Goal: Task Accomplishment & Management: Use online tool/utility

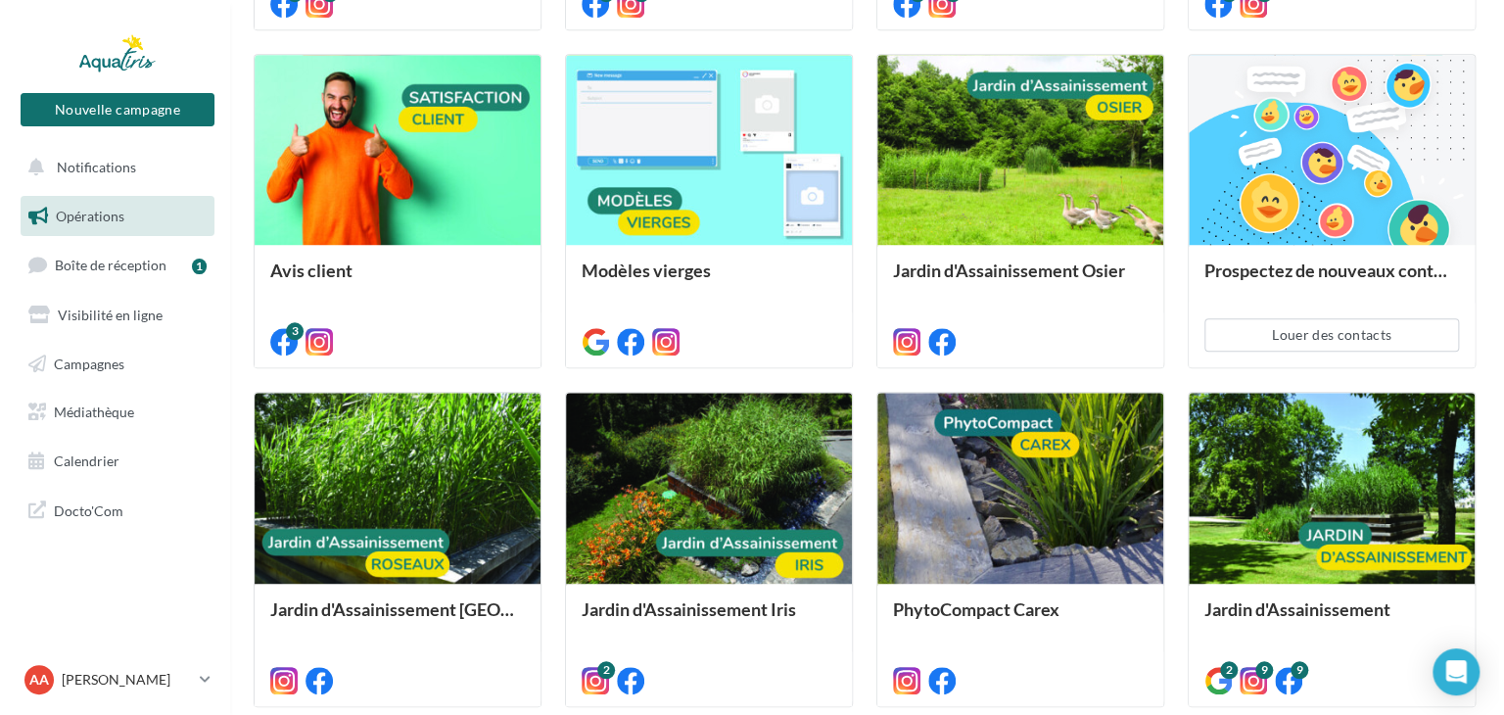
scroll to position [842, 0]
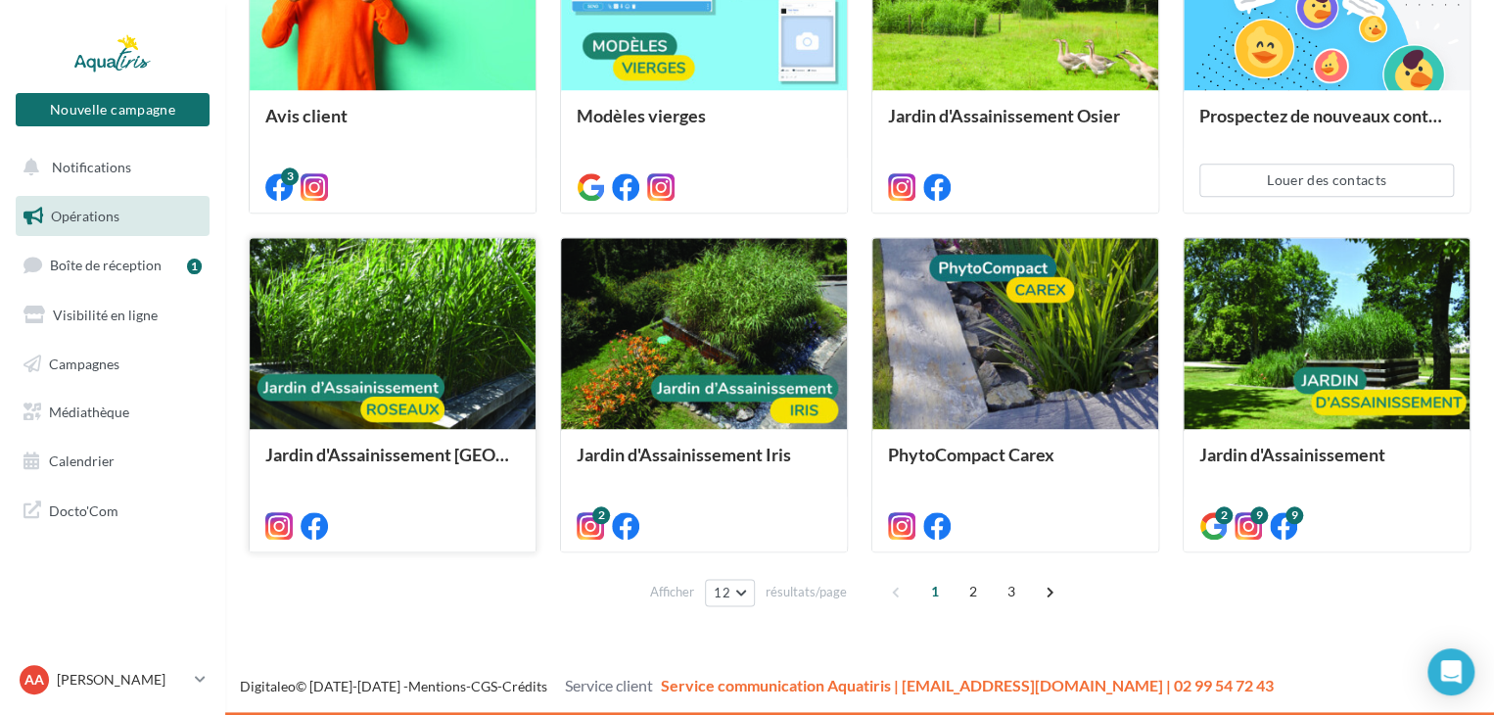
click at [448, 321] on div at bounding box center [393, 334] width 286 height 192
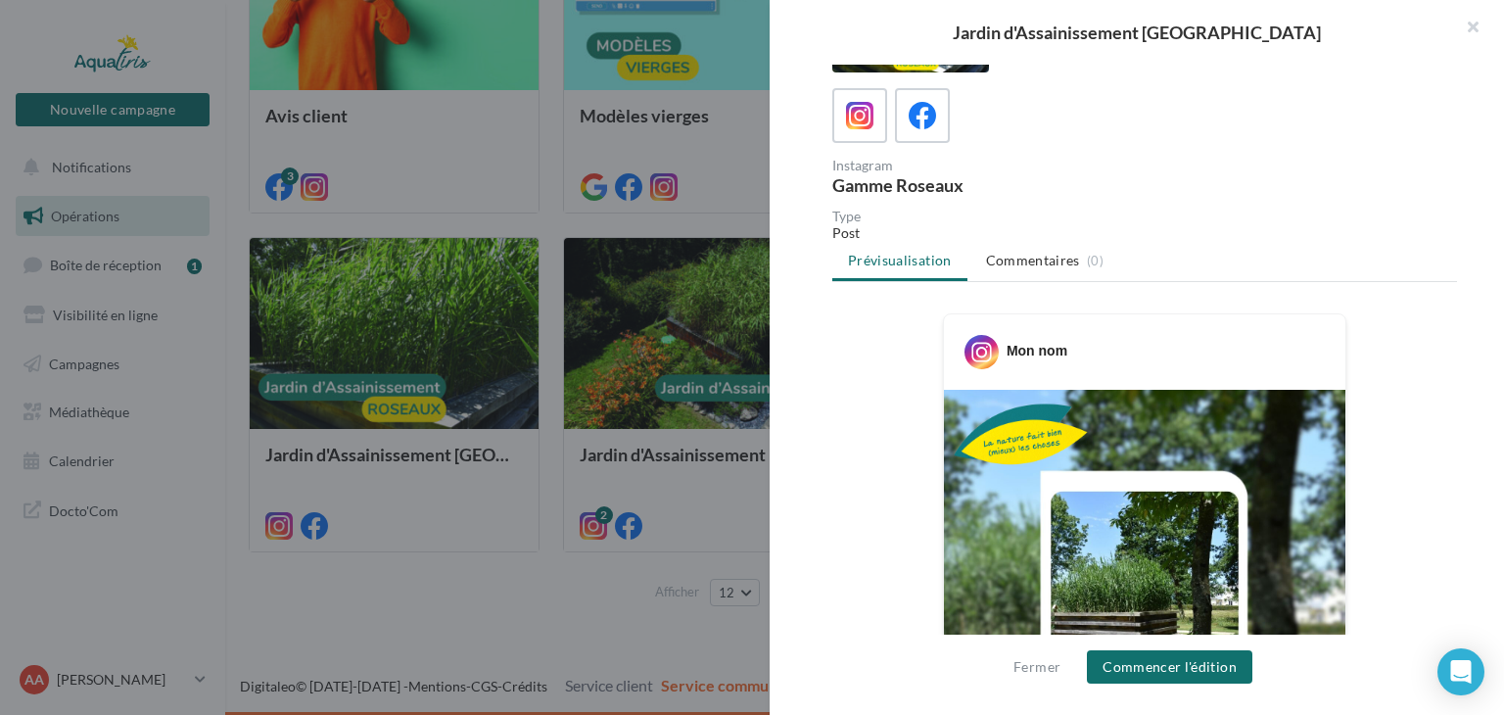
scroll to position [392, 0]
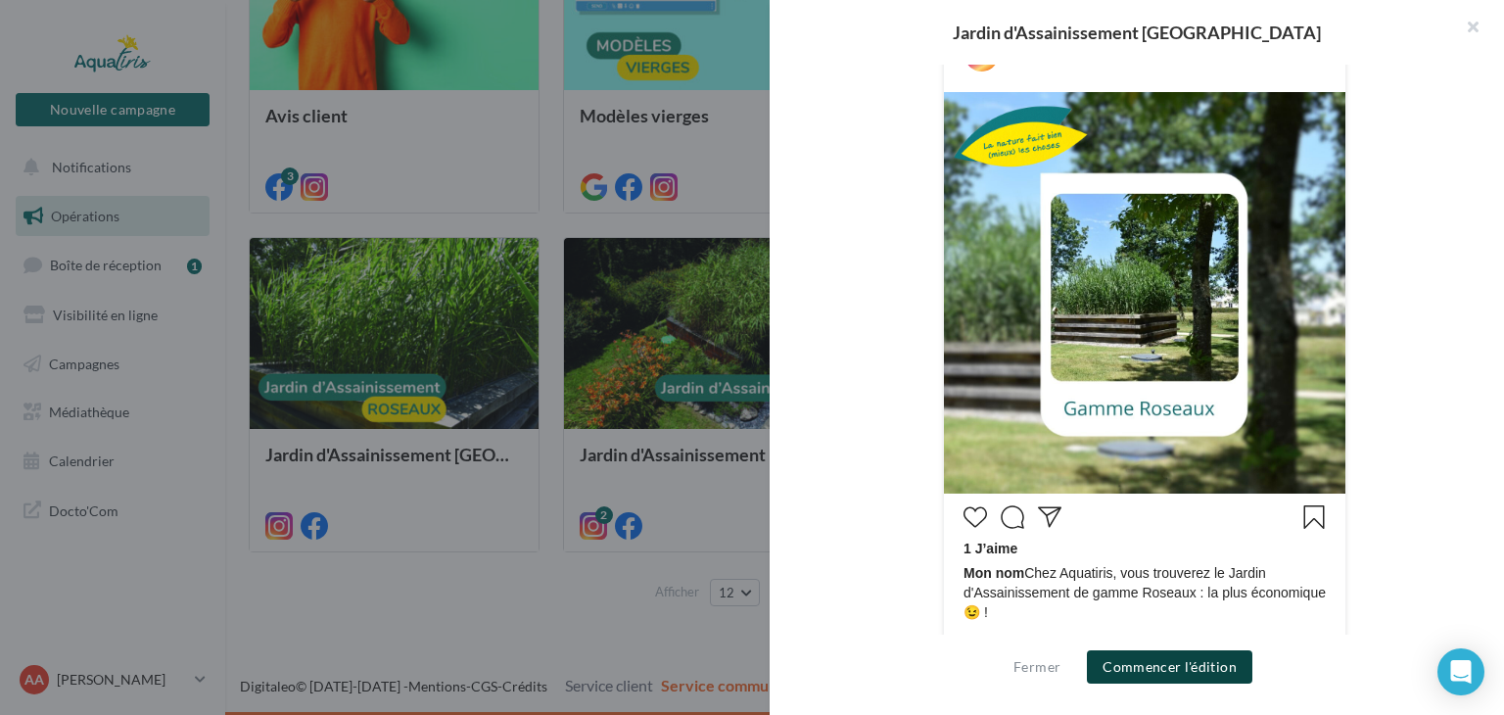
click at [1170, 668] on button "Commencer l'édition" at bounding box center [1169, 666] width 165 height 33
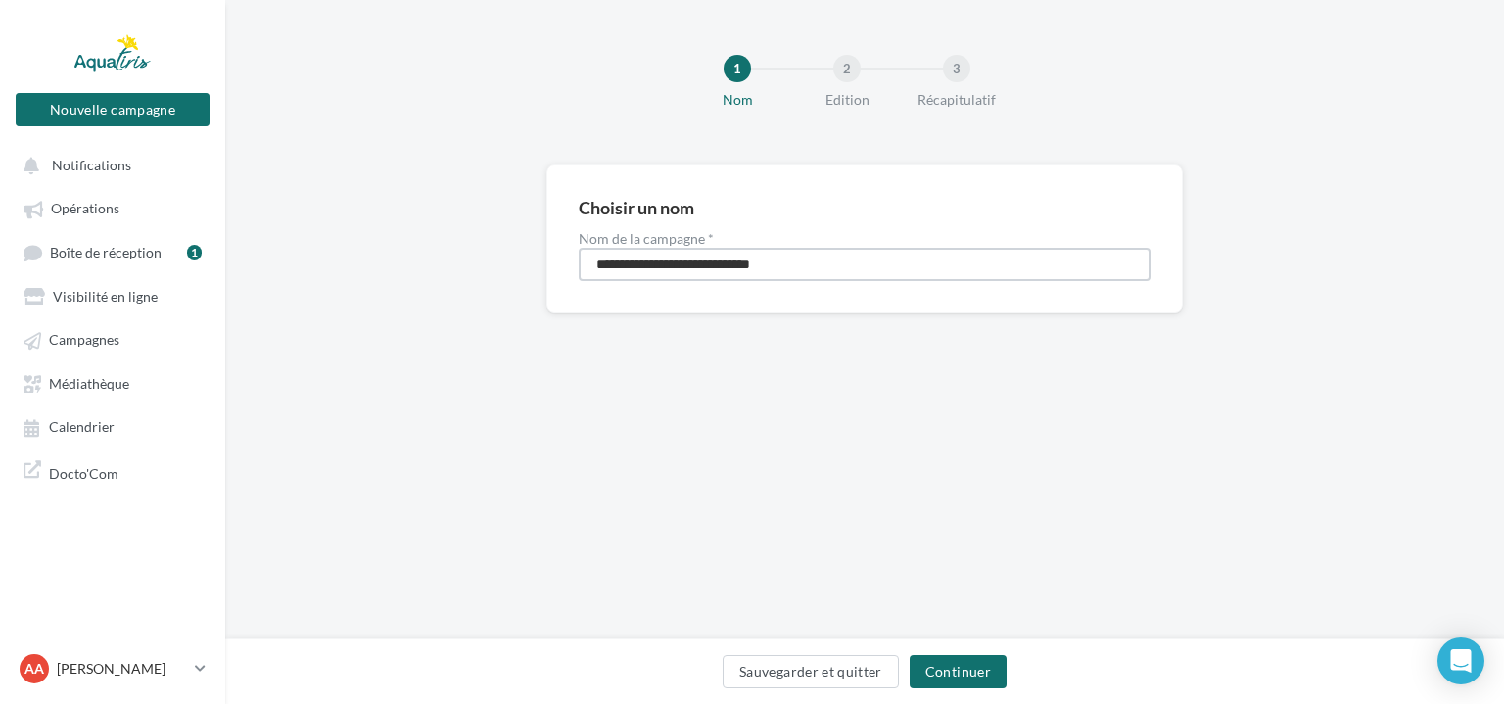
click at [856, 274] on input "**********" at bounding box center [865, 264] width 572 height 33
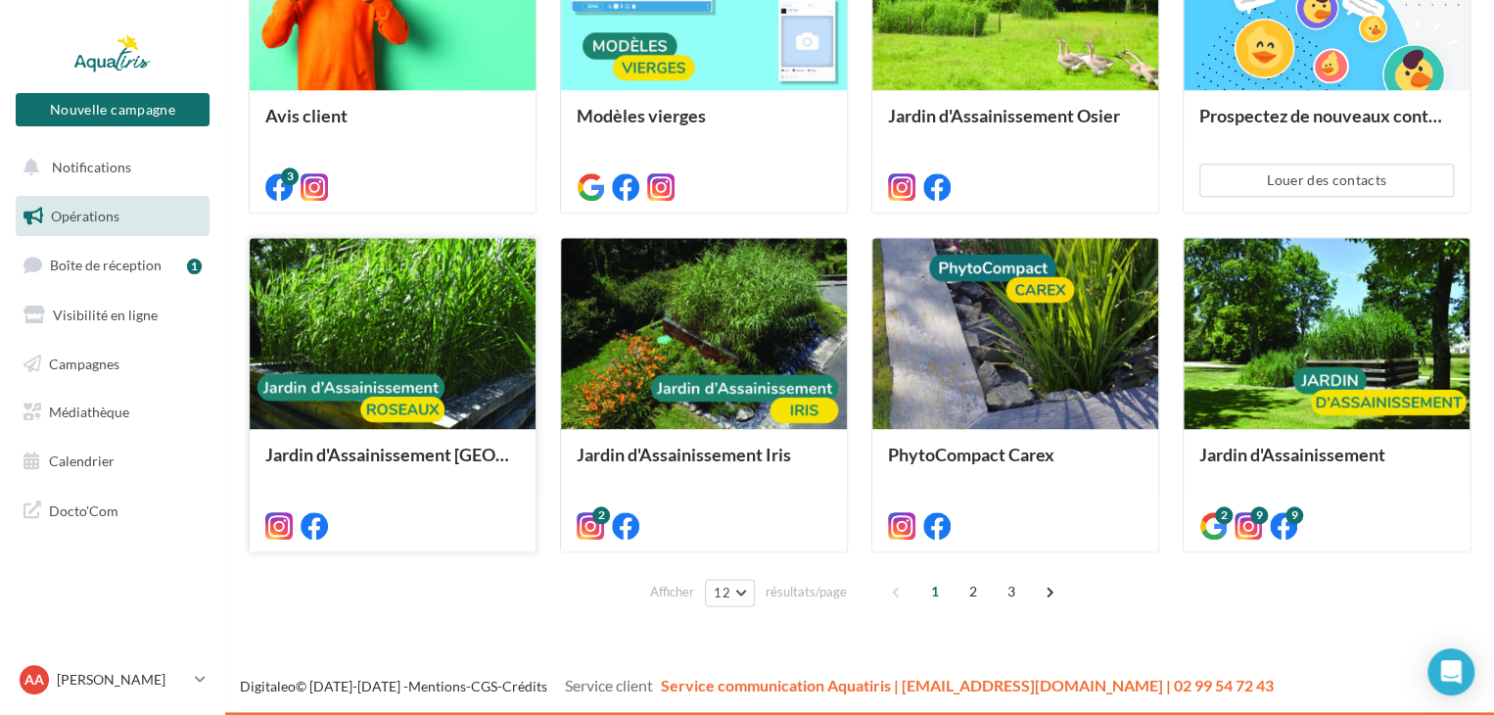
click at [450, 327] on div at bounding box center [393, 334] width 286 height 192
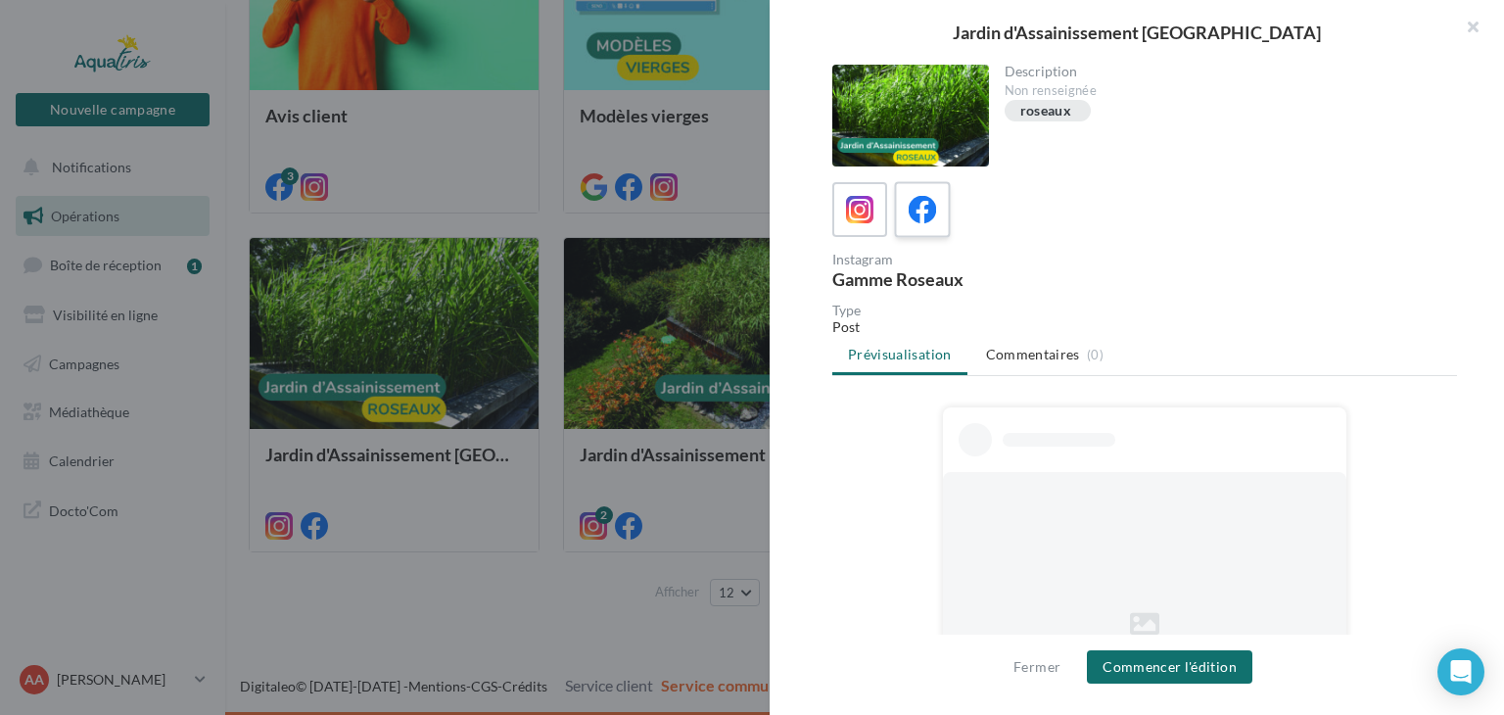
click at [936, 212] on div at bounding box center [923, 210] width 36 height 36
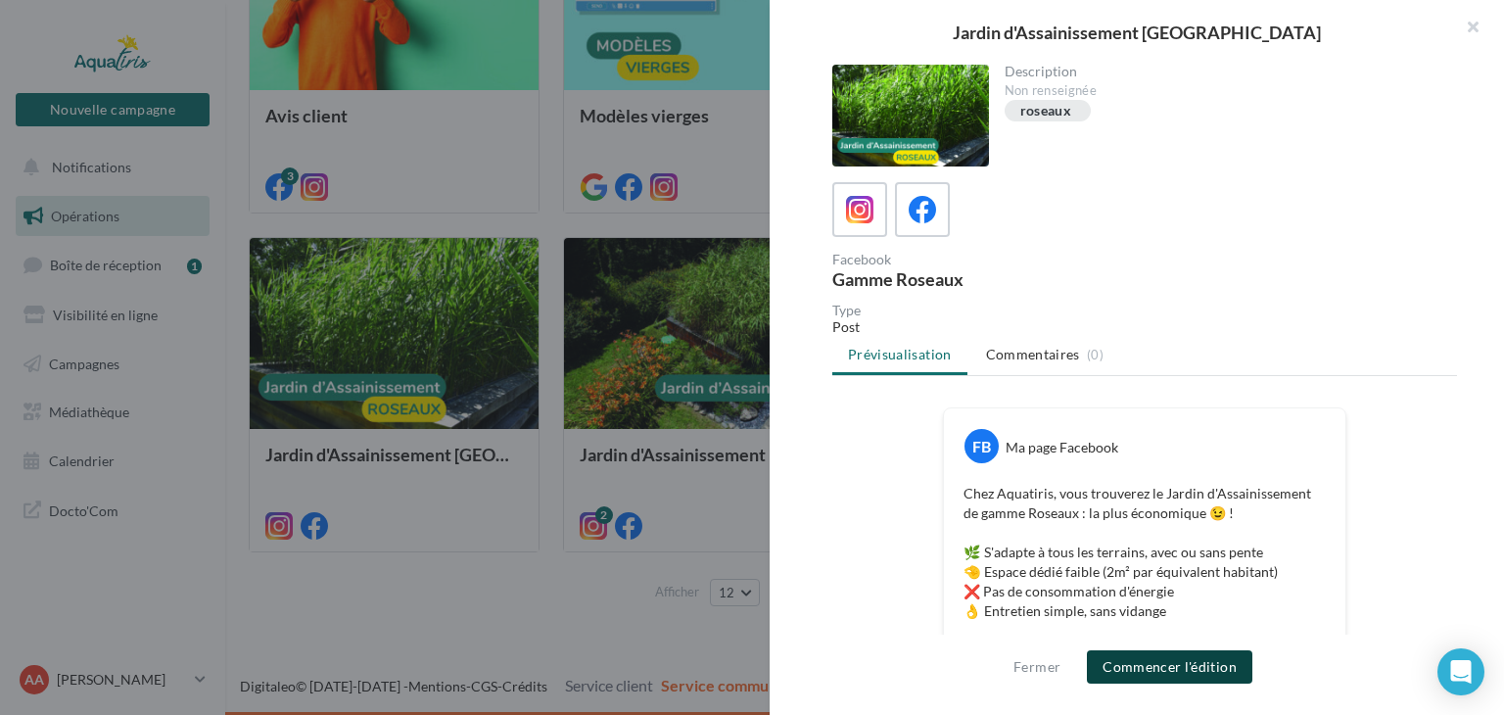
click at [1188, 666] on button "Commencer l'édition" at bounding box center [1169, 666] width 165 height 33
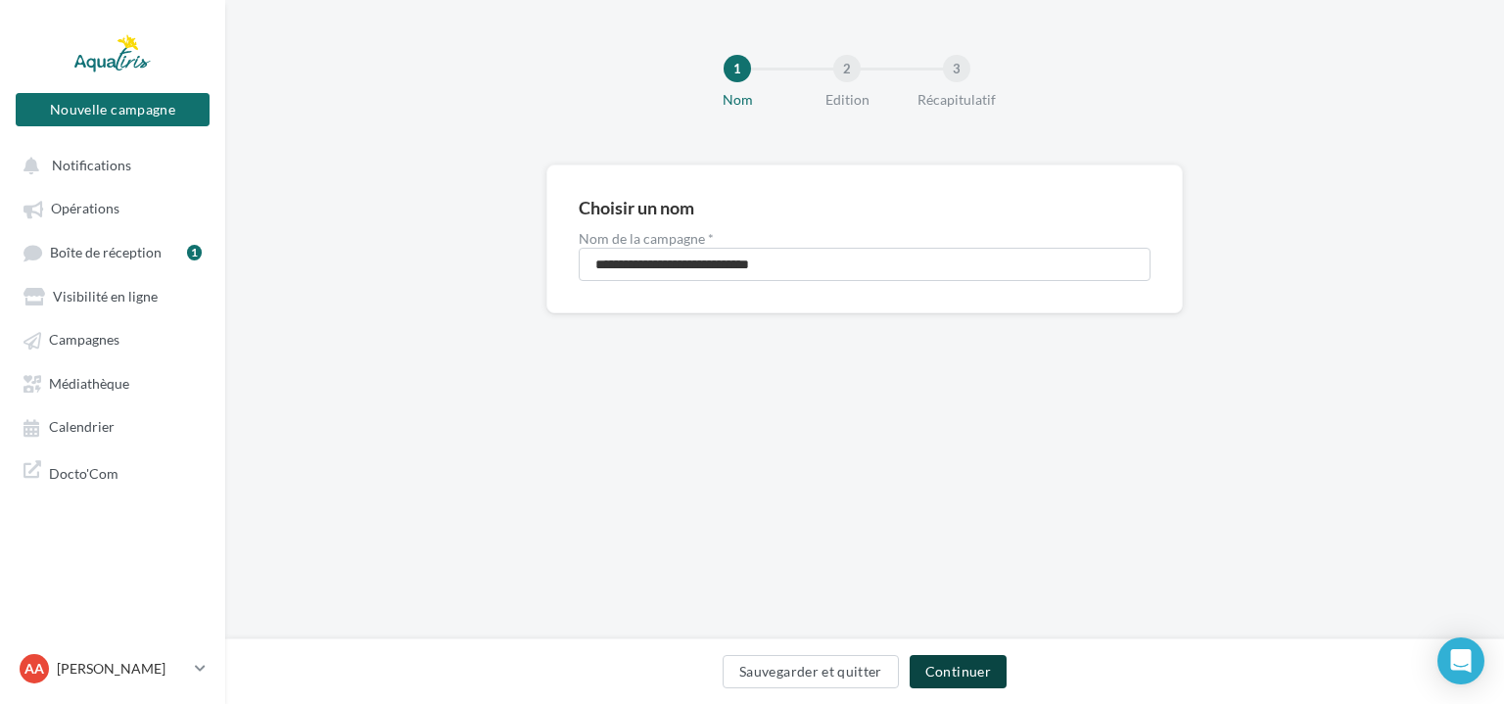
click at [945, 675] on button "Continuer" at bounding box center [958, 671] width 97 height 33
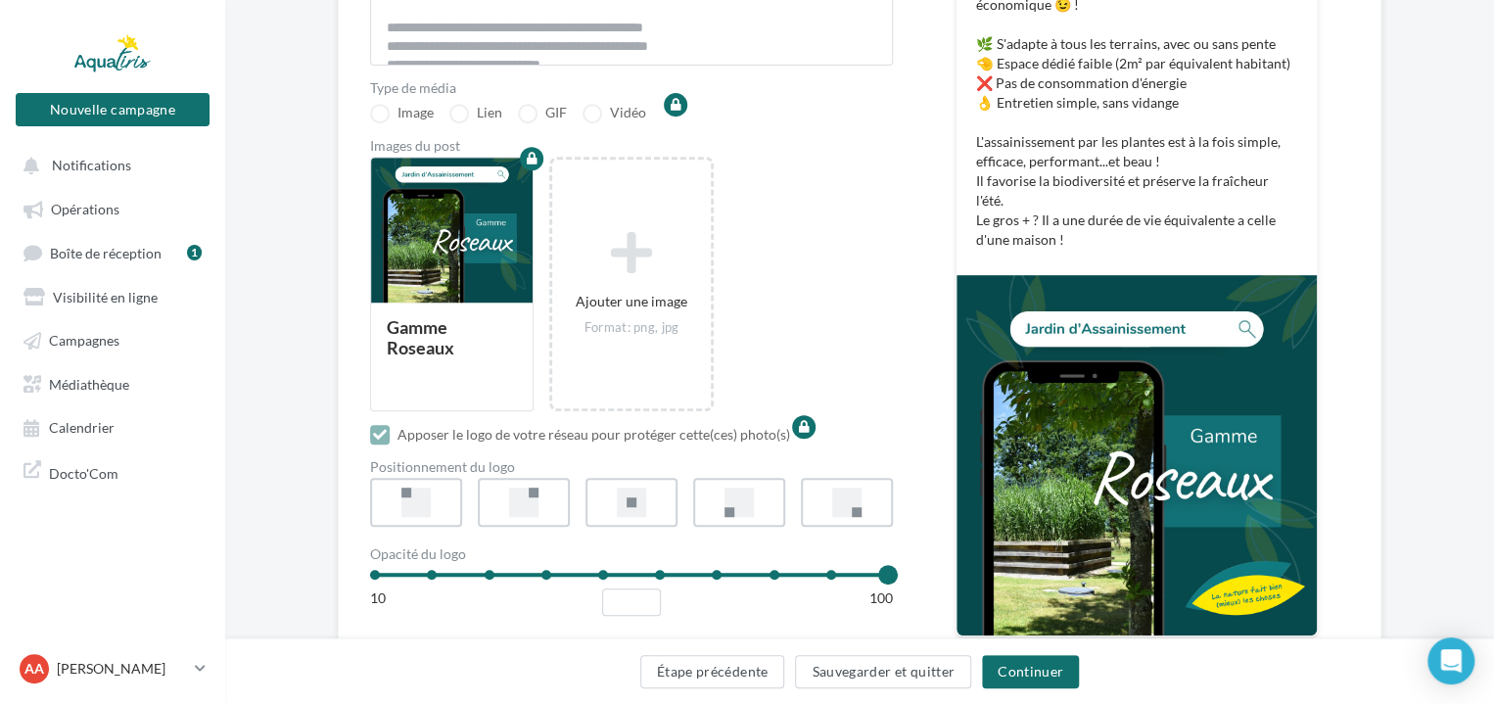
scroll to position [469, 0]
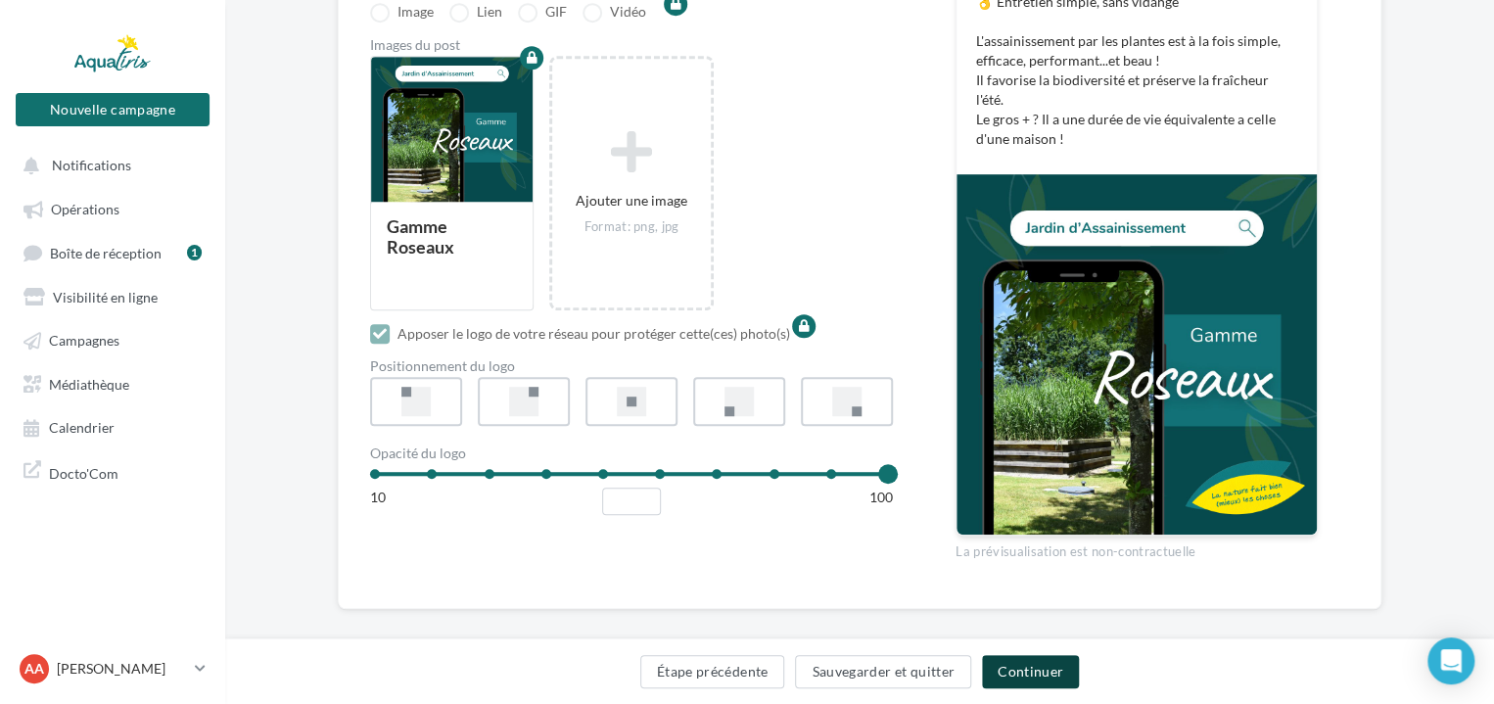
click at [1042, 669] on button "Continuer" at bounding box center [1030, 671] width 97 height 33
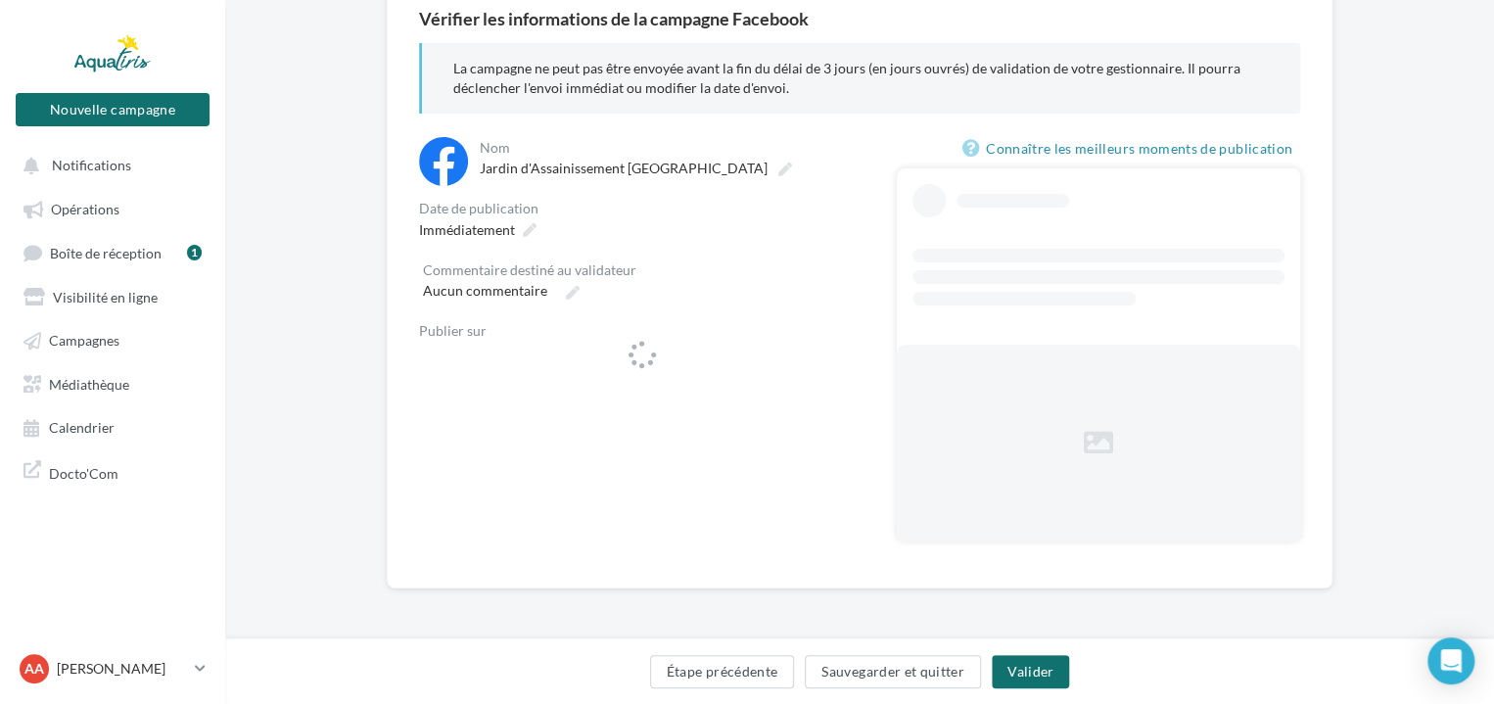
scroll to position [186, 0]
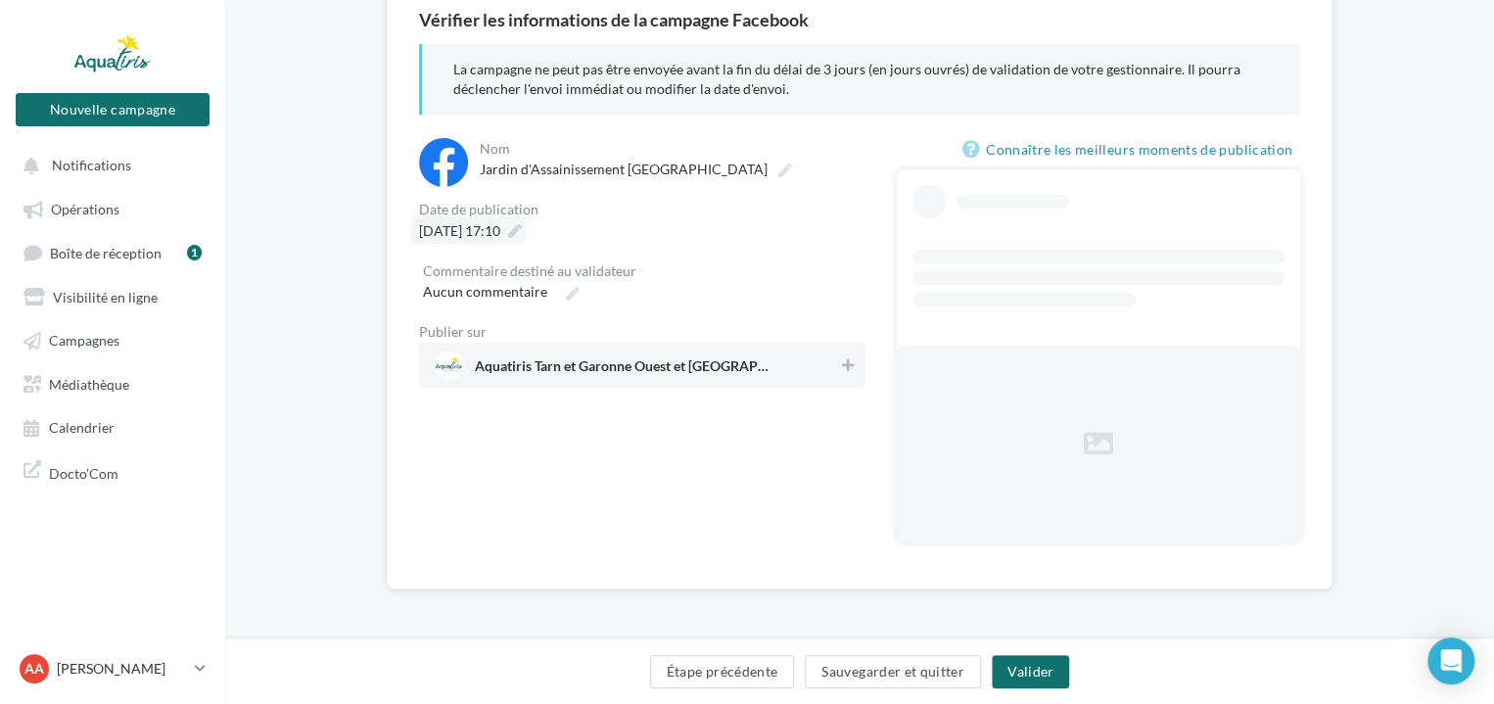
click at [522, 232] on icon at bounding box center [515, 231] width 14 height 14
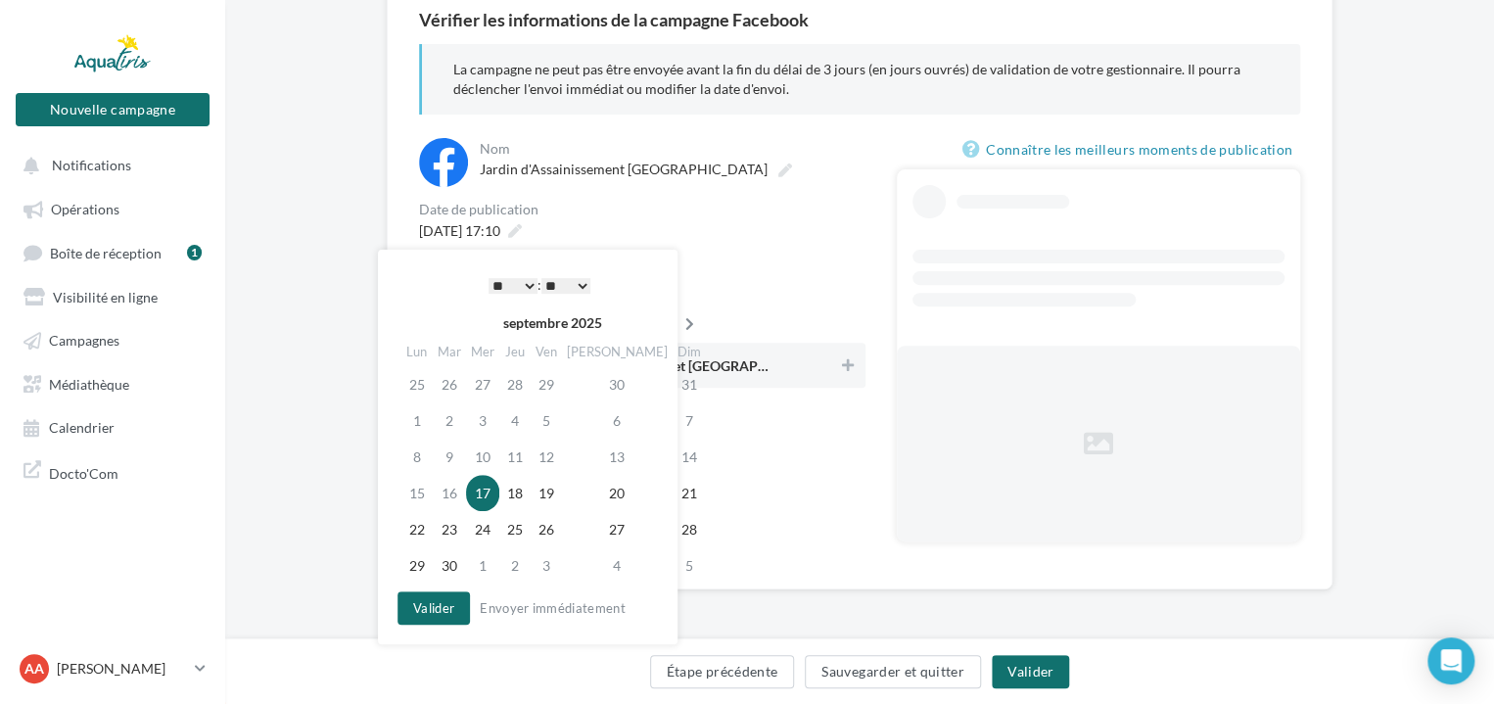
click at [677, 326] on icon at bounding box center [689, 324] width 24 height 14
click at [453, 530] on td "28" at bounding box center [452, 529] width 33 height 36
click at [522, 283] on select "* * * * * * * * * * ** ** ** ** ** ** ** ** ** ** ** ** ** **" at bounding box center [513, 286] width 49 height 16
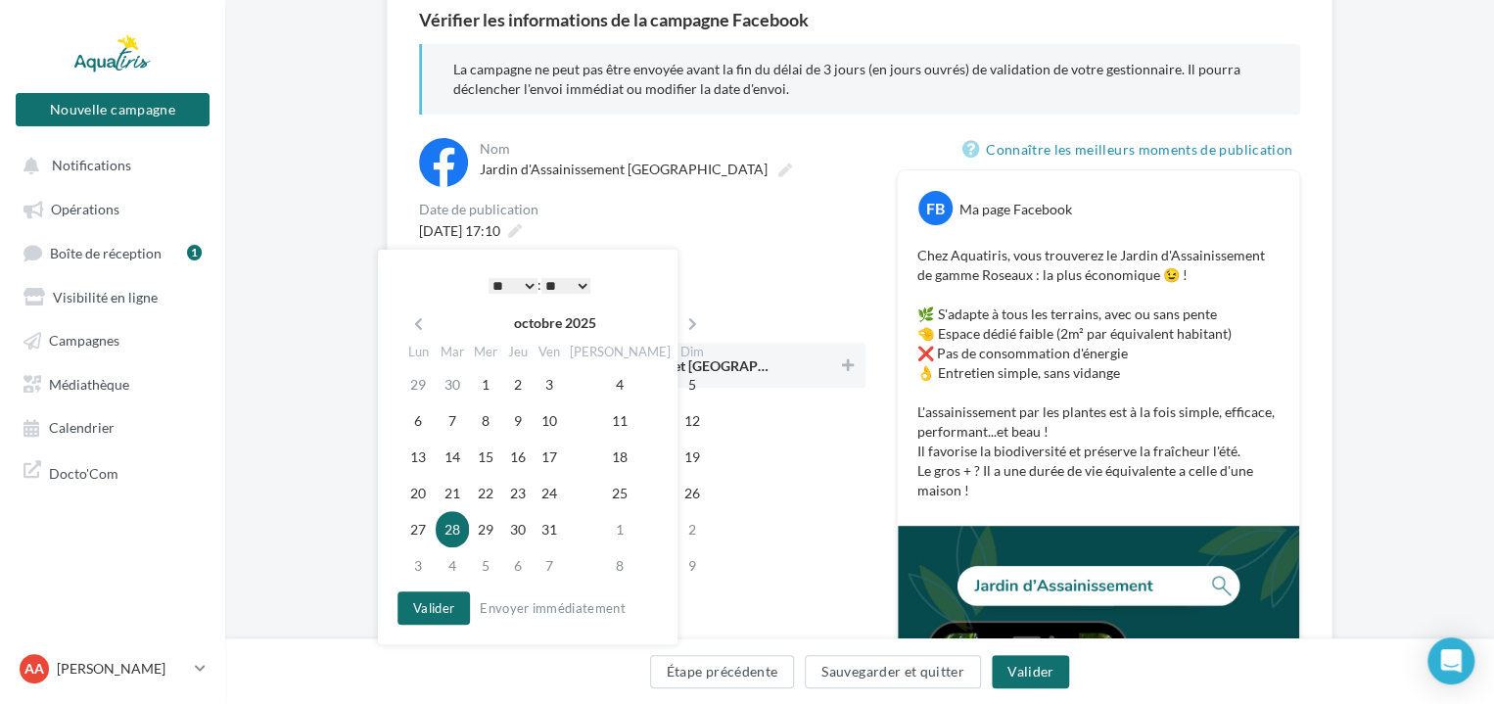
click at [569, 283] on select "** ** ** ** ** **" at bounding box center [565, 286] width 49 height 16
click at [454, 608] on button "Valider" at bounding box center [433, 607] width 72 height 33
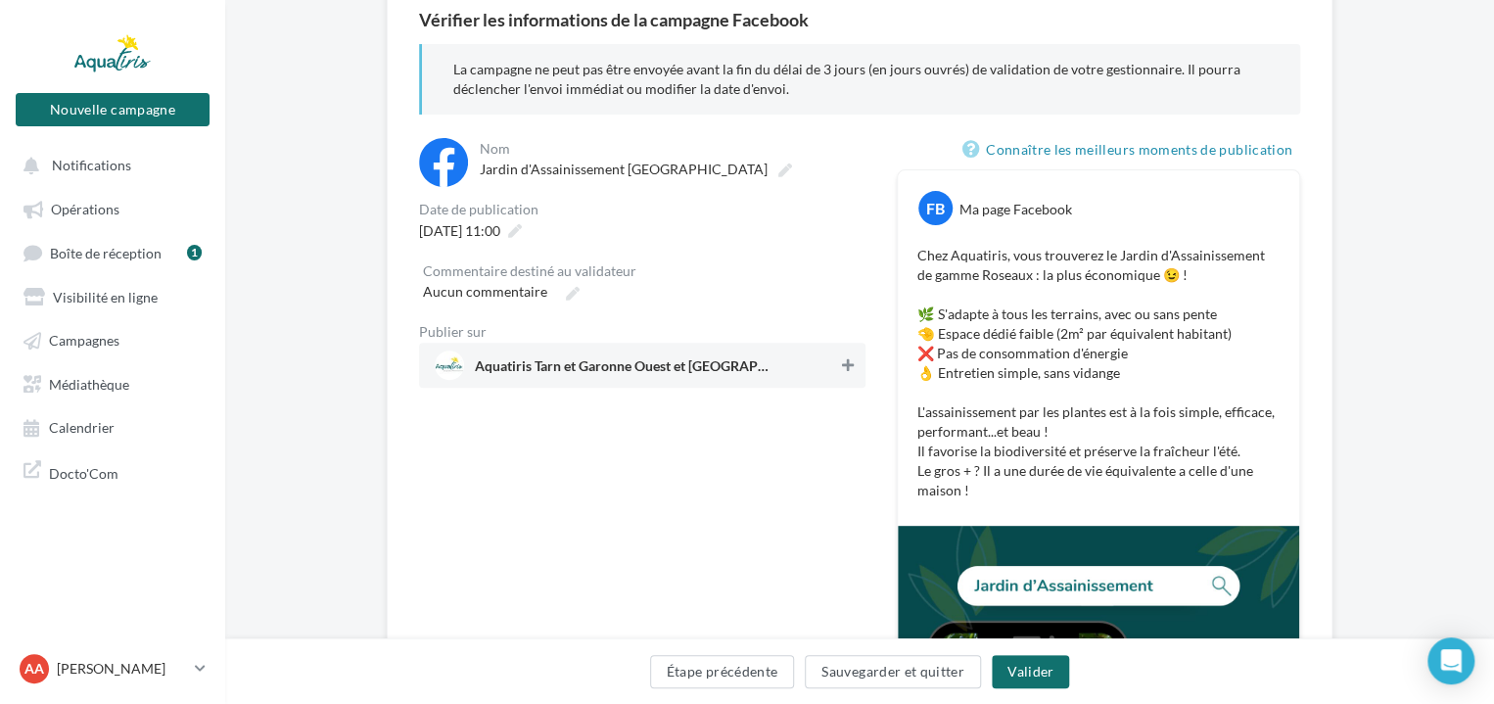
click at [846, 361] on icon at bounding box center [848, 365] width 12 height 14
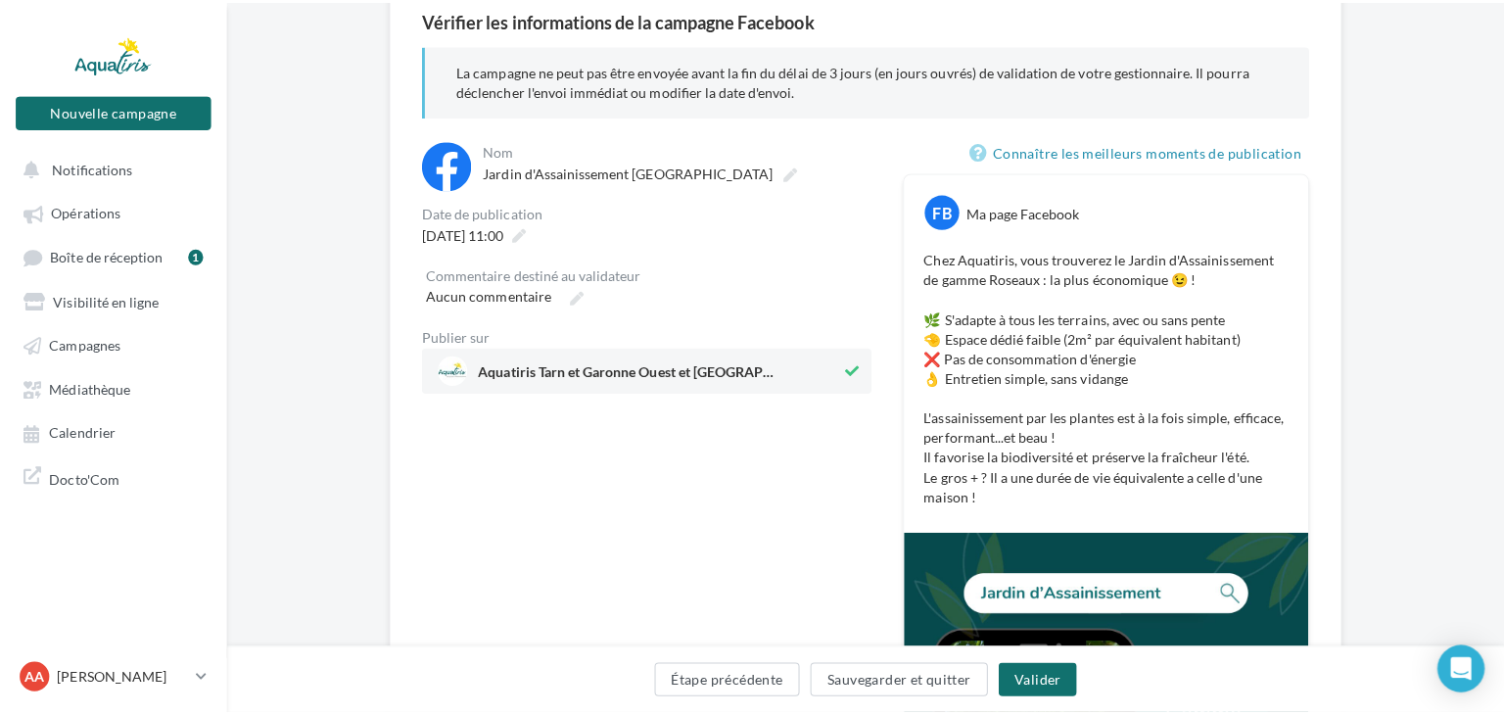
scroll to position [284, 0]
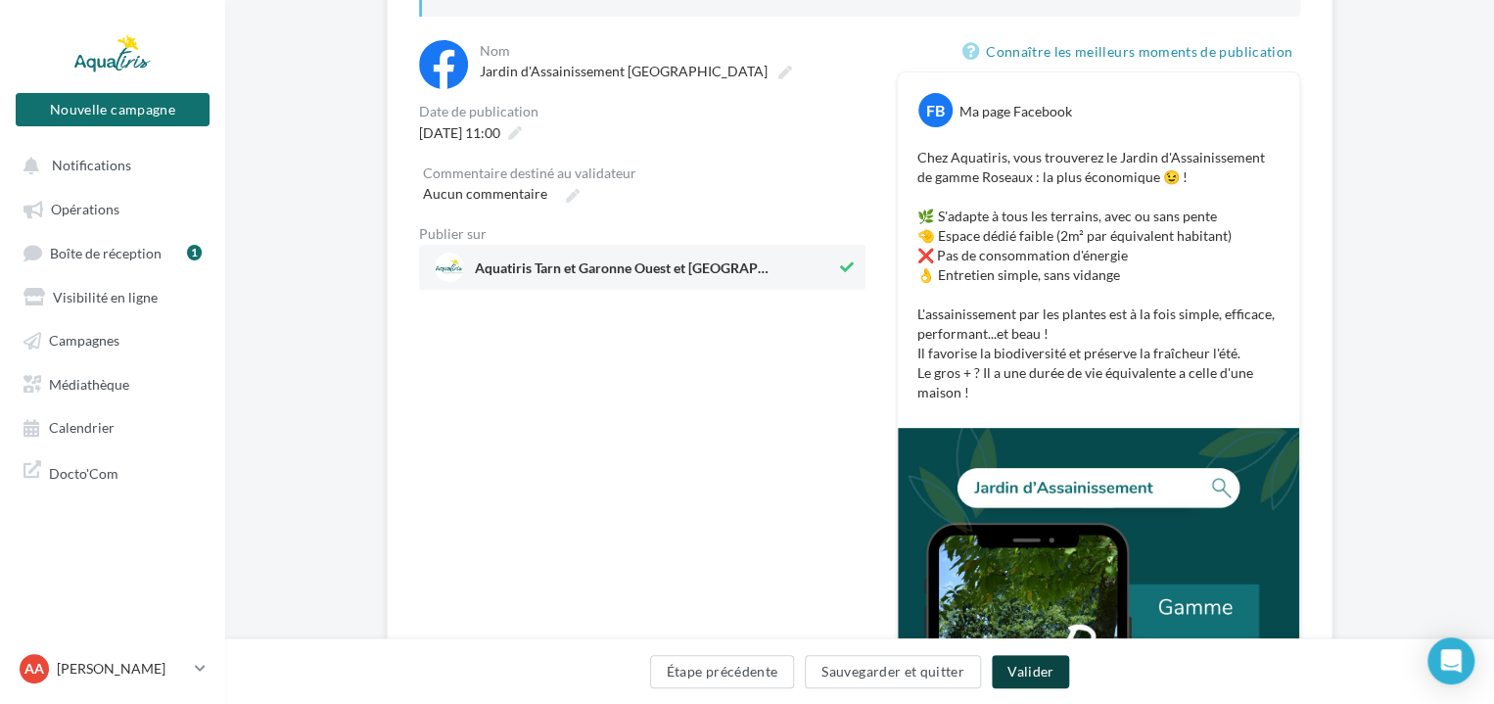
click at [1010, 675] on button "Valider" at bounding box center [1030, 671] width 77 height 33
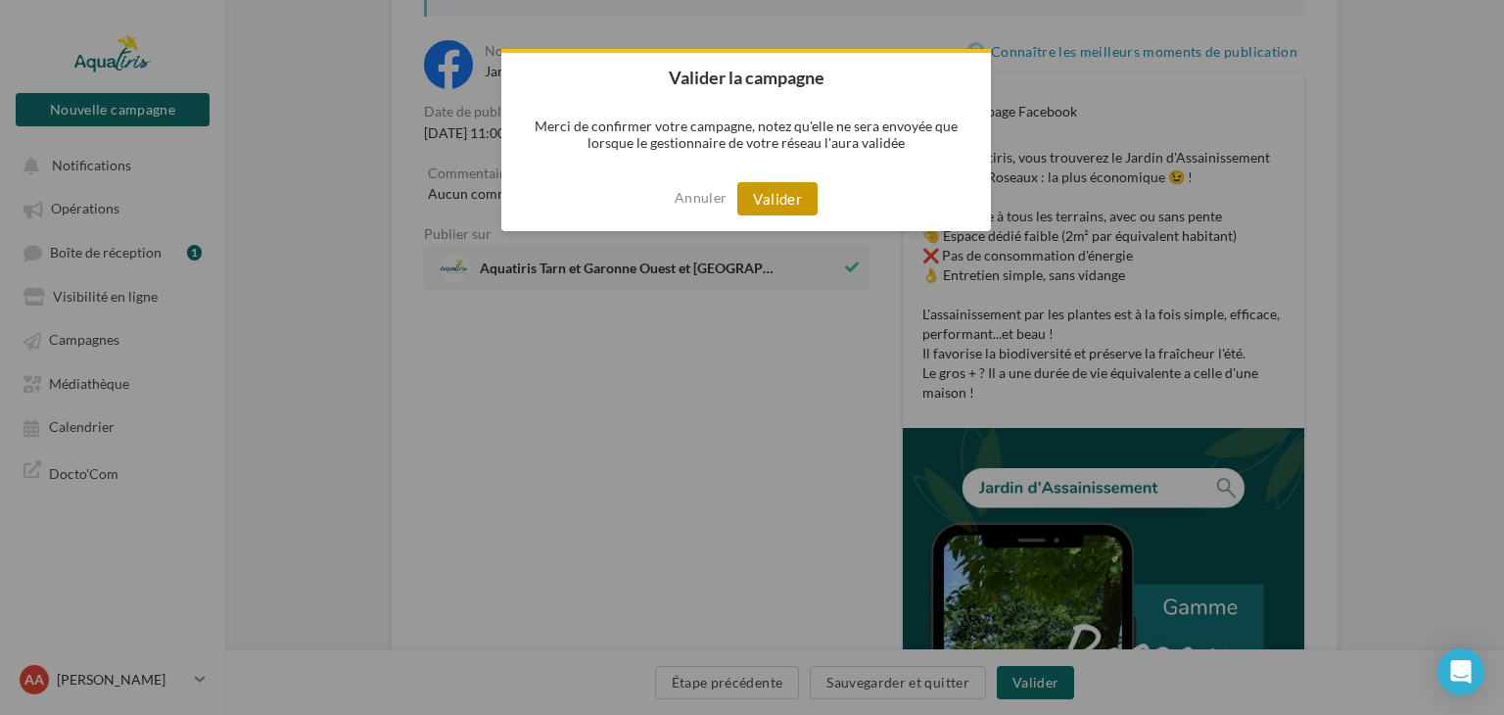
click at [778, 194] on button "Valider" at bounding box center [777, 198] width 80 height 33
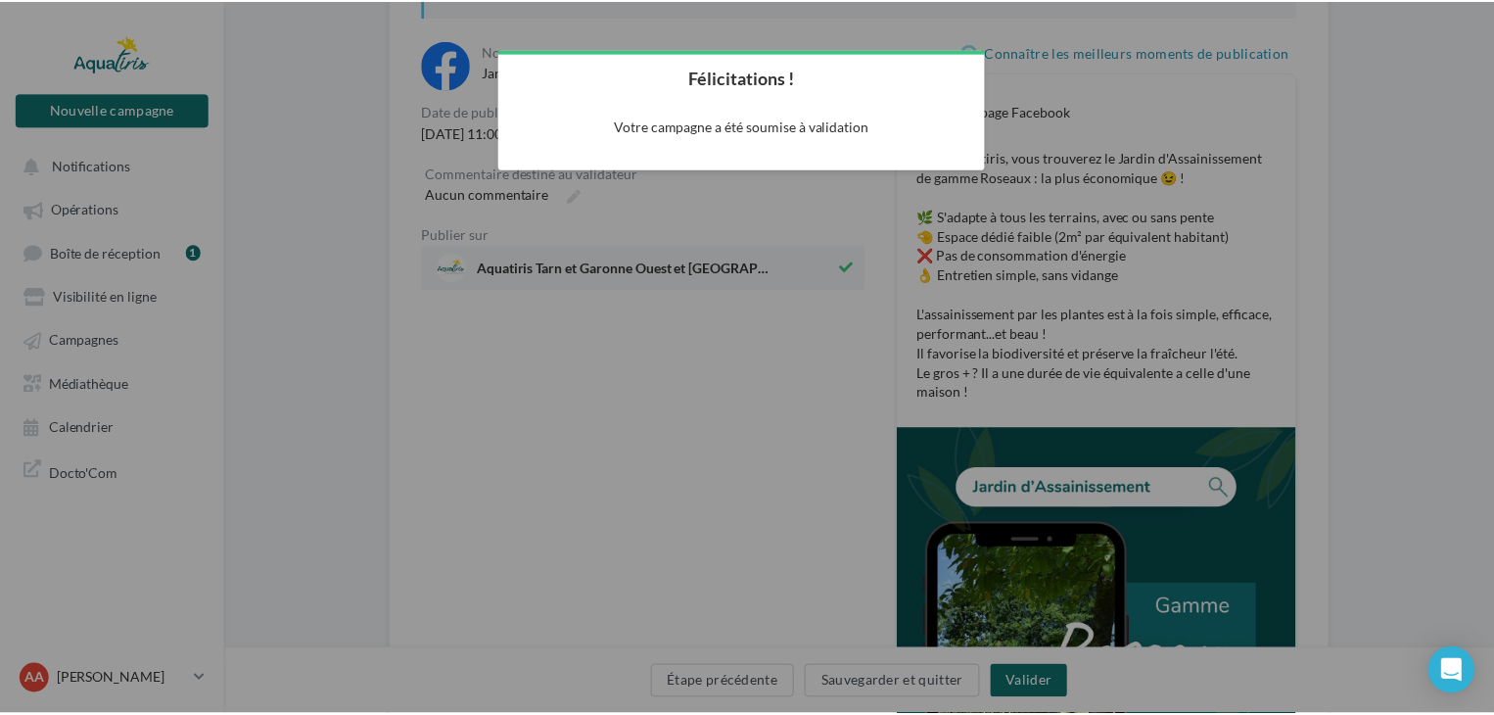
scroll to position [31, 0]
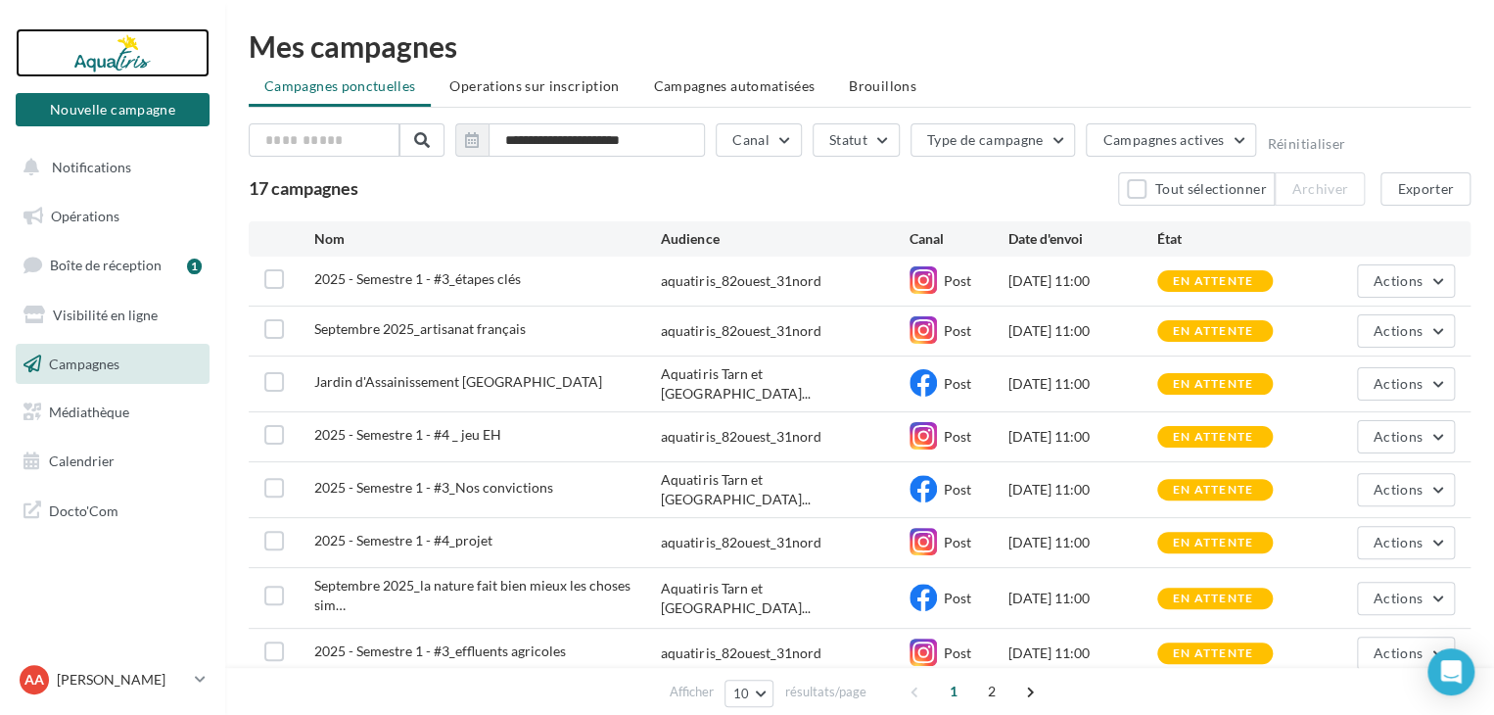
click at [143, 57] on div at bounding box center [112, 52] width 157 height 49
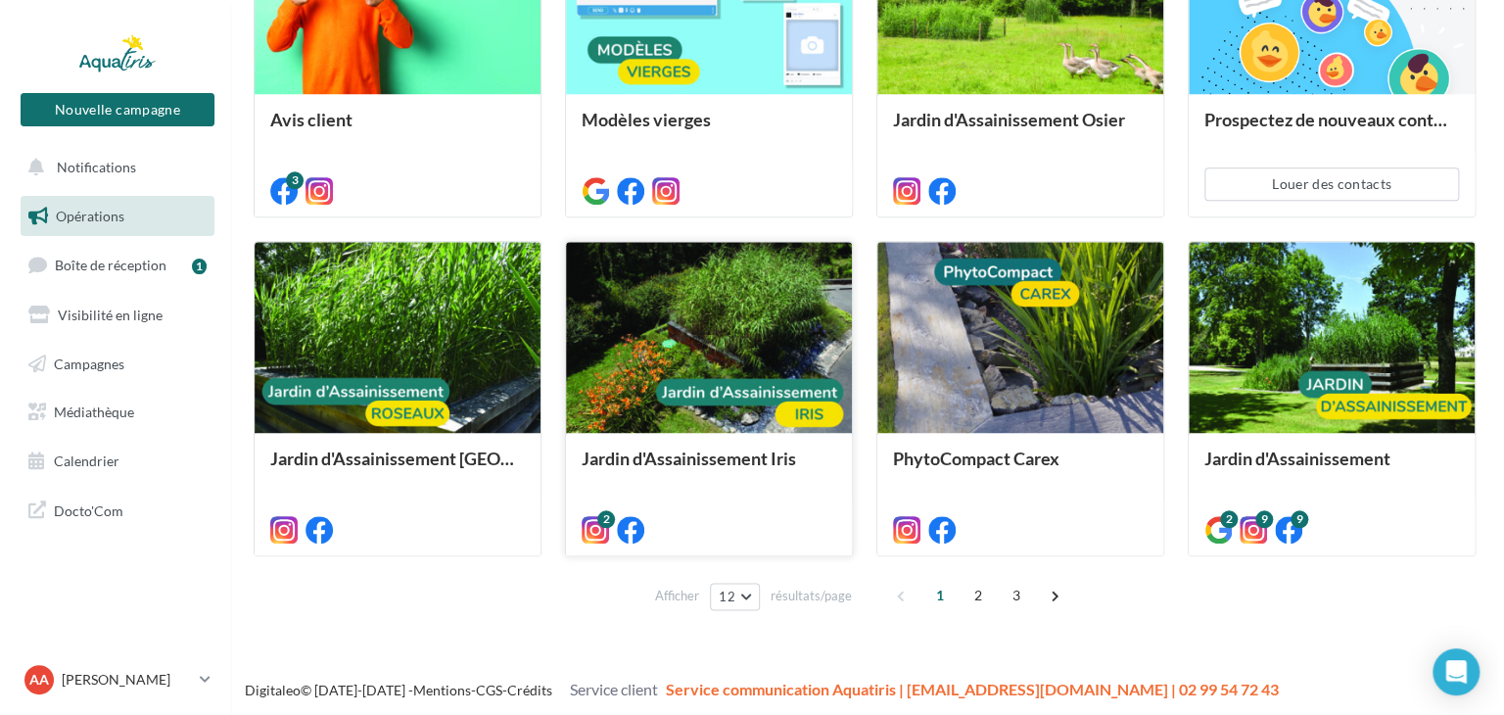
scroll to position [842, 0]
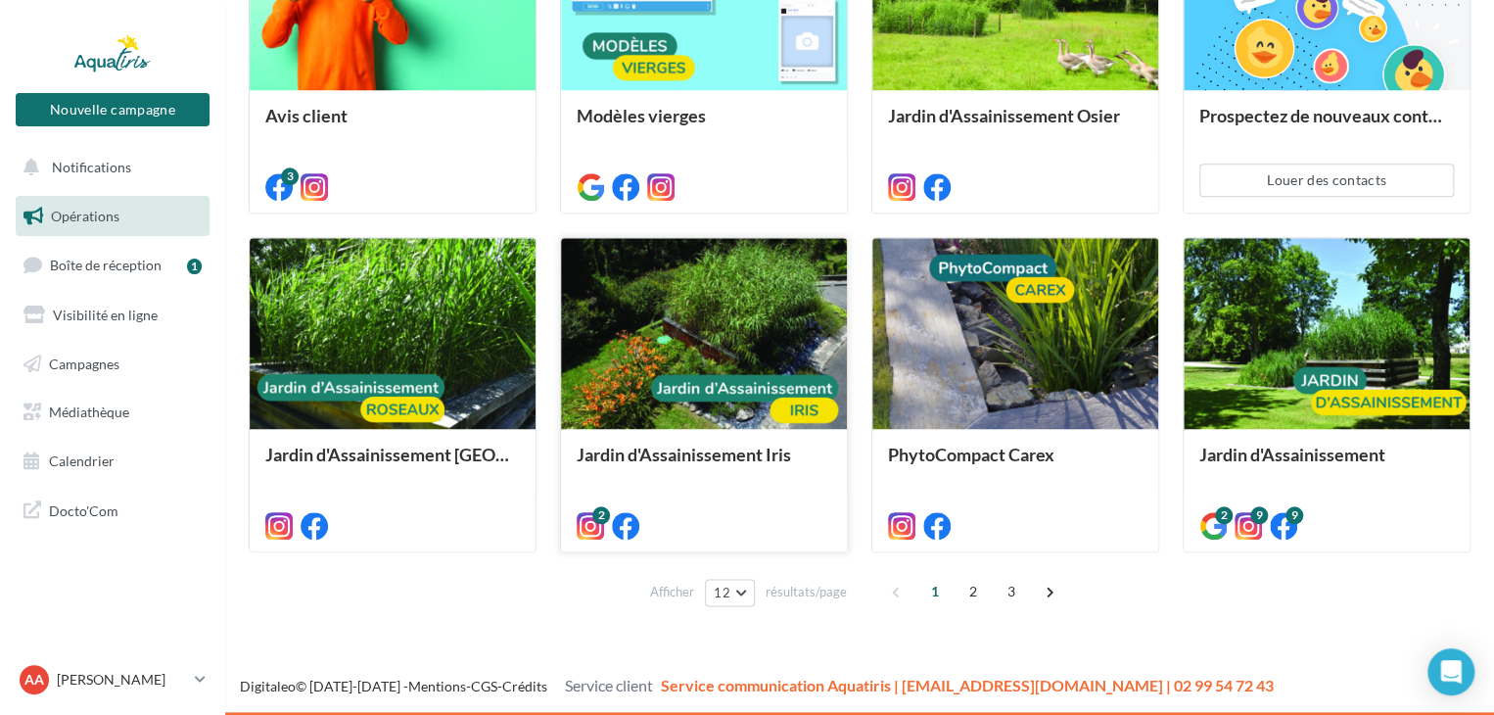
click at [750, 310] on div at bounding box center [704, 334] width 286 height 192
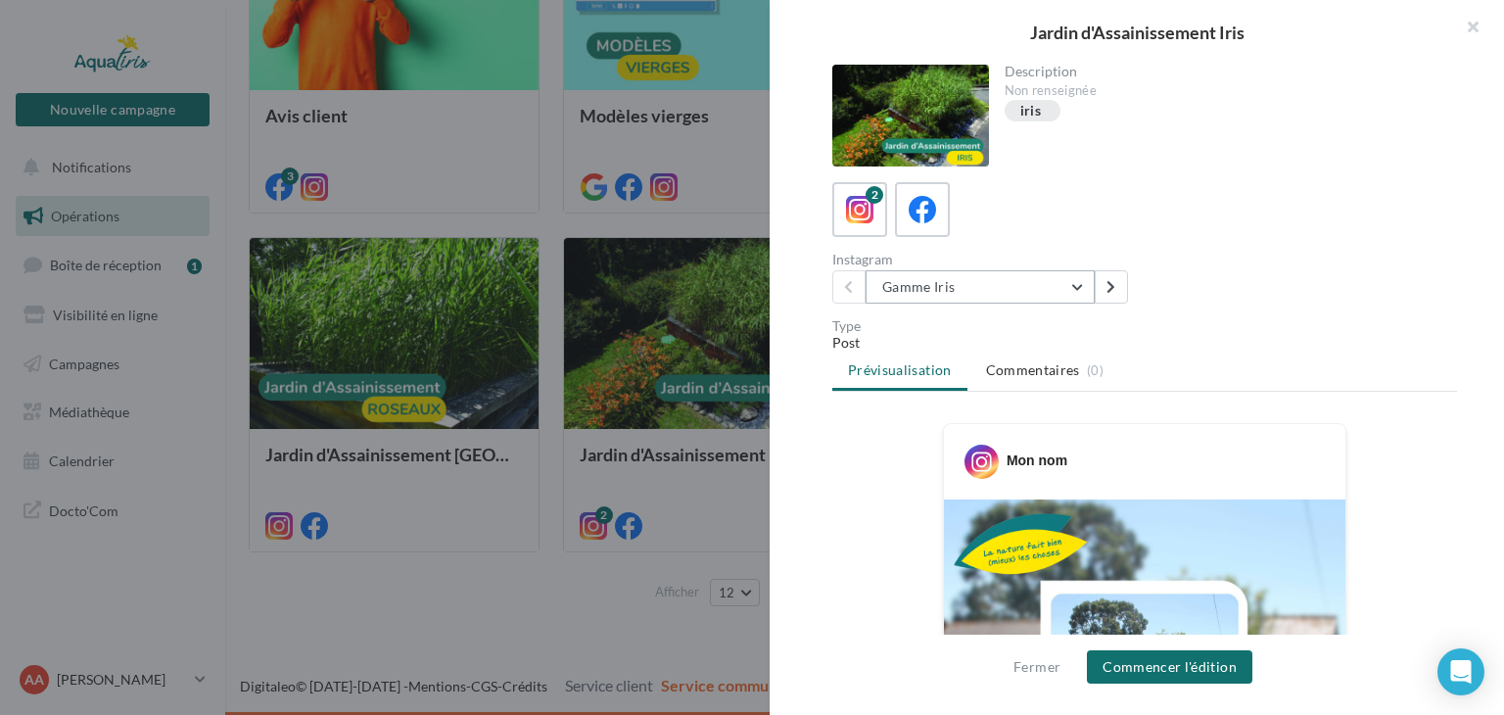
click at [1005, 283] on button "Gamme Iris" at bounding box center [979, 286] width 229 height 33
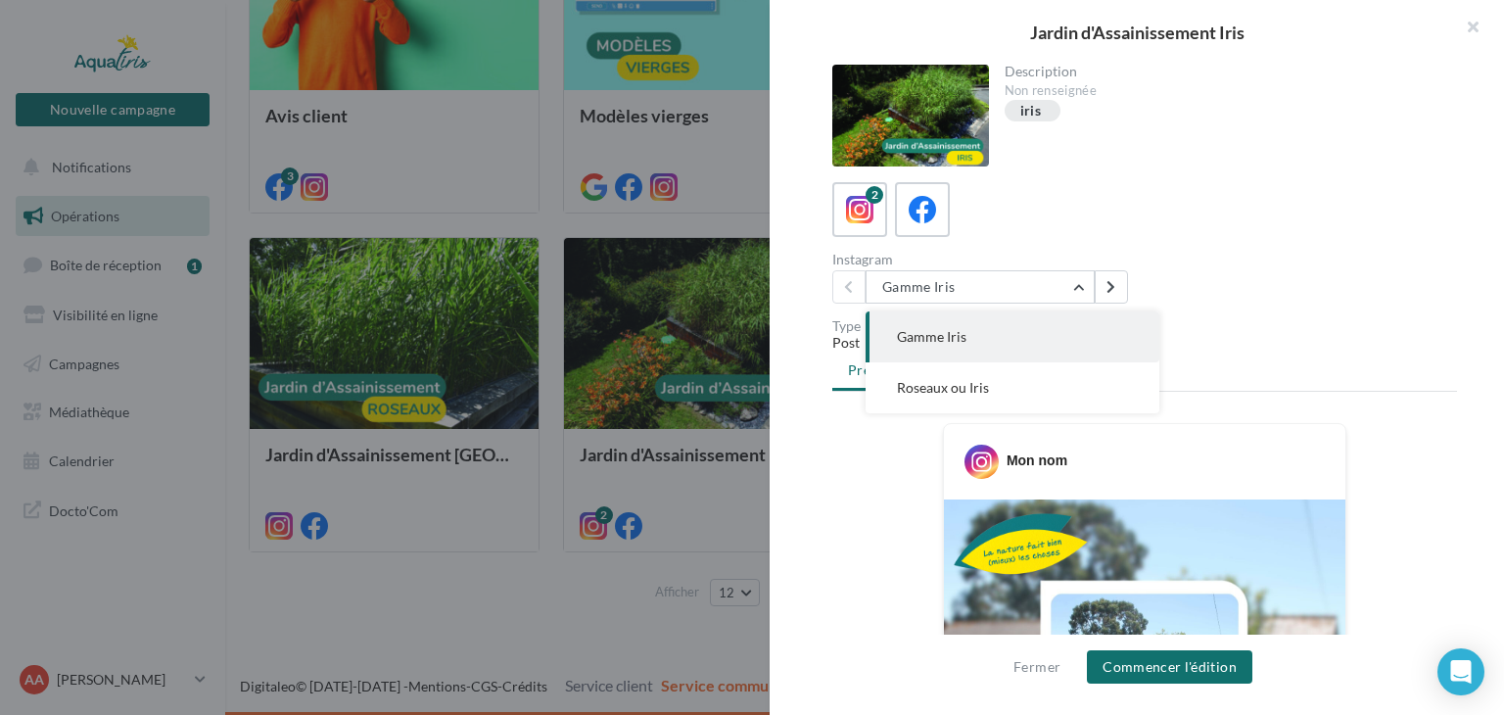
click at [1251, 267] on div "Instagram Gamme Iris Gamme Iris Roseaux ou Iris" at bounding box center [1152, 278] width 640 height 51
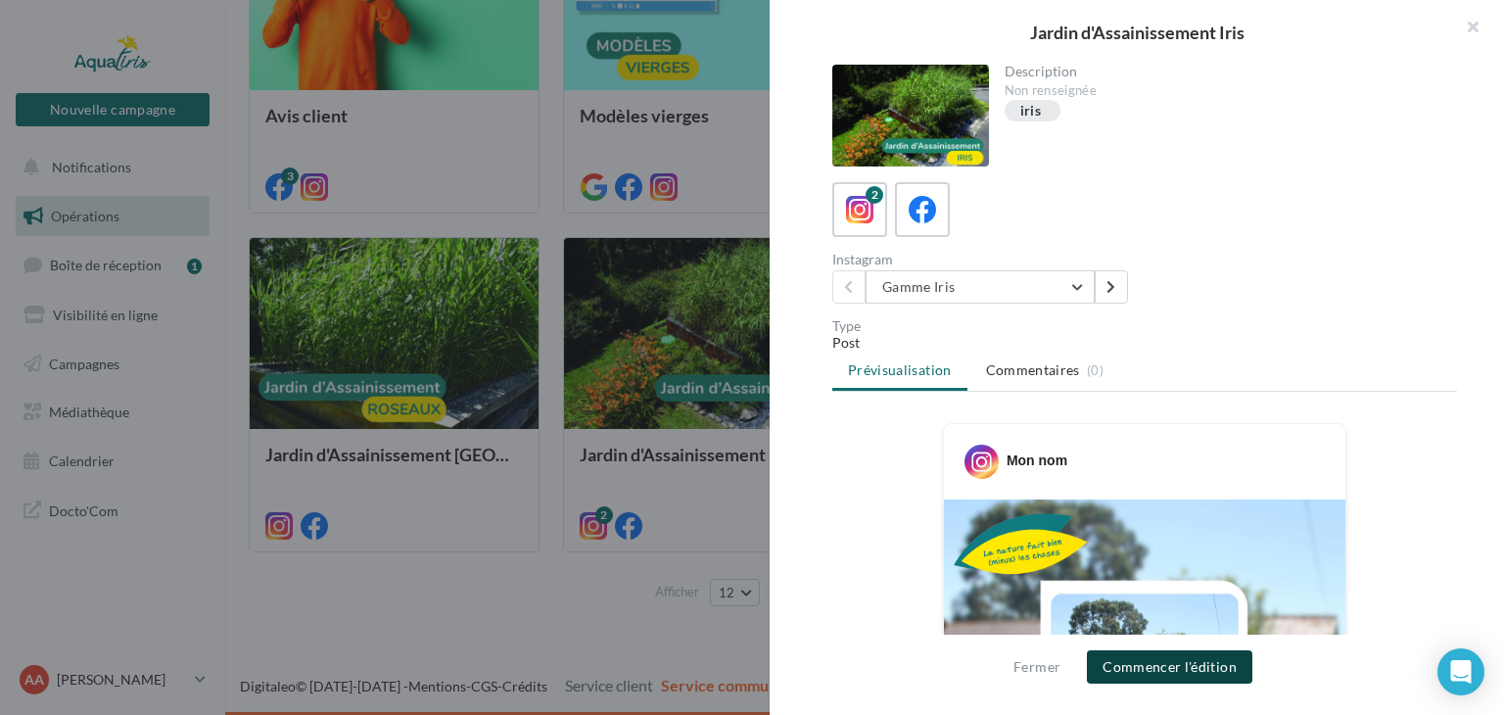
click at [1167, 667] on button "Commencer l'édition" at bounding box center [1169, 666] width 165 height 33
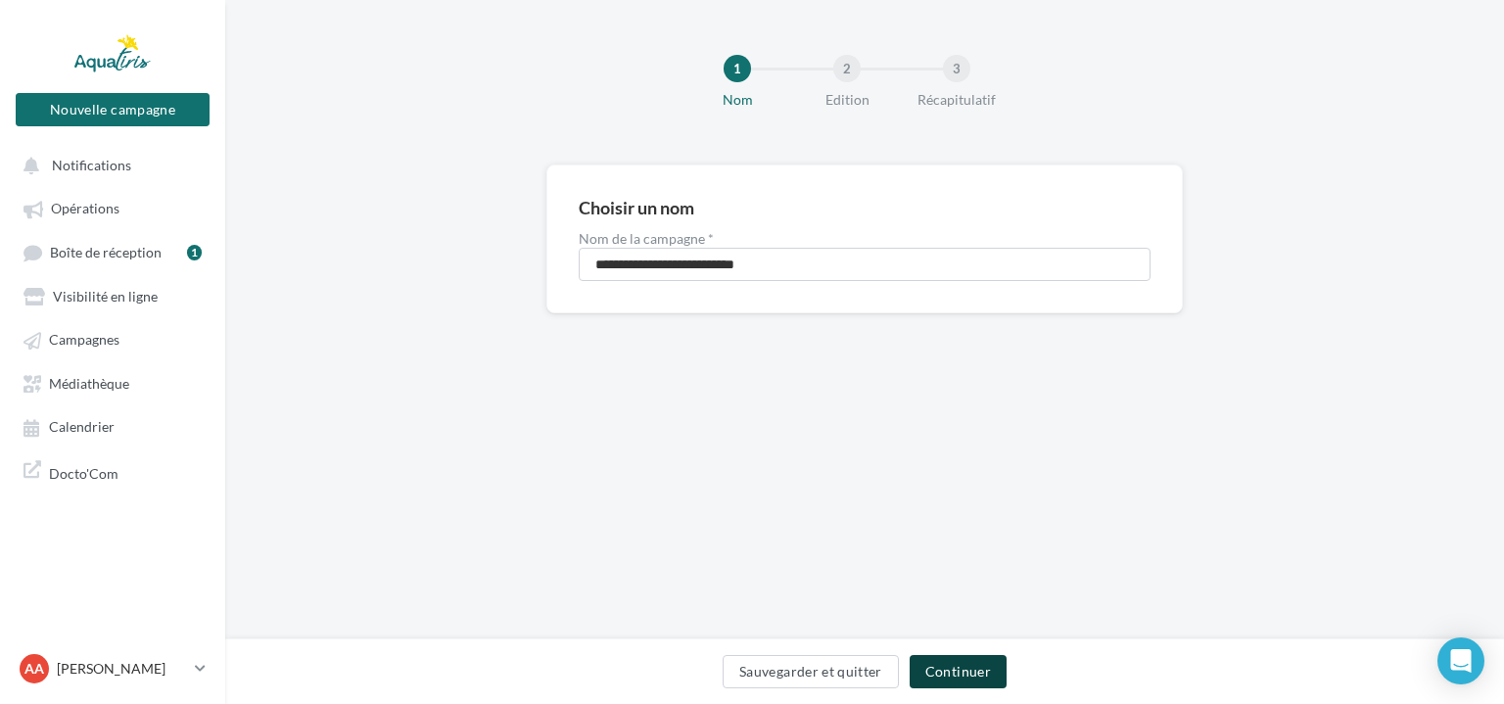
click at [946, 678] on button "Continuer" at bounding box center [958, 671] width 97 height 33
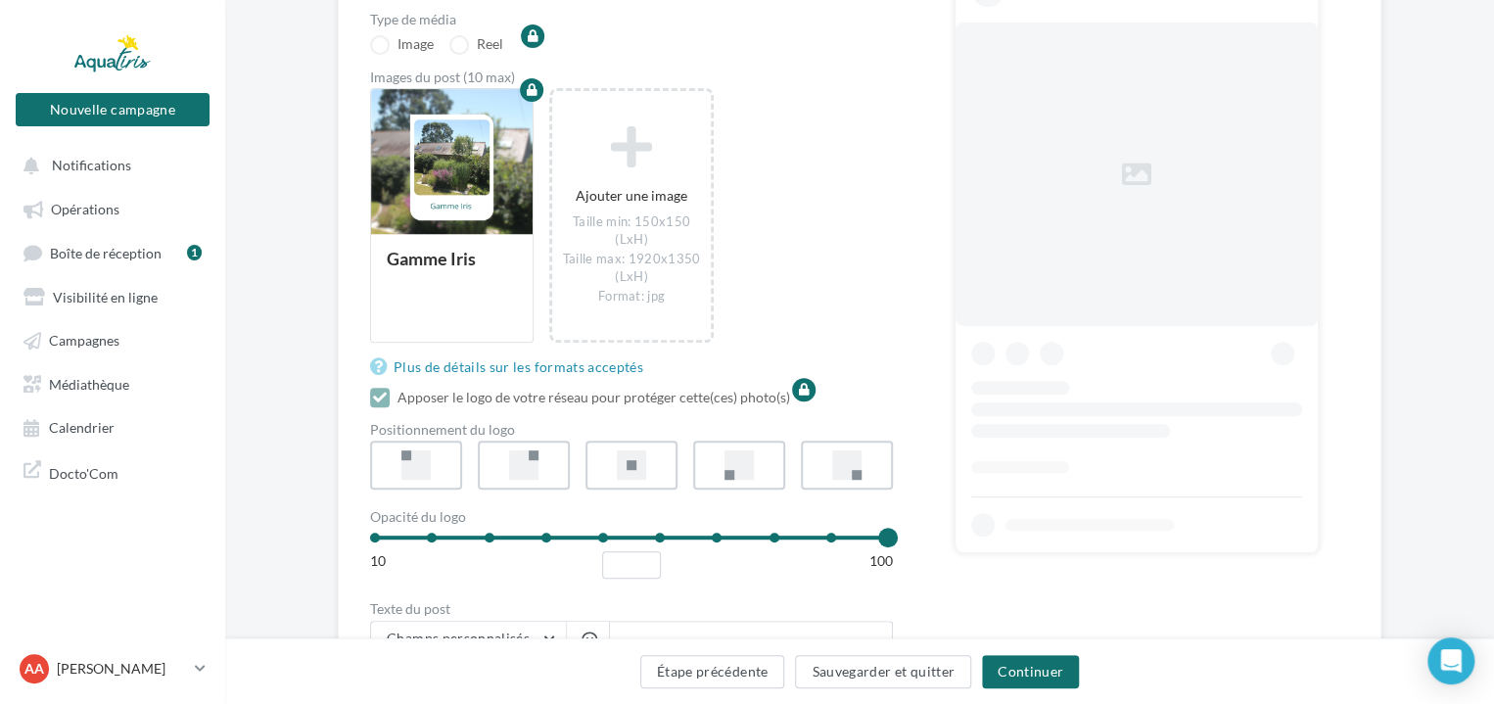
scroll to position [294, 0]
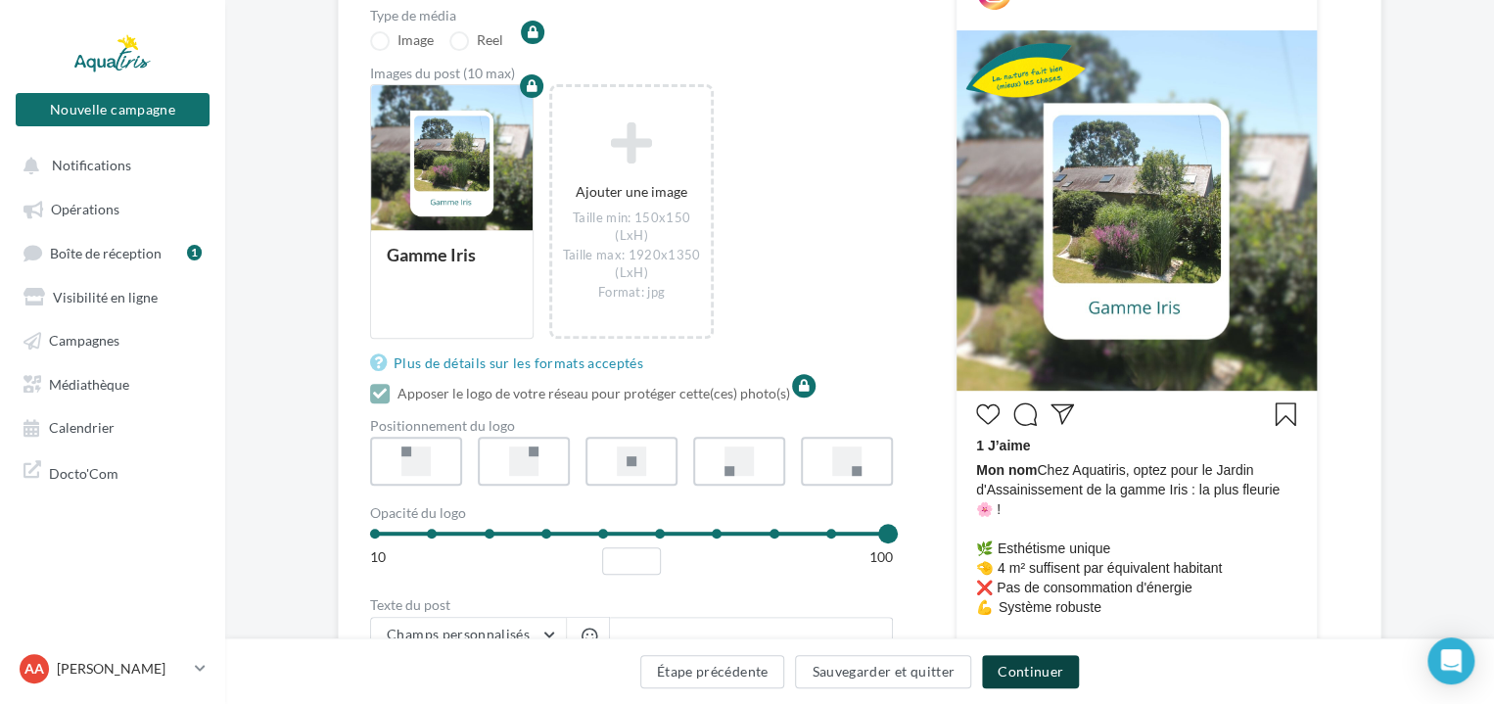
click at [1049, 672] on button "Continuer" at bounding box center [1030, 671] width 97 height 33
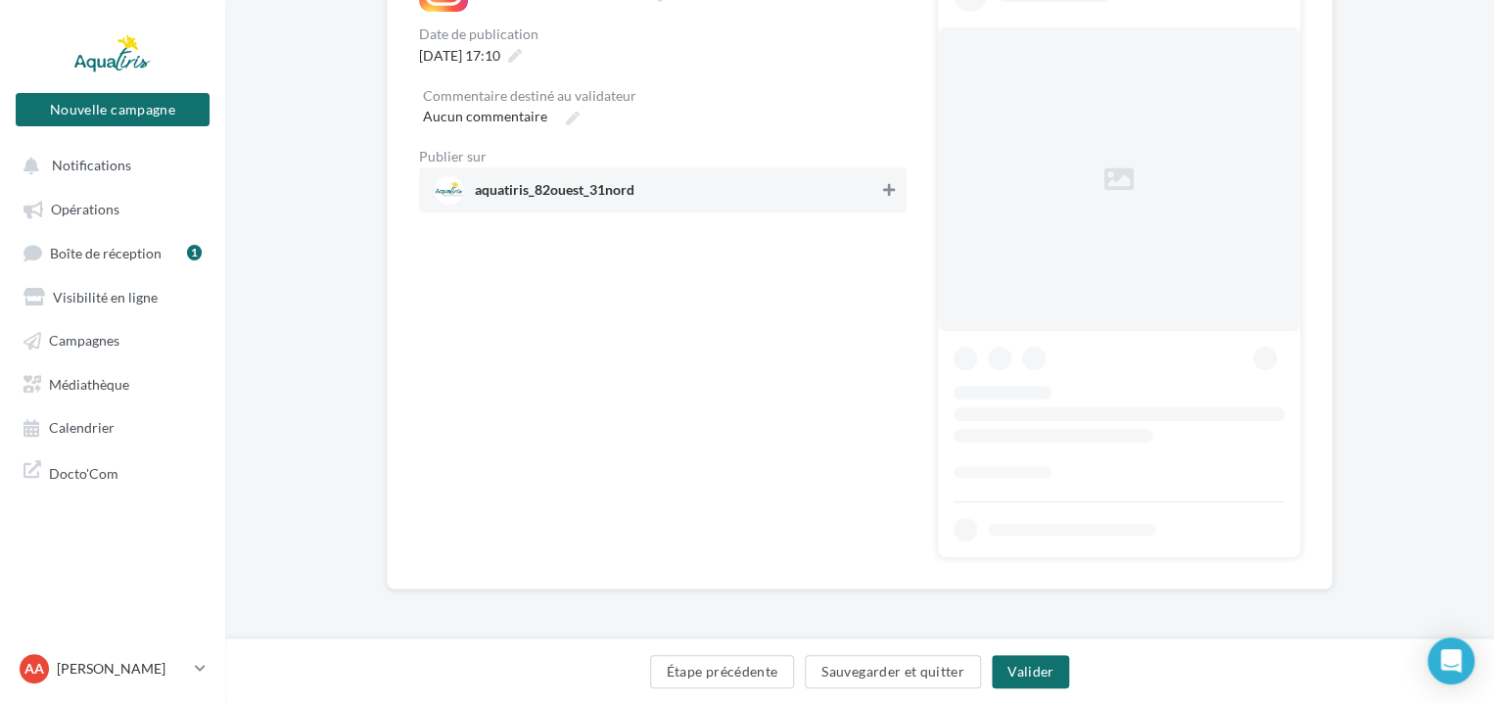
click at [893, 193] on div "**********" at bounding box center [859, 197] width 881 height 722
click at [897, 185] on button at bounding box center [889, 189] width 20 height 23
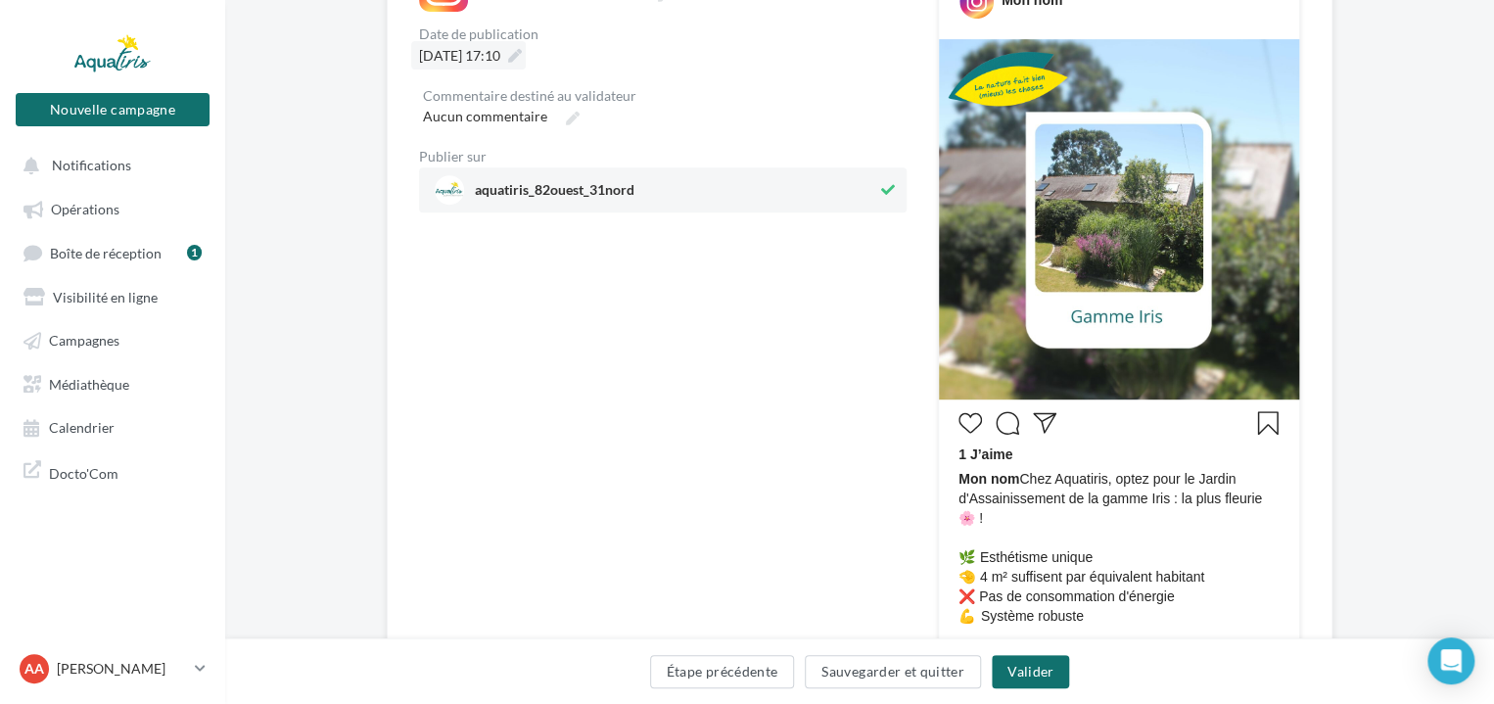
click at [485, 56] on span "17/09/2025 à 17:10" at bounding box center [459, 55] width 81 height 17
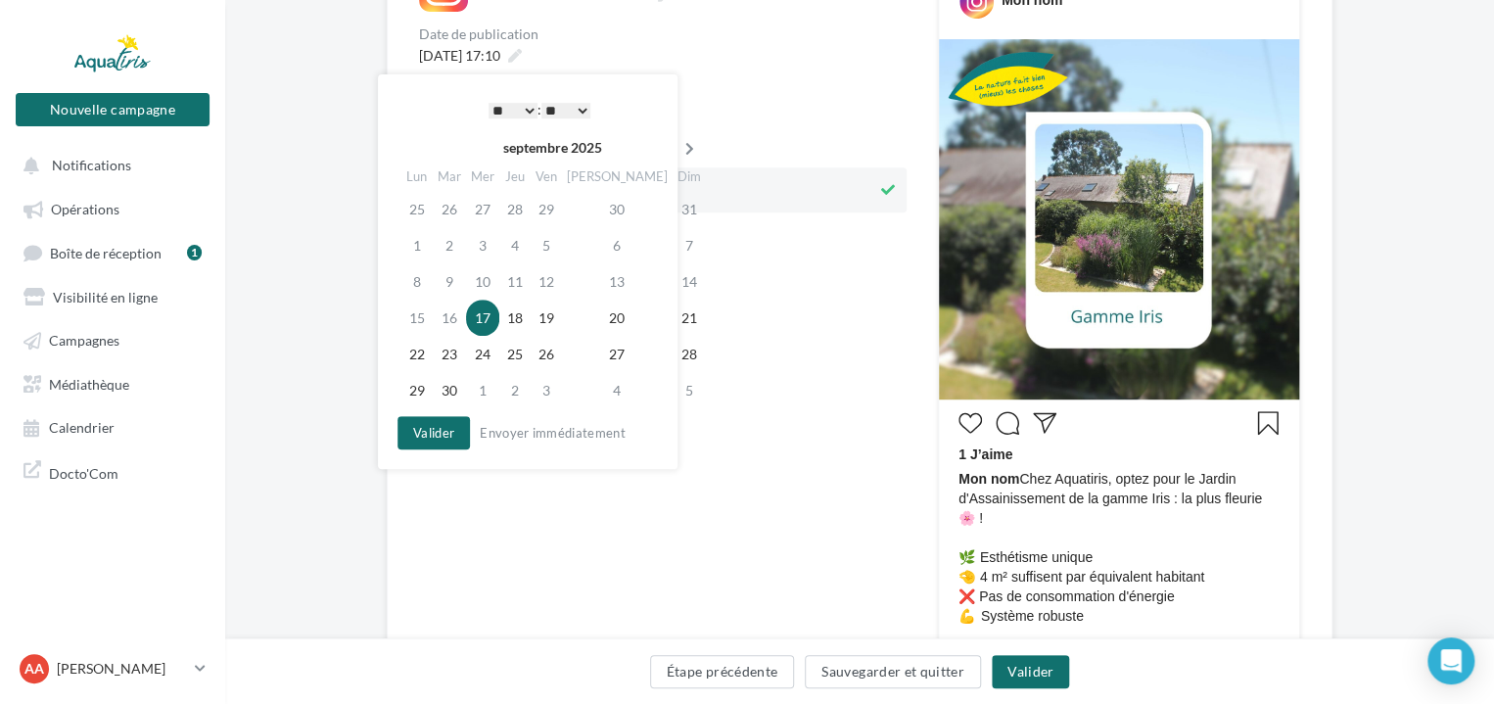
click at [677, 142] on icon at bounding box center [689, 149] width 24 height 14
click at [486, 352] on td "29" at bounding box center [485, 354] width 33 height 36
click at [525, 107] on select "* * * * * * * * * * ** ** ** ** ** ** ** ** ** ** ** ** ** **" at bounding box center [513, 111] width 49 height 16
click at [551, 104] on select "** ** ** ** ** **" at bounding box center [565, 111] width 49 height 16
click at [432, 428] on button "Valider" at bounding box center [433, 432] width 72 height 33
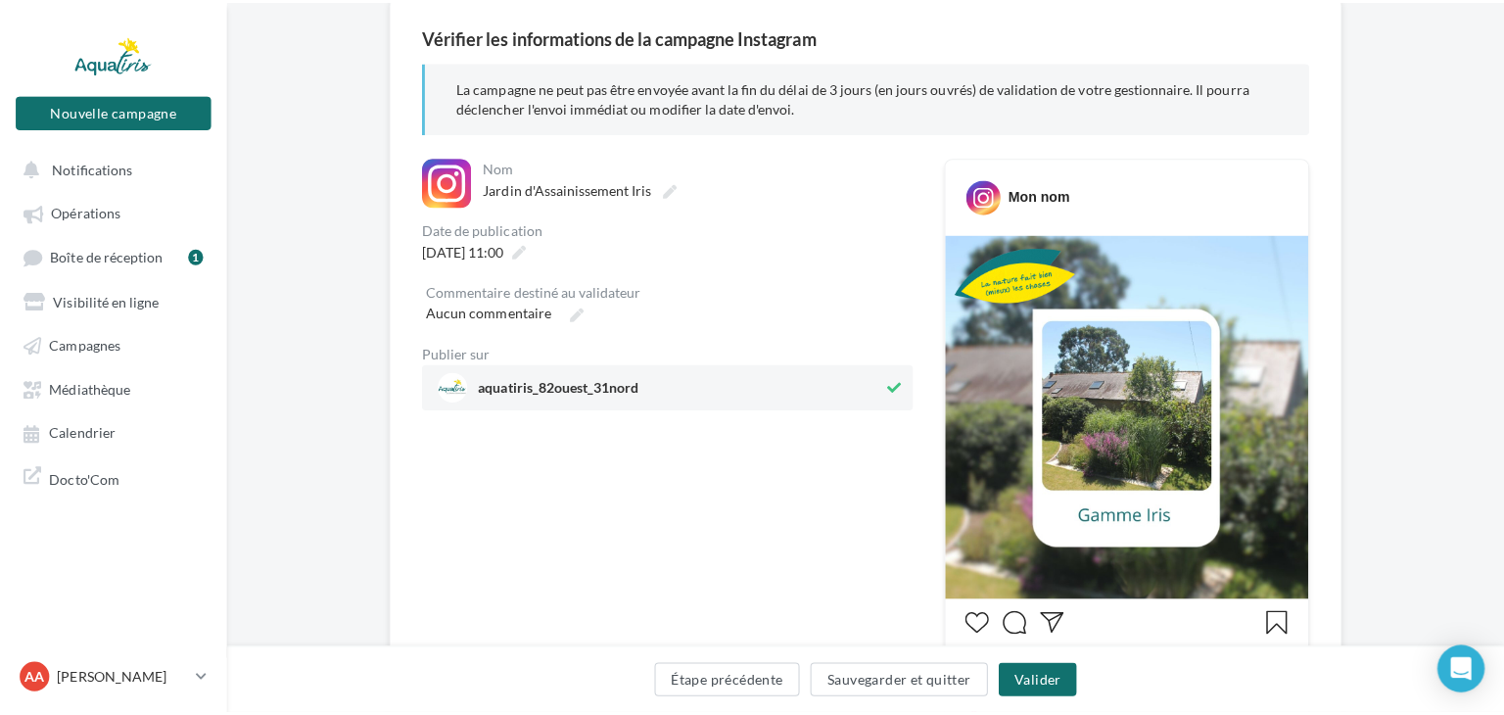
scroll to position [165, 0]
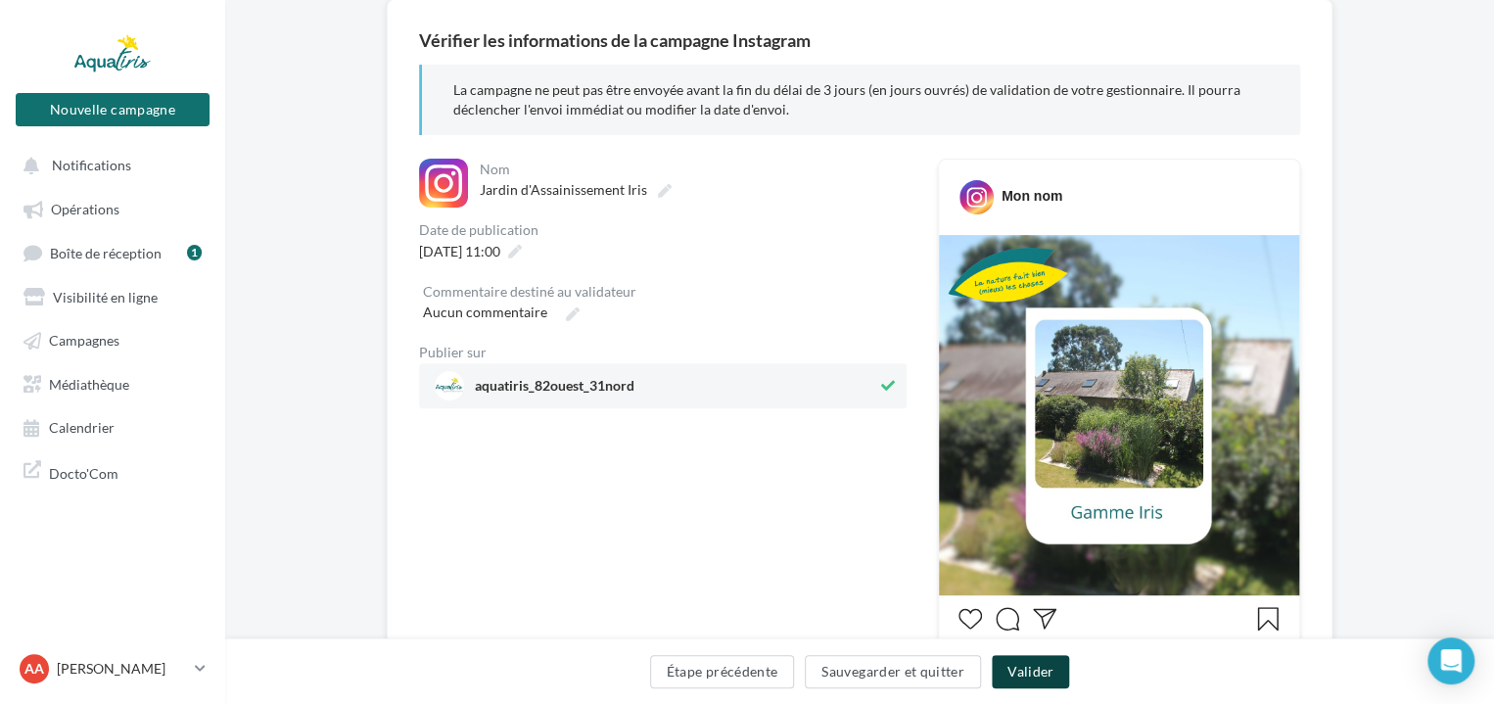
click at [1038, 668] on button "Valider" at bounding box center [1030, 671] width 77 height 33
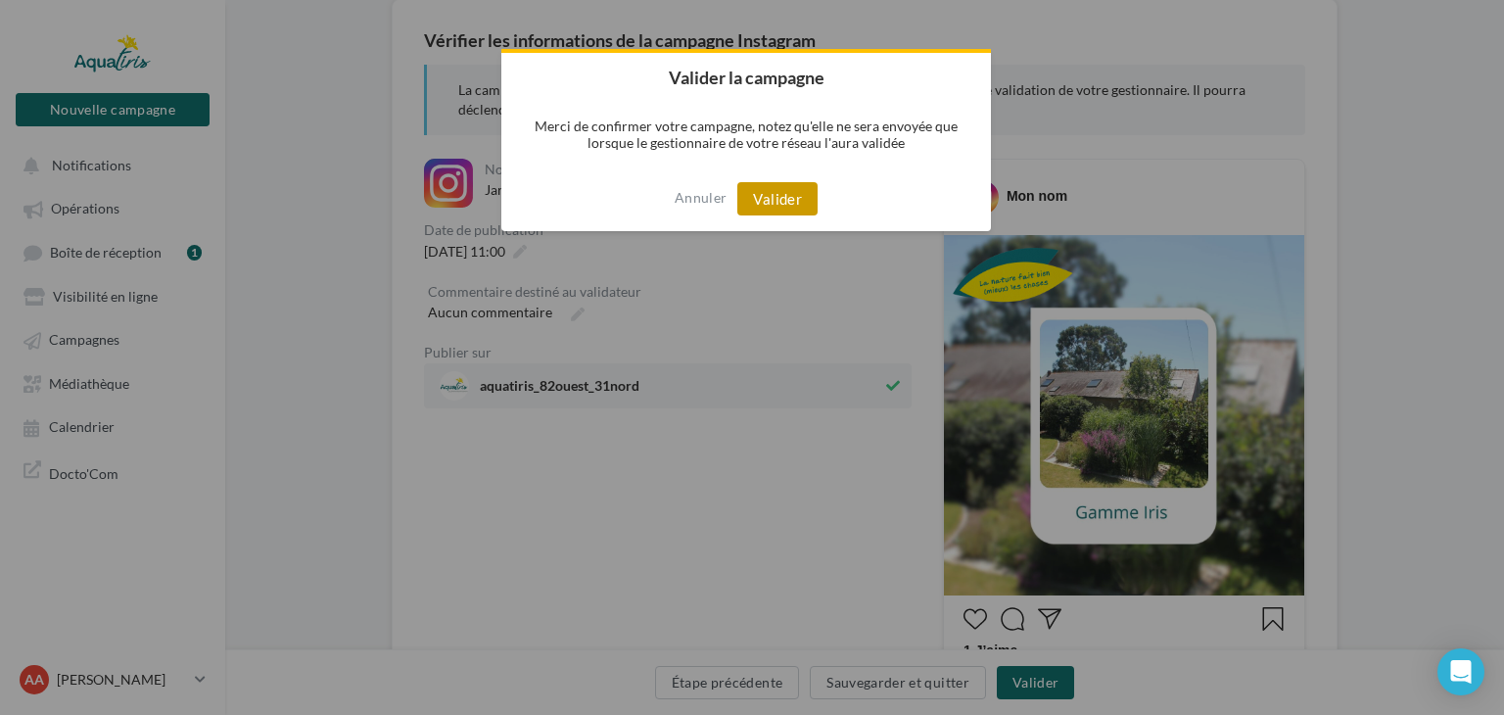
click at [780, 201] on button "Valider" at bounding box center [777, 198] width 80 height 33
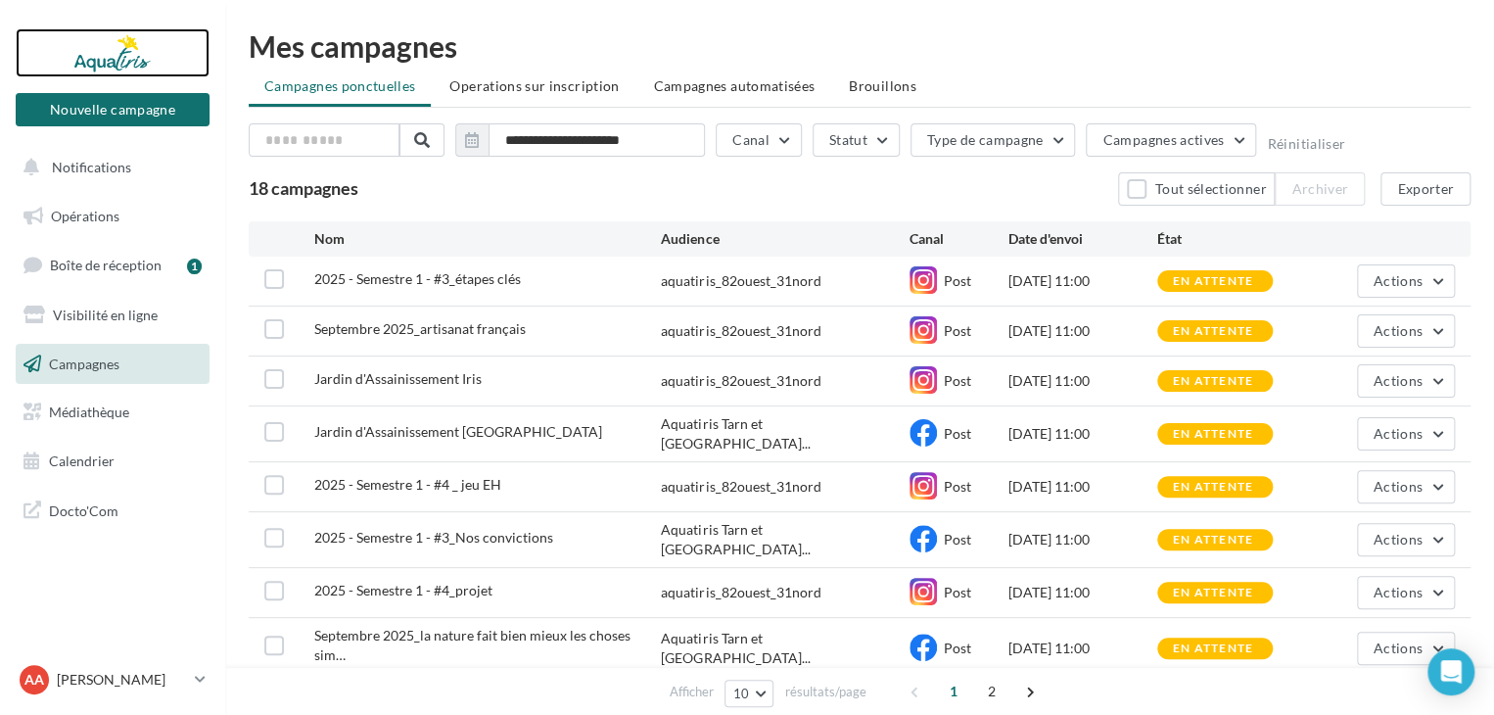
click at [100, 44] on div at bounding box center [112, 52] width 157 height 49
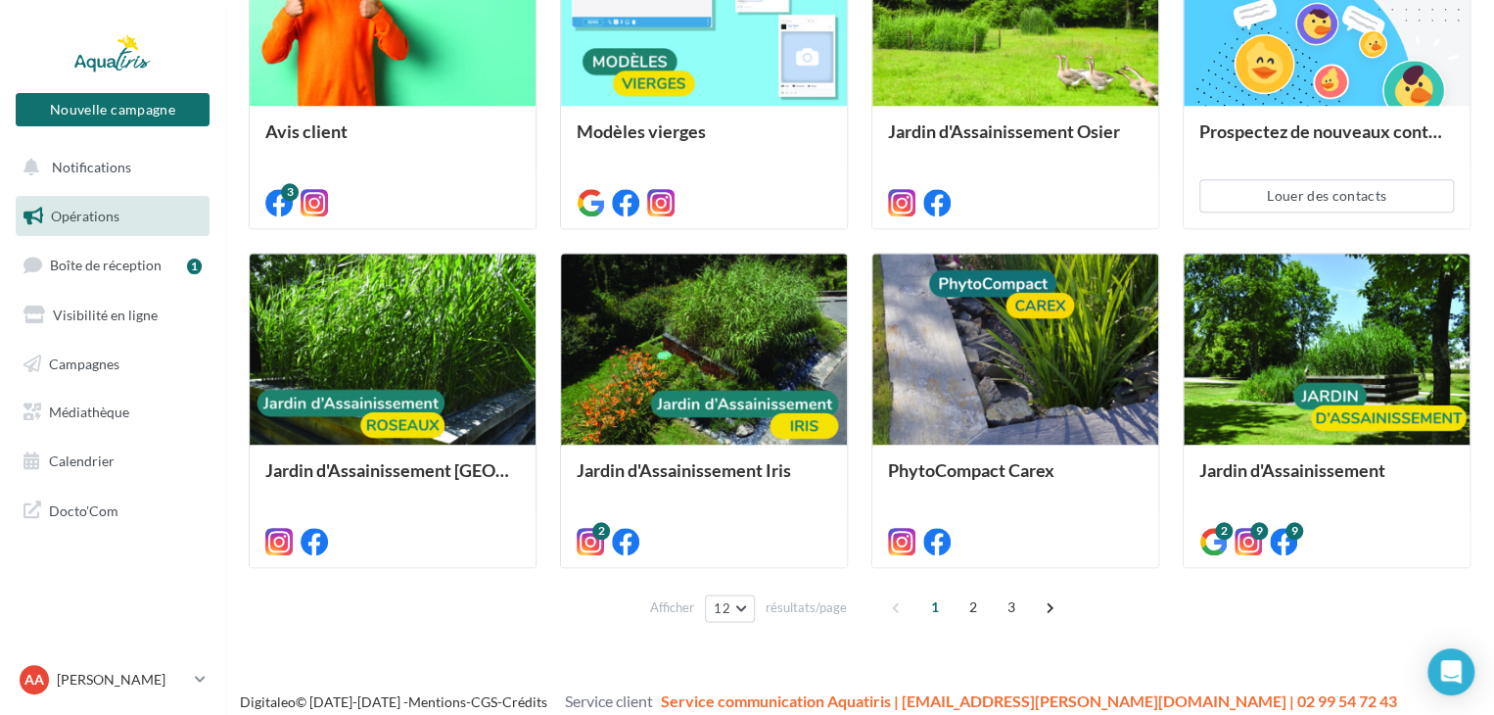
scroll to position [842, 0]
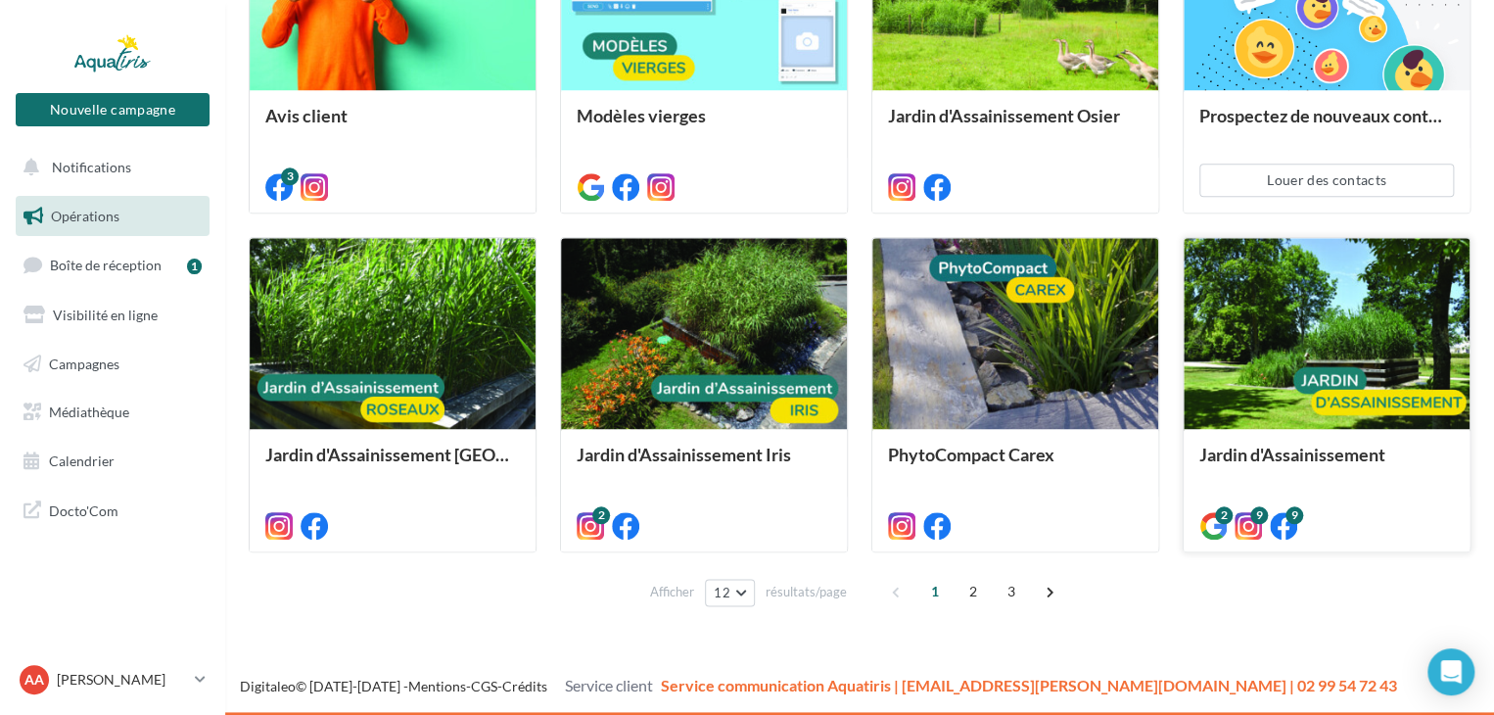
click at [1319, 364] on div at bounding box center [1327, 334] width 286 height 192
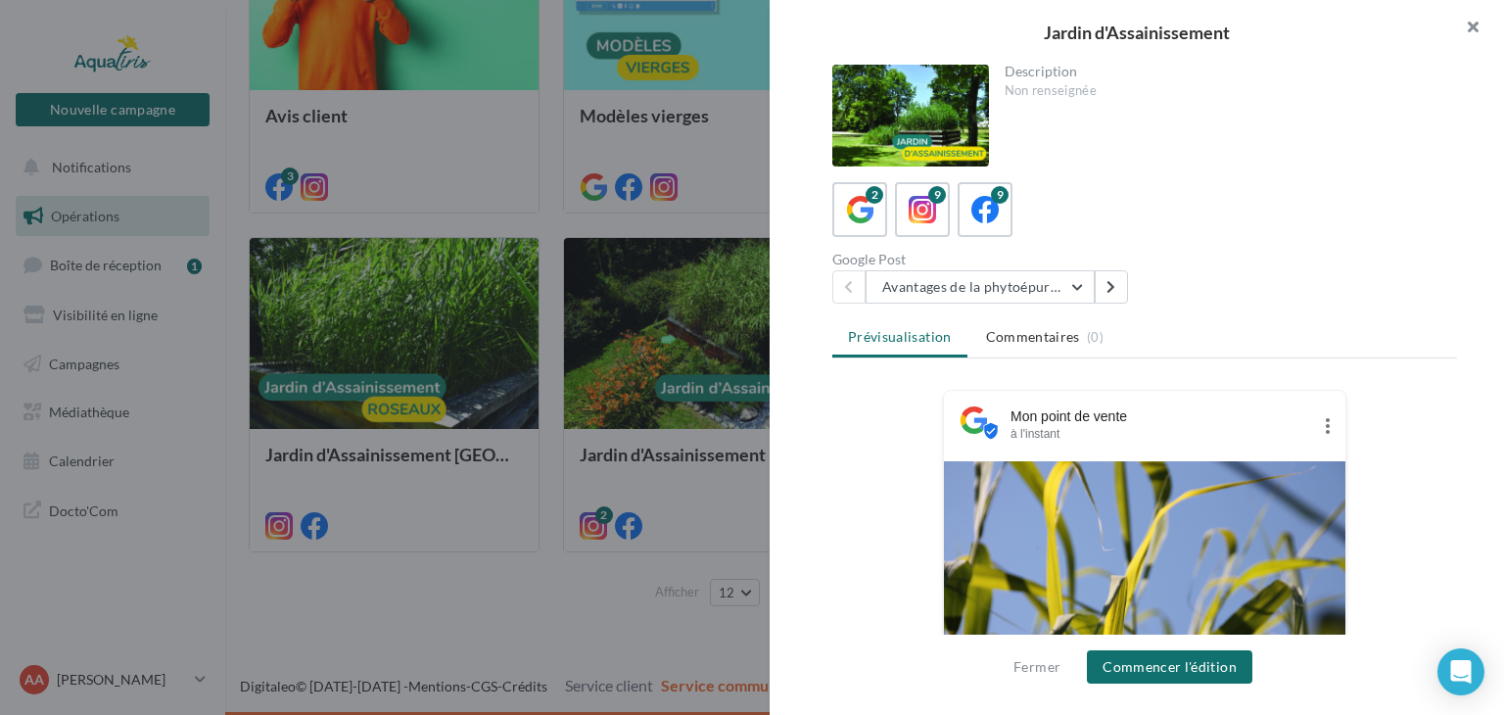
click at [1469, 32] on button "button" at bounding box center [1464, 29] width 78 height 59
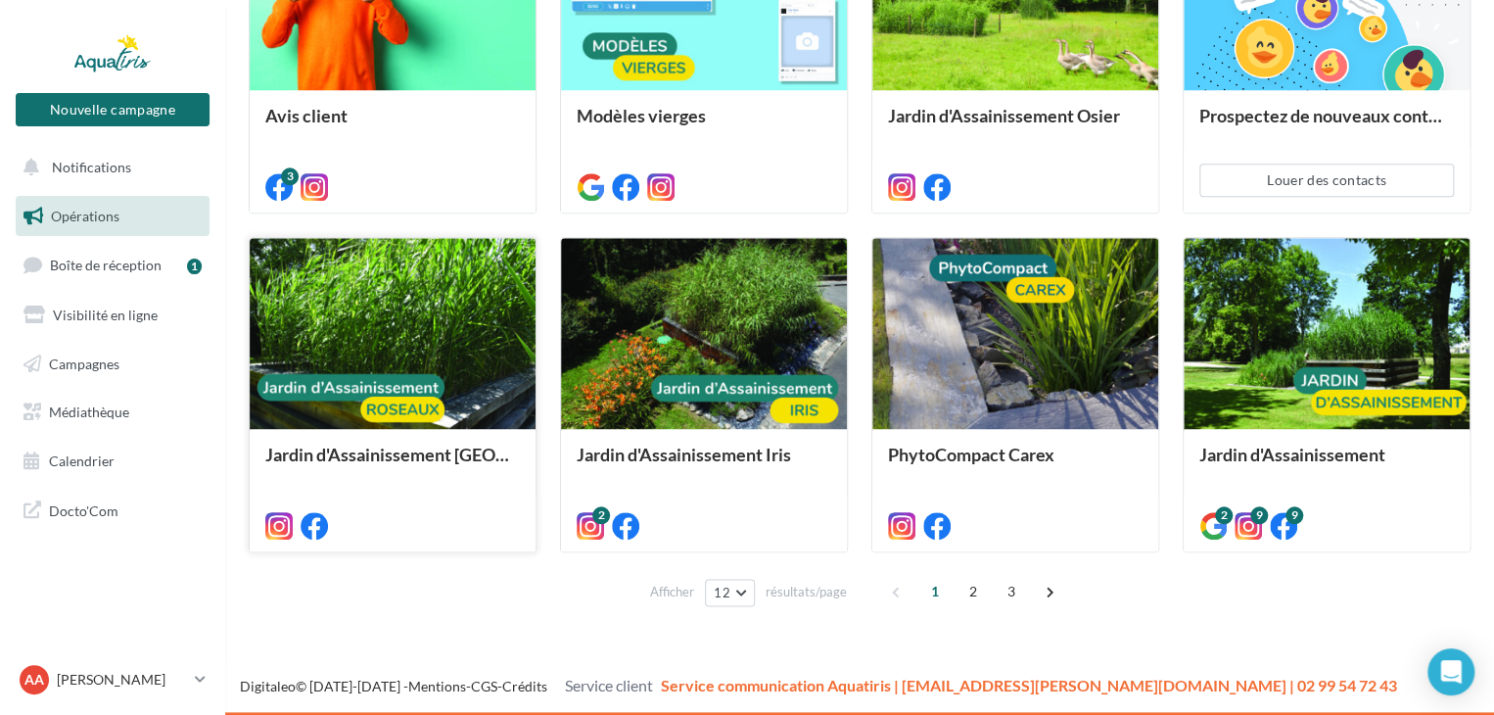
drag, startPoint x: 163, startPoint y: 314, endPoint x: 474, endPoint y: 302, distance: 311.6
click at [163, 314] on link "Visibilité en ligne" at bounding box center [113, 315] width 202 height 41
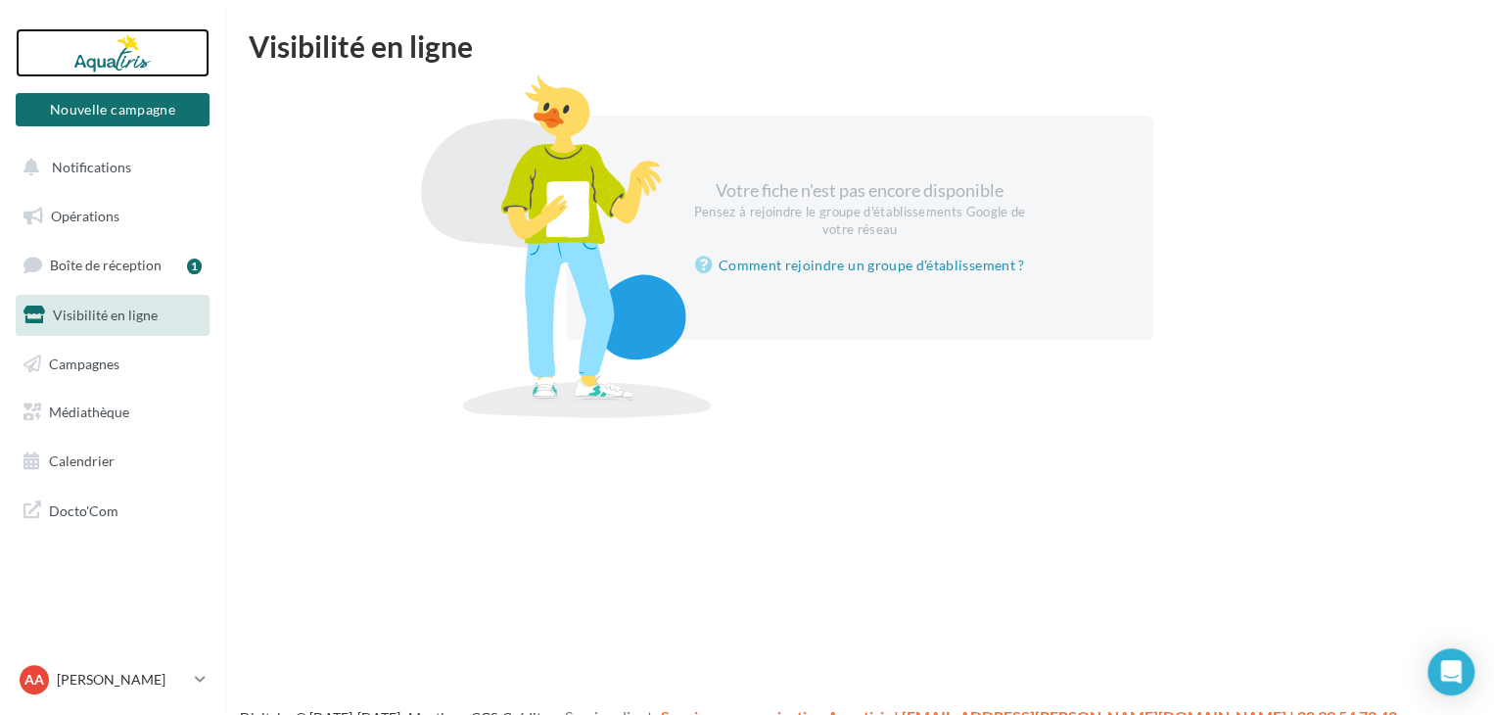
click at [113, 68] on div at bounding box center [112, 52] width 157 height 49
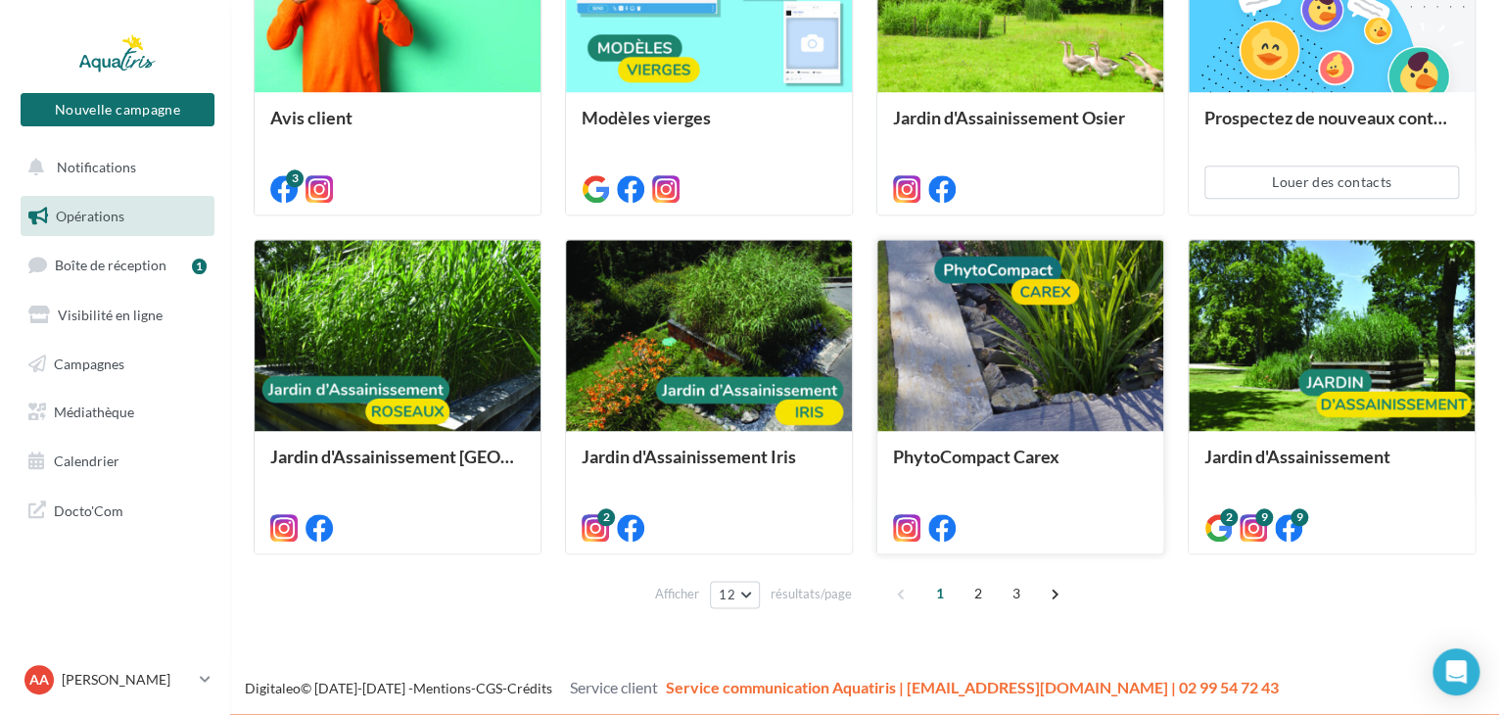
scroll to position [842, 0]
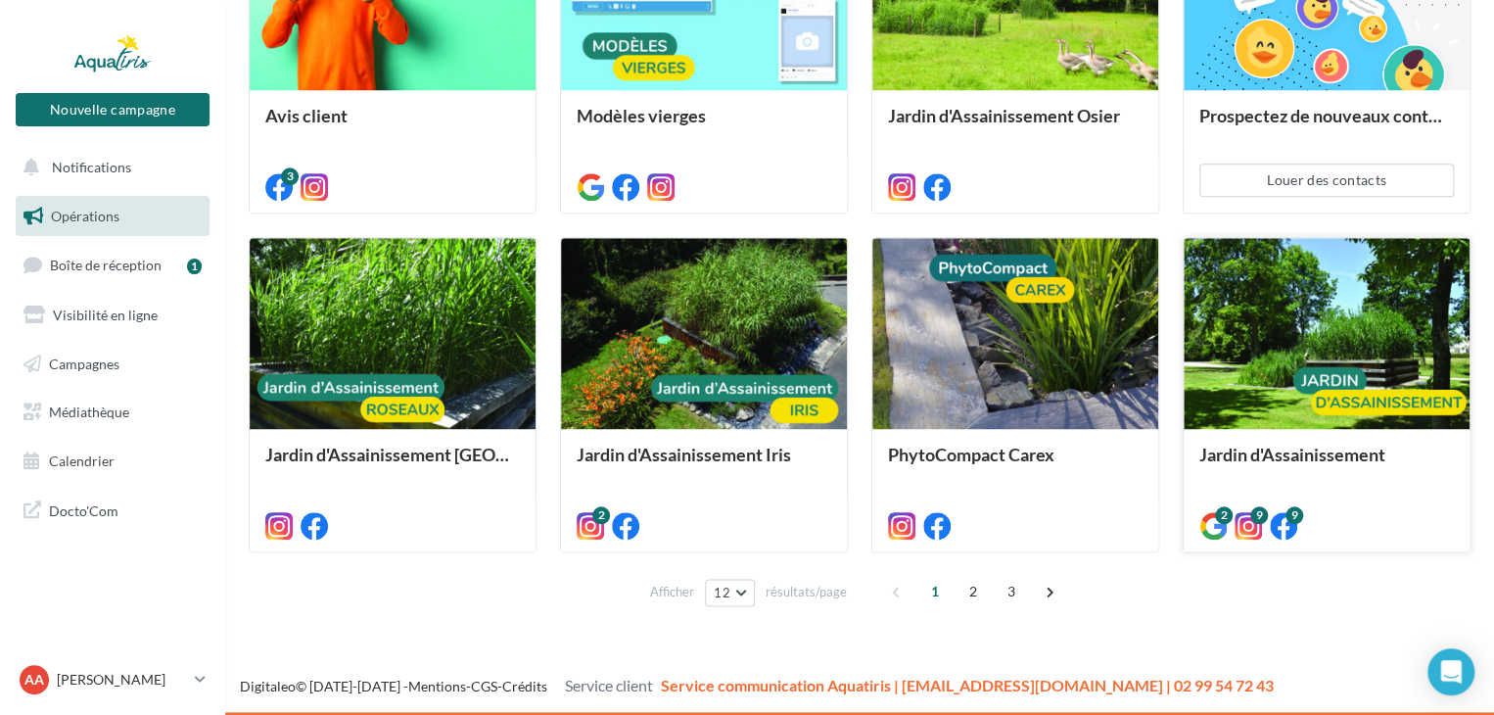
click at [1272, 322] on div at bounding box center [1327, 334] width 286 height 192
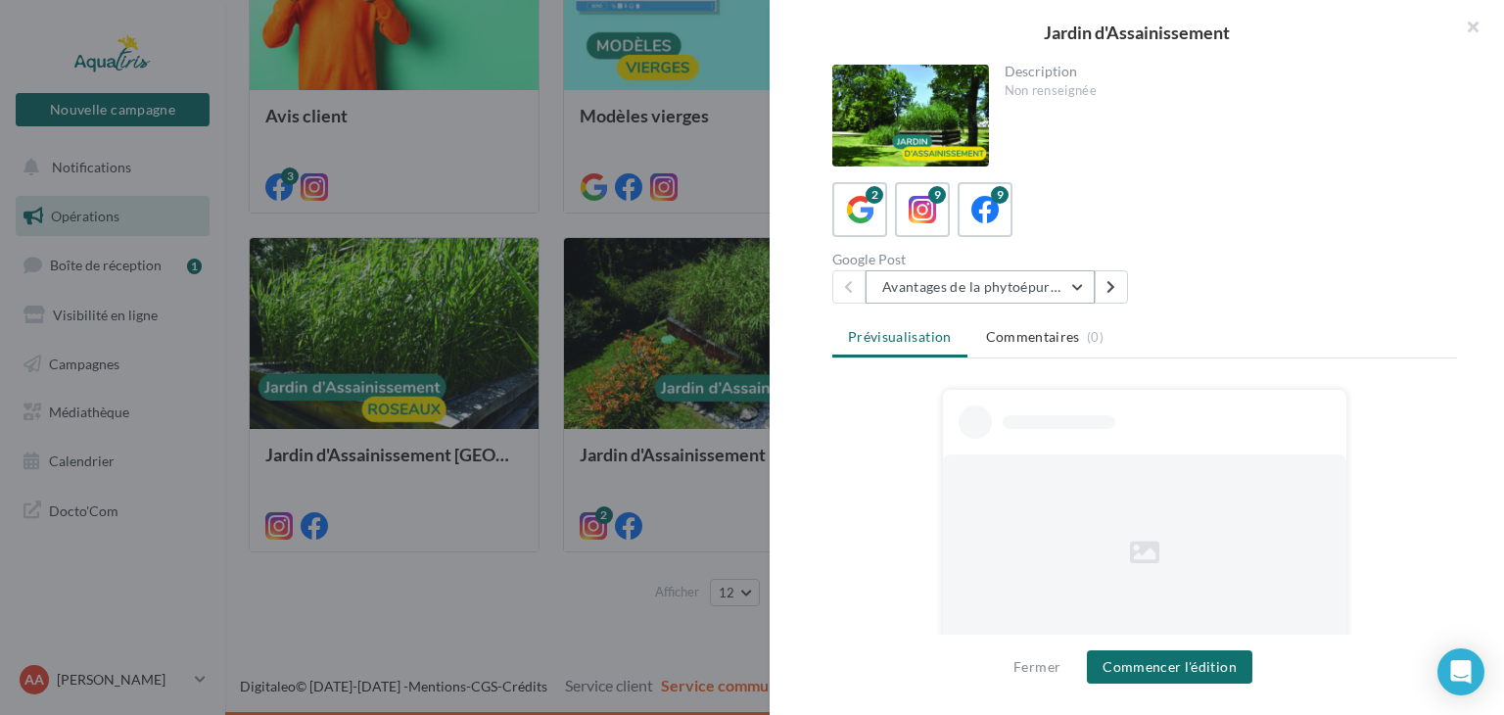
click at [1080, 285] on button "Avantages de la phytoépuration" at bounding box center [979, 286] width 229 height 33
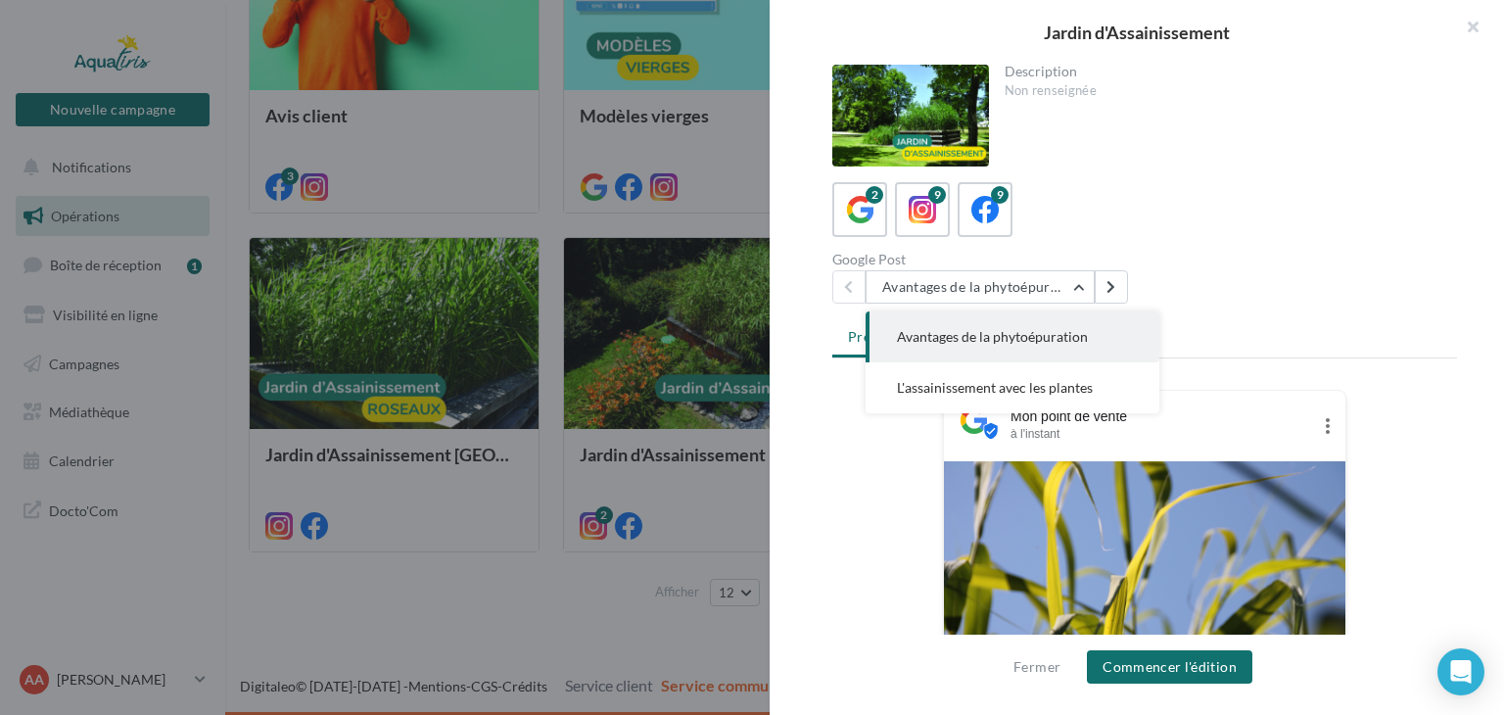
click at [1305, 285] on div "Google Post Avantages de la phytoépuration Avantages de la phytoépuration L'ass…" at bounding box center [1152, 278] width 640 height 51
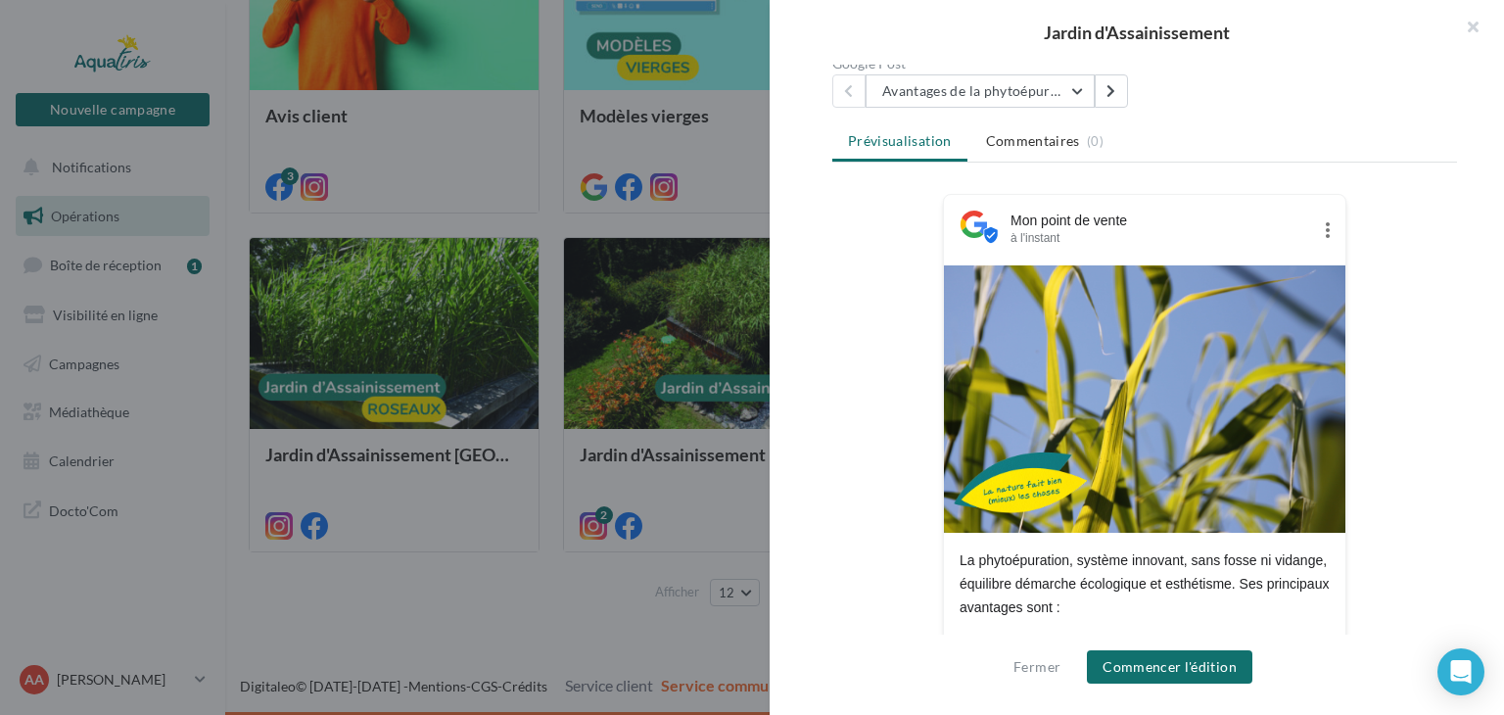
scroll to position [0, 0]
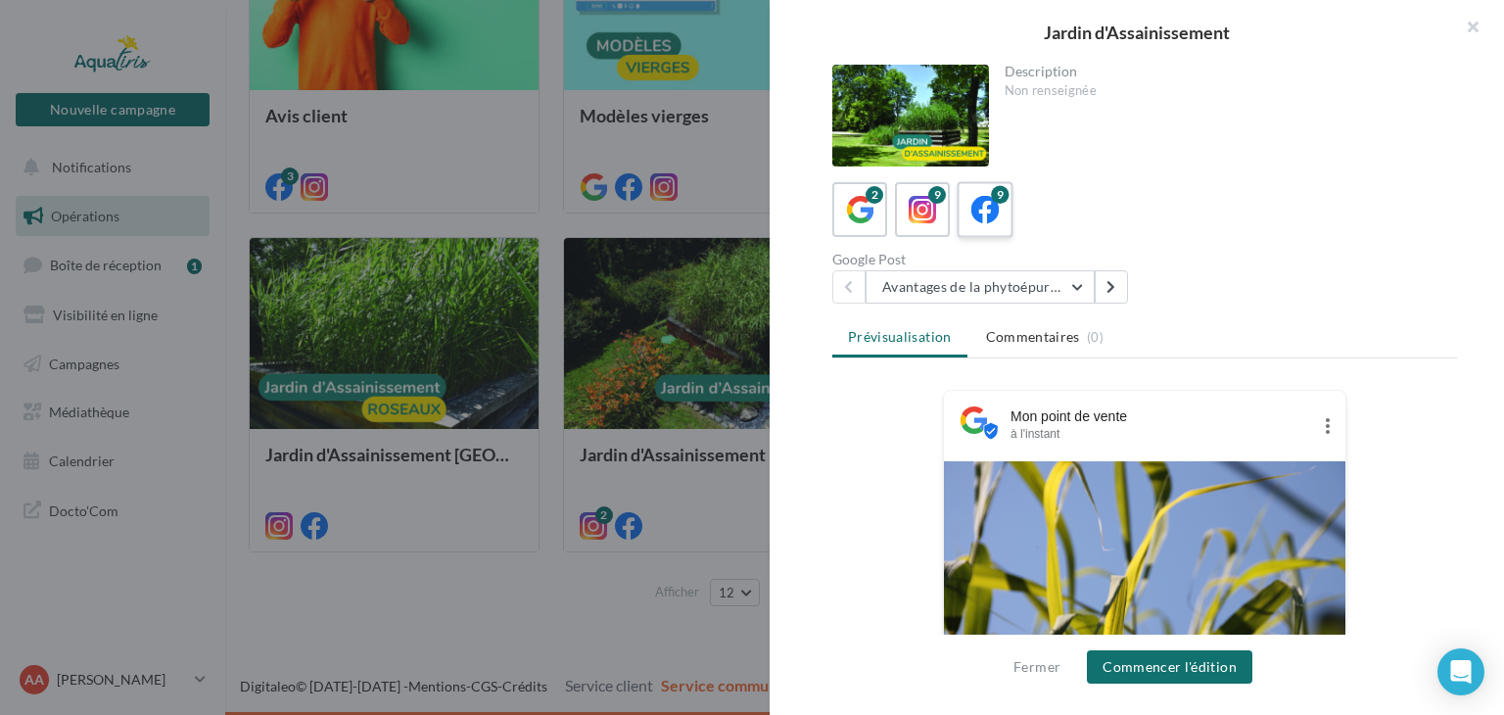
click at [999, 209] on div "9" at bounding box center [985, 210] width 36 height 36
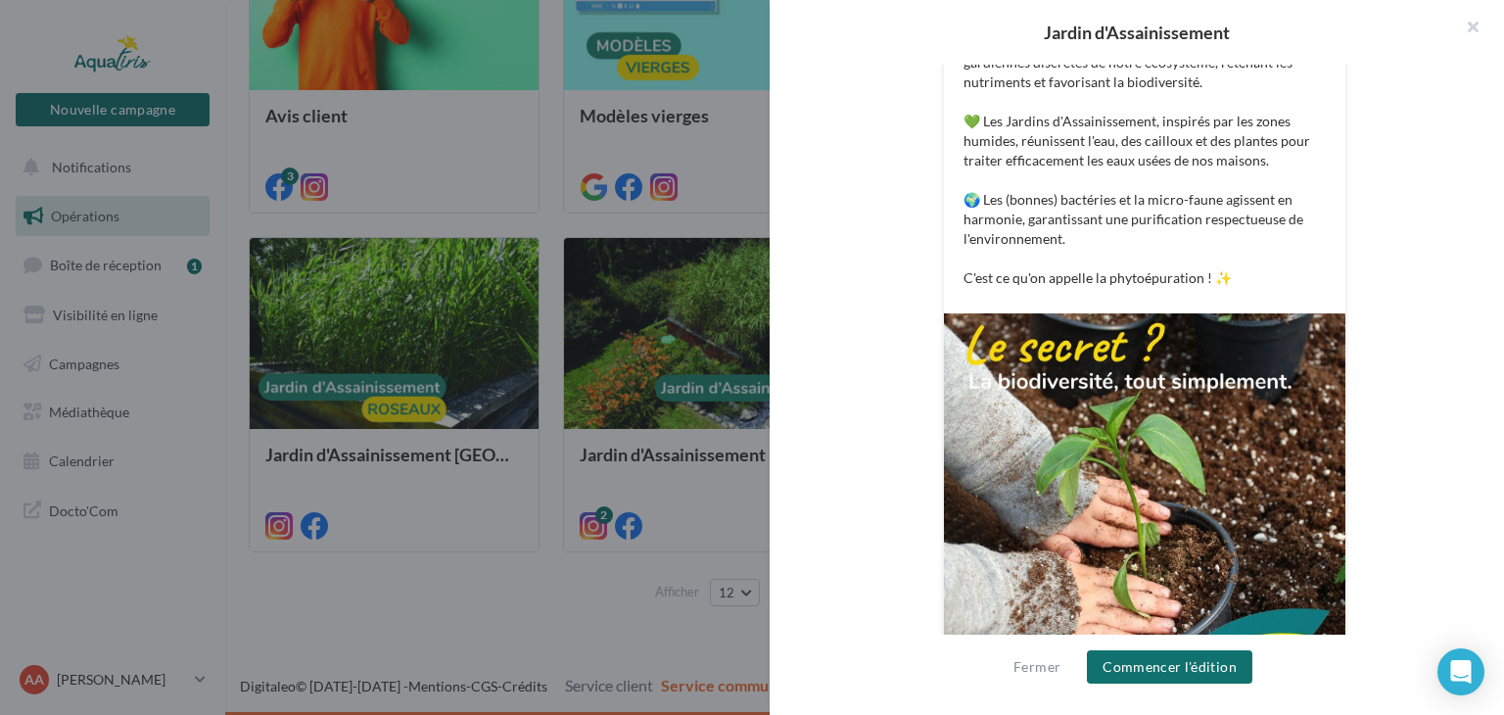
scroll to position [553, 0]
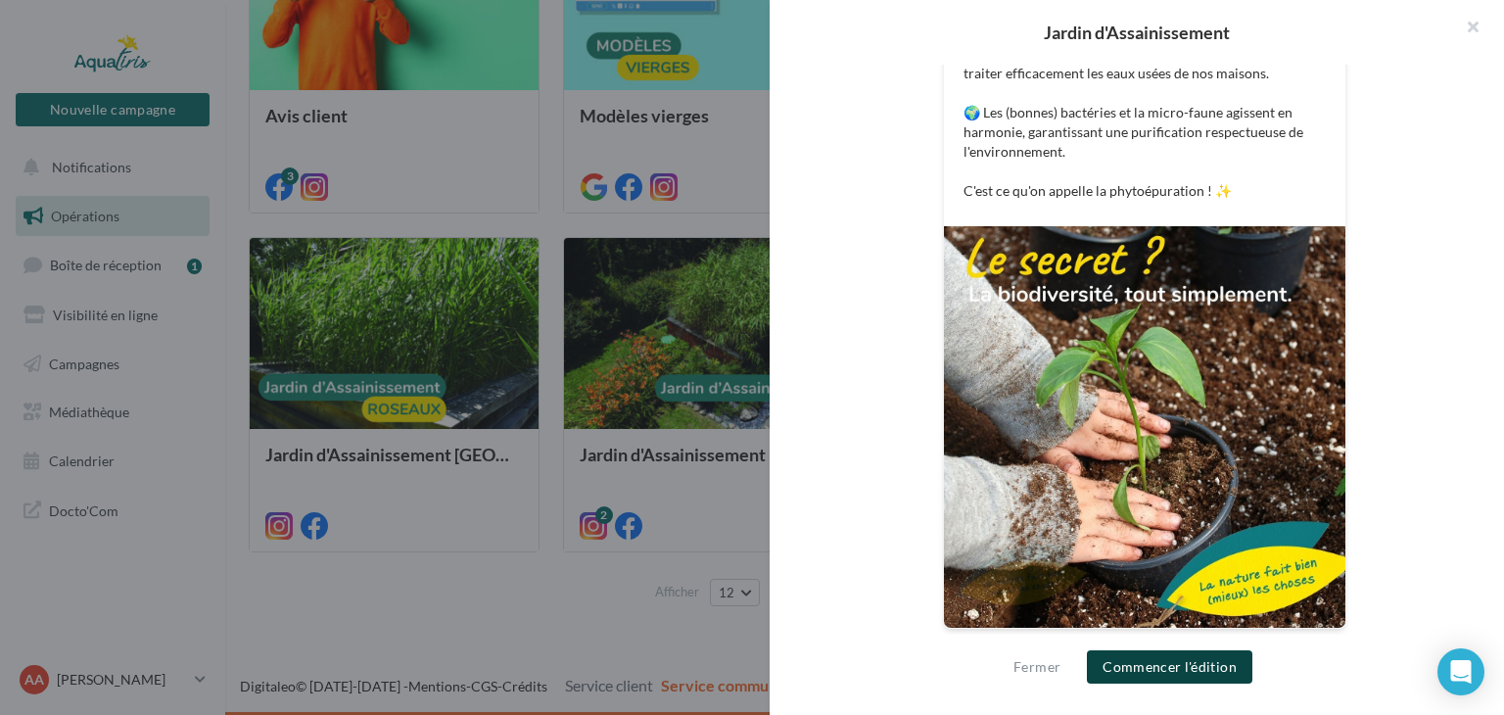
click at [1213, 672] on button "Commencer l'édition" at bounding box center [1169, 666] width 165 height 33
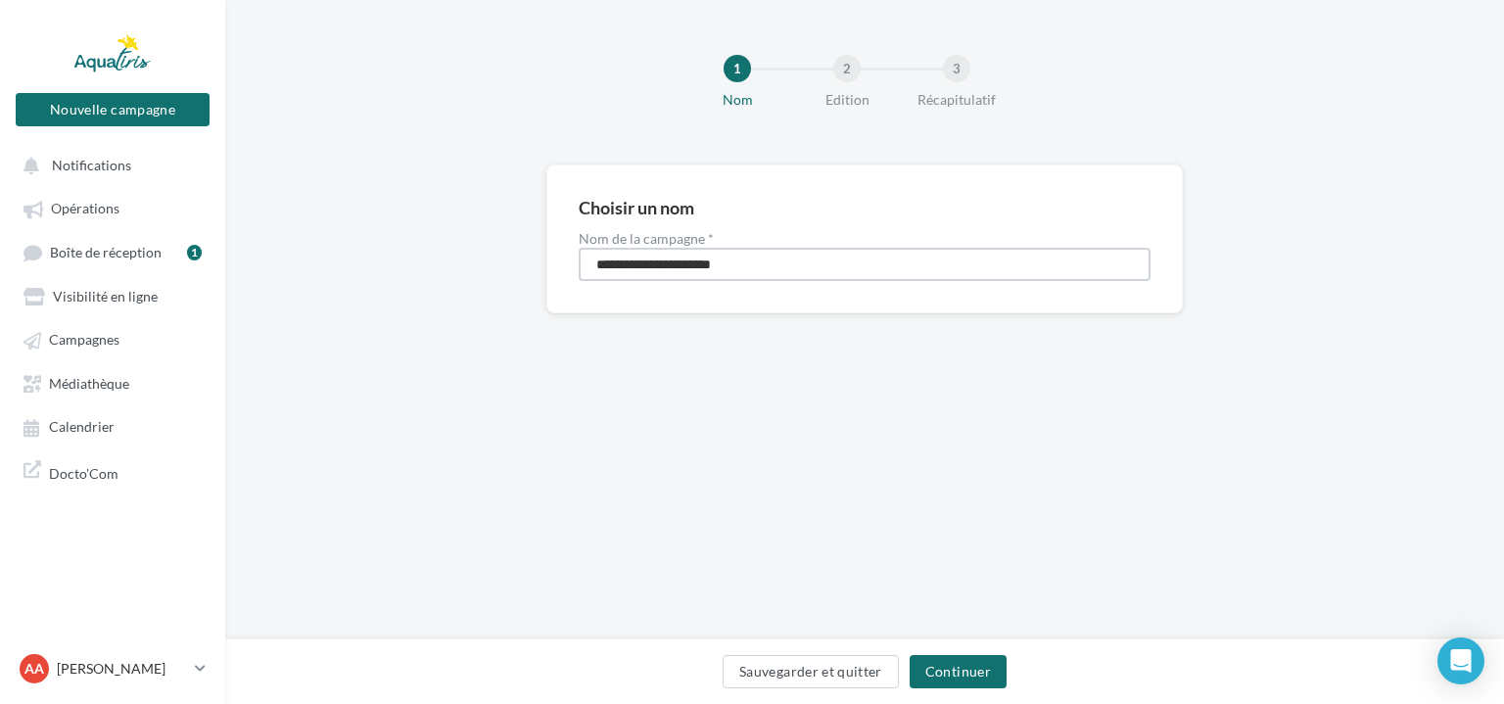
click at [762, 277] on input "**********" at bounding box center [865, 264] width 572 height 33
type input "**********"
click at [965, 671] on button "Continuer" at bounding box center [958, 671] width 97 height 33
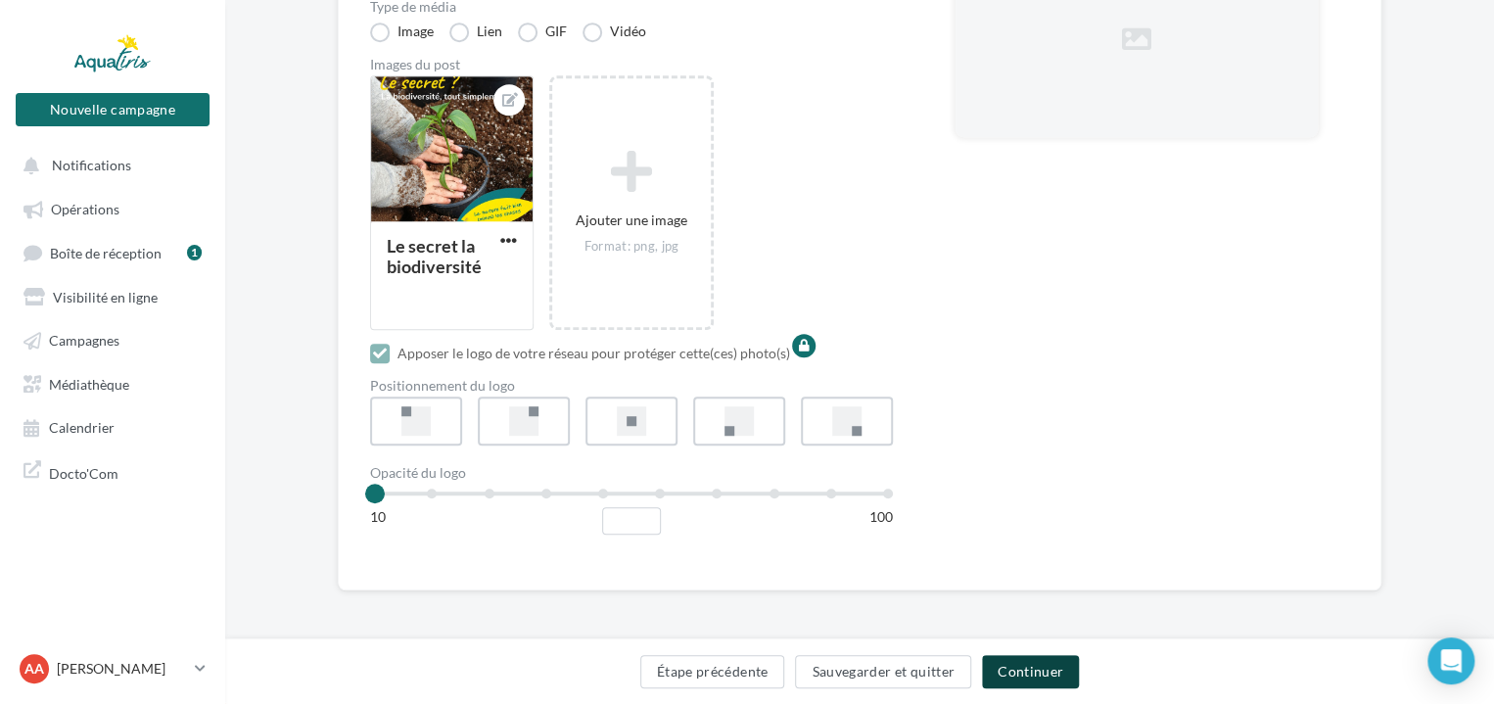
click at [1050, 672] on button "Continuer" at bounding box center [1030, 671] width 97 height 33
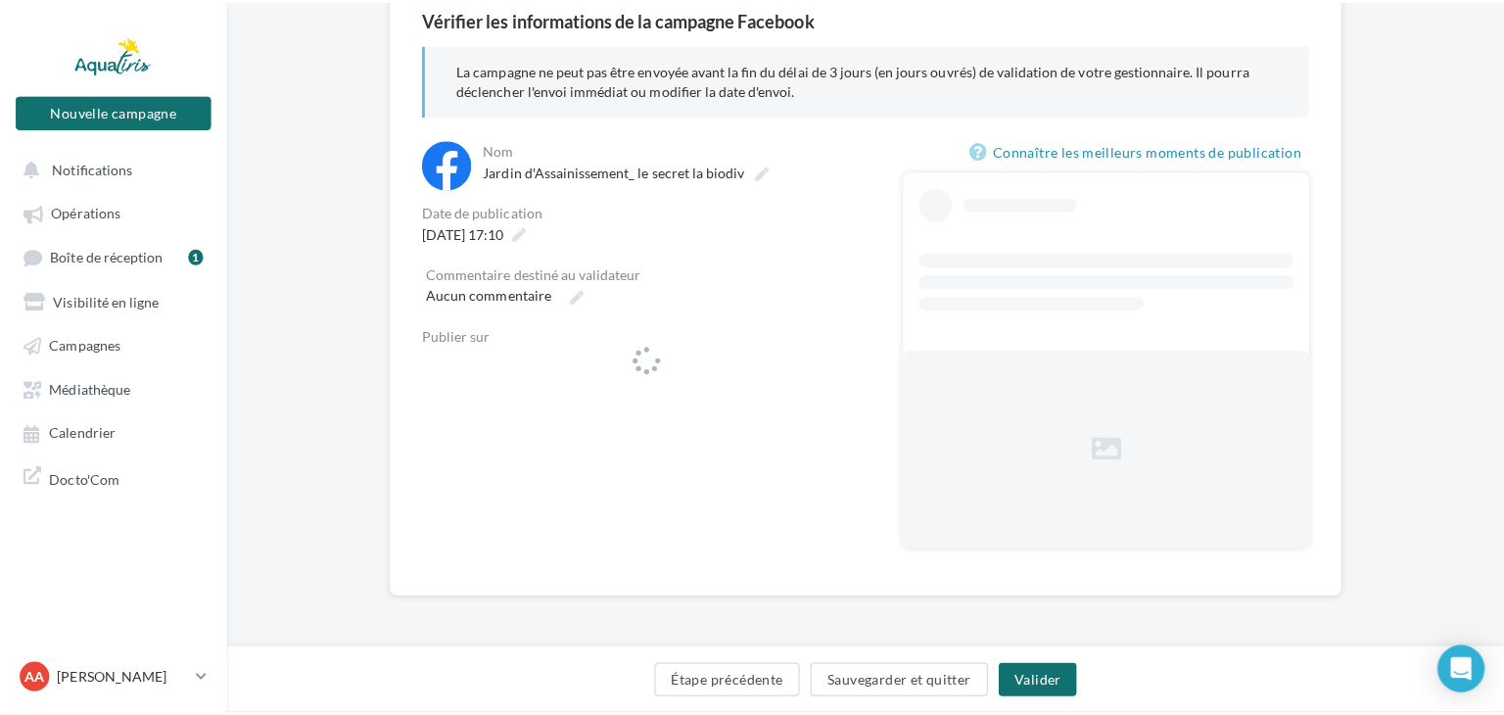
scroll to position [186, 0]
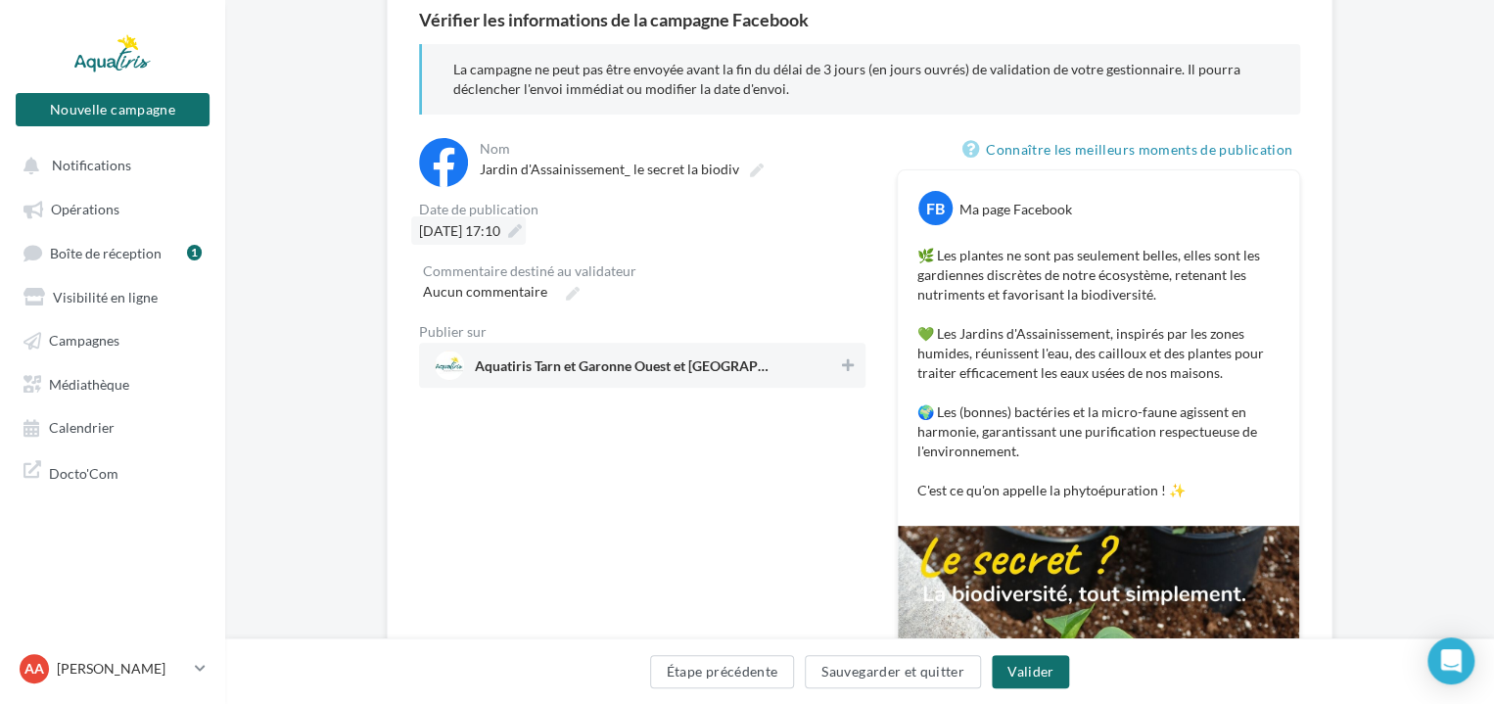
click at [526, 228] on div "[DATE] 17:10" at bounding box center [468, 230] width 115 height 28
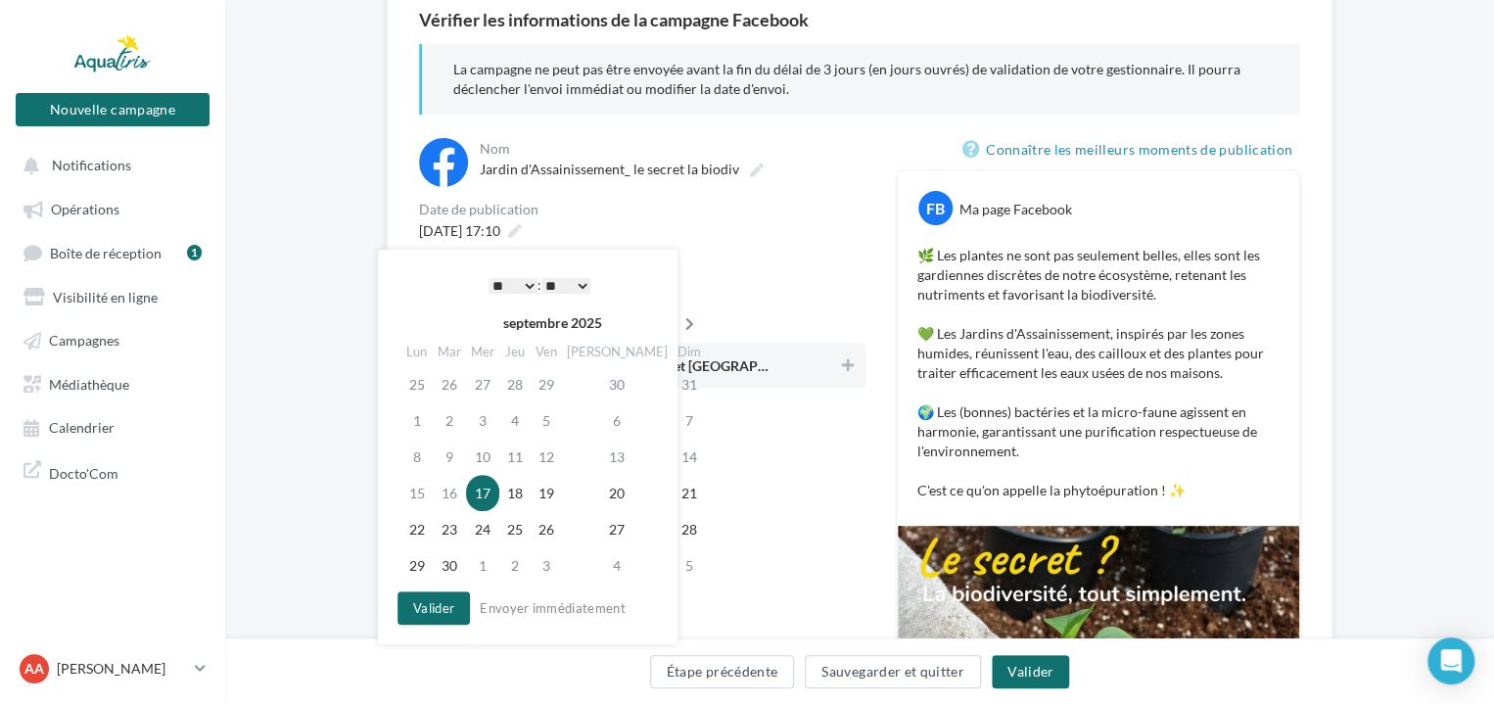
click at [677, 321] on icon at bounding box center [689, 324] width 24 height 14
click at [680, 325] on icon at bounding box center [692, 324] width 24 height 14
click at [452, 422] on td "4" at bounding box center [452, 420] width 33 height 36
click at [522, 278] on select "* * * * * * * * * * ** ** ** ** ** ** ** ** ** ** ** ** ** **" at bounding box center [513, 286] width 49 height 16
click at [561, 290] on select "** ** ** ** ** **" at bounding box center [565, 286] width 49 height 16
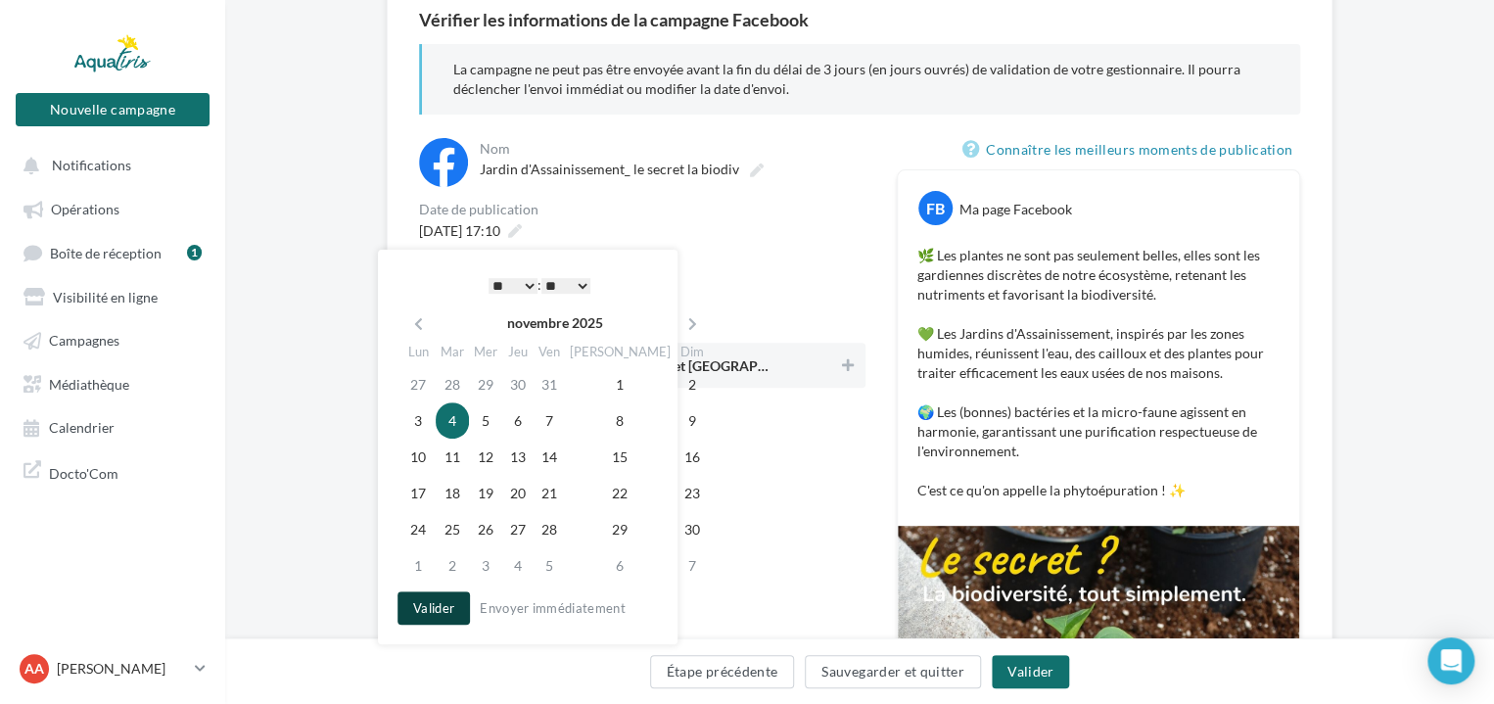
click at [447, 608] on button "Valider" at bounding box center [433, 607] width 72 height 33
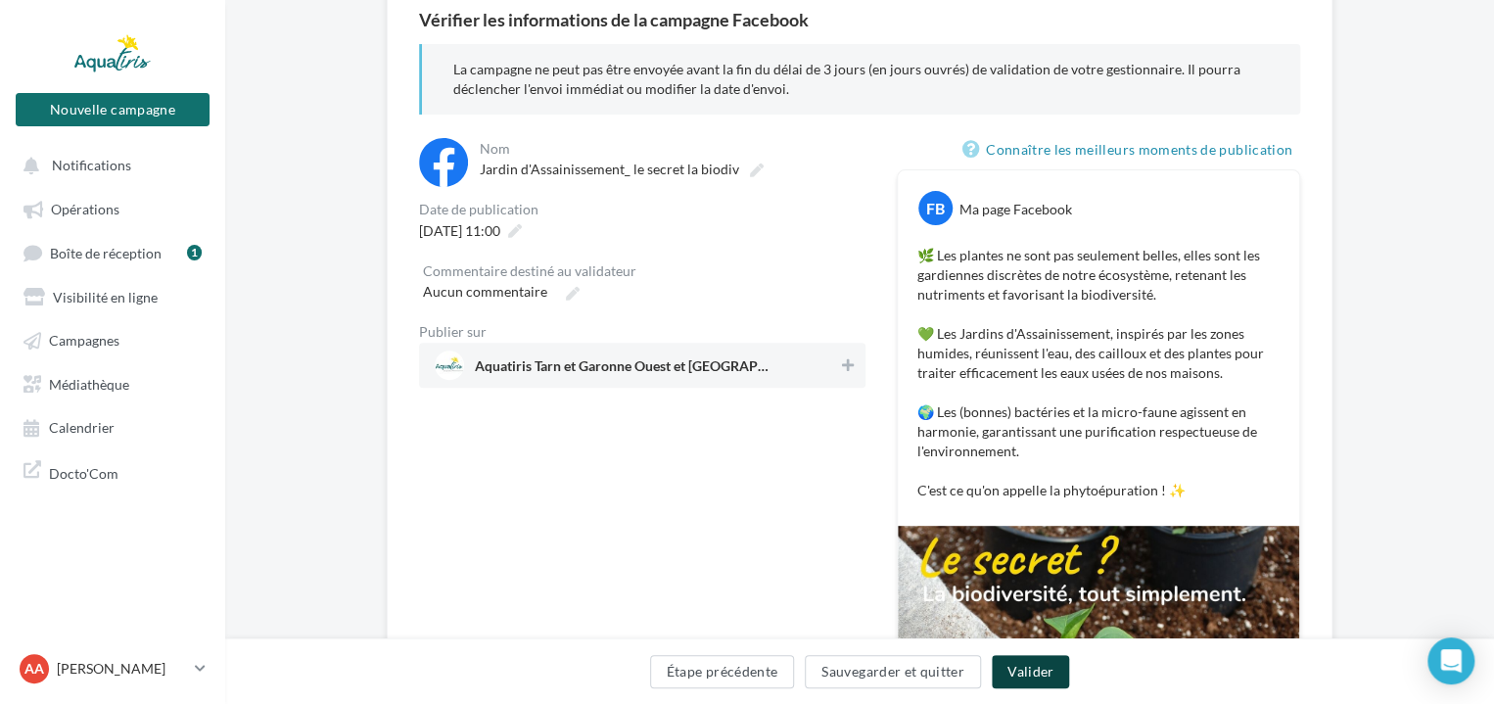
click at [1013, 674] on button "Valider" at bounding box center [1030, 671] width 77 height 33
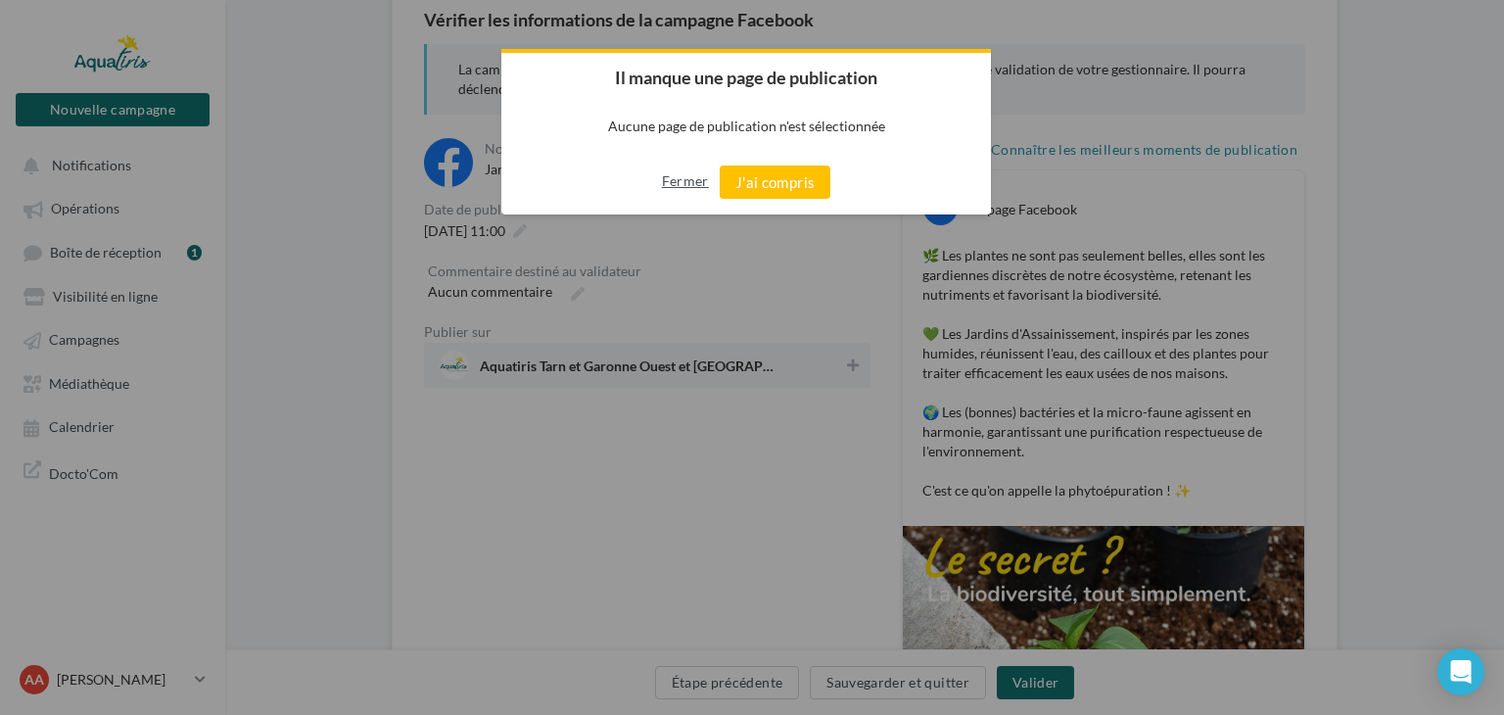
click at [670, 185] on button "Fermer" at bounding box center [685, 180] width 47 height 31
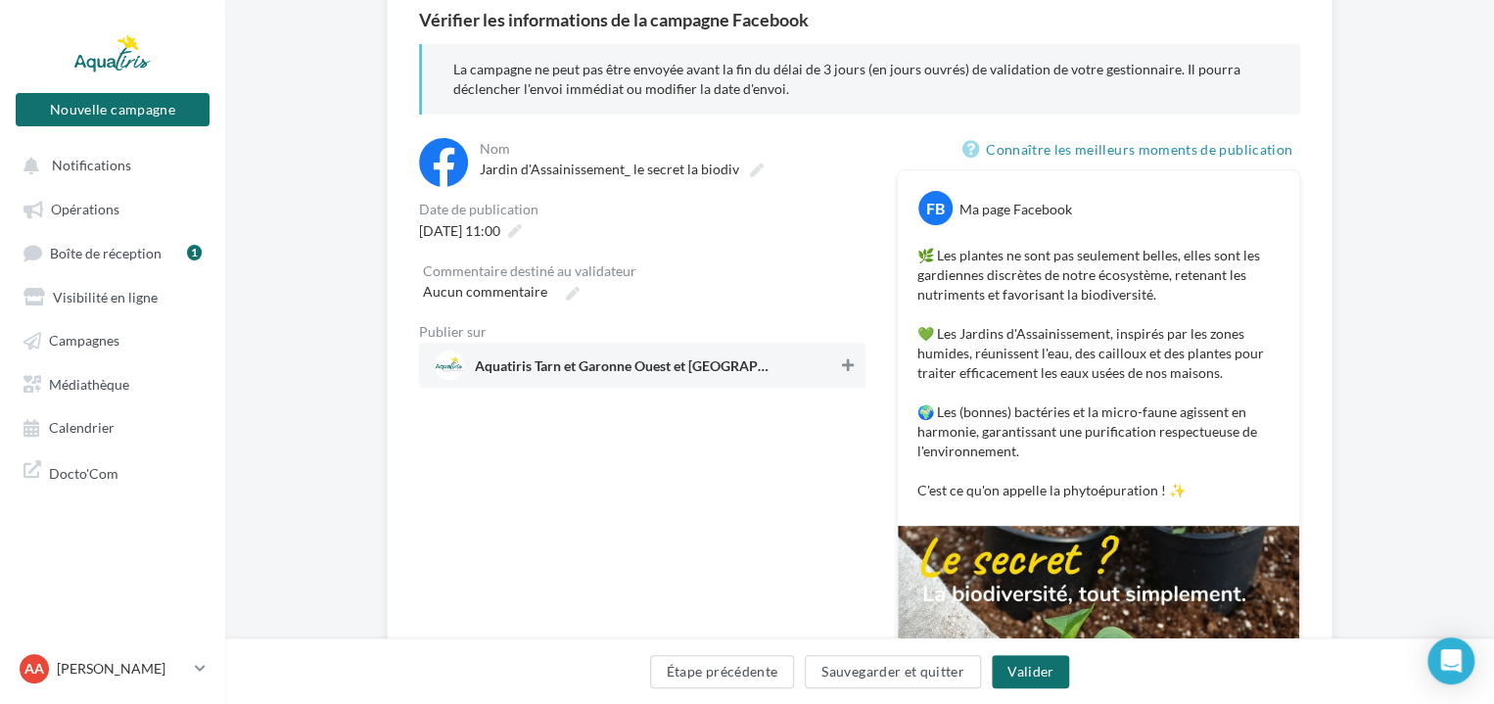
click at [845, 368] on icon at bounding box center [848, 365] width 12 height 14
click at [1054, 677] on button "Valider" at bounding box center [1030, 671] width 77 height 33
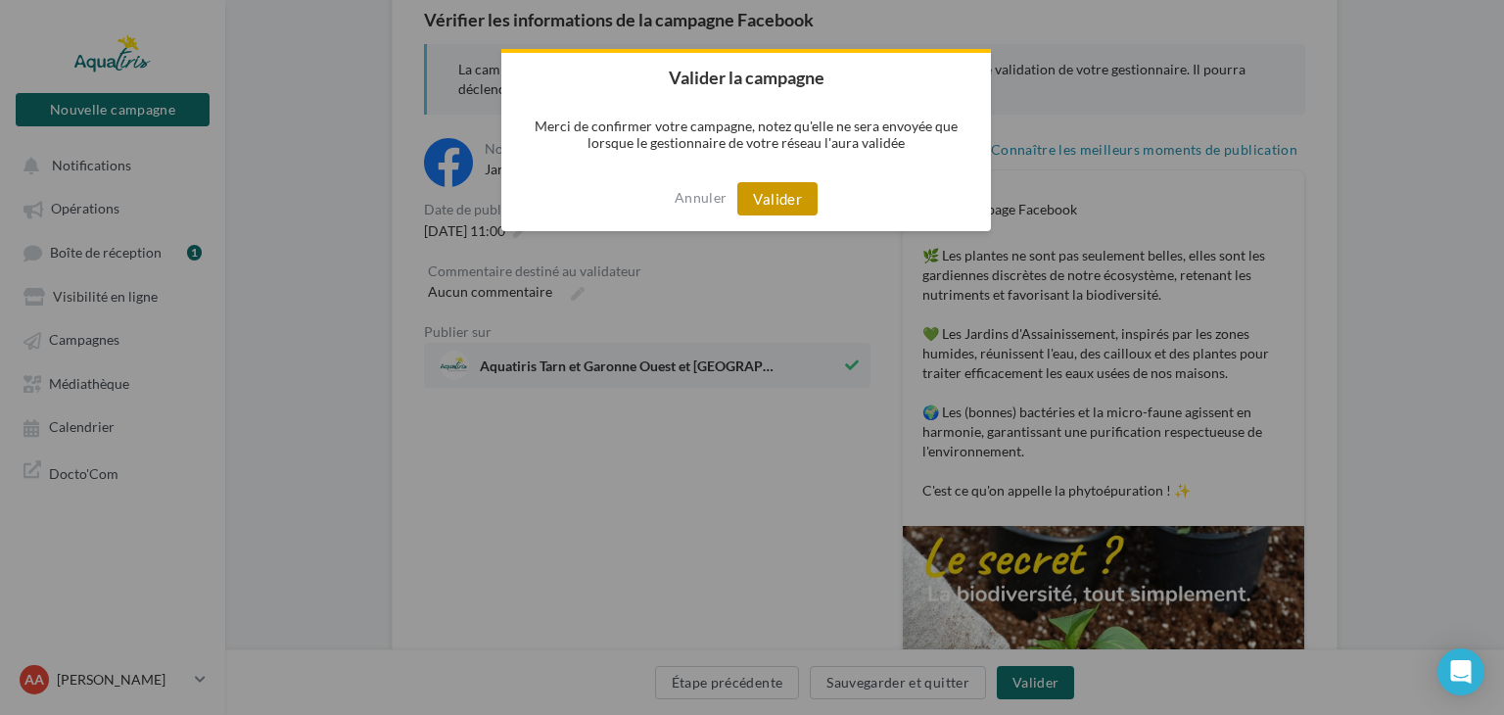
click at [787, 197] on button "Valider" at bounding box center [777, 198] width 80 height 33
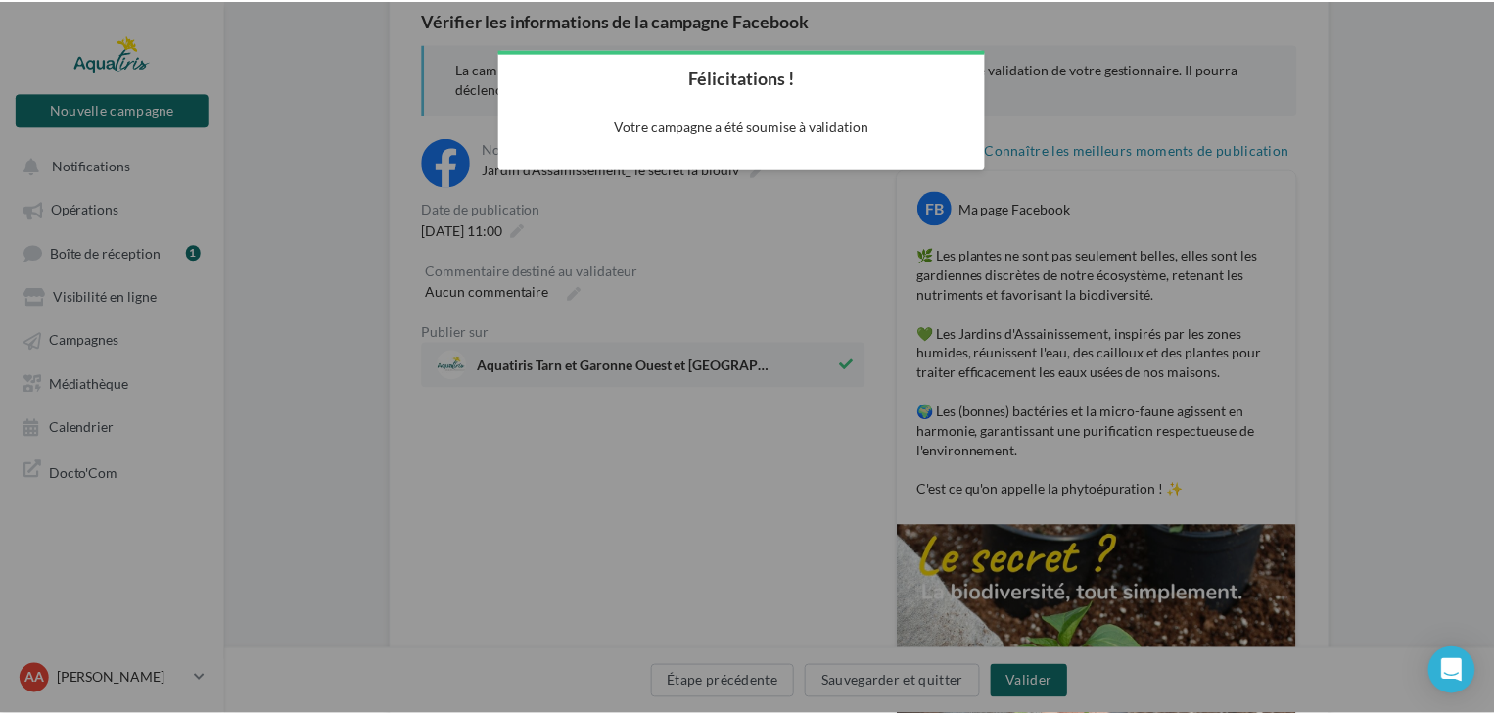
scroll to position [31, 0]
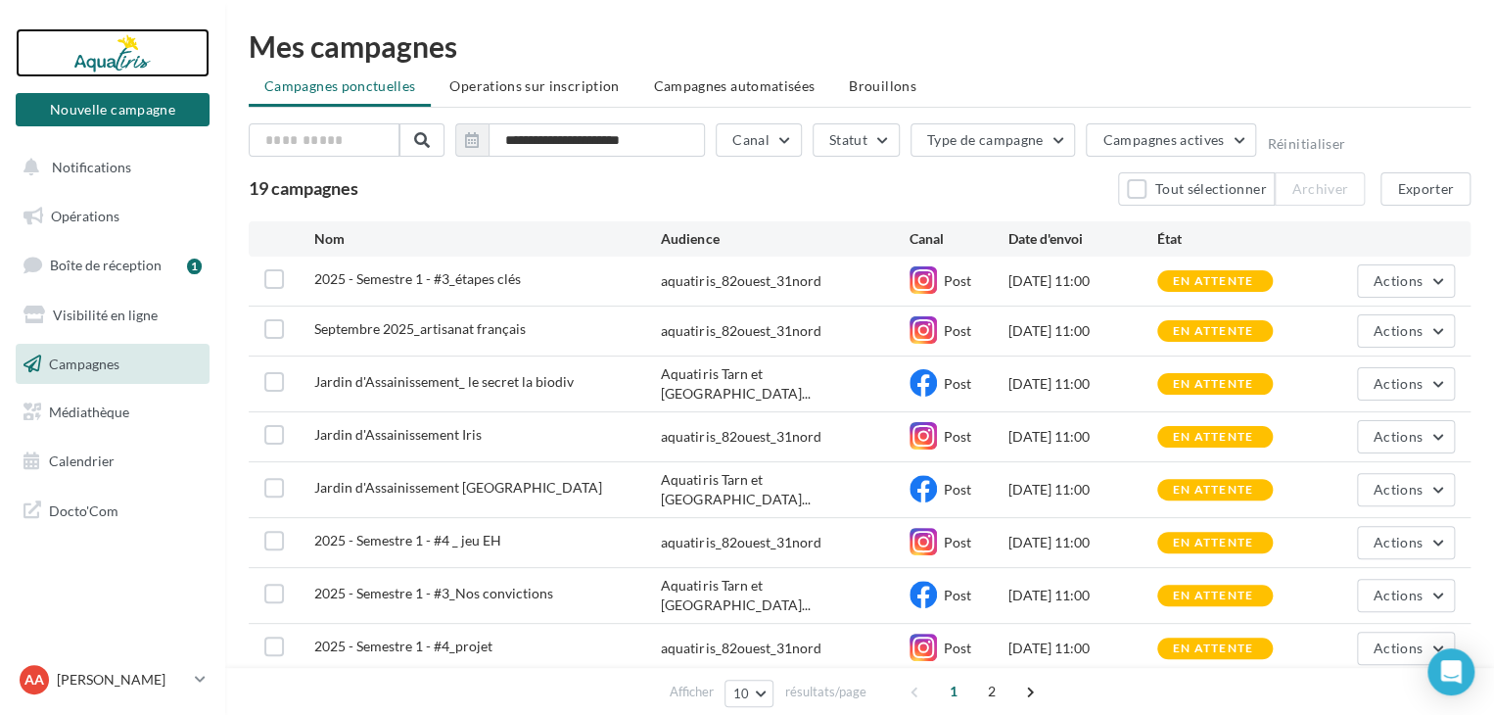
click at [118, 53] on div at bounding box center [112, 52] width 157 height 49
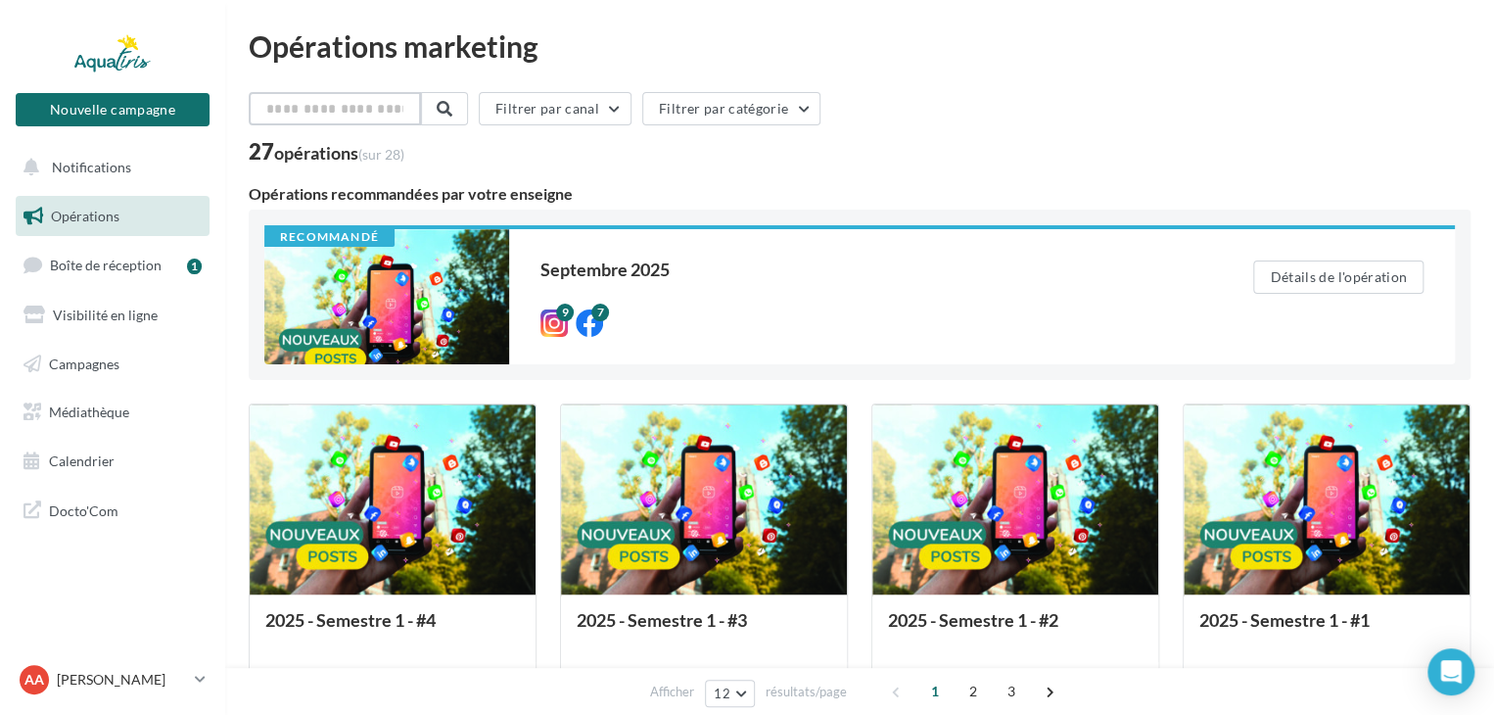
click at [319, 115] on input "text" at bounding box center [335, 108] width 172 height 33
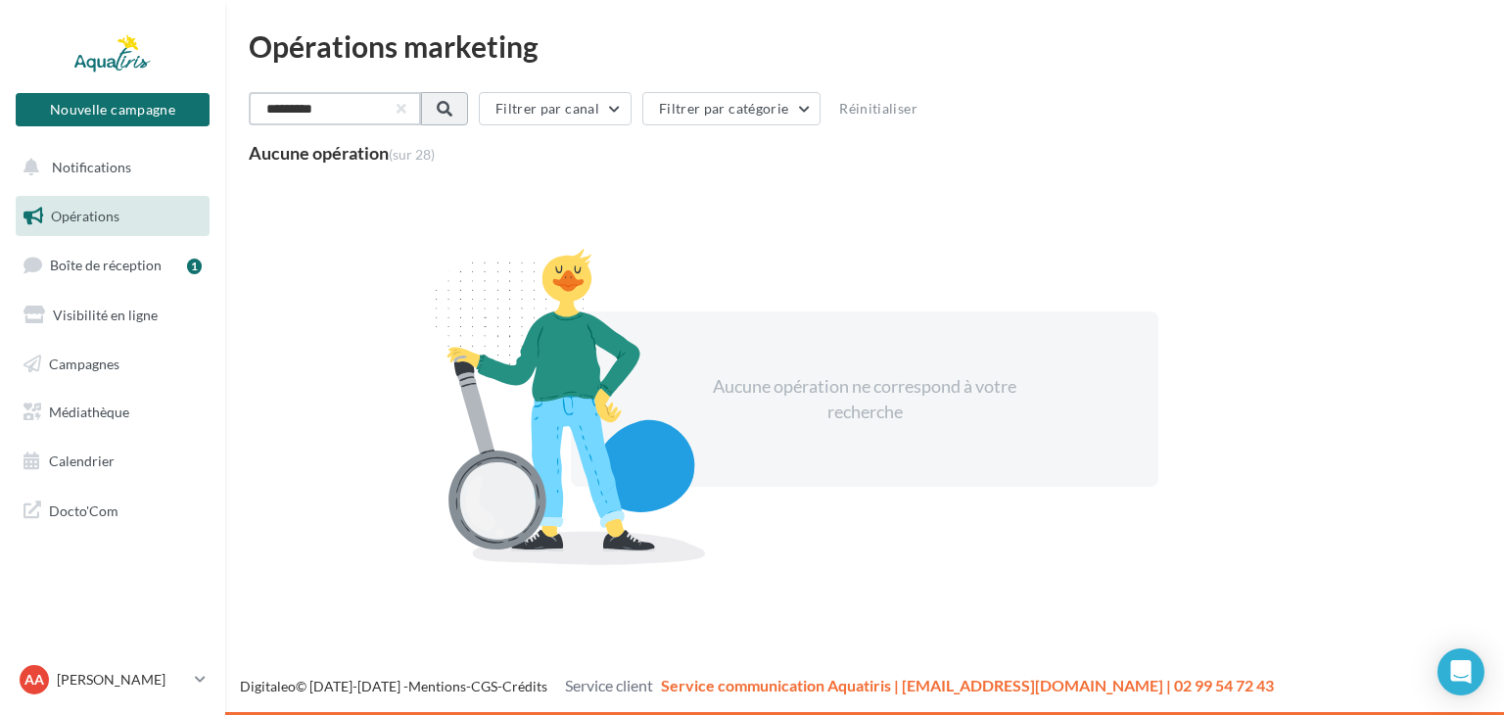
type input "*********"
click at [466, 107] on button at bounding box center [442, 108] width 47 height 33
click at [419, 111] on input "*********" at bounding box center [335, 108] width 172 height 33
click at [403, 110] on button "button" at bounding box center [400, 109] width 8 height 8
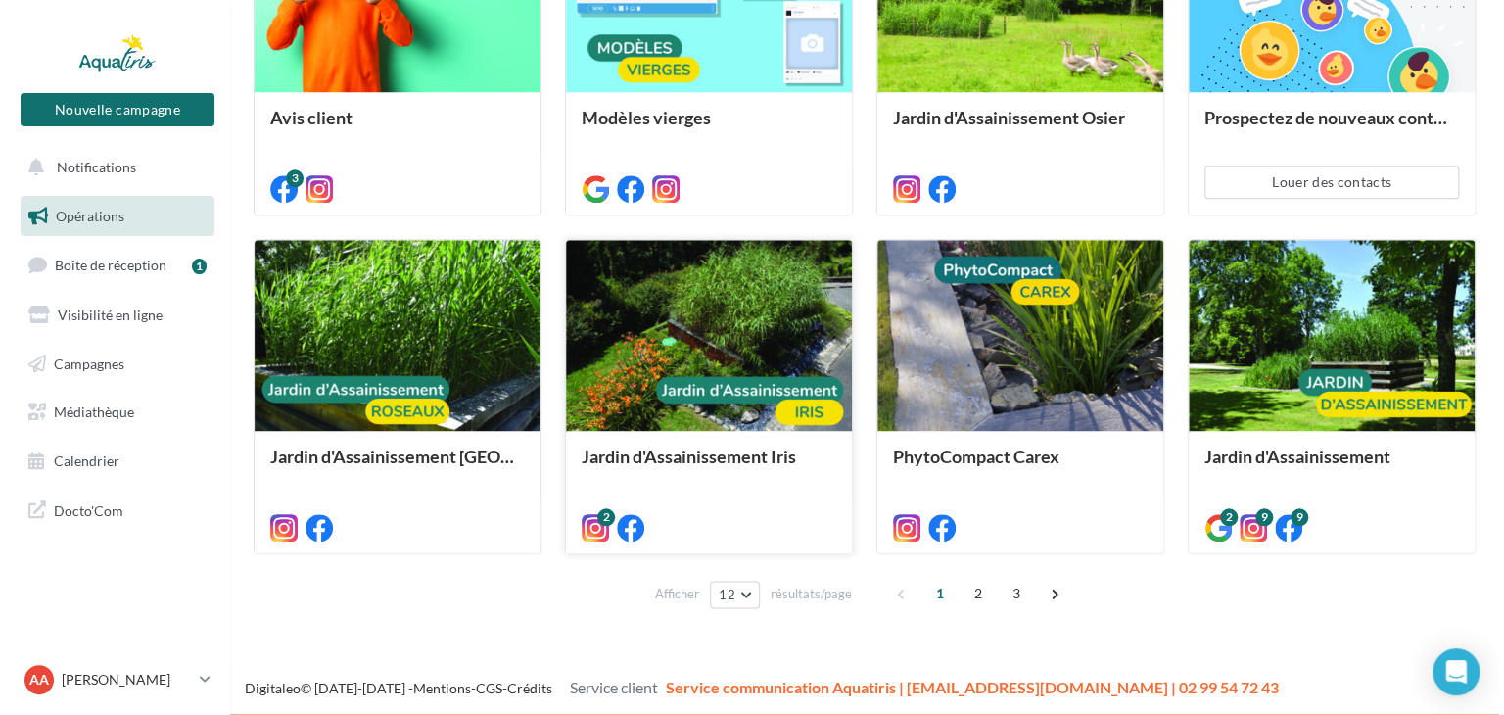
scroll to position [842, 0]
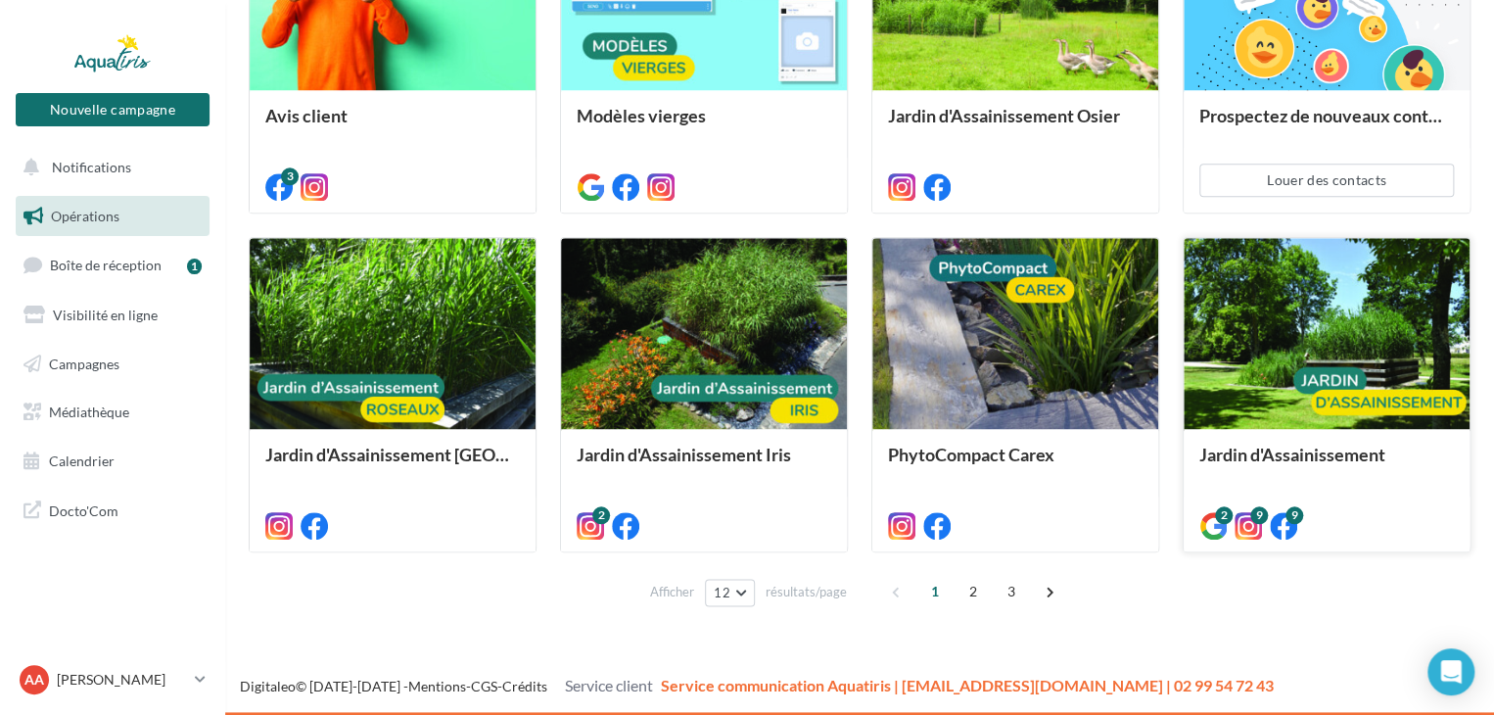
click at [1262, 361] on div at bounding box center [1327, 334] width 286 height 192
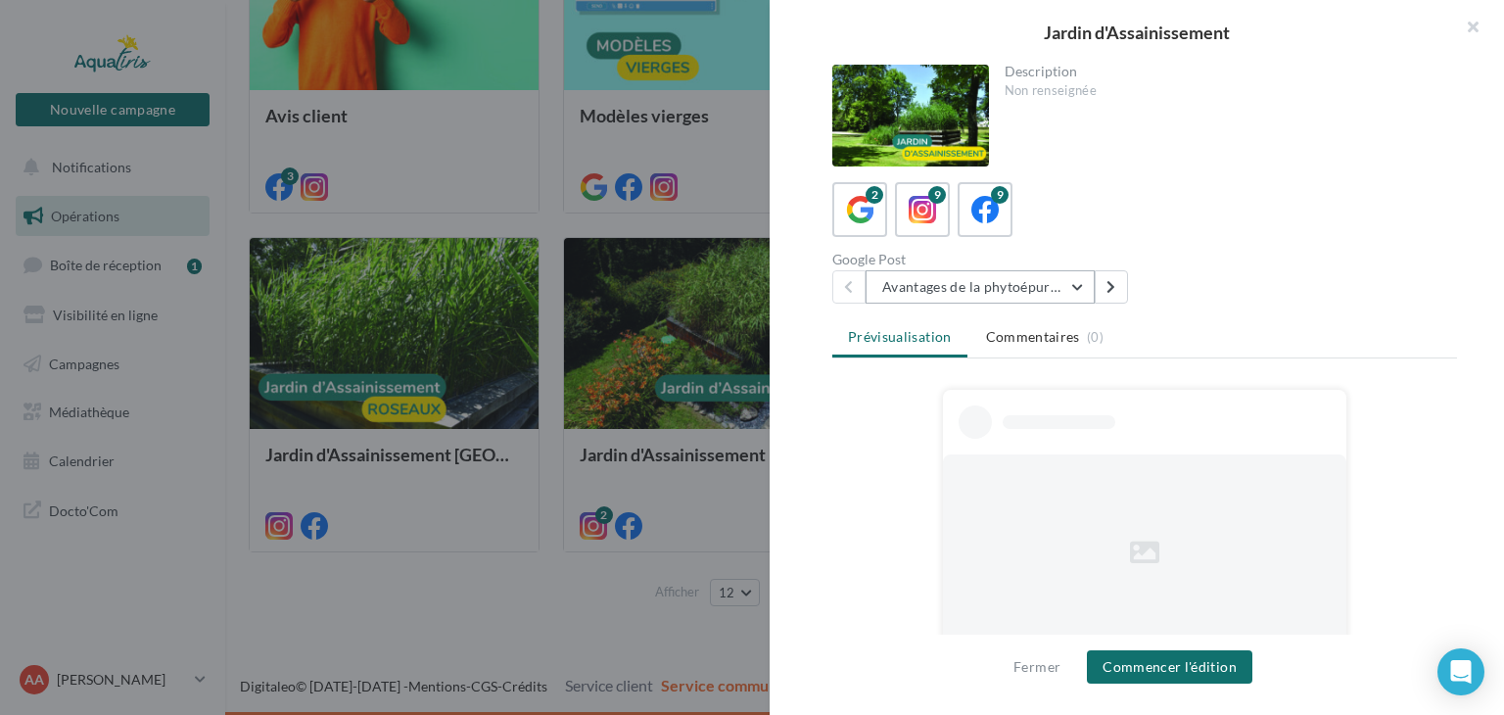
click at [1050, 287] on button "Avantages de la phytoépuration" at bounding box center [979, 286] width 229 height 33
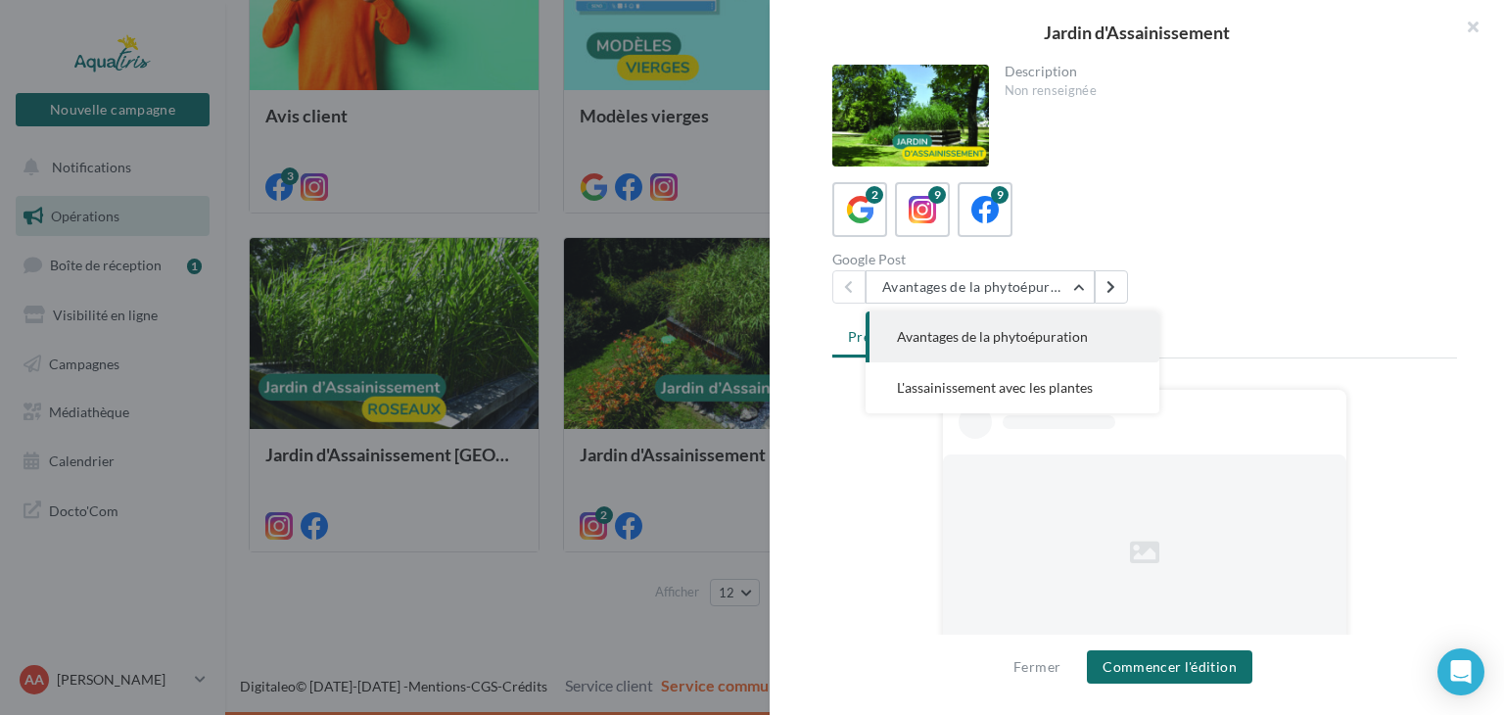
click at [1053, 381] on span "L'assainissement avec les plantes" at bounding box center [995, 387] width 196 height 17
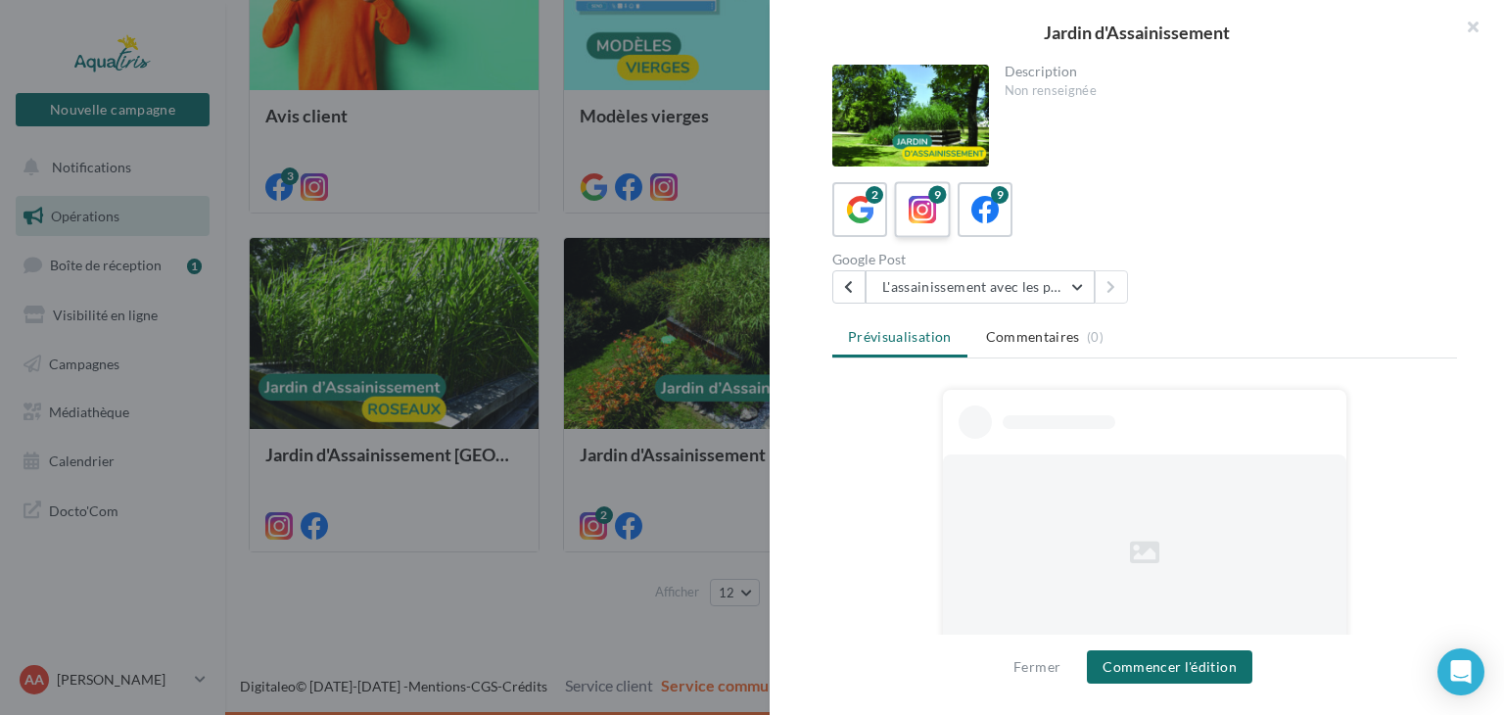
click at [925, 212] on icon at bounding box center [923, 210] width 28 height 28
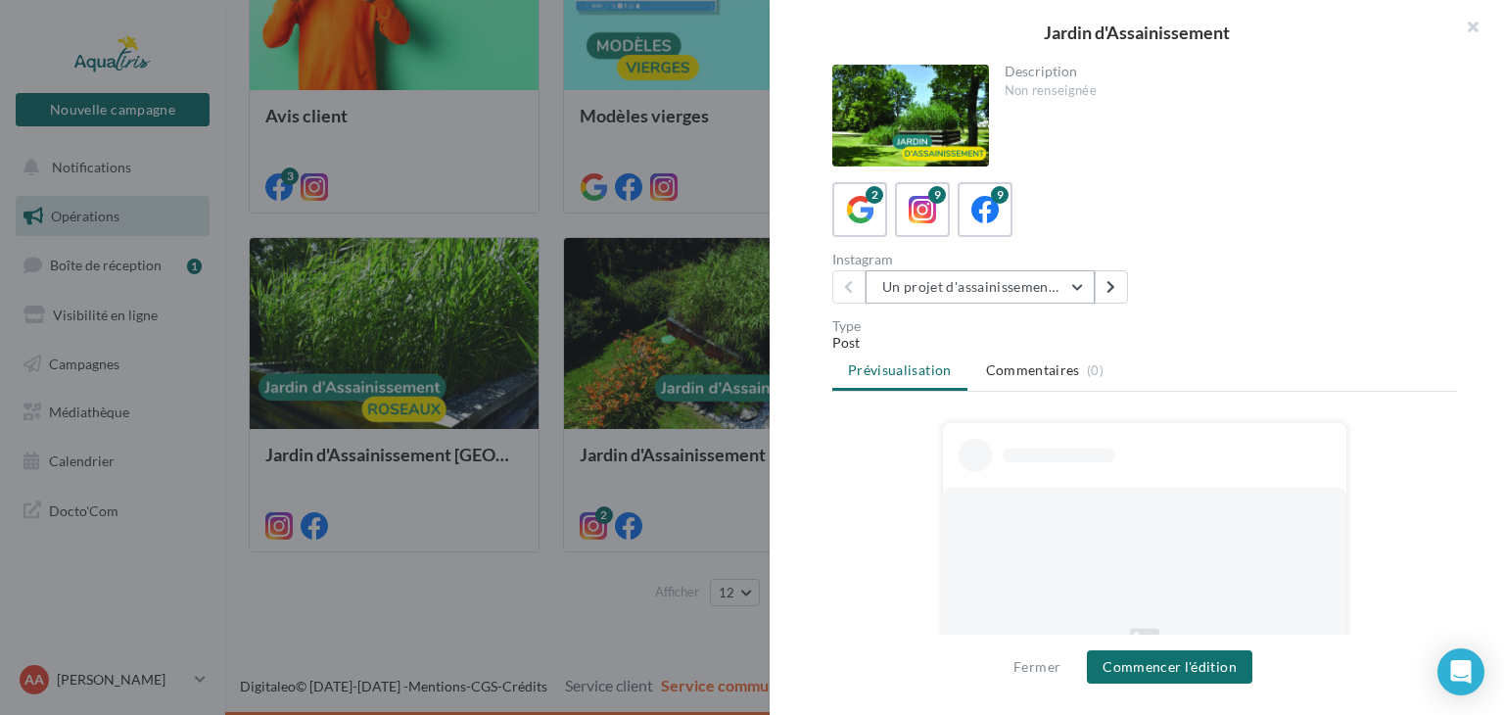
click at [963, 291] on button "Un projet d'assainissement ?" at bounding box center [979, 286] width 229 height 33
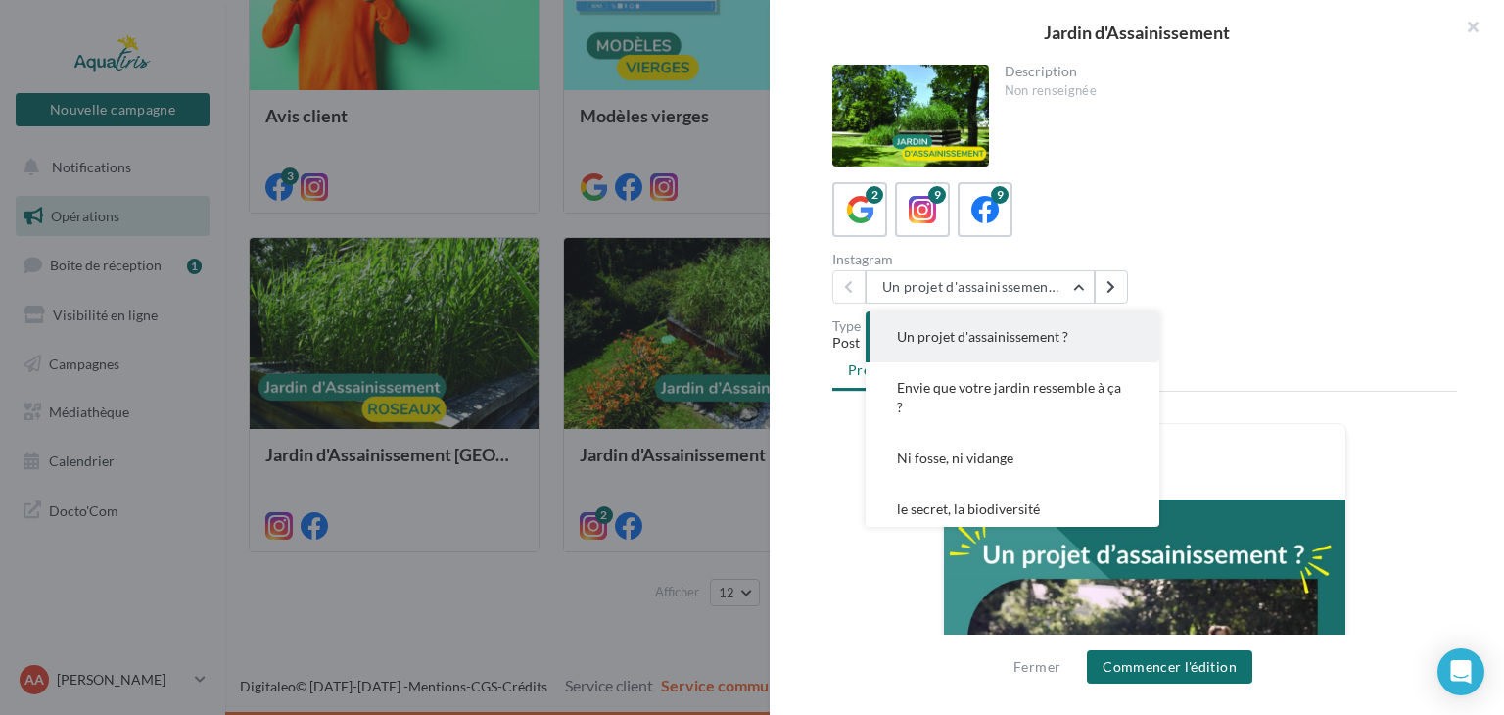
click at [1018, 336] on span "Un projet d'assainissement ?" at bounding box center [982, 336] width 171 height 17
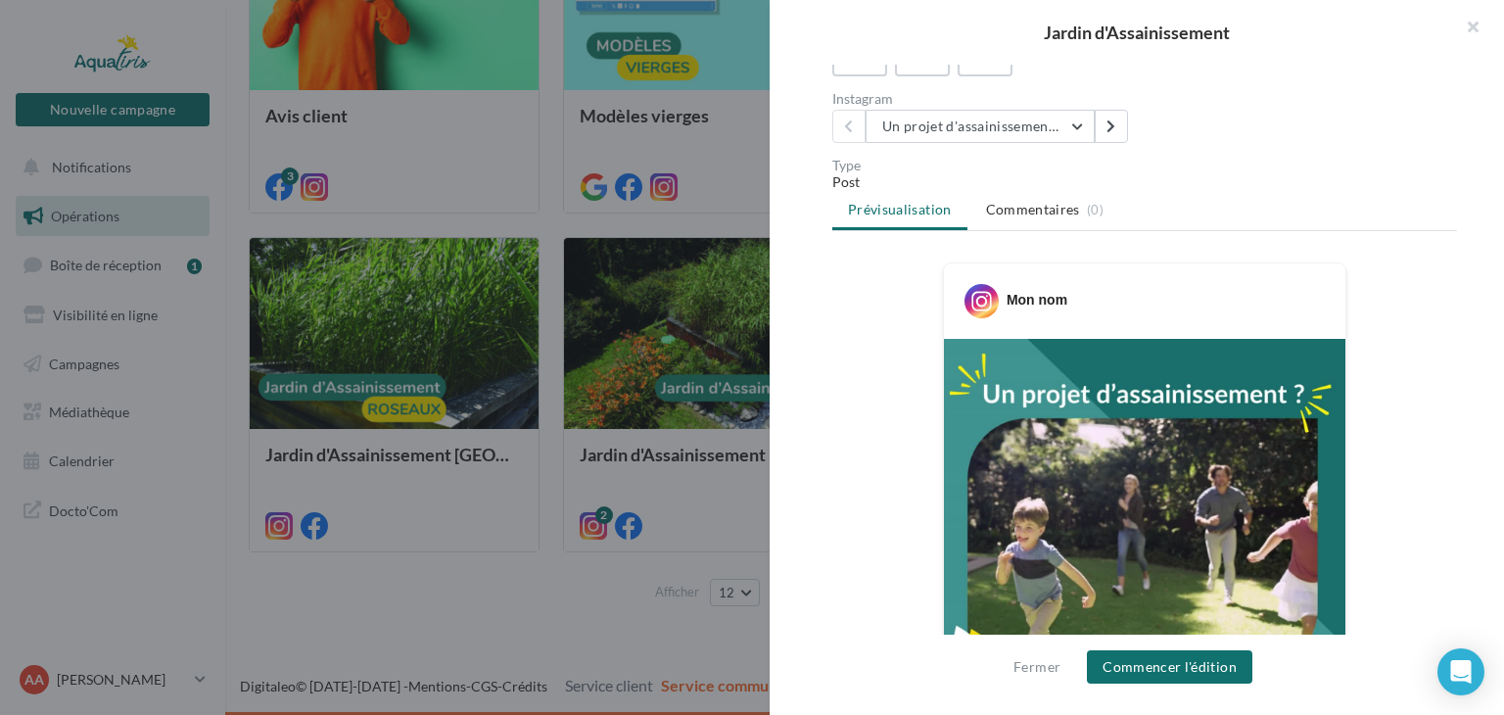
scroll to position [196, 0]
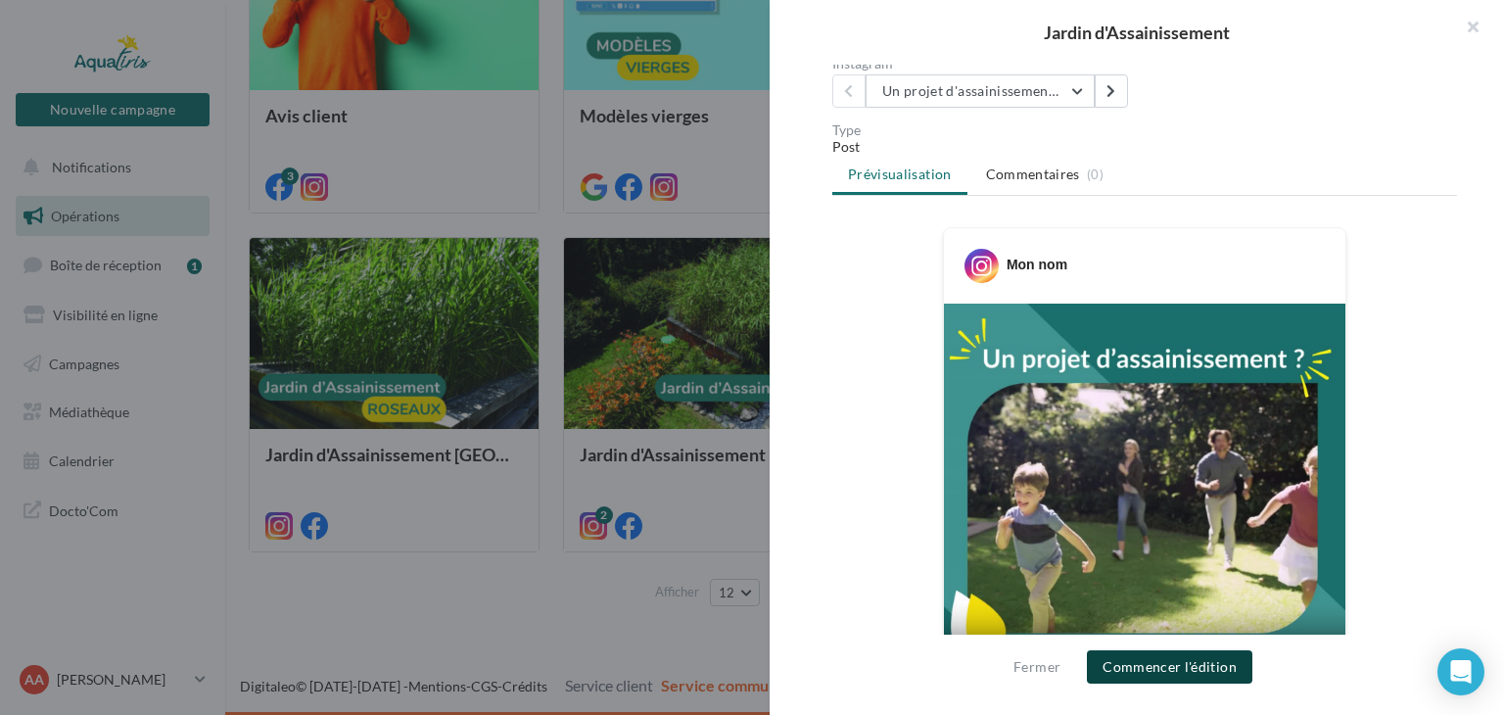
click at [1210, 671] on button "Commencer l'édition" at bounding box center [1169, 666] width 165 height 33
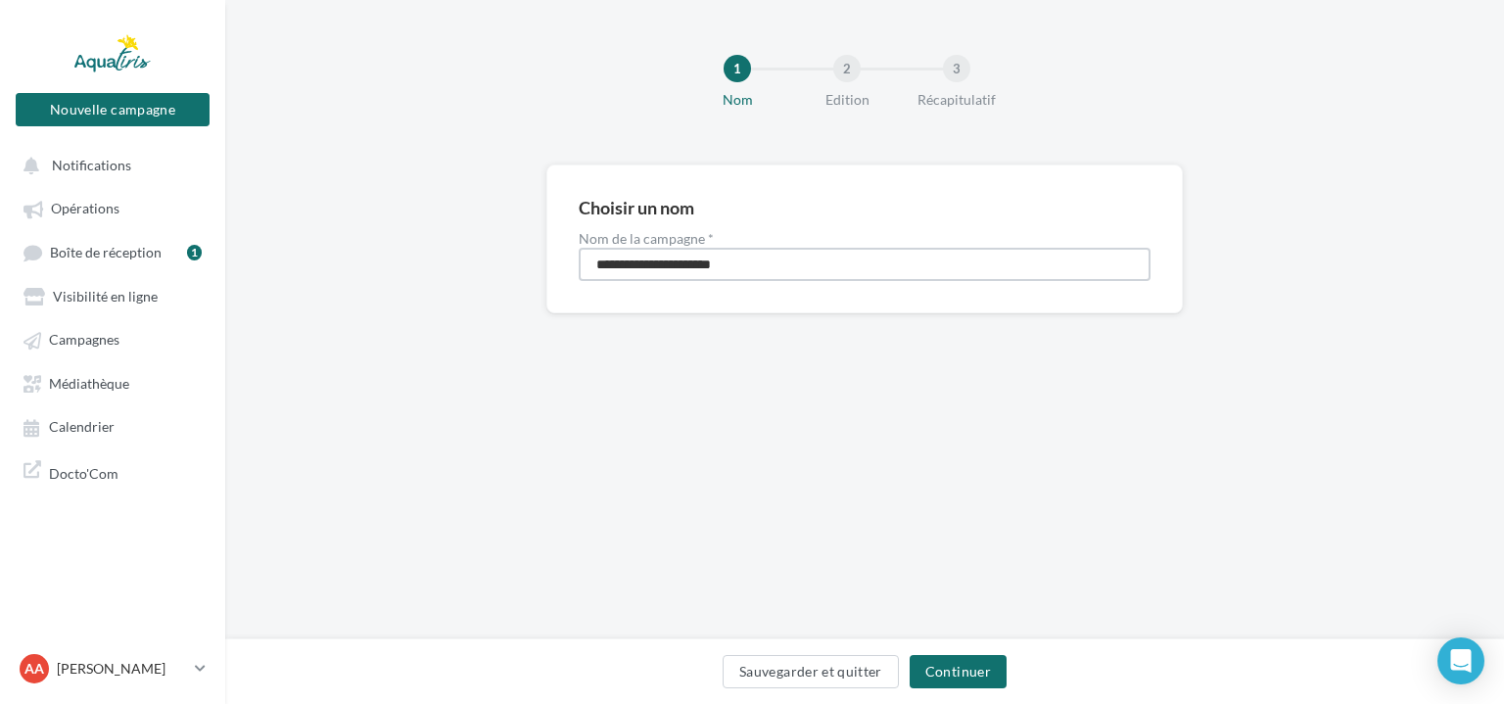
click at [746, 259] on input "**********" at bounding box center [865, 264] width 572 height 33
type input "**********"
click at [980, 660] on button "Continuer" at bounding box center [958, 671] width 97 height 33
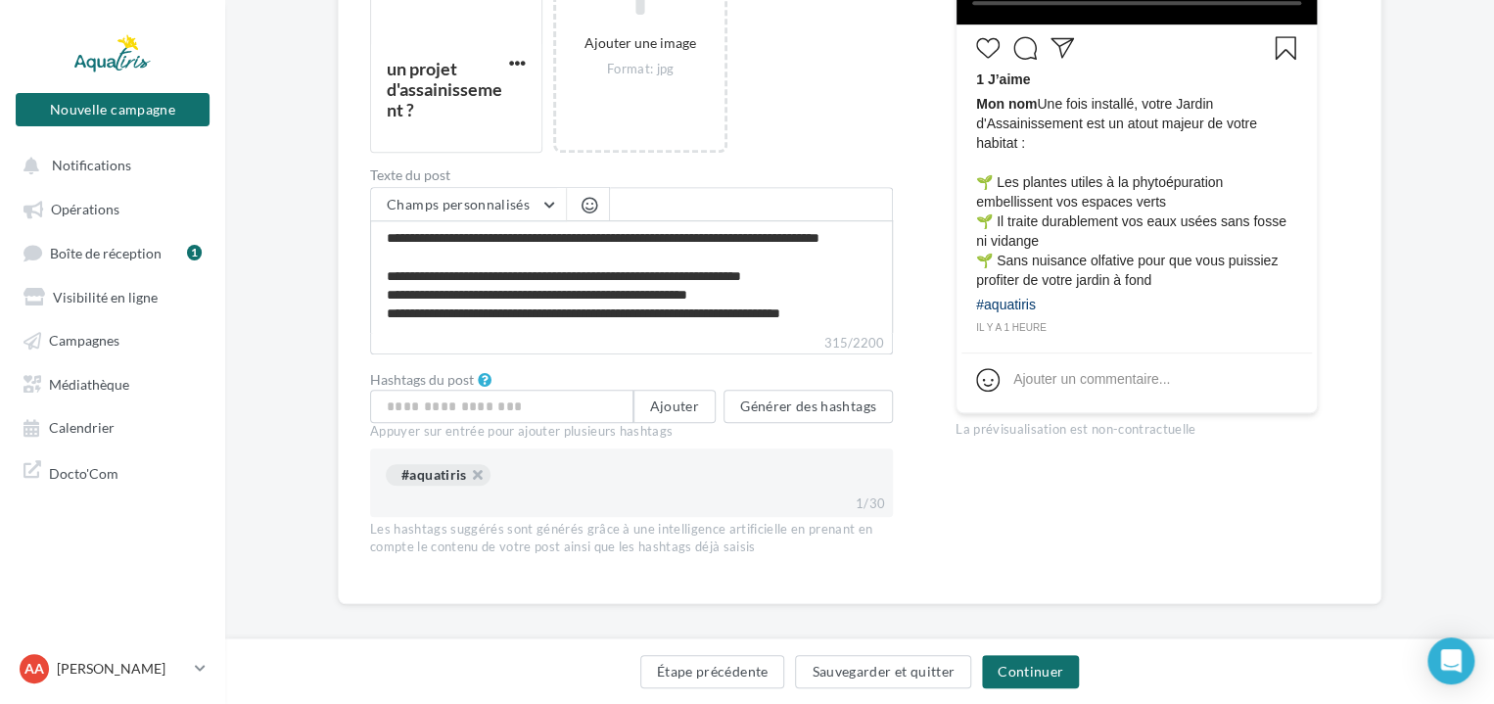
scroll to position [490, 0]
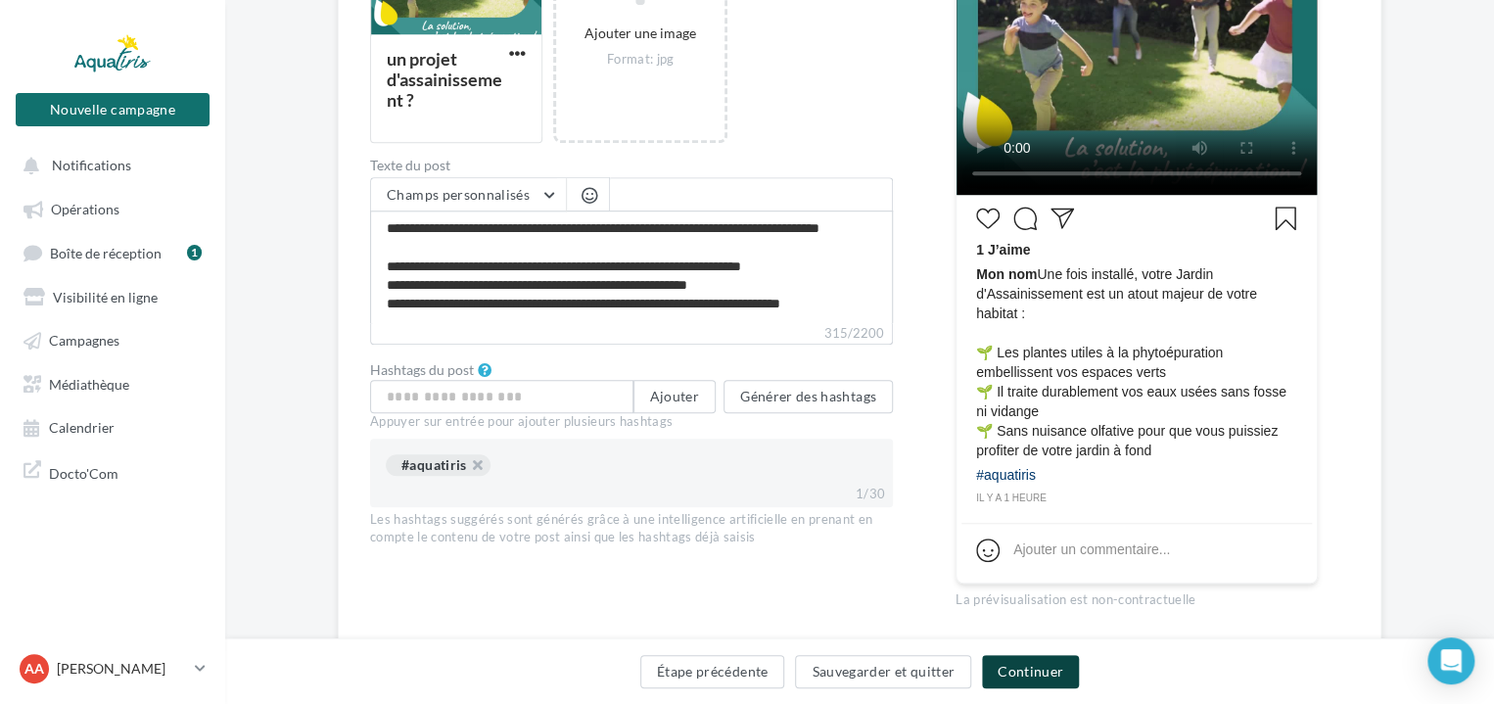
click at [1056, 662] on button "Continuer" at bounding box center [1030, 671] width 97 height 33
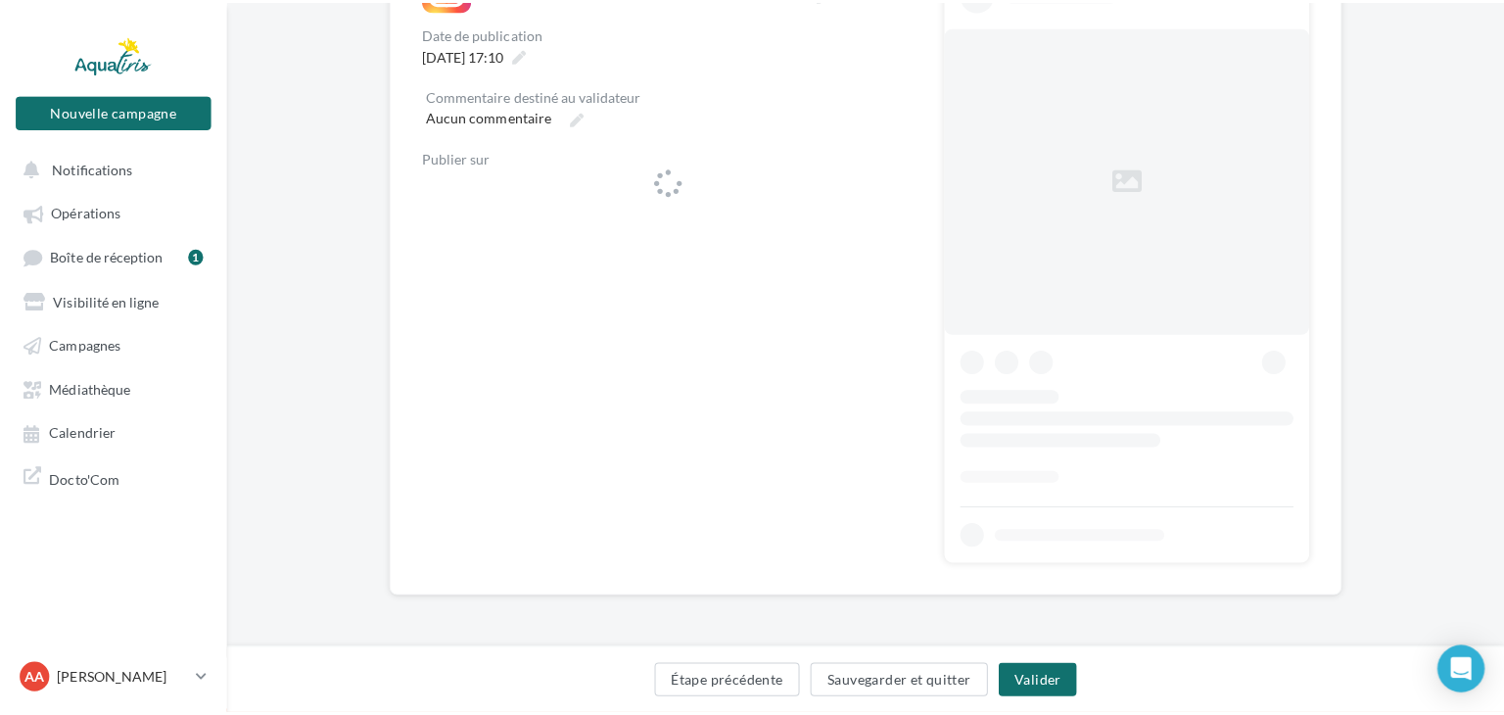
scroll to position [361, 0]
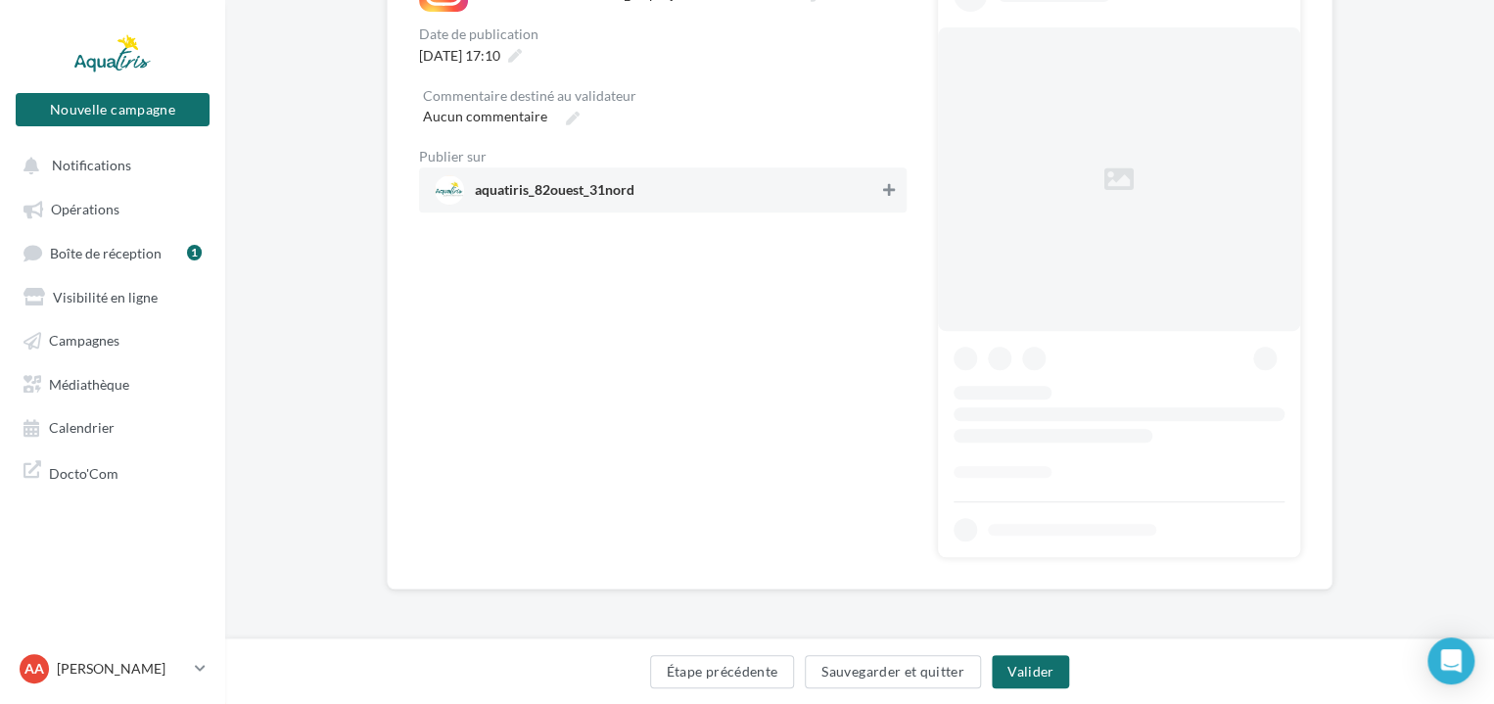
click at [890, 185] on div "**********" at bounding box center [859, 197] width 881 height 722
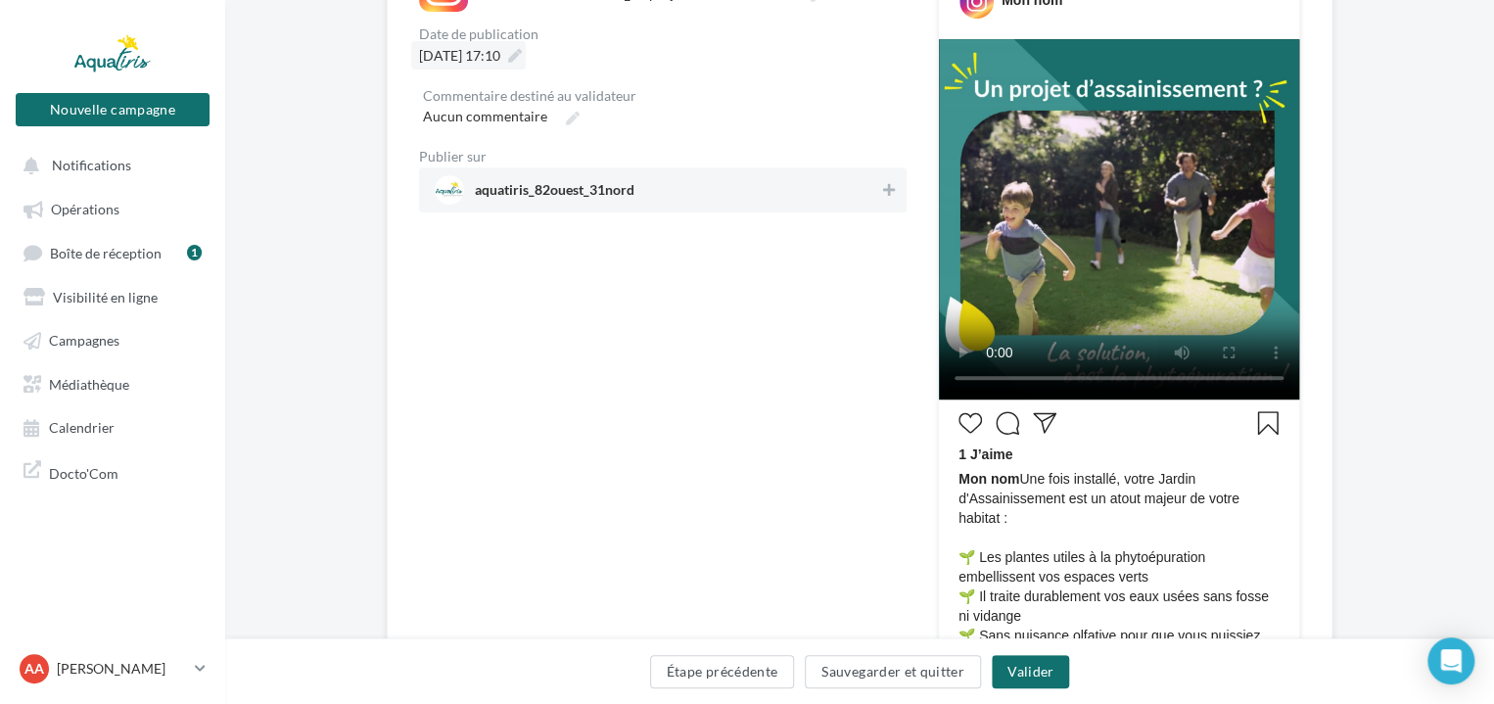
click at [522, 49] on icon at bounding box center [515, 56] width 14 height 14
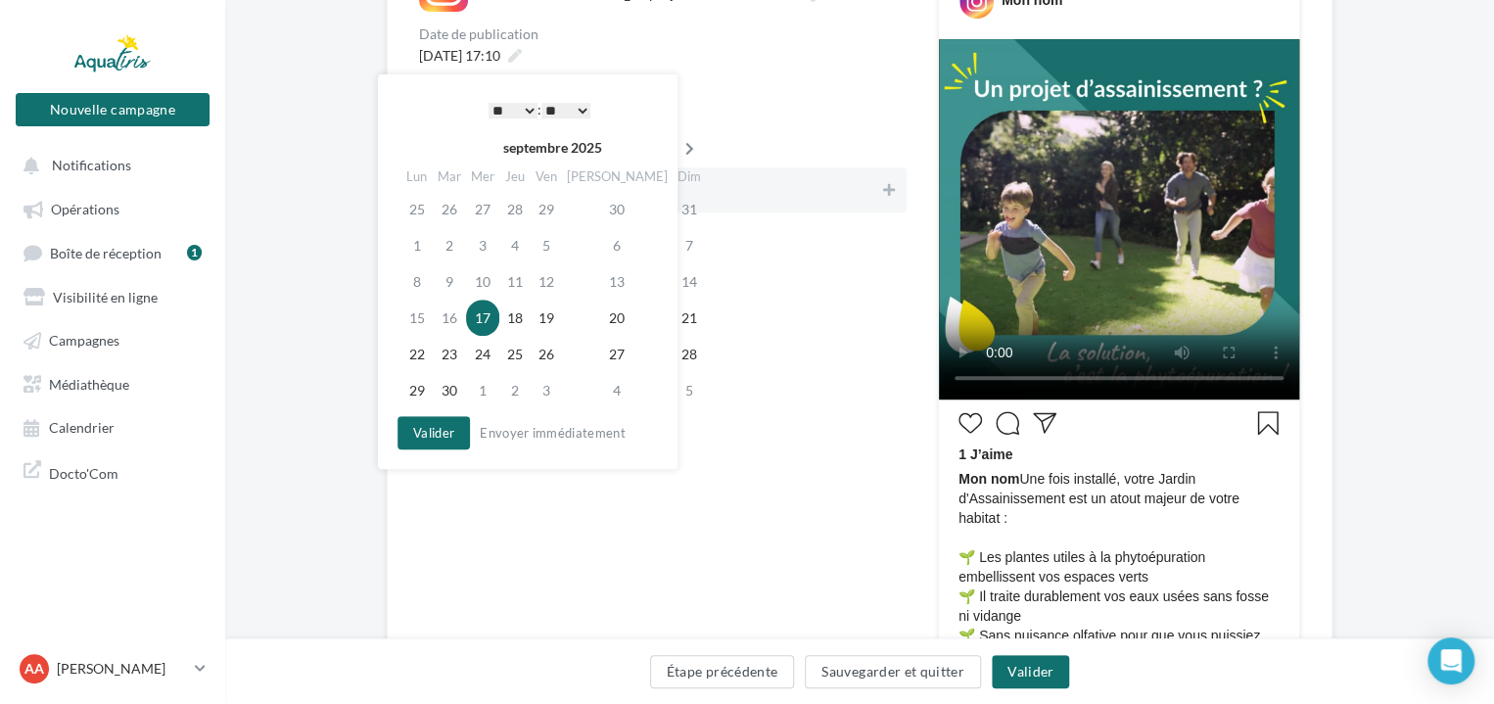
click at [677, 150] on icon at bounding box center [689, 149] width 24 height 14
click at [680, 150] on icon at bounding box center [692, 149] width 24 height 14
click at [495, 275] on td "12" at bounding box center [485, 281] width 33 height 36
click at [528, 103] on select "* * * * * * * * * * ** ** ** ** ** ** ** ** ** ** ** ** ** **" at bounding box center [513, 111] width 49 height 16
click at [563, 107] on select "** ** ** ** ** **" at bounding box center [565, 111] width 49 height 16
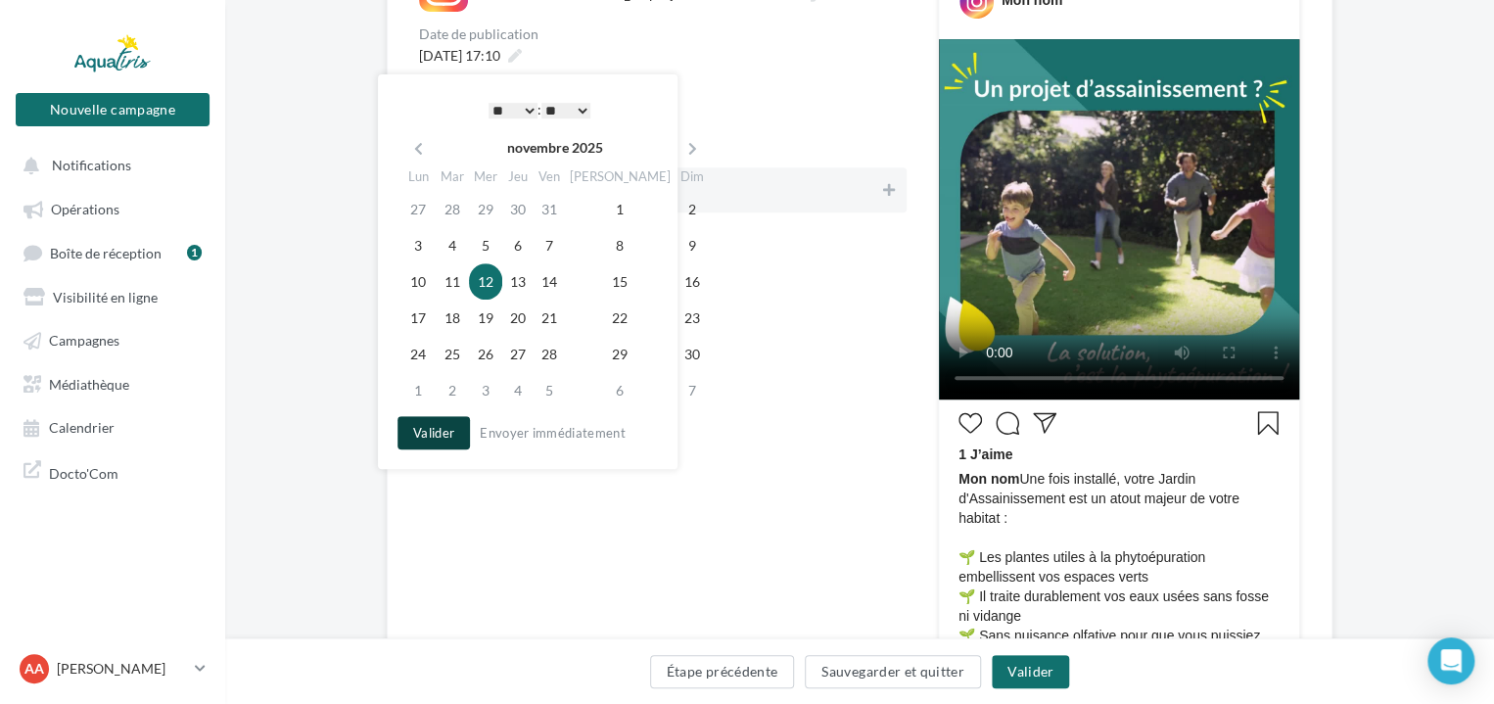
click at [453, 430] on button "Valider" at bounding box center [433, 432] width 72 height 33
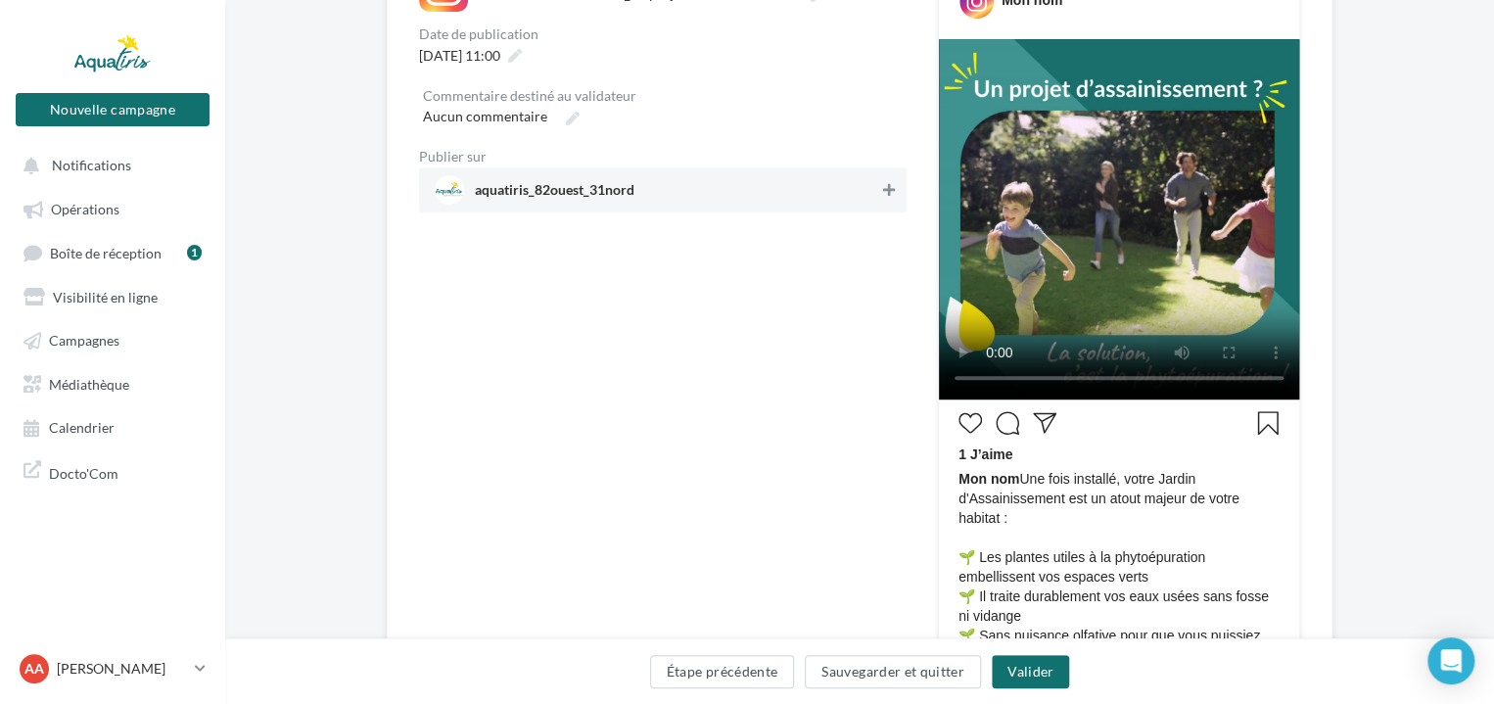
click at [890, 189] on icon at bounding box center [889, 190] width 12 height 14
click at [1022, 672] on button "Valider" at bounding box center [1030, 671] width 77 height 33
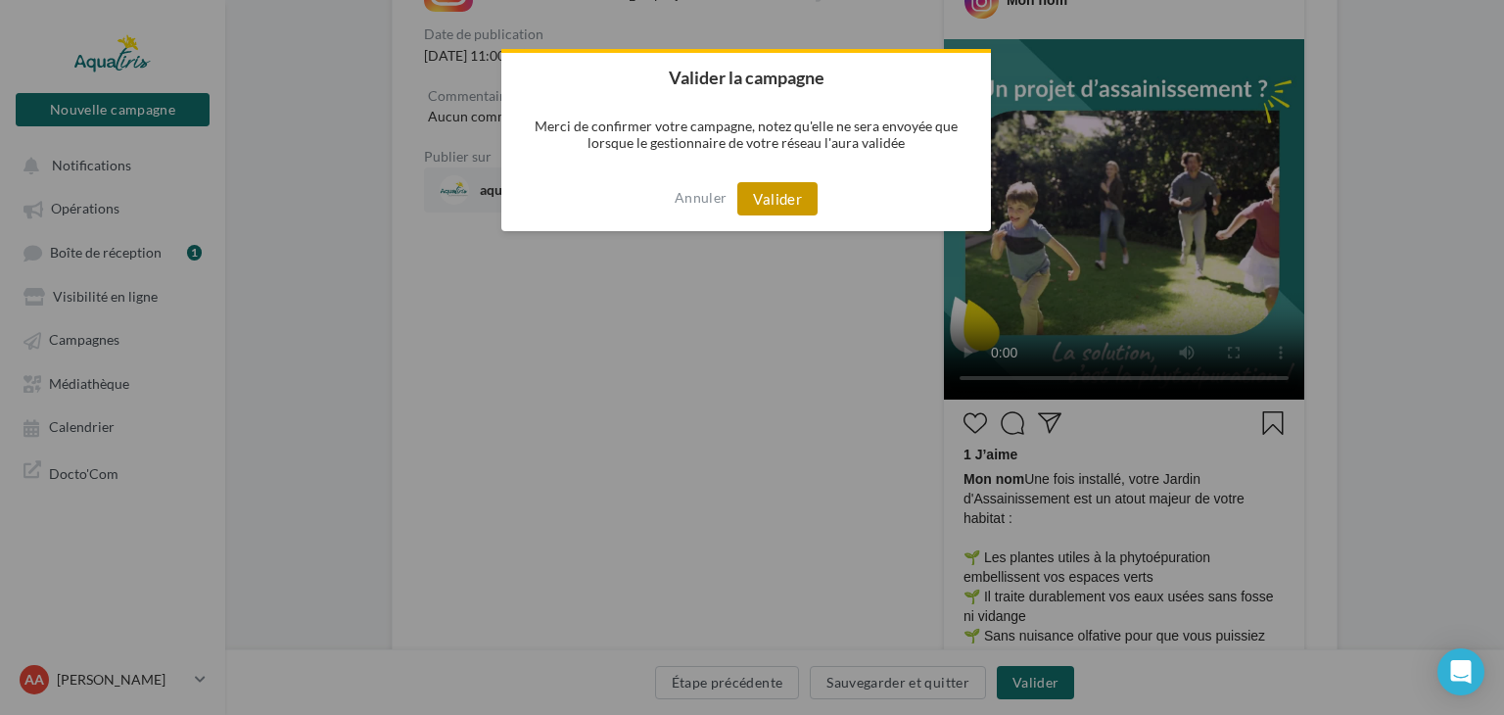
click at [769, 205] on button "Valider" at bounding box center [777, 198] width 80 height 33
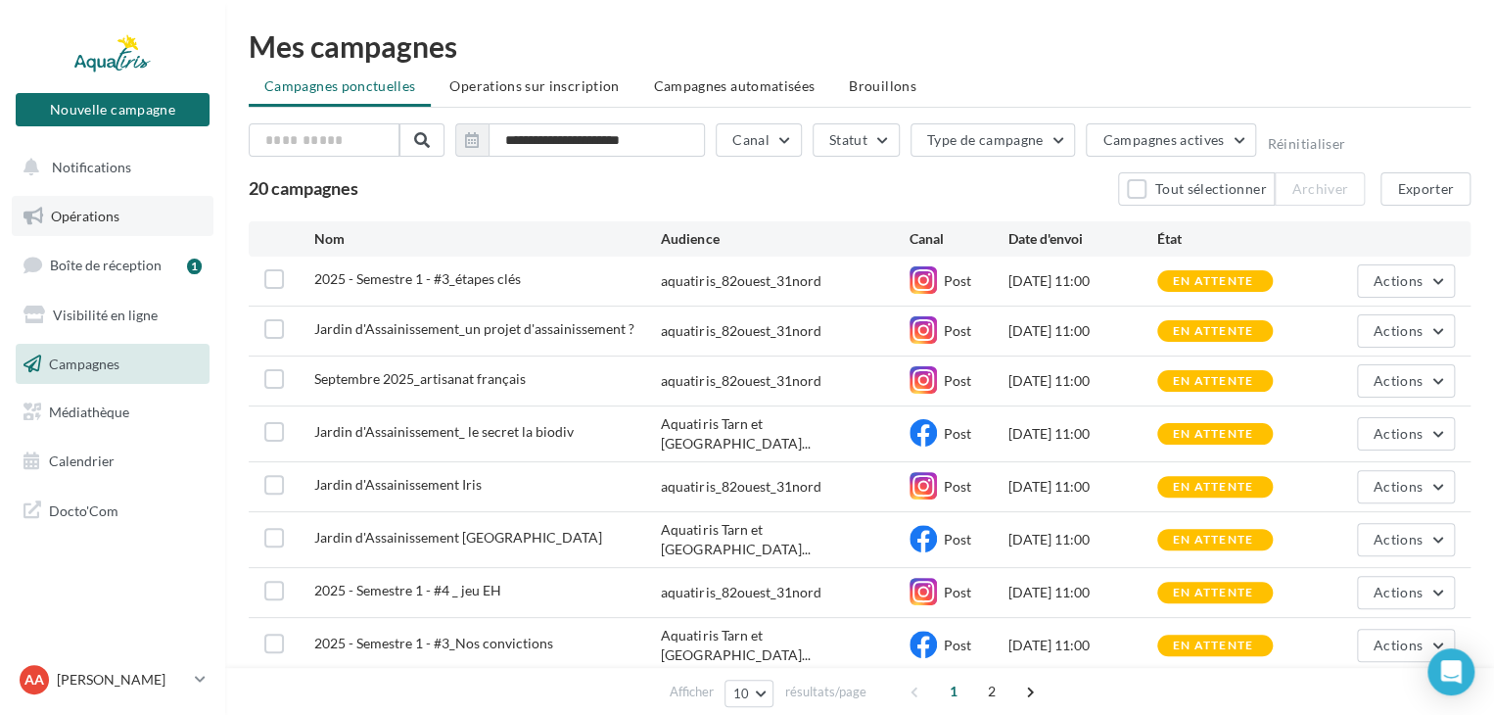
click at [130, 209] on link "Opérations" at bounding box center [113, 216] width 202 height 41
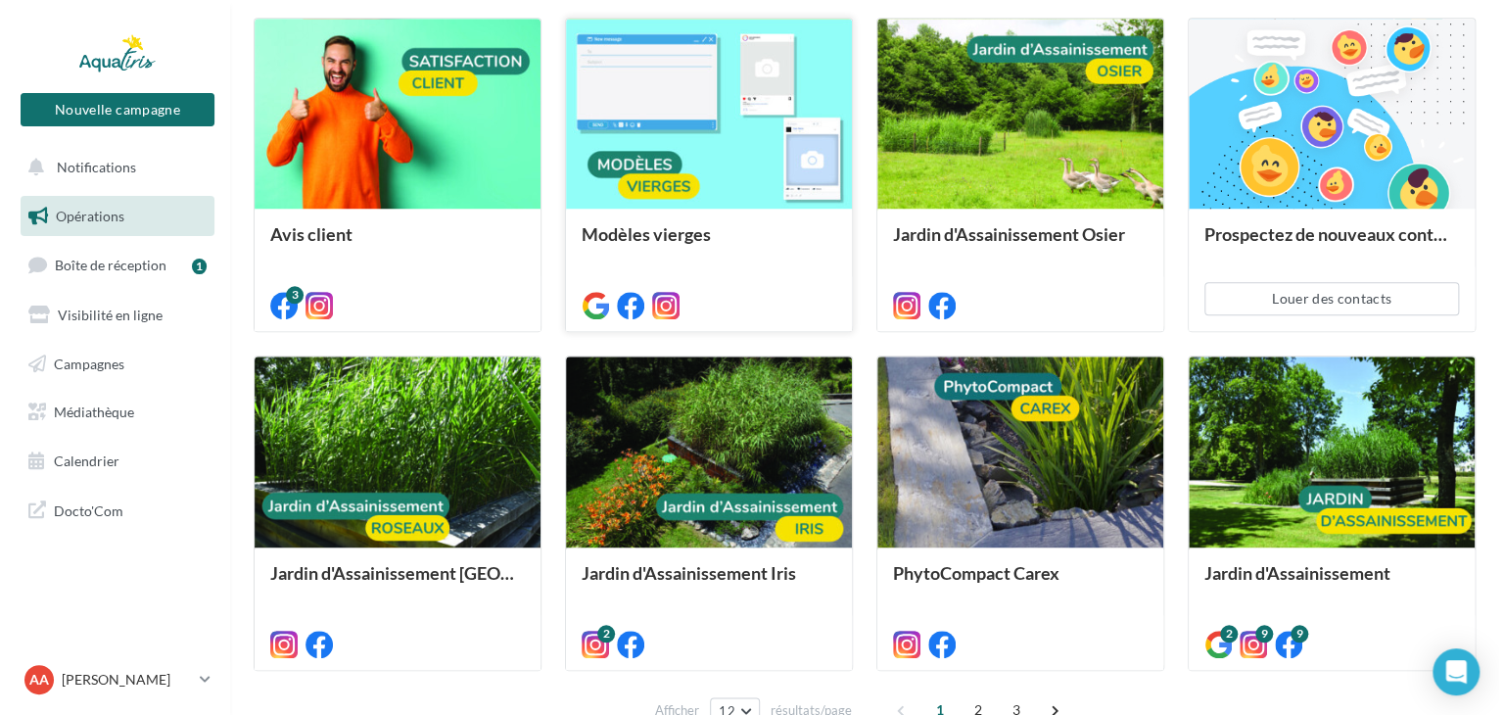
scroll to position [842, 0]
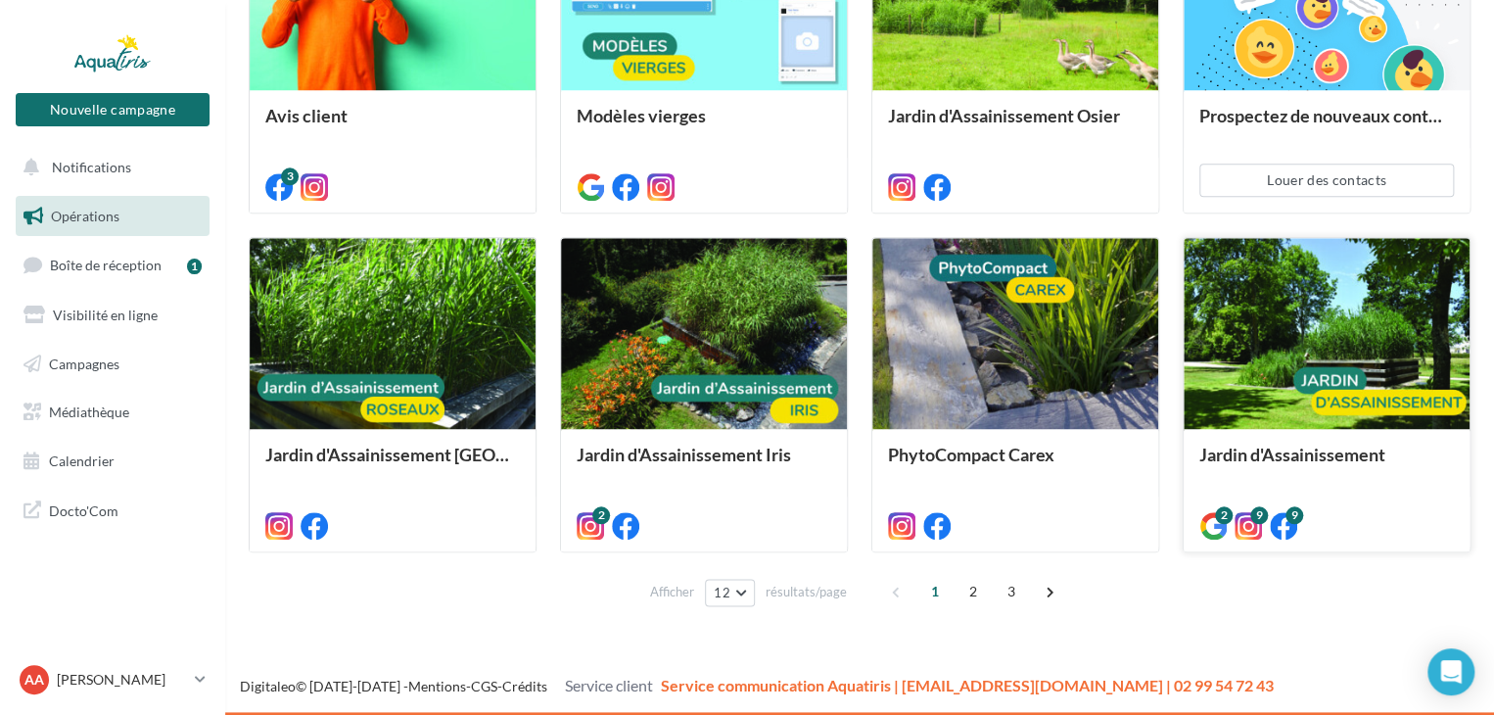
click at [1355, 346] on div at bounding box center [1327, 334] width 286 height 192
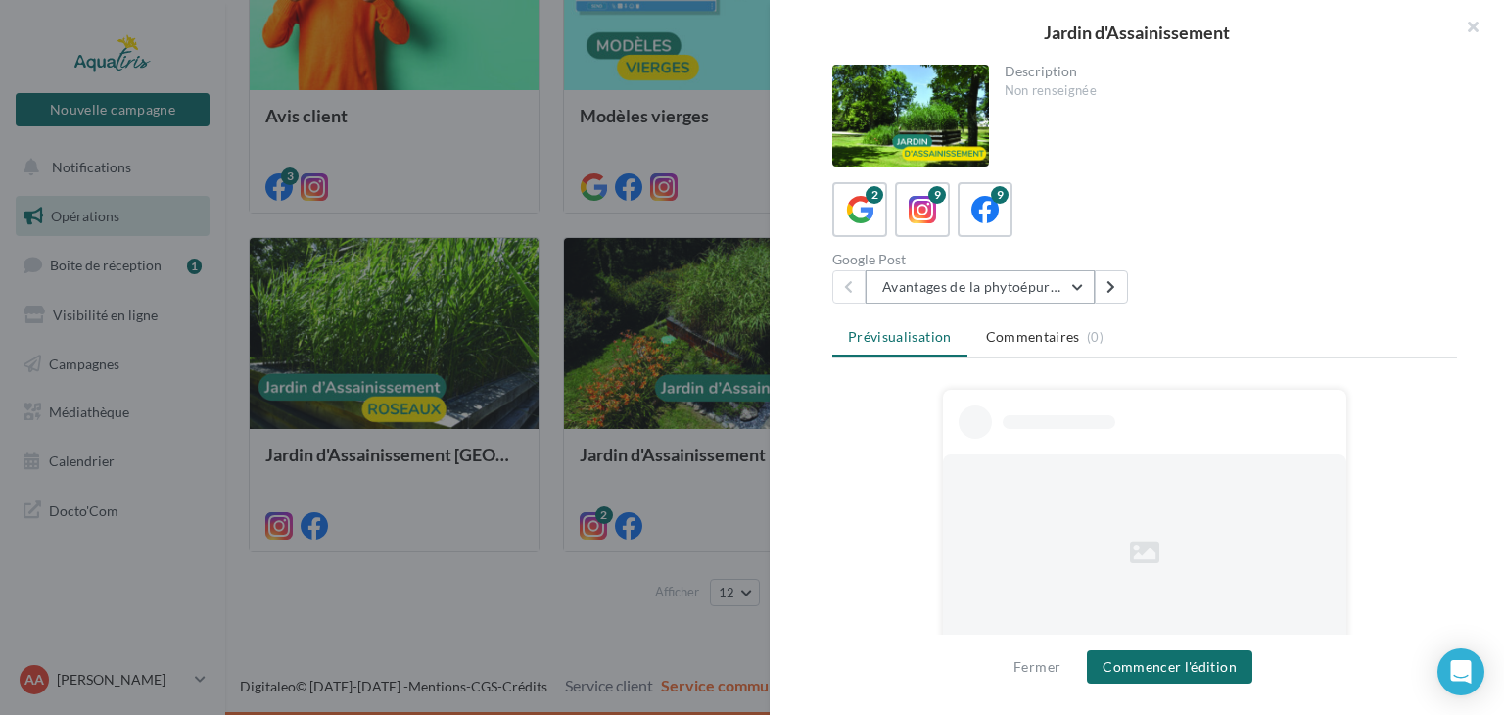
click at [1044, 288] on button "Avantages de la phytoépuration" at bounding box center [979, 286] width 229 height 33
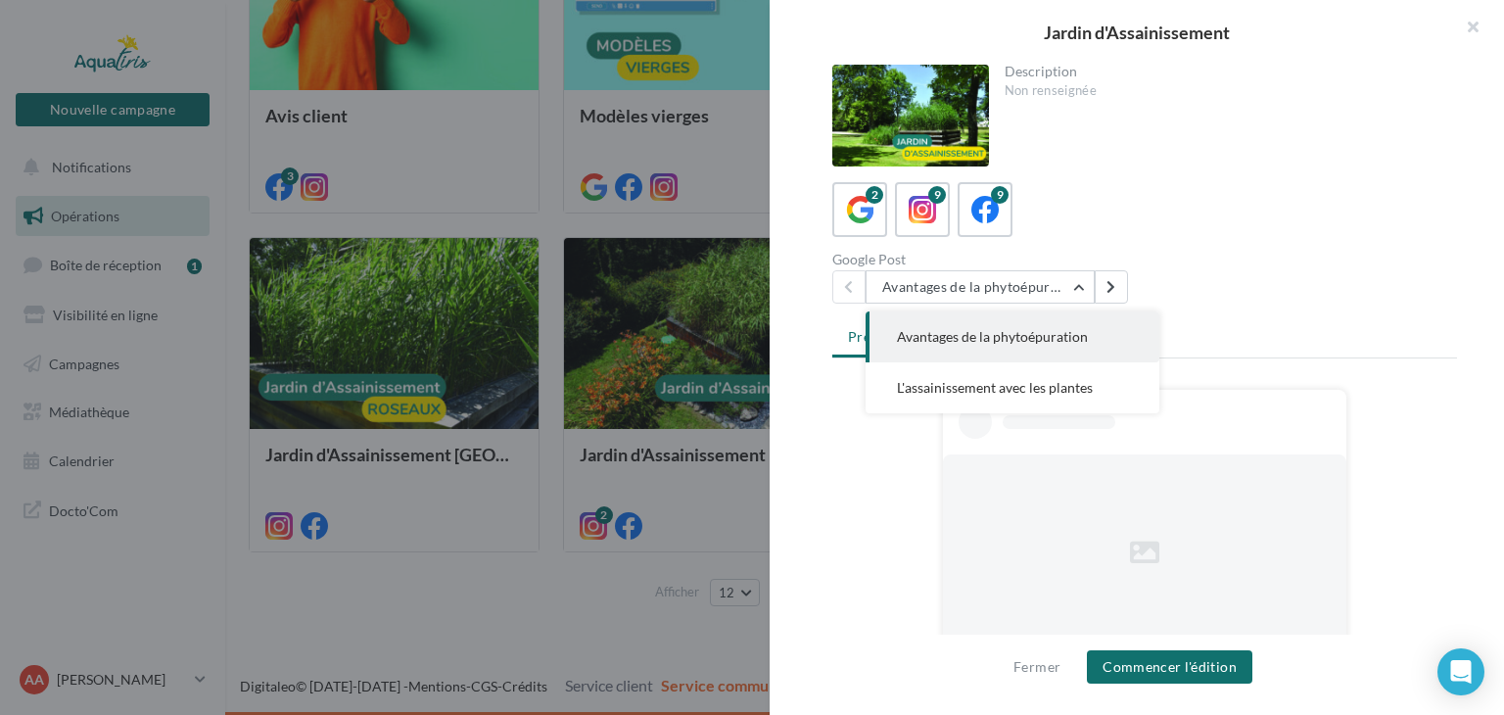
click at [1350, 279] on div "Google Post Avantages de la phytoépuration Avantages de la phytoépuration L'ass…" at bounding box center [1152, 278] width 640 height 51
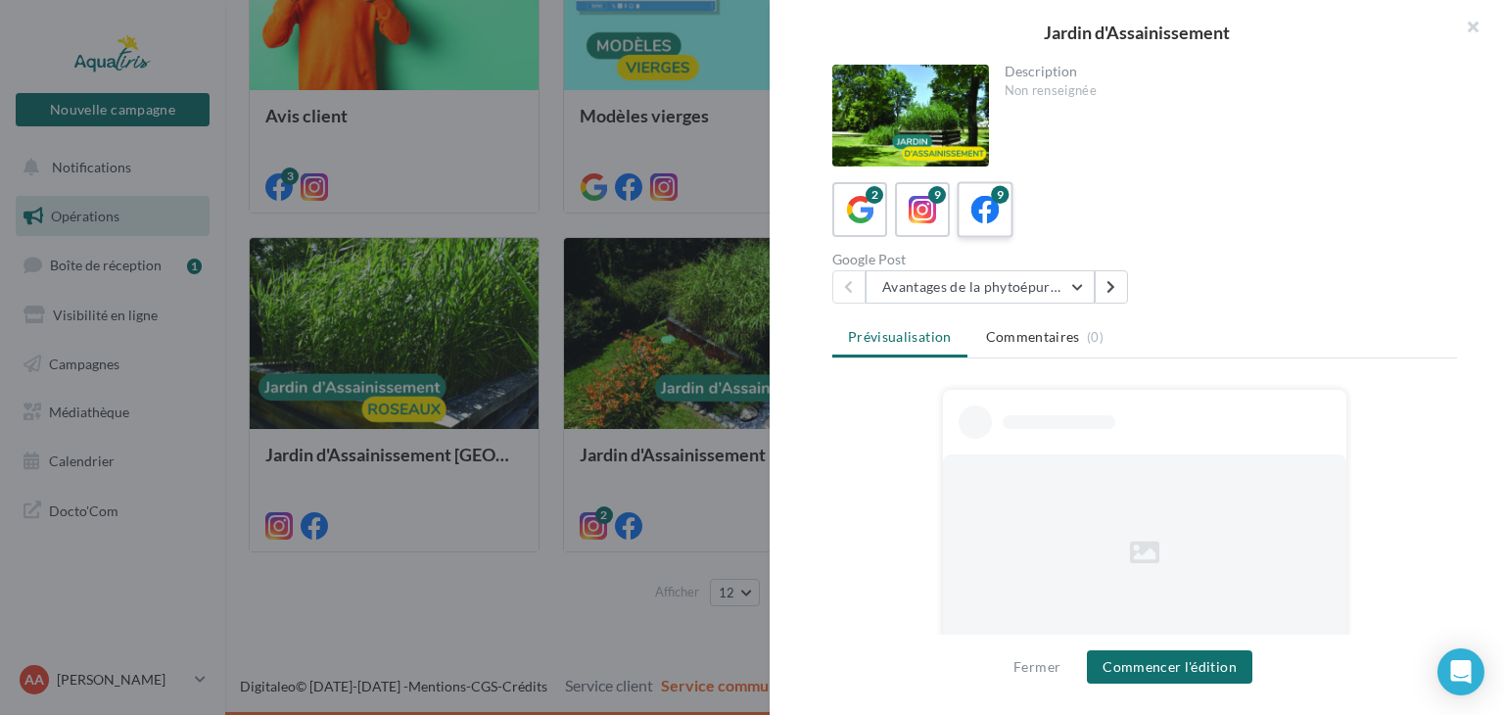
click at [997, 216] on icon at bounding box center [985, 210] width 28 height 28
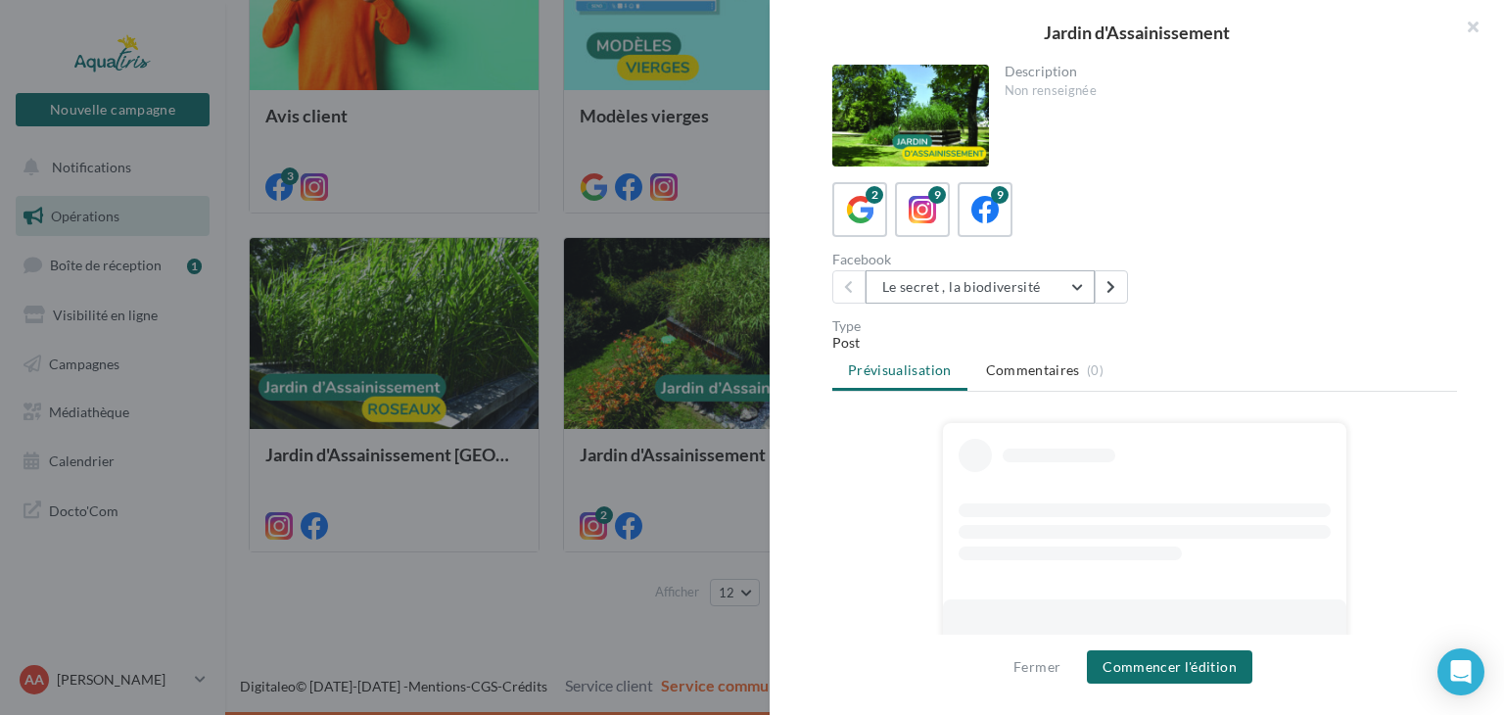
click at [1077, 282] on button "Le secret , la biodiversité" at bounding box center [979, 286] width 229 height 33
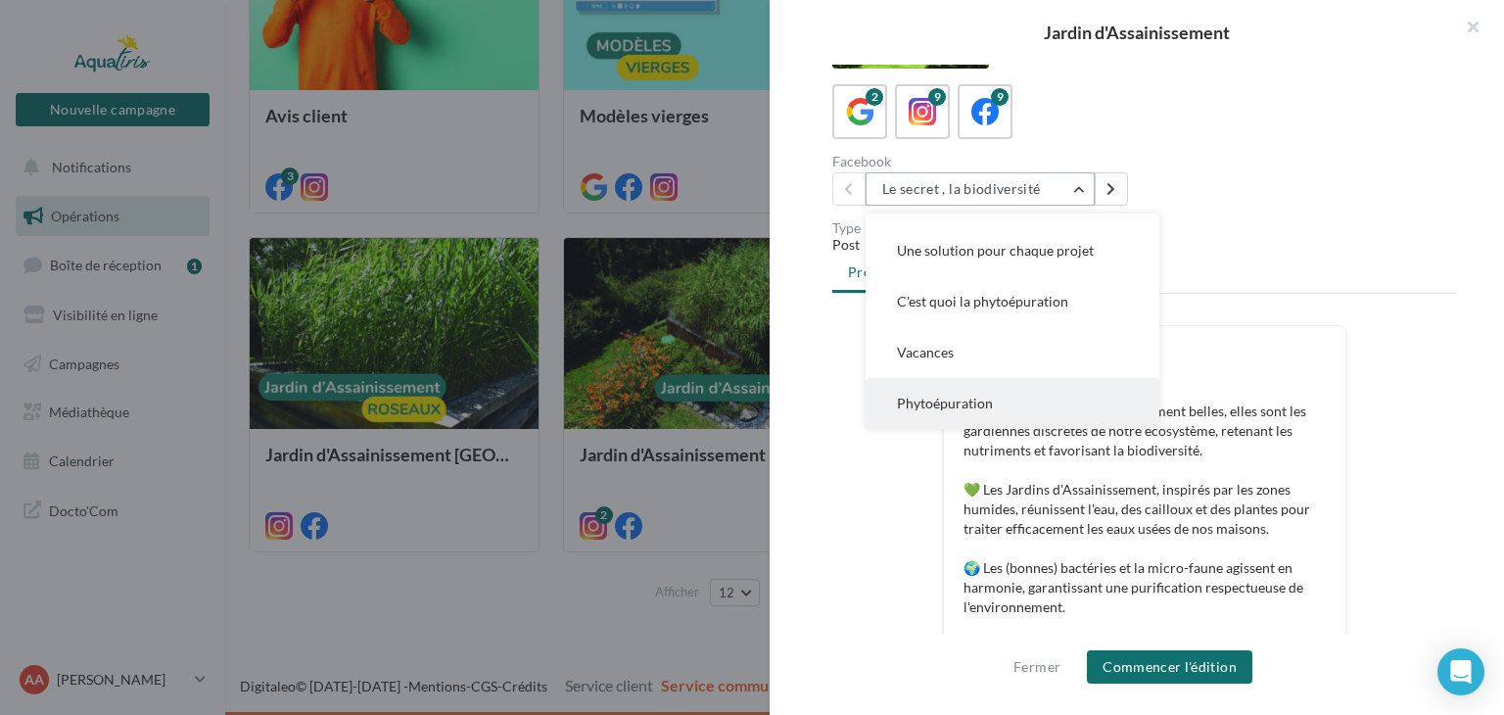
scroll to position [184, 0]
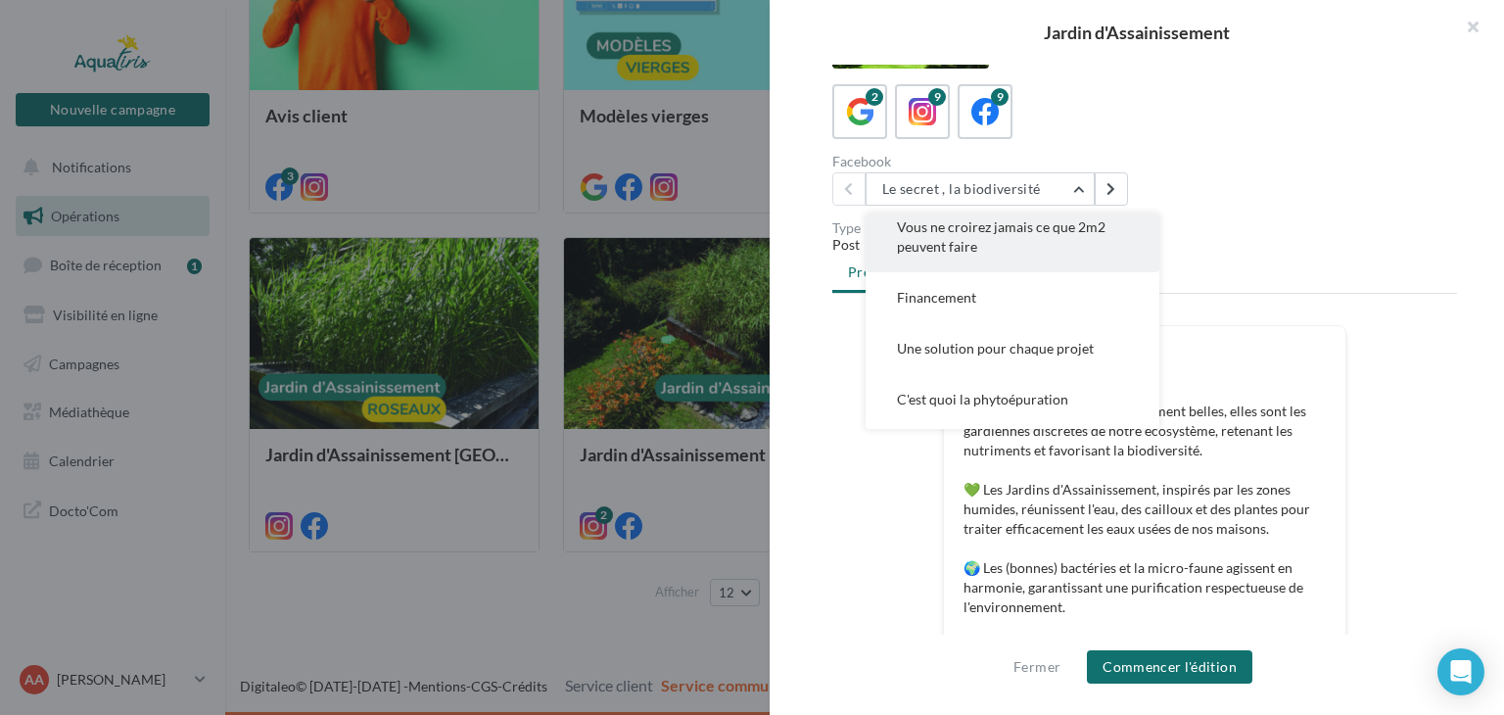
click at [1048, 247] on button "Vous ne croirez jamais ce que 2m2 peuvent faire" at bounding box center [1012, 237] width 294 height 70
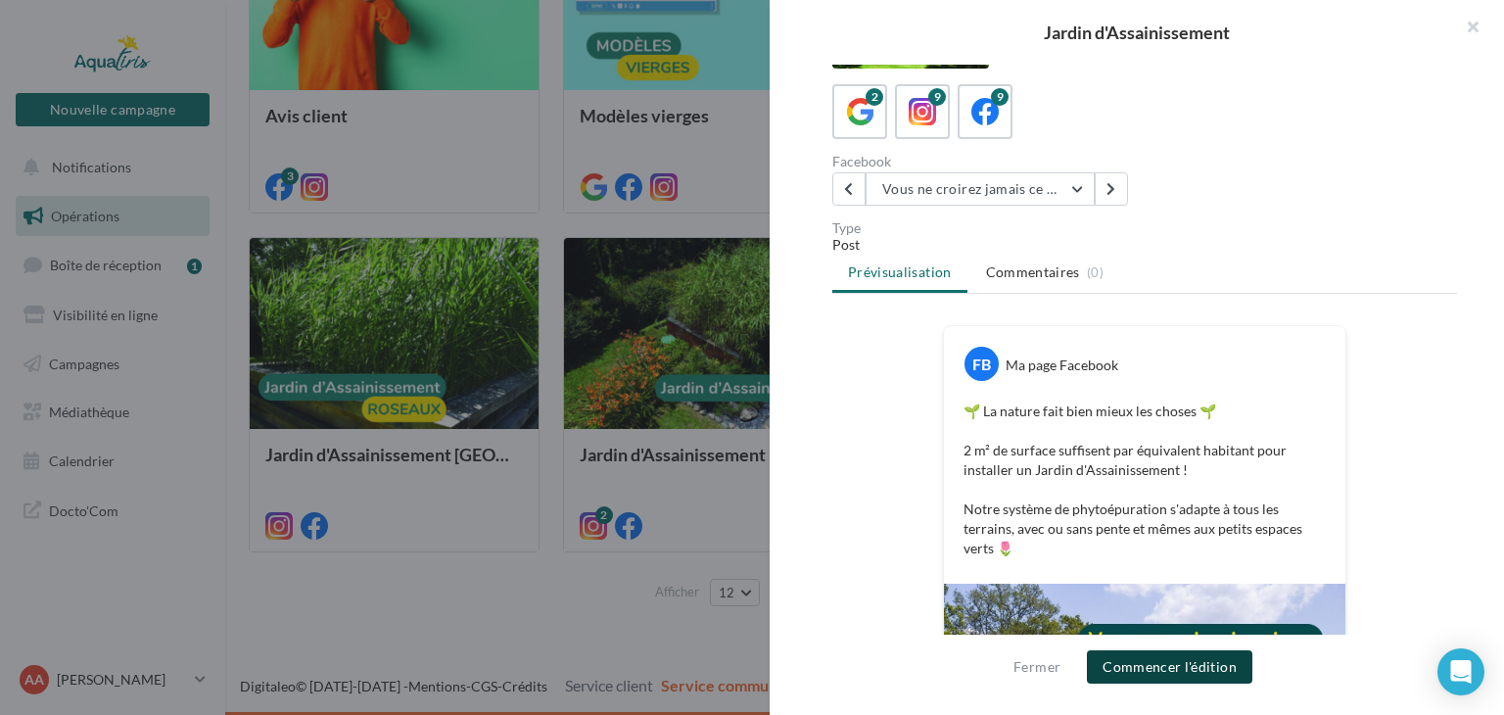
click at [1188, 674] on button "Commencer l'édition" at bounding box center [1169, 666] width 165 height 33
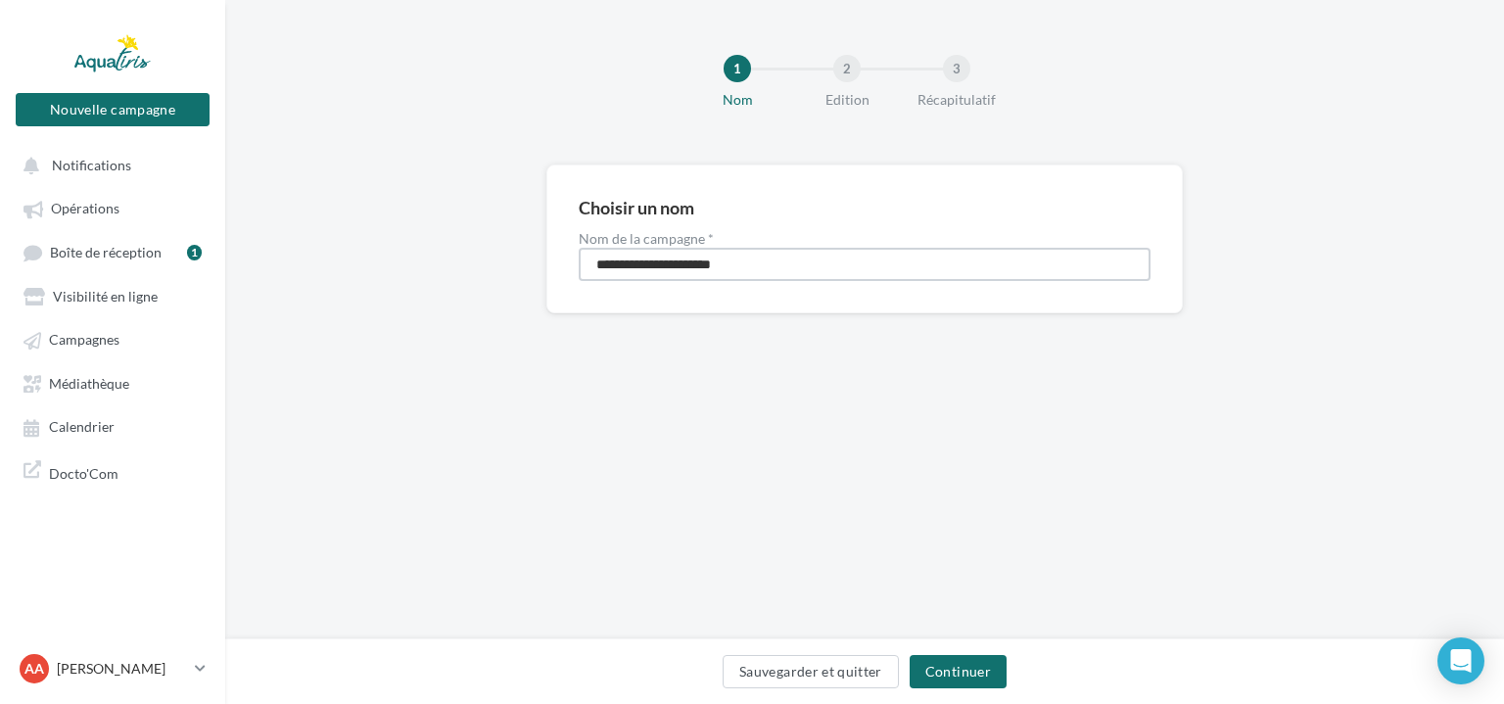
click at [770, 259] on input "**********" at bounding box center [865, 264] width 572 height 33
type input "**********"
click at [959, 665] on button "Continuer" at bounding box center [958, 671] width 97 height 33
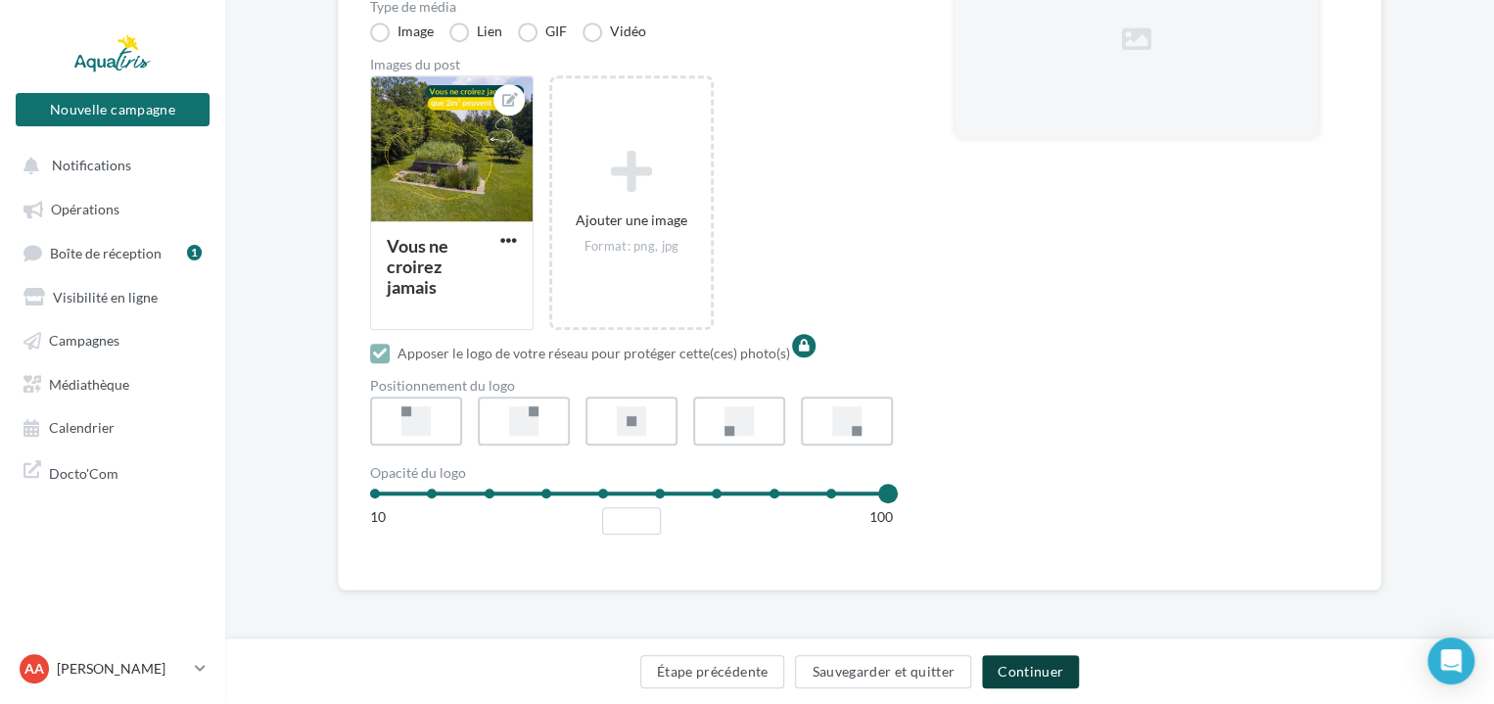
click at [1050, 676] on button "Continuer" at bounding box center [1030, 671] width 97 height 33
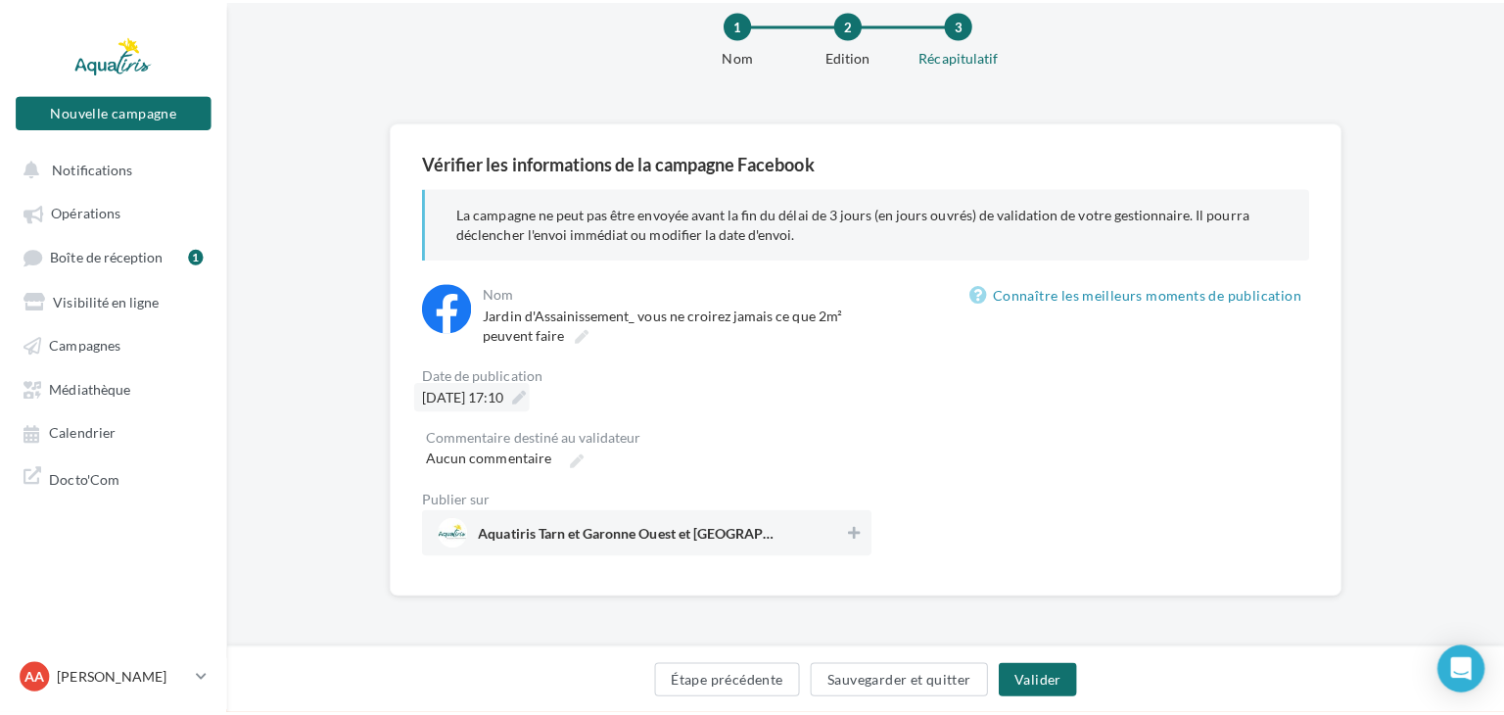
scroll to position [186, 0]
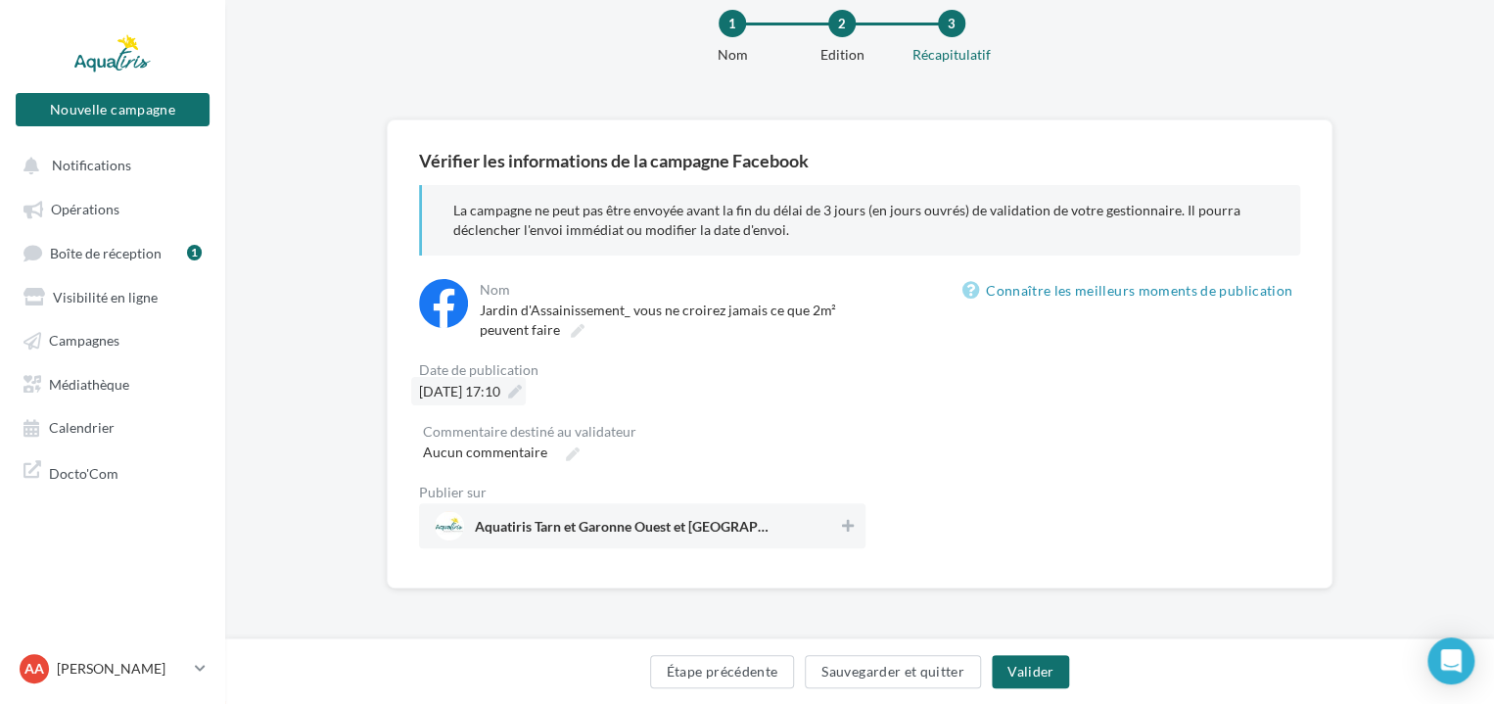
click at [522, 385] on icon at bounding box center [515, 392] width 14 height 14
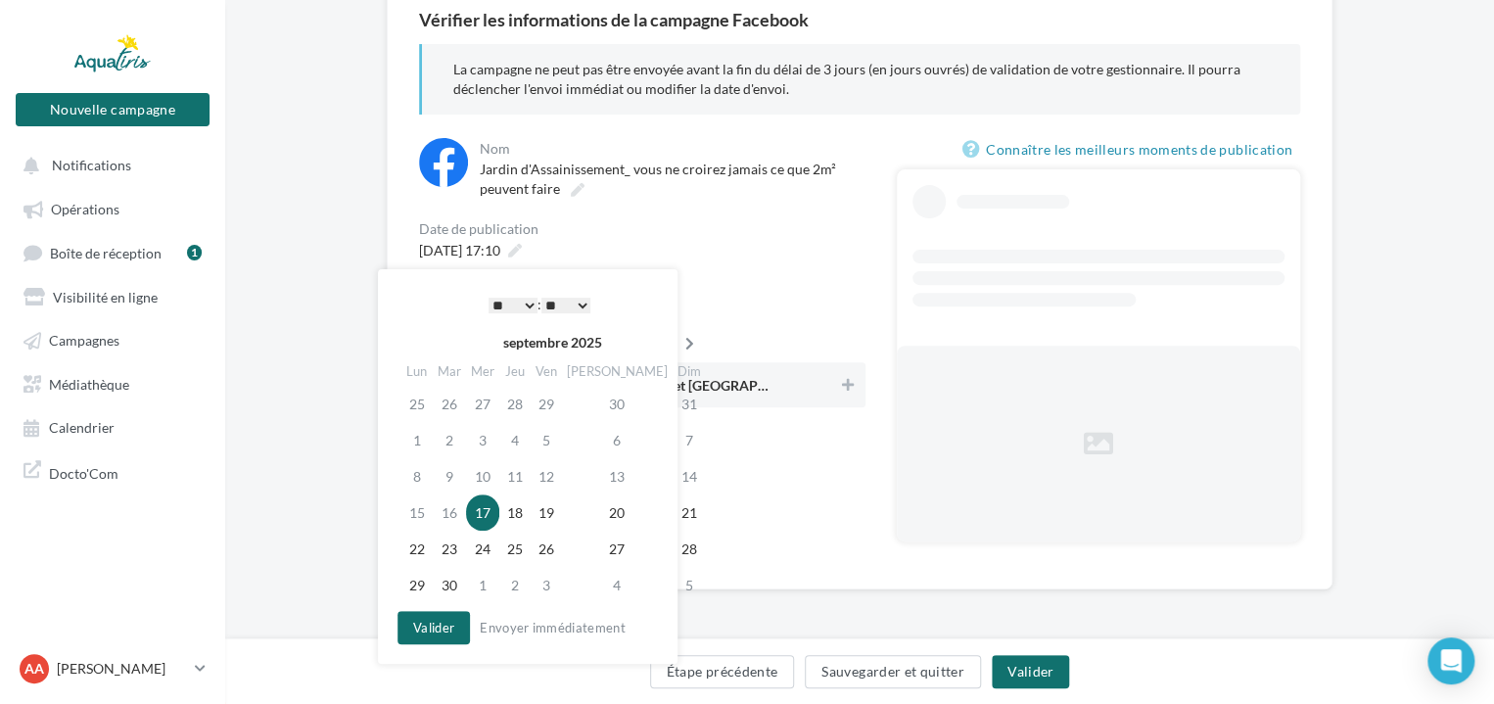
click at [677, 346] on icon at bounding box center [689, 344] width 24 height 14
click at [680, 346] on icon at bounding box center [692, 344] width 24 height 14
click at [519, 473] on td "13" at bounding box center [517, 476] width 31 height 36
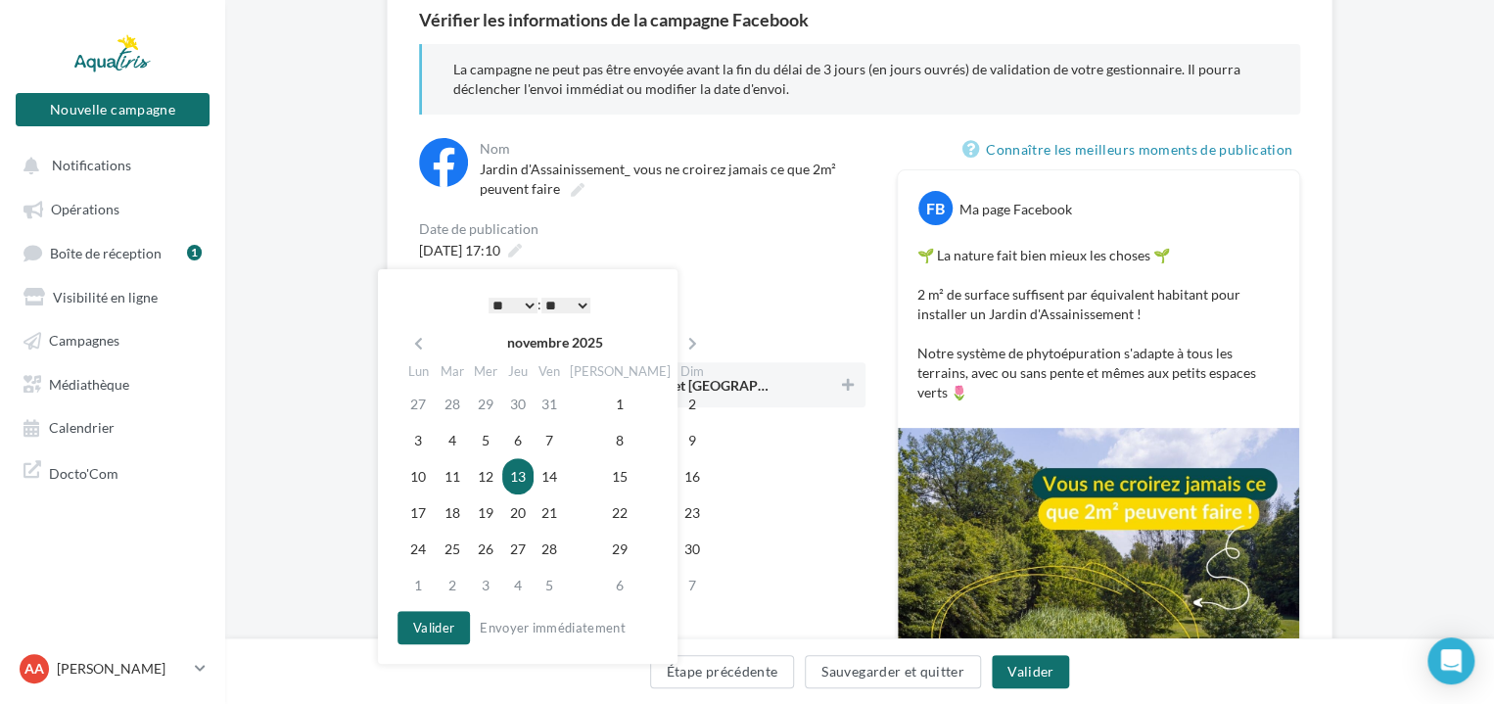
click at [526, 303] on select "* * * * * * * * * * ** ** ** ** ** ** ** ** ** ** ** ** ** **" at bounding box center [513, 306] width 49 height 16
click at [560, 303] on select "** ** ** ** ** **" at bounding box center [565, 306] width 49 height 16
click at [445, 622] on button "Valider" at bounding box center [433, 627] width 72 height 33
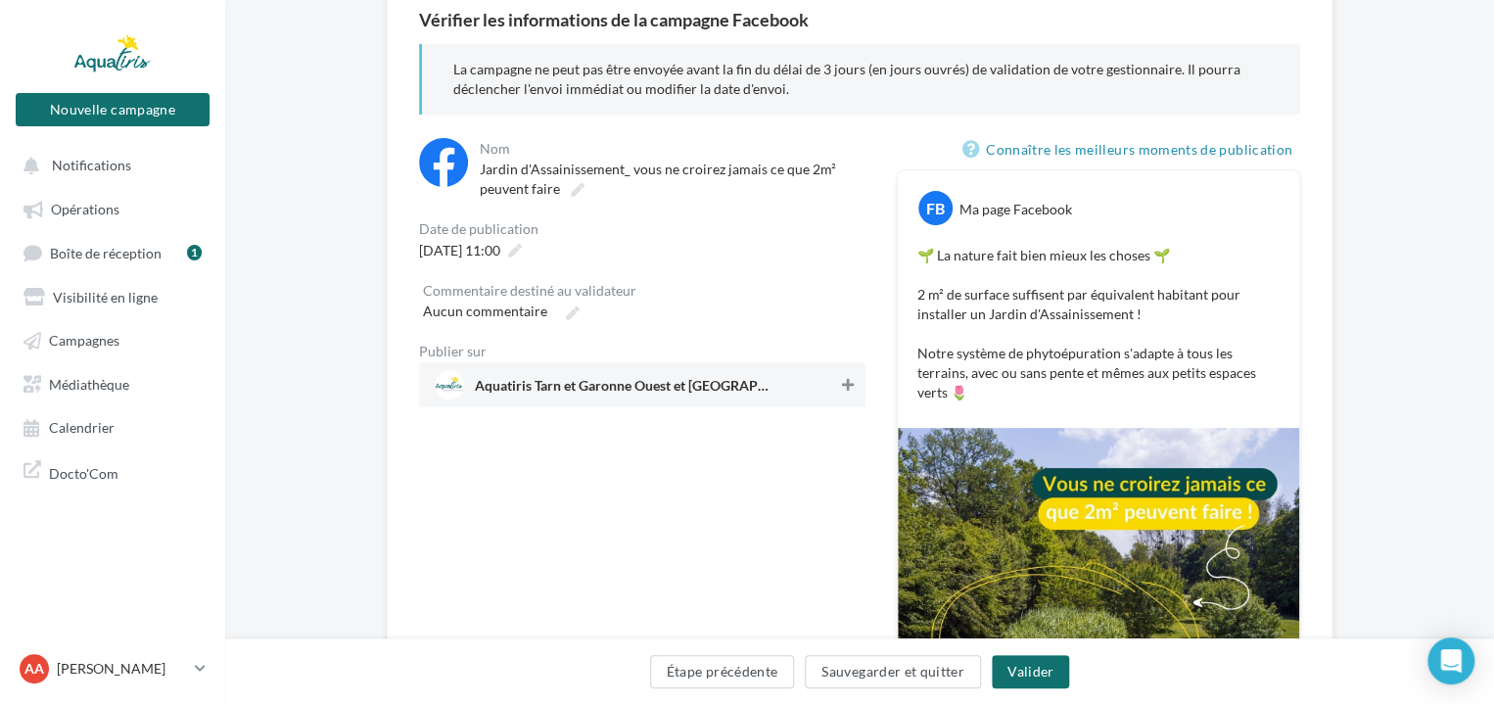
click at [849, 377] on button at bounding box center [848, 384] width 20 height 23
click at [1050, 676] on button "Valider" at bounding box center [1030, 671] width 77 height 33
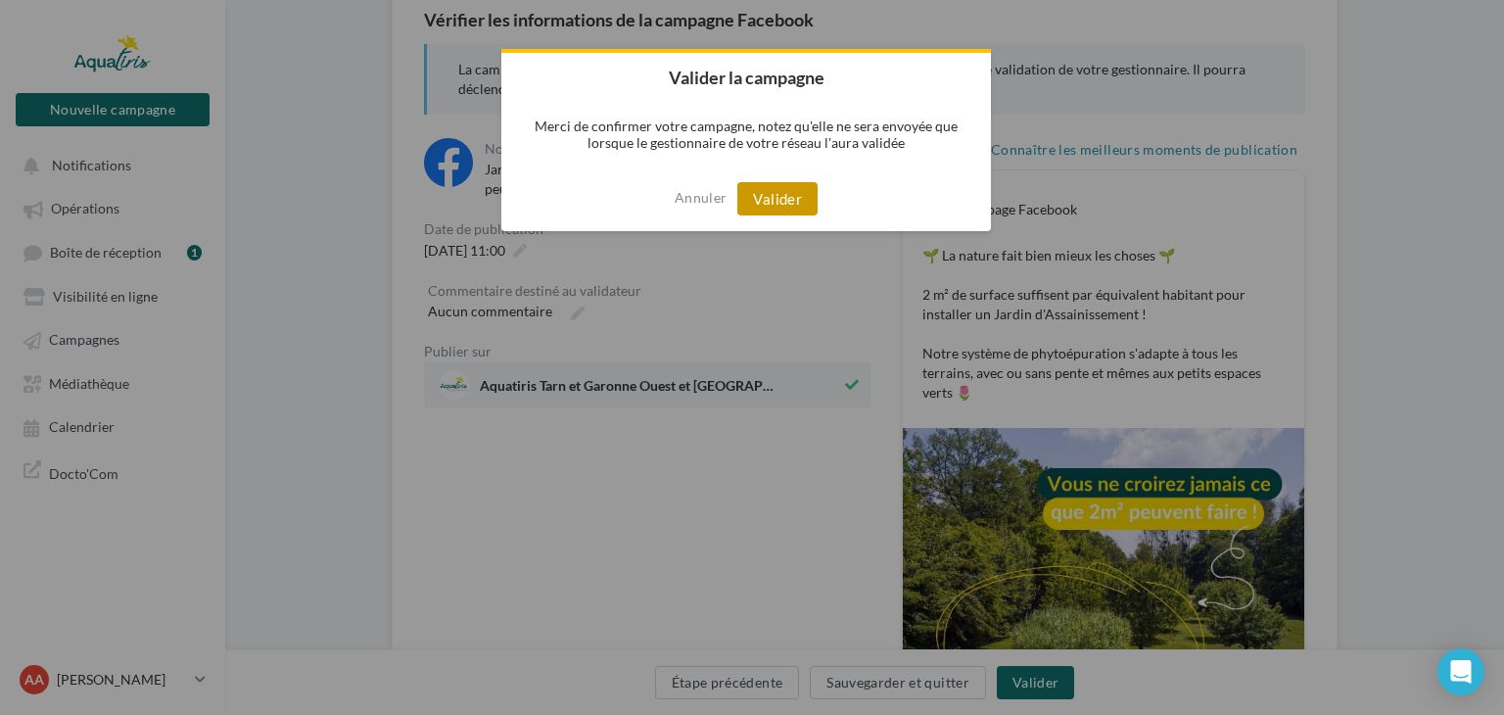
click at [804, 197] on button "Valider" at bounding box center [777, 198] width 80 height 33
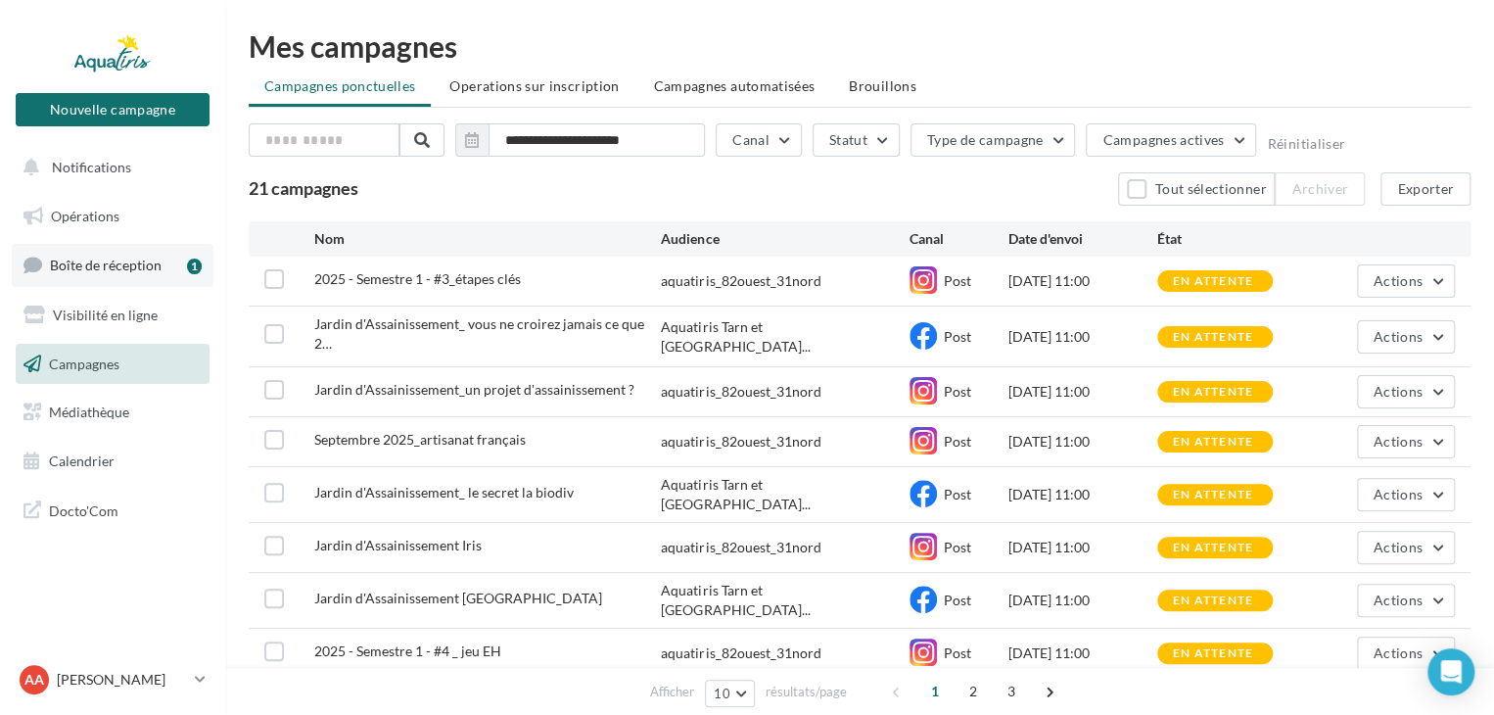
click at [168, 273] on link "Boîte de réception 1" at bounding box center [113, 265] width 202 height 42
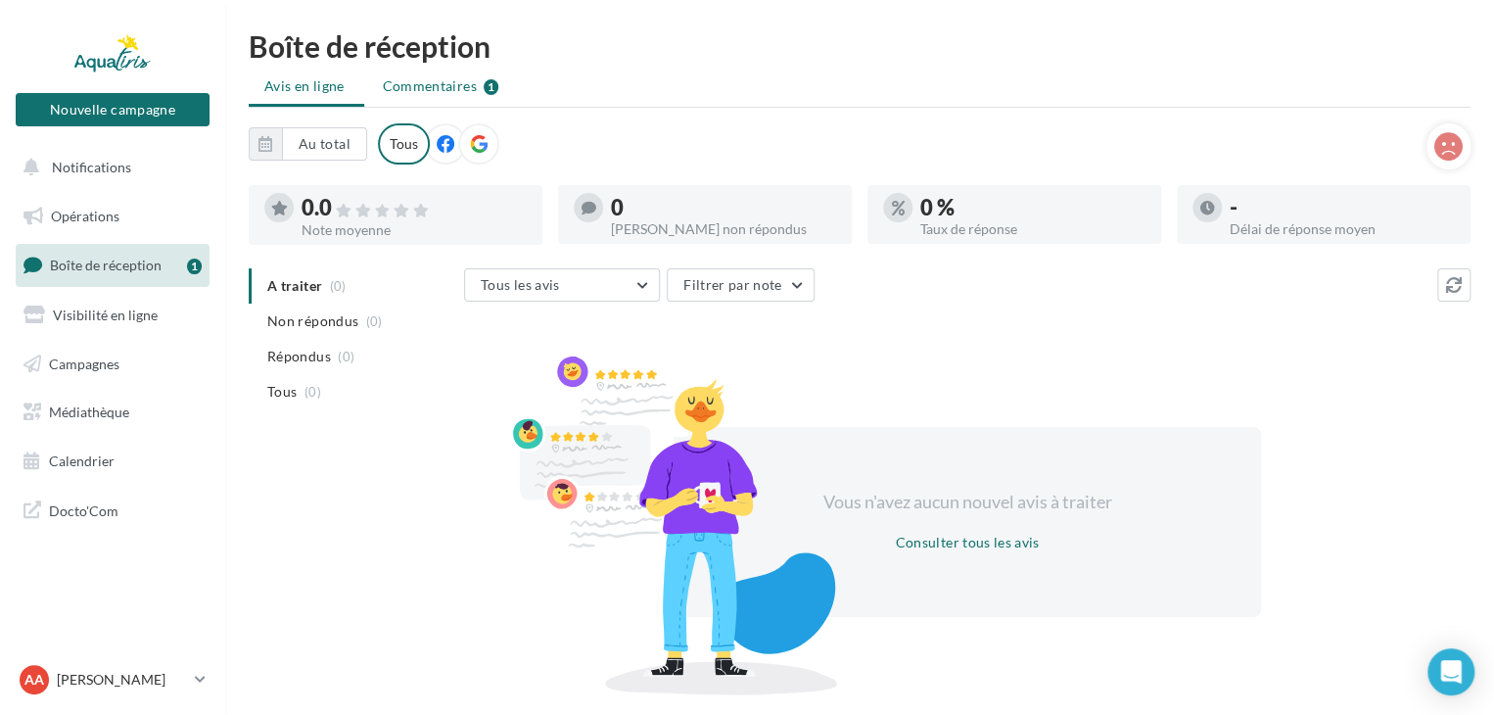
click at [444, 84] on span "Commentaires" at bounding box center [430, 86] width 94 height 20
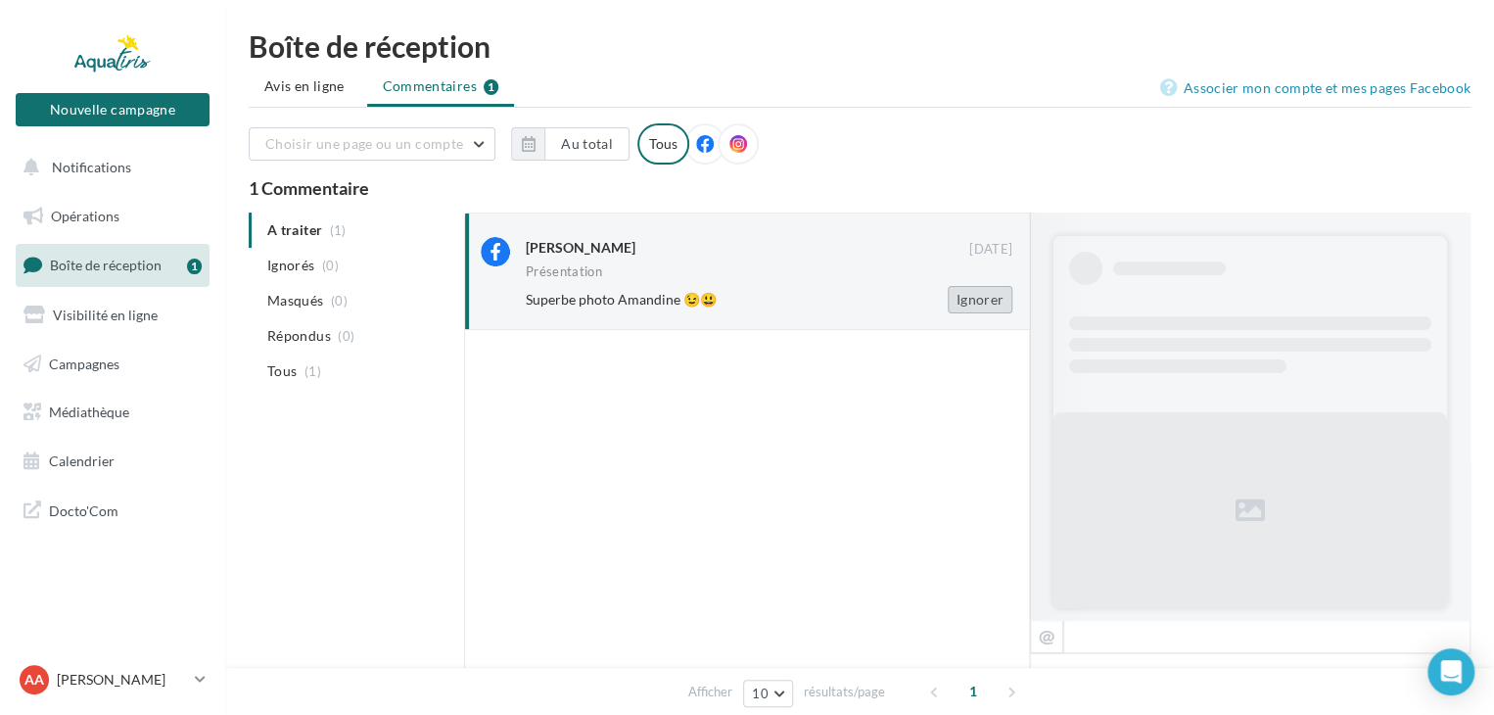
click at [968, 294] on button "Ignorer" at bounding box center [980, 299] width 65 height 27
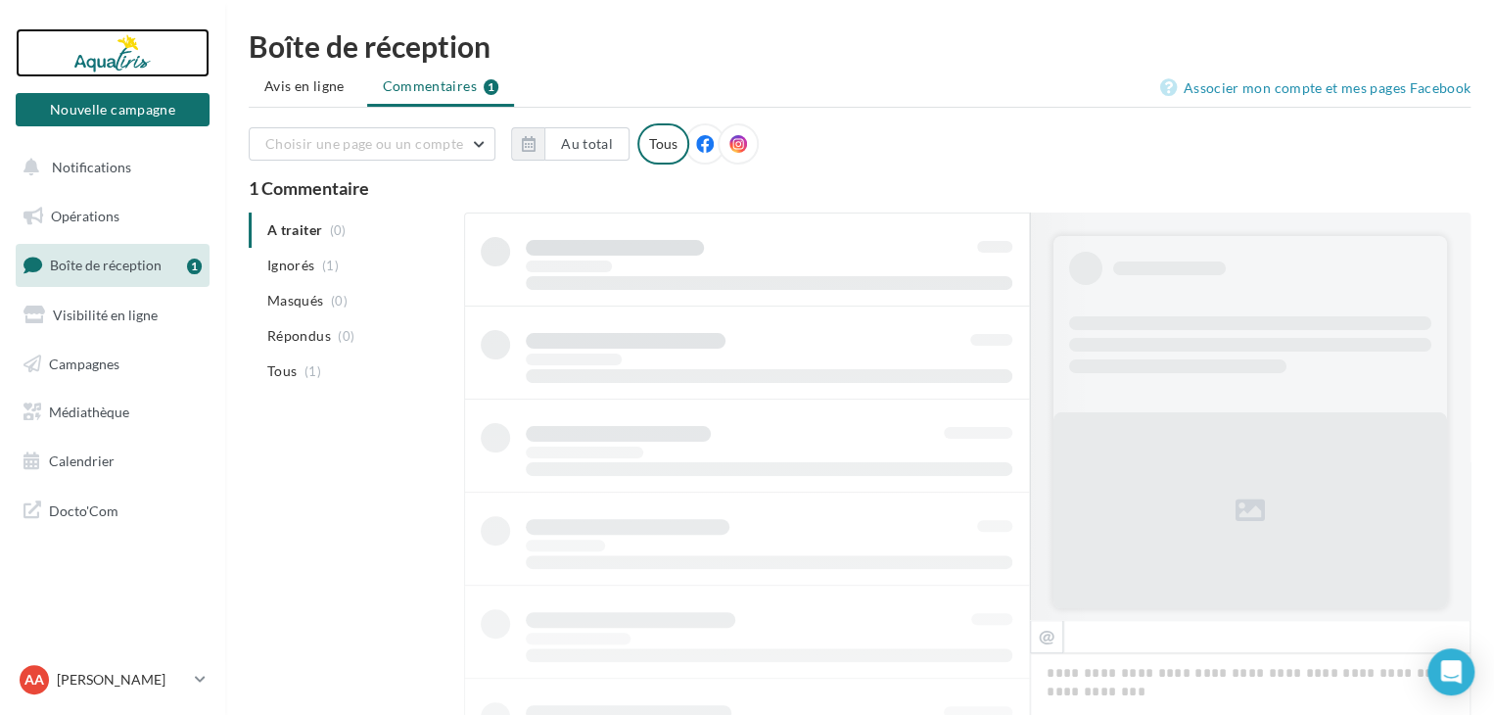
click at [100, 56] on div at bounding box center [112, 52] width 157 height 49
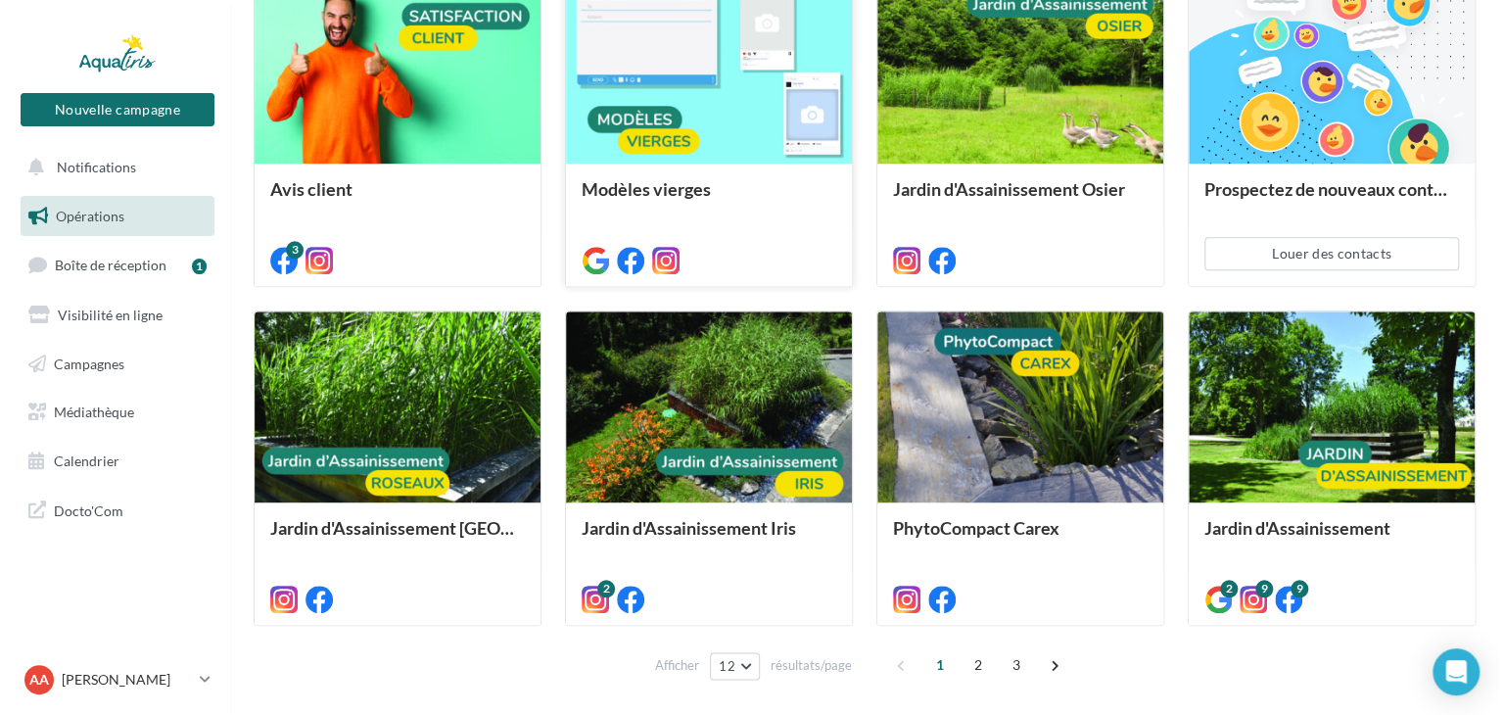
scroll to position [842, 0]
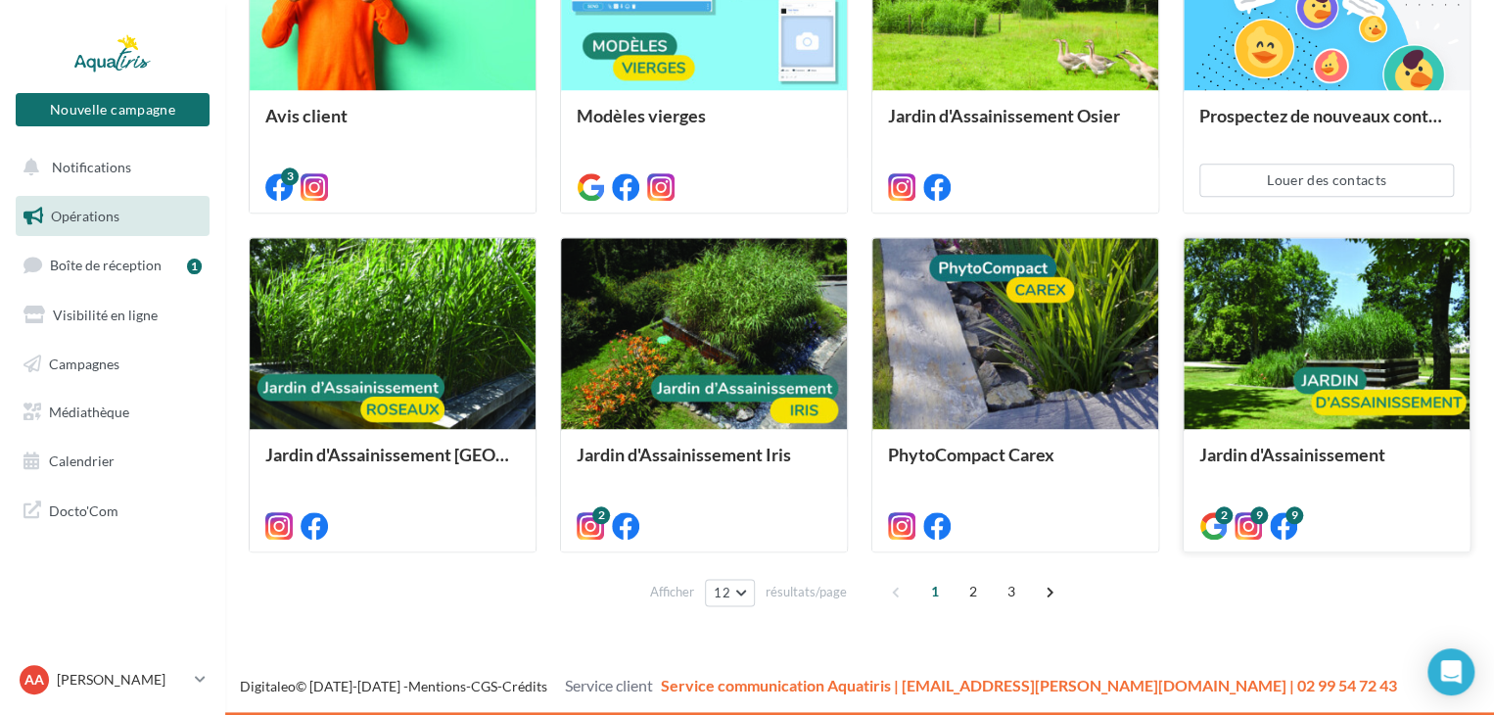
click at [1312, 358] on div at bounding box center [1327, 334] width 286 height 192
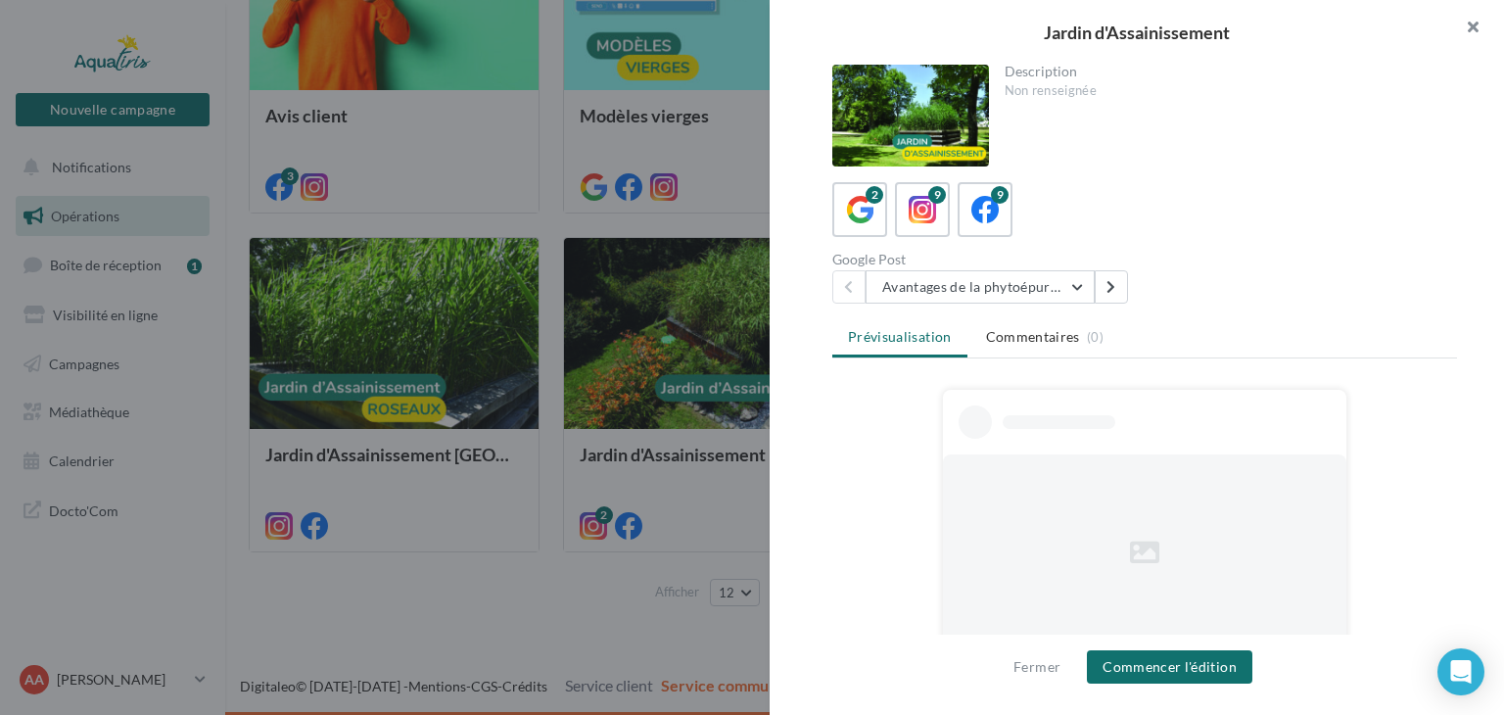
click at [1470, 30] on button "button" at bounding box center [1464, 29] width 78 height 59
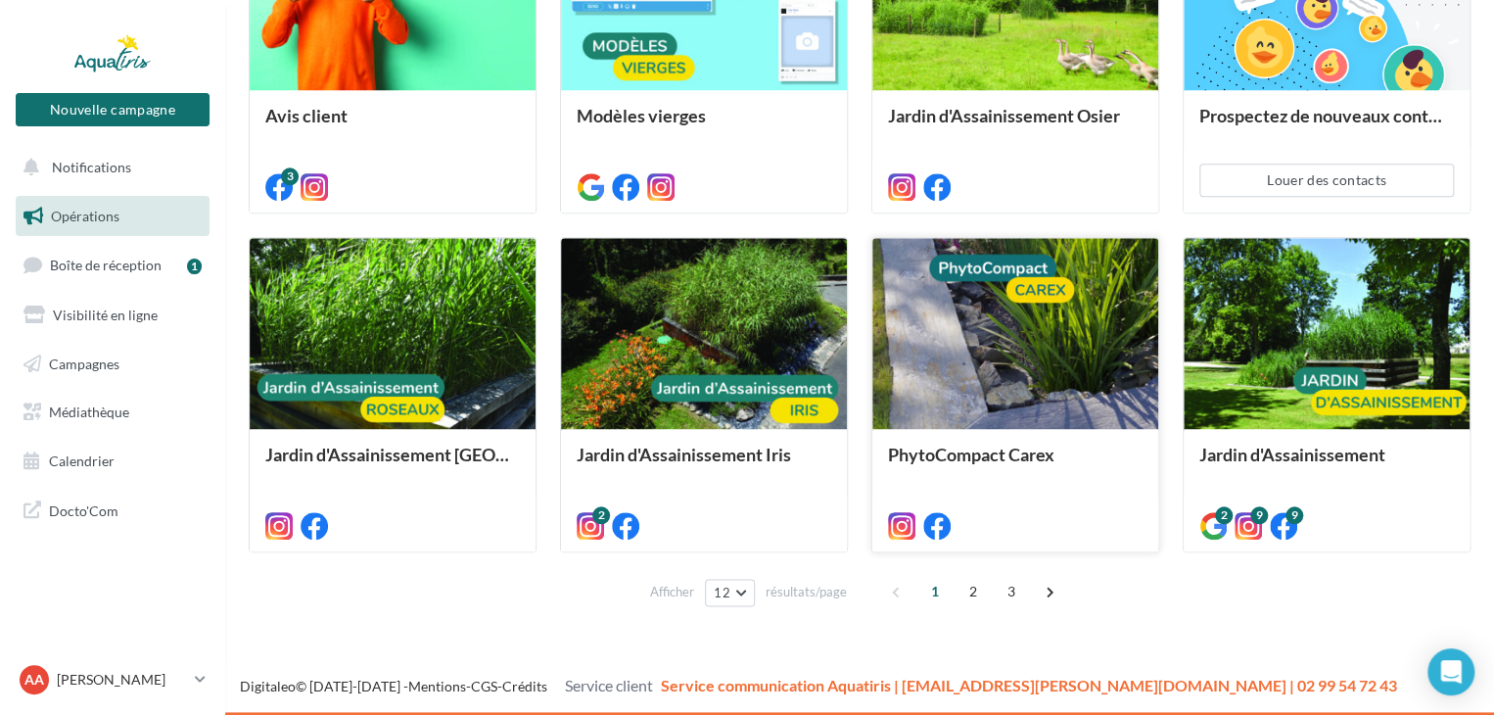
click at [936, 317] on div at bounding box center [1015, 334] width 286 height 192
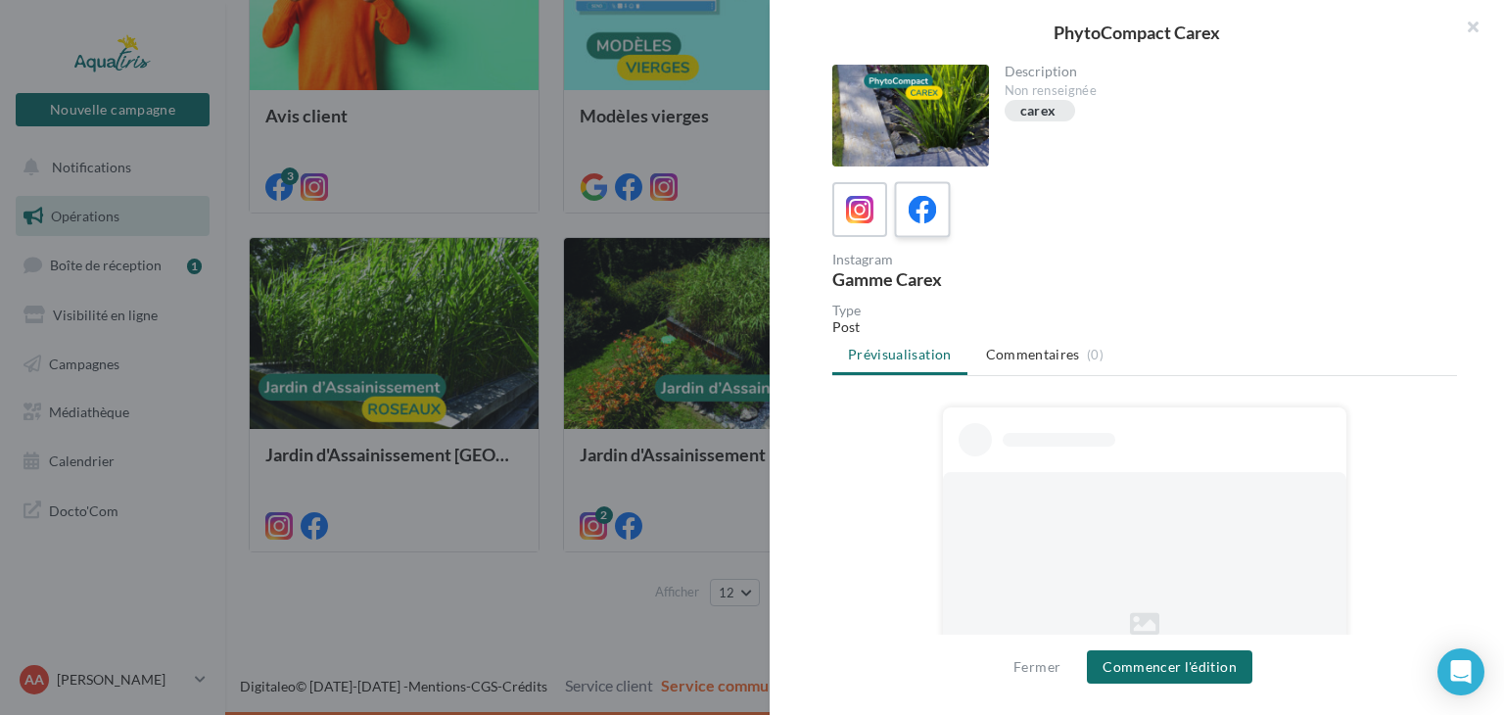
click at [936, 210] on div at bounding box center [923, 210] width 36 height 36
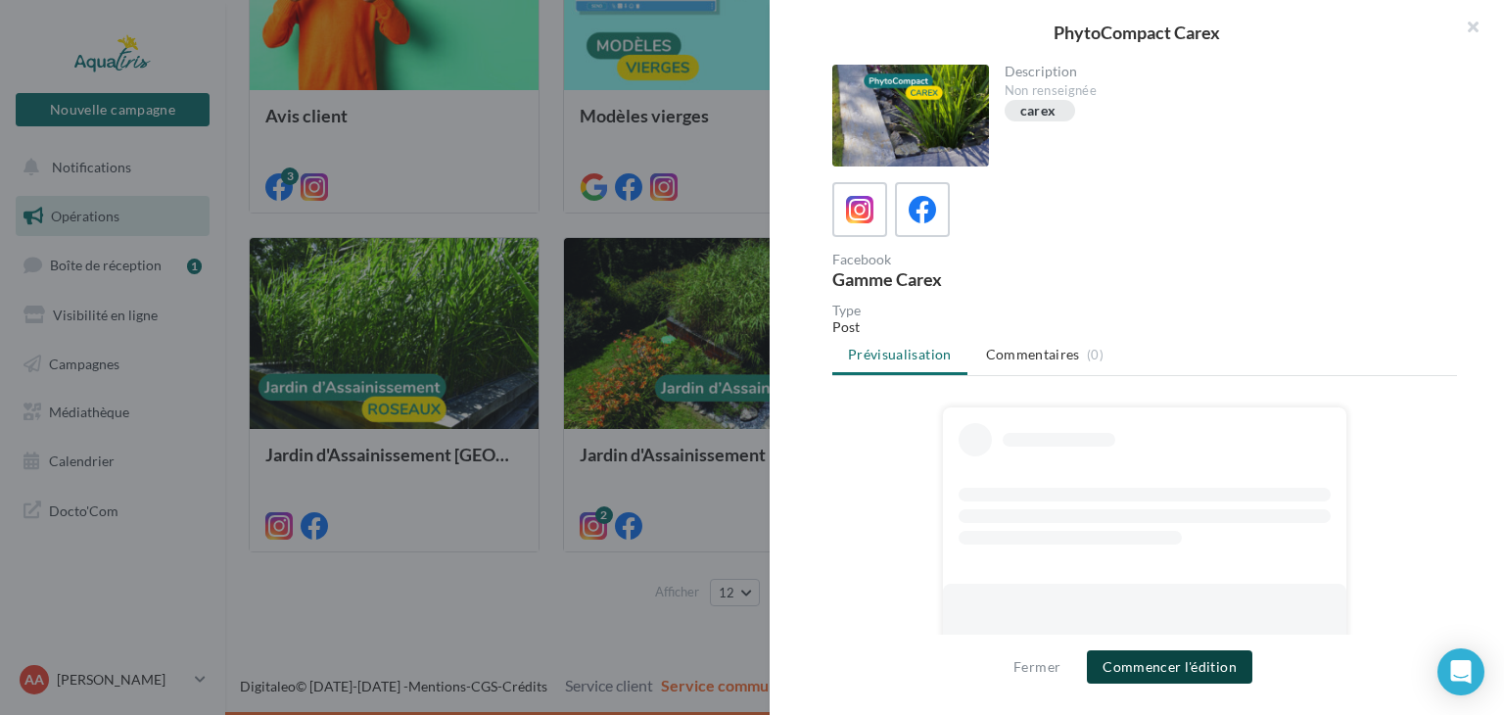
click at [1140, 654] on button "Commencer l'édition" at bounding box center [1169, 666] width 165 height 33
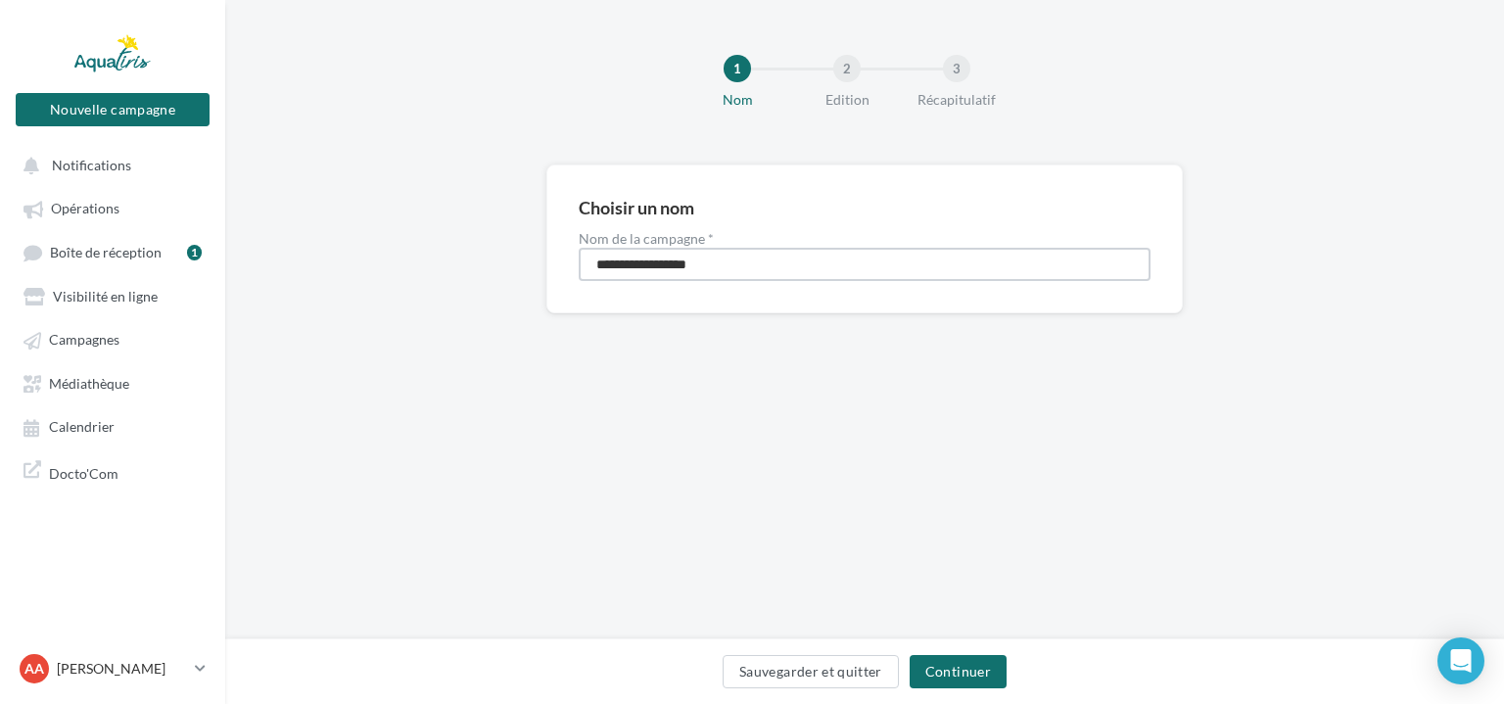
click at [752, 260] on input "**********" at bounding box center [865, 264] width 572 height 33
click at [968, 676] on button "Continuer" at bounding box center [958, 671] width 97 height 33
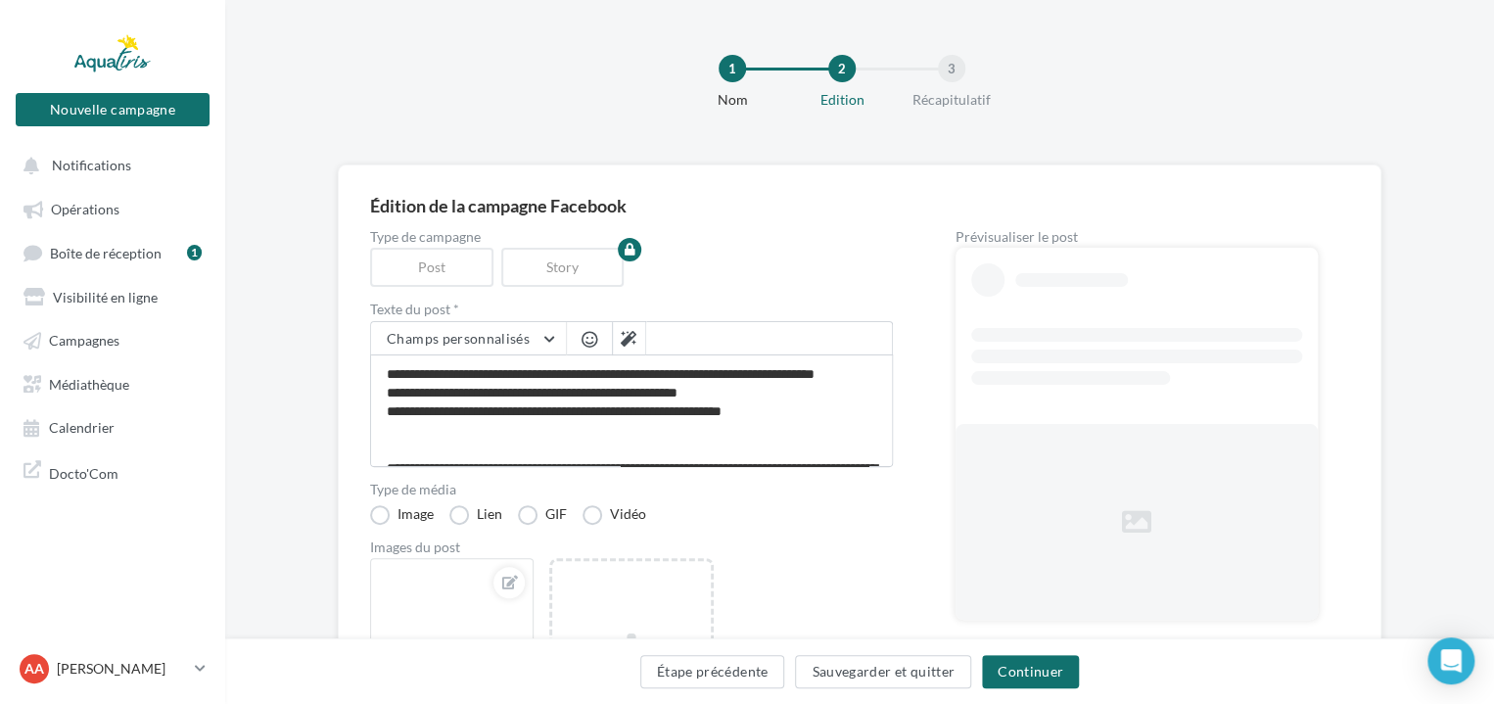
scroll to position [206, 0]
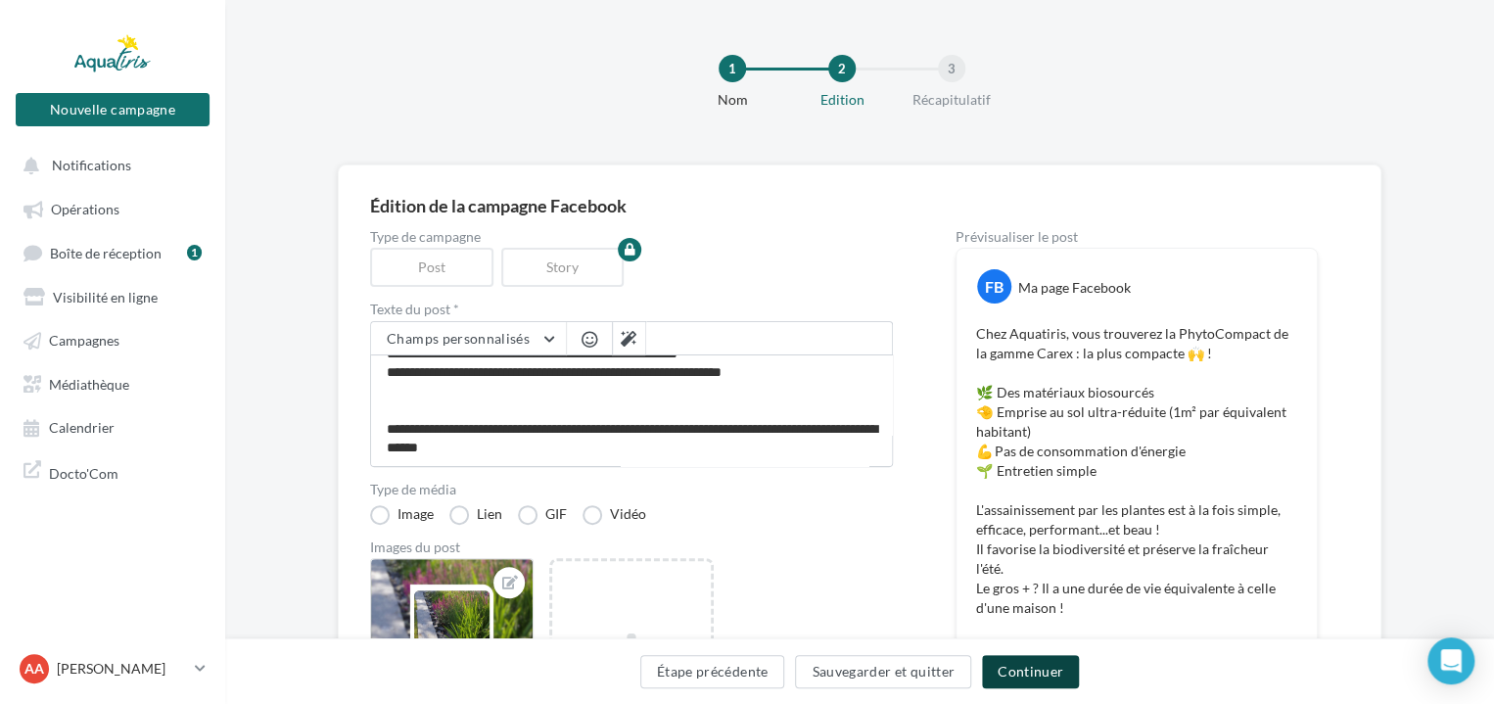
click at [1036, 667] on button "Continuer" at bounding box center [1030, 671] width 97 height 33
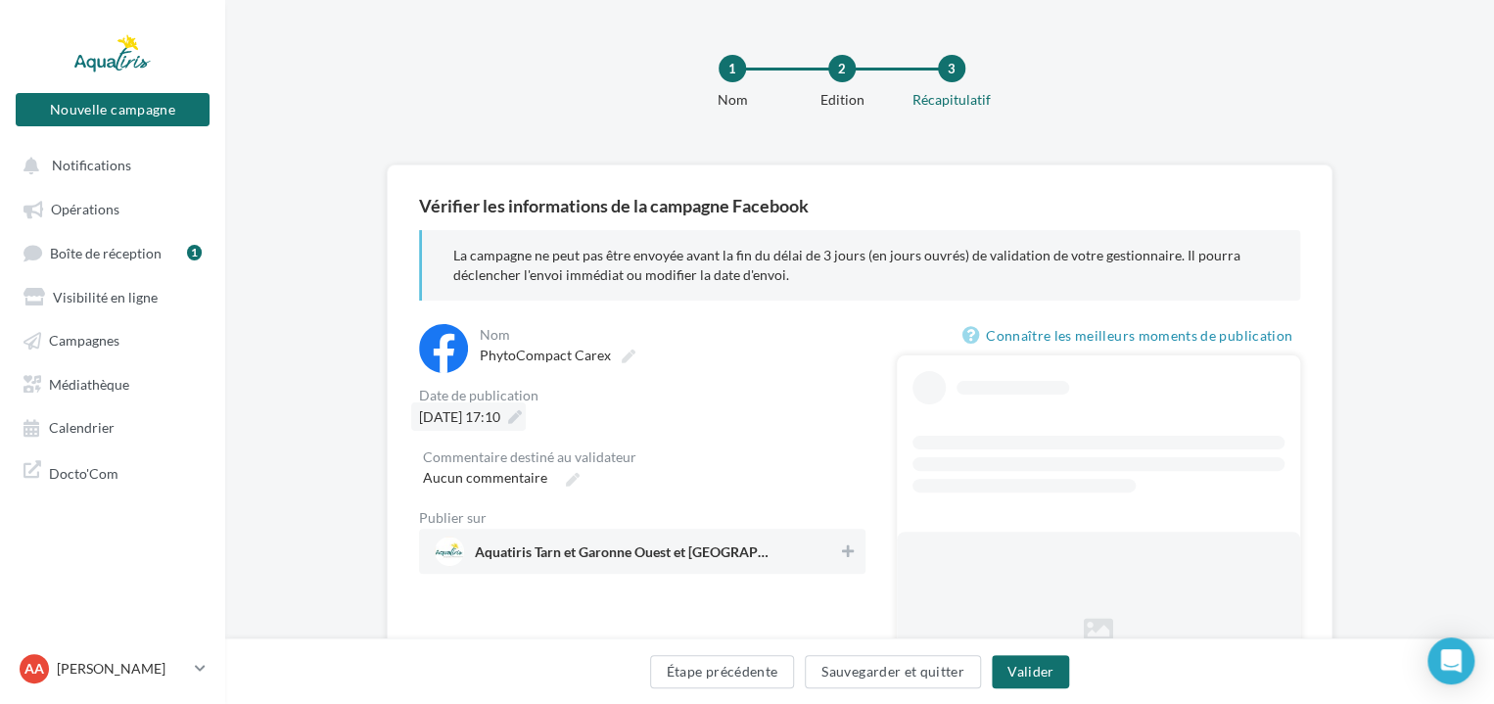
click at [522, 415] on icon at bounding box center [515, 417] width 14 height 14
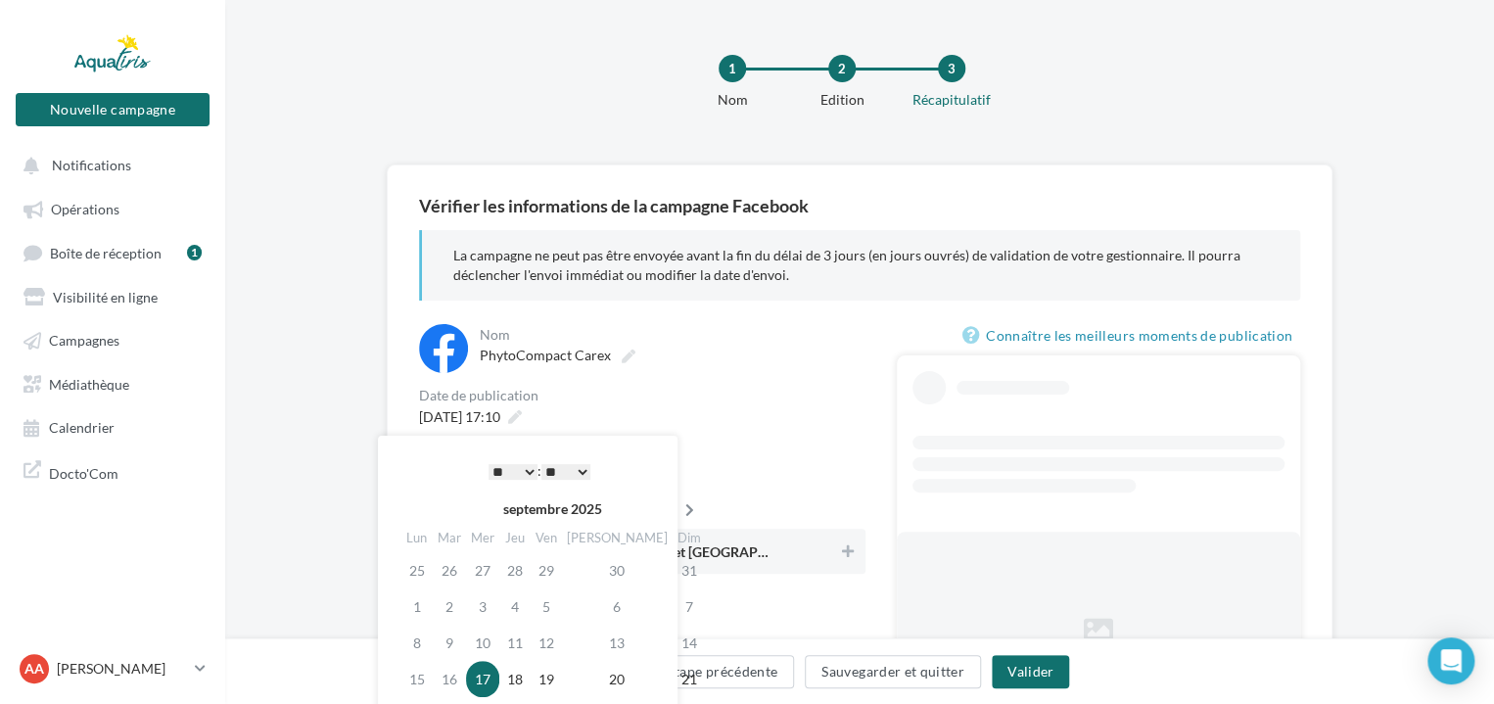
click at [677, 509] on icon at bounding box center [689, 510] width 24 height 14
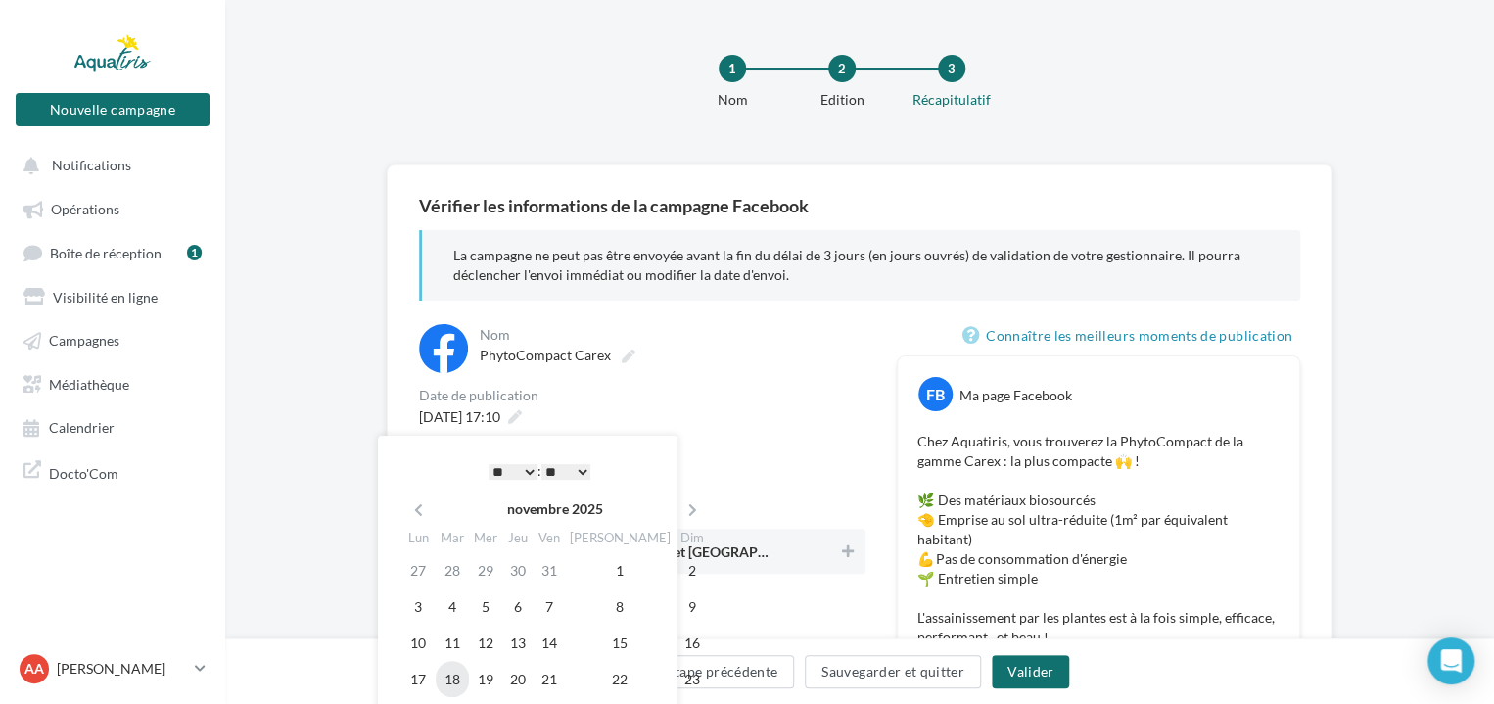
click at [453, 673] on td "18" at bounding box center [452, 679] width 33 height 36
click at [519, 471] on select "* * * * * * * * * * ** ** ** ** ** ** ** ** ** ** ** ** ** **" at bounding box center [513, 472] width 49 height 16
click at [558, 465] on select "** ** ** ** ** **" at bounding box center [565, 472] width 49 height 16
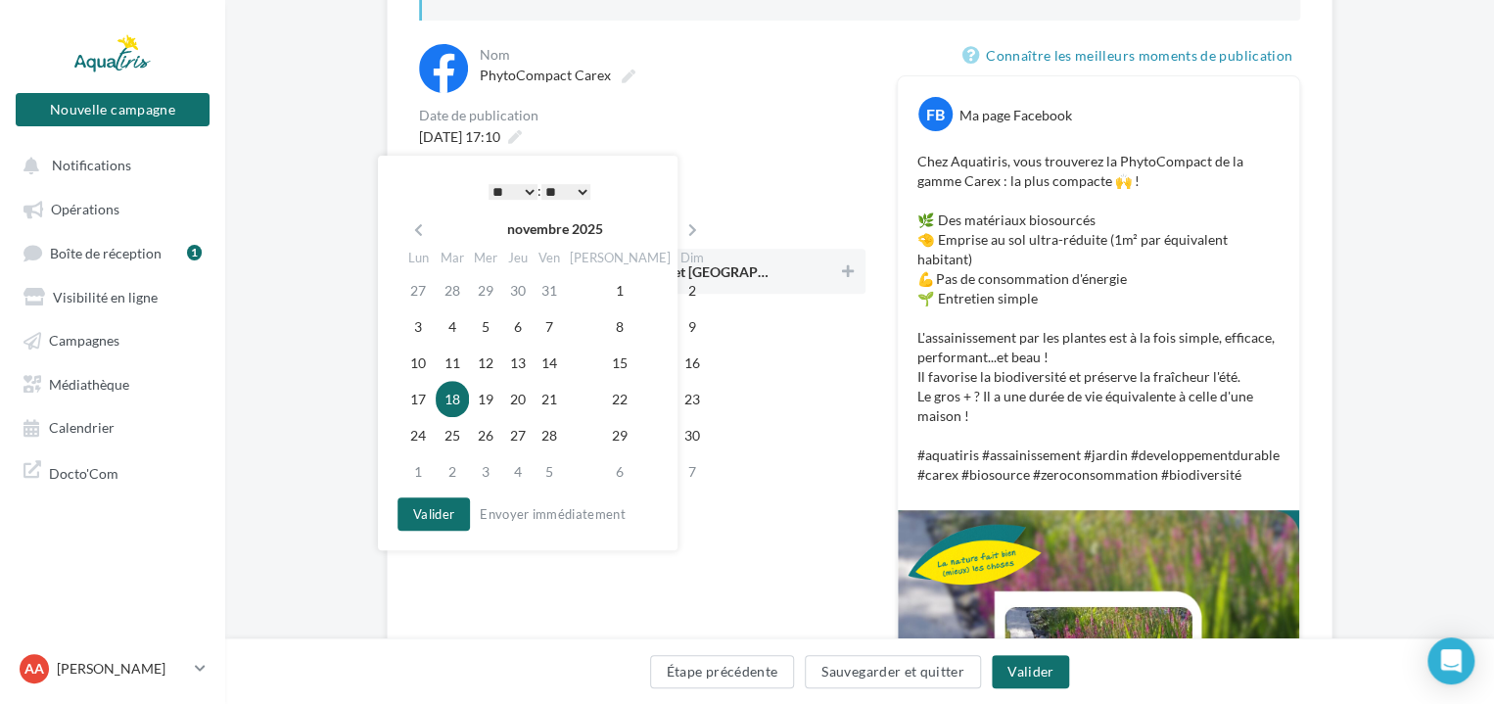
scroll to position [294, 0]
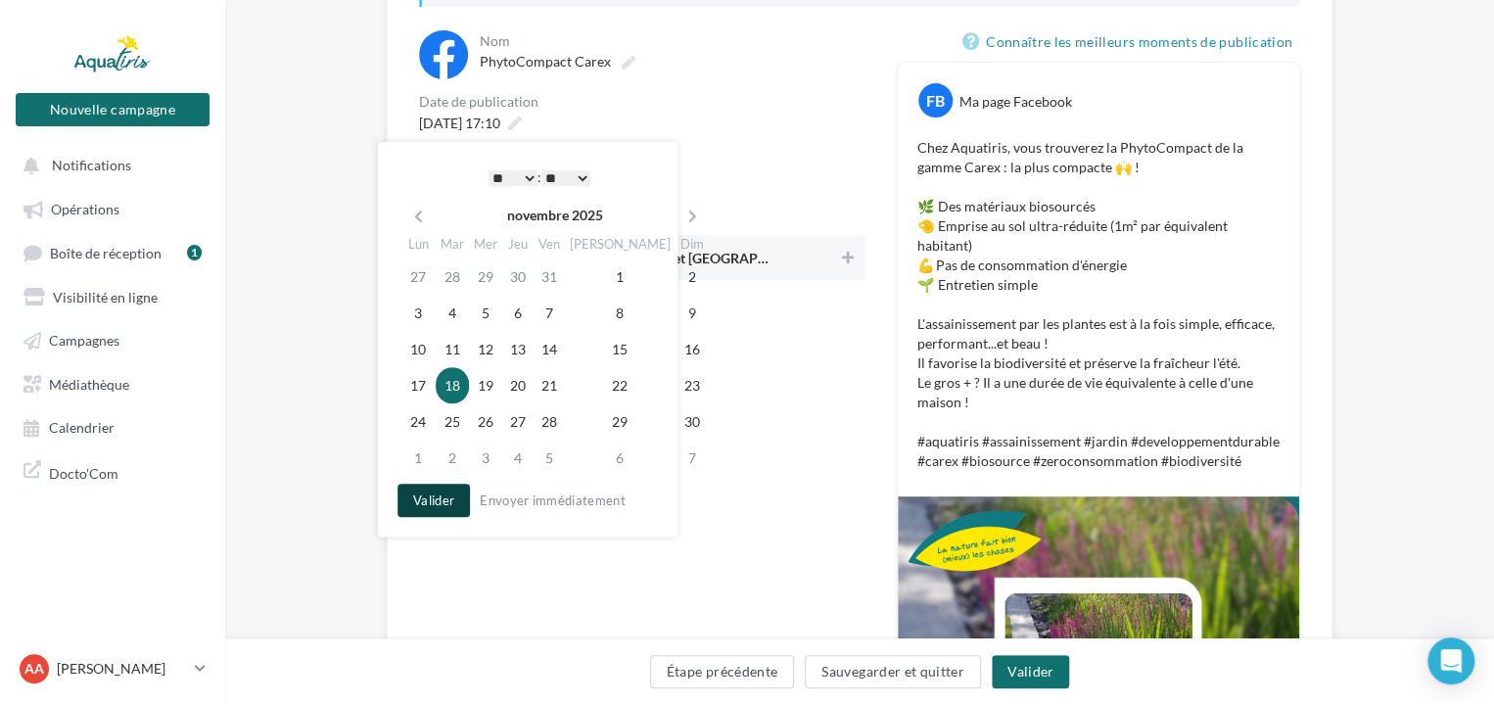
click at [439, 502] on button "Valider" at bounding box center [433, 500] width 72 height 33
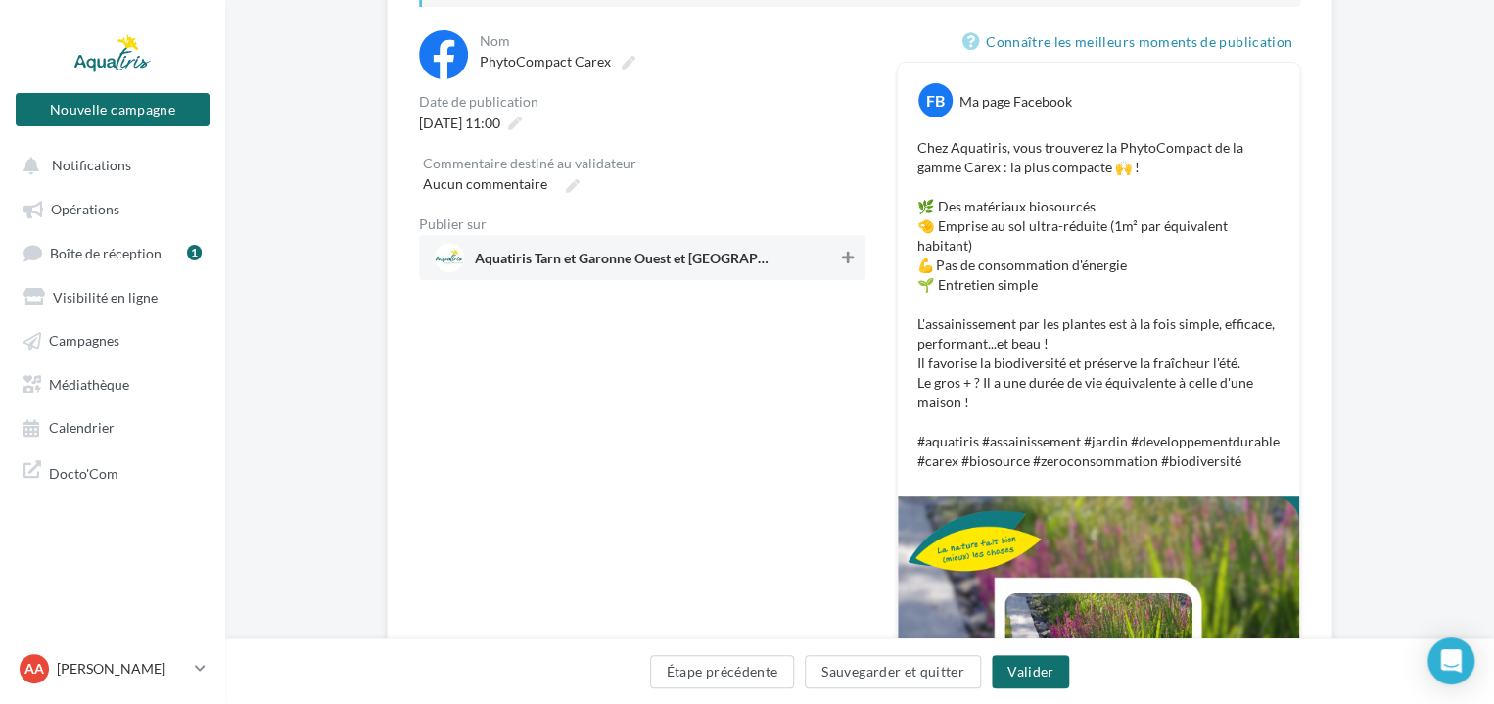
click at [852, 261] on icon at bounding box center [848, 258] width 12 height 14
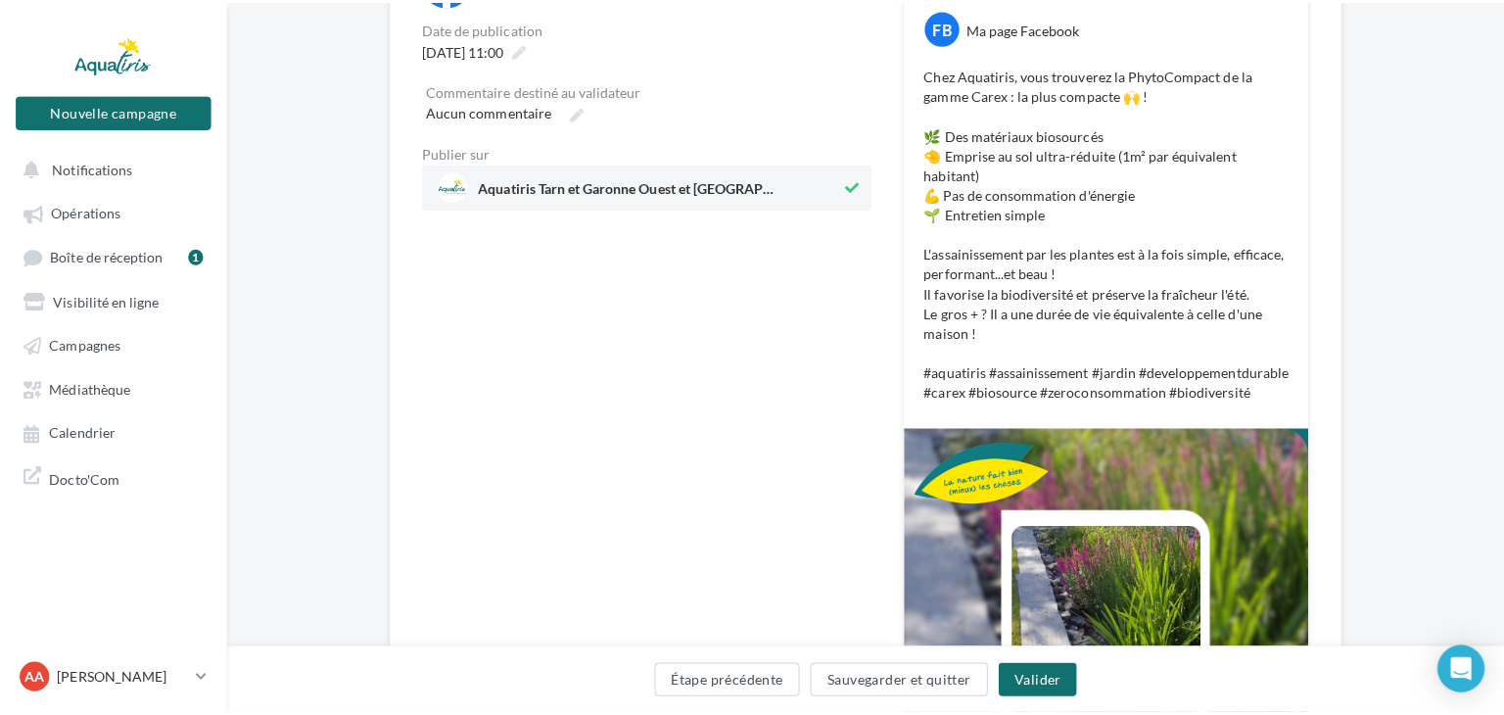
scroll to position [587, 0]
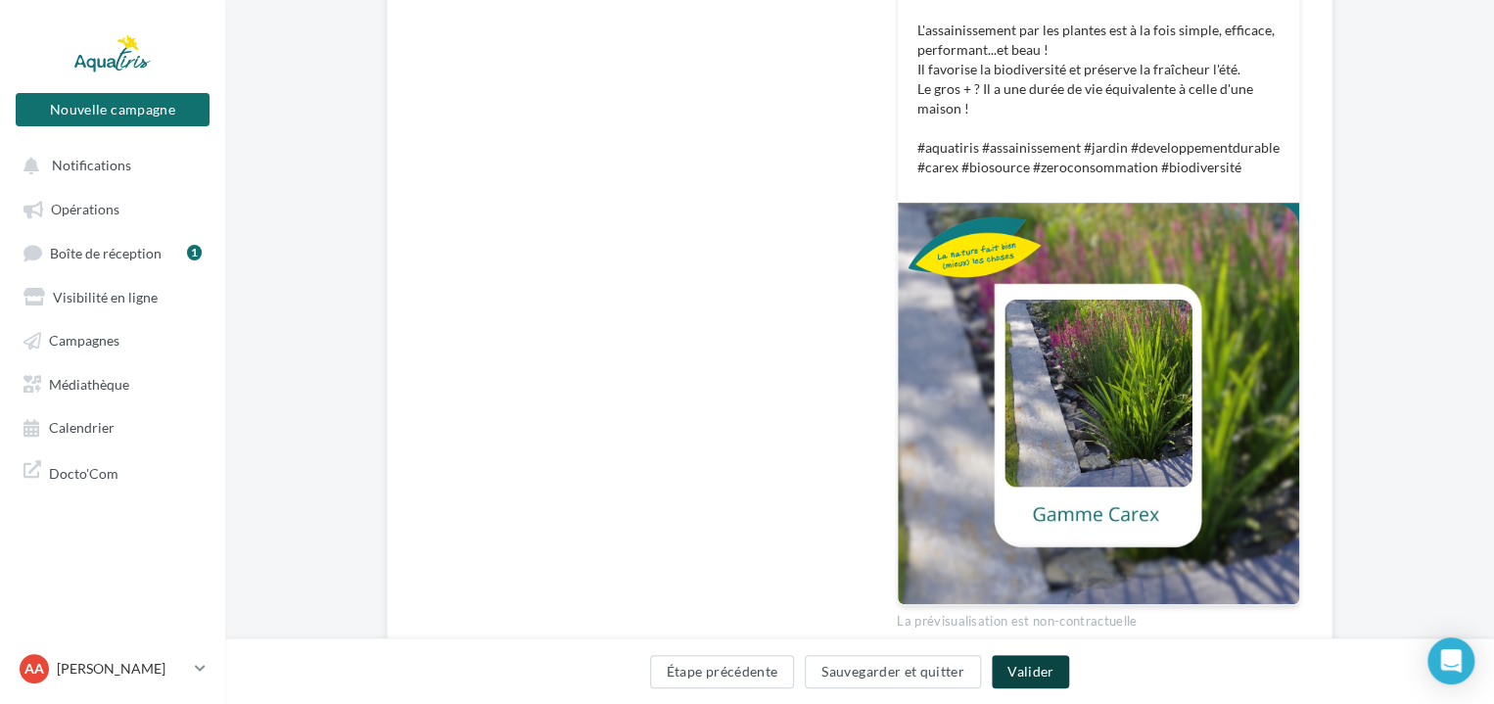
click at [1030, 671] on button "Valider" at bounding box center [1030, 671] width 77 height 33
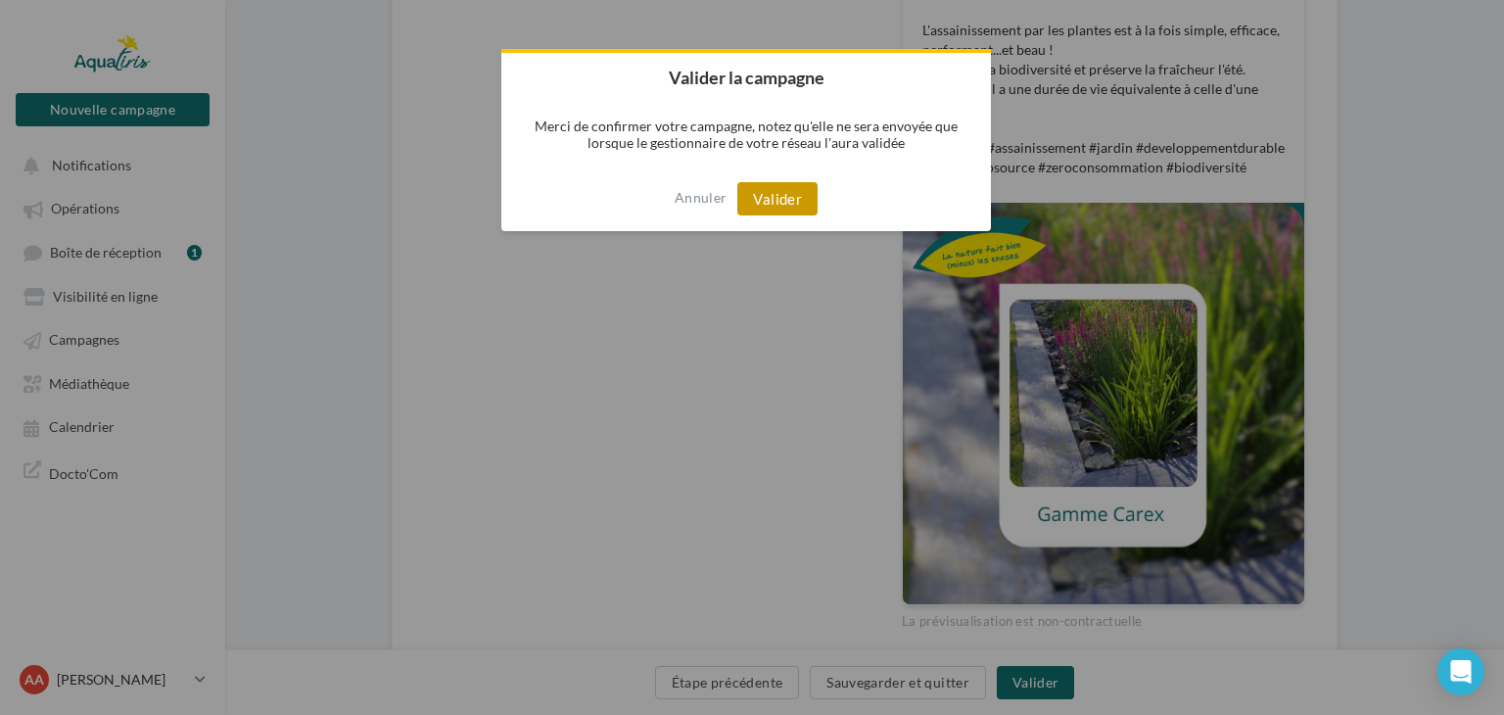
click at [786, 202] on button "Valider" at bounding box center [777, 198] width 80 height 33
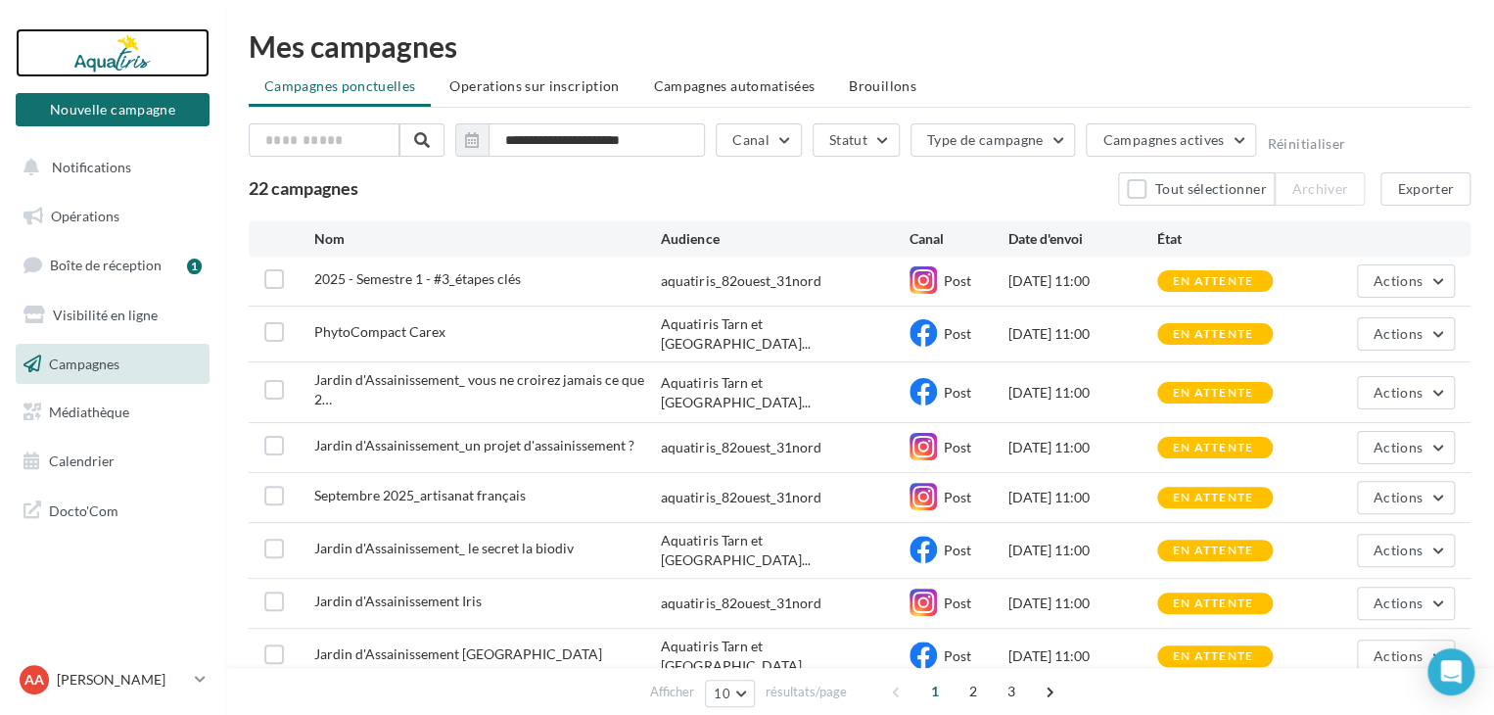
click at [129, 70] on div at bounding box center [112, 52] width 157 height 49
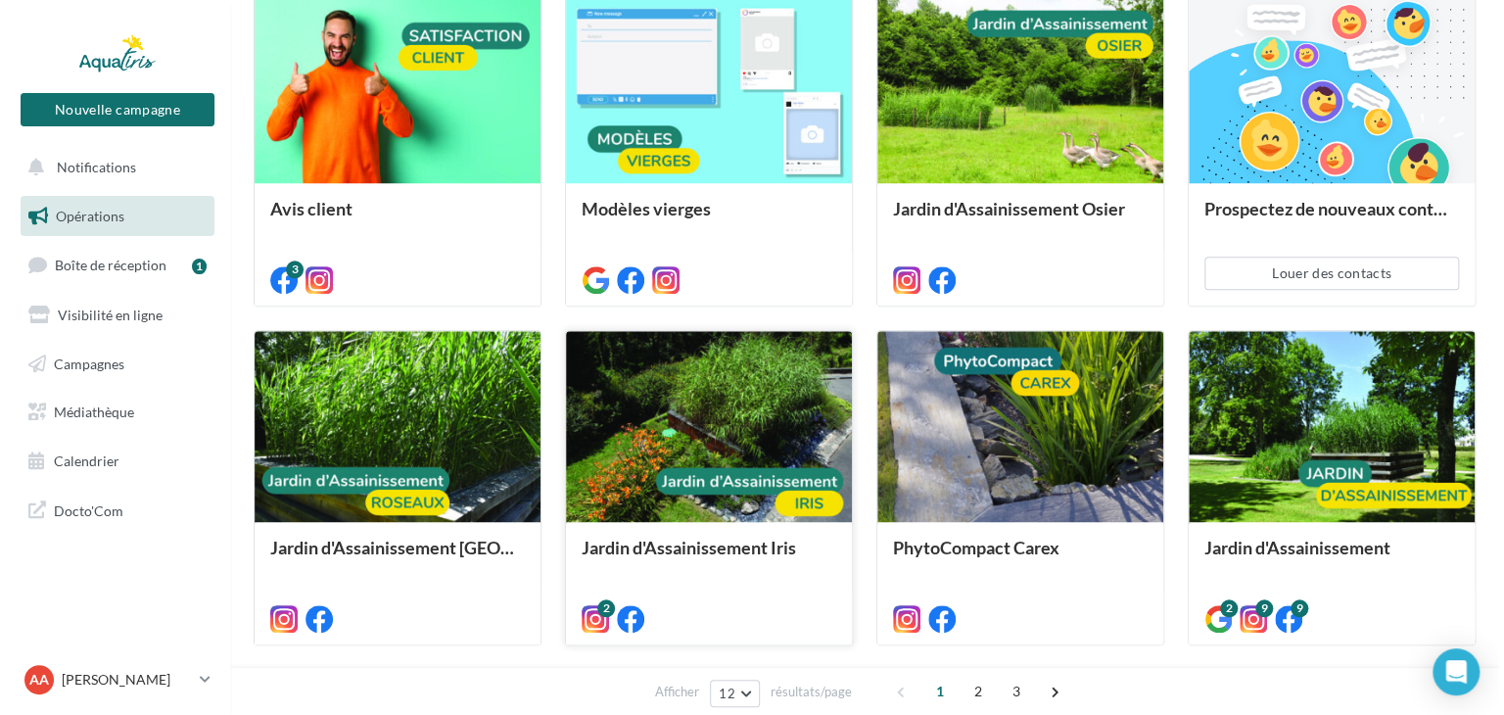
scroll to position [783, 0]
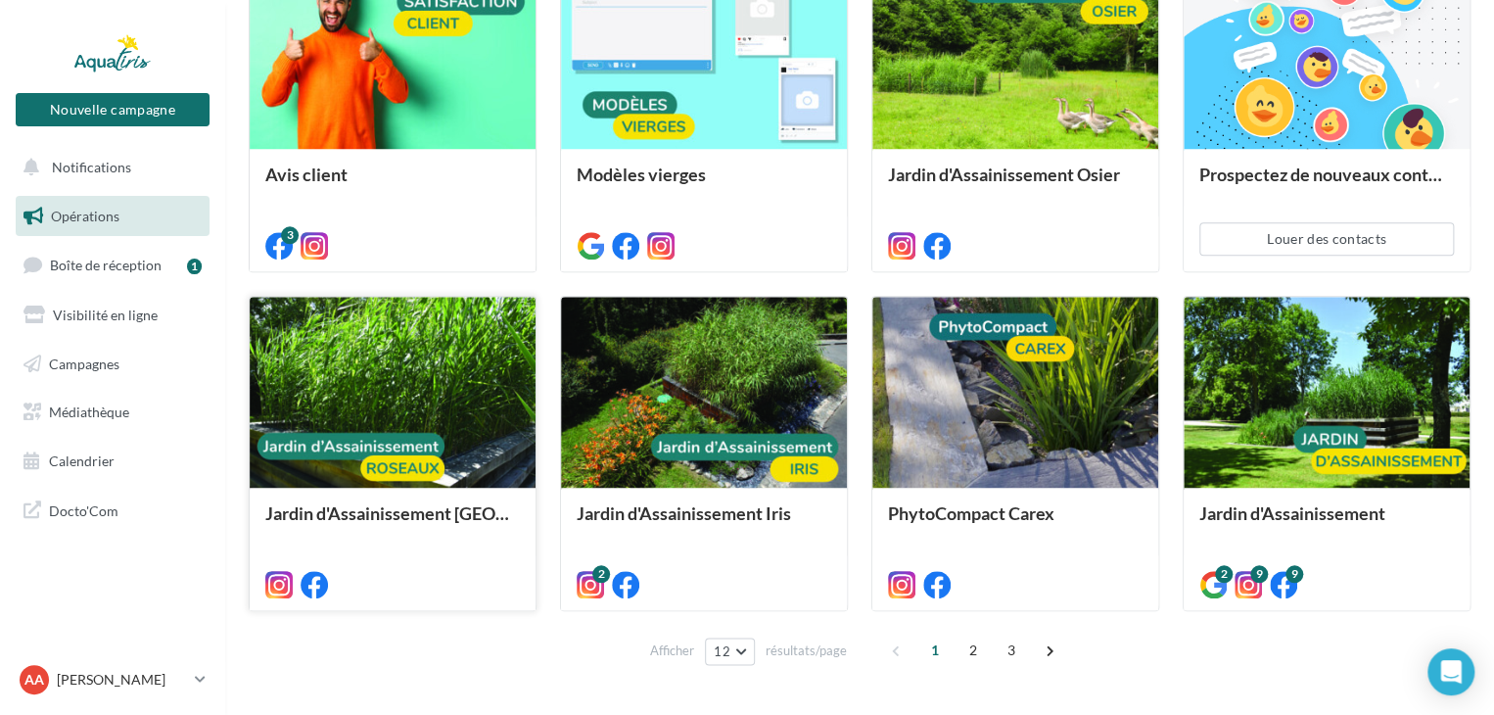
click at [481, 404] on div at bounding box center [393, 393] width 286 height 192
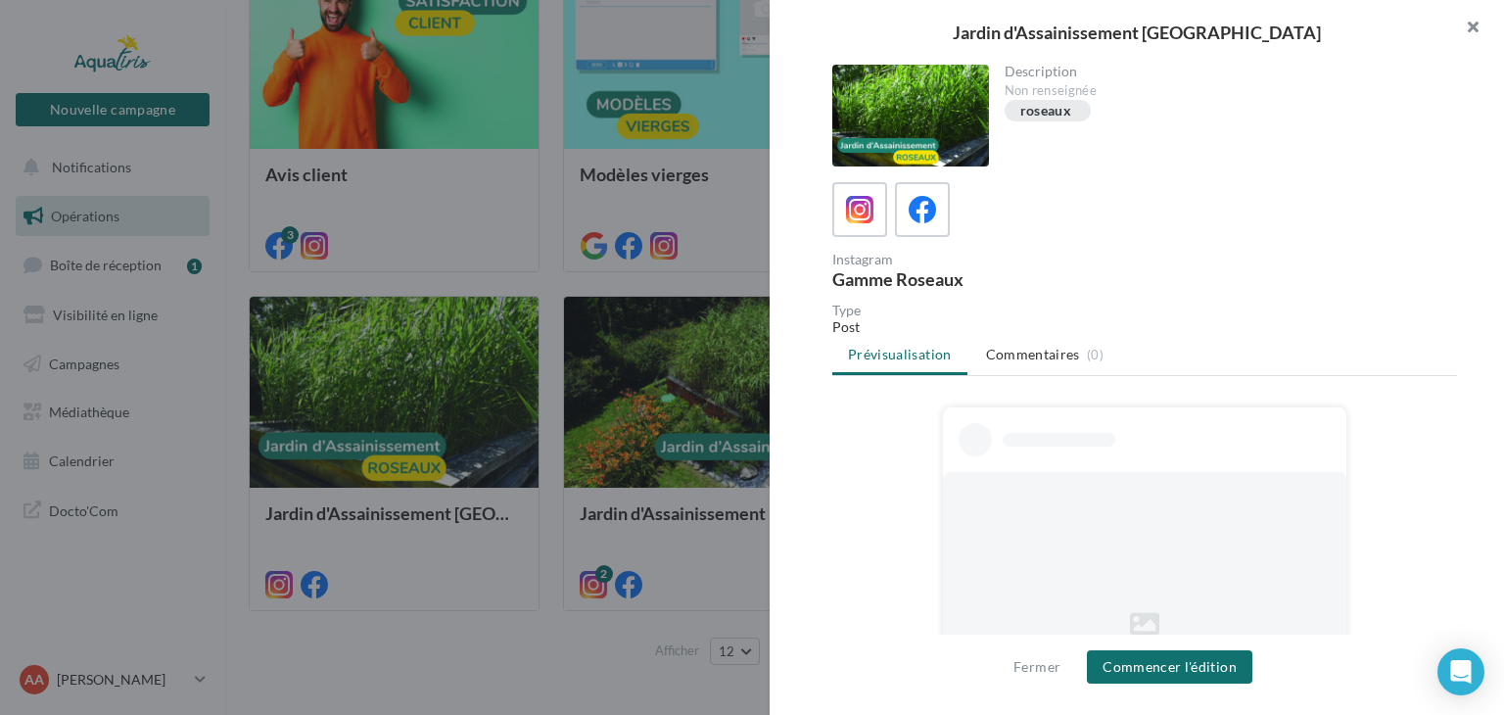
click at [1481, 21] on button "button" at bounding box center [1464, 29] width 78 height 59
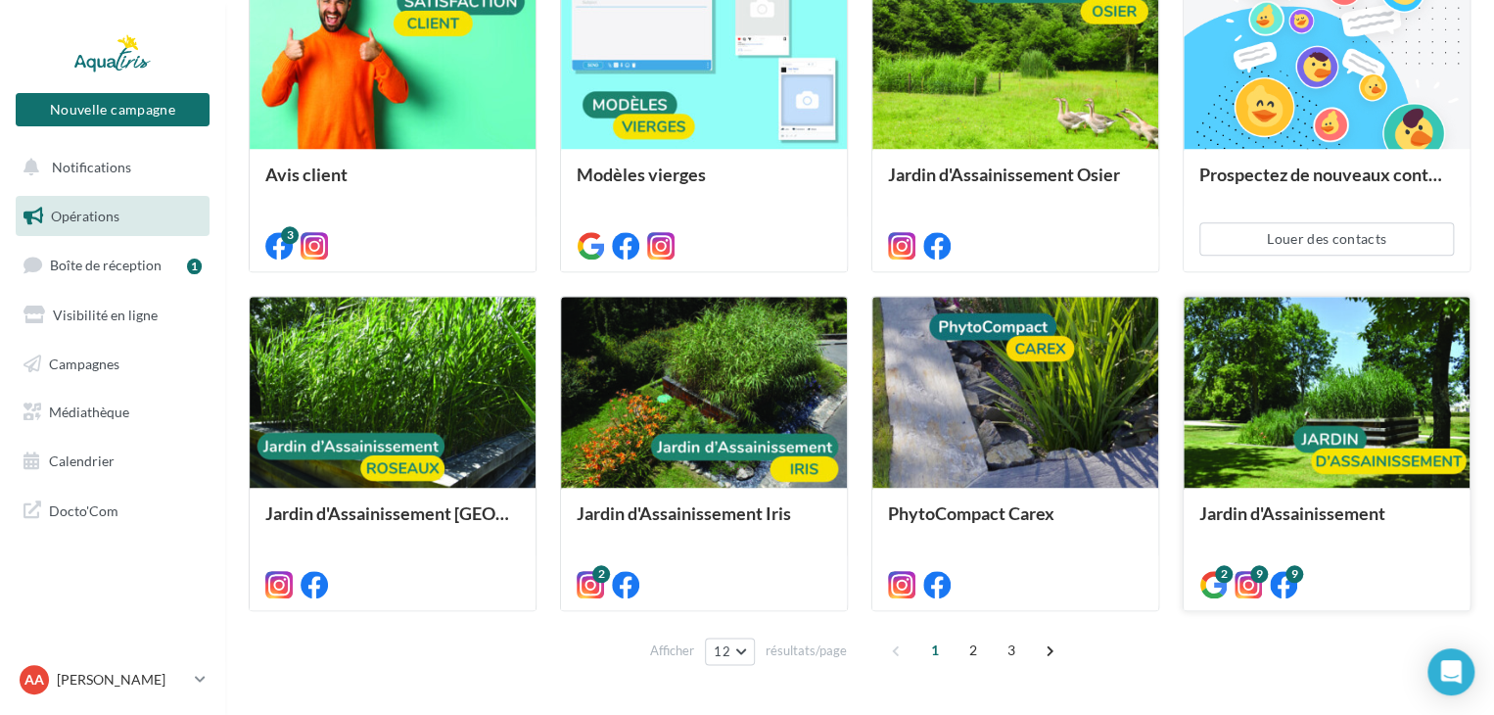
click at [1322, 358] on div at bounding box center [1327, 393] width 286 height 192
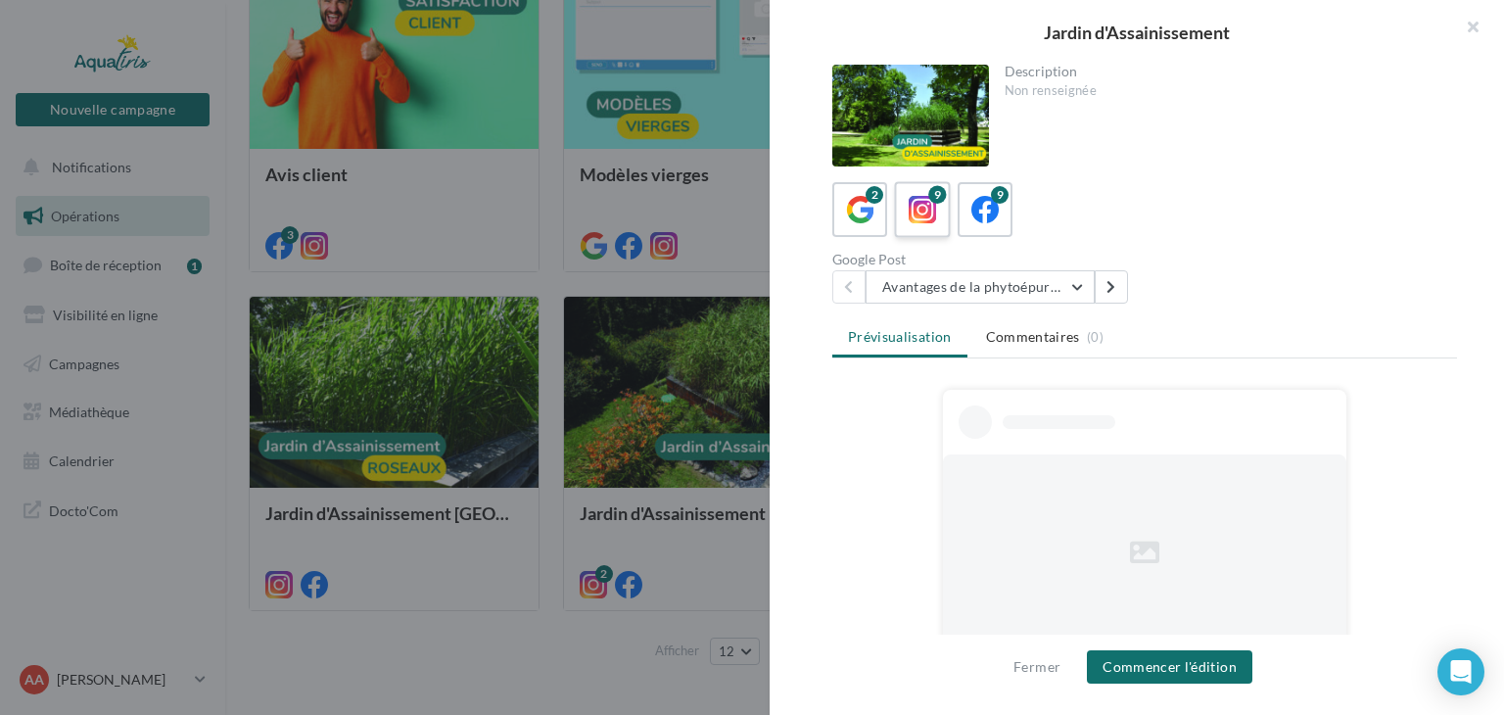
click at [938, 217] on div "9" at bounding box center [923, 210] width 36 height 36
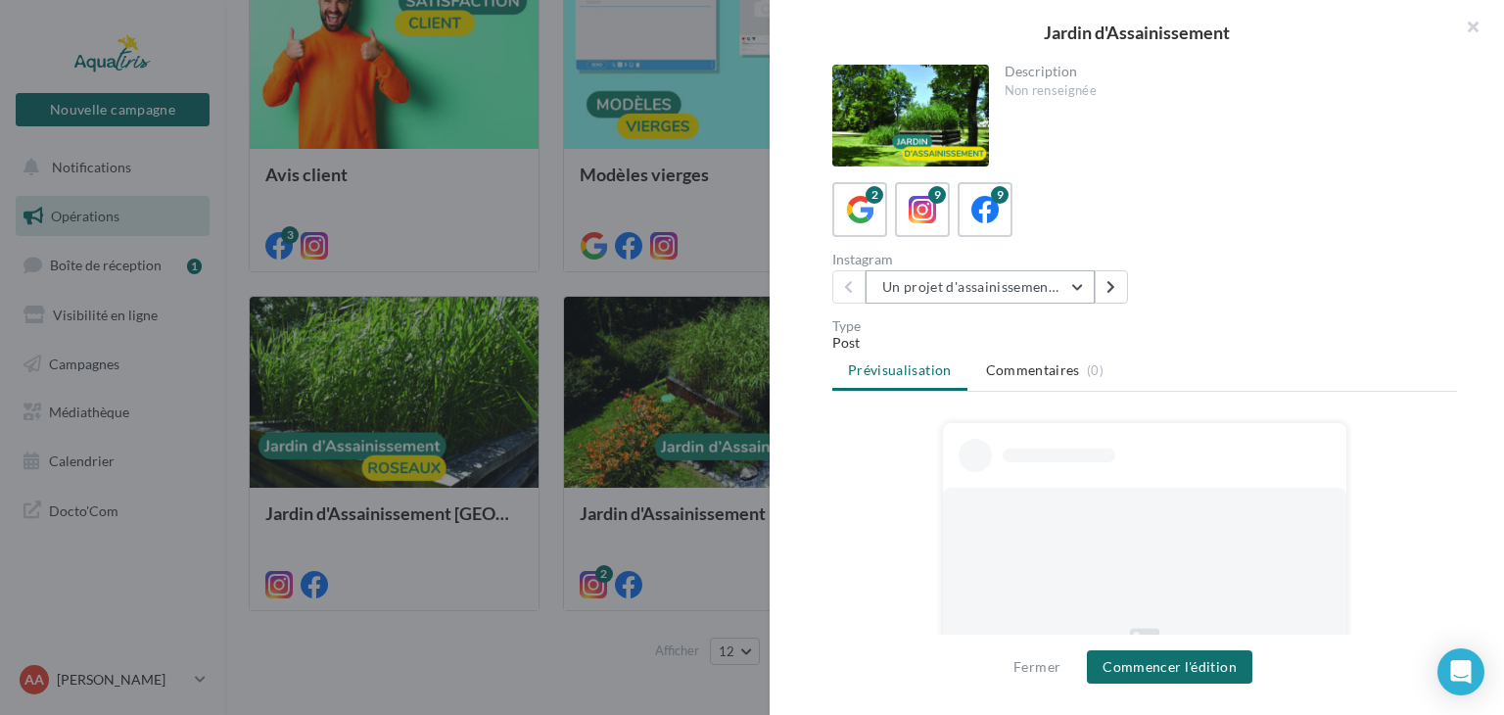
click at [1081, 283] on button "Un projet d'assainissement ?" at bounding box center [979, 286] width 229 height 33
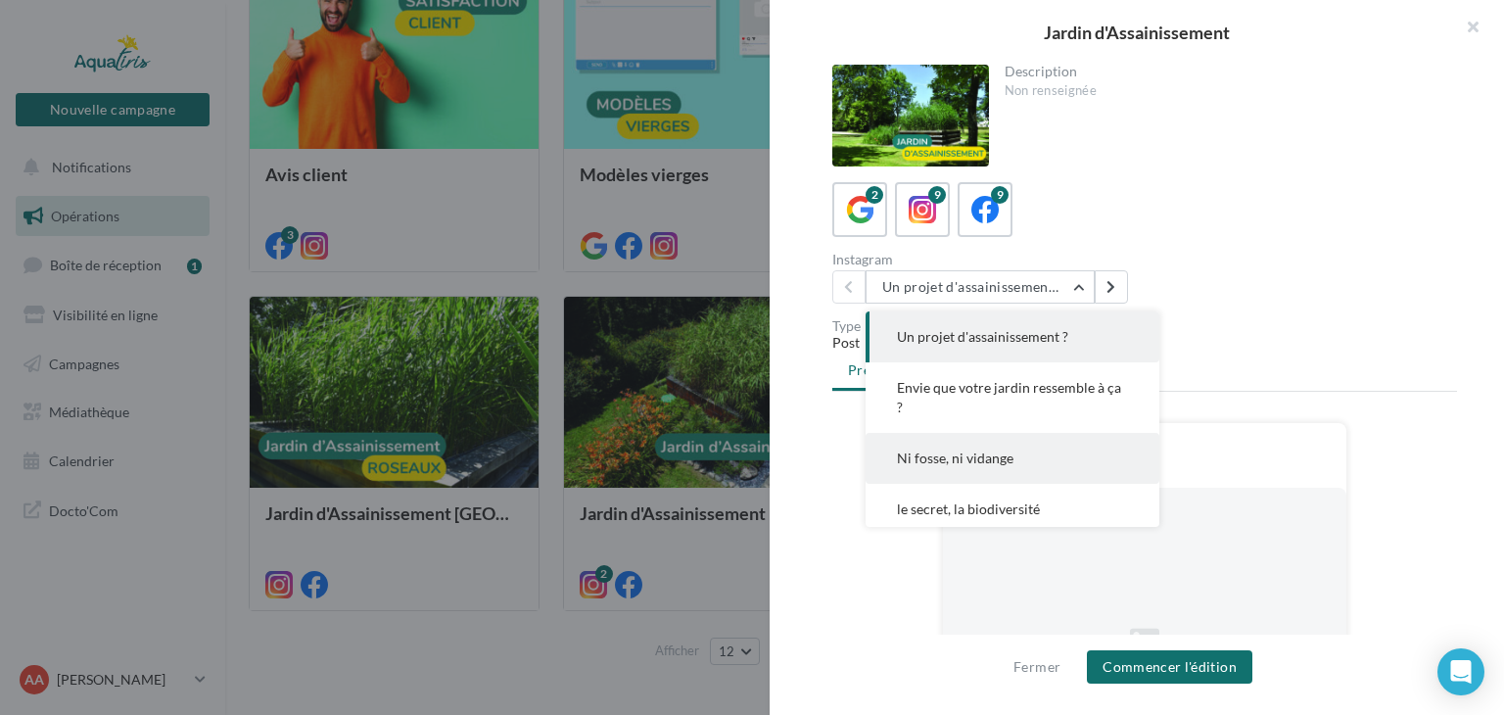
click at [1063, 452] on button "Ni fosse, ni vidange" at bounding box center [1012, 458] width 294 height 51
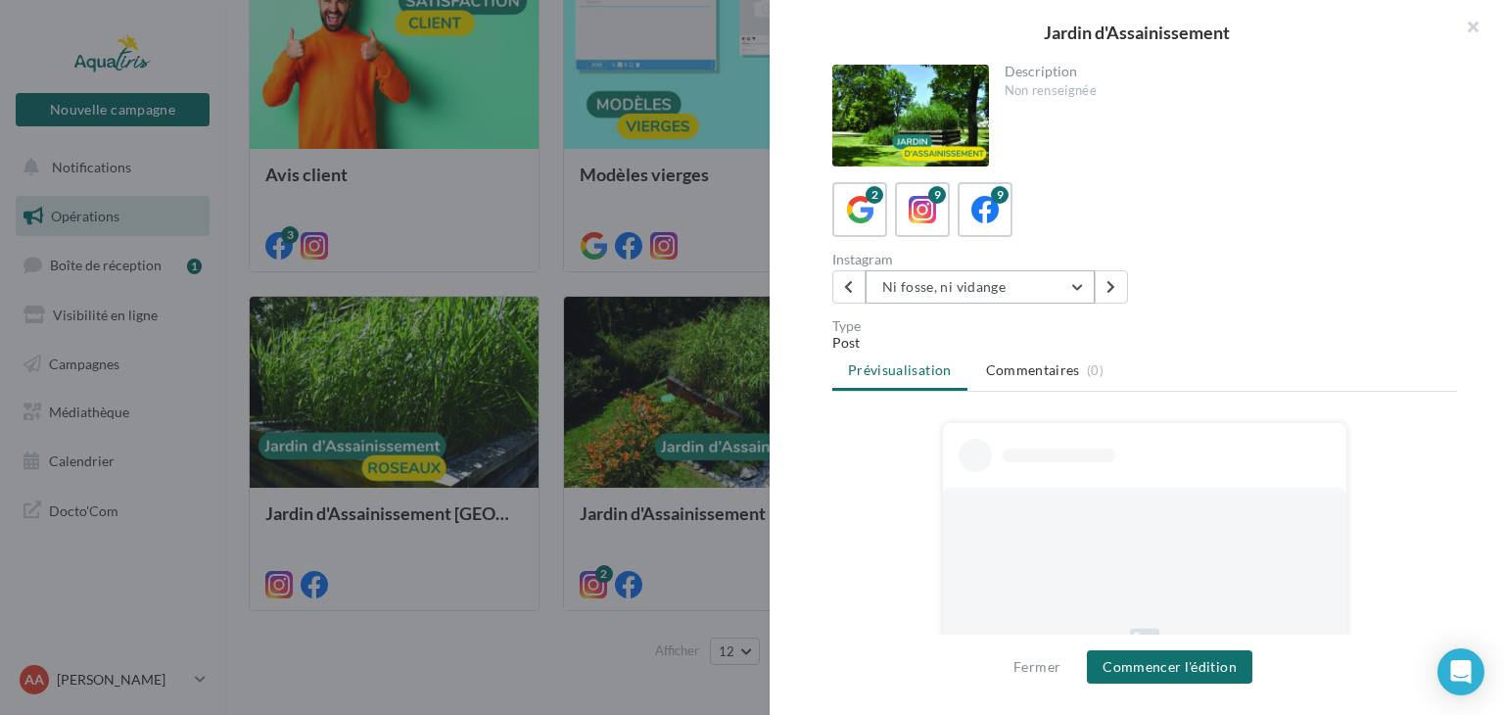
click at [1075, 285] on button "Ni fosse, ni vidange" at bounding box center [979, 286] width 229 height 33
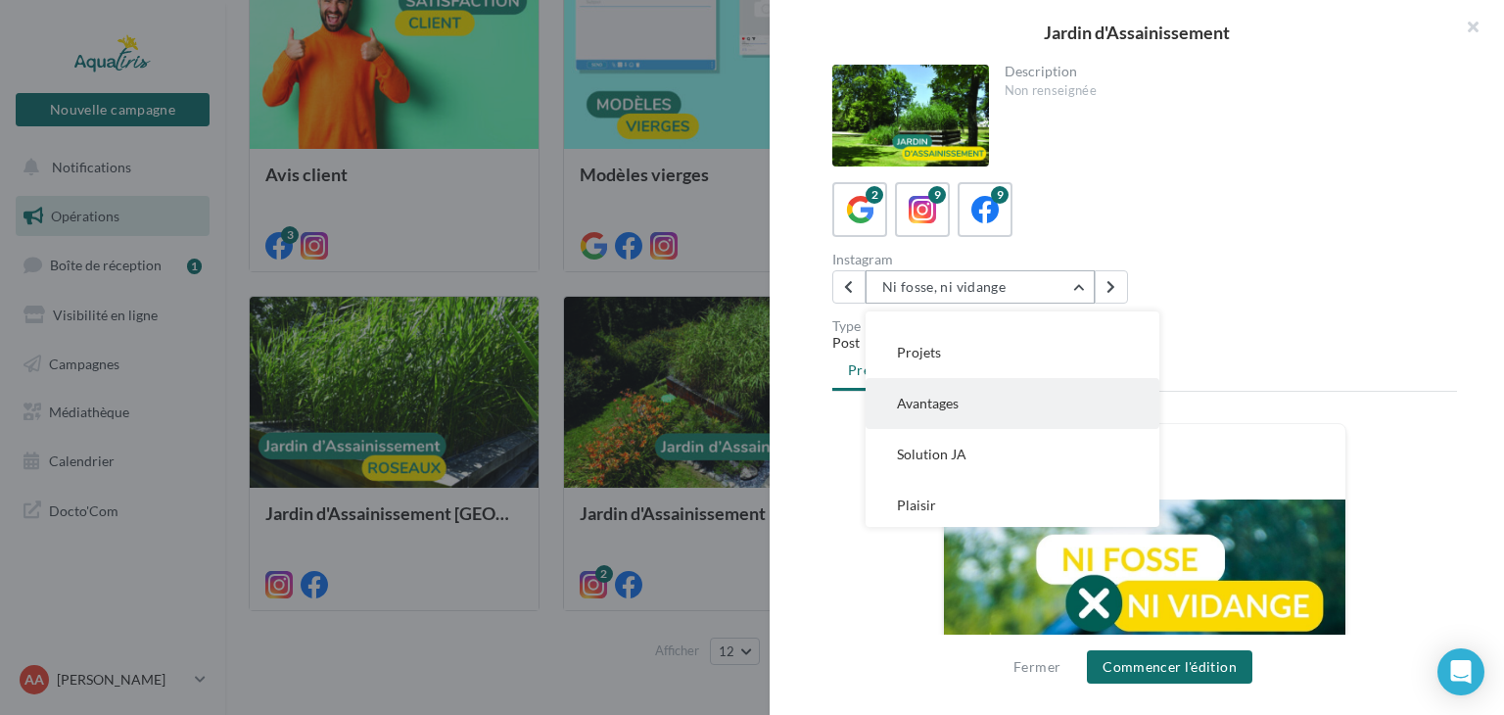
scroll to position [262, 0]
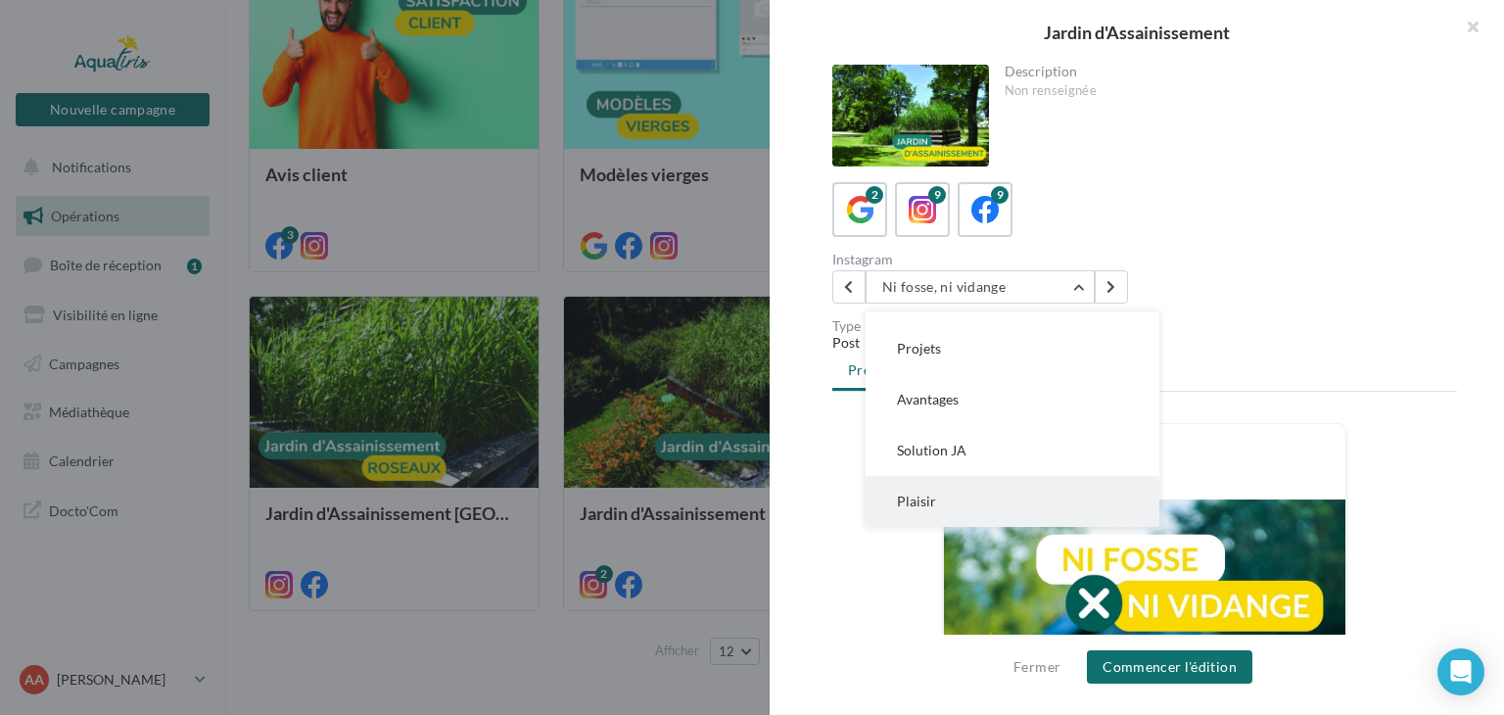
click at [1018, 499] on button "Plaisir" at bounding box center [1012, 501] width 294 height 51
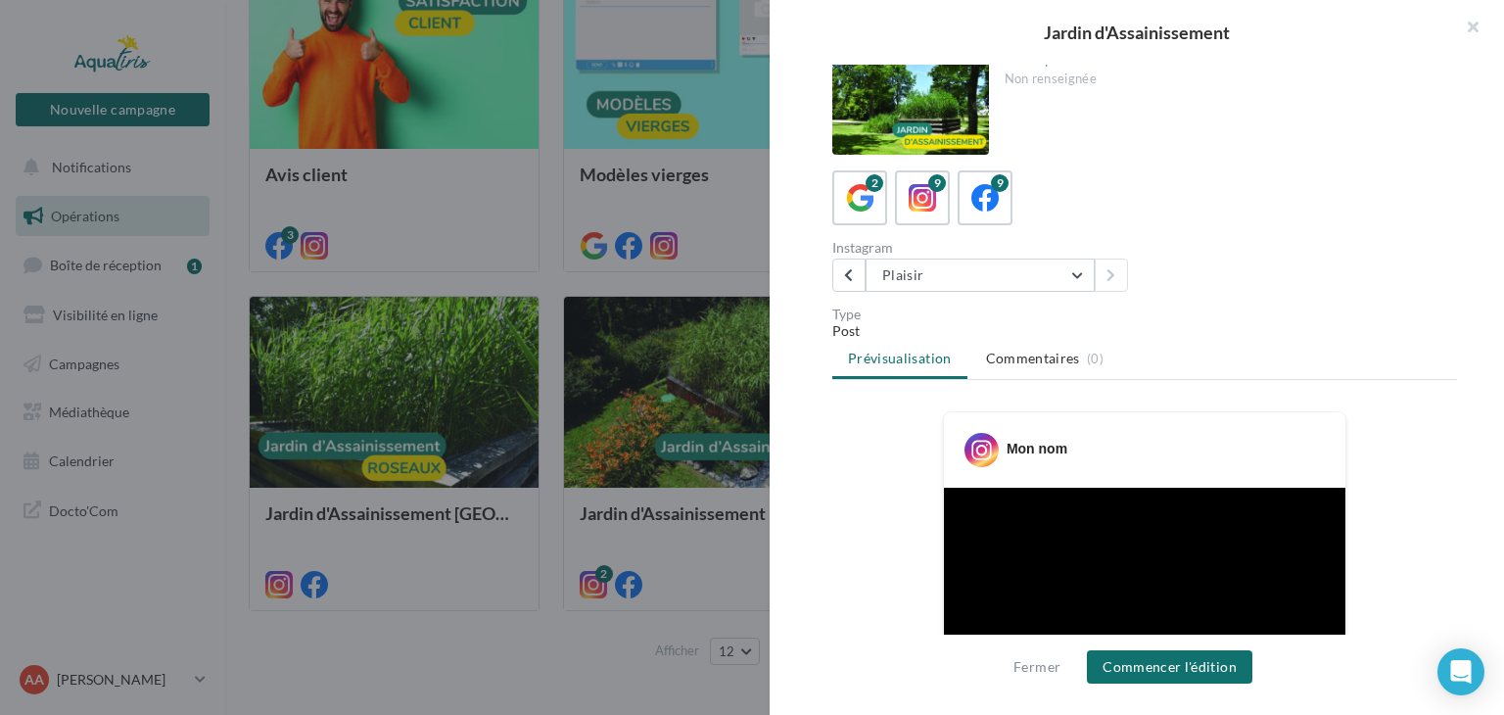
scroll to position [0, 0]
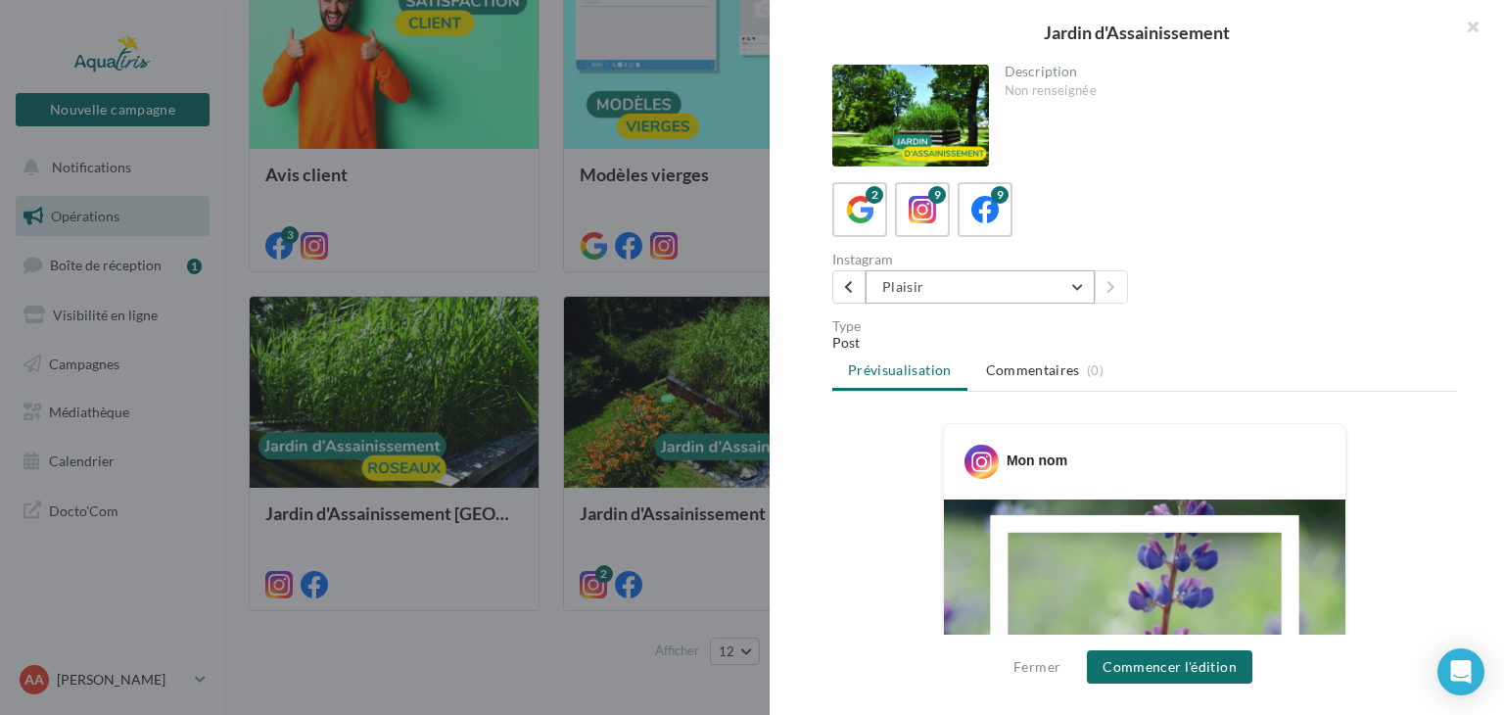
click at [1082, 291] on button "Plaisir" at bounding box center [979, 286] width 229 height 33
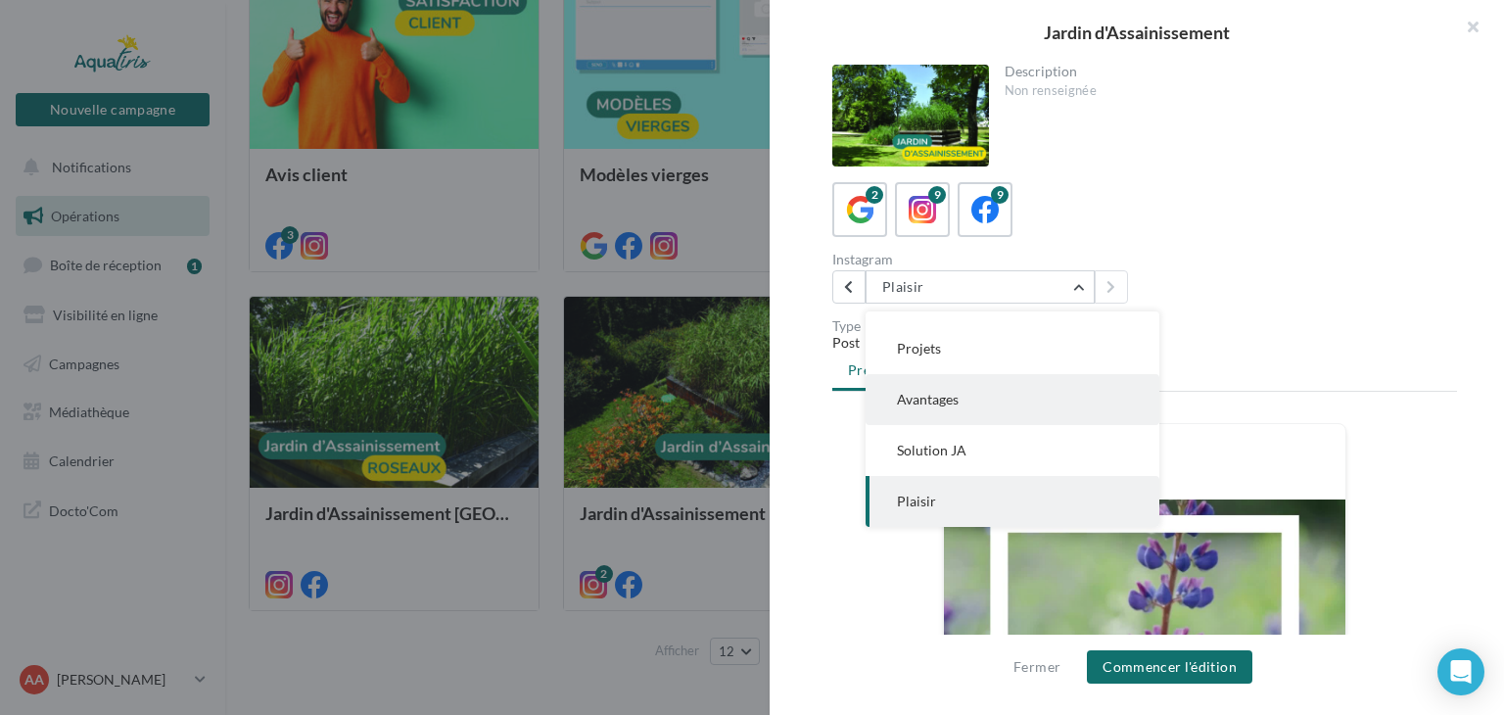
click at [1010, 397] on button "Avantages" at bounding box center [1012, 399] width 294 height 51
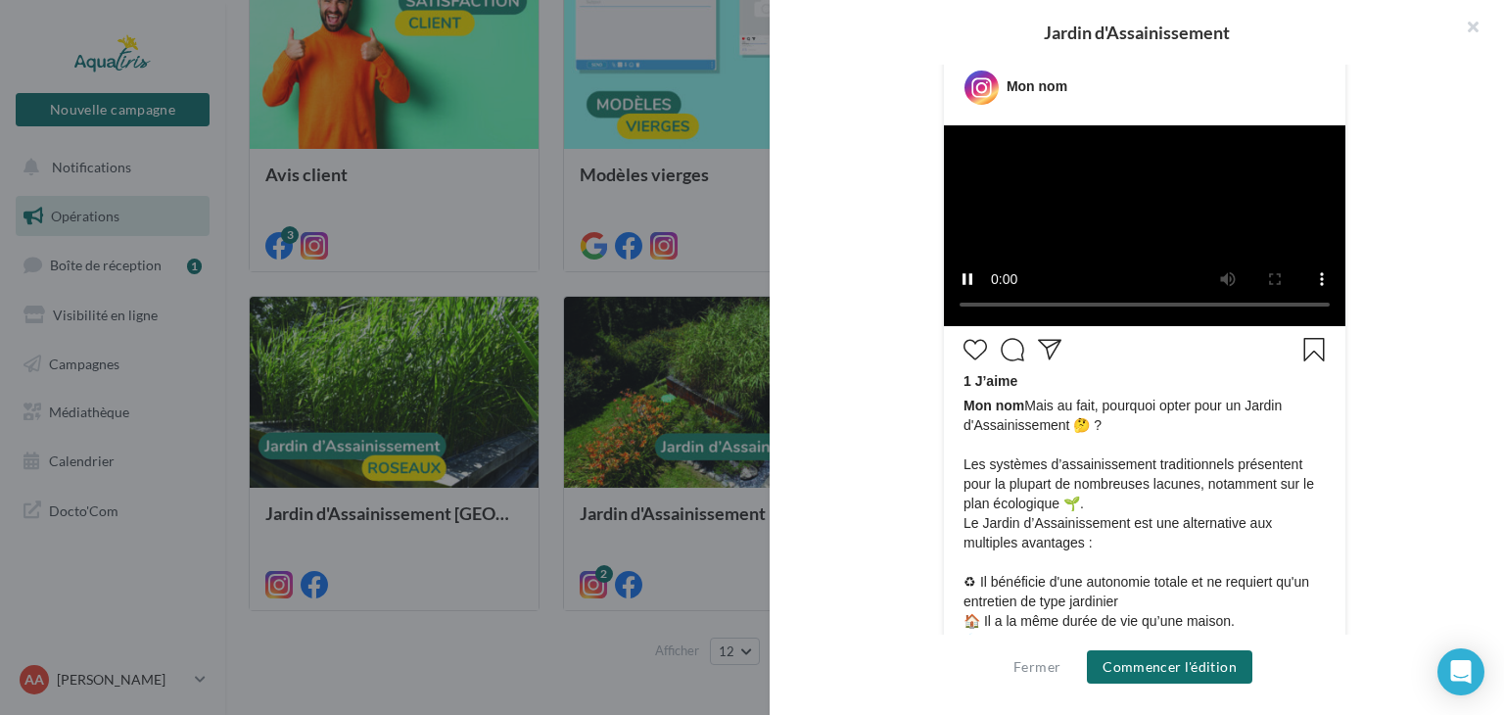
scroll to position [196, 0]
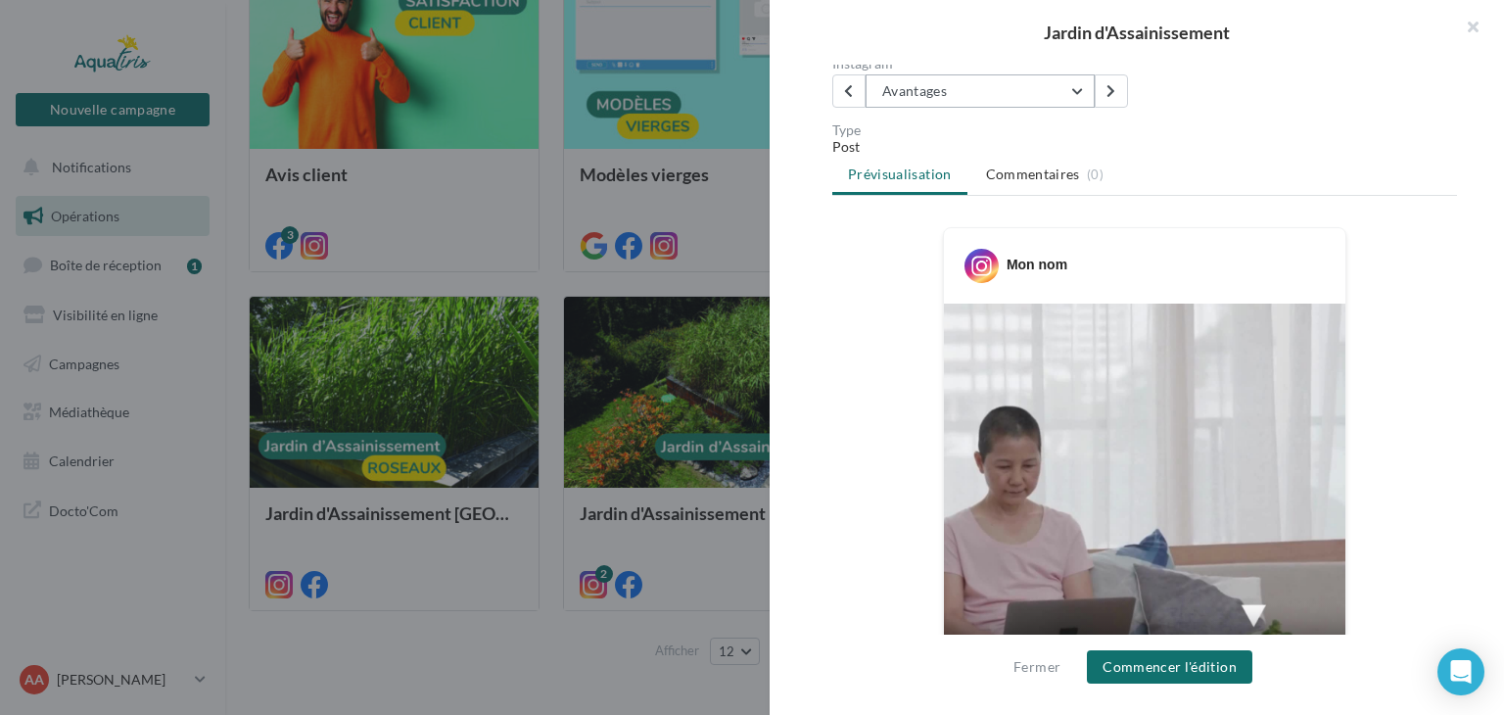
click at [982, 97] on button "Avantages" at bounding box center [979, 90] width 229 height 33
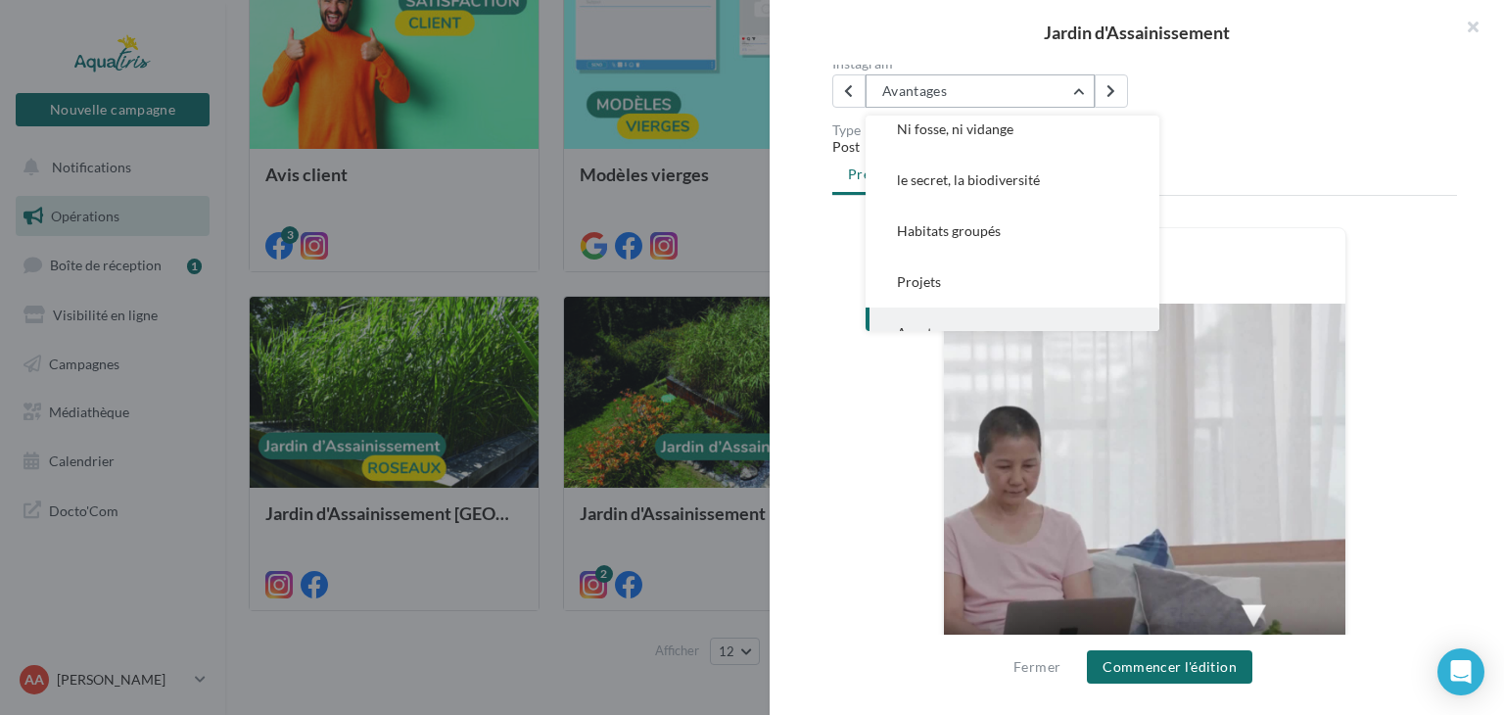
scroll to position [0, 0]
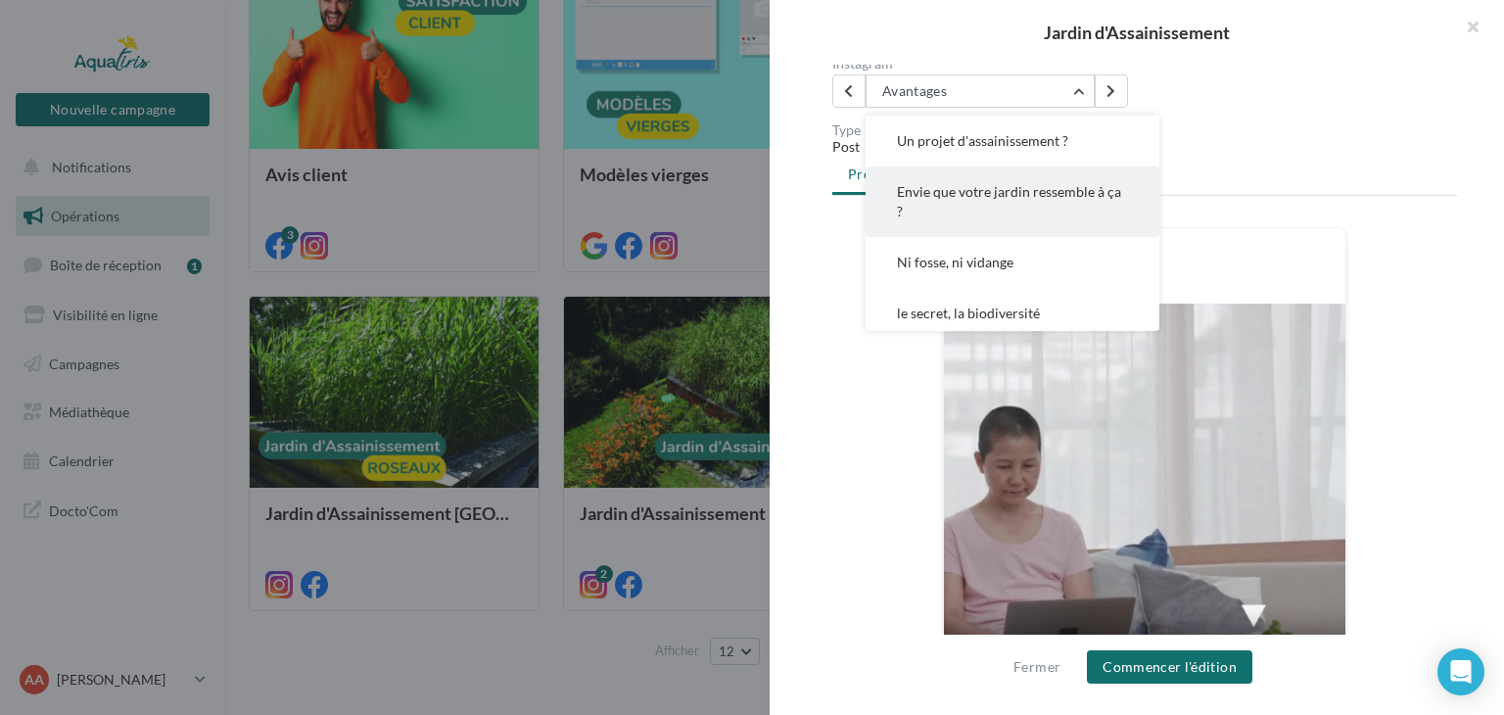
click at [1037, 216] on button "Envie que votre jardin ressemble à ça ?" at bounding box center [1012, 201] width 294 height 70
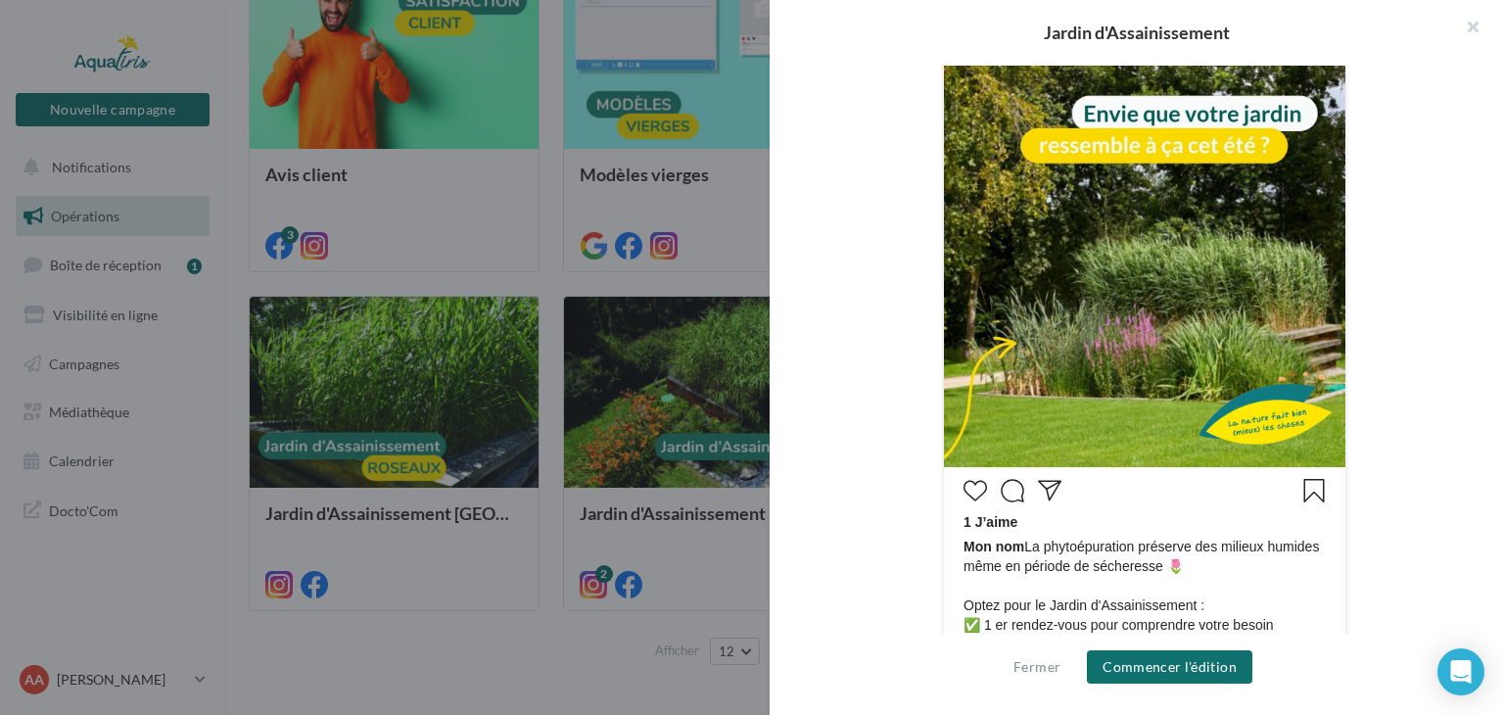
scroll to position [490, 0]
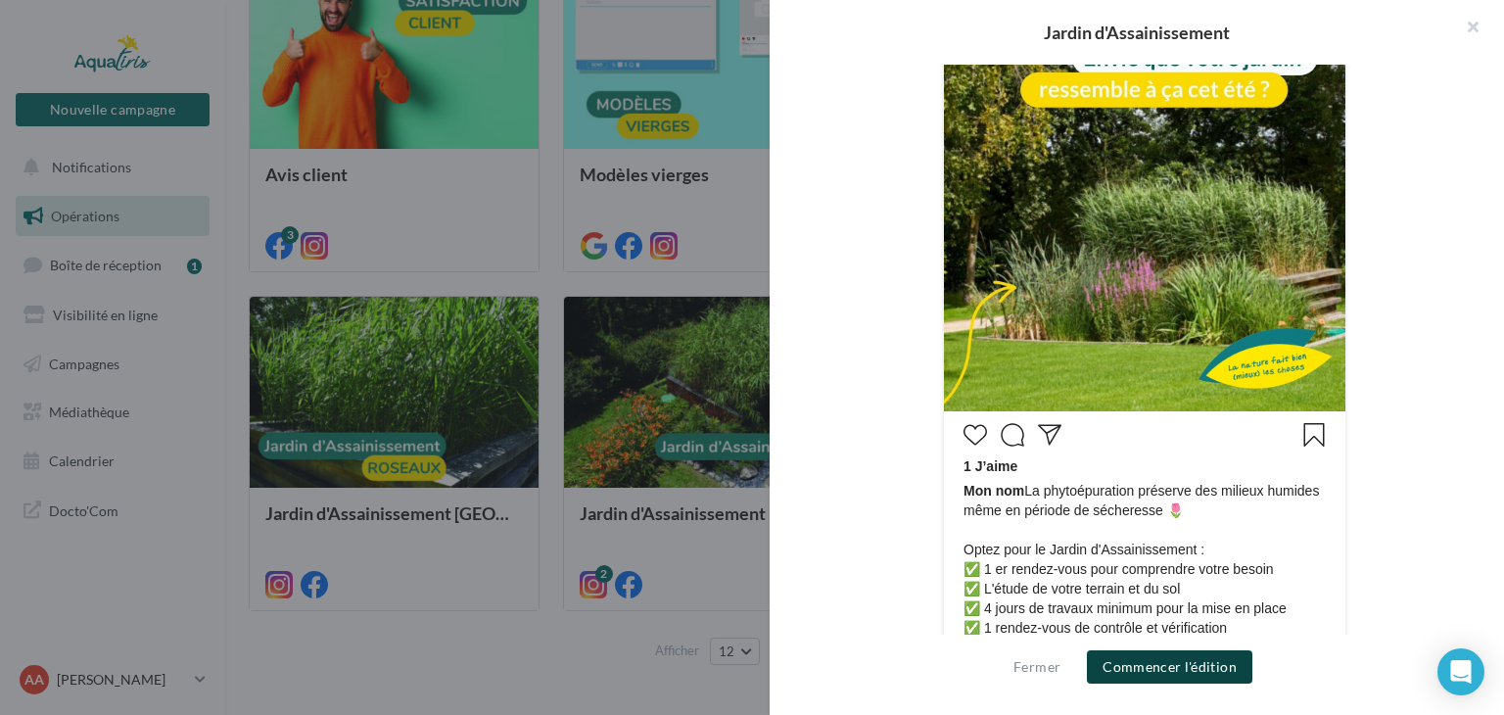
click at [1157, 667] on button "Commencer l'édition" at bounding box center [1169, 666] width 165 height 33
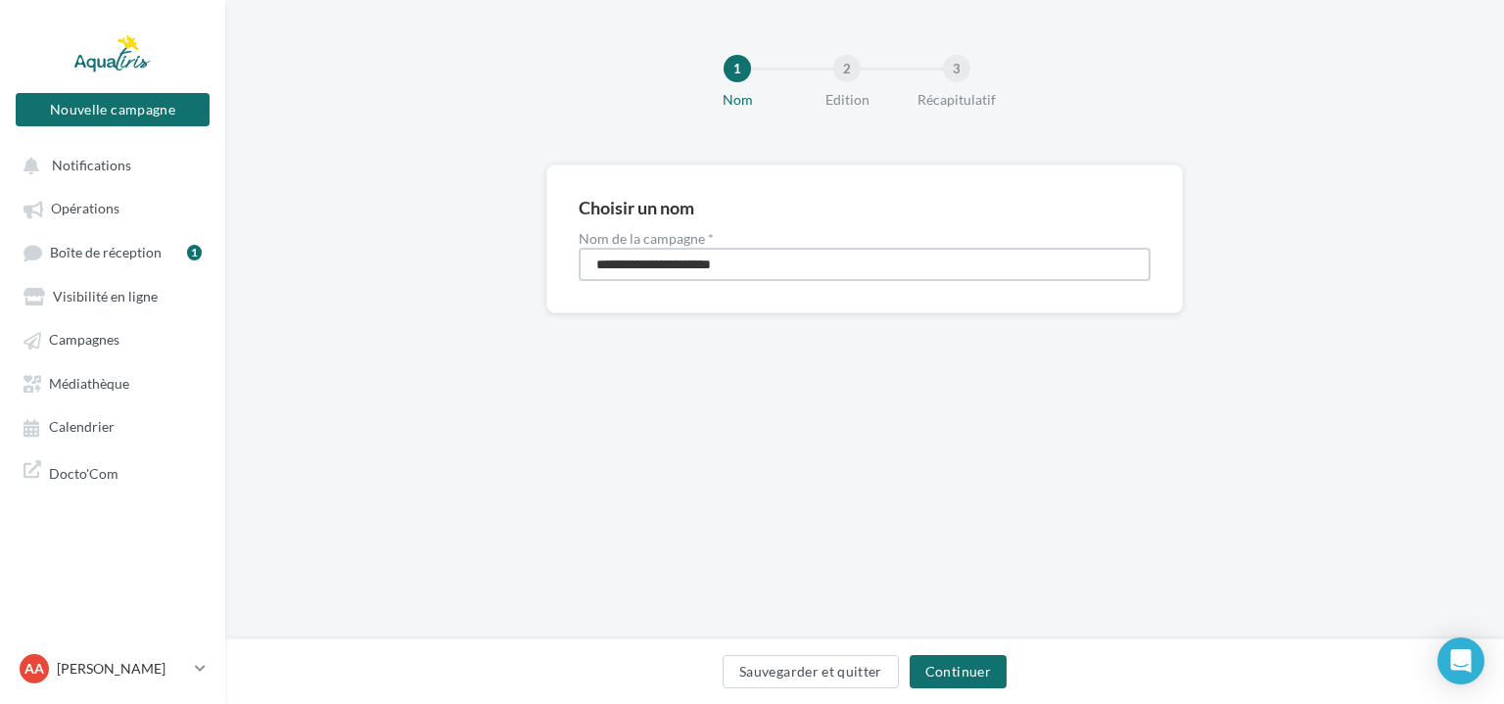
click at [819, 263] on input "**********" at bounding box center [865, 264] width 572 height 33
paste input "**********"
drag, startPoint x: 811, startPoint y: 260, endPoint x: 744, endPoint y: 245, distance: 68.4
click at [744, 245] on div "**********" at bounding box center [865, 256] width 572 height 49
type input "**********"
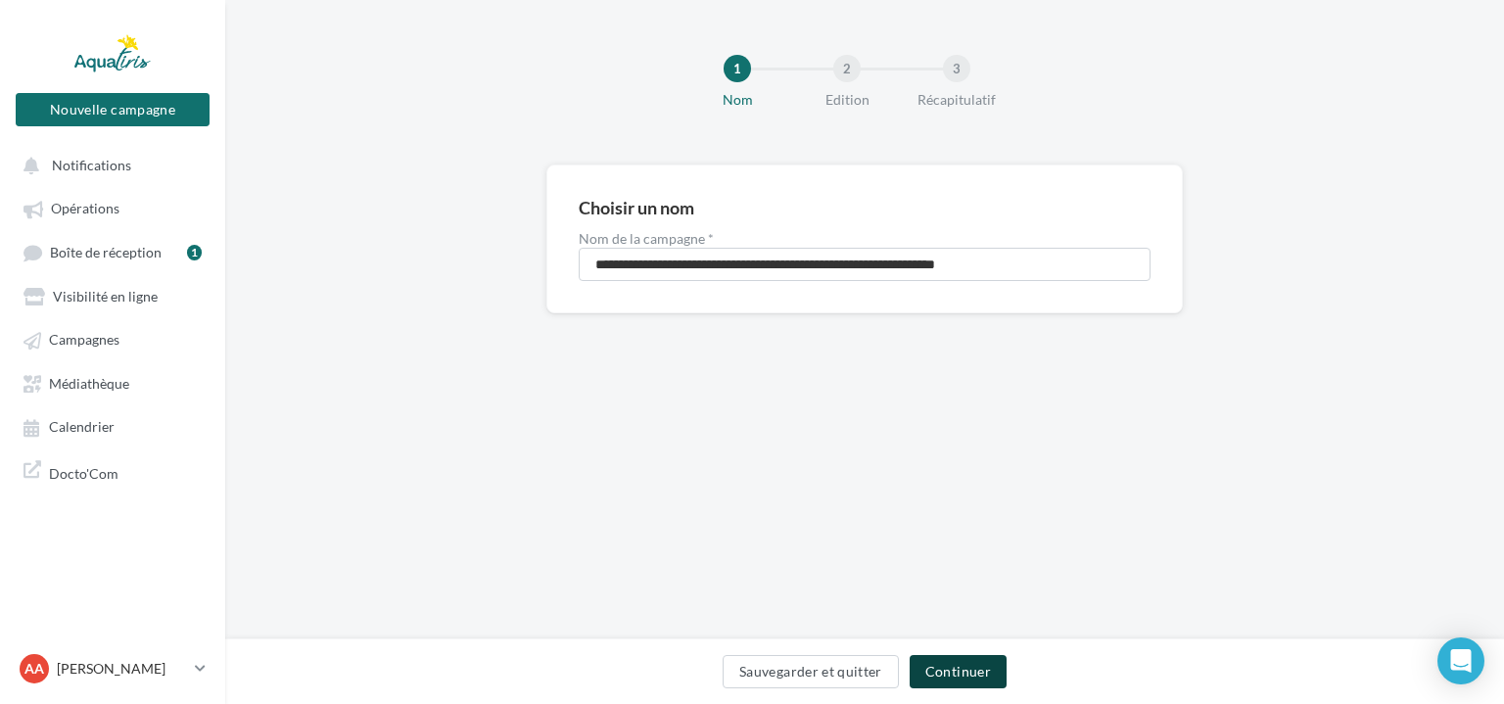
click at [982, 665] on button "Continuer" at bounding box center [958, 671] width 97 height 33
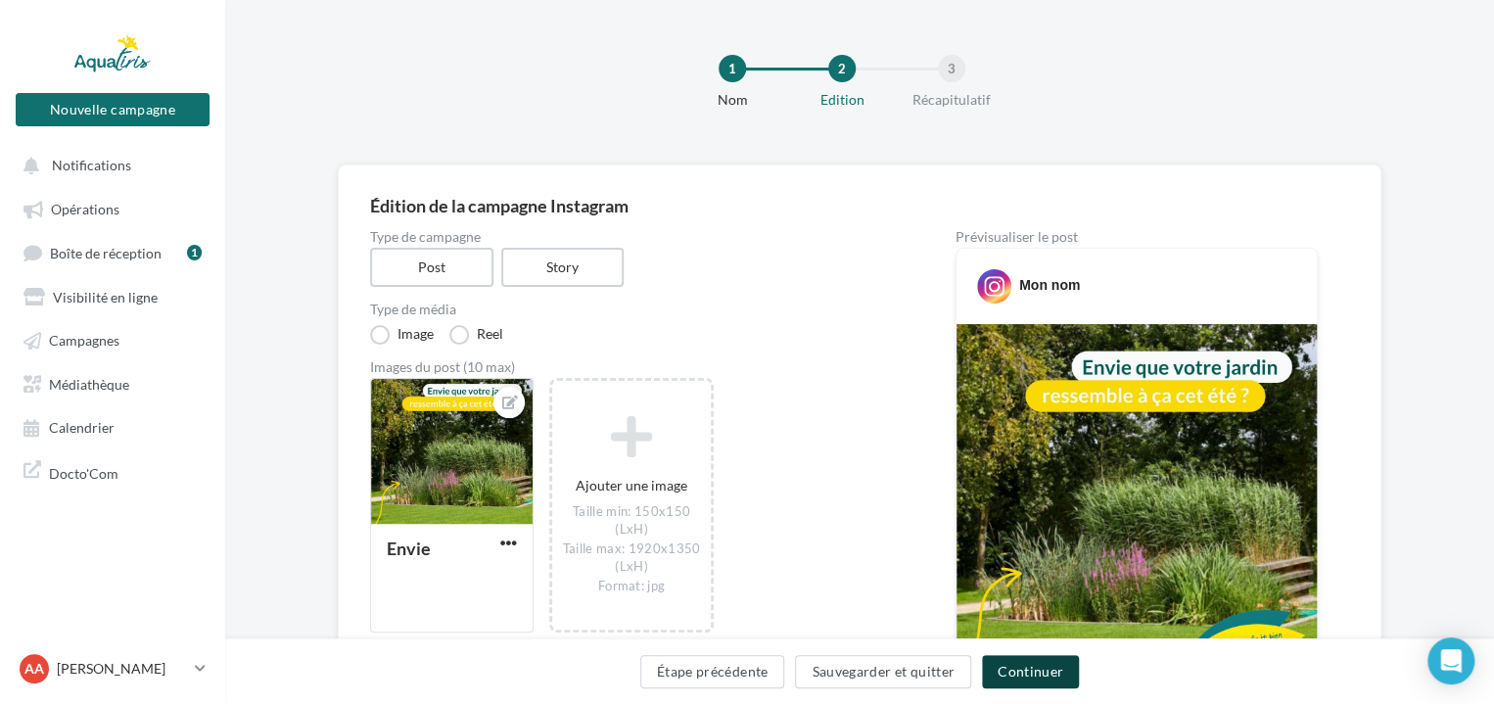
click at [1031, 676] on button "Continuer" at bounding box center [1030, 671] width 97 height 33
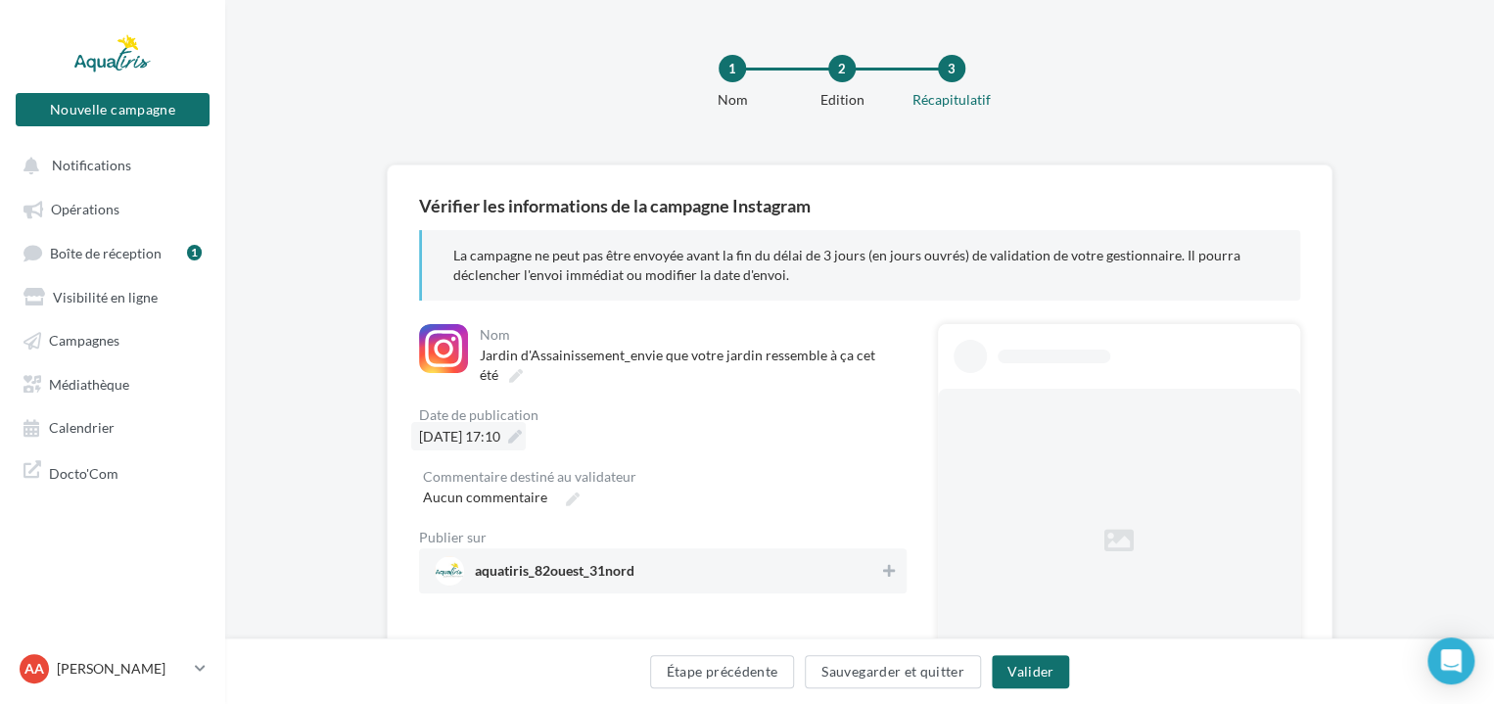
click at [522, 435] on icon at bounding box center [515, 437] width 14 height 14
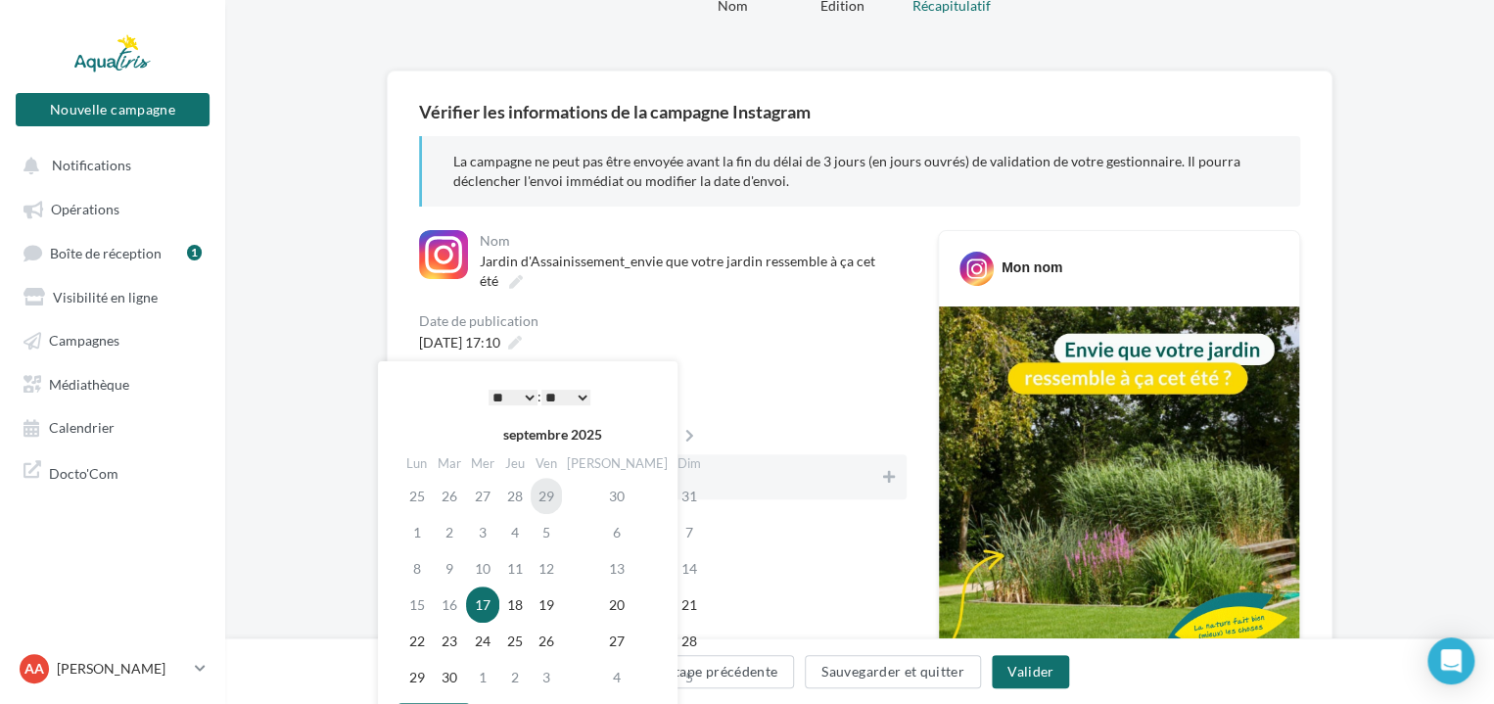
scroll to position [98, 0]
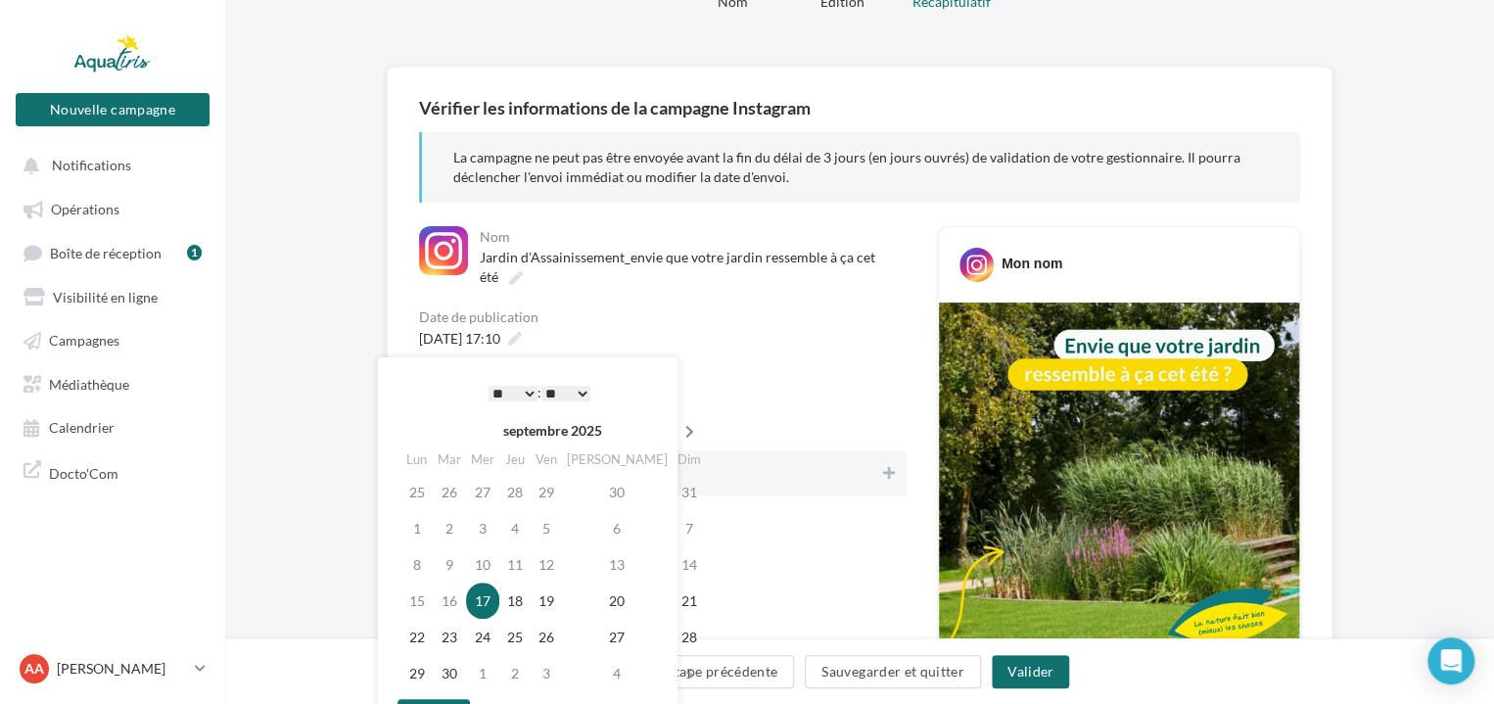
click at [677, 432] on icon at bounding box center [689, 432] width 24 height 14
click at [680, 432] on icon at bounding box center [692, 432] width 24 height 14
click at [529, 602] on td "20" at bounding box center [517, 601] width 31 height 36
click at [525, 388] on select "* * * * * * * * * * ** ** ** ** ** ** ** ** ** ** ** ** ** **" at bounding box center [513, 394] width 49 height 16
click at [565, 389] on select "** ** ** ** ** **" at bounding box center [565, 394] width 49 height 16
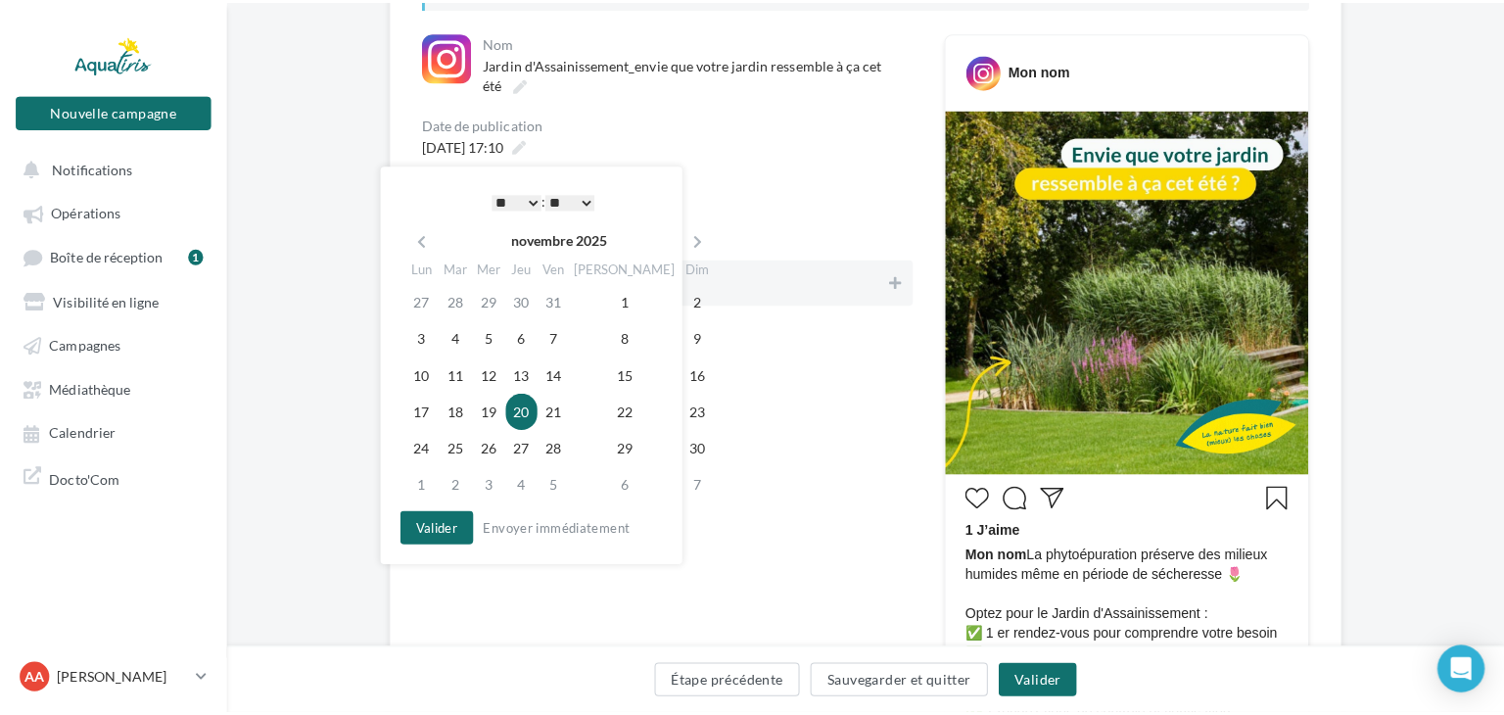
scroll to position [294, 0]
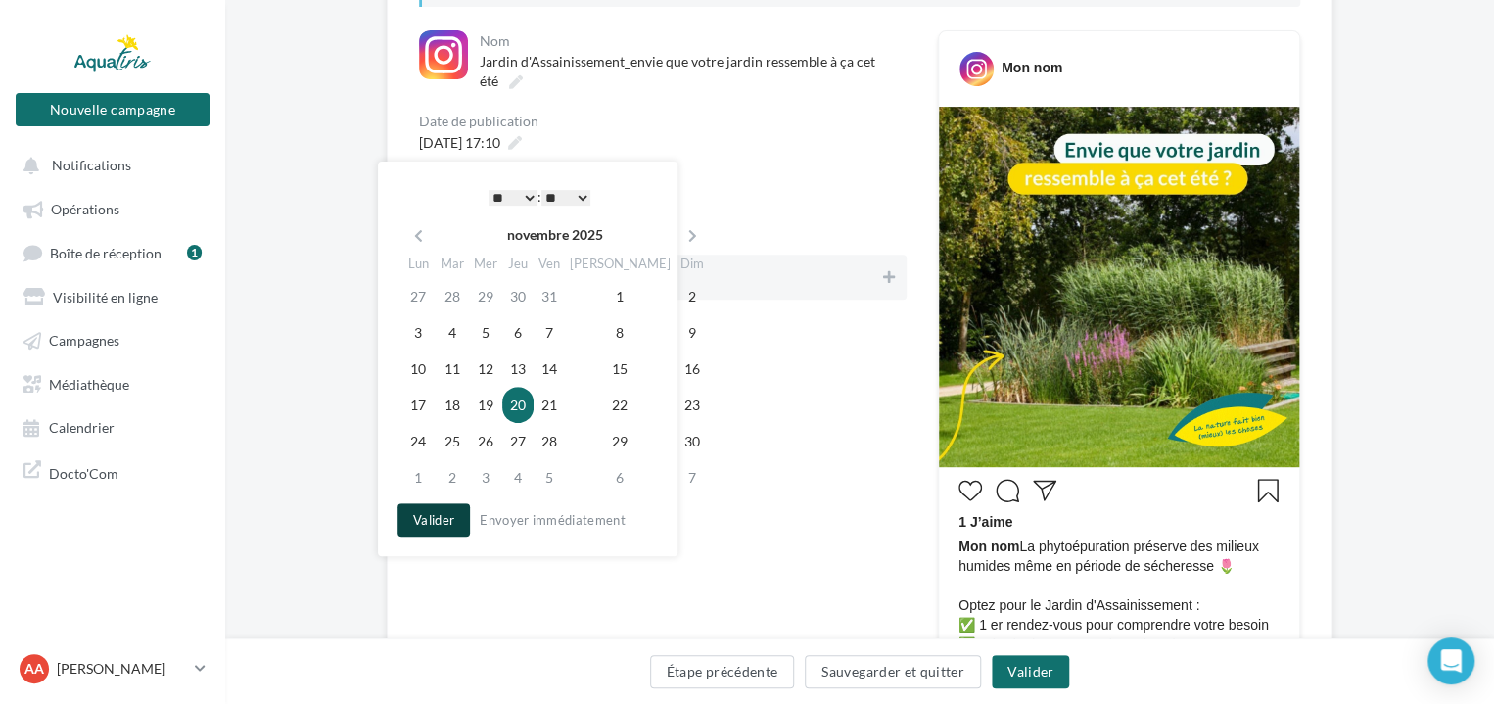
click at [435, 515] on button "Valider" at bounding box center [433, 519] width 72 height 33
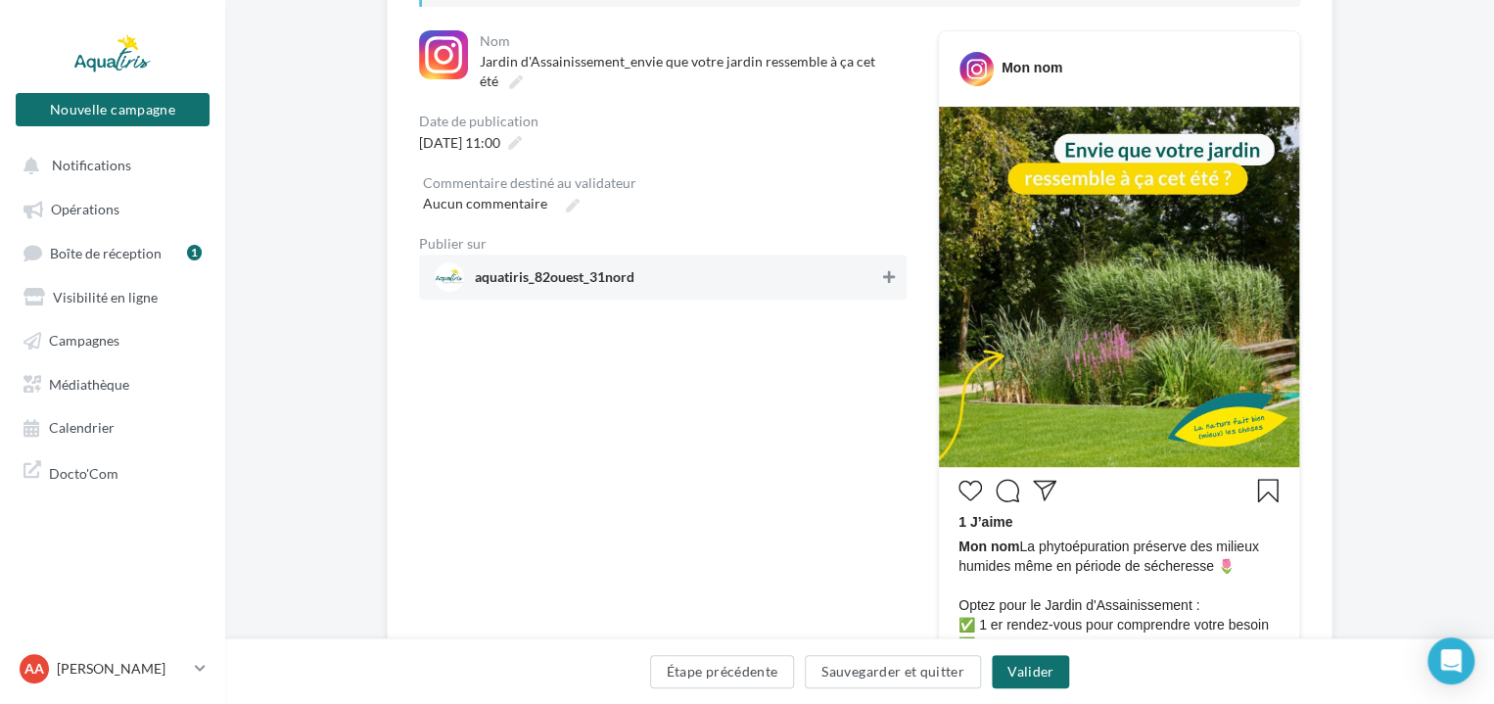
click at [883, 283] on icon at bounding box center [889, 277] width 12 height 14
click at [1034, 682] on button "Valider" at bounding box center [1030, 671] width 77 height 33
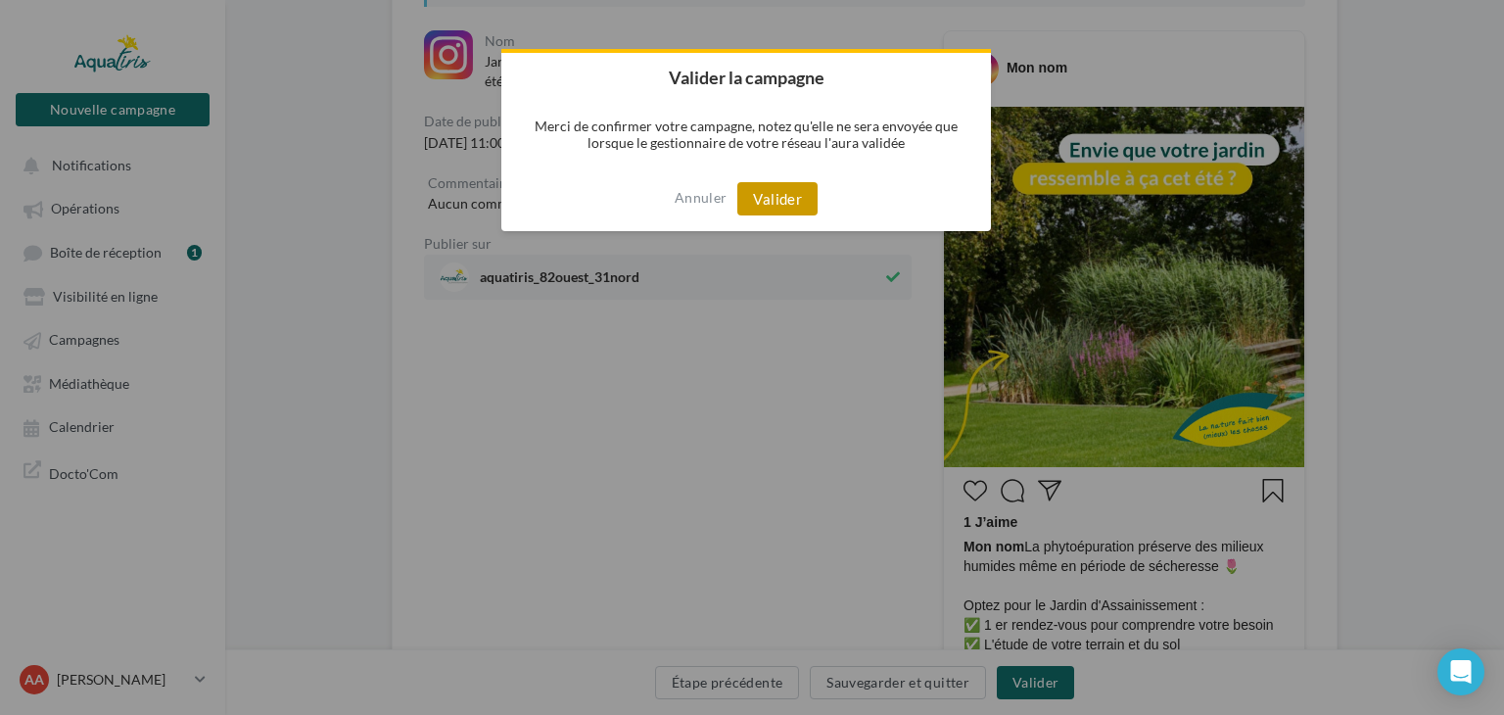
click at [767, 202] on button "Valider" at bounding box center [777, 198] width 80 height 33
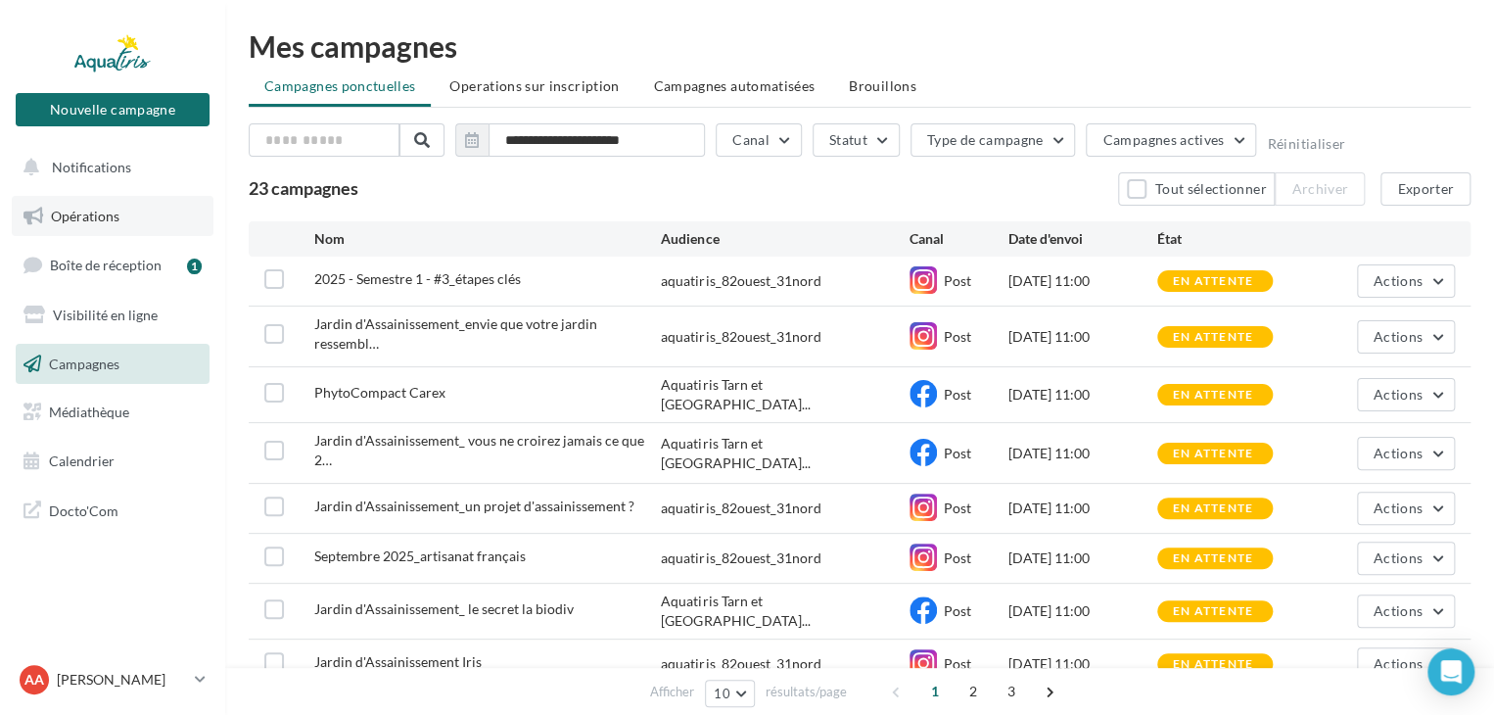
click at [110, 217] on span "Opérations" at bounding box center [85, 216] width 69 height 17
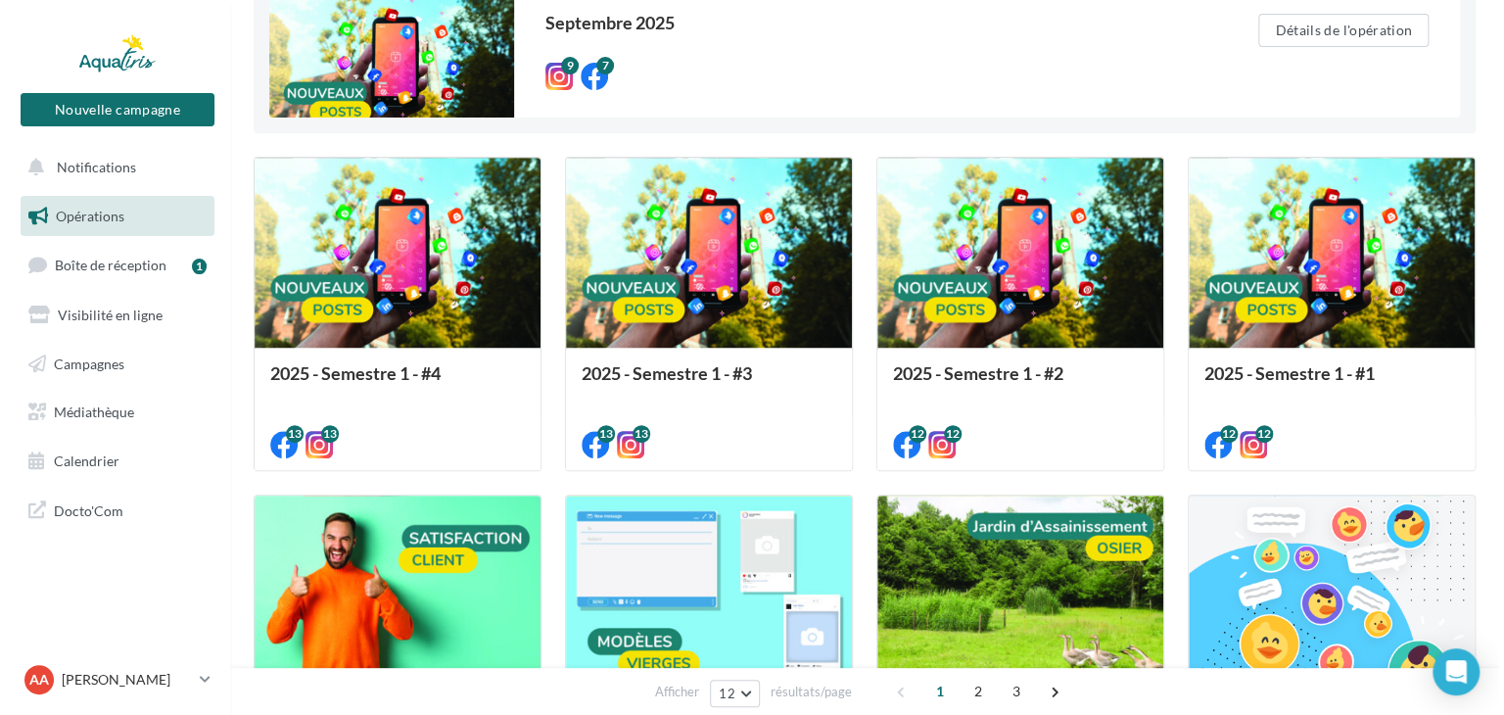
scroll to position [685, 0]
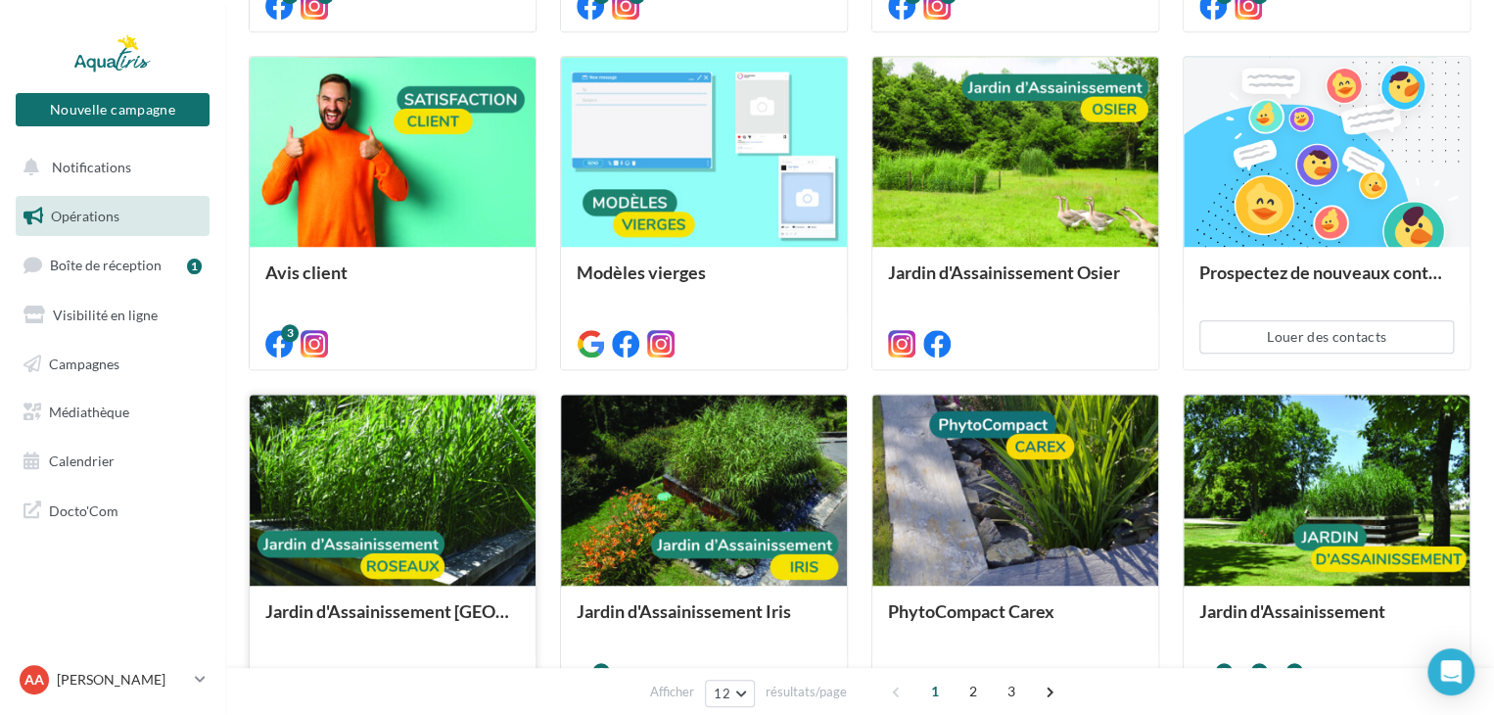
click at [436, 505] on div at bounding box center [393, 491] width 286 height 192
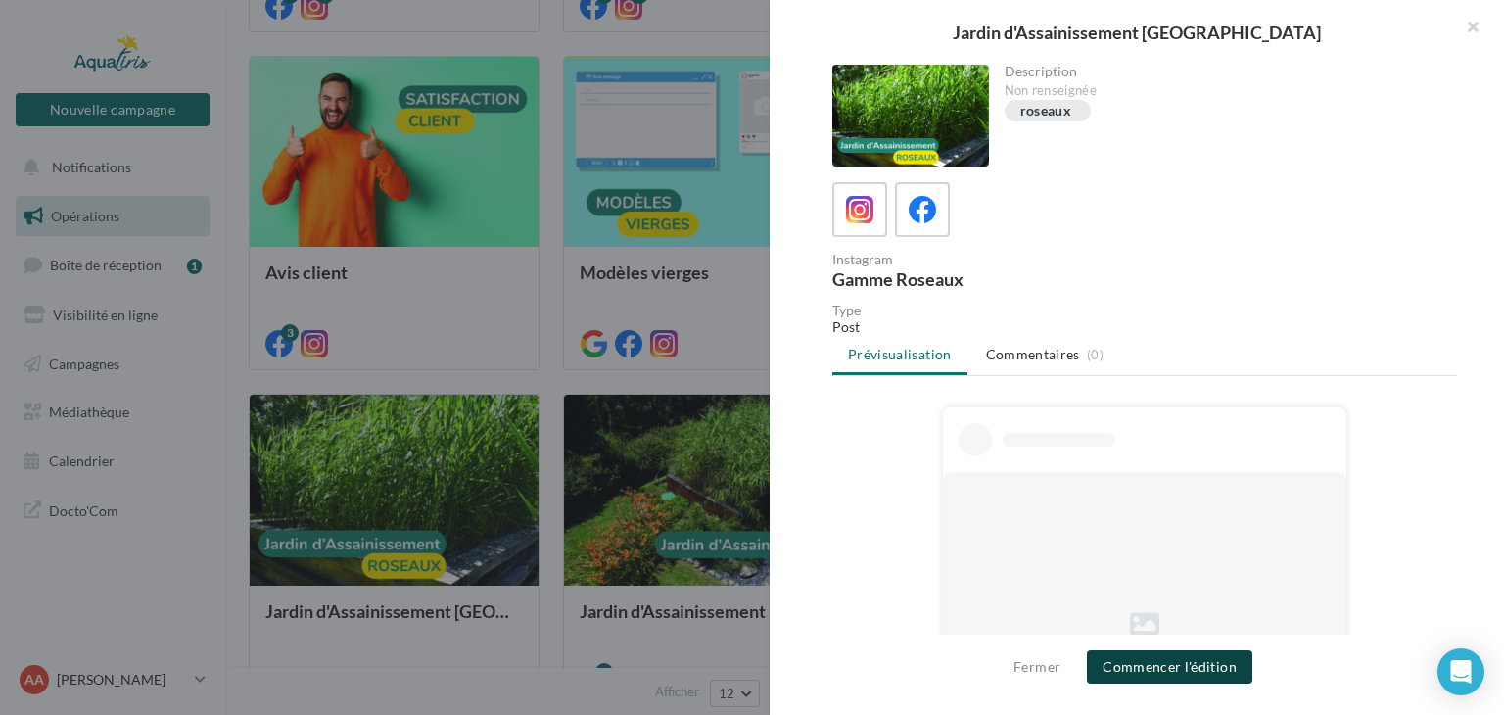
click at [1136, 666] on button "Commencer l'édition" at bounding box center [1169, 666] width 165 height 33
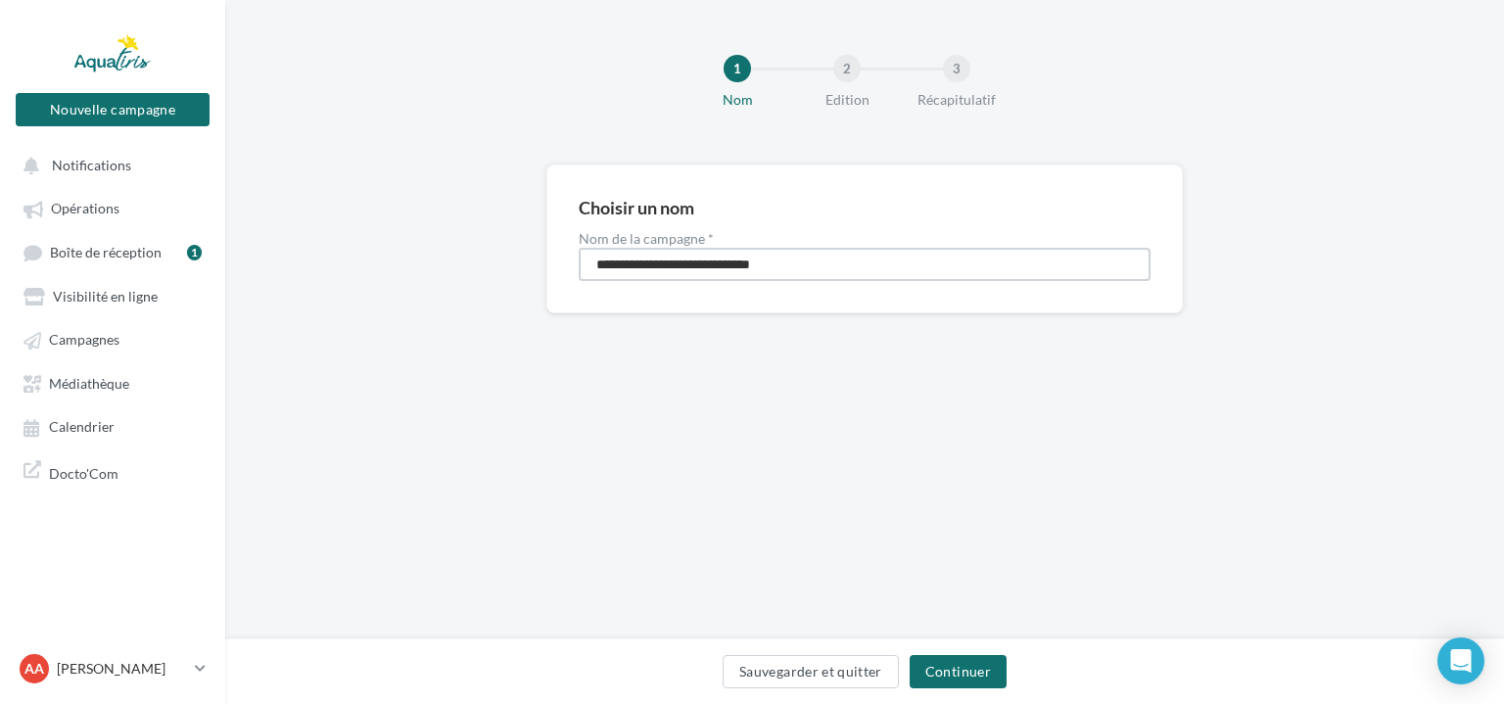
click at [845, 264] on input "**********" at bounding box center [865, 264] width 572 height 33
click at [959, 663] on button "Continuer" at bounding box center [958, 671] width 97 height 33
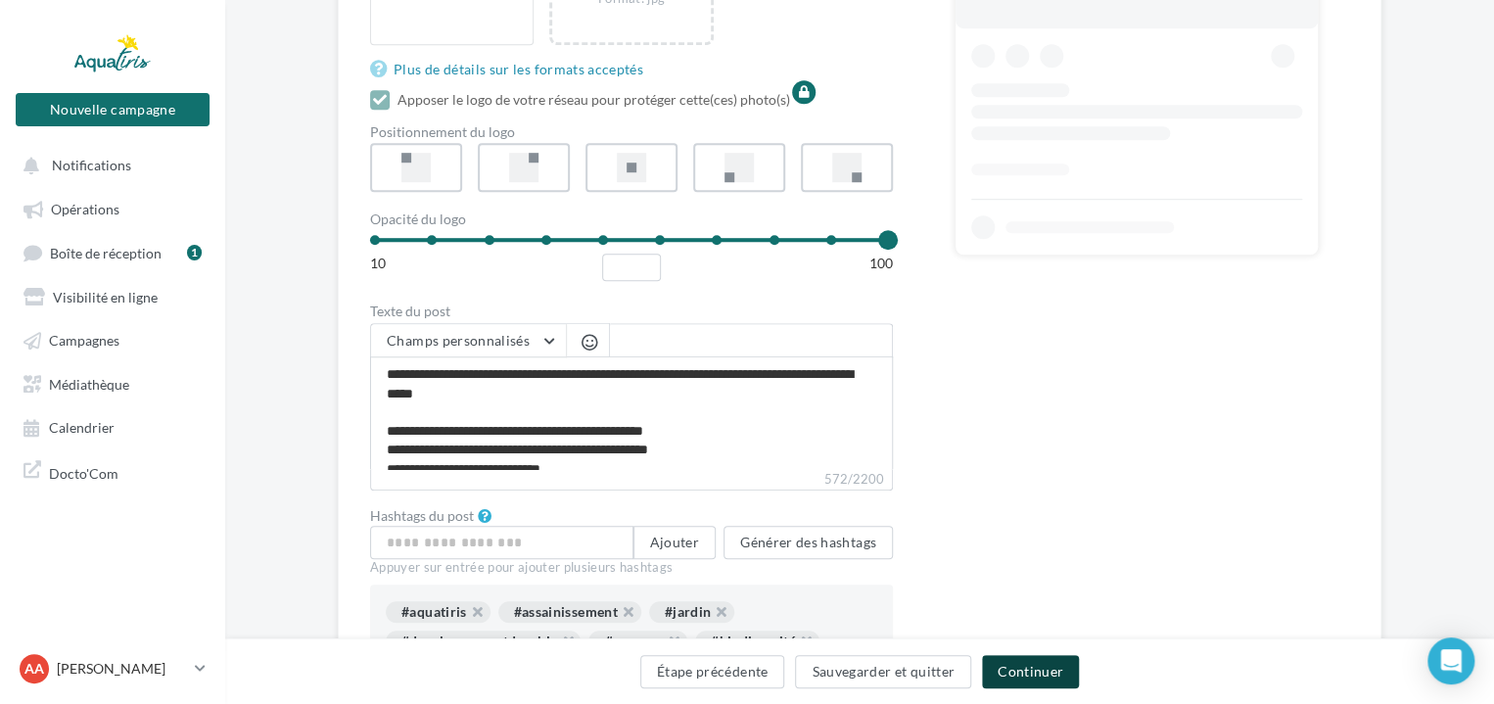
click at [1057, 674] on button "Continuer" at bounding box center [1030, 671] width 97 height 33
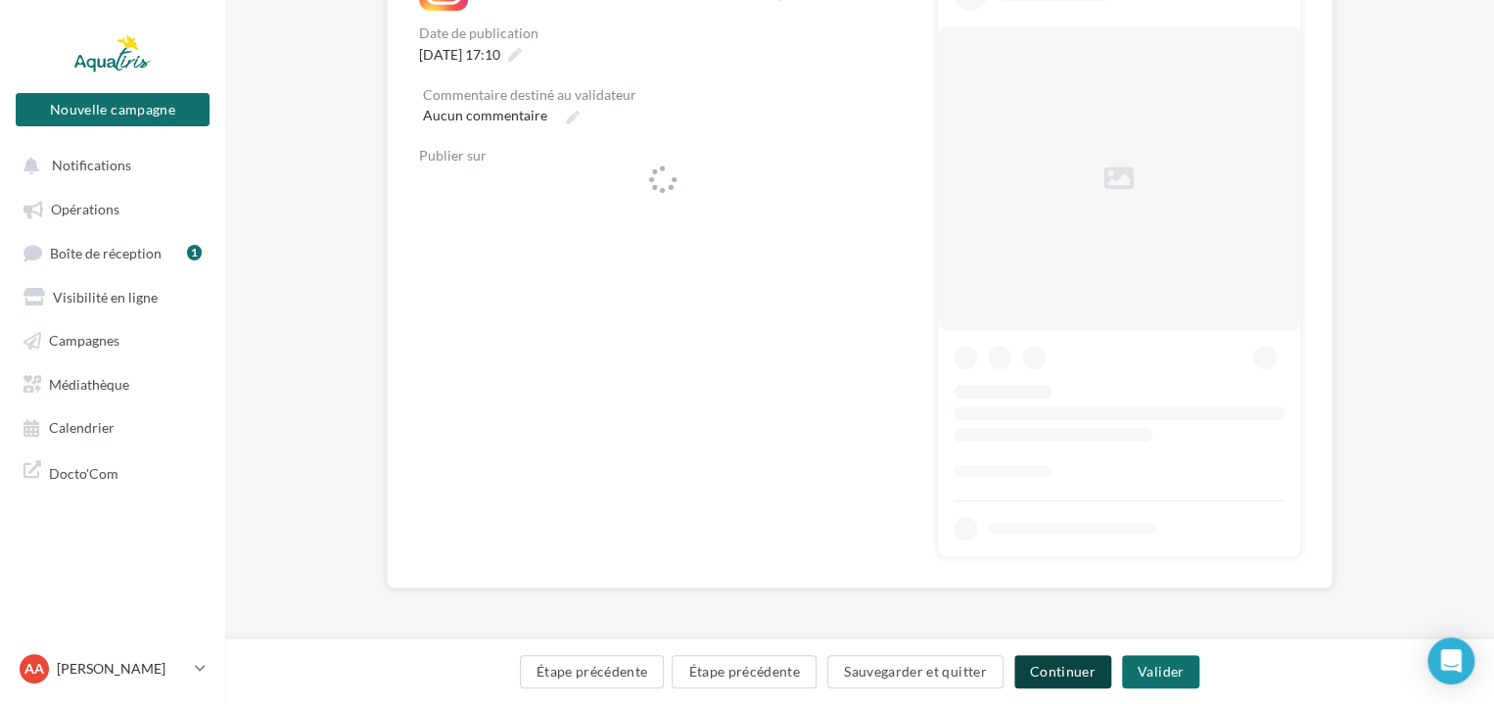
scroll to position [361, 0]
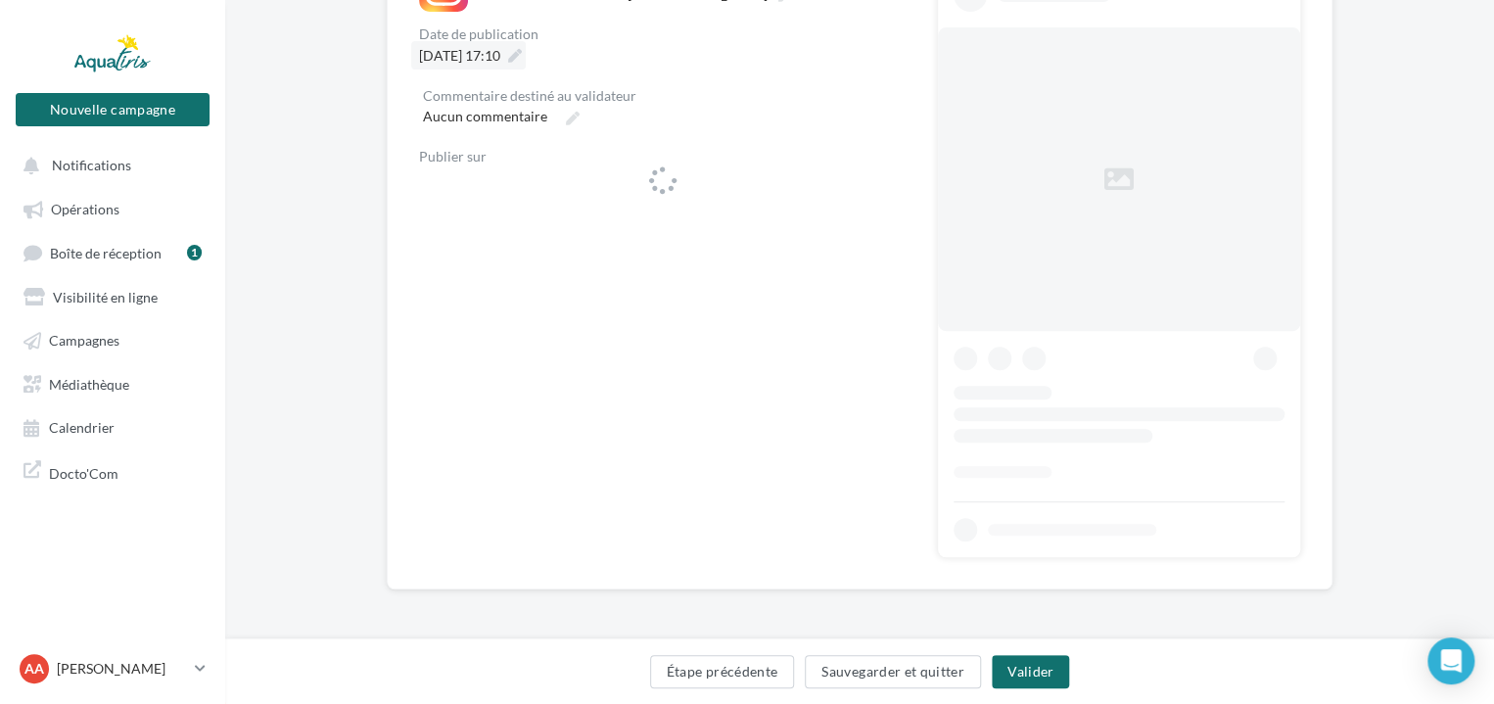
click at [526, 65] on div "17/09/2025 à 17:10" at bounding box center [468, 55] width 115 height 28
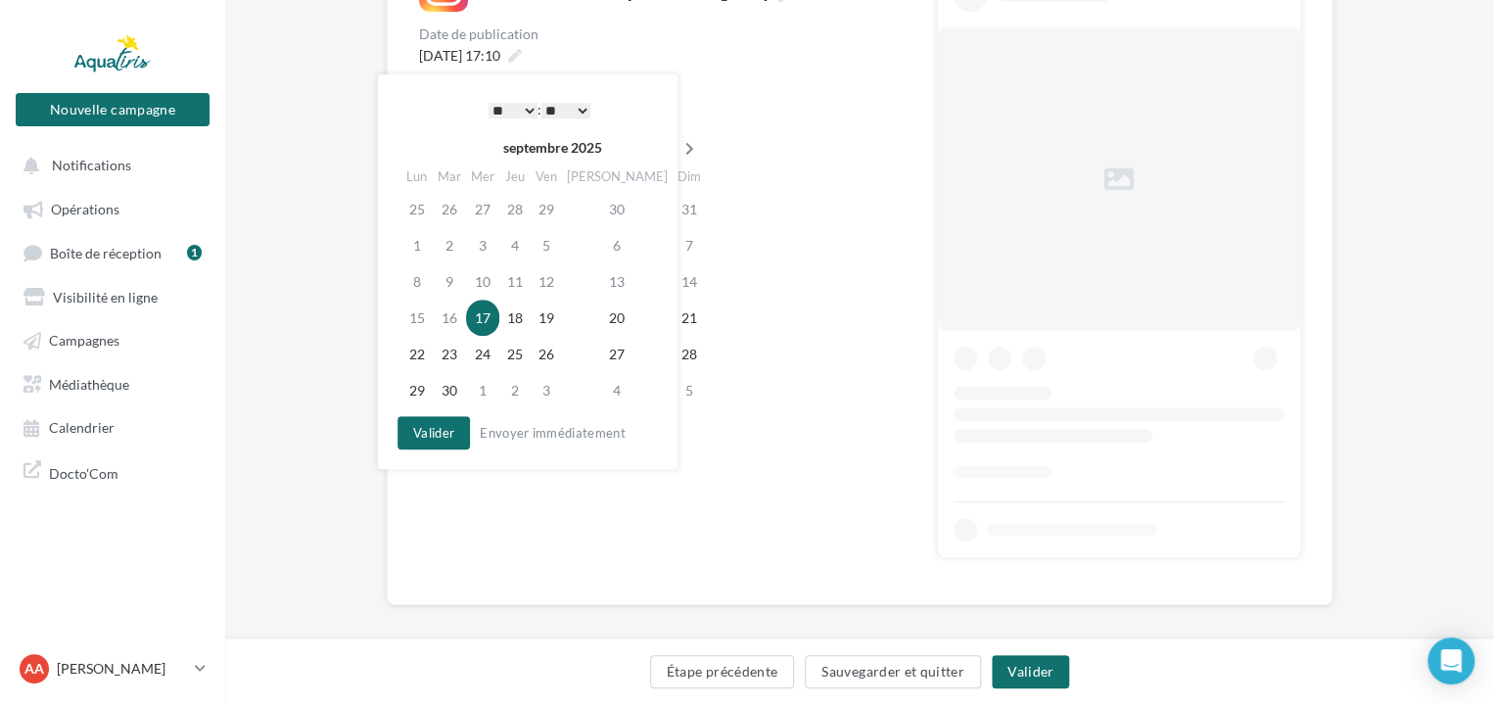
click at [677, 143] on icon at bounding box center [689, 149] width 24 height 14
click at [680, 143] on icon at bounding box center [692, 149] width 24 height 14
click at [487, 351] on td "26" at bounding box center [485, 354] width 33 height 36
click at [520, 110] on select "* * * * * * * * * * ** ** ** ** ** ** ** ** ** ** ** ** ** **" at bounding box center [513, 111] width 49 height 16
click at [567, 106] on select "** ** ** ** ** **" at bounding box center [565, 111] width 49 height 16
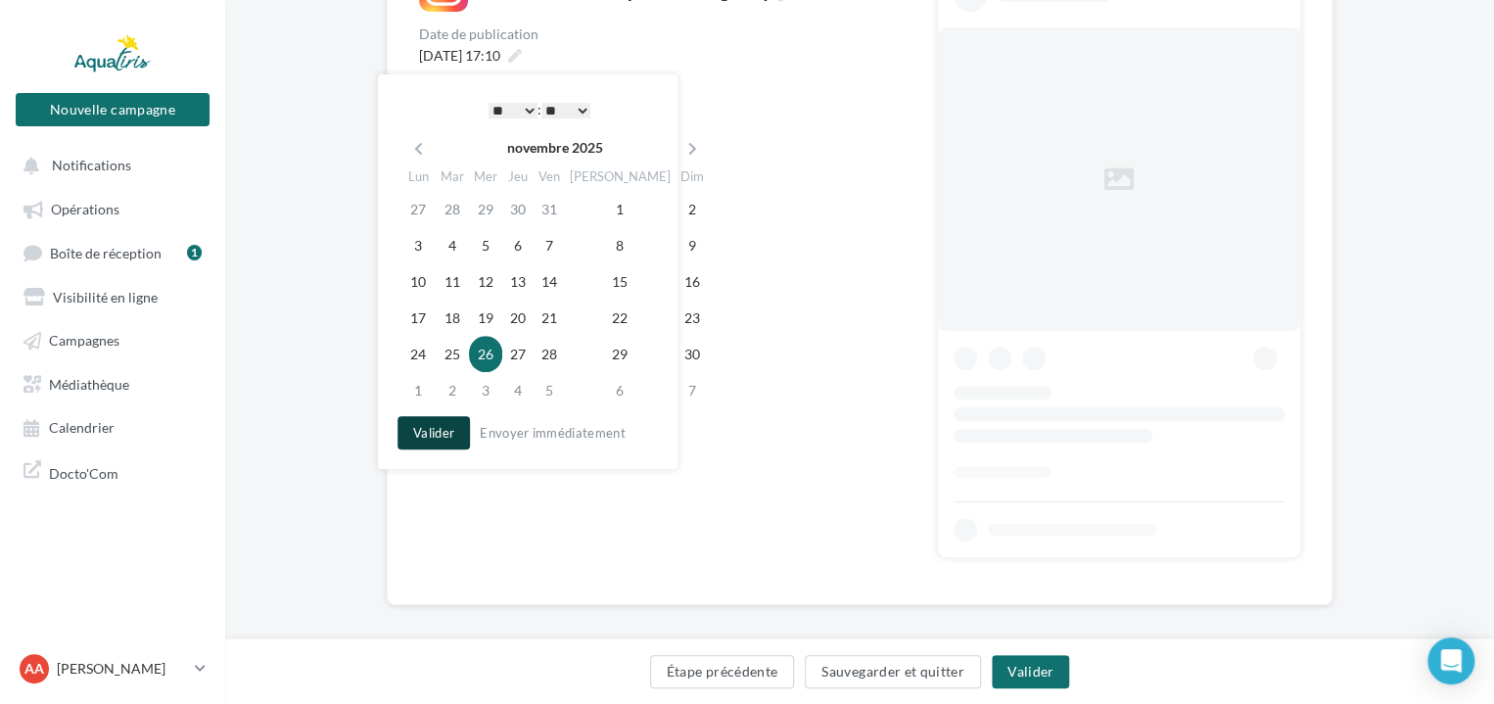
click at [435, 441] on button "Valider" at bounding box center [433, 432] width 72 height 33
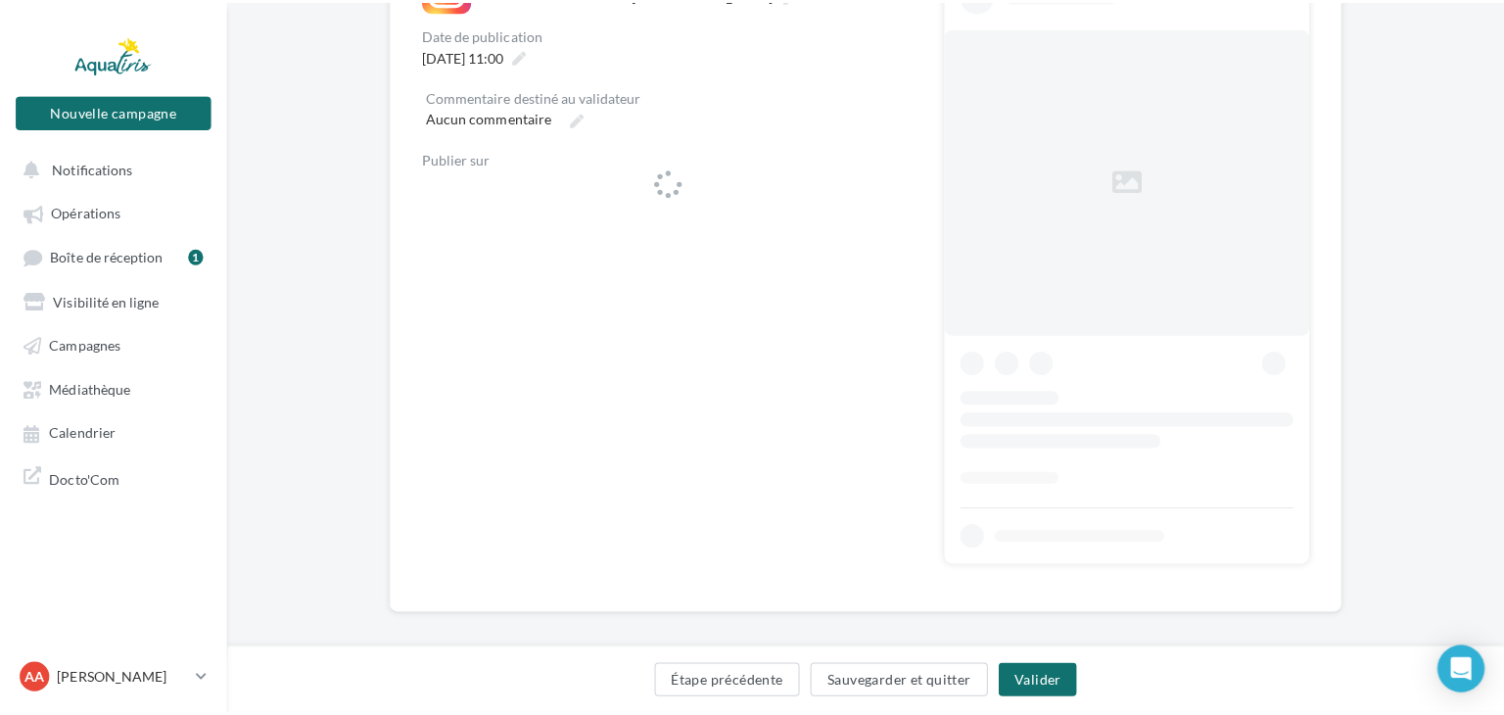
scroll to position [25, 0]
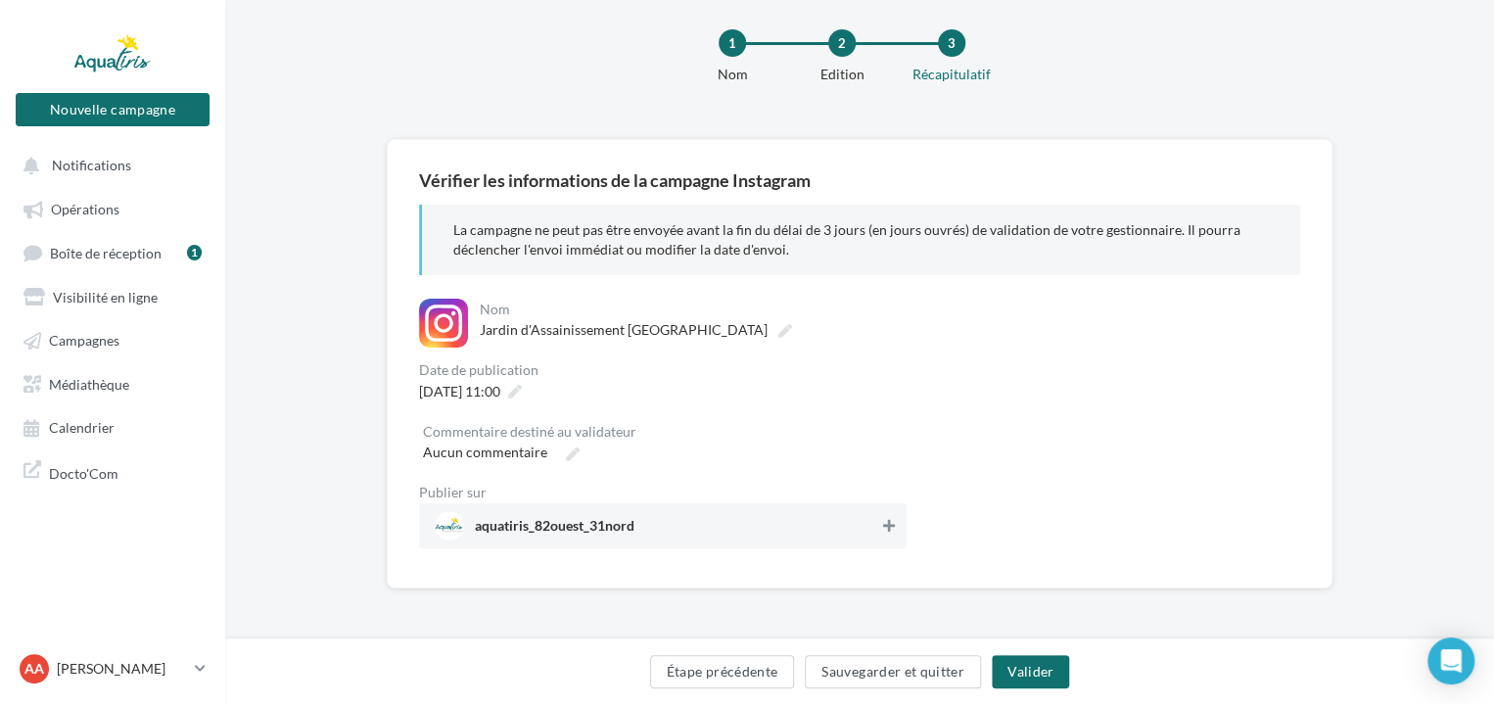
click at [888, 527] on icon at bounding box center [889, 526] width 12 height 14
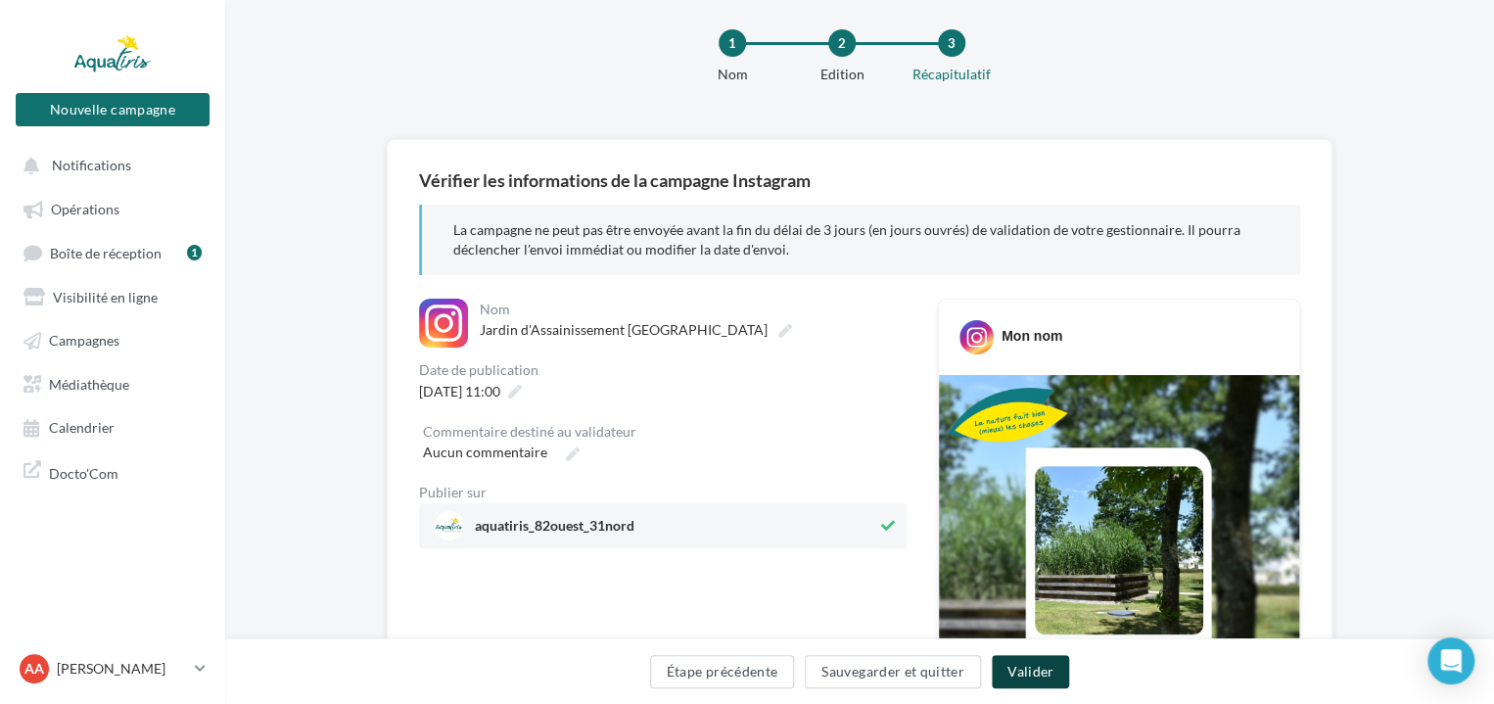
click at [1022, 670] on button "Valider" at bounding box center [1030, 671] width 77 height 33
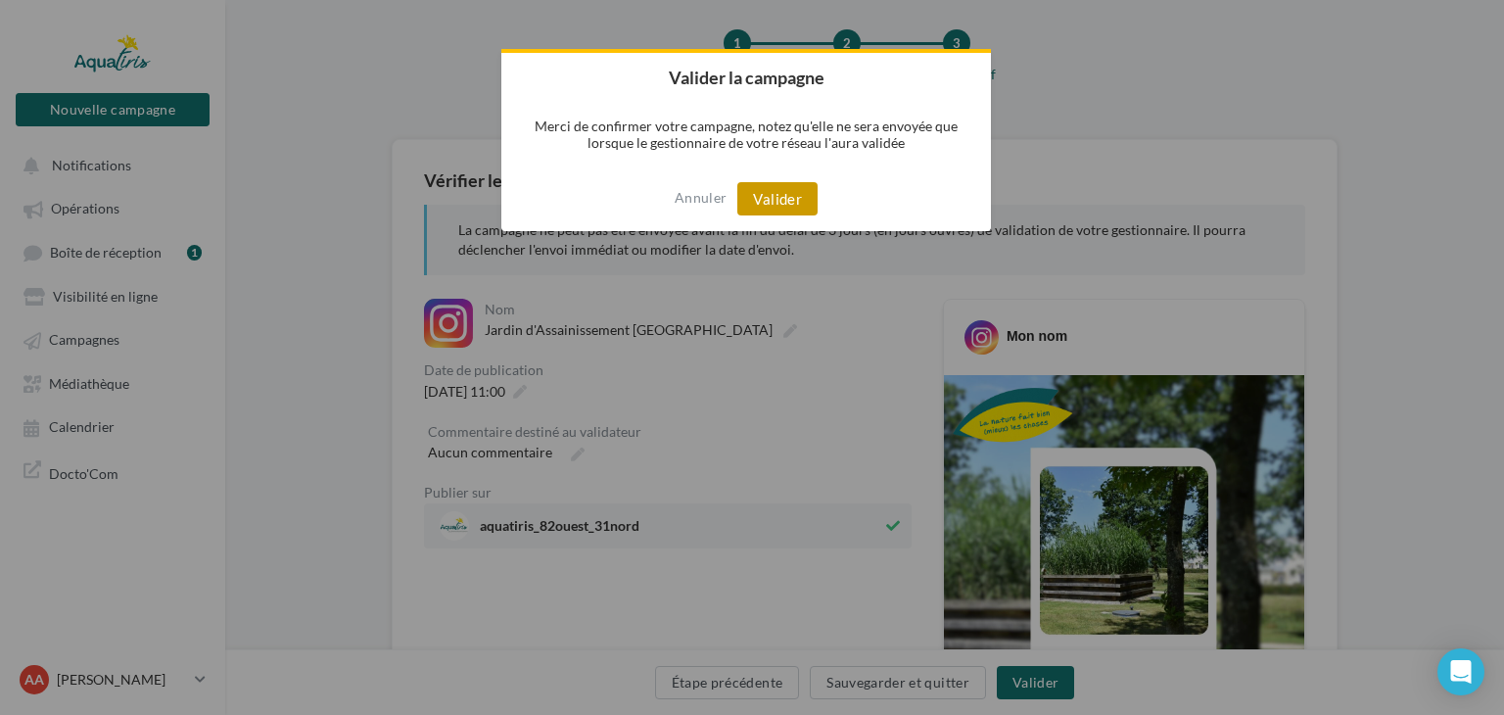
click at [772, 204] on button "Valider" at bounding box center [777, 198] width 80 height 33
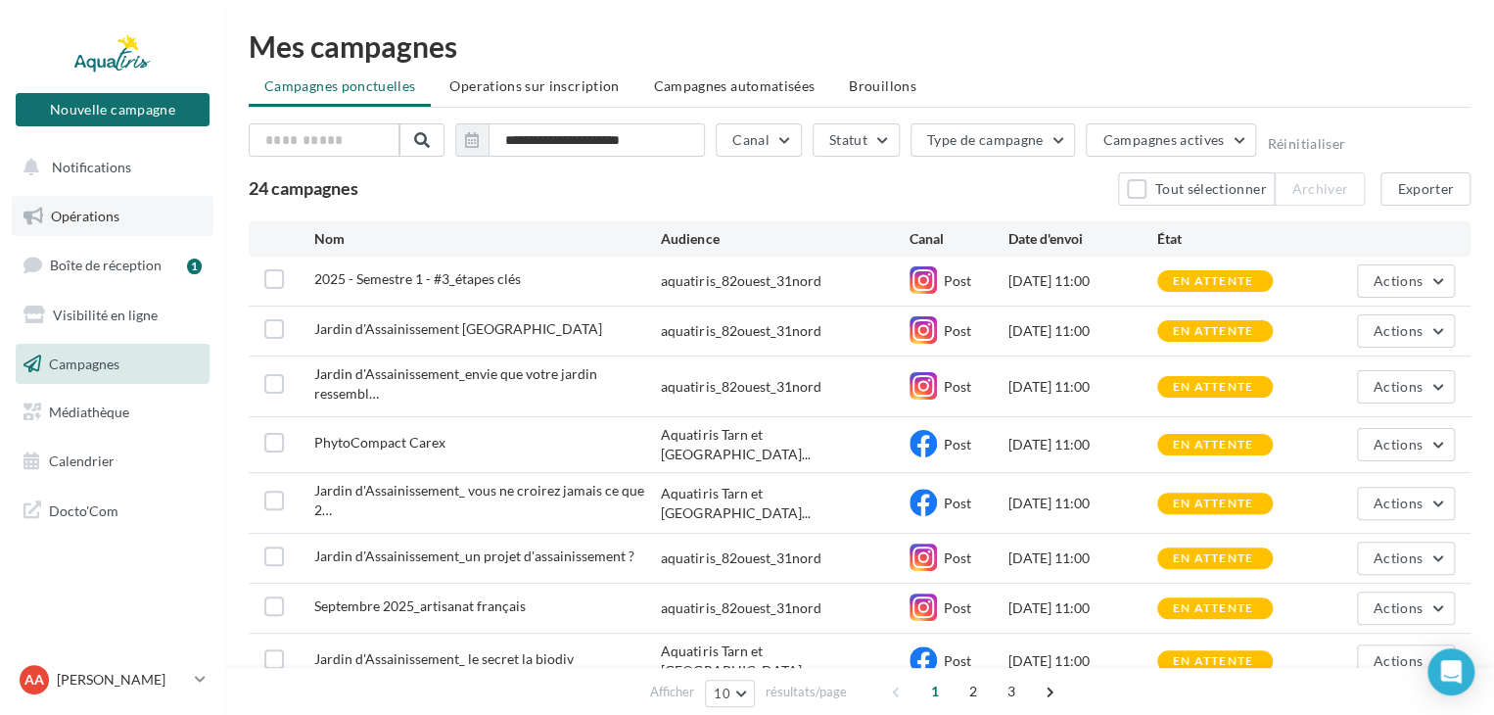
click at [149, 215] on link "Opérations" at bounding box center [113, 216] width 202 height 41
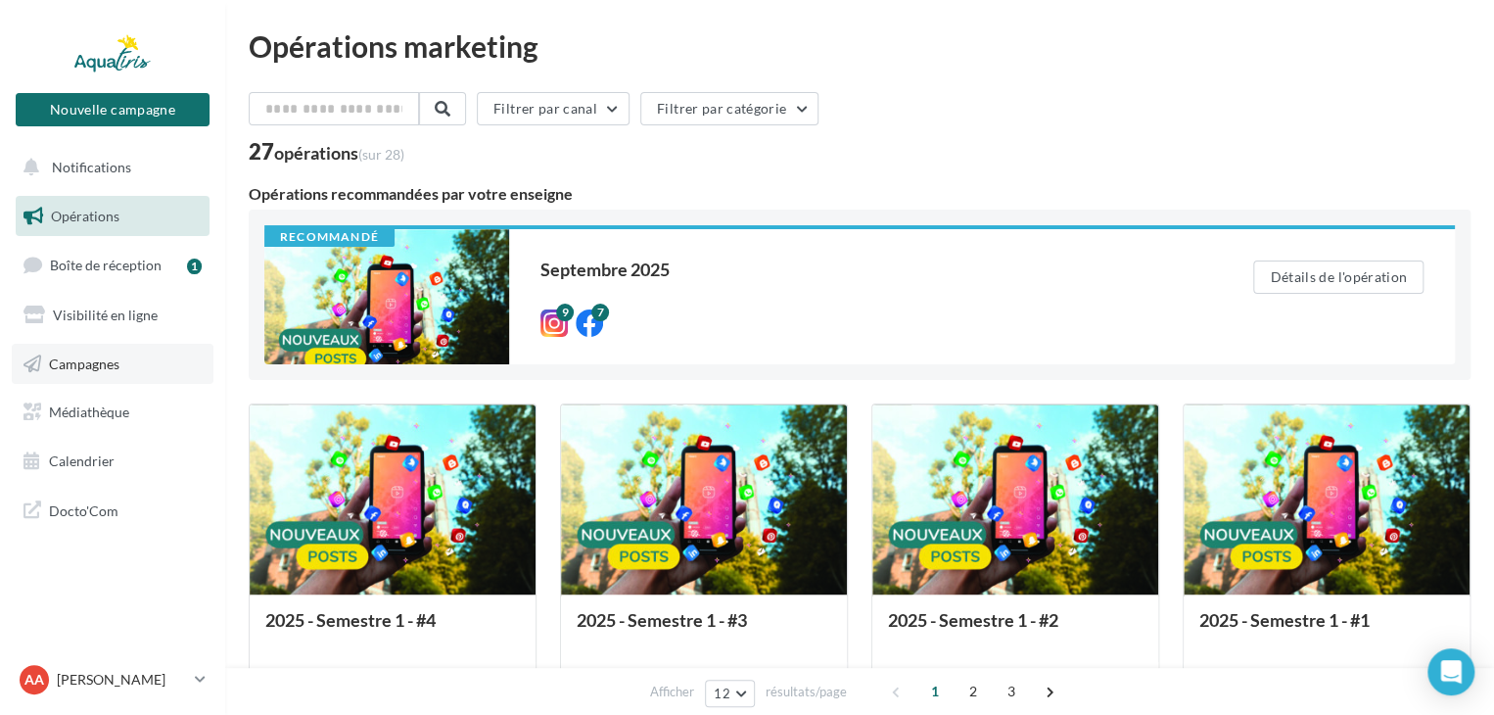
click at [132, 376] on link "Campagnes" at bounding box center [113, 364] width 202 height 41
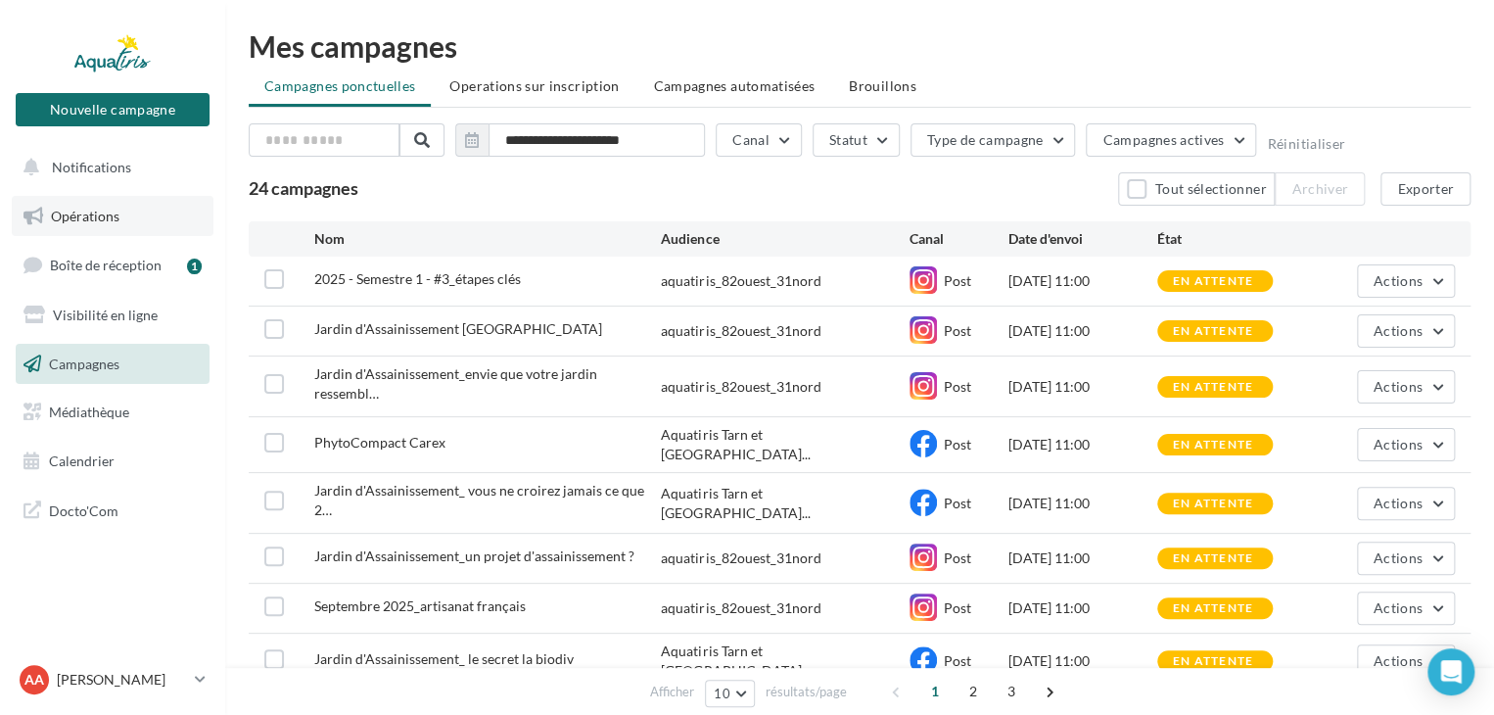
click at [111, 220] on span "Opérations" at bounding box center [85, 216] width 69 height 17
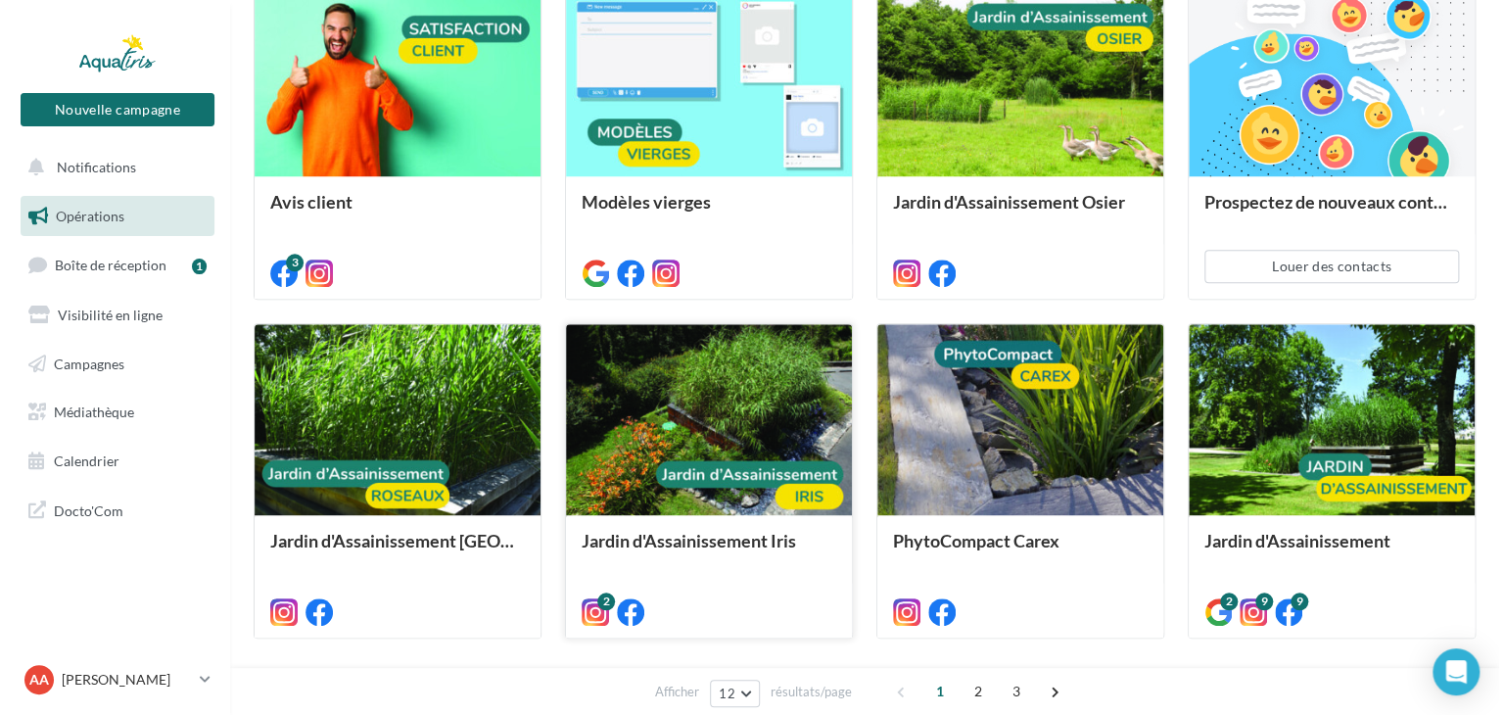
scroll to position [842, 0]
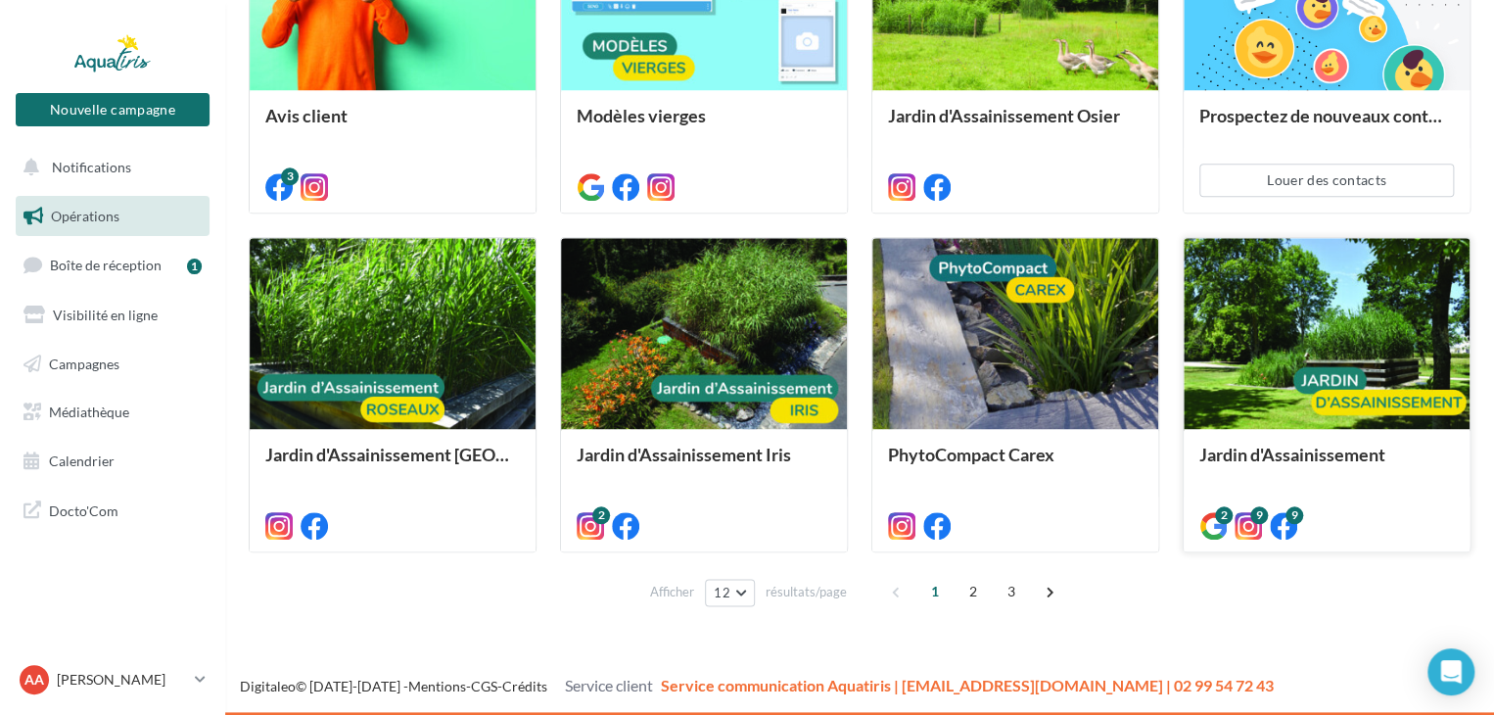
click at [1329, 350] on div at bounding box center [1327, 334] width 286 height 192
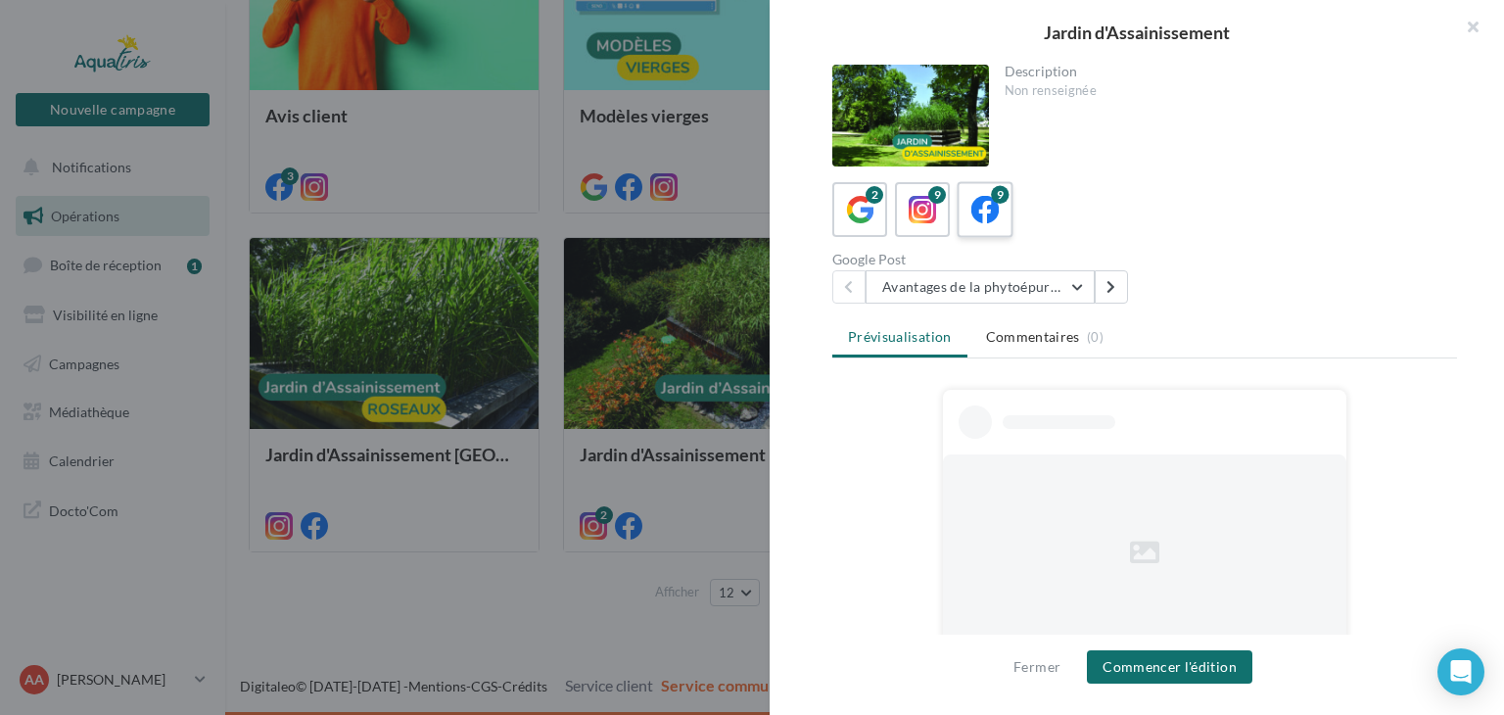
click at [985, 216] on icon at bounding box center [985, 210] width 28 height 28
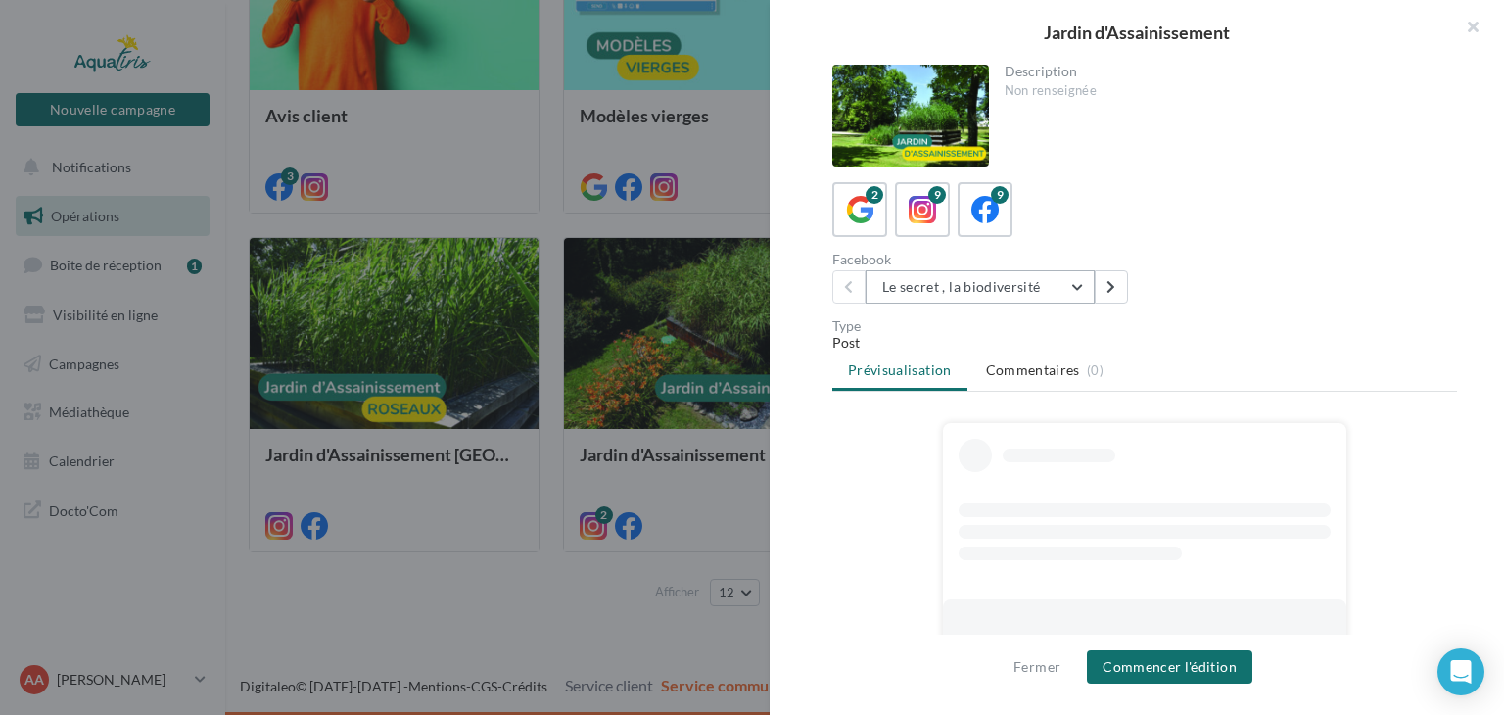
click at [1078, 287] on button "Le secret , la biodiversité" at bounding box center [979, 286] width 229 height 33
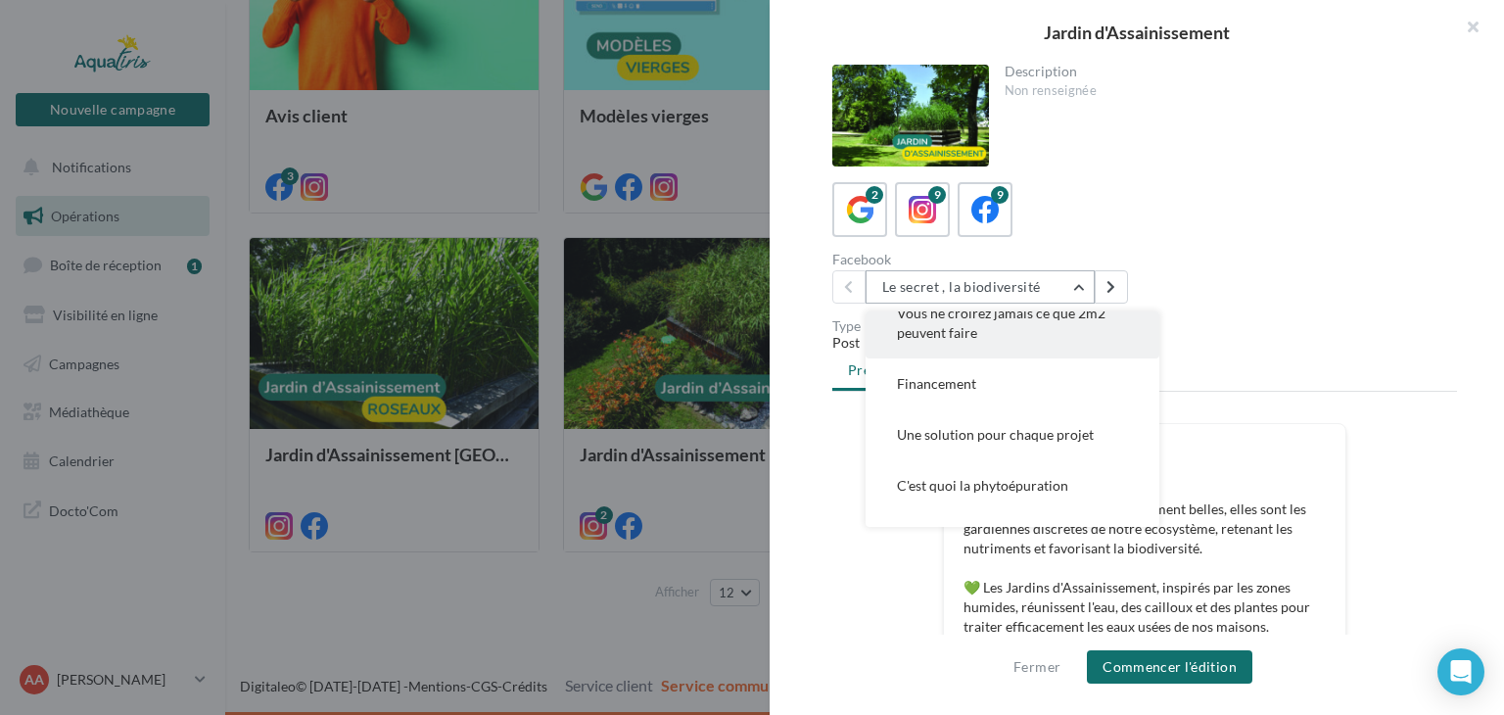
scroll to position [282, 0]
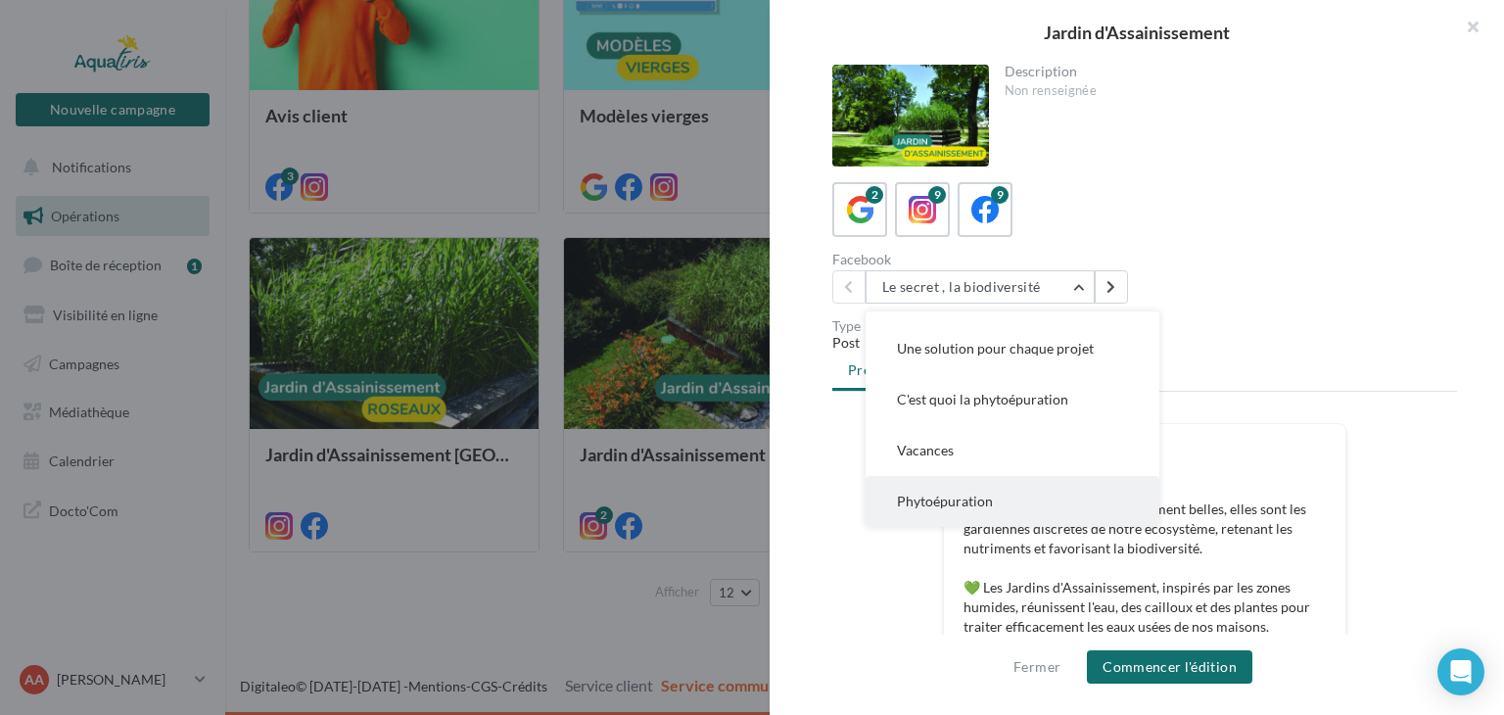
click at [1056, 493] on button "Phytoépuration" at bounding box center [1012, 501] width 294 height 51
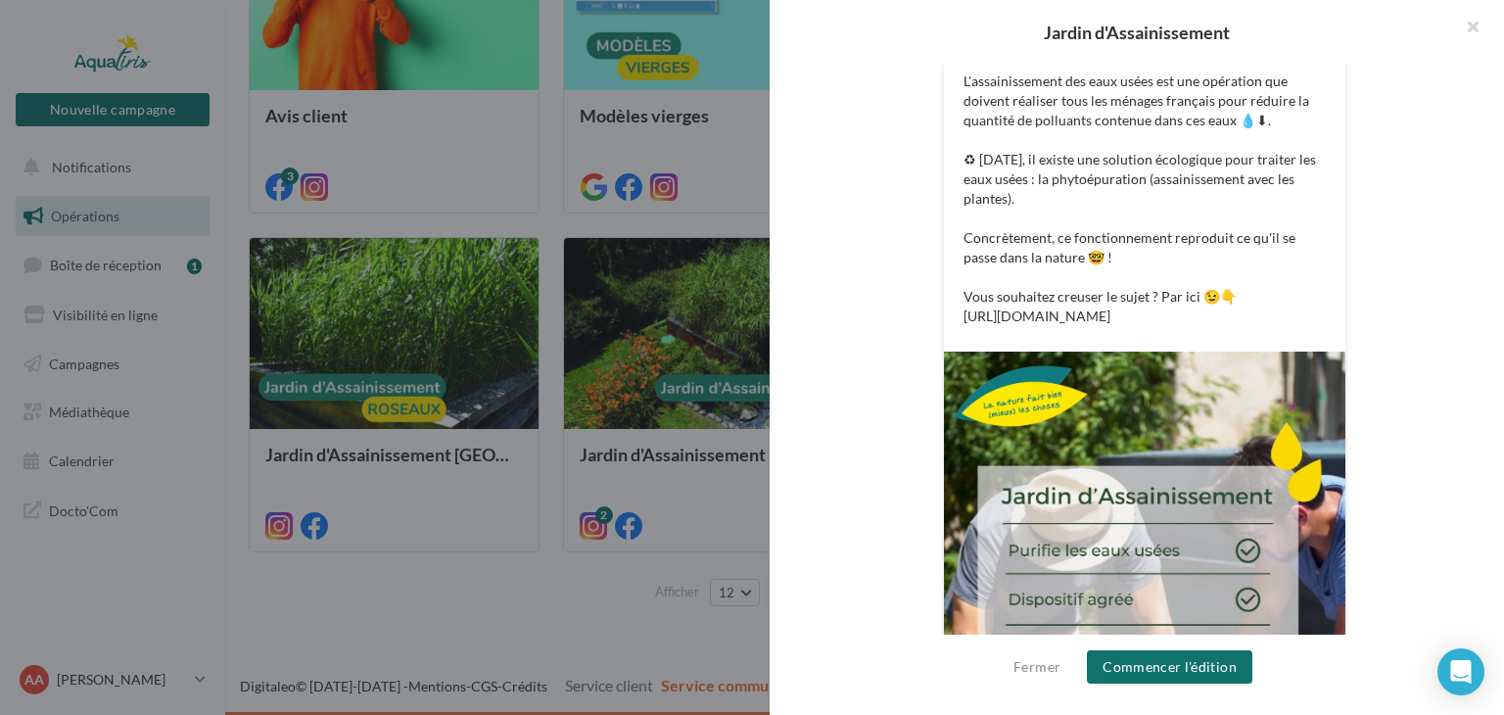
scroll to position [0, 0]
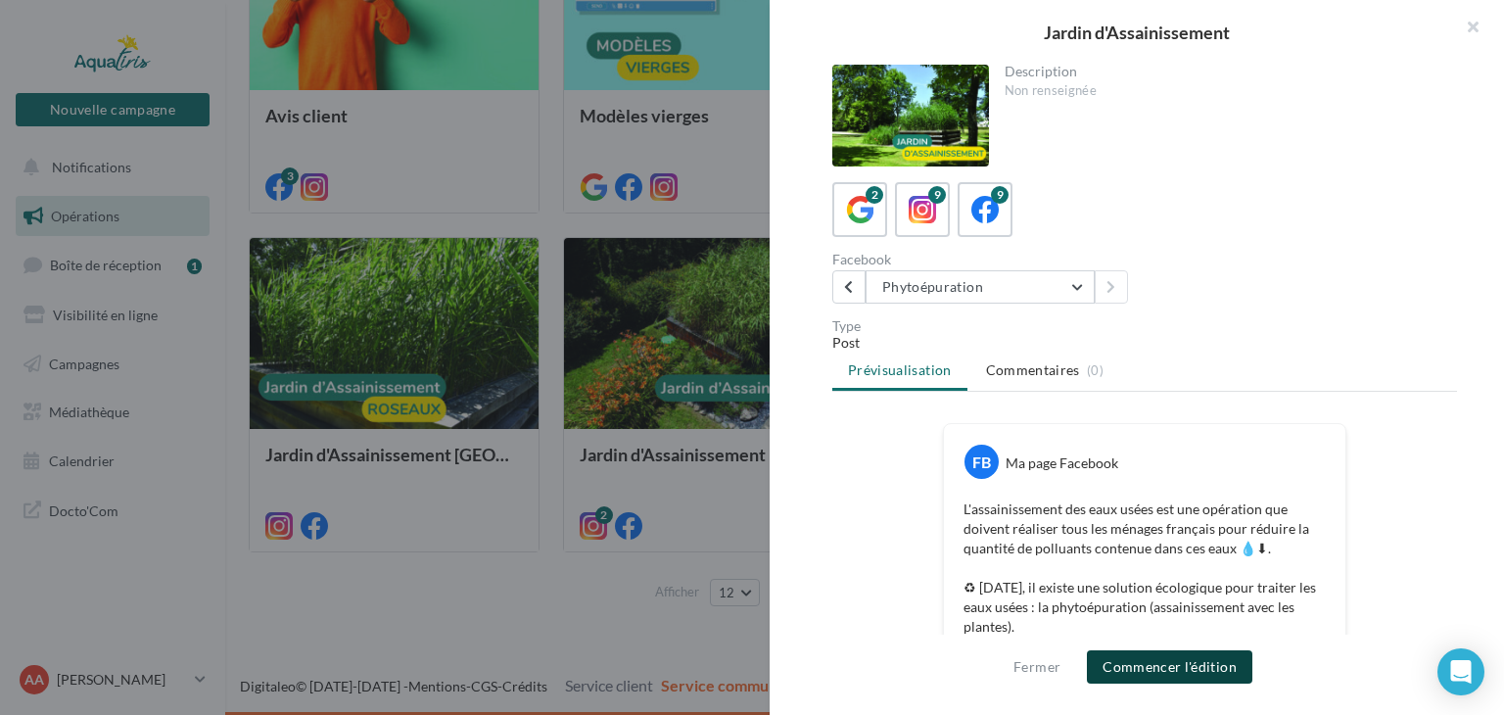
click at [1124, 663] on button "Commencer l'édition" at bounding box center [1169, 666] width 165 height 33
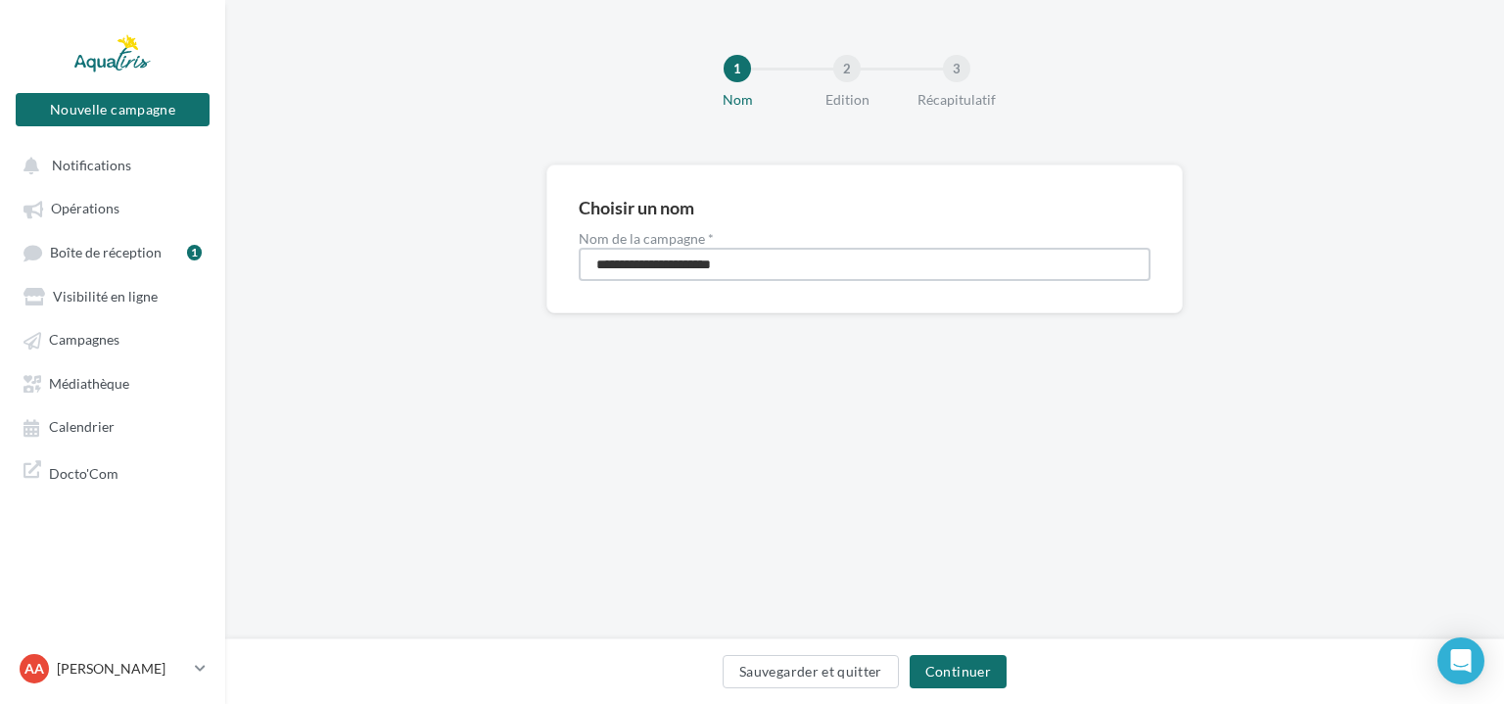
click at [791, 265] on input "**********" at bounding box center [865, 264] width 572 height 33
type input "**********"
click at [946, 676] on button "Continuer" at bounding box center [958, 671] width 97 height 33
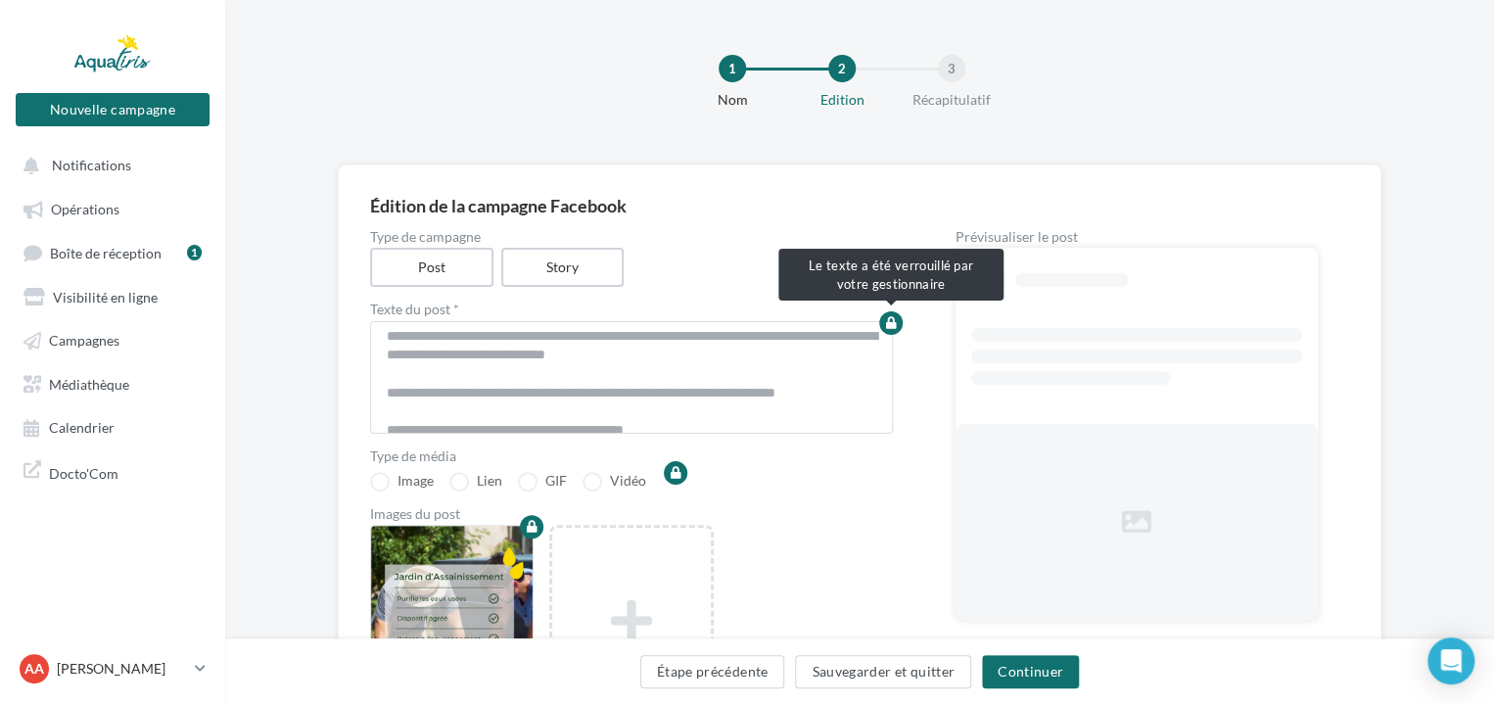
scroll to position [111, 0]
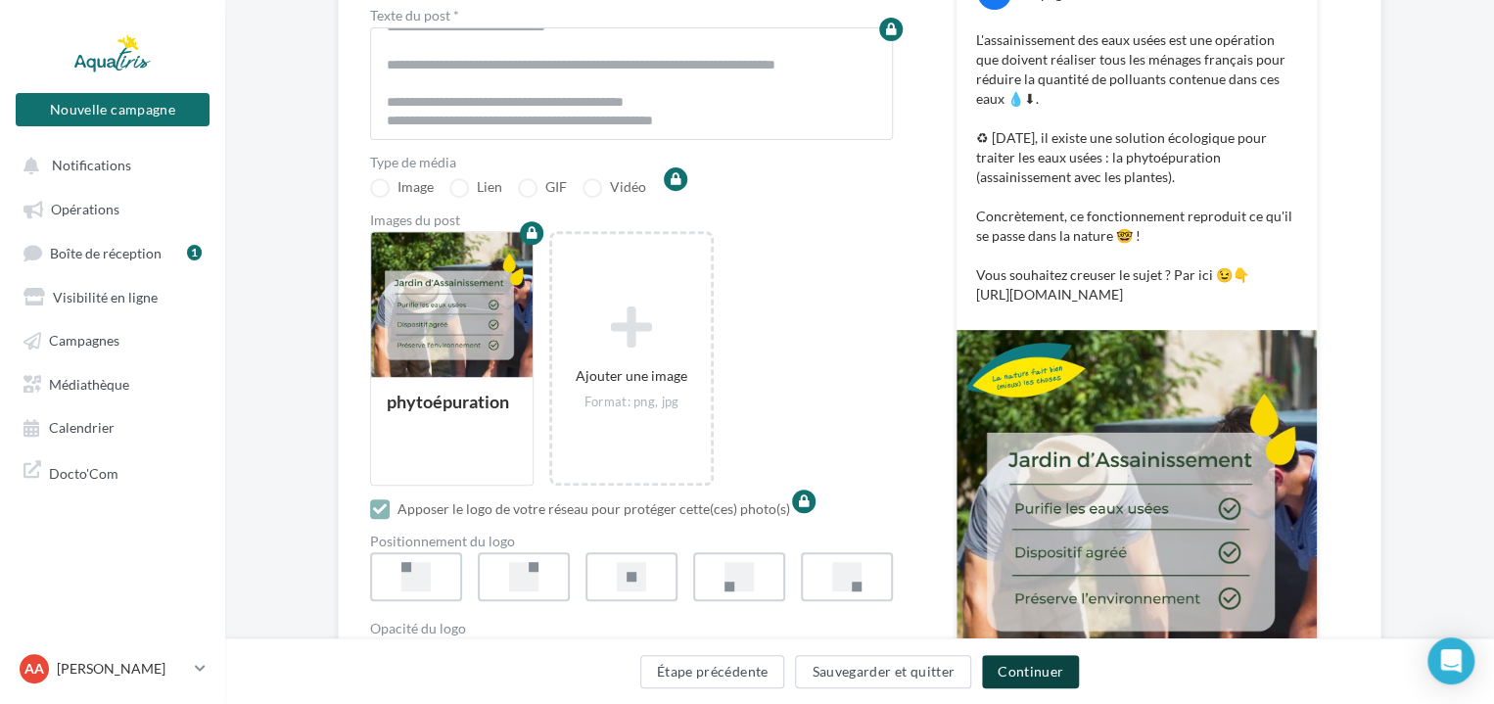
click at [1003, 672] on button "Continuer" at bounding box center [1030, 671] width 97 height 33
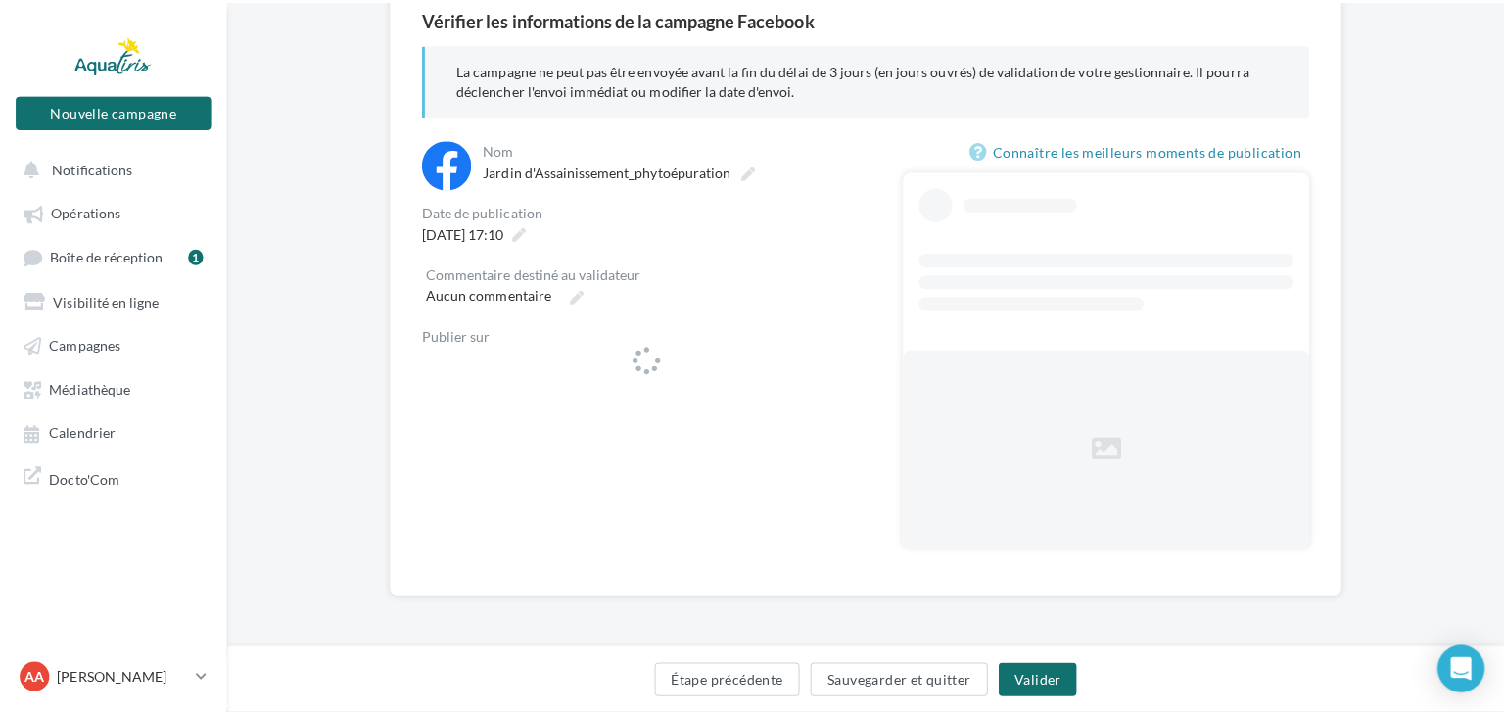
scroll to position [186, 0]
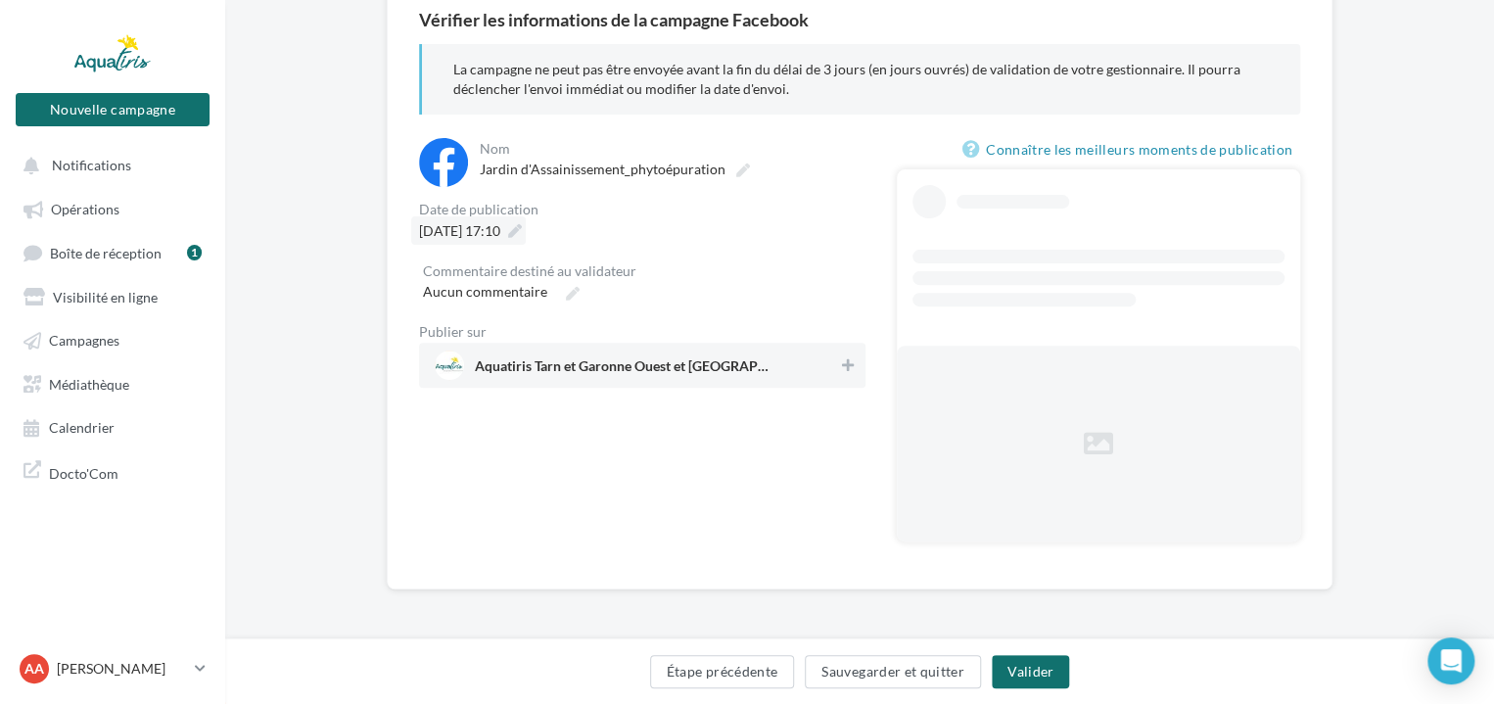
click at [522, 225] on icon at bounding box center [515, 231] width 14 height 14
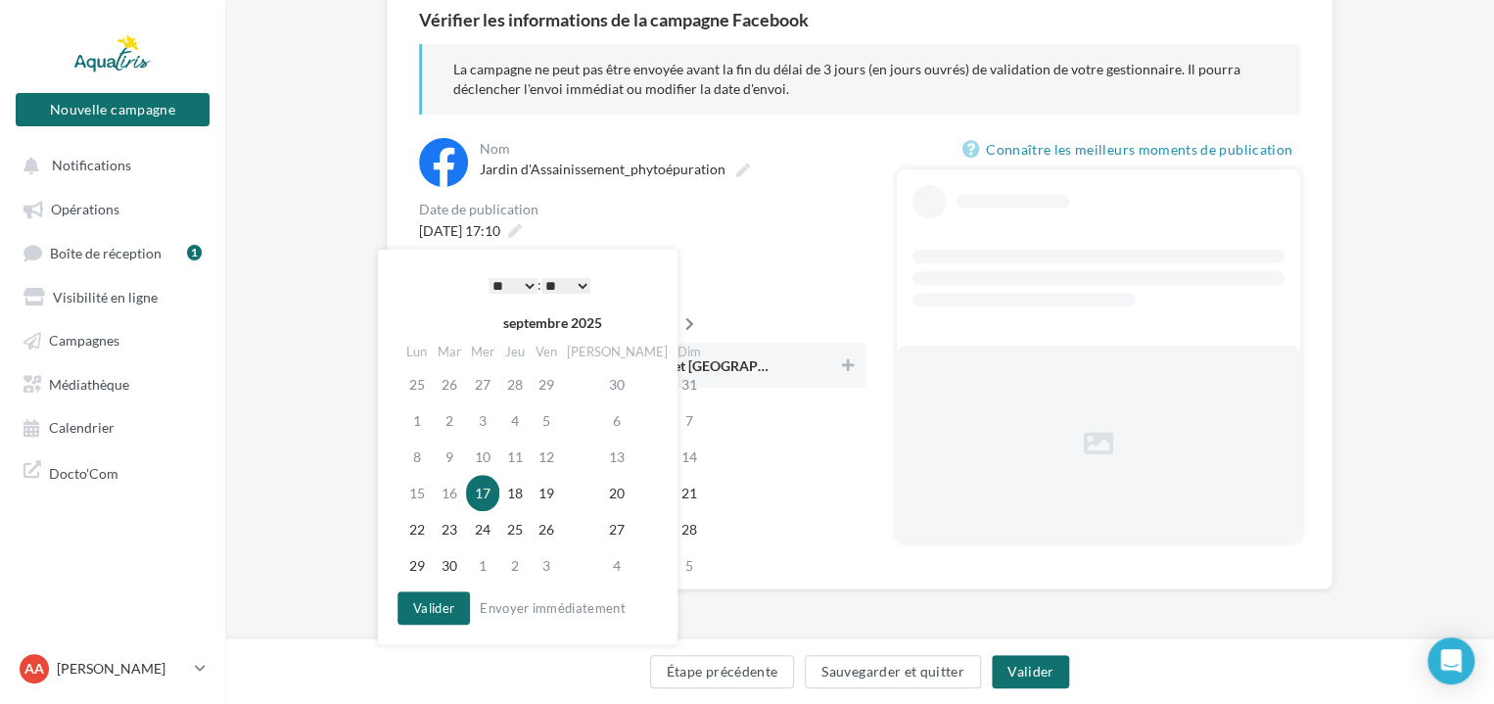
click at [677, 318] on icon at bounding box center [689, 324] width 24 height 14
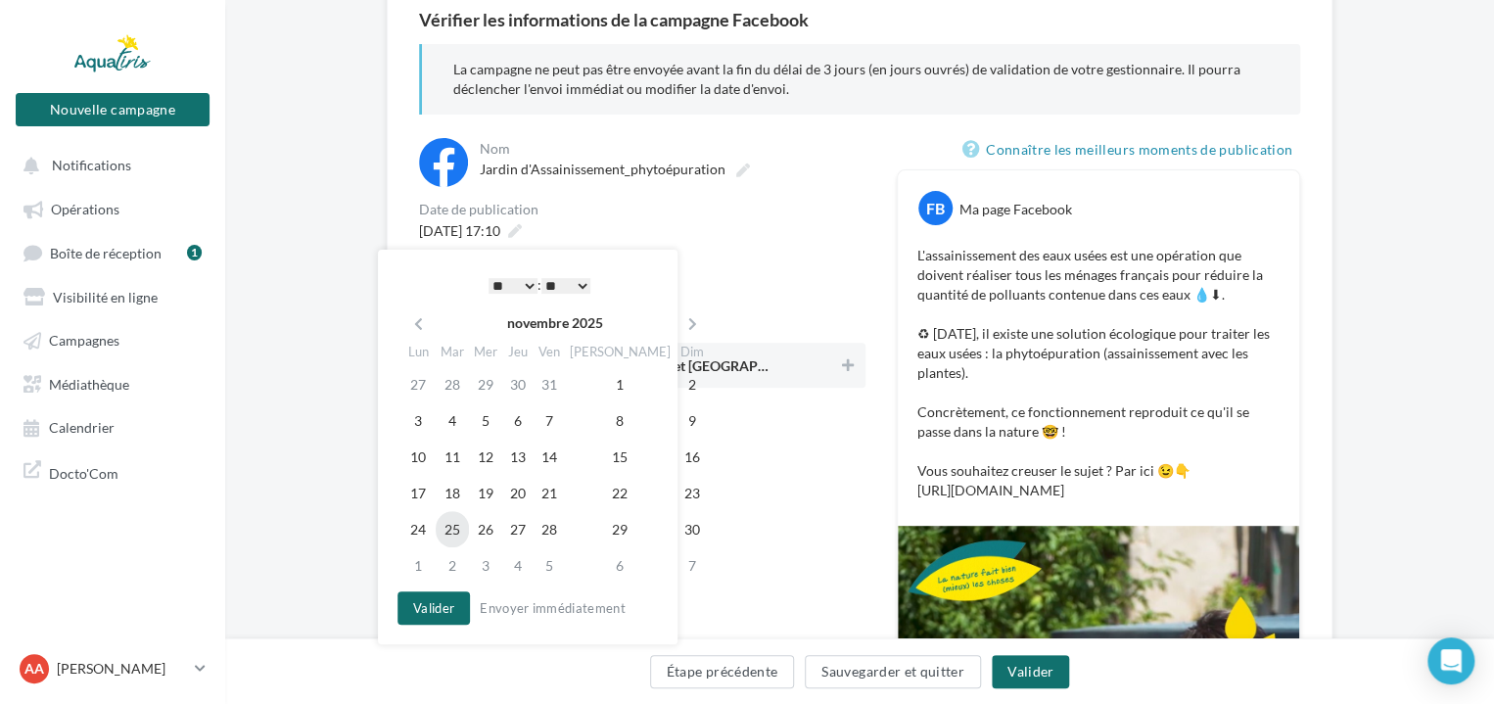
click at [454, 526] on td "25" at bounding box center [452, 529] width 33 height 36
click at [509, 279] on select "* * * * * * * * * * ** ** ** ** ** ** ** ** ** ** ** ** ** **" at bounding box center [513, 286] width 49 height 16
click at [570, 287] on select "** ** ** ** ** **" at bounding box center [565, 286] width 49 height 16
click at [446, 604] on button "Valider" at bounding box center [433, 607] width 72 height 33
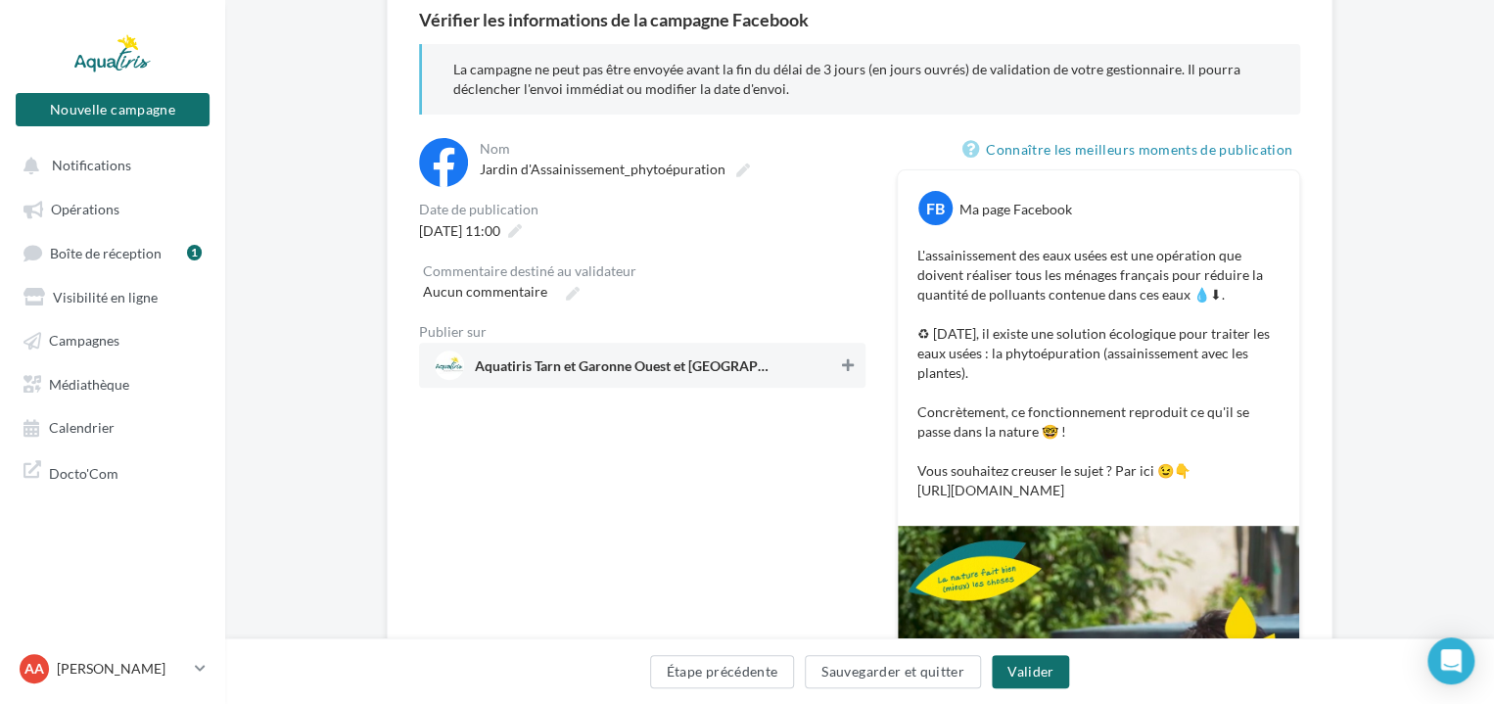
click at [850, 362] on icon at bounding box center [848, 365] width 12 height 14
click at [1035, 667] on button "Valider" at bounding box center [1030, 671] width 77 height 33
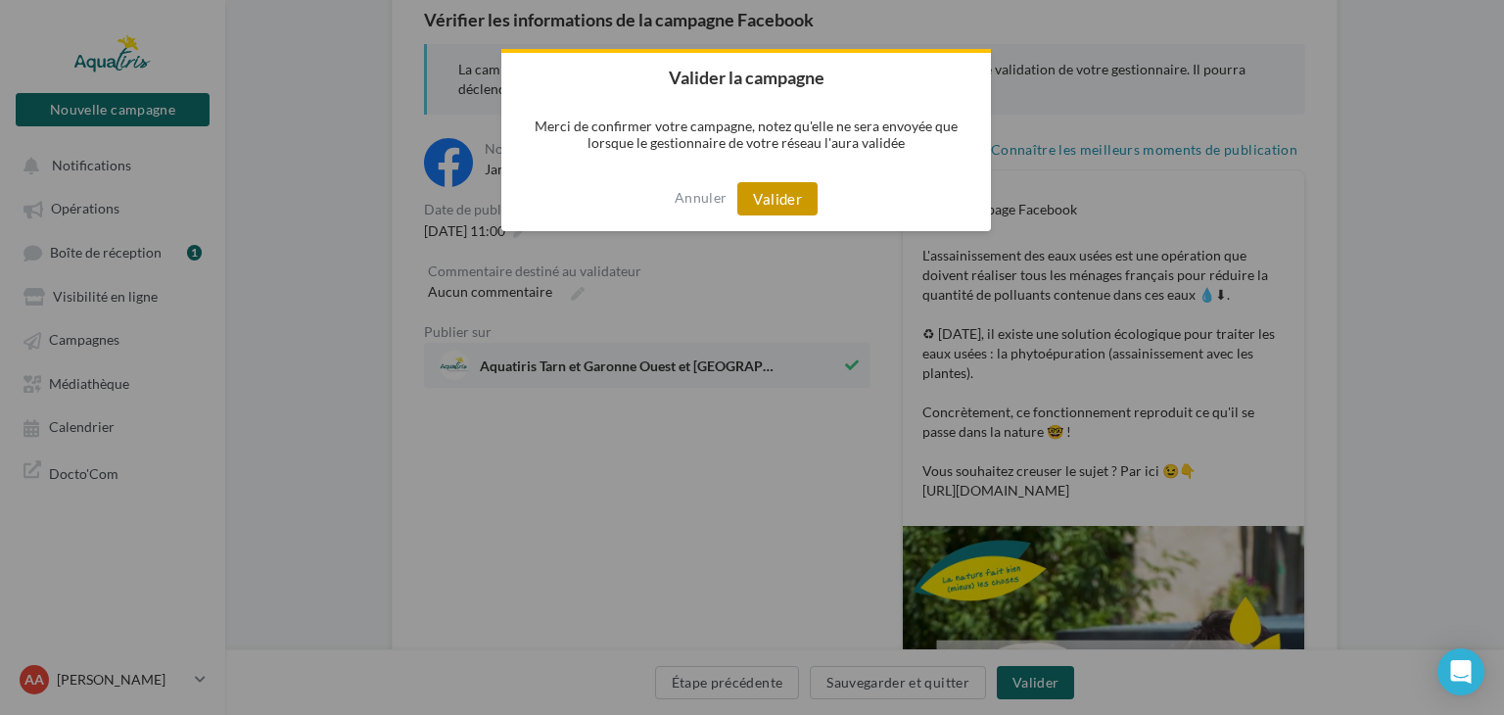
click at [808, 201] on button "Valider" at bounding box center [777, 198] width 80 height 33
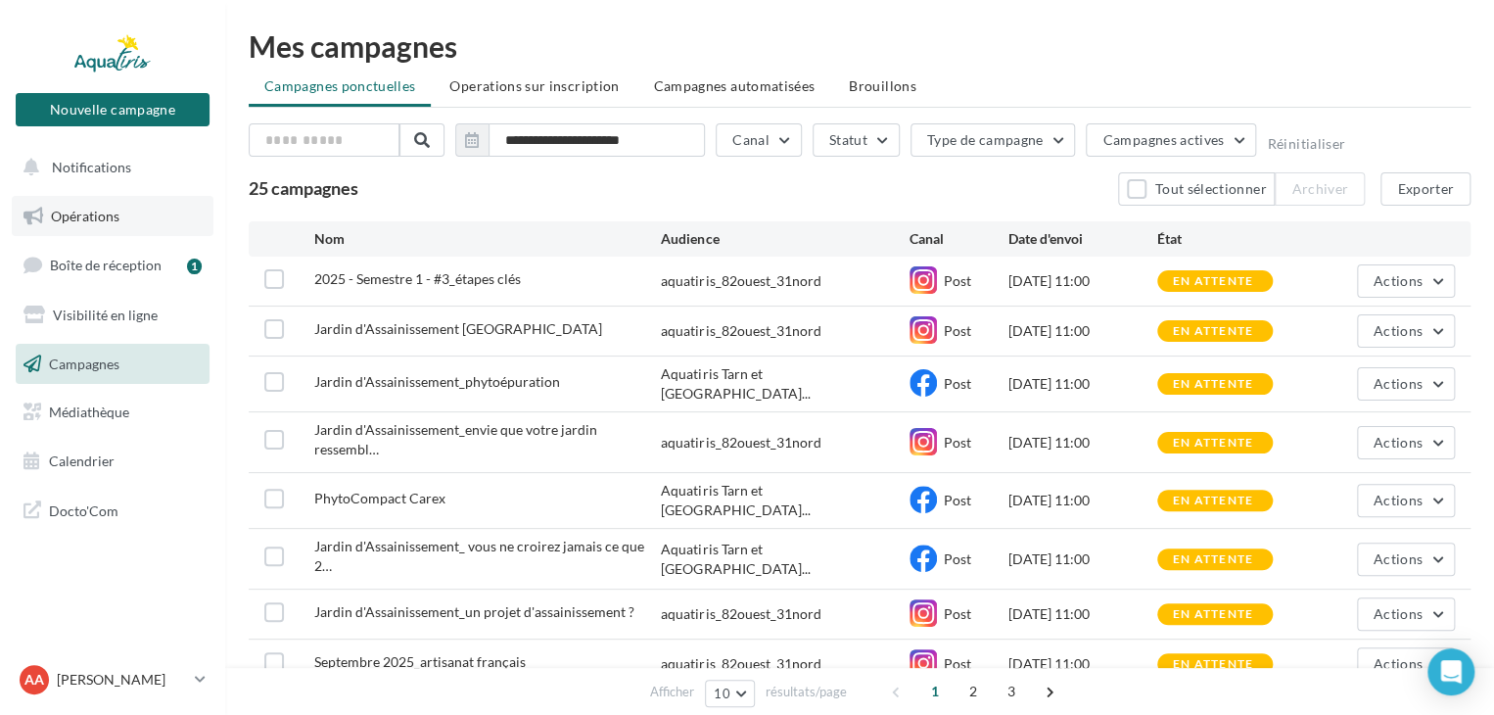
click at [145, 218] on link "Opérations" at bounding box center [113, 216] width 202 height 41
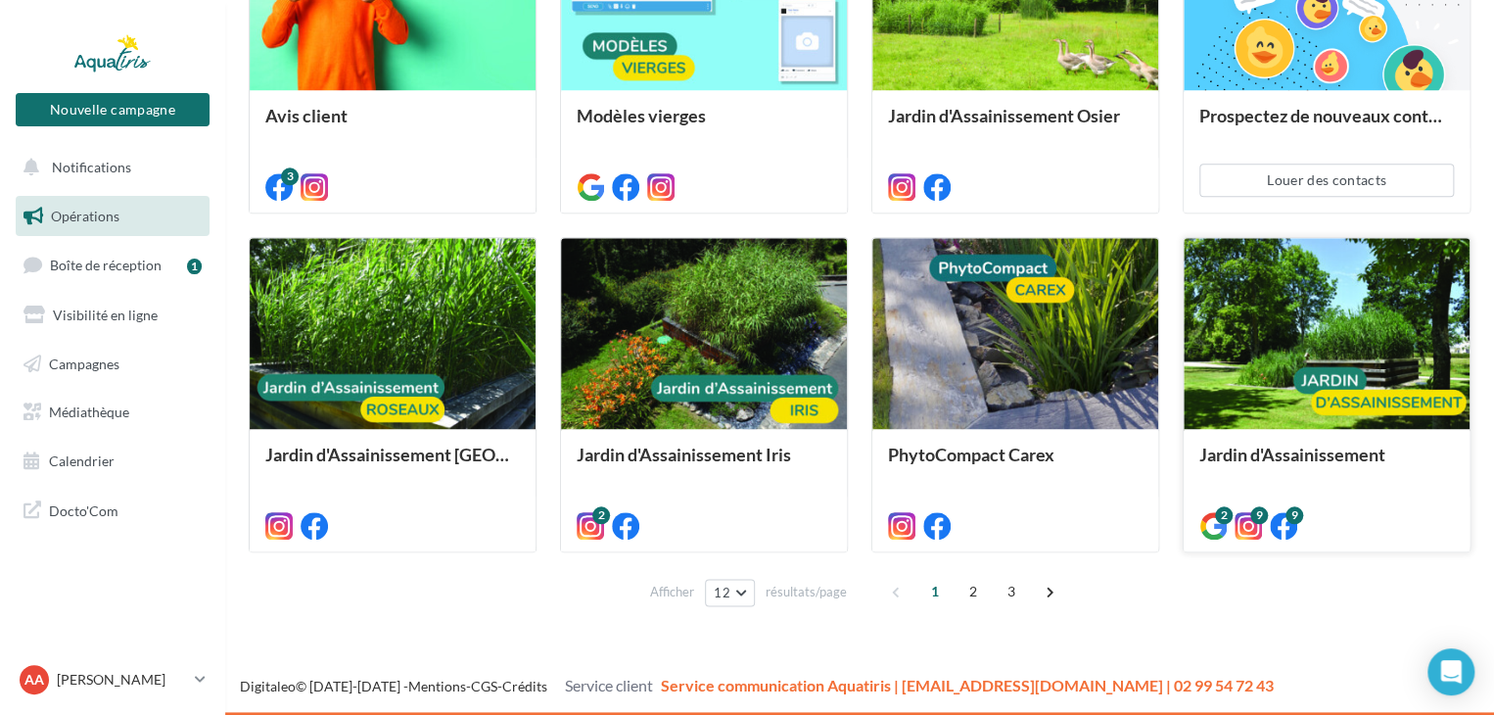
click at [1375, 340] on div at bounding box center [1327, 334] width 286 height 192
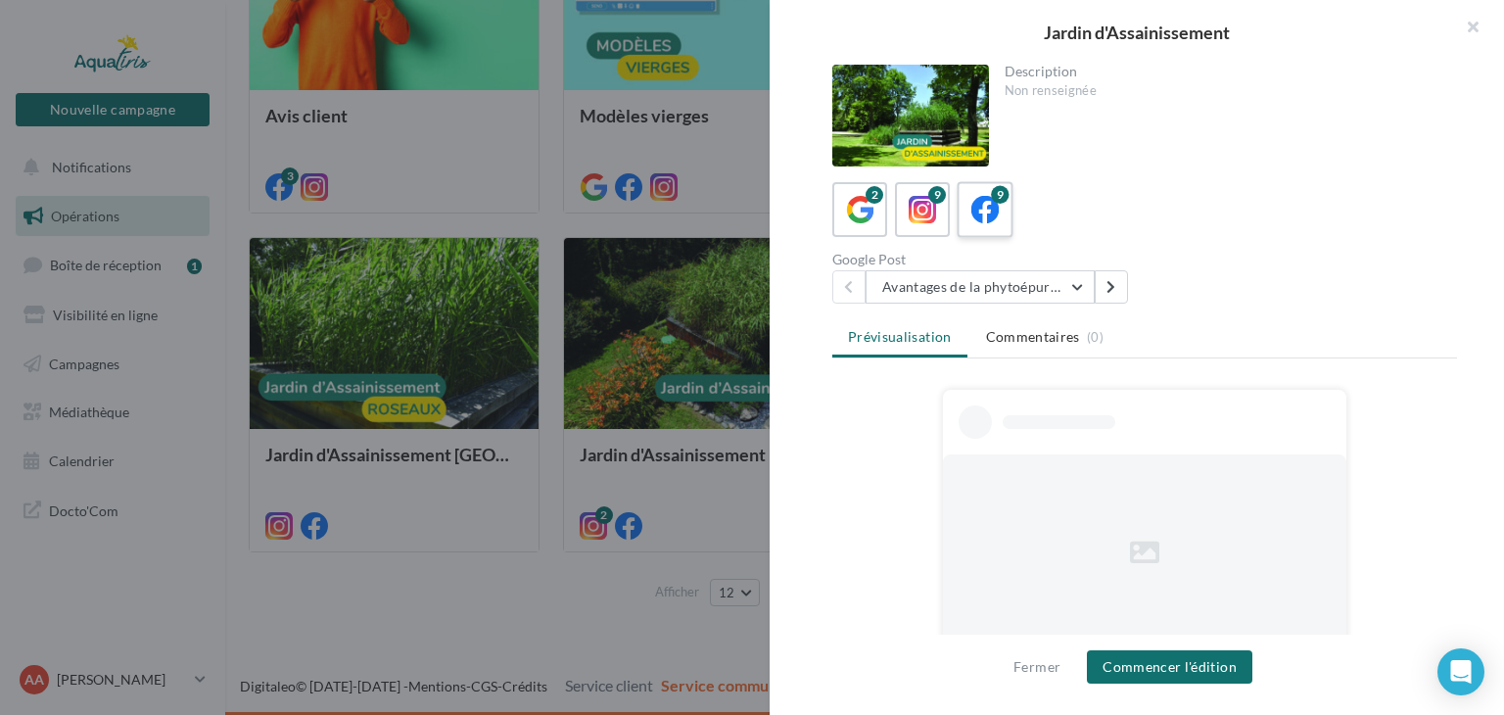
click at [994, 214] on icon at bounding box center [985, 210] width 28 height 28
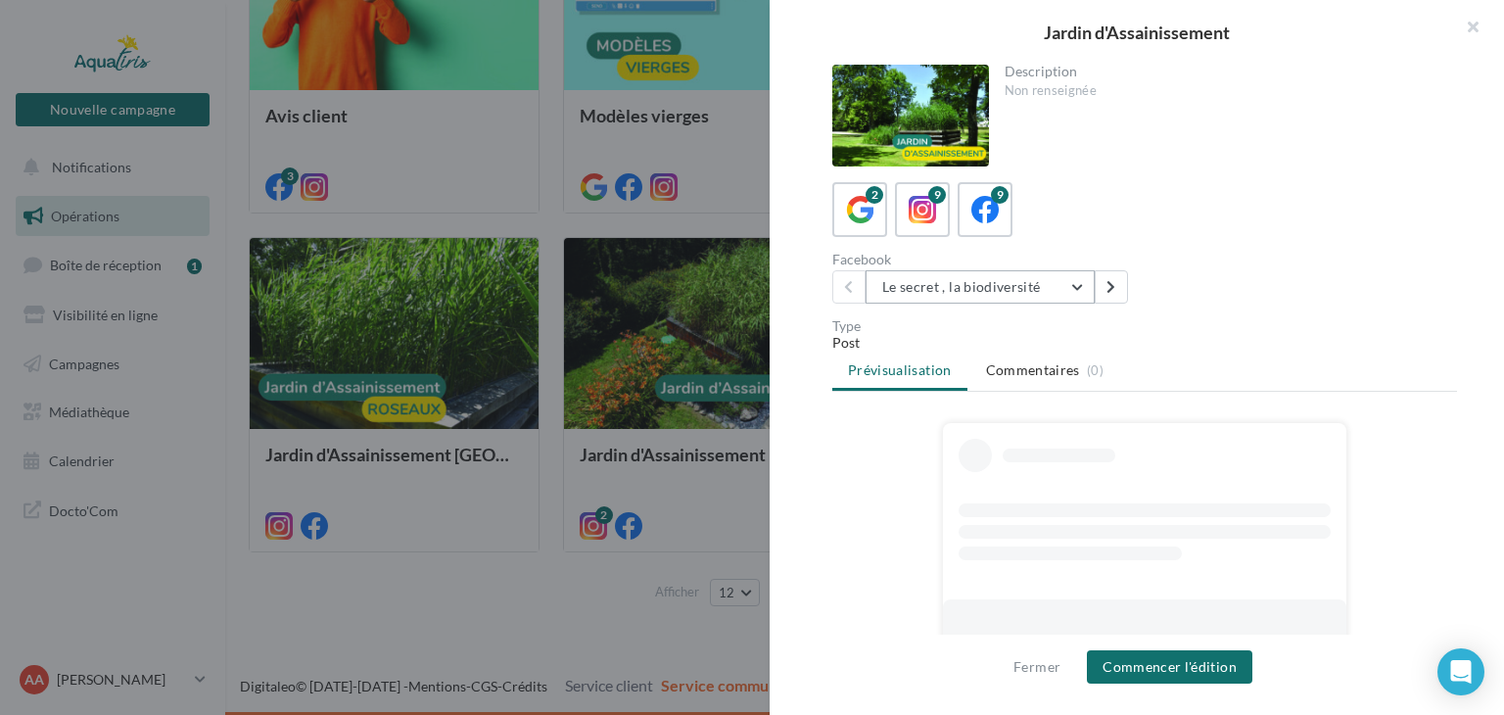
click at [1081, 295] on button "Le secret , la biodiversité" at bounding box center [979, 286] width 229 height 33
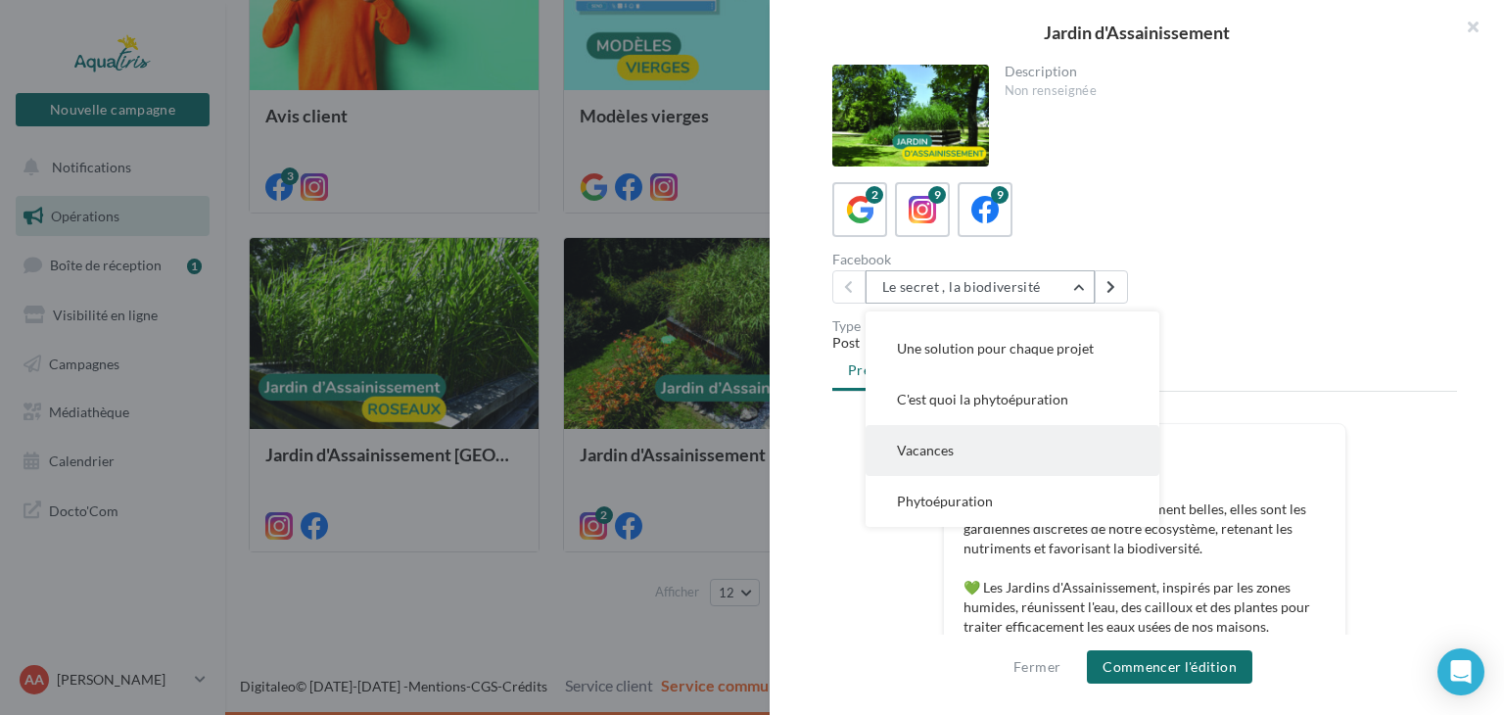
scroll to position [184, 0]
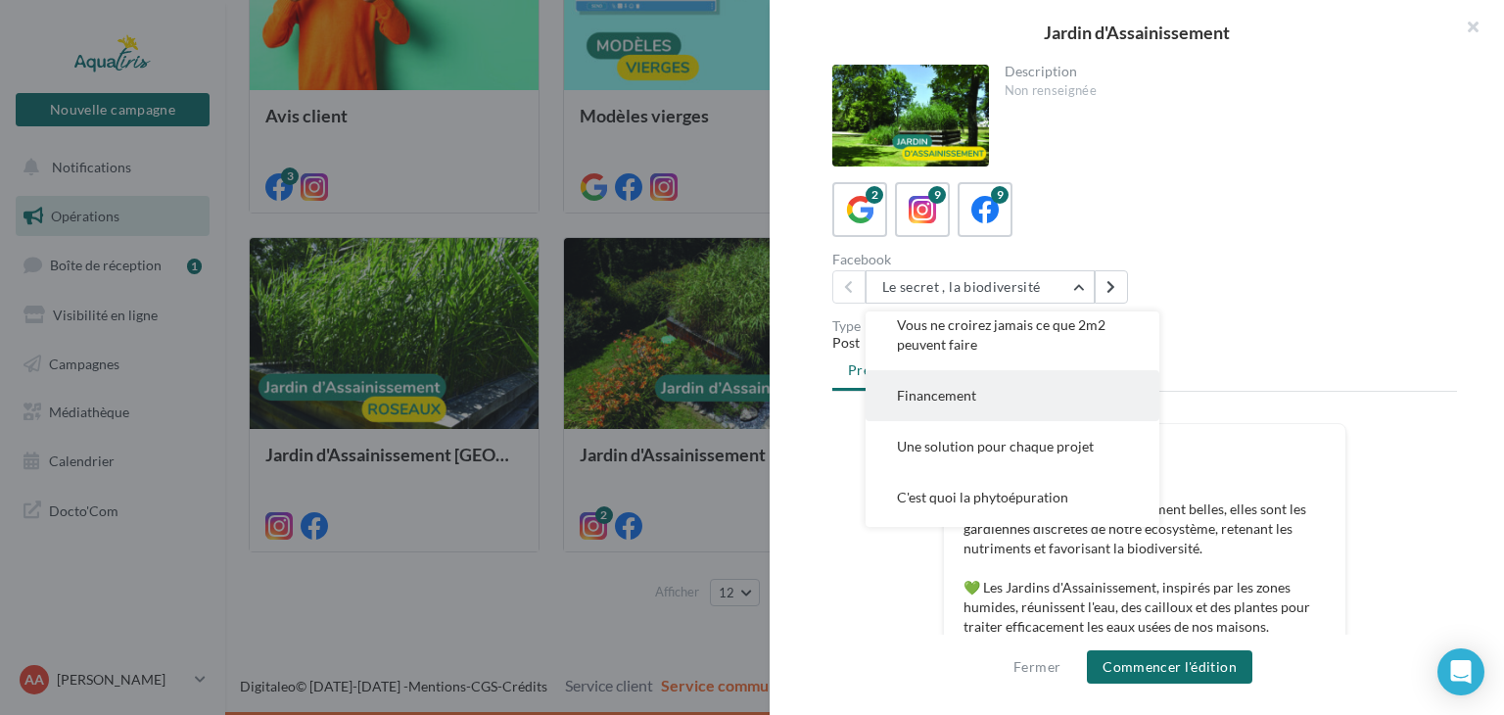
click at [1081, 399] on button "Financement" at bounding box center [1012, 395] width 294 height 51
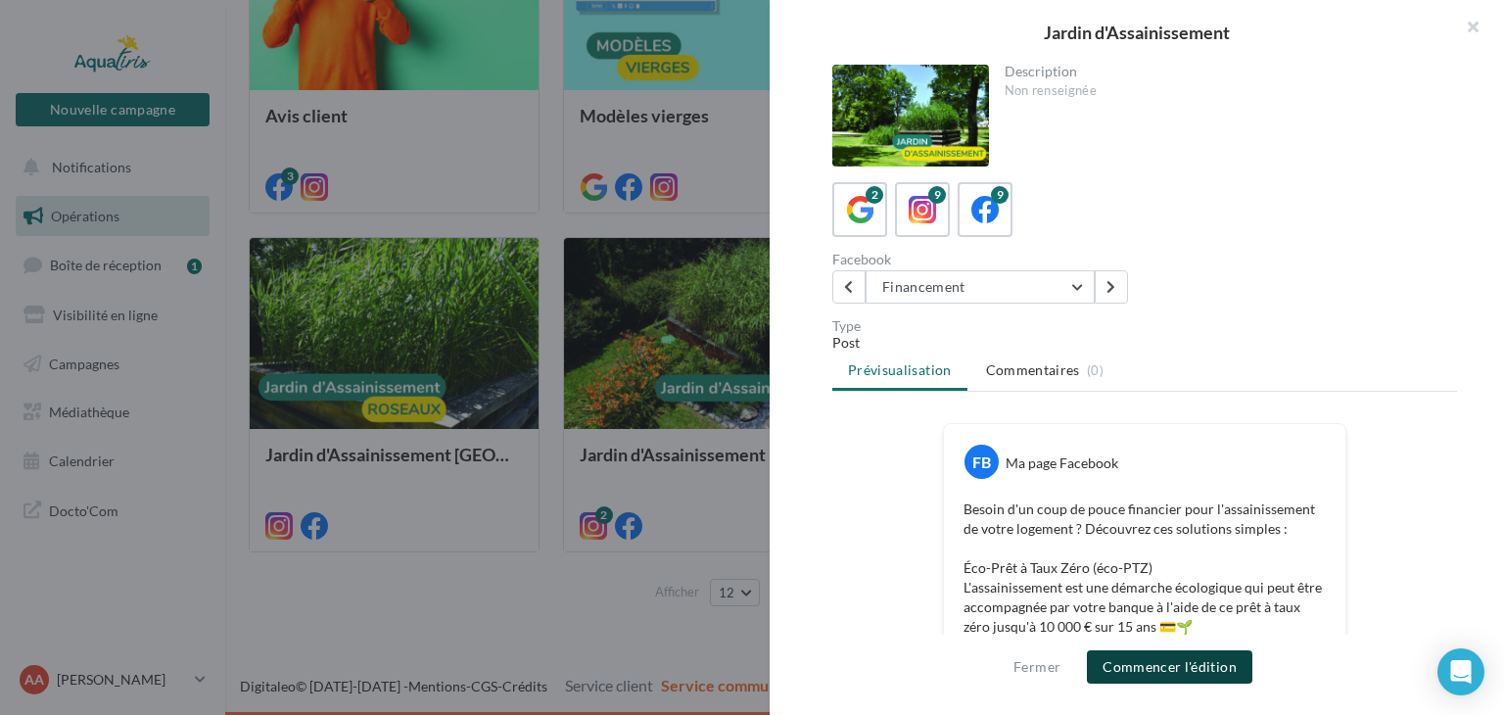
click at [1143, 667] on button "Commencer l'édition" at bounding box center [1169, 666] width 165 height 33
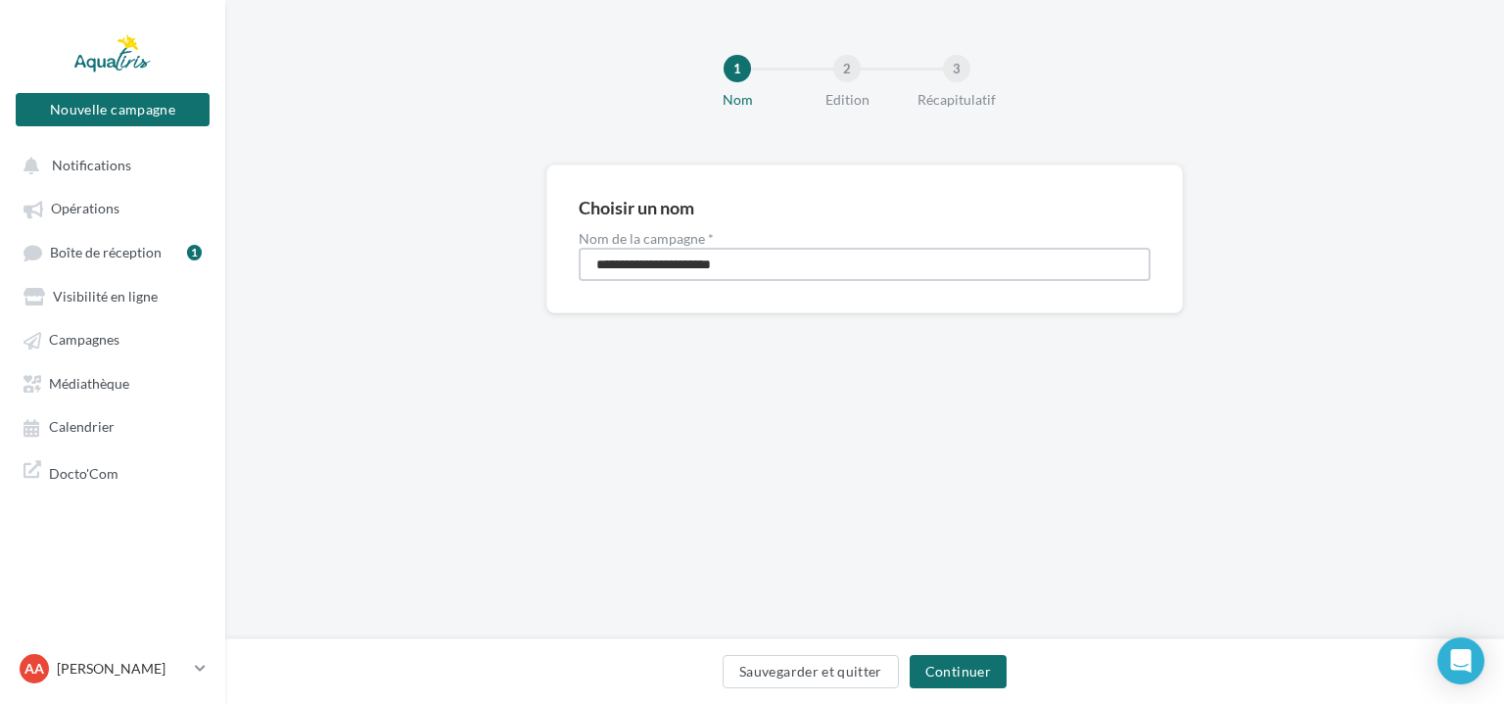
click at [759, 261] on input "**********" at bounding box center [865, 264] width 572 height 33
type input "**********"
click at [956, 667] on button "Continuer" at bounding box center [958, 671] width 97 height 33
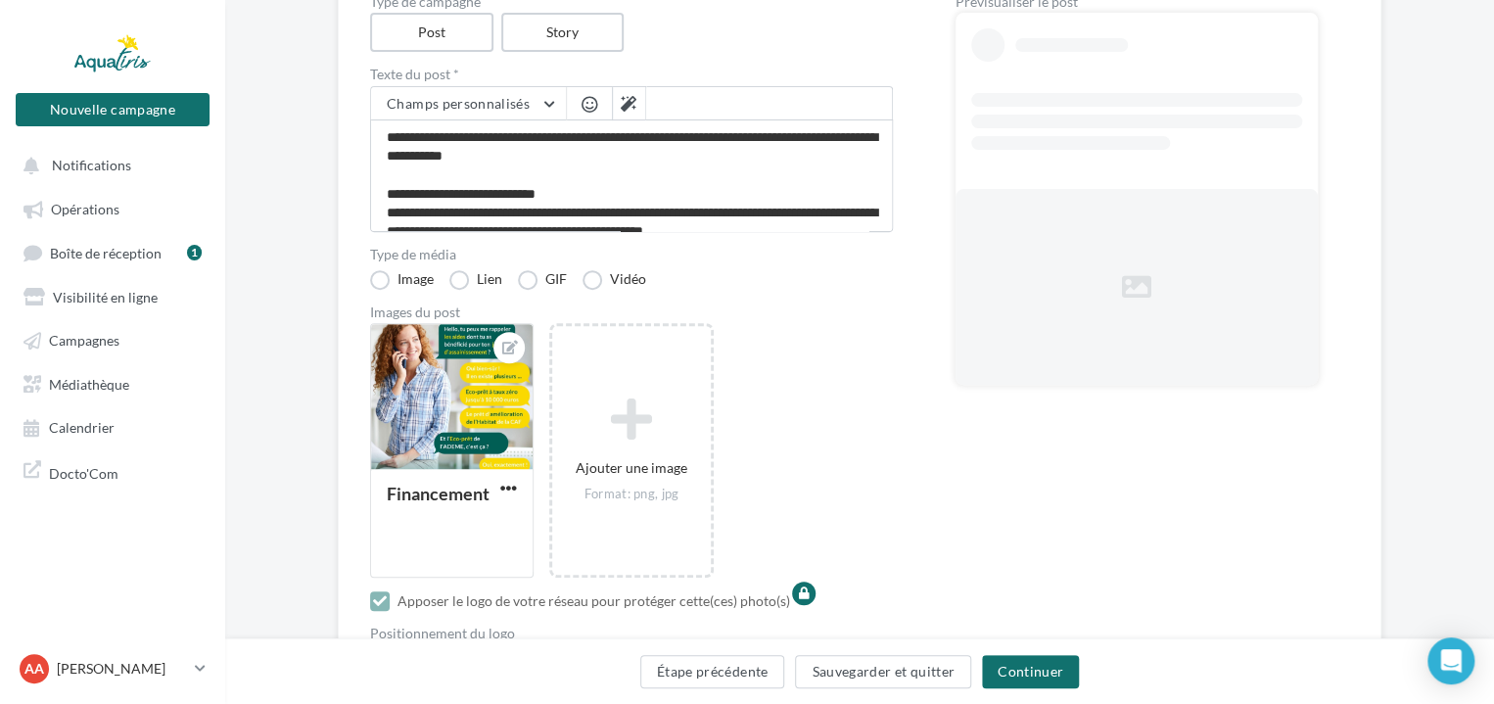
scroll to position [483, 0]
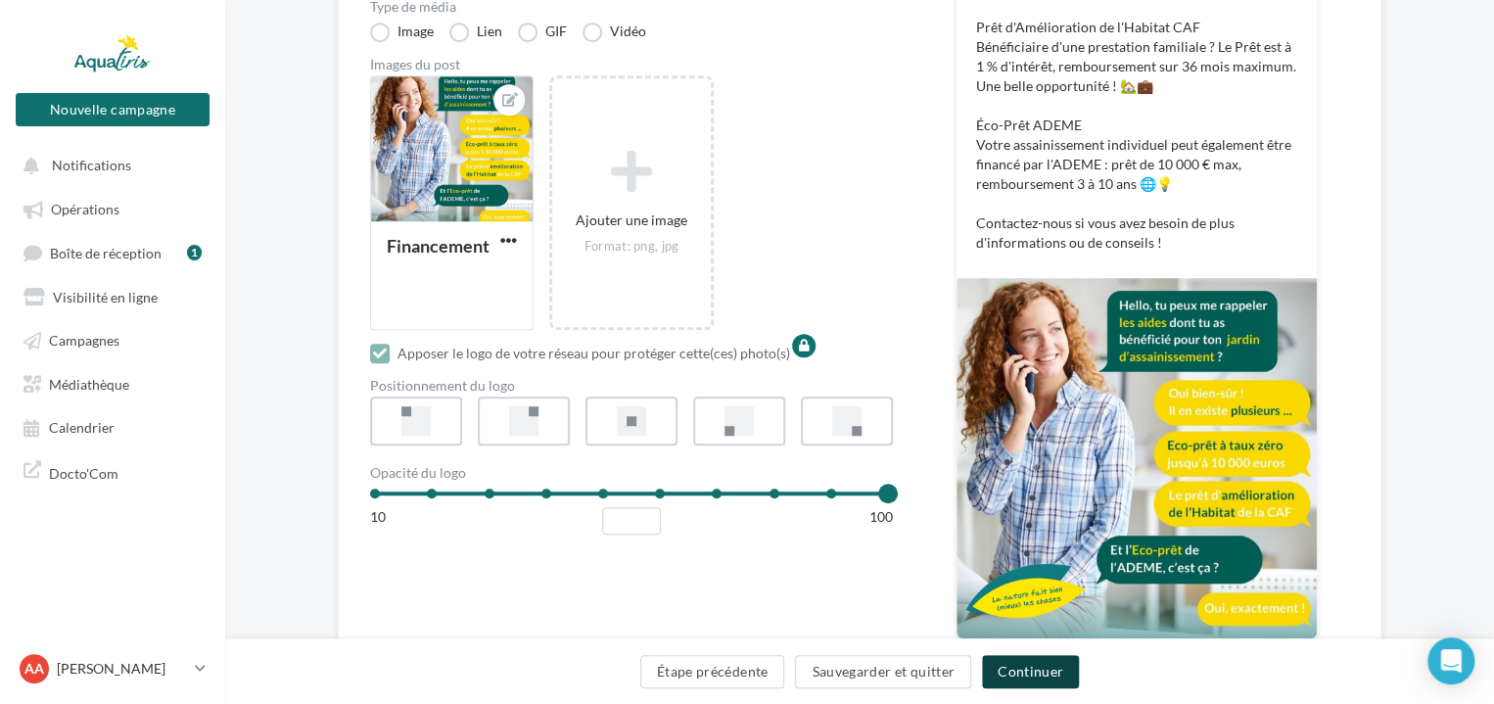
click at [1048, 671] on button "Continuer" at bounding box center [1030, 671] width 97 height 33
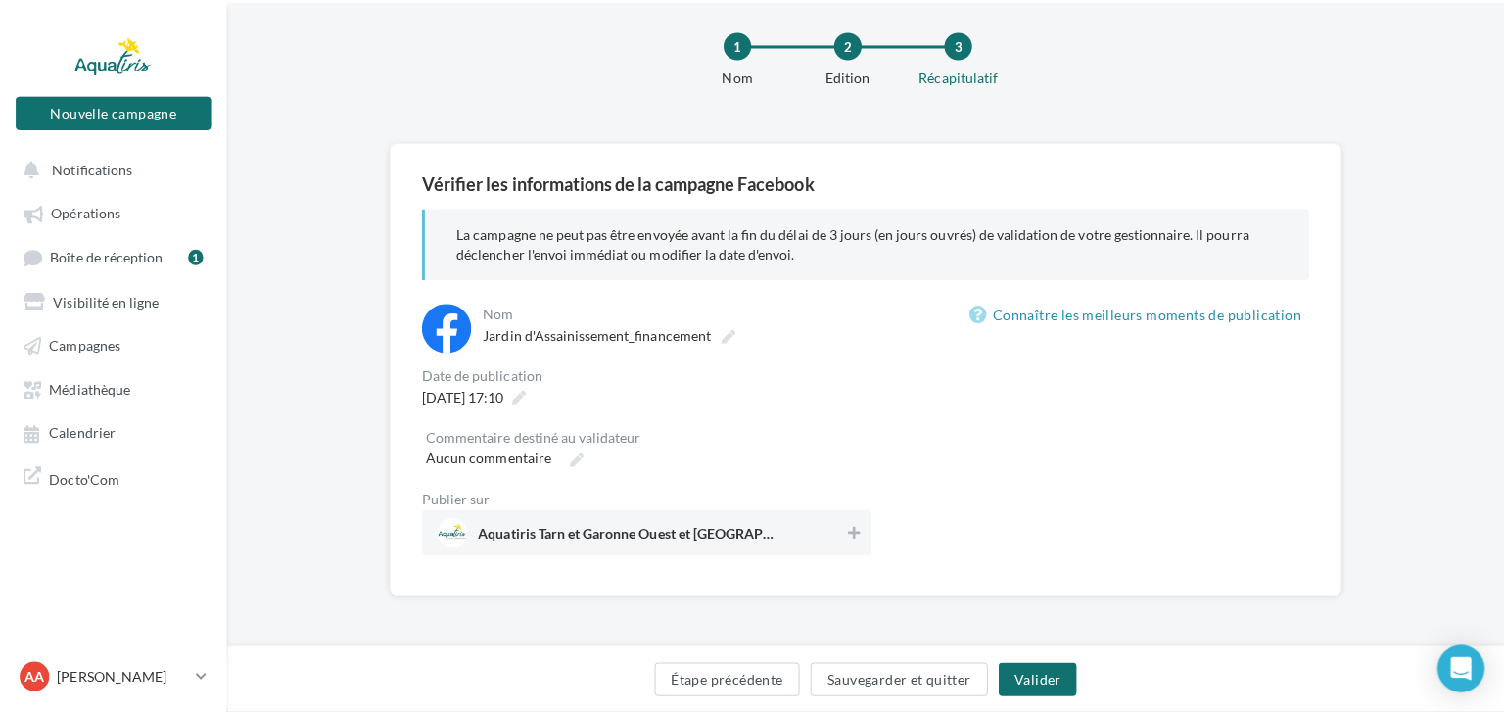
scroll to position [186, 0]
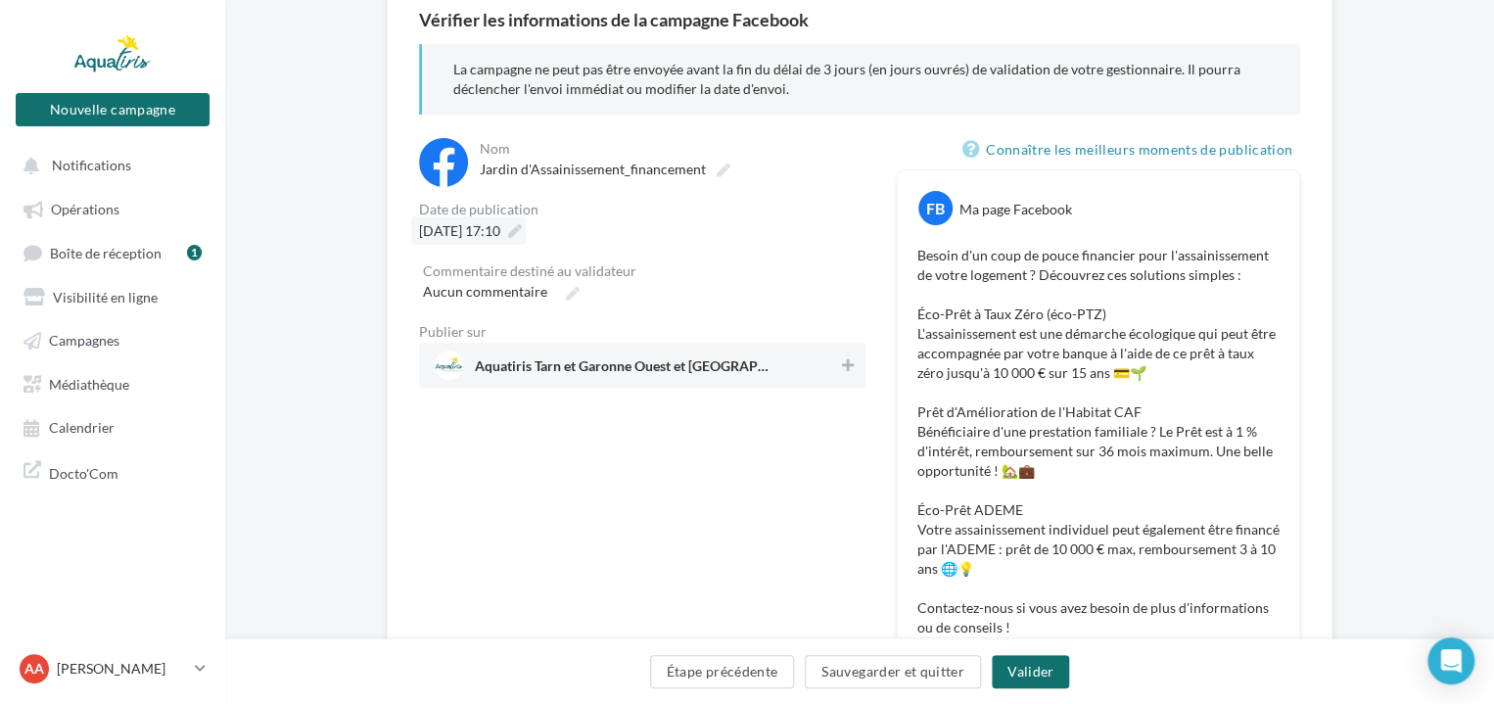
click at [522, 236] on icon at bounding box center [515, 231] width 14 height 14
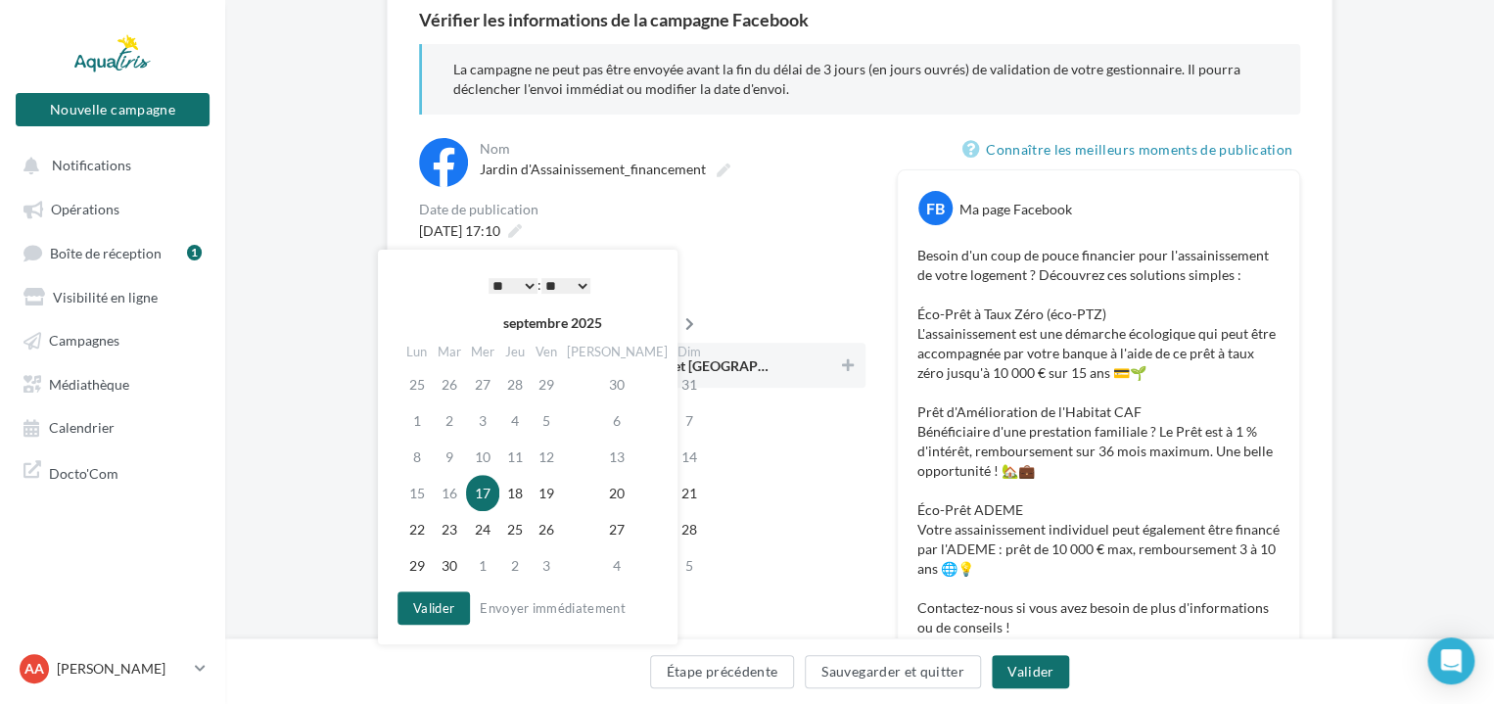
click at [677, 326] on icon at bounding box center [689, 324] width 24 height 14
click at [680, 326] on icon at bounding box center [692, 324] width 24 height 14
click at [455, 419] on td "2" at bounding box center [452, 420] width 33 height 36
click at [509, 288] on select "* * * * * * * * * * ** ** ** ** ** ** ** ** ** ** ** ** ** **" at bounding box center [513, 286] width 49 height 16
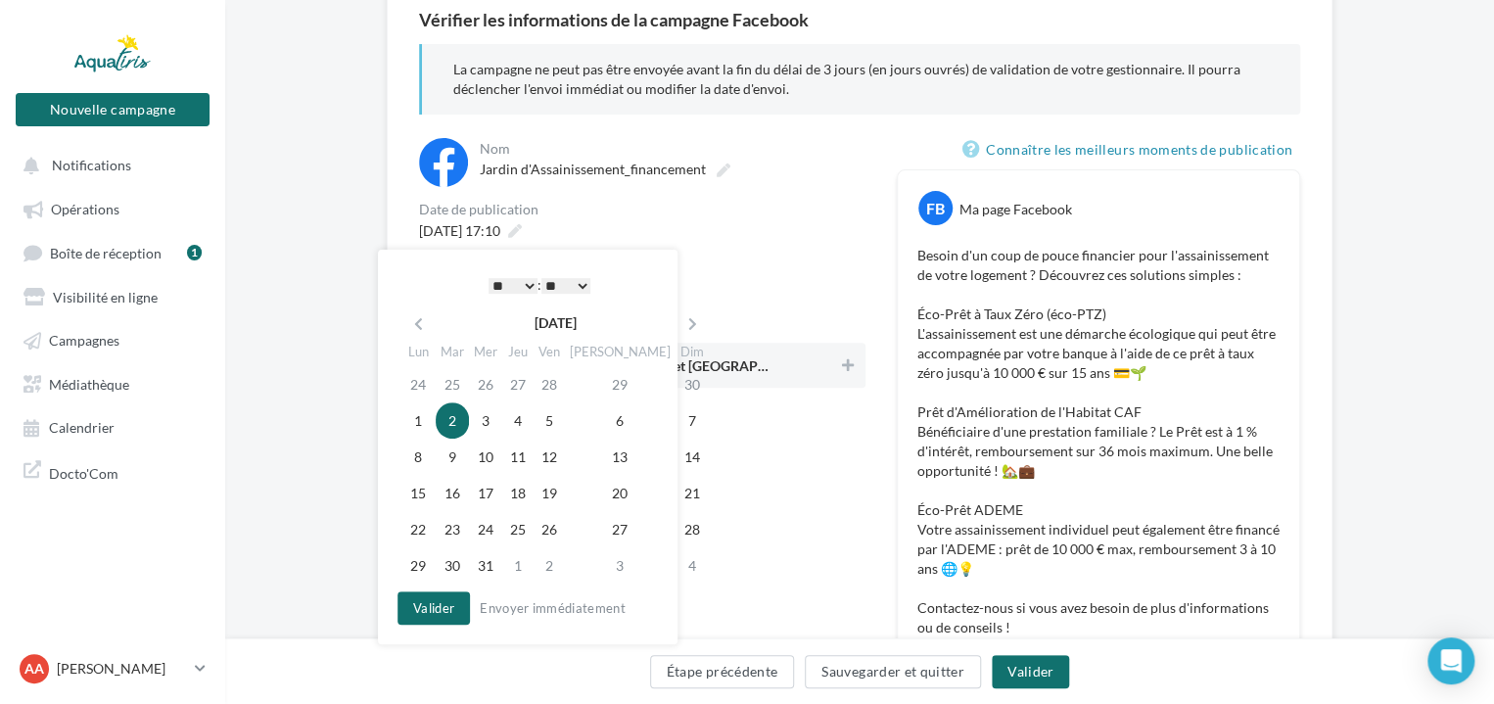
click at [563, 287] on select "** ** ** ** ** **" at bounding box center [565, 286] width 49 height 16
click at [430, 606] on button "Valider" at bounding box center [433, 607] width 72 height 33
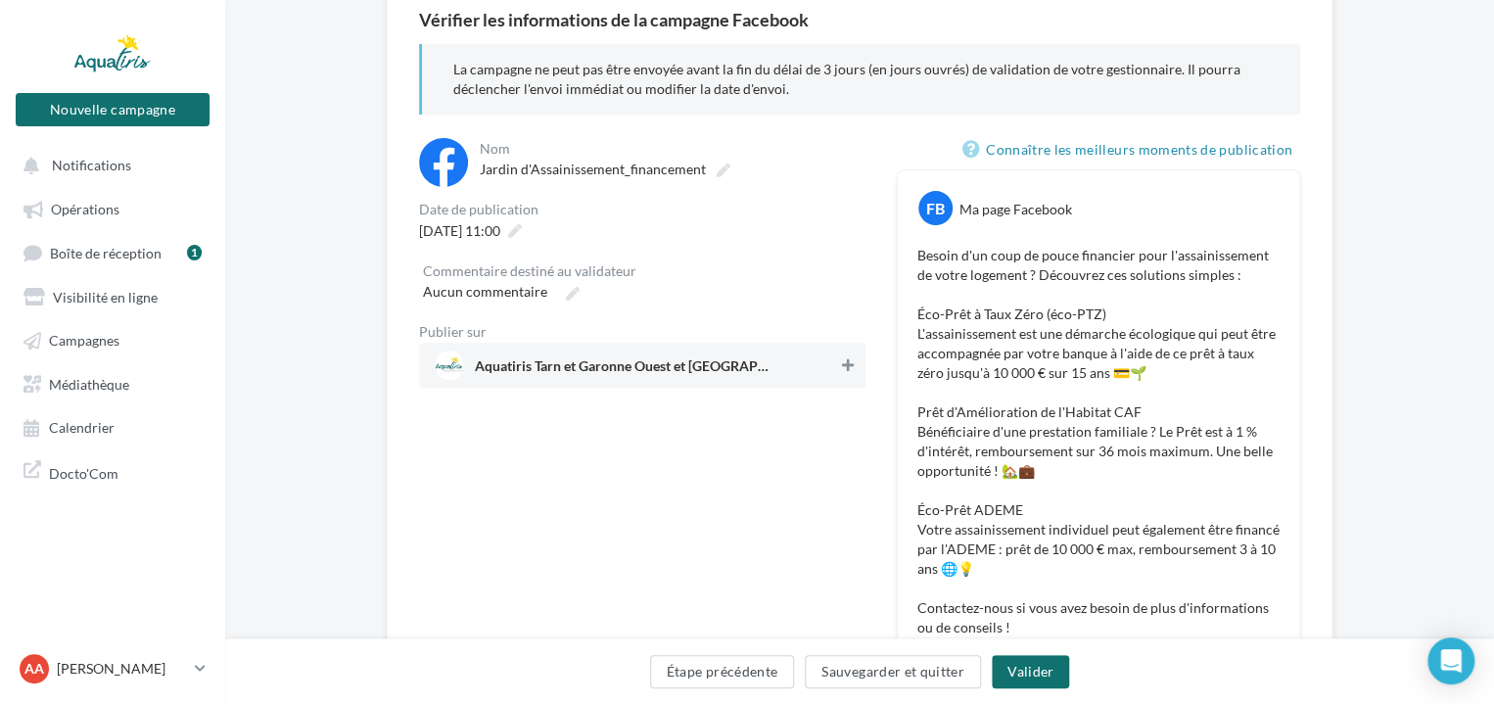
click at [843, 361] on icon at bounding box center [848, 365] width 12 height 14
click at [1044, 678] on button "Valider" at bounding box center [1030, 671] width 77 height 33
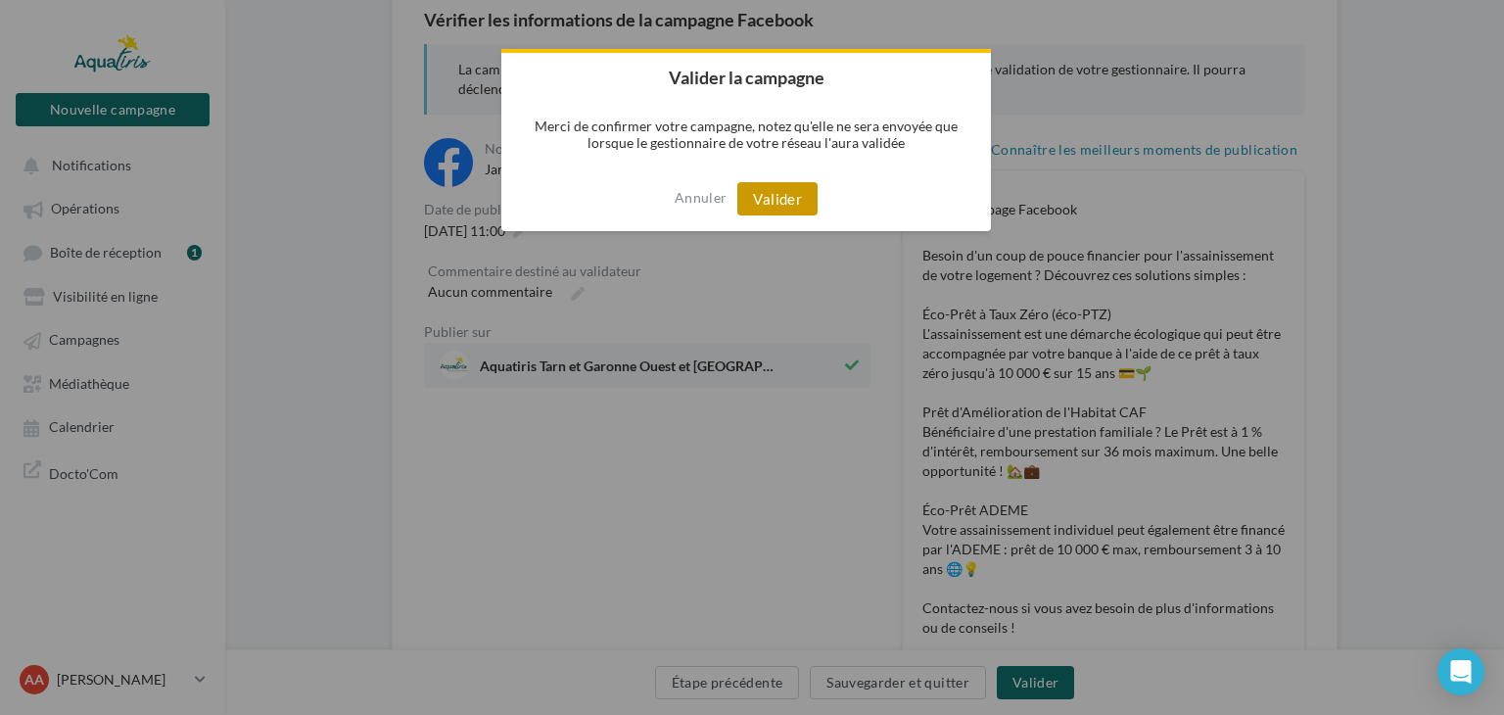
click at [778, 211] on button "Valider" at bounding box center [777, 198] width 80 height 33
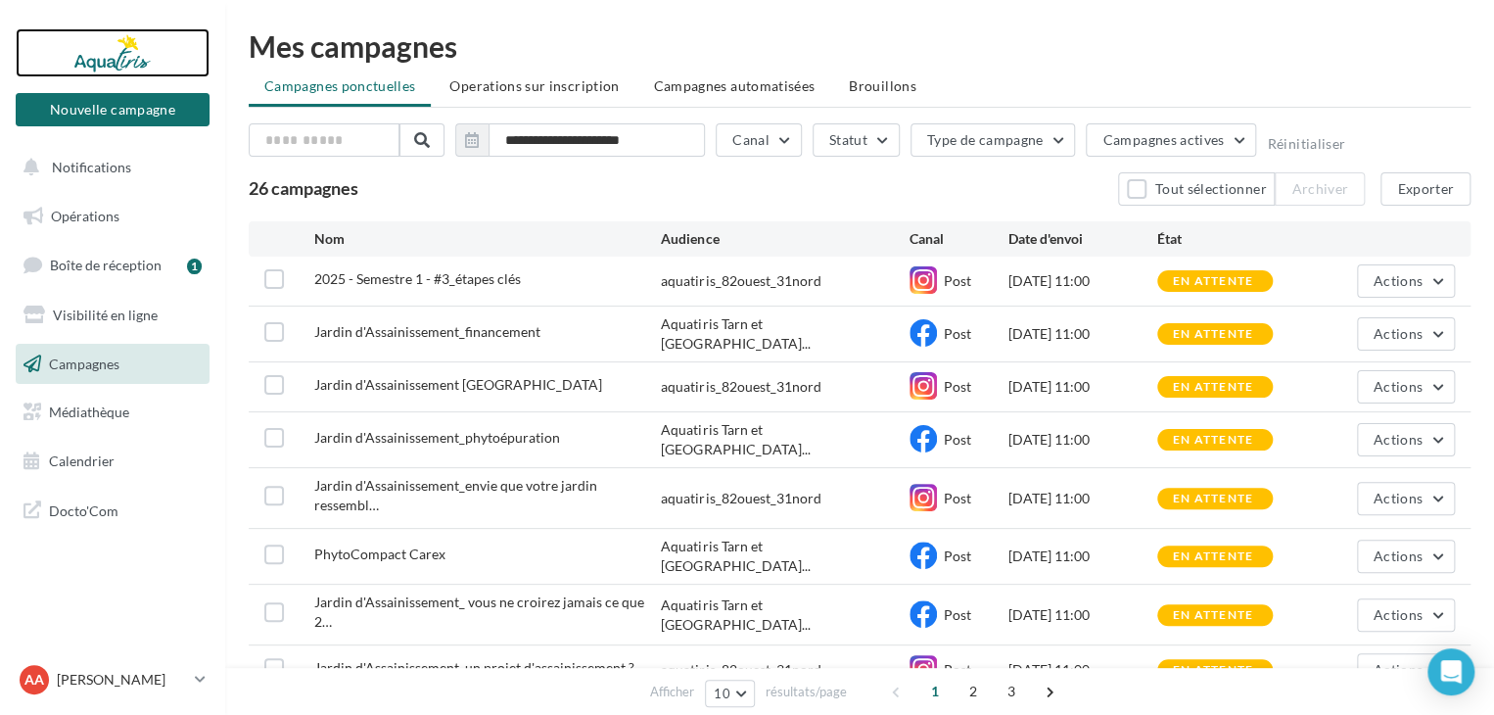
click at [113, 54] on div at bounding box center [112, 52] width 157 height 49
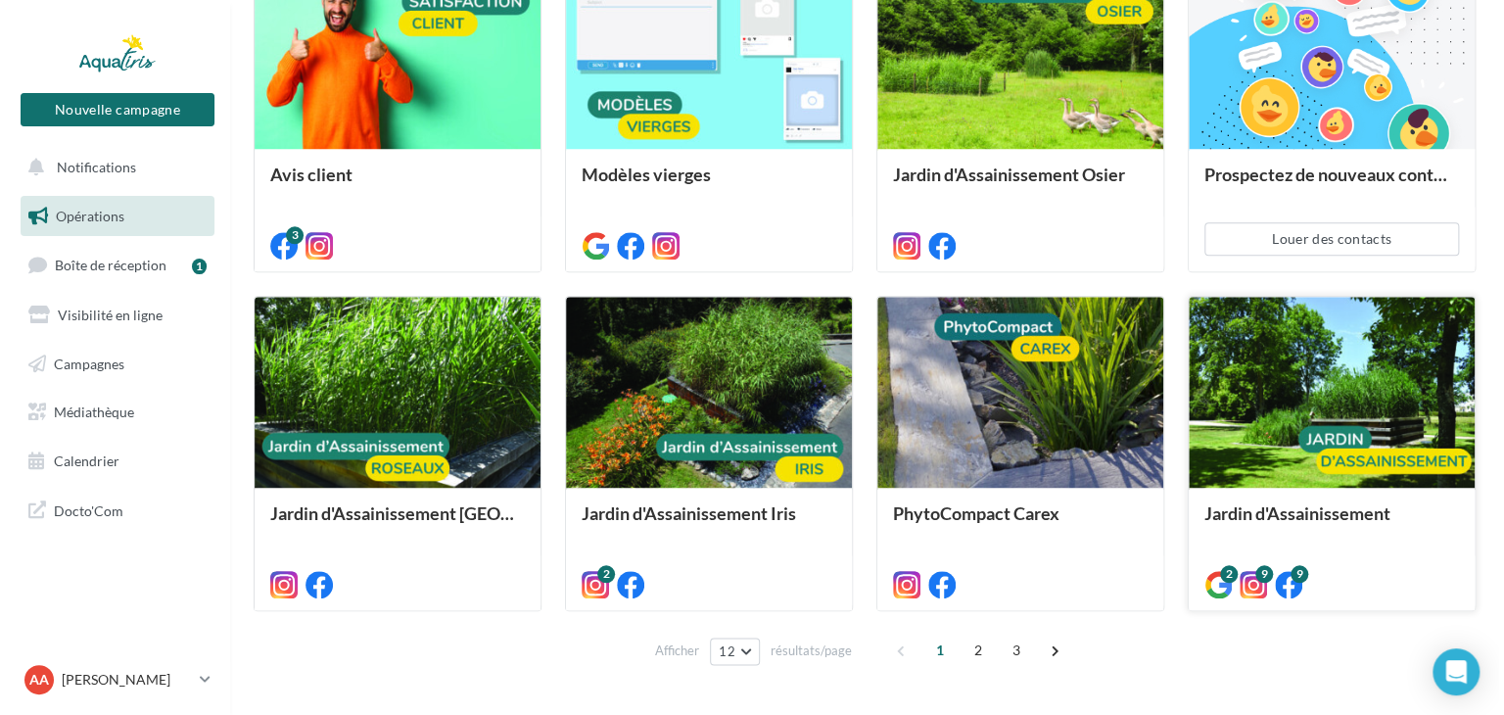
scroll to position [842, 0]
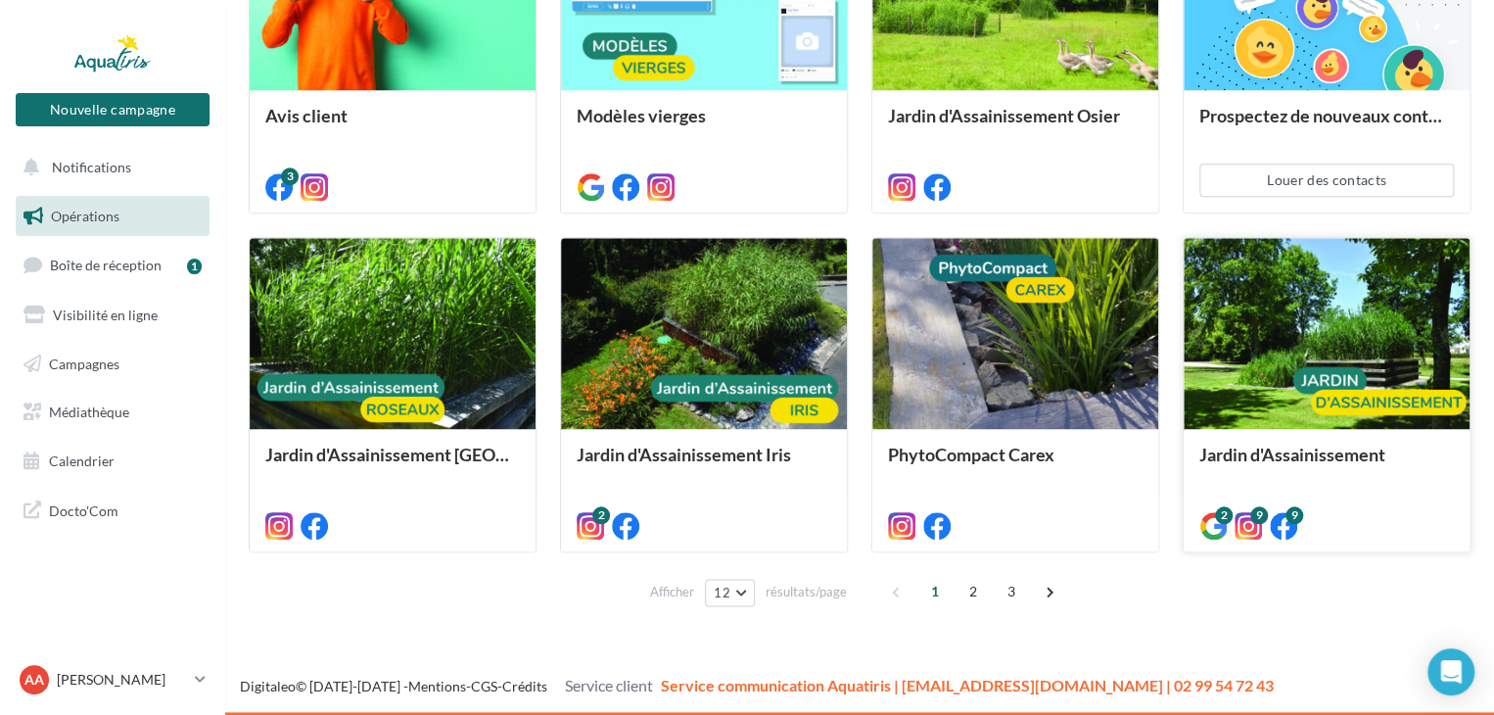
click at [1287, 397] on div at bounding box center [1327, 334] width 286 height 192
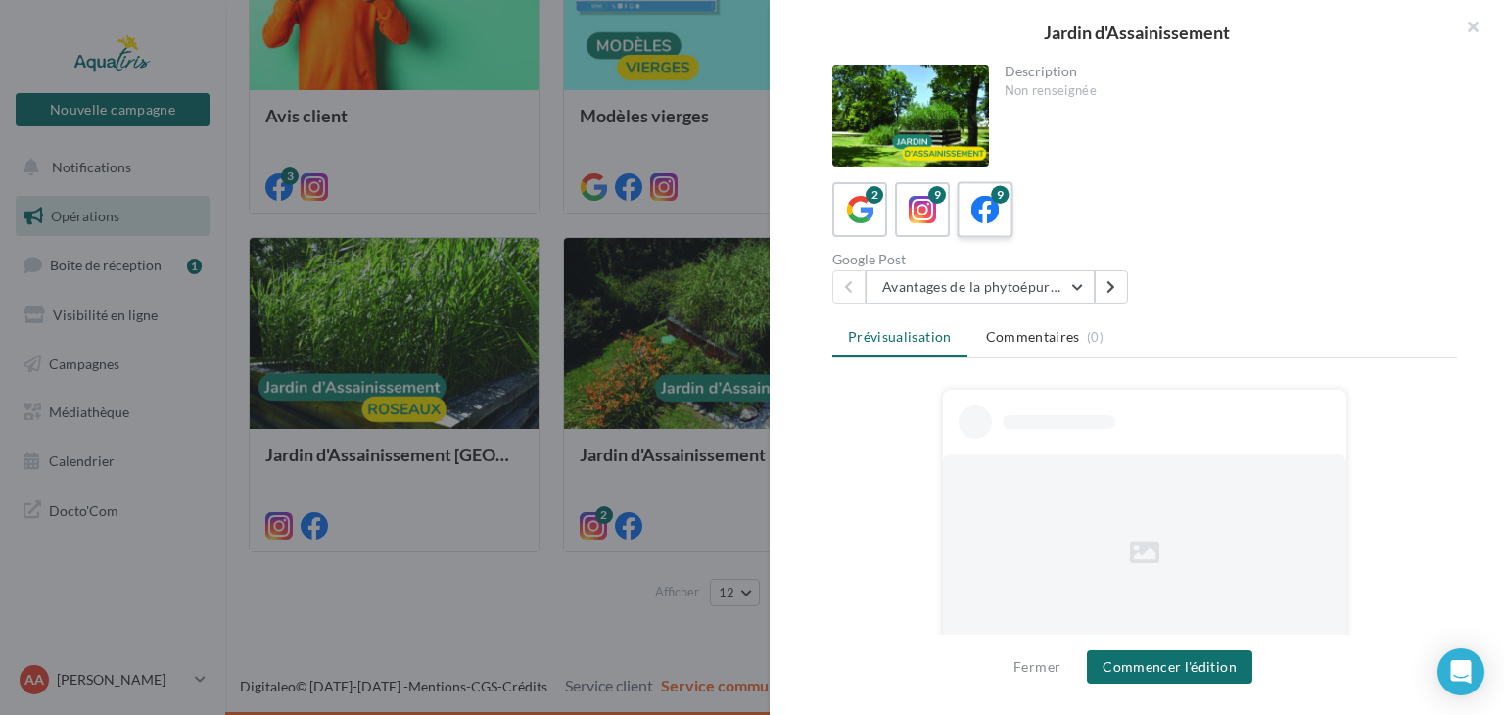
click at [982, 215] on icon at bounding box center [985, 210] width 28 height 28
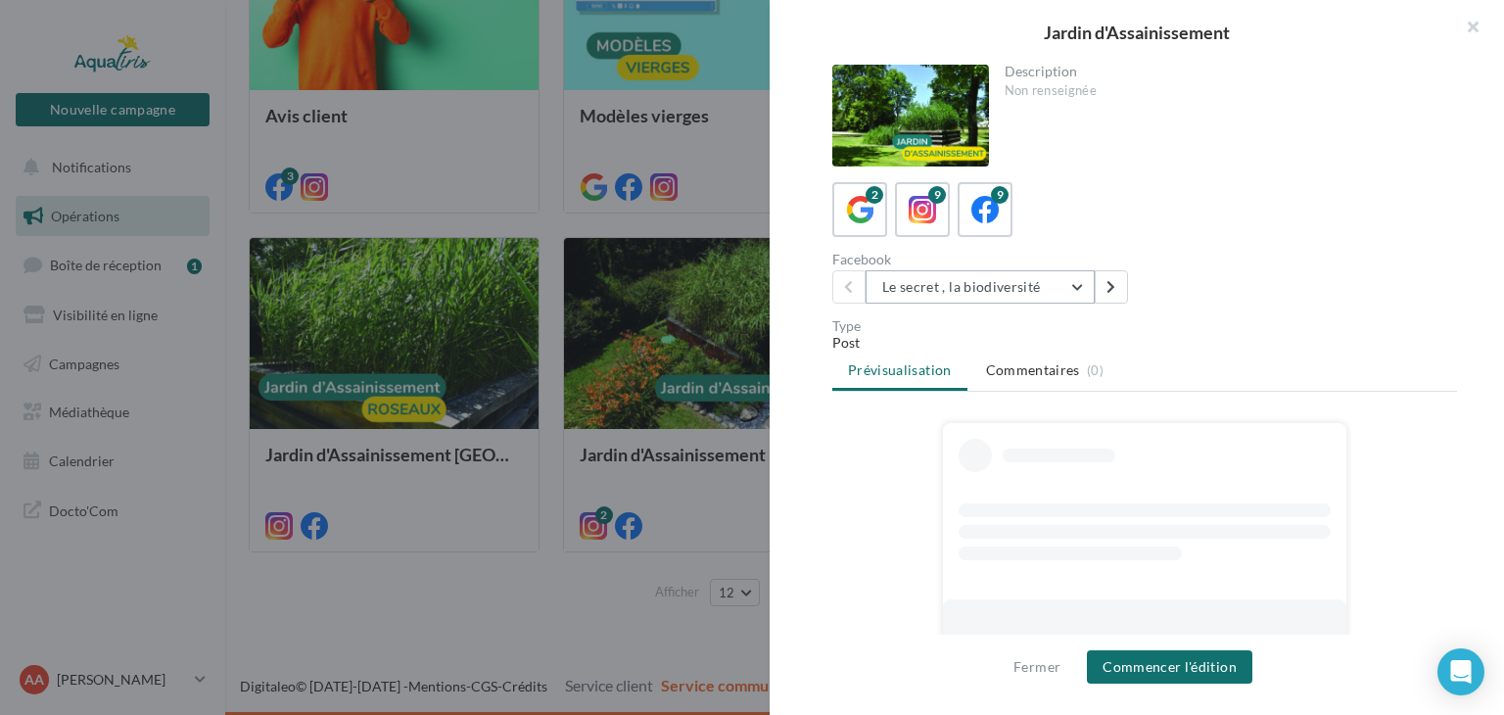
click at [1076, 291] on button "Le secret , la biodiversité" at bounding box center [979, 286] width 229 height 33
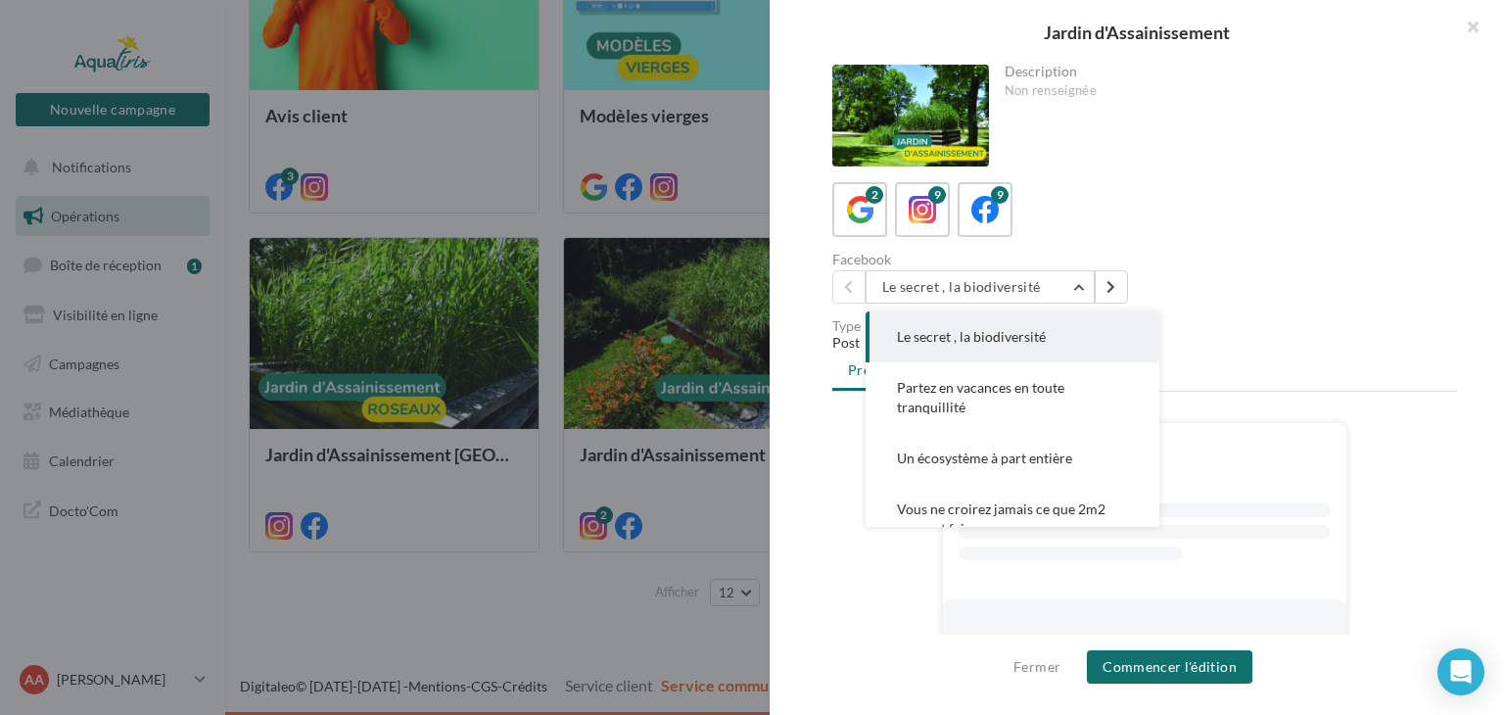
click at [1075, 463] on button "Un écosystème à part entière" at bounding box center [1012, 458] width 294 height 51
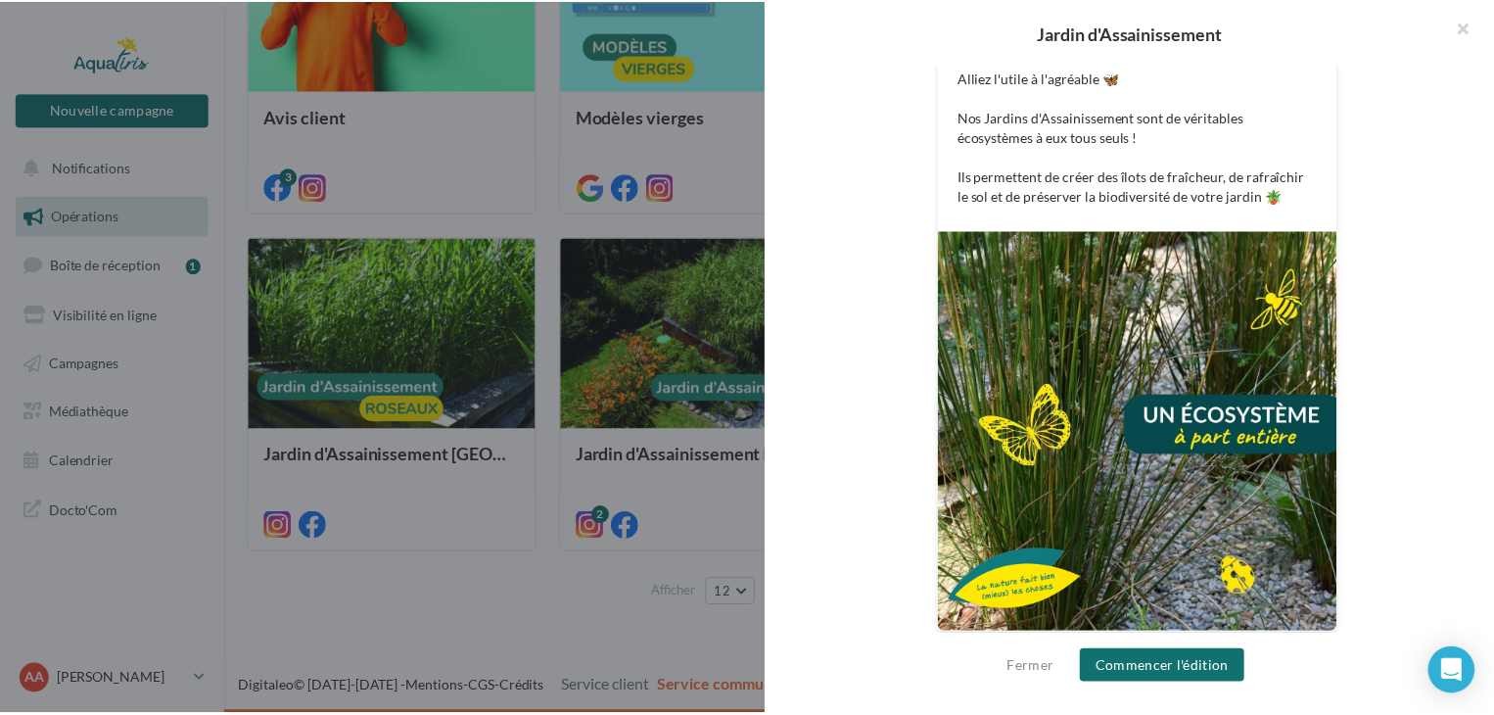
scroll to position [436, 0]
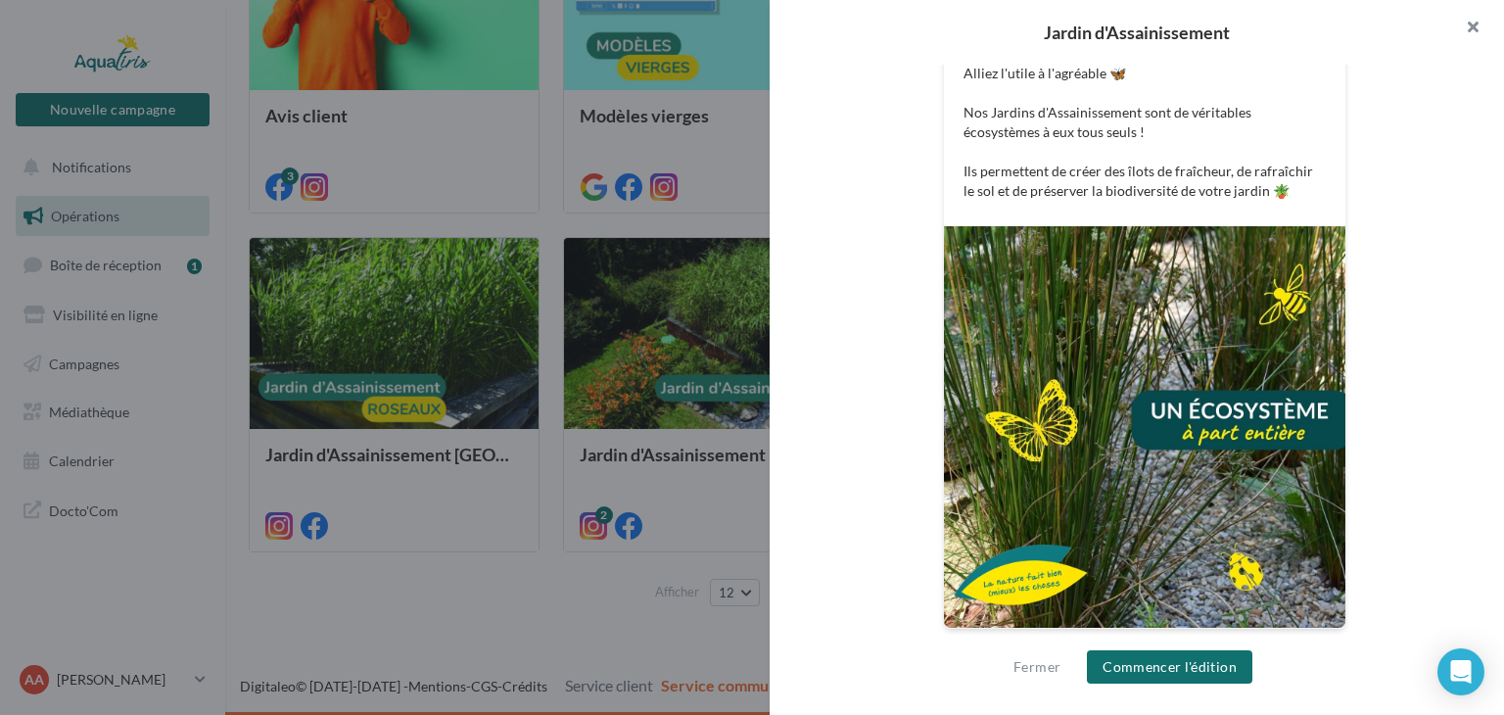
click at [1469, 35] on button "button" at bounding box center [1464, 29] width 78 height 59
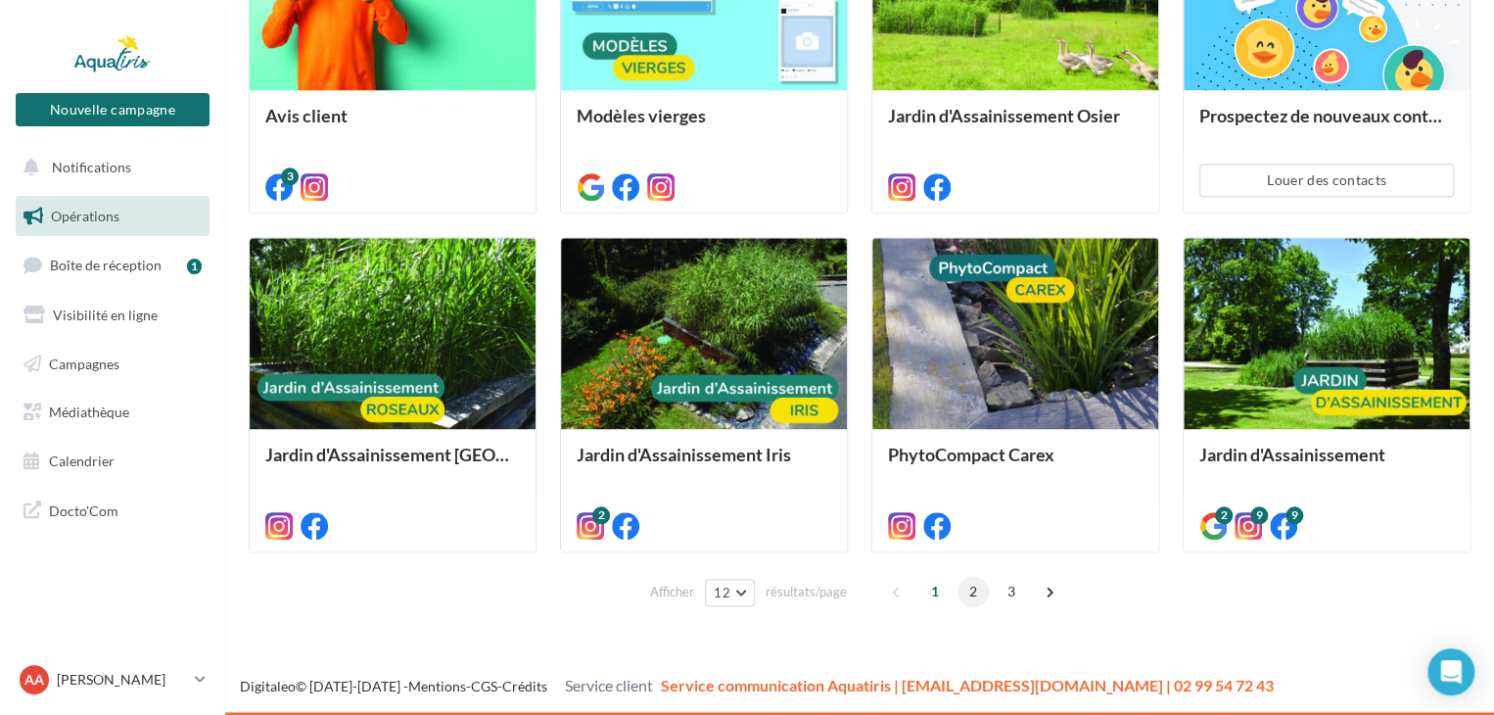
click at [964, 596] on span "2" at bounding box center [972, 591] width 31 height 31
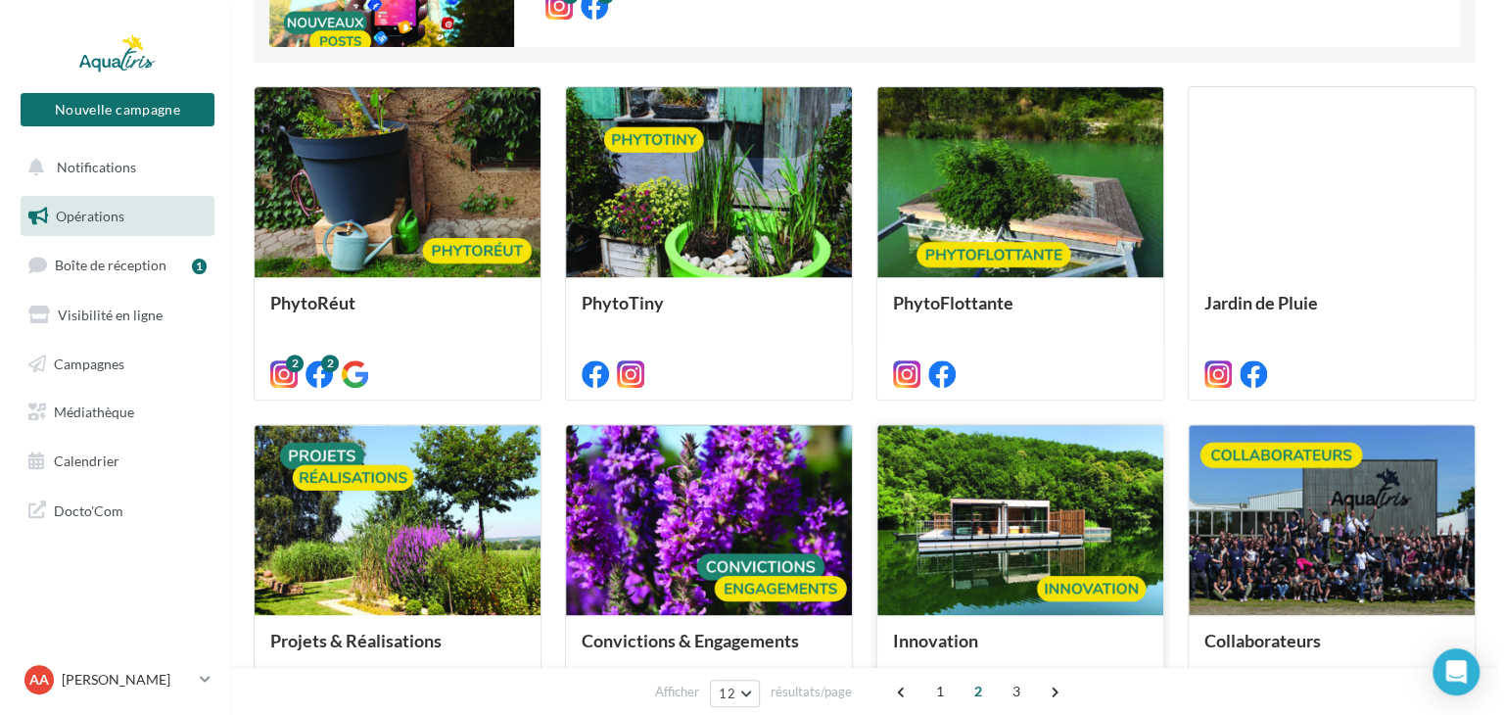
scroll to position [392, 0]
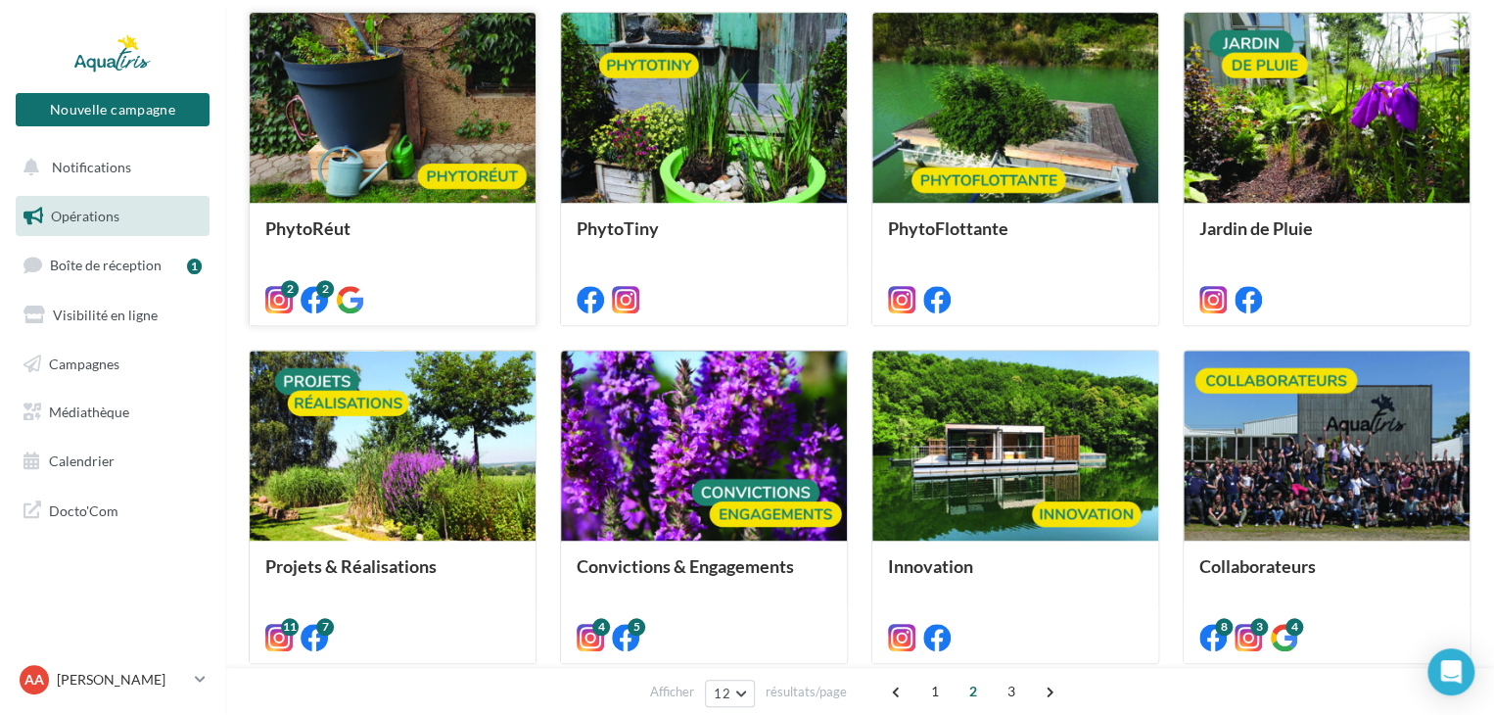
click at [436, 128] on div at bounding box center [393, 109] width 286 height 192
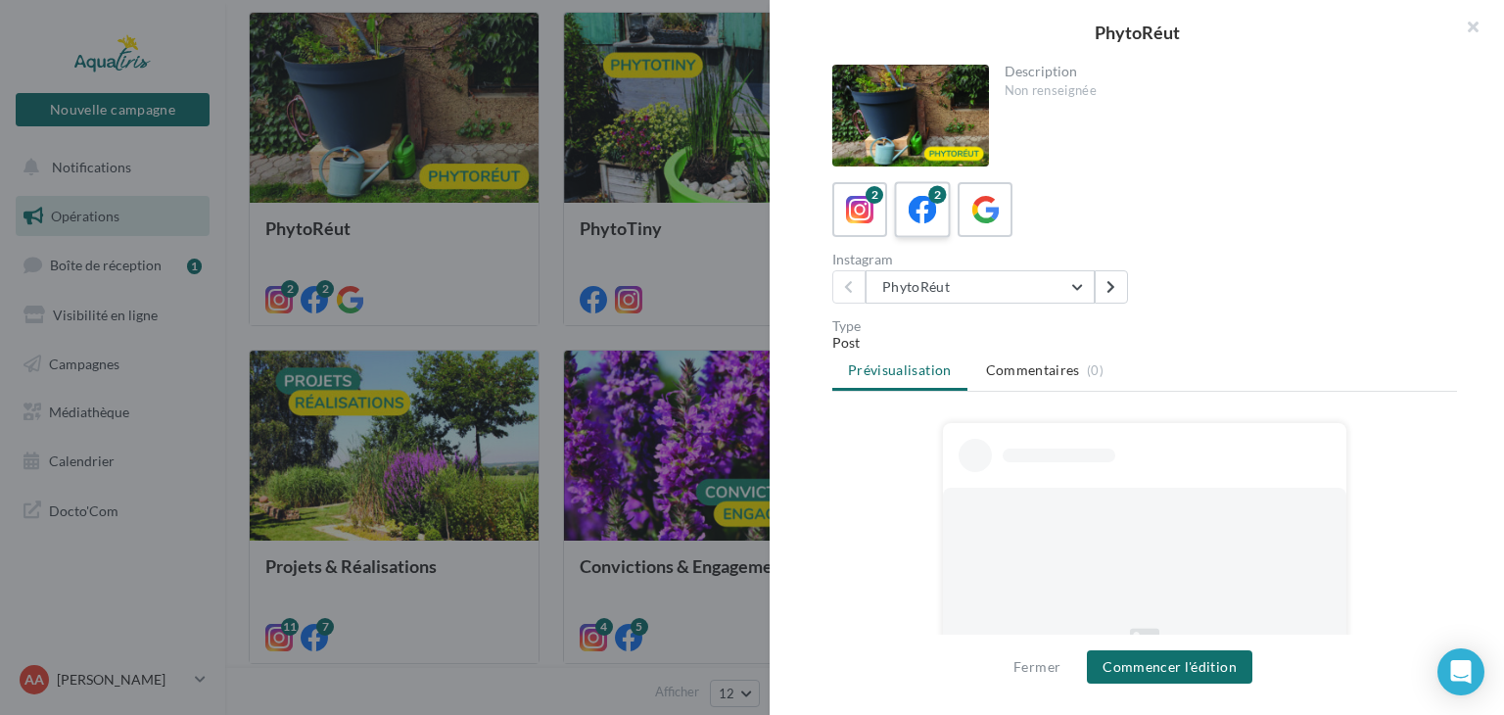
click at [923, 226] on div "2" at bounding box center [923, 210] width 36 height 36
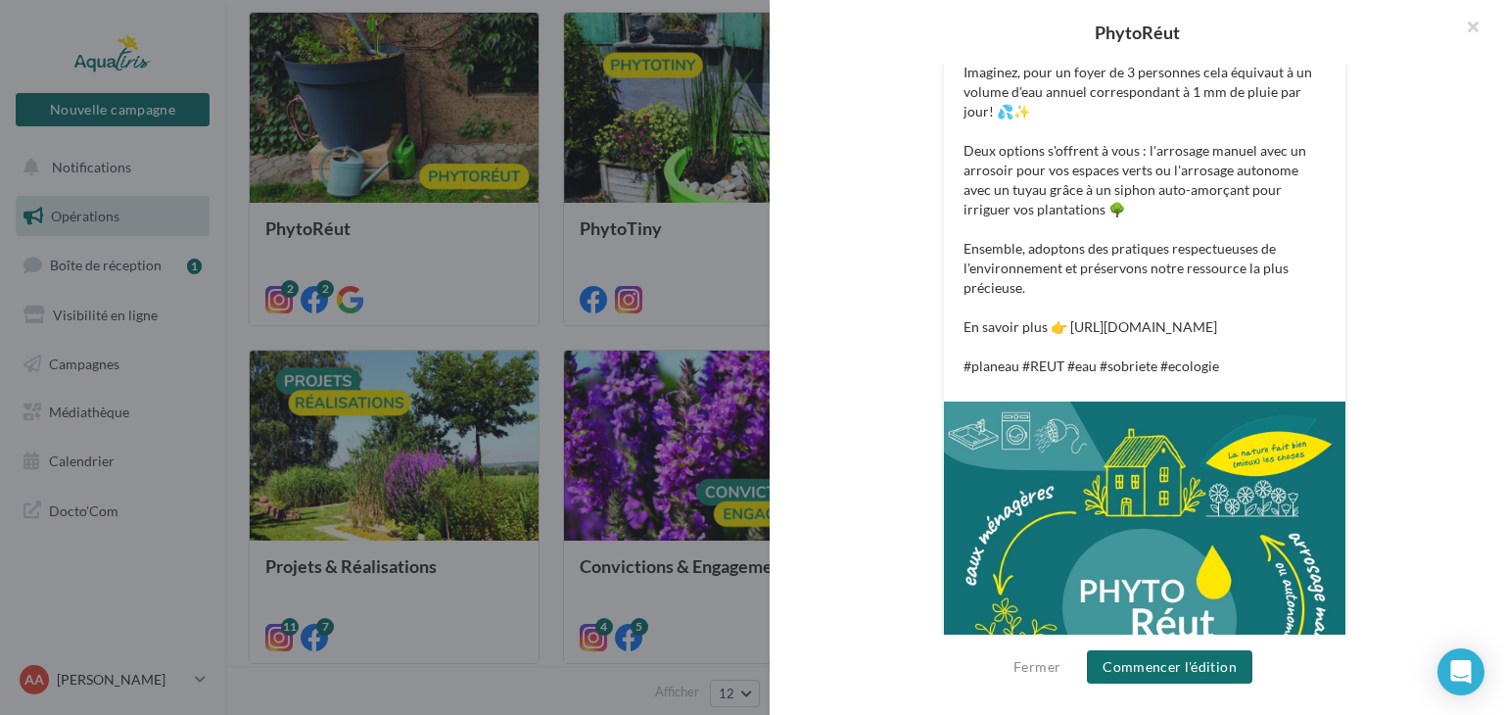
scroll to position [631, 0]
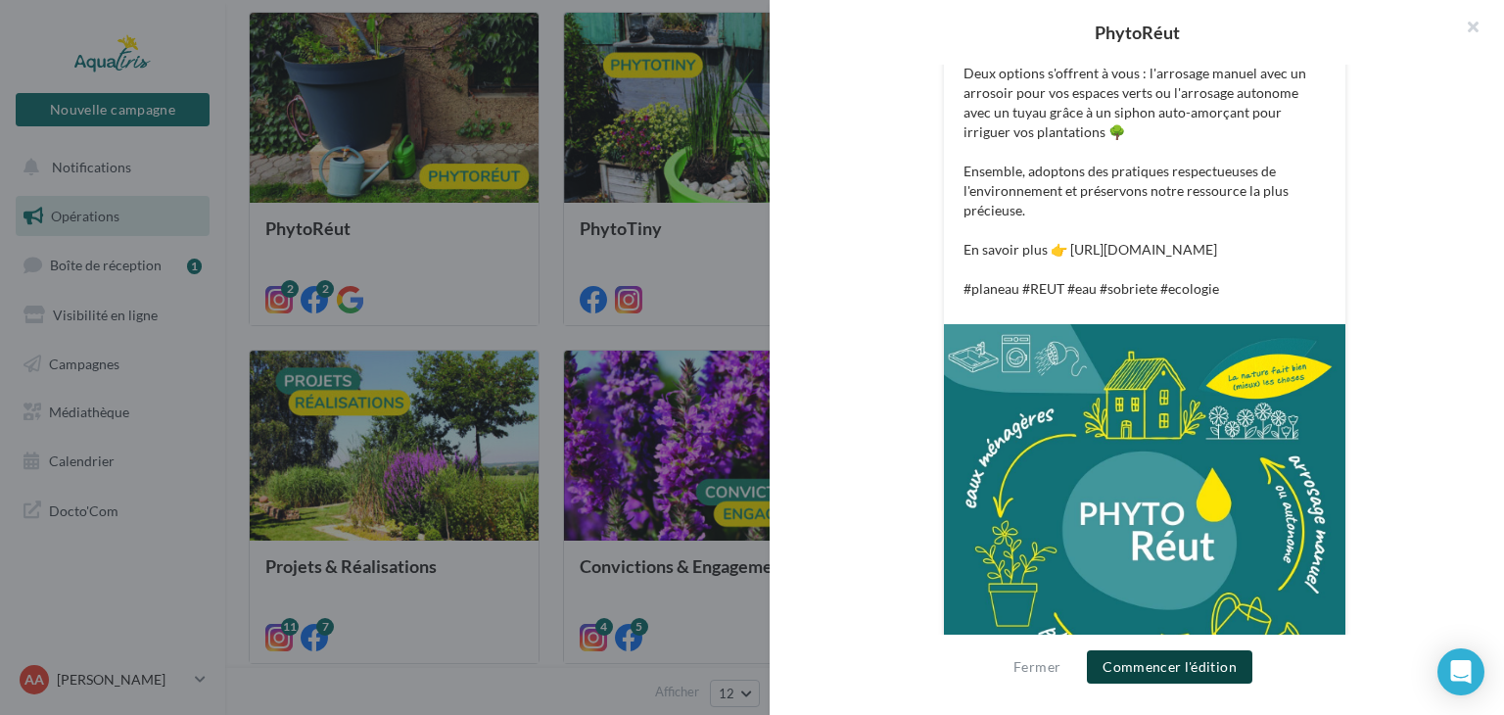
click at [1127, 673] on button "Commencer l'édition" at bounding box center [1169, 666] width 165 height 33
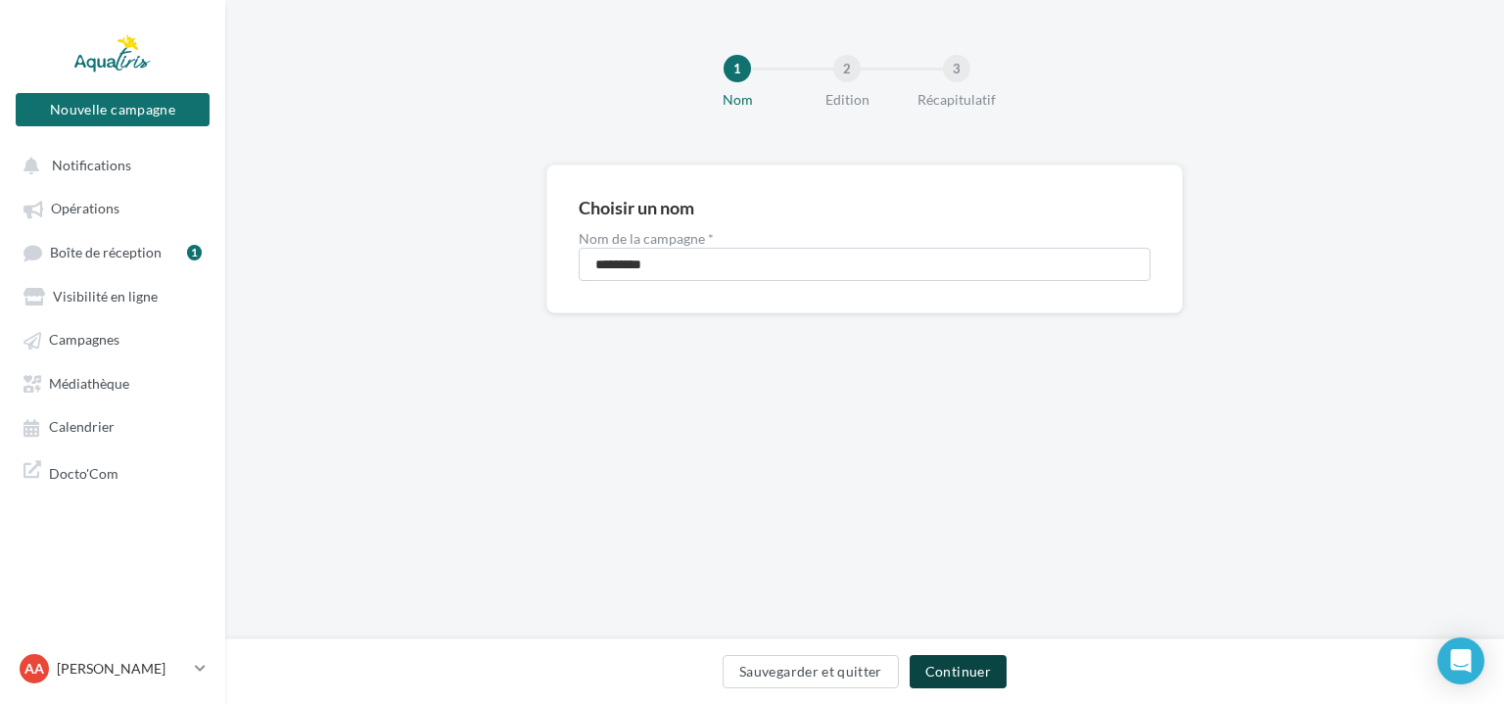
click at [967, 665] on button "Continuer" at bounding box center [958, 671] width 97 height 33
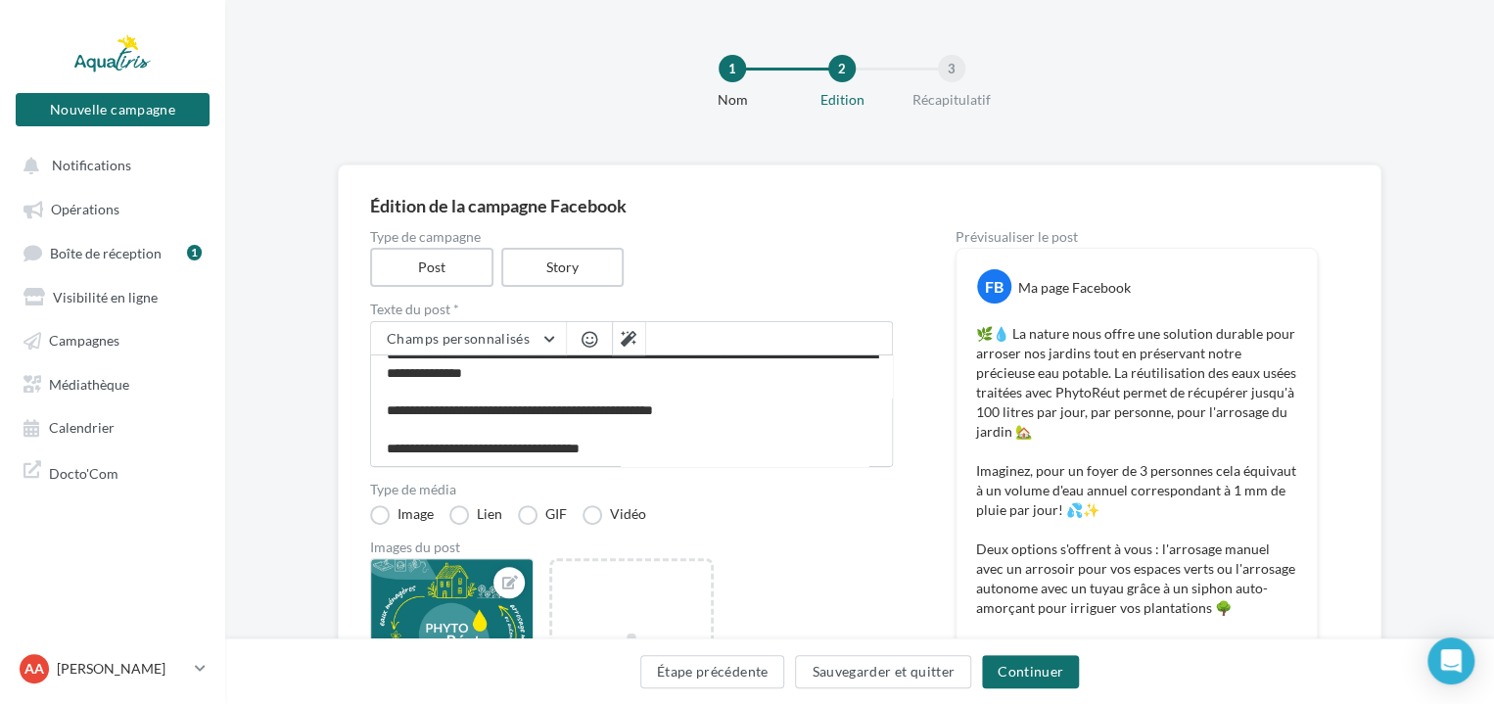
scroll to position [243, 0]
click at [1027, 662] on button "Continuer" at bounding box center [1030, 671] width 97 height 33
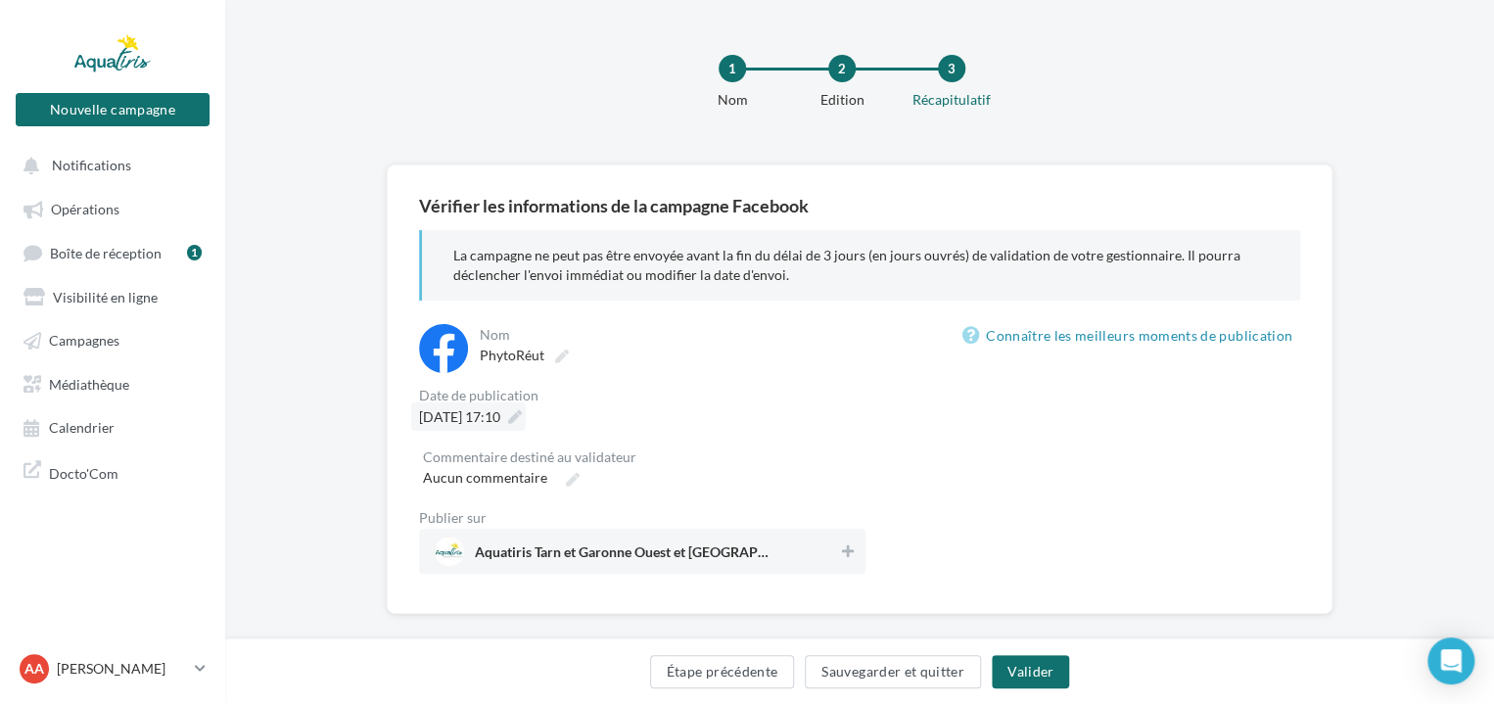
click at [526, 417] on div "[DATE] 17:10" at bounding box center [468, 416] width 115 height 28
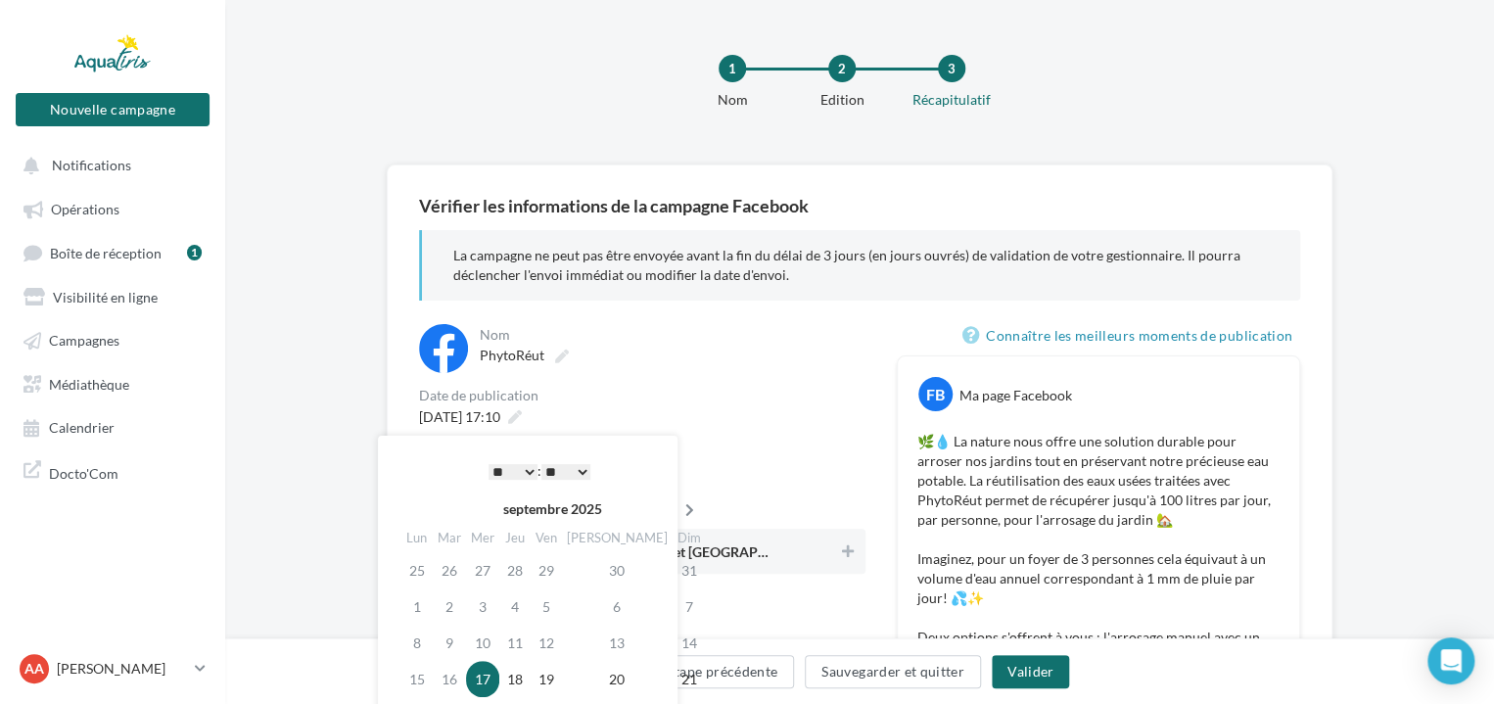
click at [677, 508] on icon at bounding box center [689, 510] width 24 height 14
click at [680, 508] on icon at bounding box center [692, 510] width 24 height 14
click at [455, 632] on td "9" at bounding box center [452, 643] width 33 height 36
click at [526, 464] on select "* * * * * * * * * * ** ** ** ** ** ** ** ** ** ** ** ** ** **" at bounding box center [513, 472] width 49 height 16
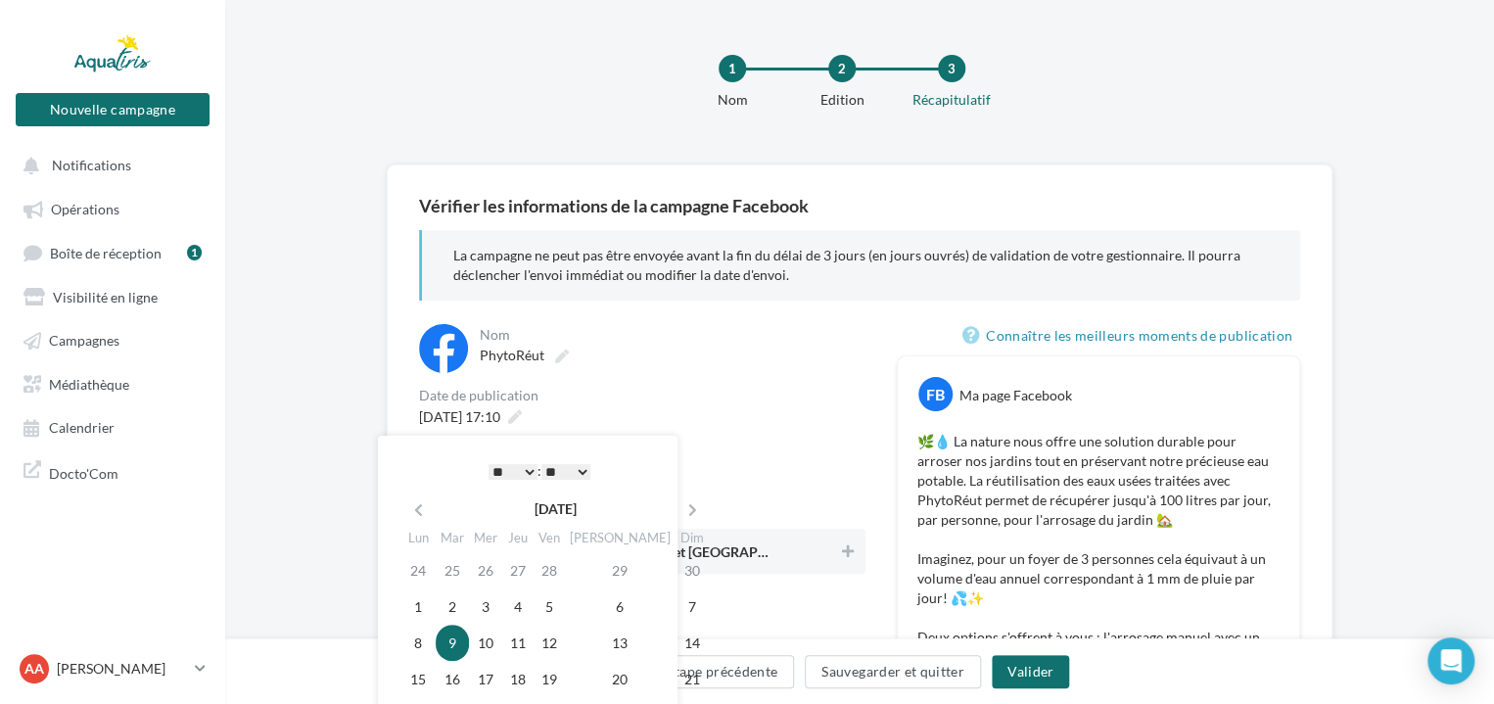
click at [553, 472] on select "** ** ** ** ** **" at bounding box center [565, 472] width 49 height 16
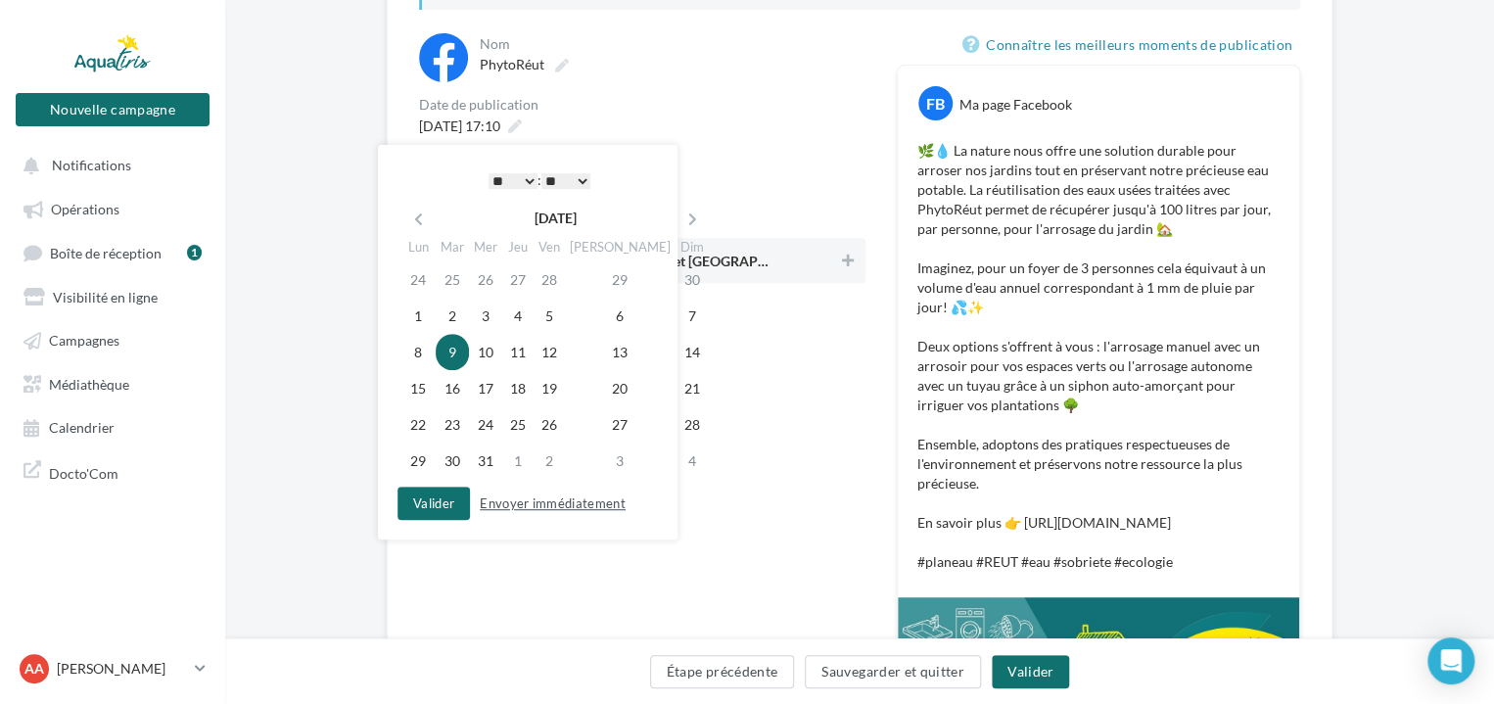
scroll to position [294, 0]
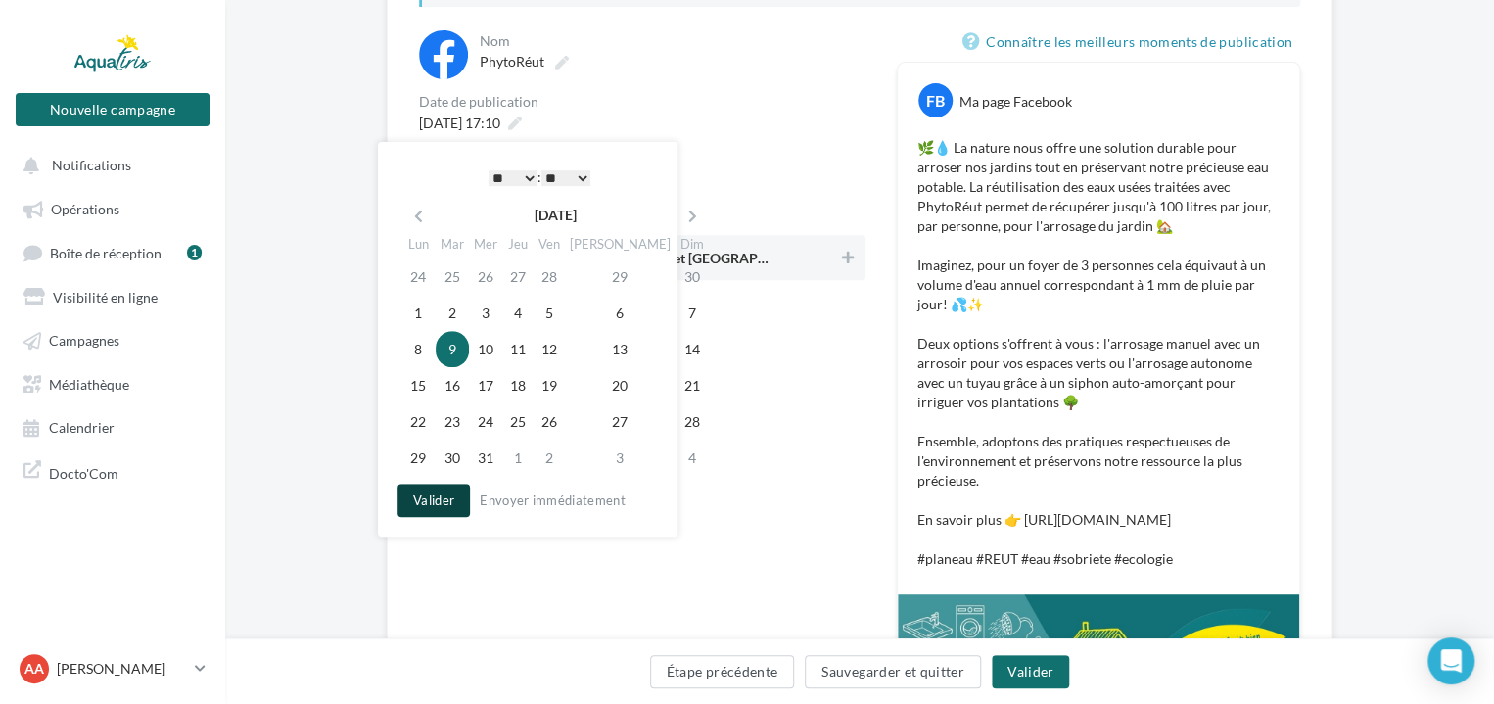
click at [431, 496] on button "Valider" at bounding box center [433, 500] width 72 height 33
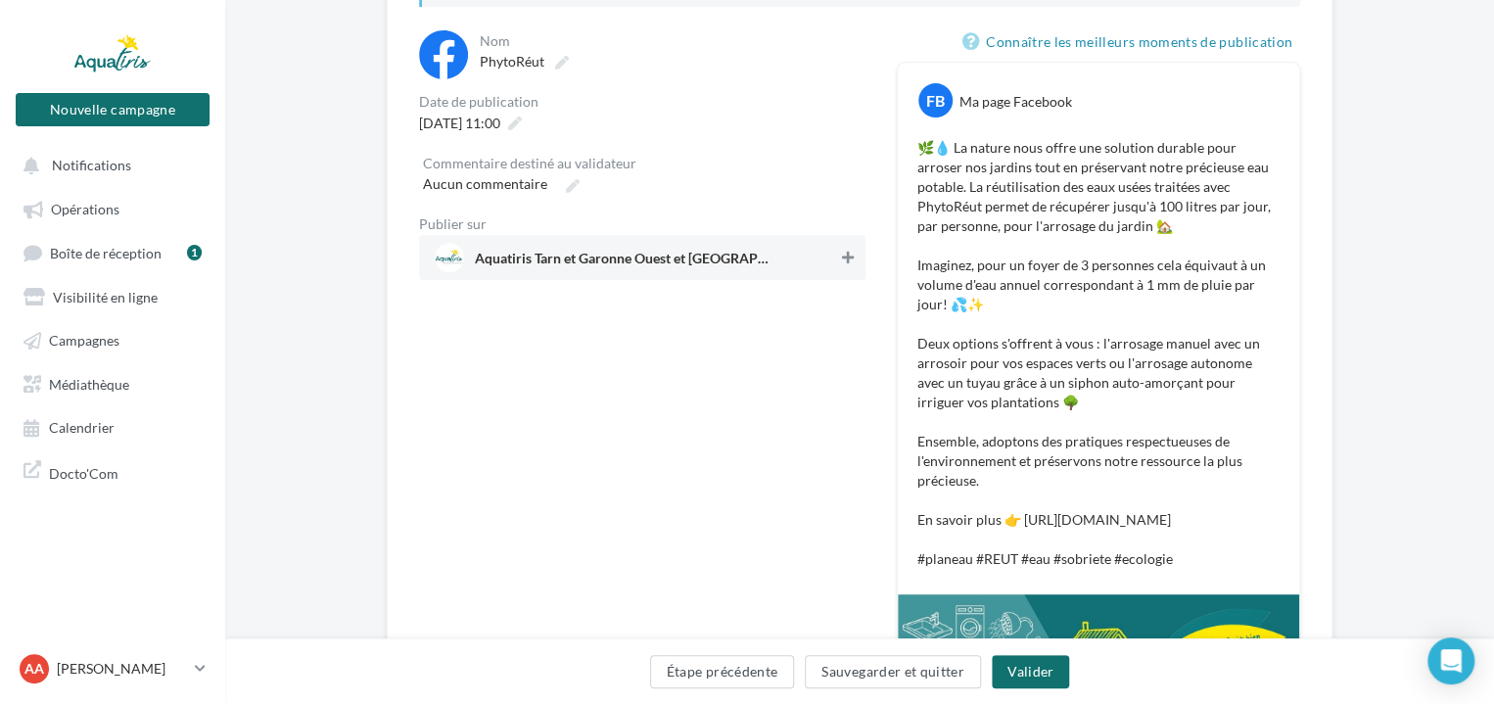
click at [847, 254] on icon at bounding box center [848, 258] width 12 height 14
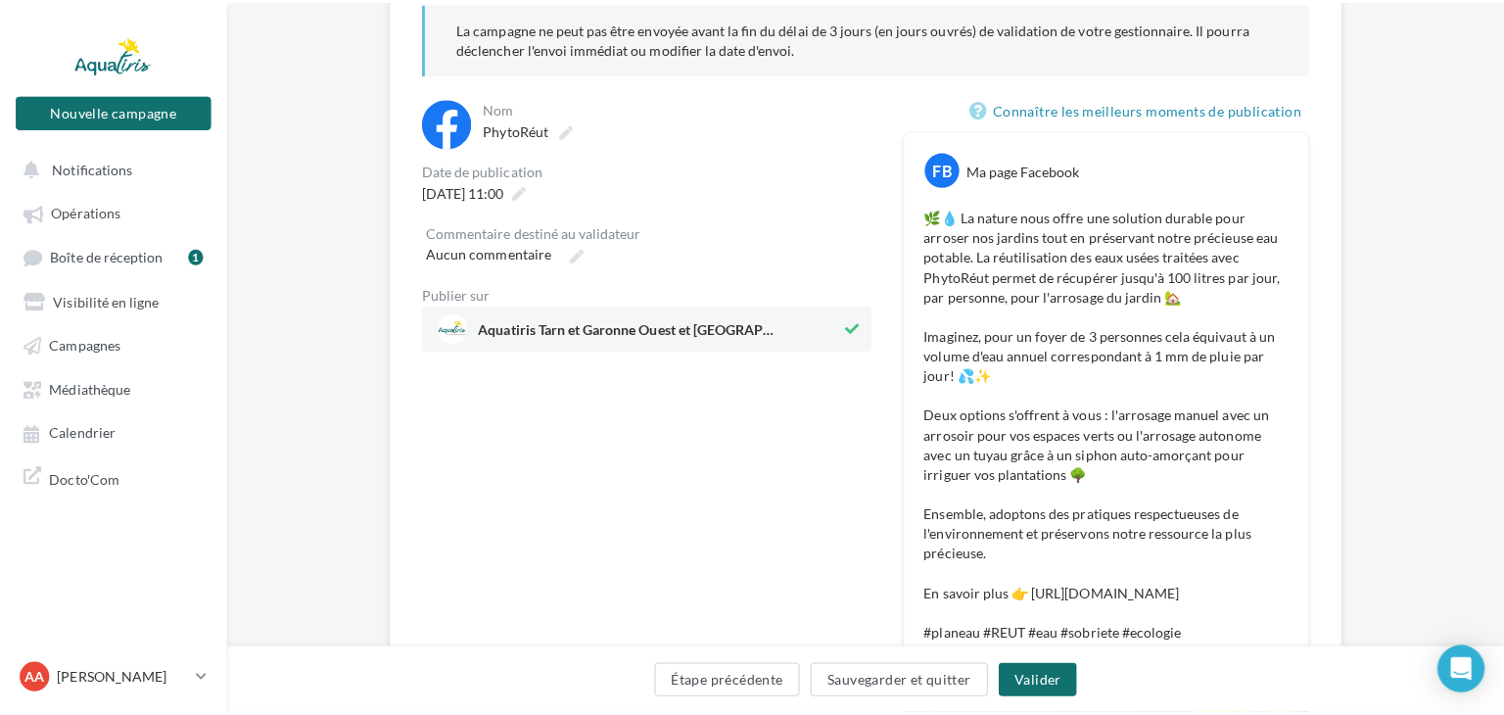
scroll to position [98, 0]
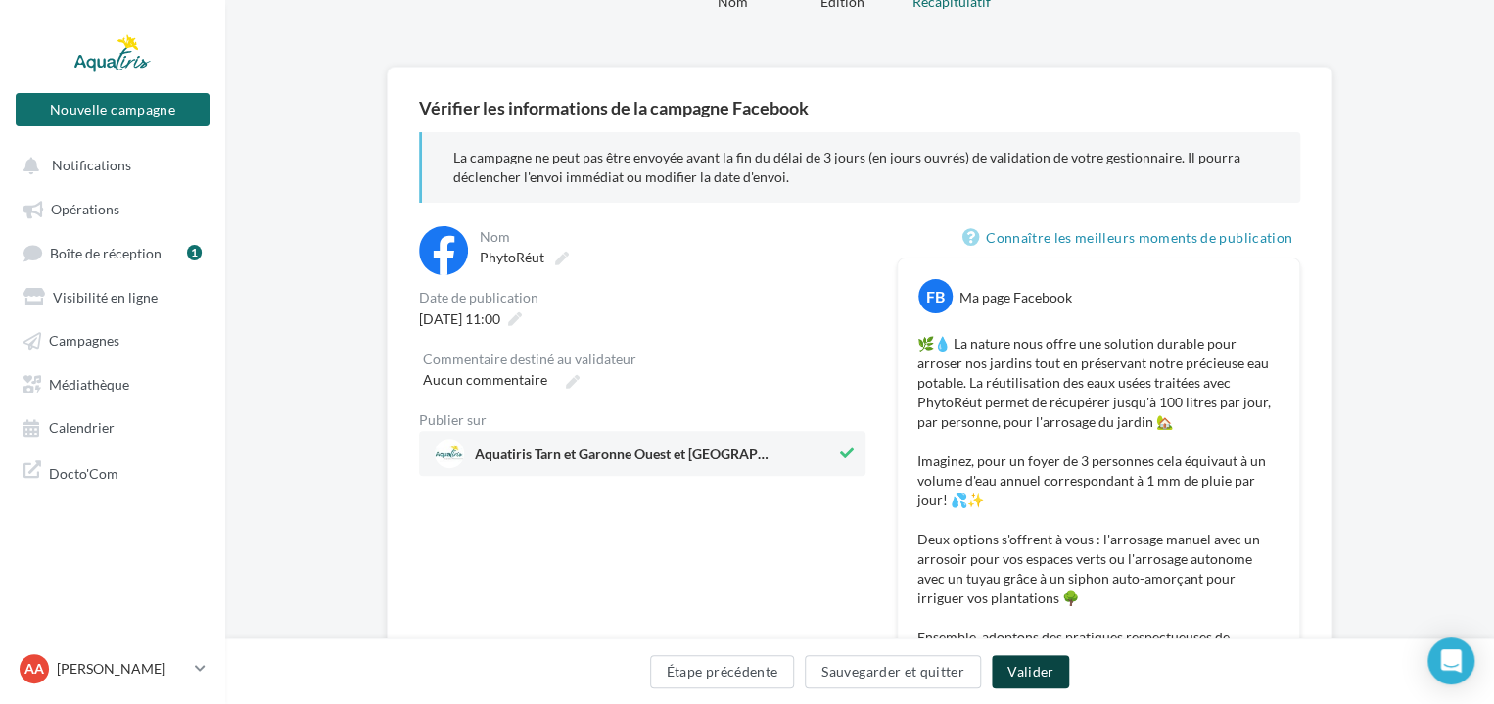
click at [1030, 671] on button "Valider" at bounding box center [1030, 671] width 77 height 33
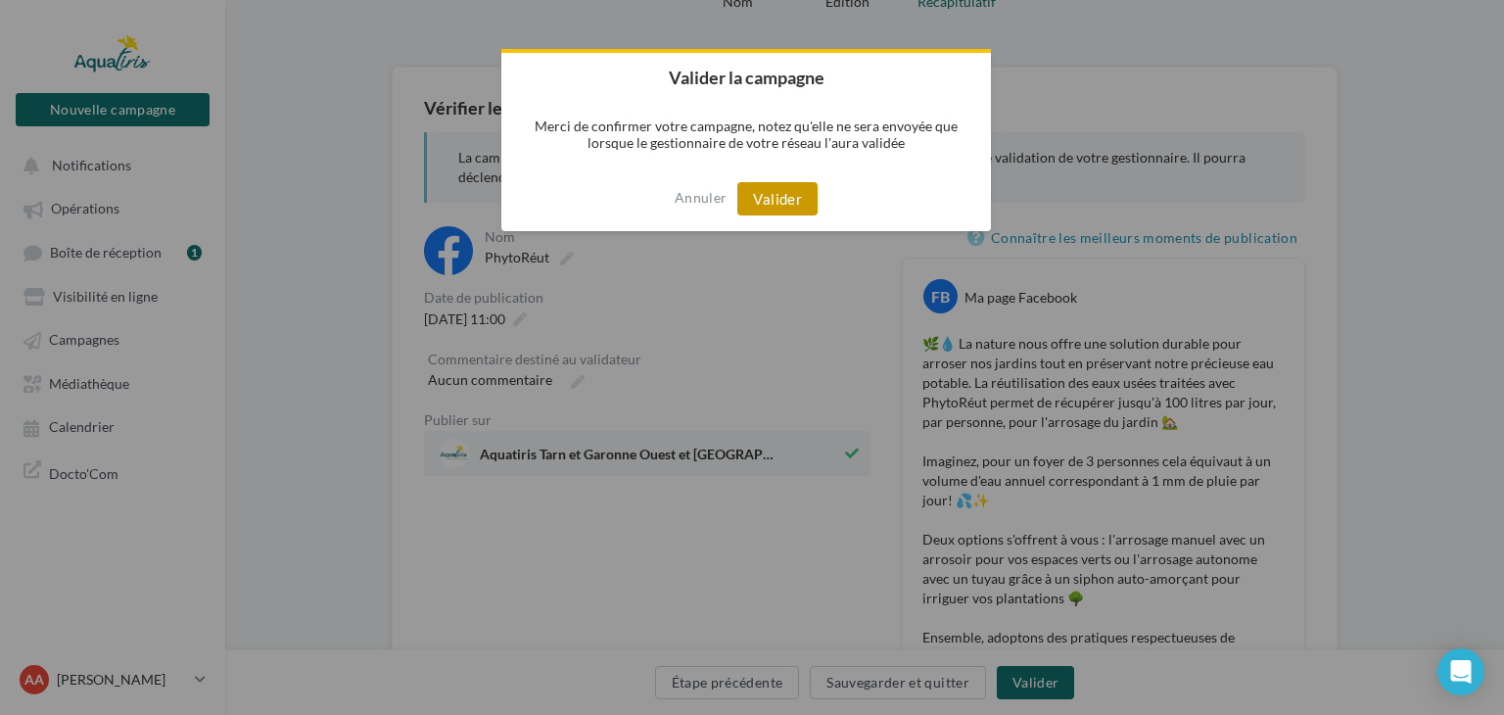
click at [780, 206] on button "Valider" at bounding box center [777, 198] width 80 height 33
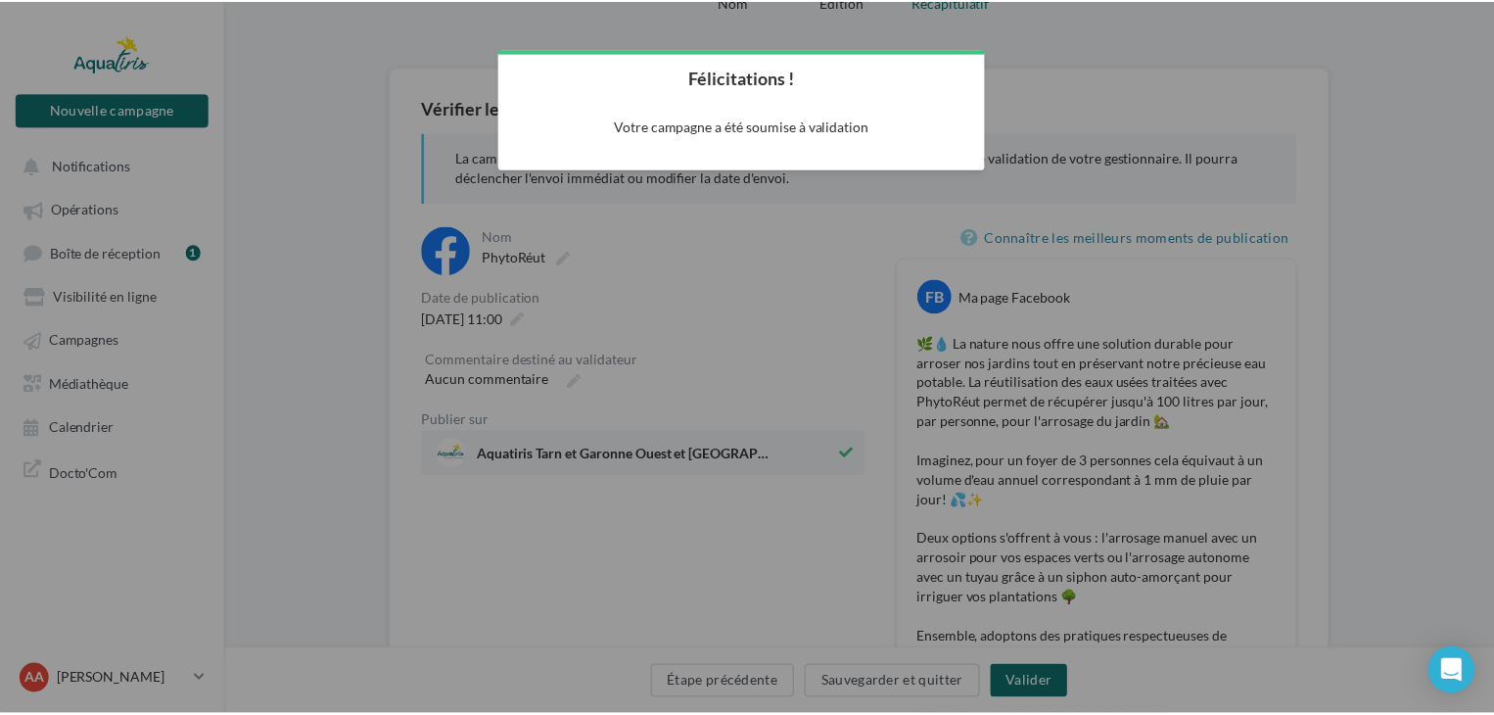
scroll to position [31, 0]
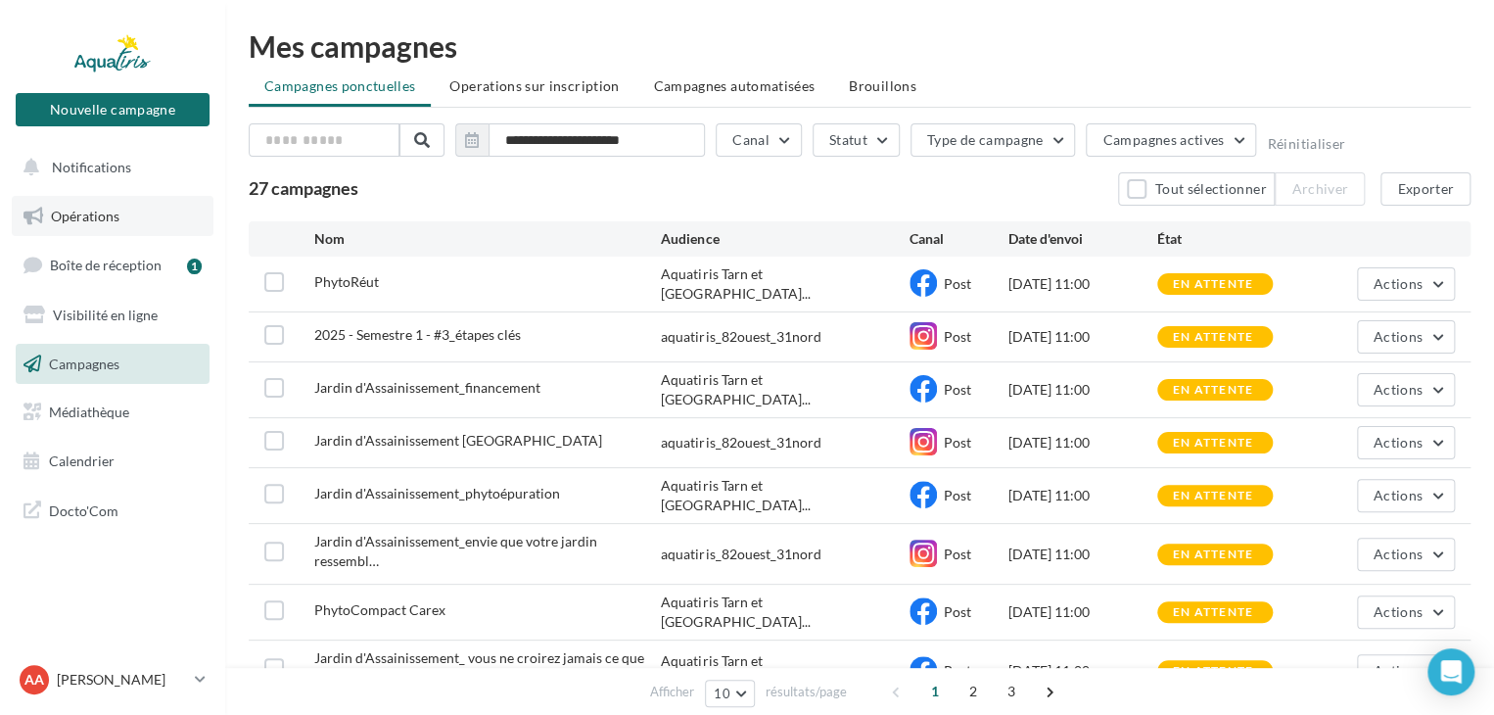
click at [128, 216] on link "Opérations" at bounding box center [113, 216] width 202 height 41
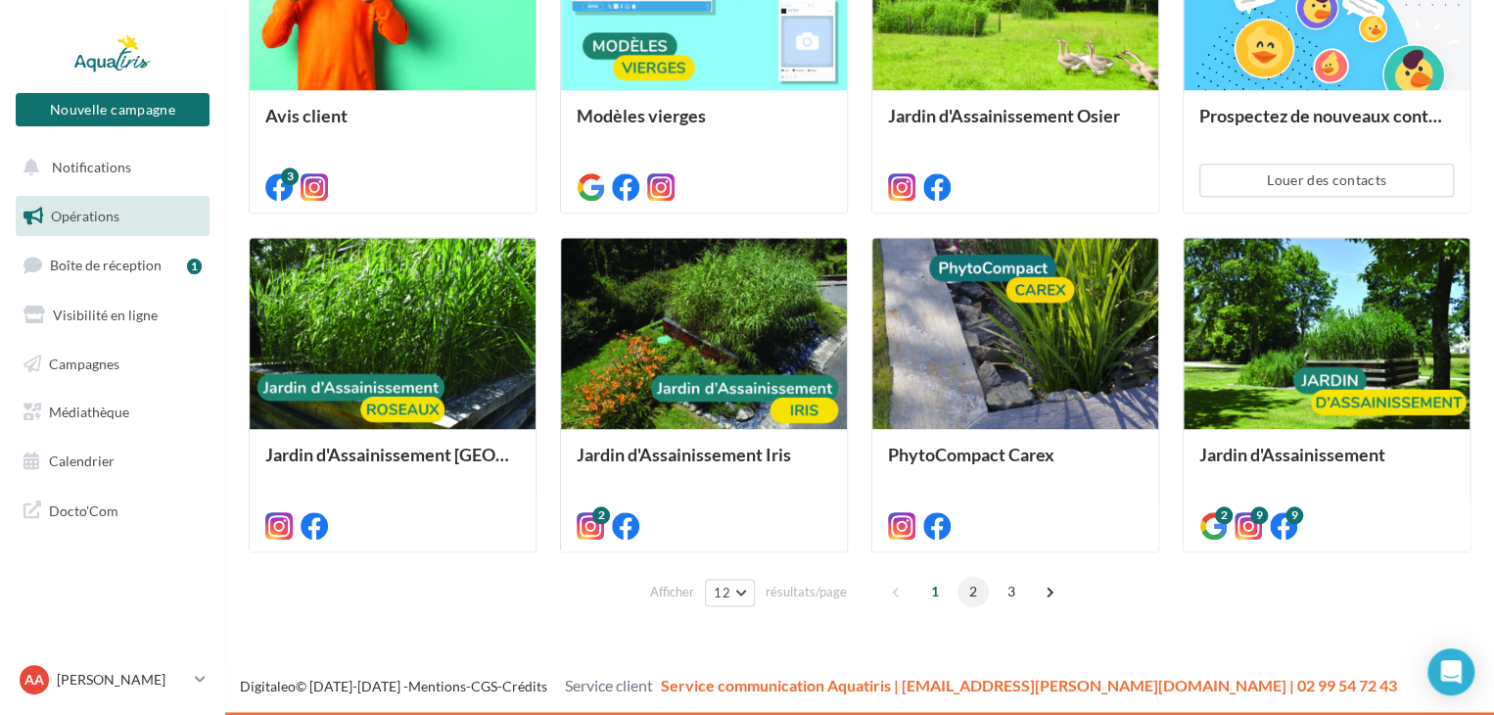
click at [981, 598] on span "2" at bounding box center [972, 591] width 31 height 31
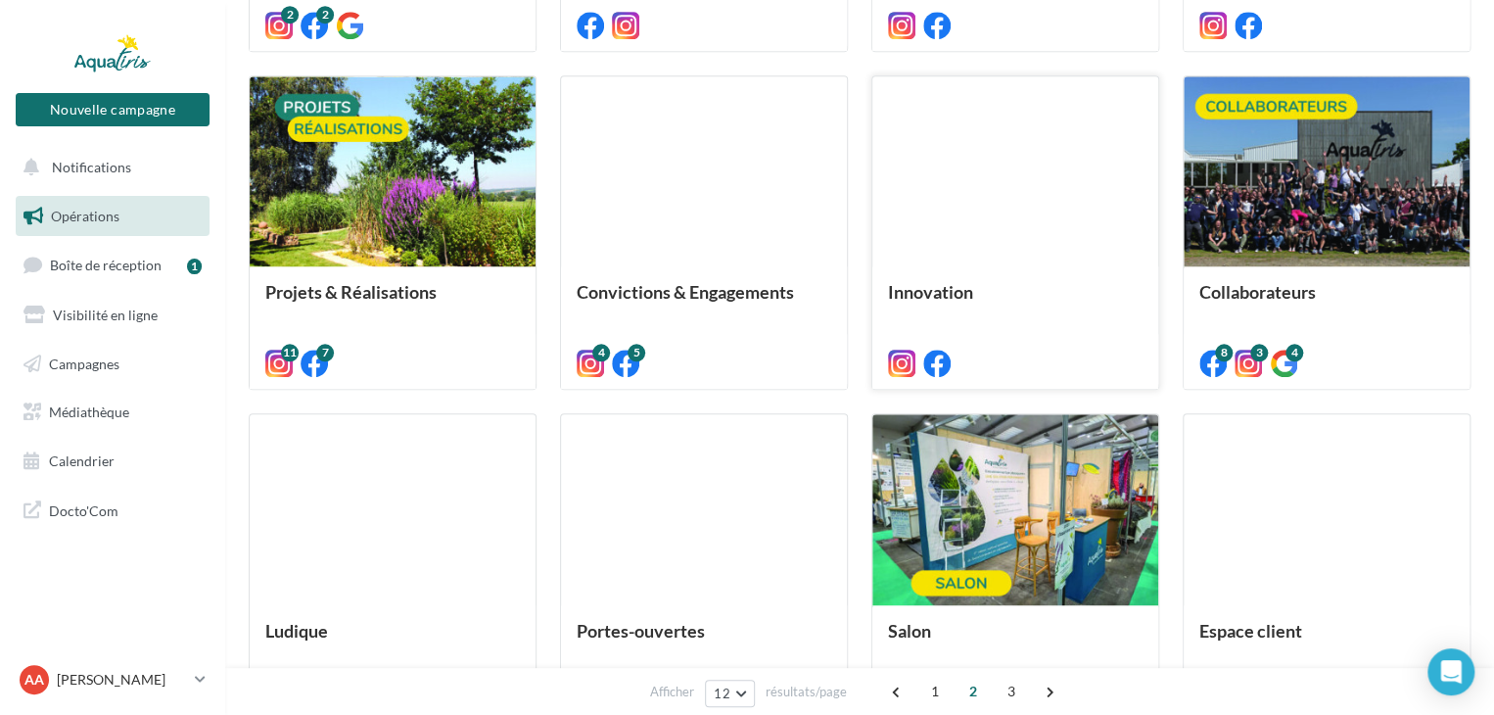
scroll to position [815, 0]
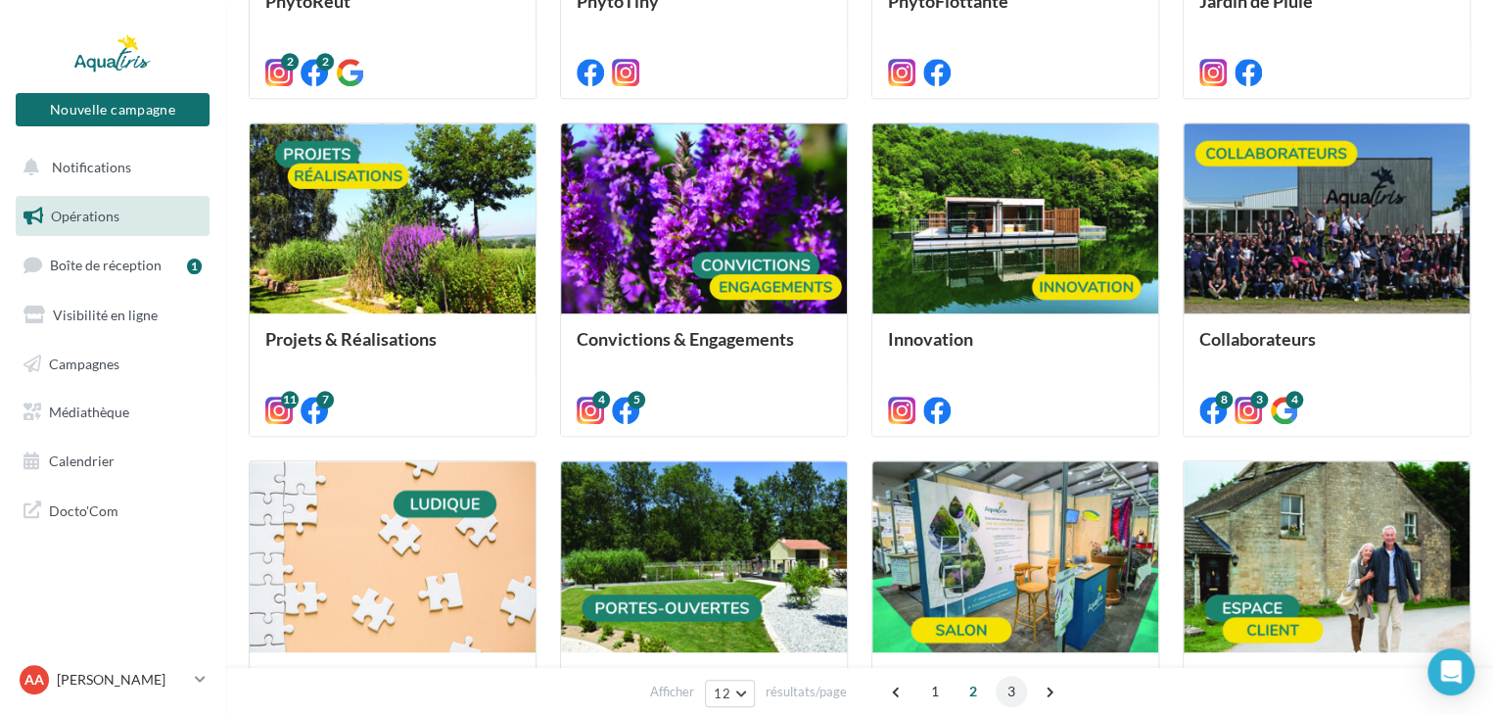
click at [1001, 686] on span "3" at bounding box center [1011, 691] width 31 height 31
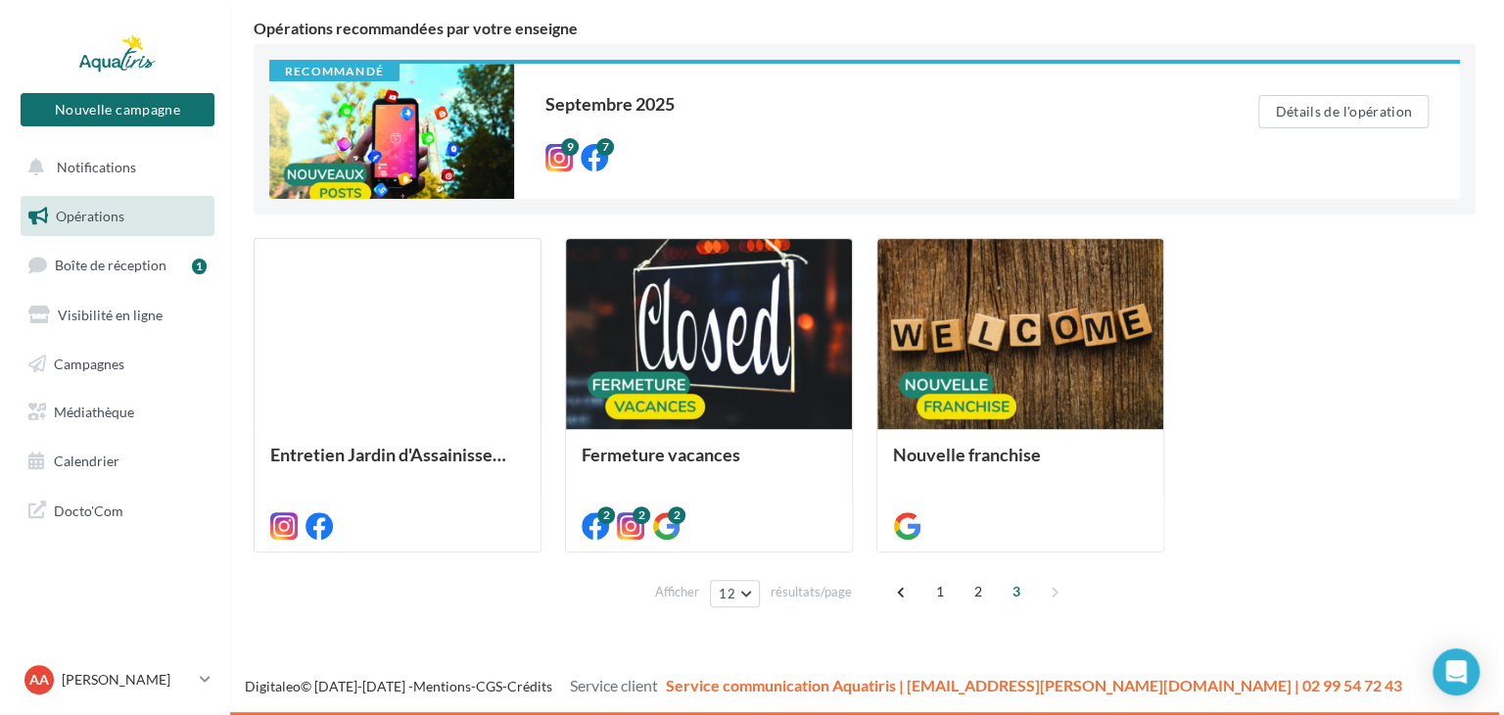
scroll to position [165, 0]
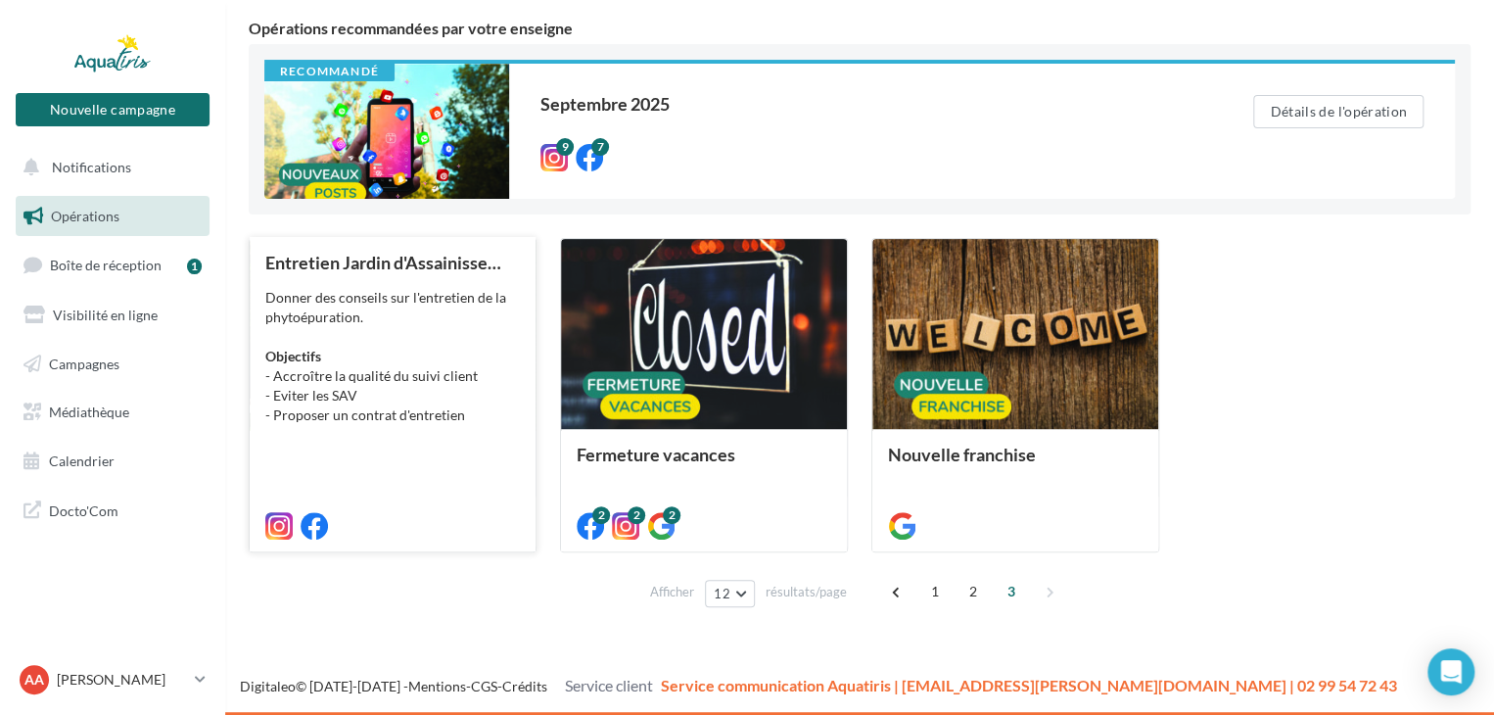
click at [467, 332] on div "Donner des conseils sur l'entretien de la phytoépuration. Objectifs - Accroître…" at bounding box center [392, 356] width 255 height 137
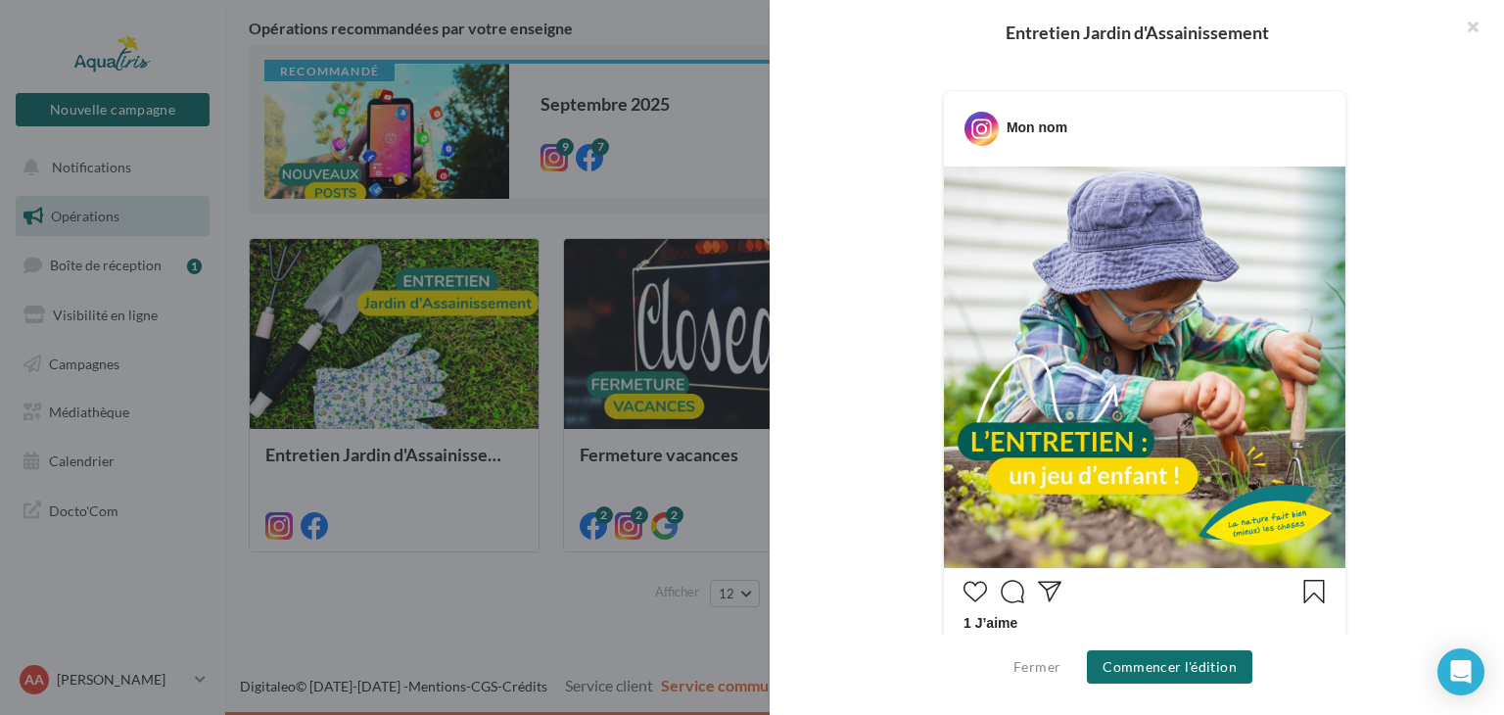
scroll to position [668, 0]
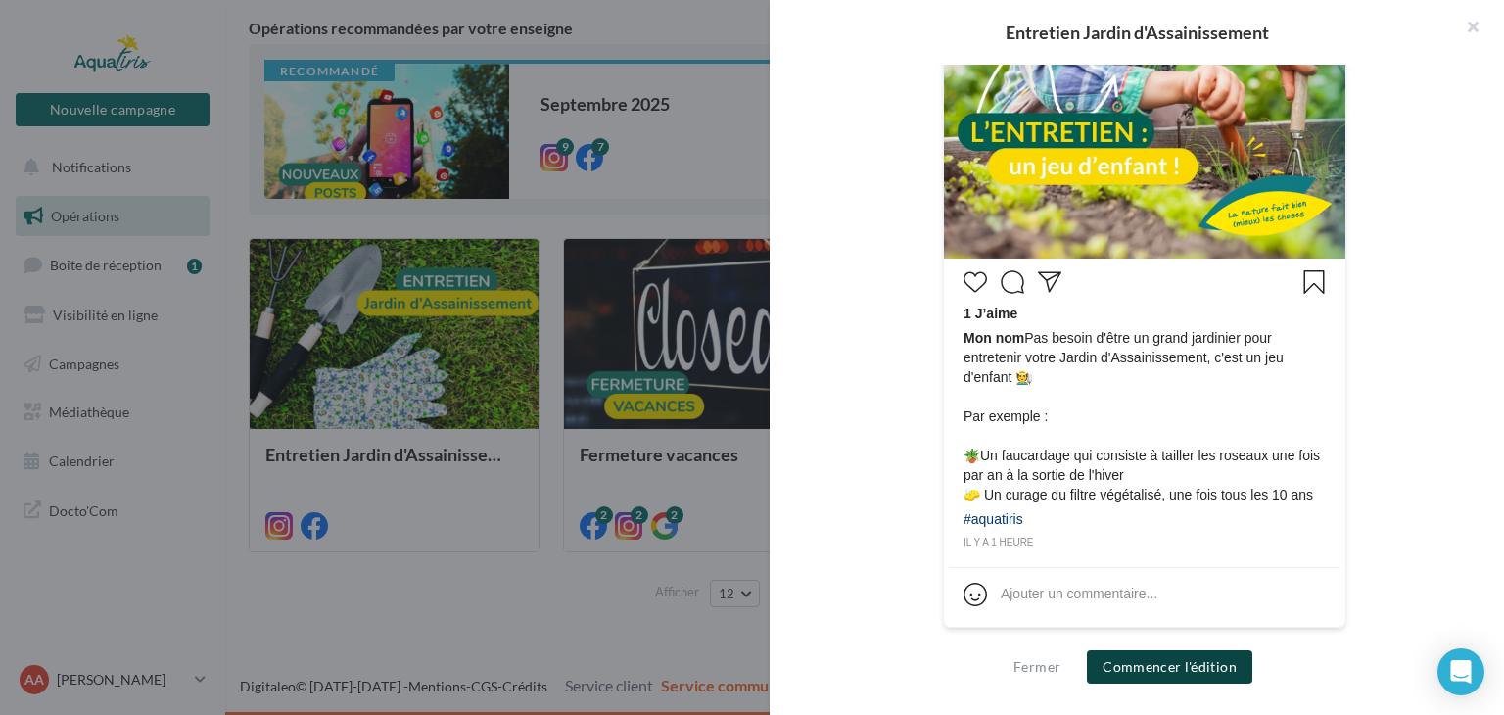
click at [1159, 668] on button "Commencer l'édition" at bounding box center [1169, 666] width 165 height 33
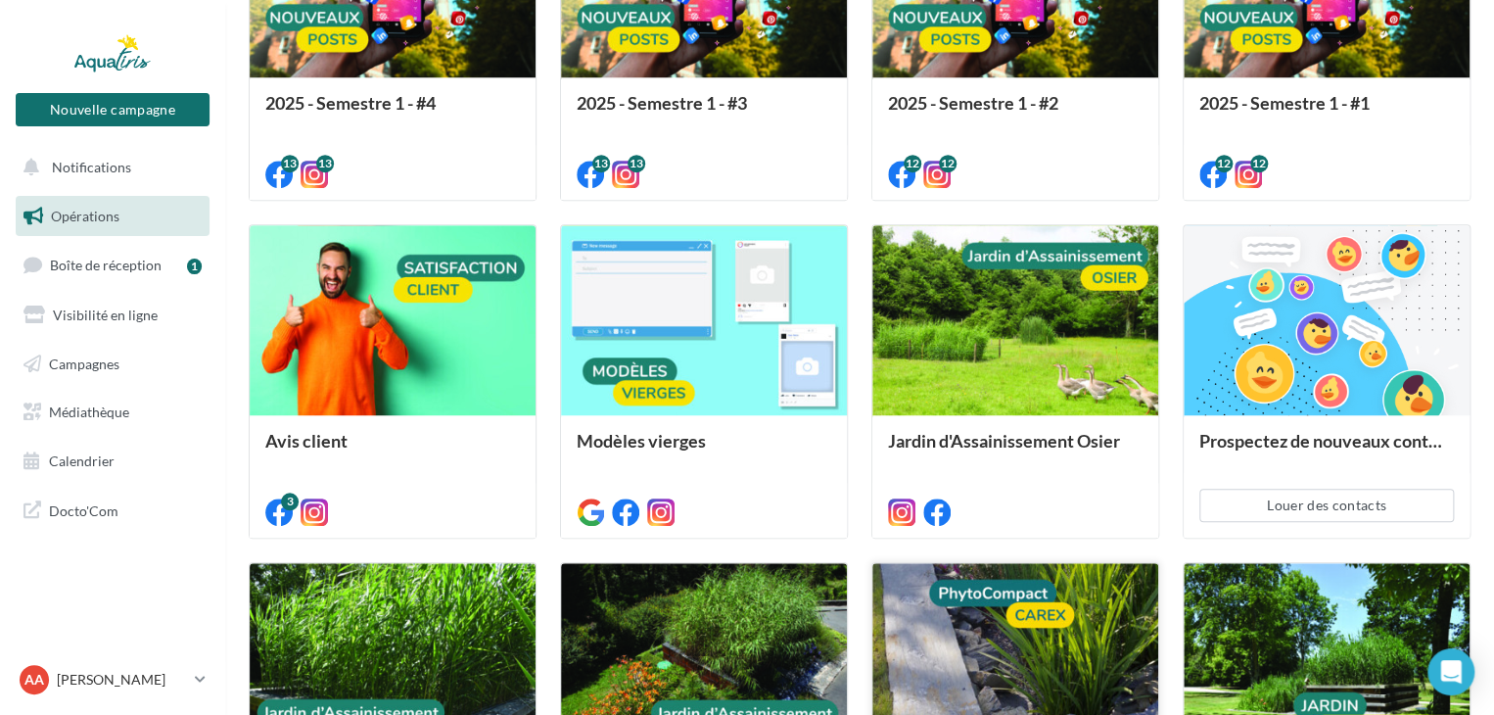
scroll to position [842, 0]
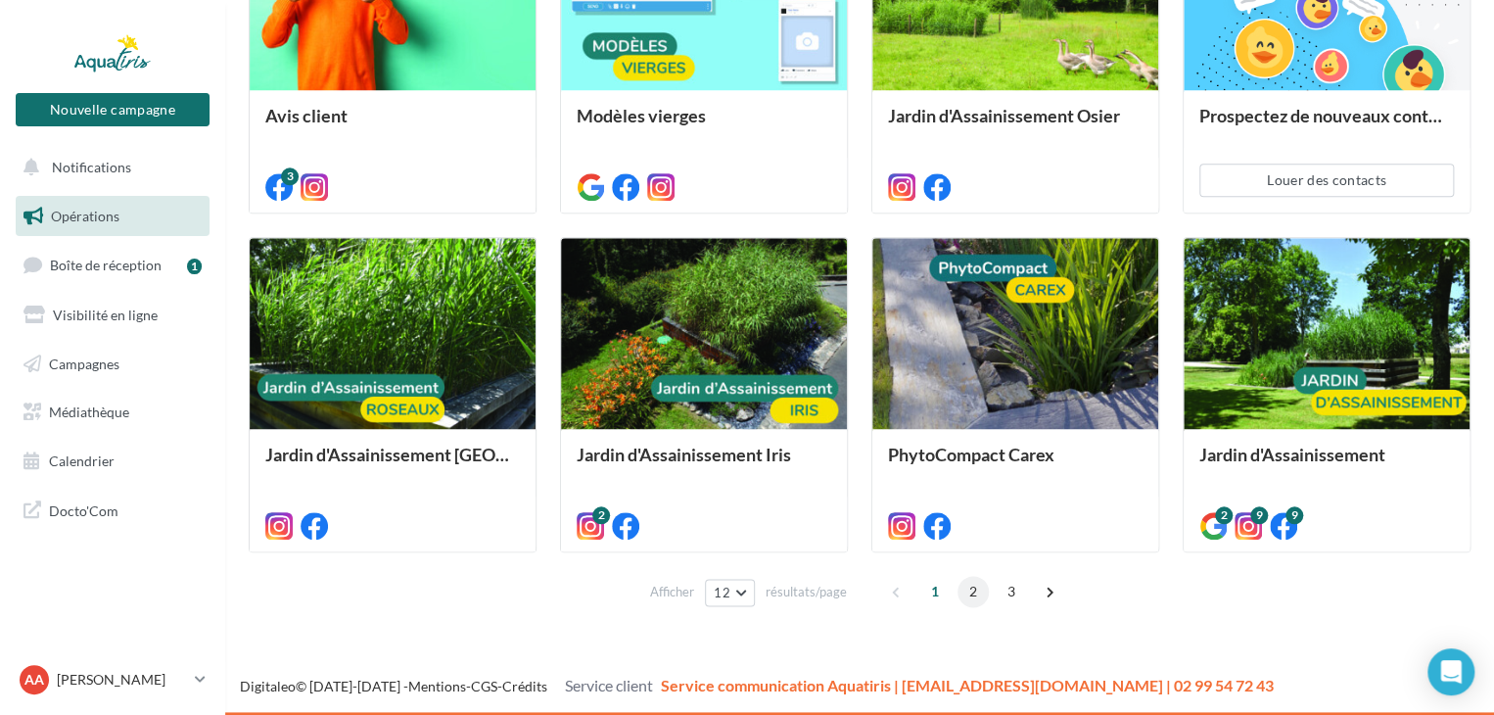
click at [967, 595] on span "2" at bounding box center [972, 591] width 31 height 31
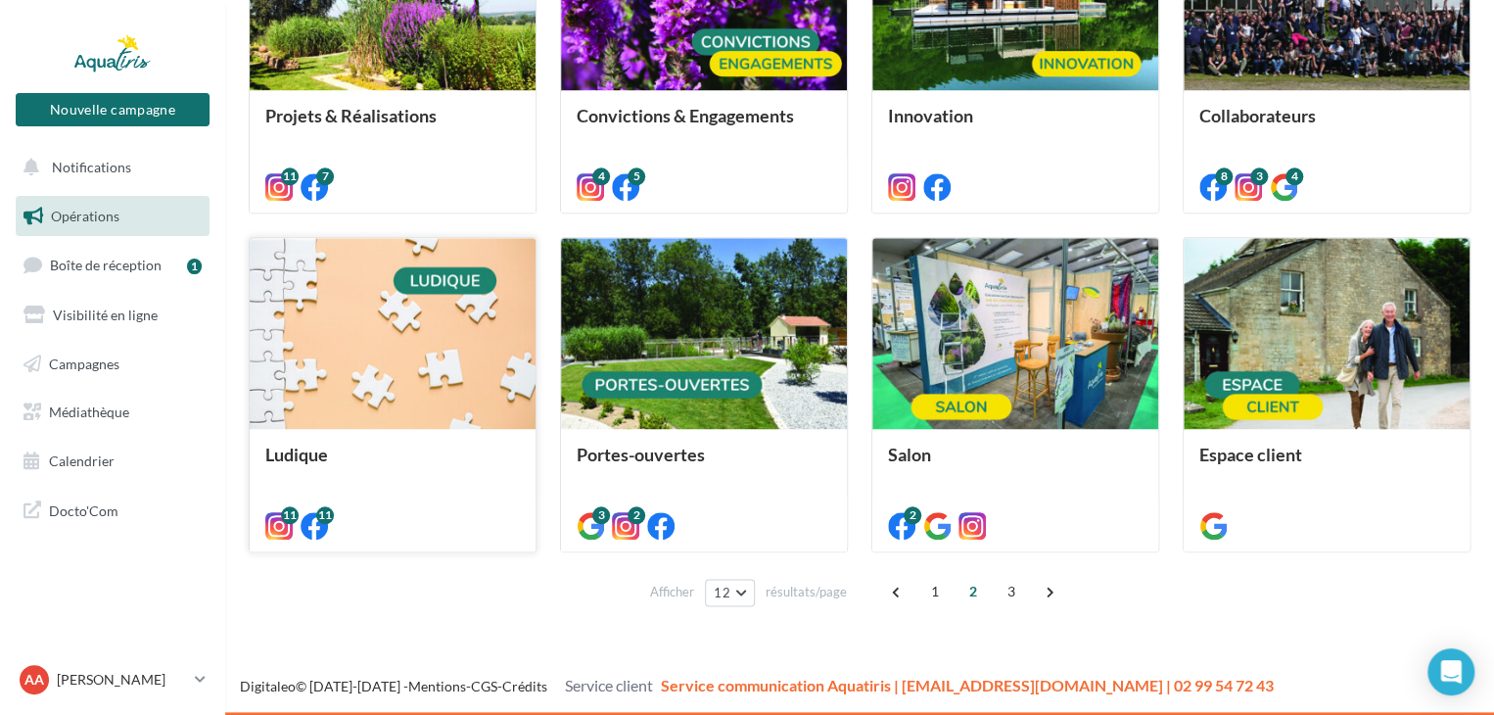
click at [473, 368] on div at bounding box center [393, 334] width 286 height 192
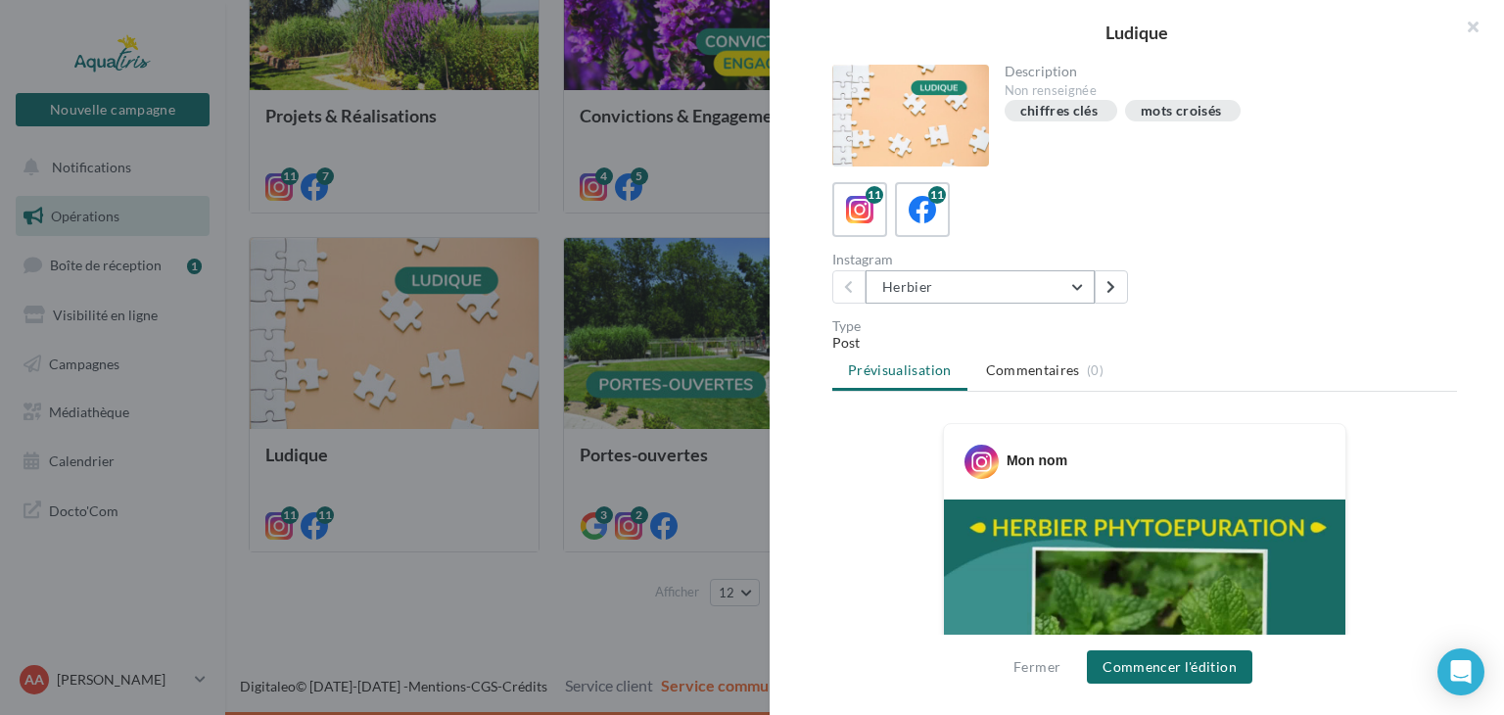
click at [1084, 293] on button "Herbier" at bounding box center [979, 286] width 229 height 33
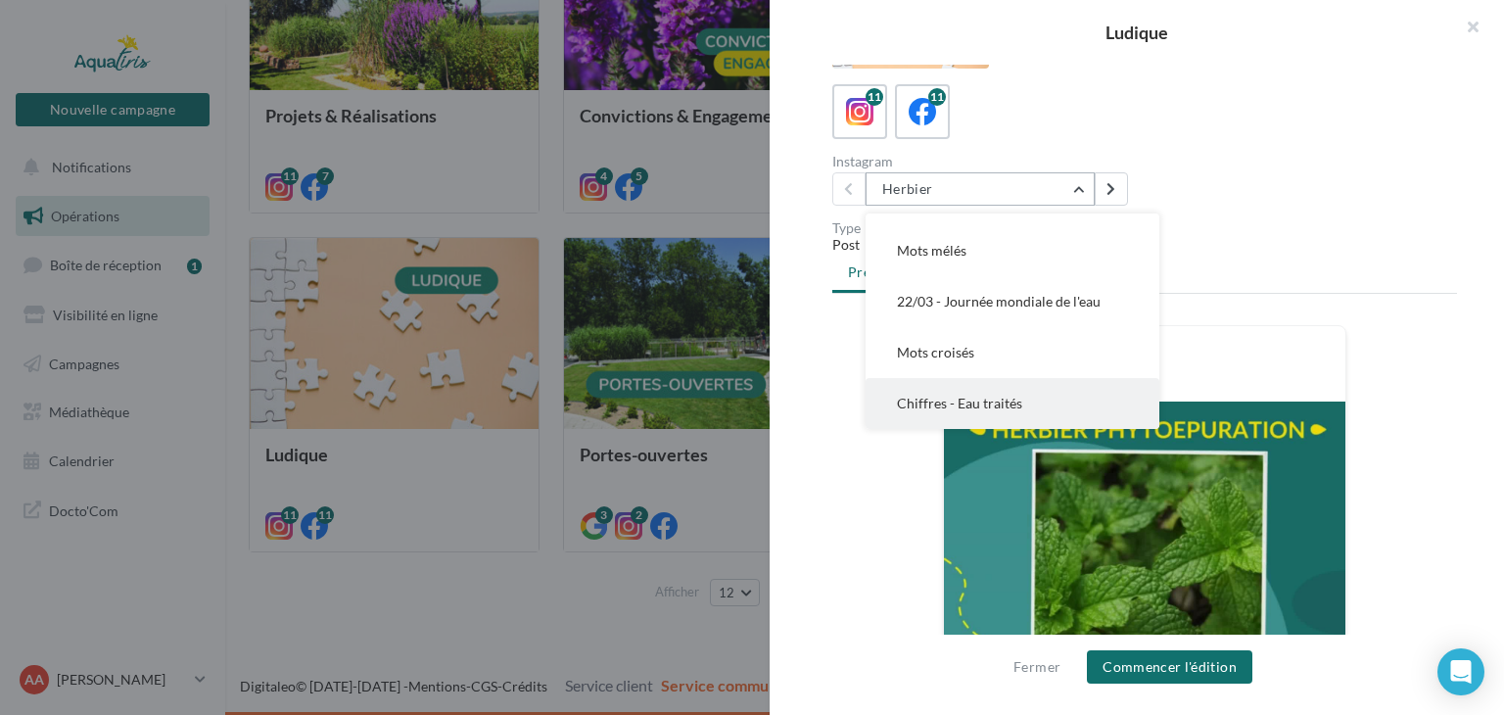
scroll to position [0, 0]
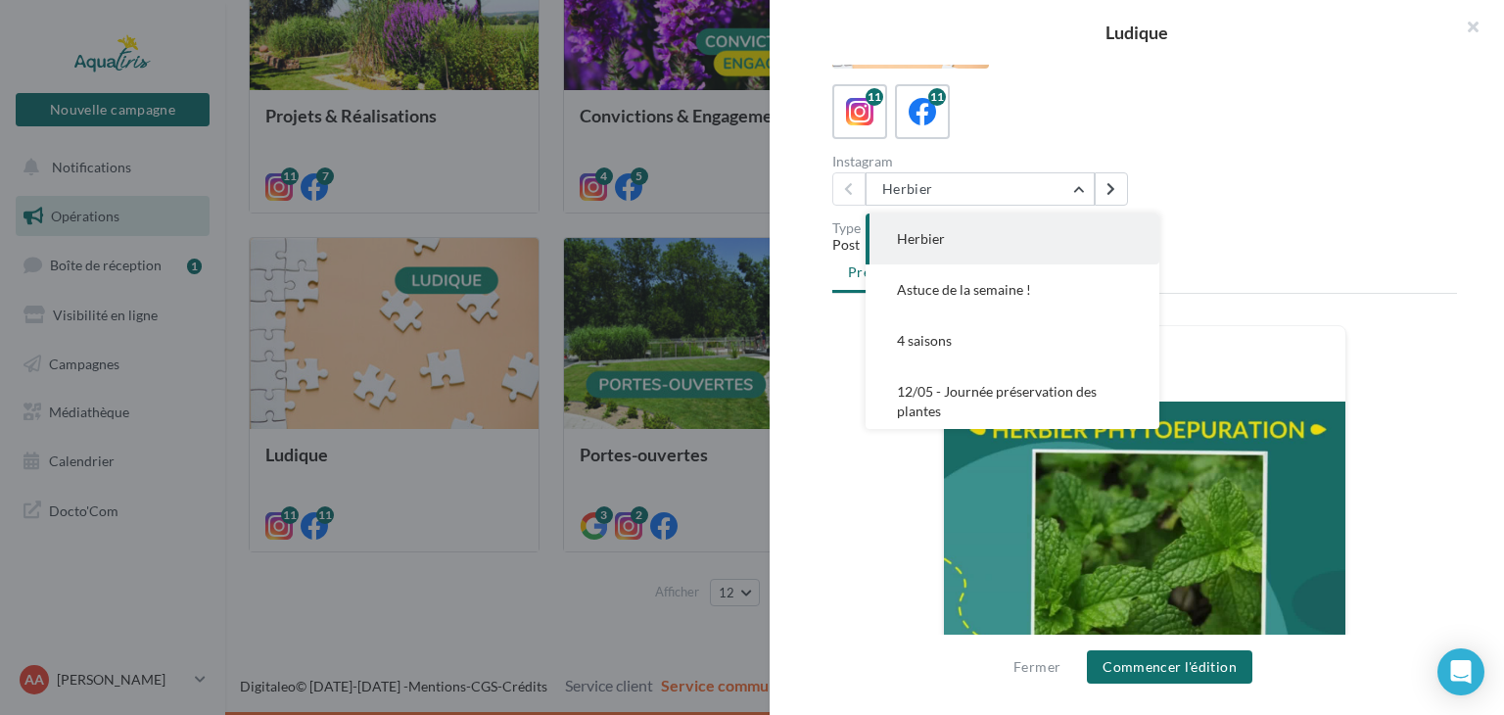
click at [979, 238] on button "Herbier" at bounding box center [1012, 238] width 294 height 51
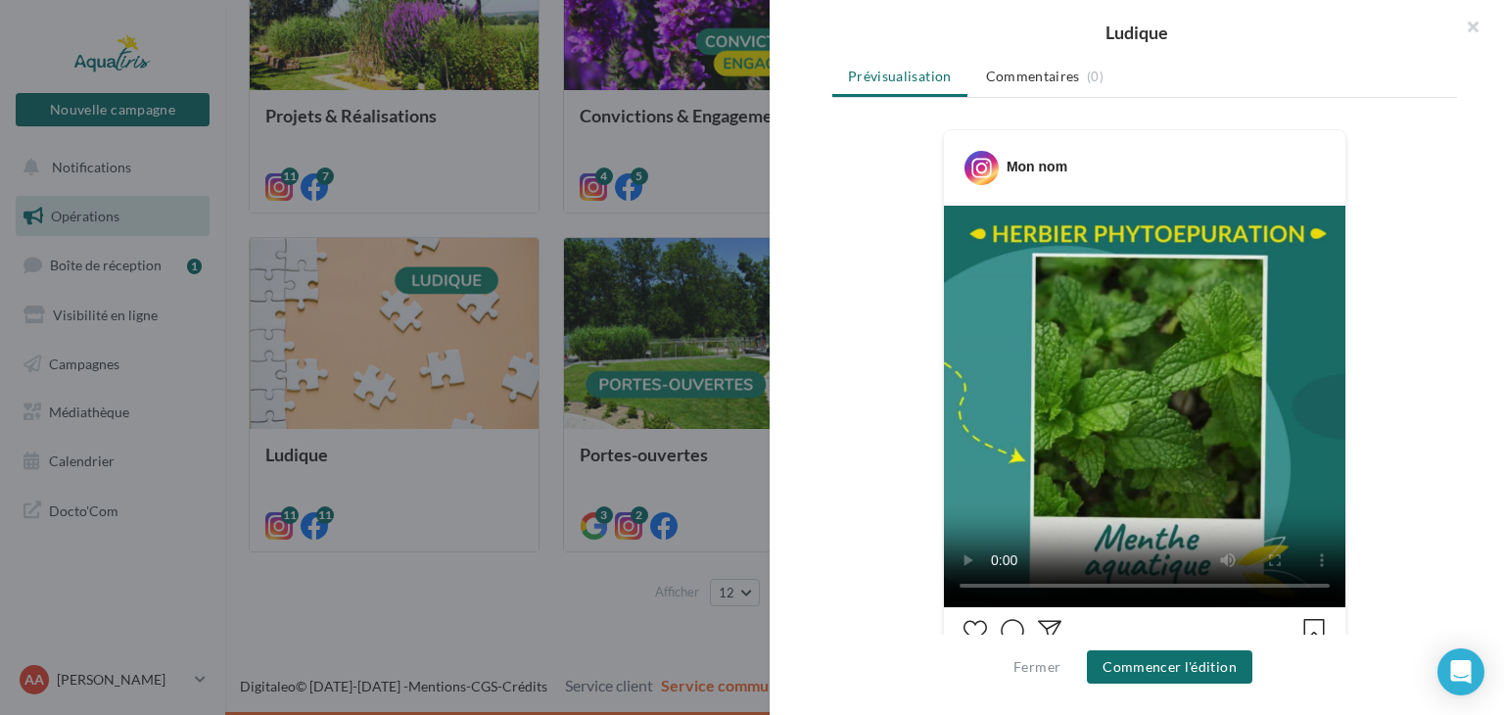
scroll to position [98, 0]
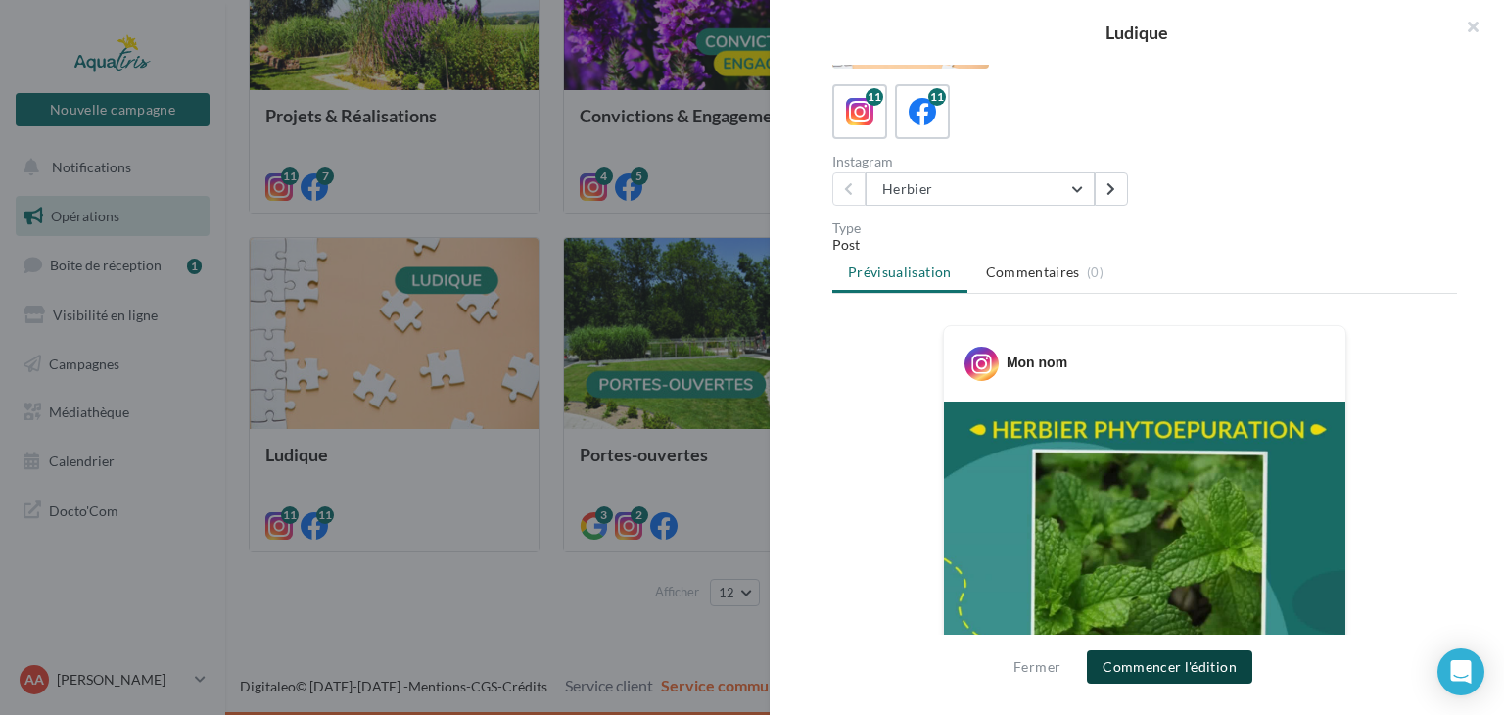
click at [1189, 670] on button "Commencer l'édition" at bounding box center [1169, 666] width 165 height 33
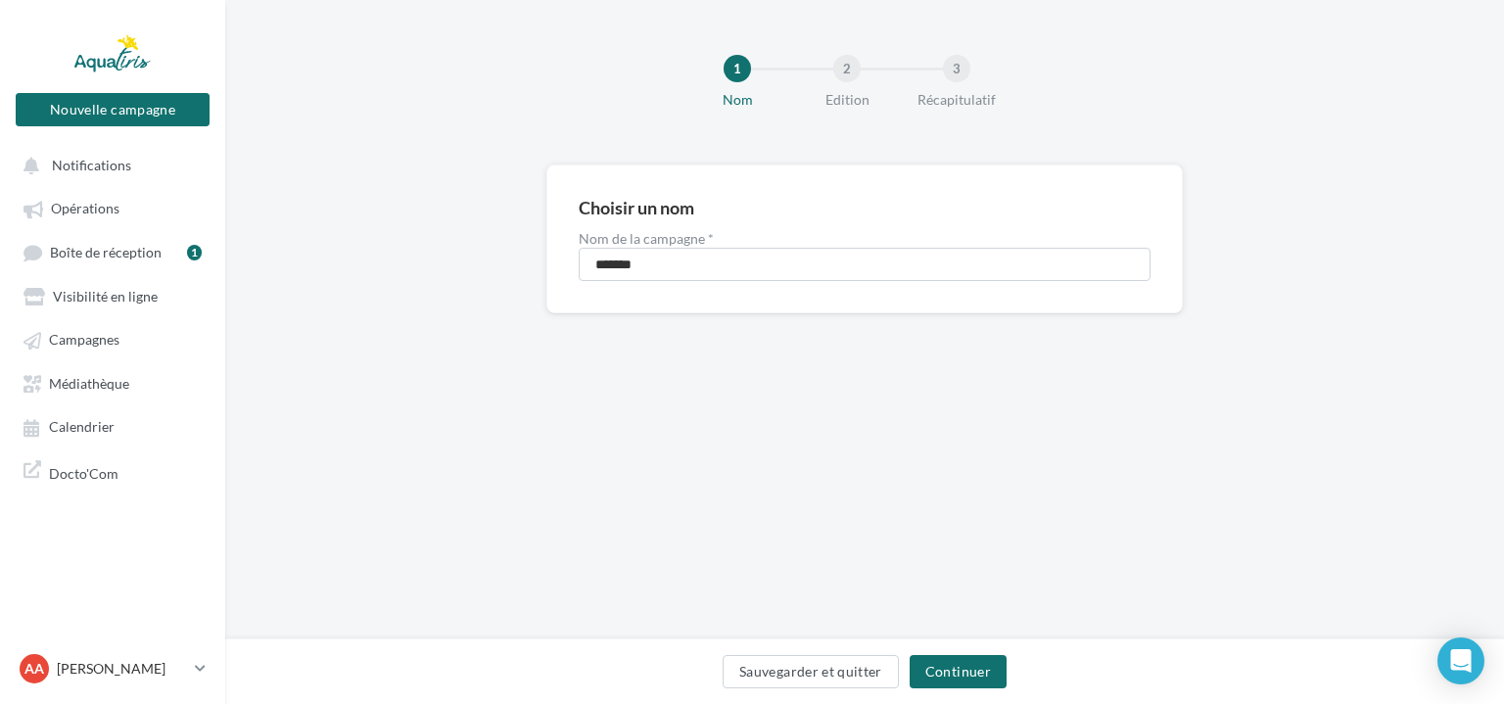
click at [723, 284] on div "Choisir un nom Nom de la campagne * *******" at bounding box center [864, 238] width 636 height 149
click at [714, 273] on input "*******" at bounding box center [865, 264] width 572 height 33
type input "**********"
click at [974, 667] on button "Continuer" at bounding box center [958, 671] width 97 height 33
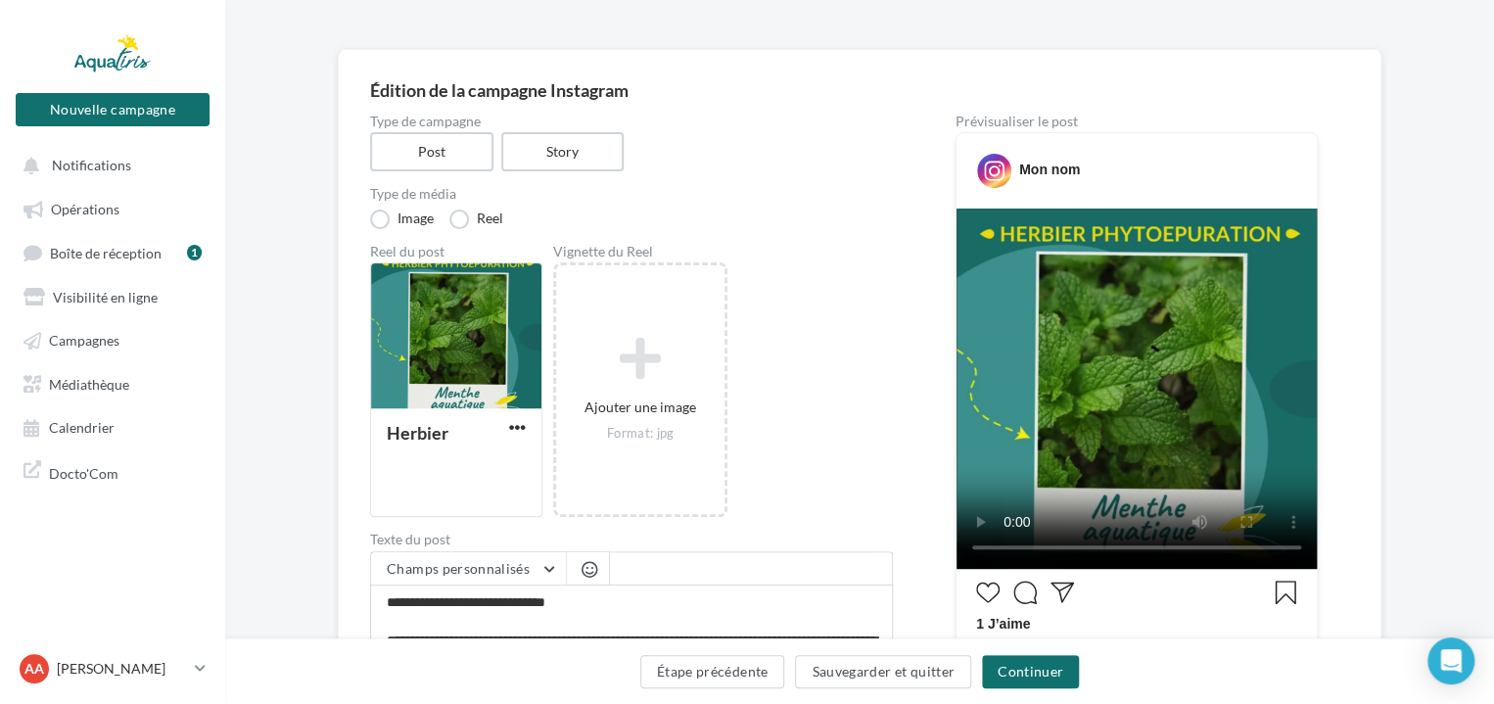
scroll to position [587, 0]
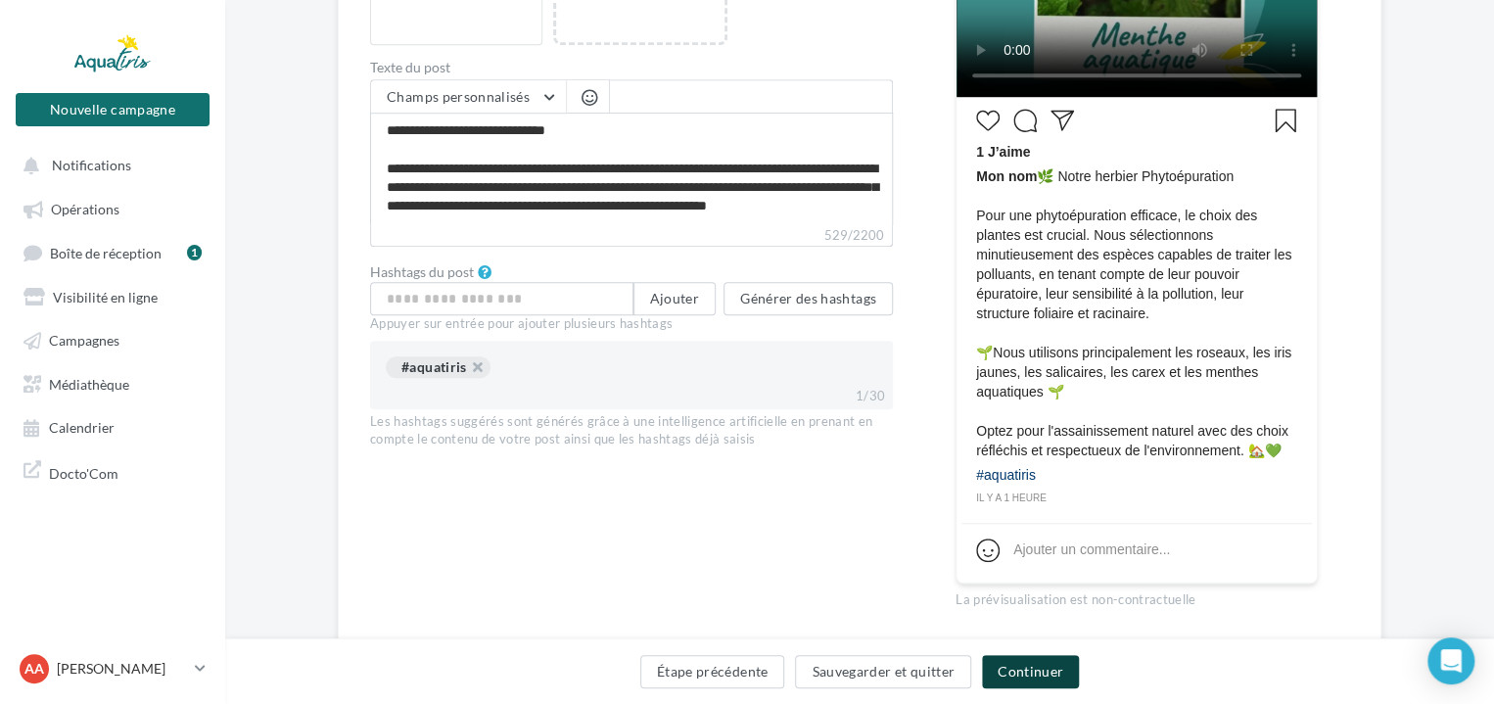
click at [1019, 673] on button "Continuer" at bounding box center [1030, 671] width 97 height 33
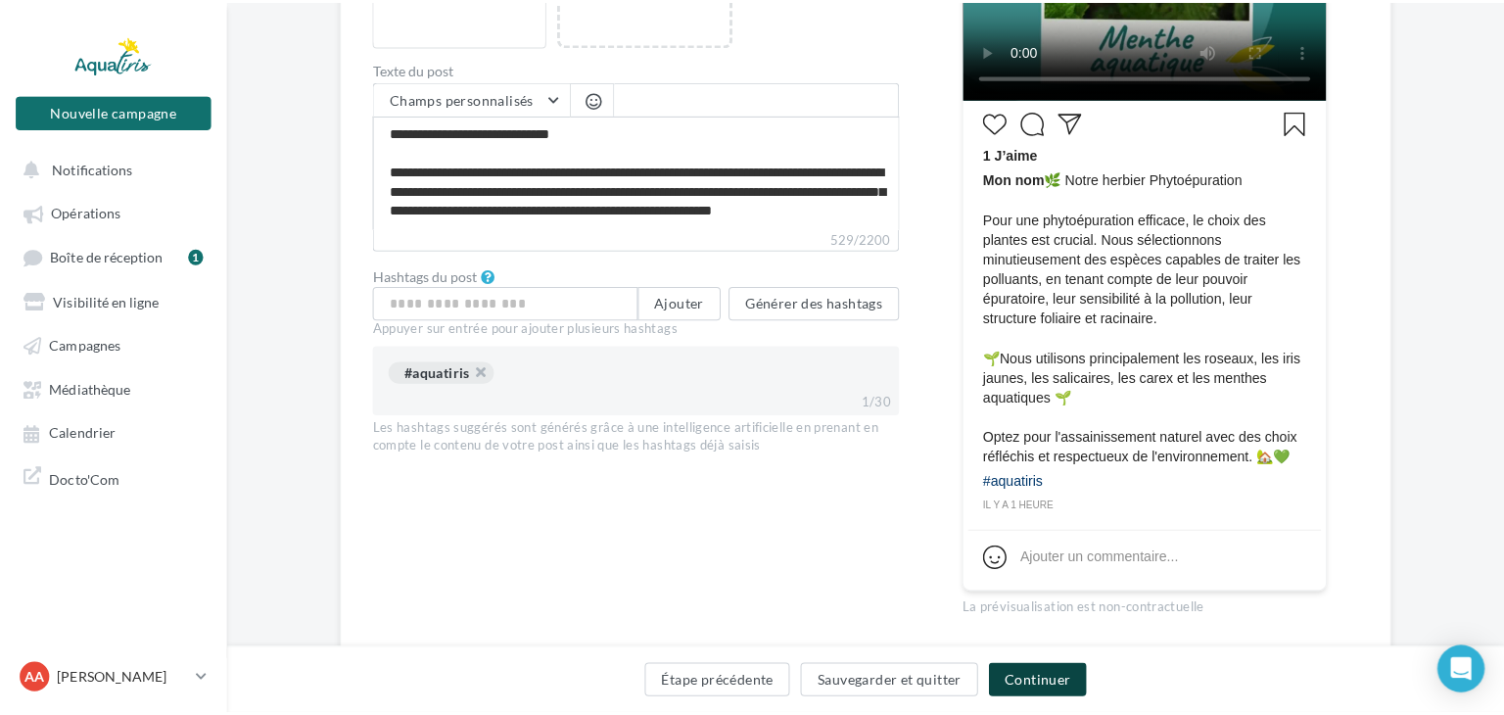
scroll to position [361, 0]
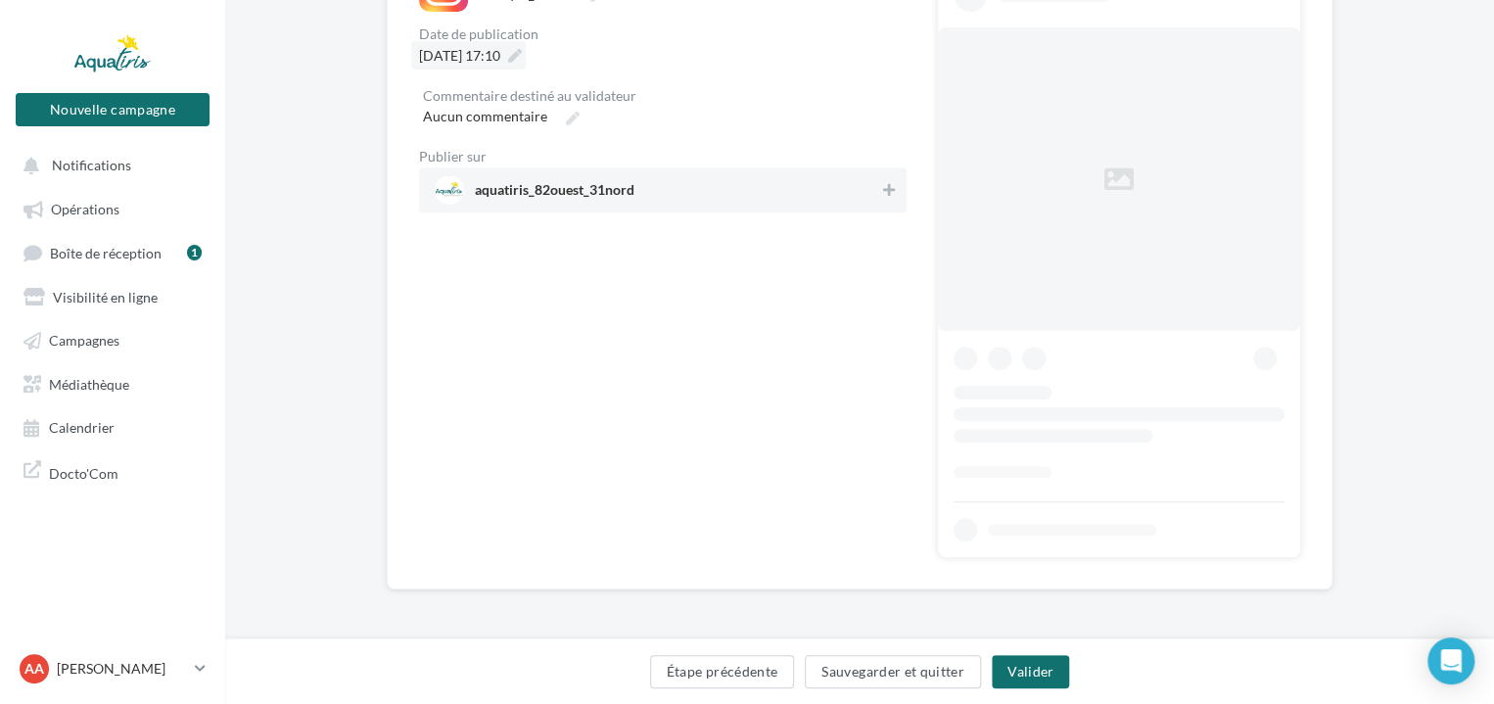
click at [552, 57] on div "**********" at bounding box center [859, 145] width 1269 height 1013
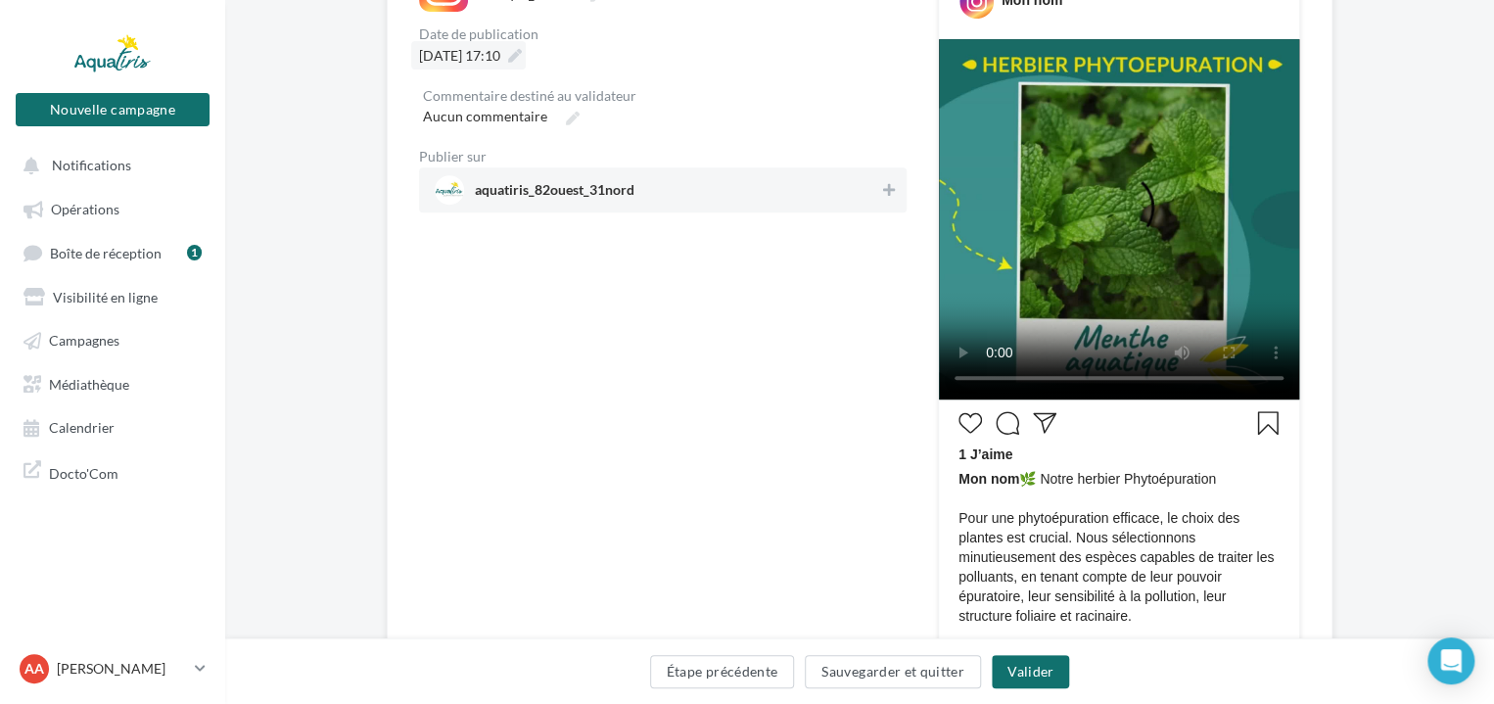
click at [526, 59] on div "[DATE] 17:10" at bounding box center [468, 55] width 115 height 28
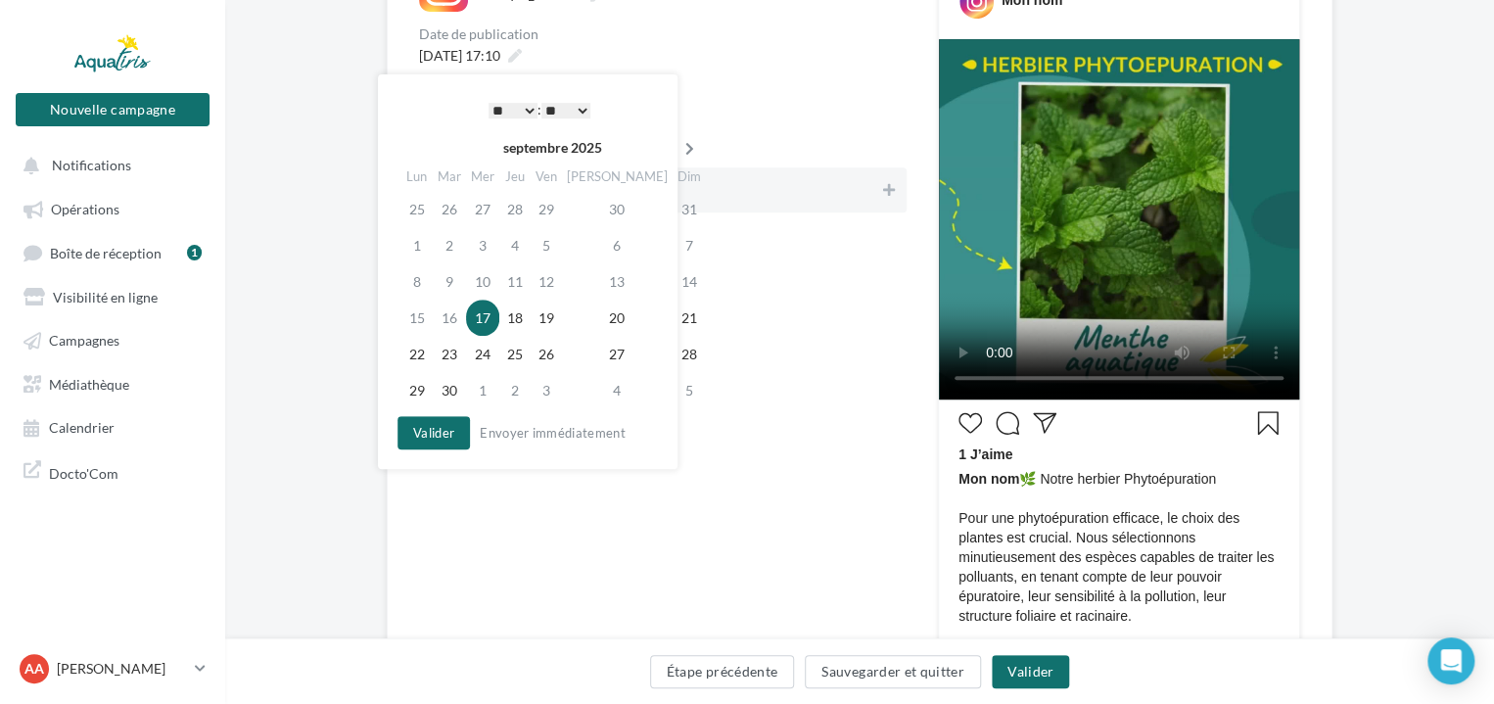
click at [677, 149] on icon at bounding box center [689, 149] width 24 height 14
click at [680, 149] on icon at bounding box center [692, 149] width 24 height 14
click at [490, 272] on td "10" at bounding box center [485, 281] width 33 height 36
click at [516, 108] on select "* * * * * * * * * * ** ** ** ** ** ** ** ** ** ** ** ** ** **" at bounding box center [513, 111] width 49 height 16
click at [557, 115] on select "** ** ** ** ** **" at bounding box center [565, 111] width 49 height 16
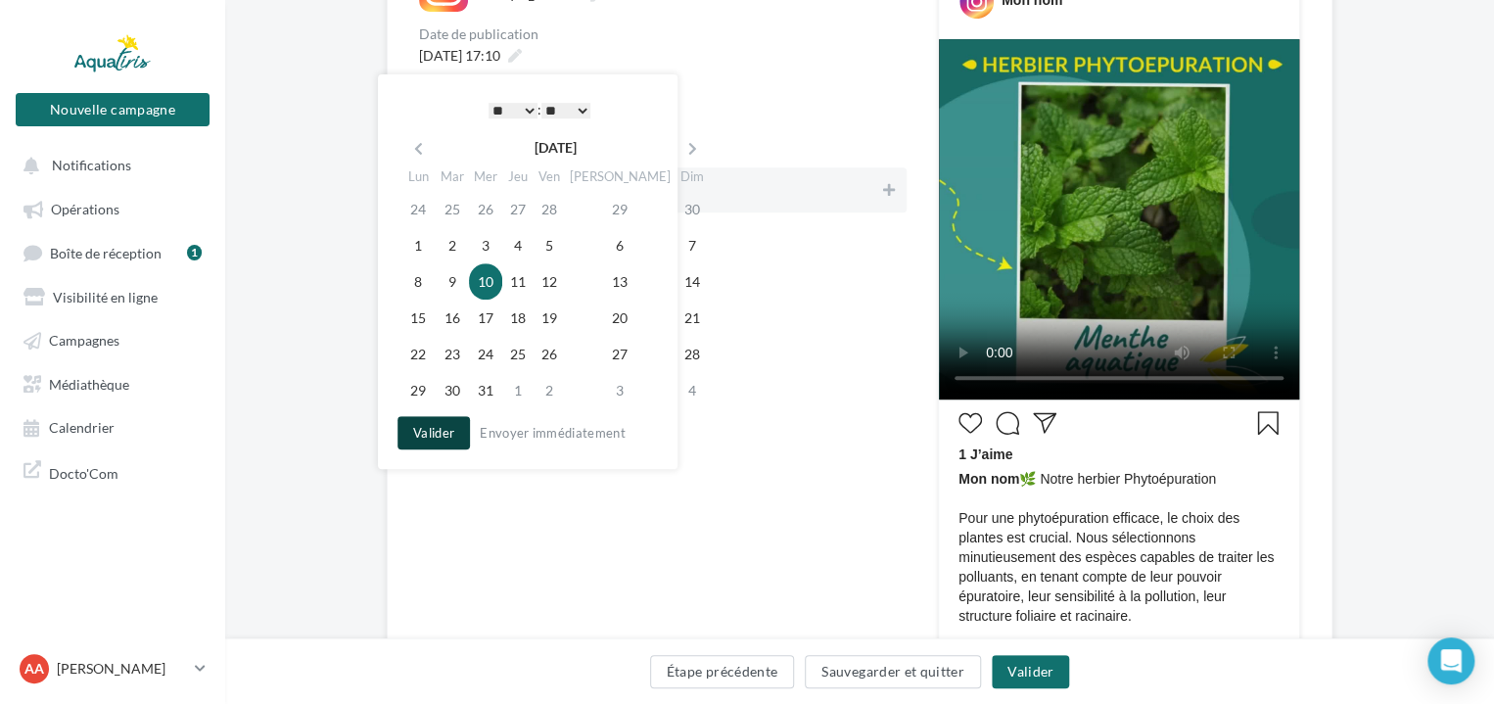
click at [442, 427] on button "Valider" at bounding box center [433, 432] width 72 height 33
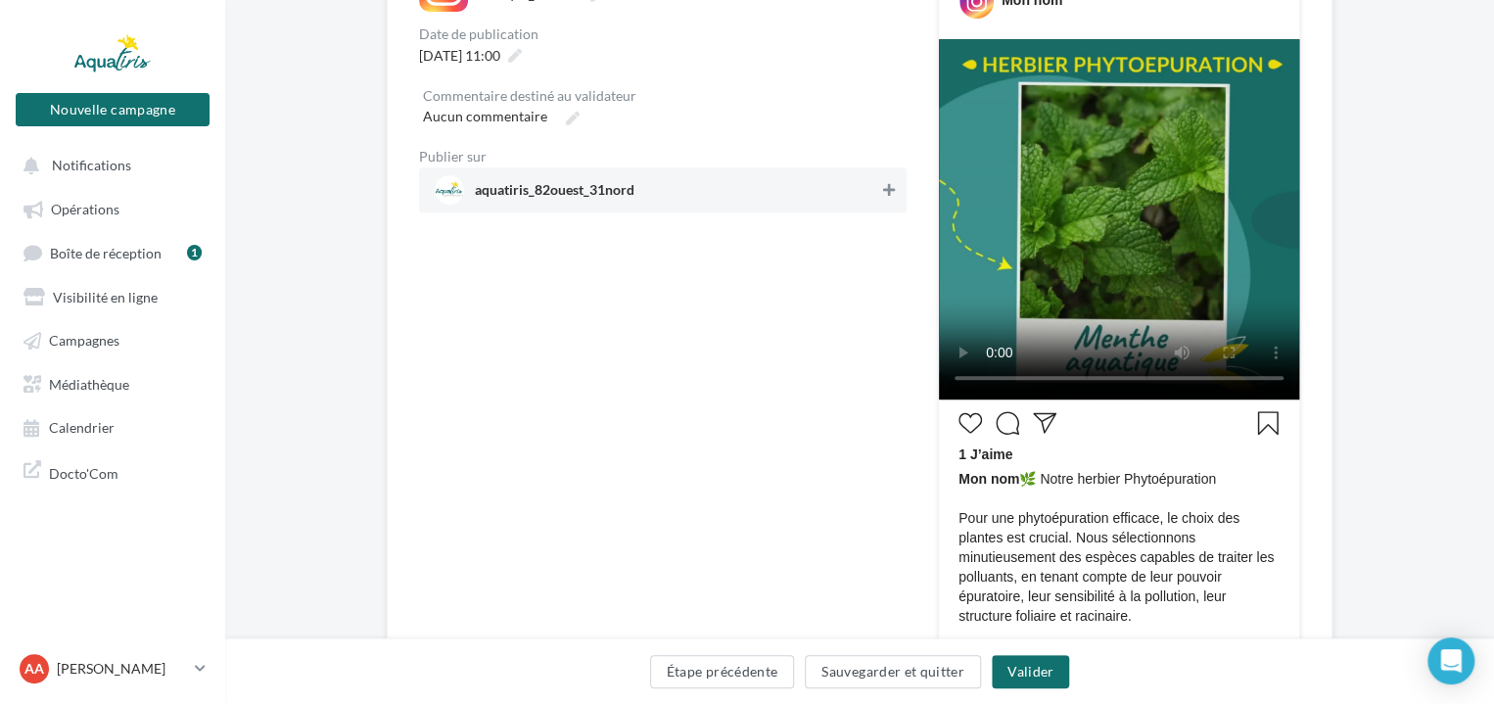
click at [889, 183] on icon at bounding box center [889, 190] width 12 height 14
click at [1042, 663] on button "Valider" at bounding box center [1030, 671] width 77 height 33
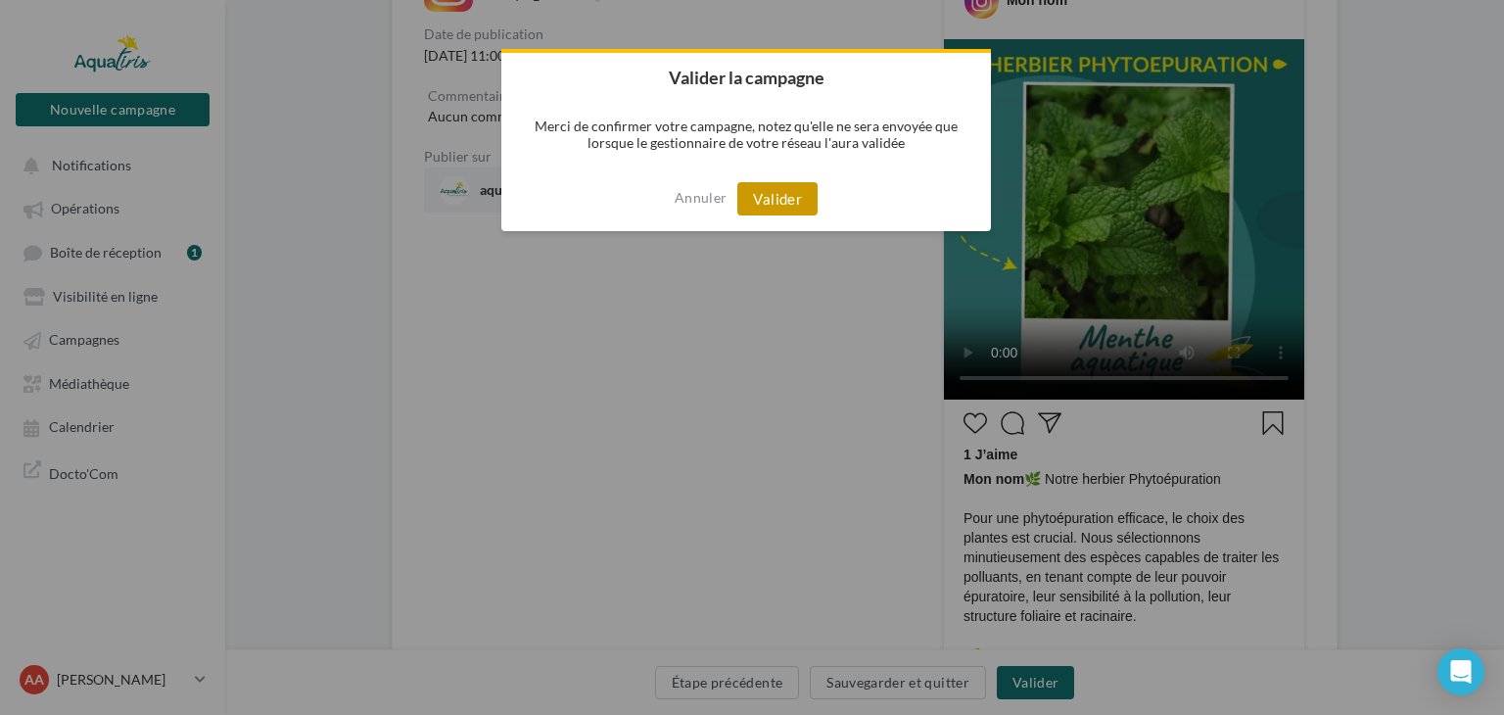
click at [766, 196] on button "Valider" at bounding box center [777, 198] width 80 height 33
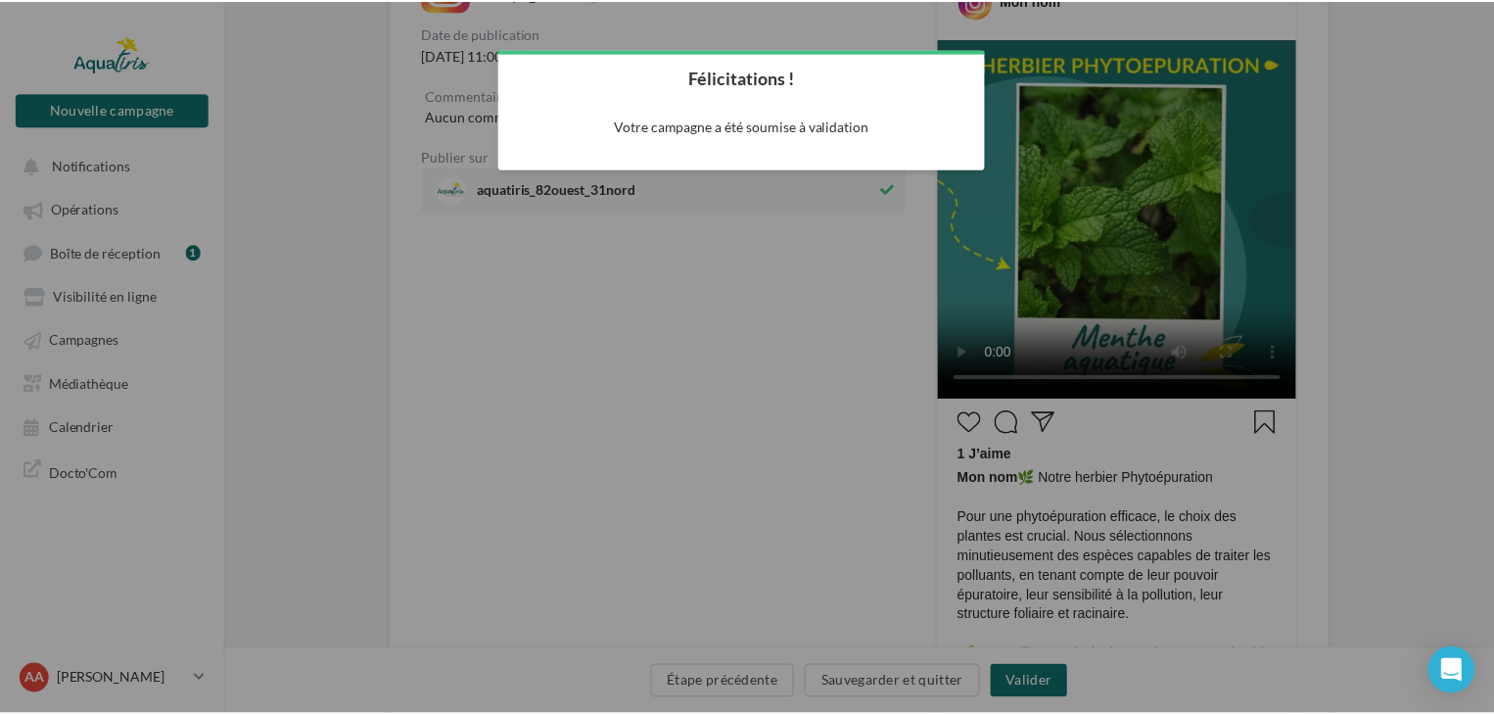
scroll to position [31, 0]
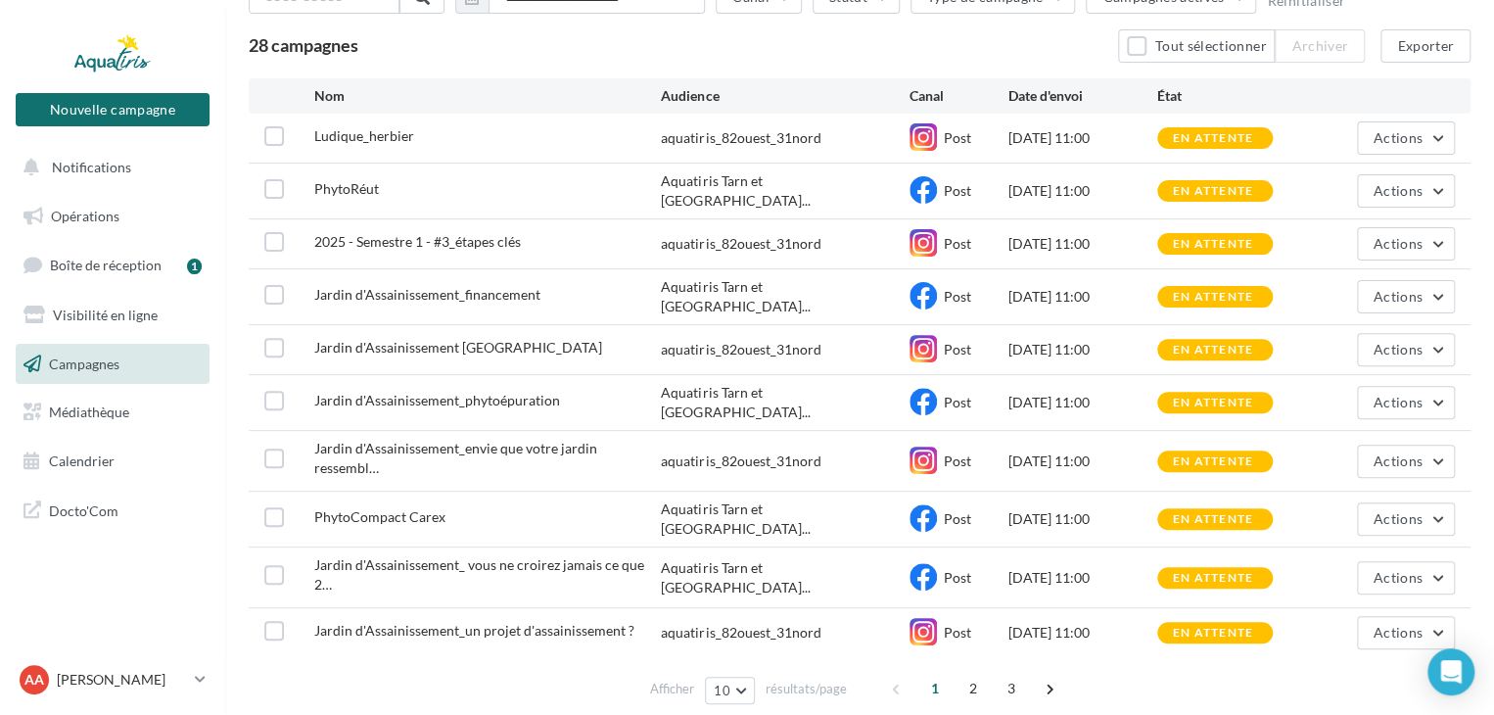
scroll to position [176, 0]
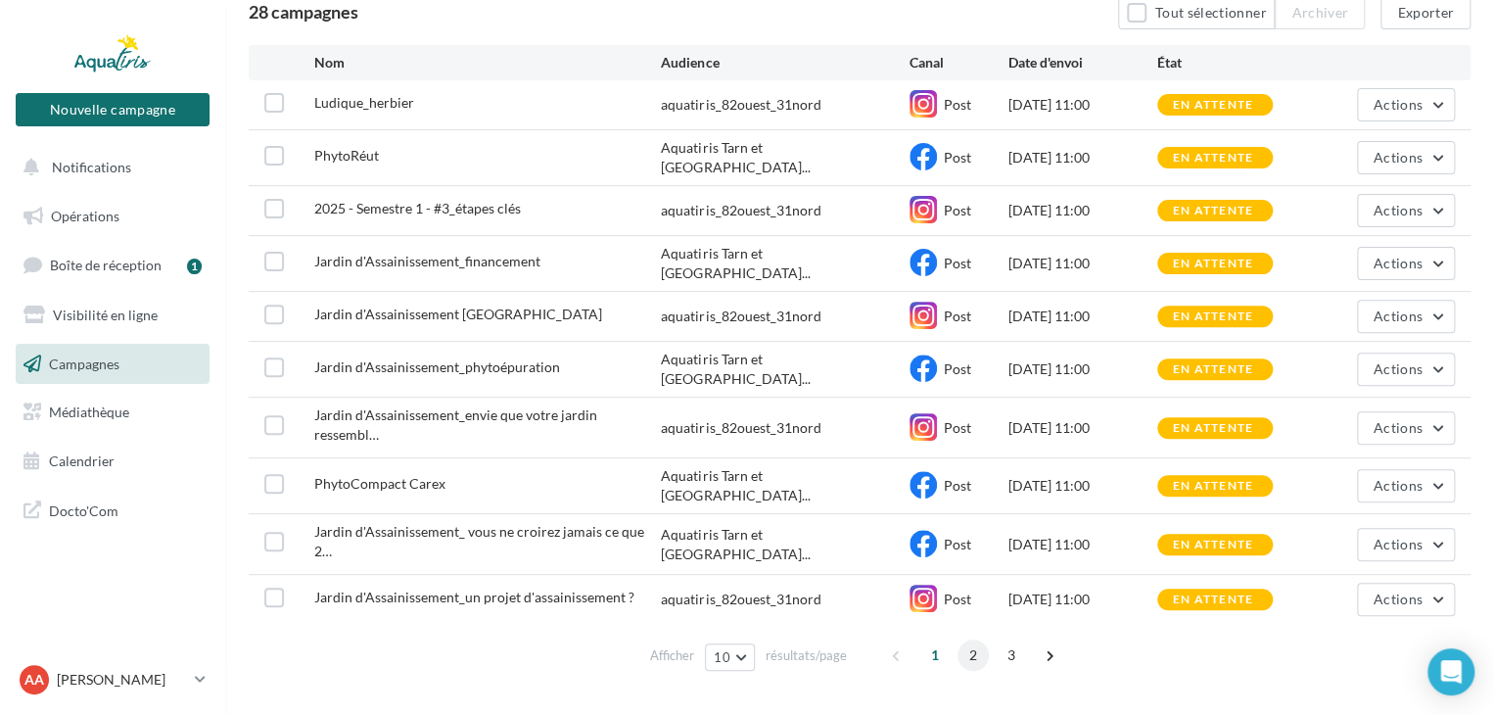
click at [967, 639] on span "2" at bounding box center [972, 654] width 31 height 31
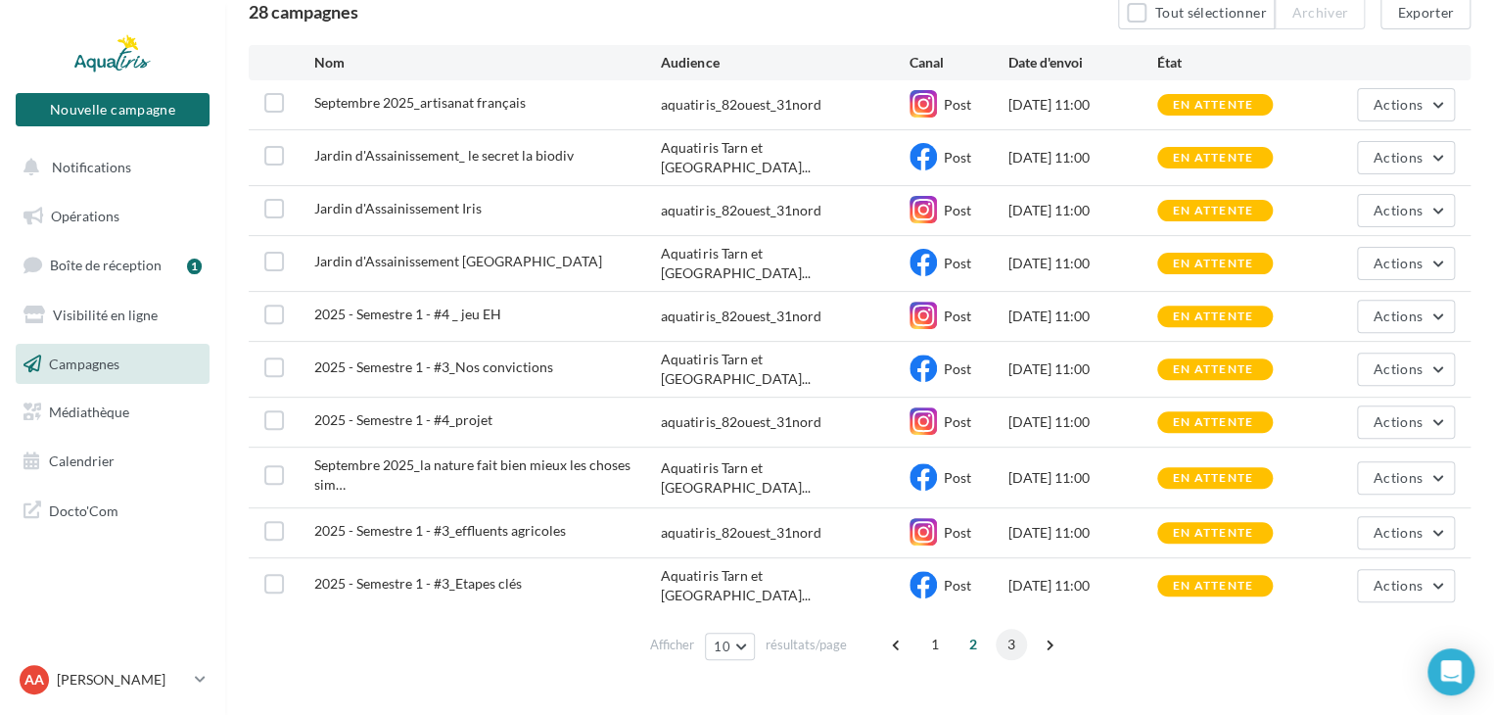
click at [1005, 629] on span "3" at bounding box center [1011, 644] width 31 height 31
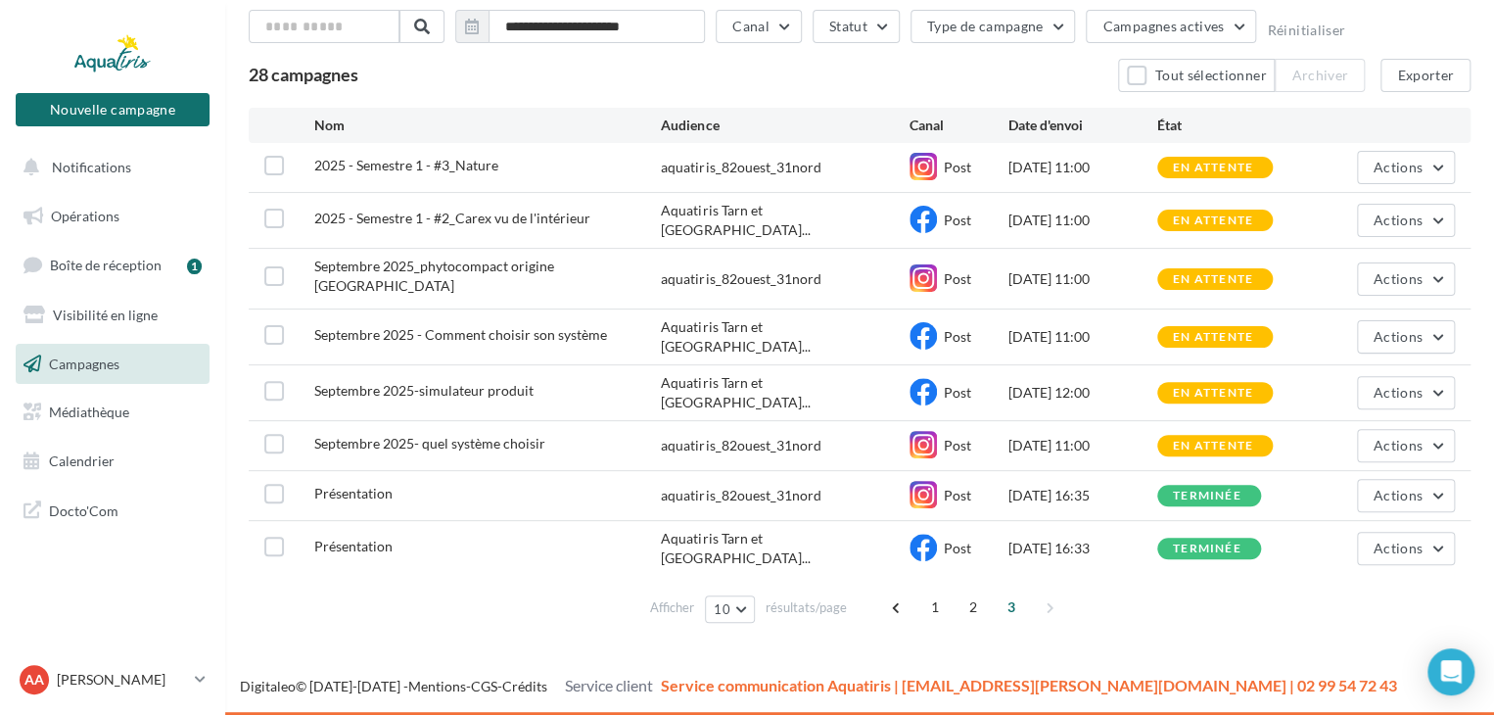
scroll to position [77, 0]
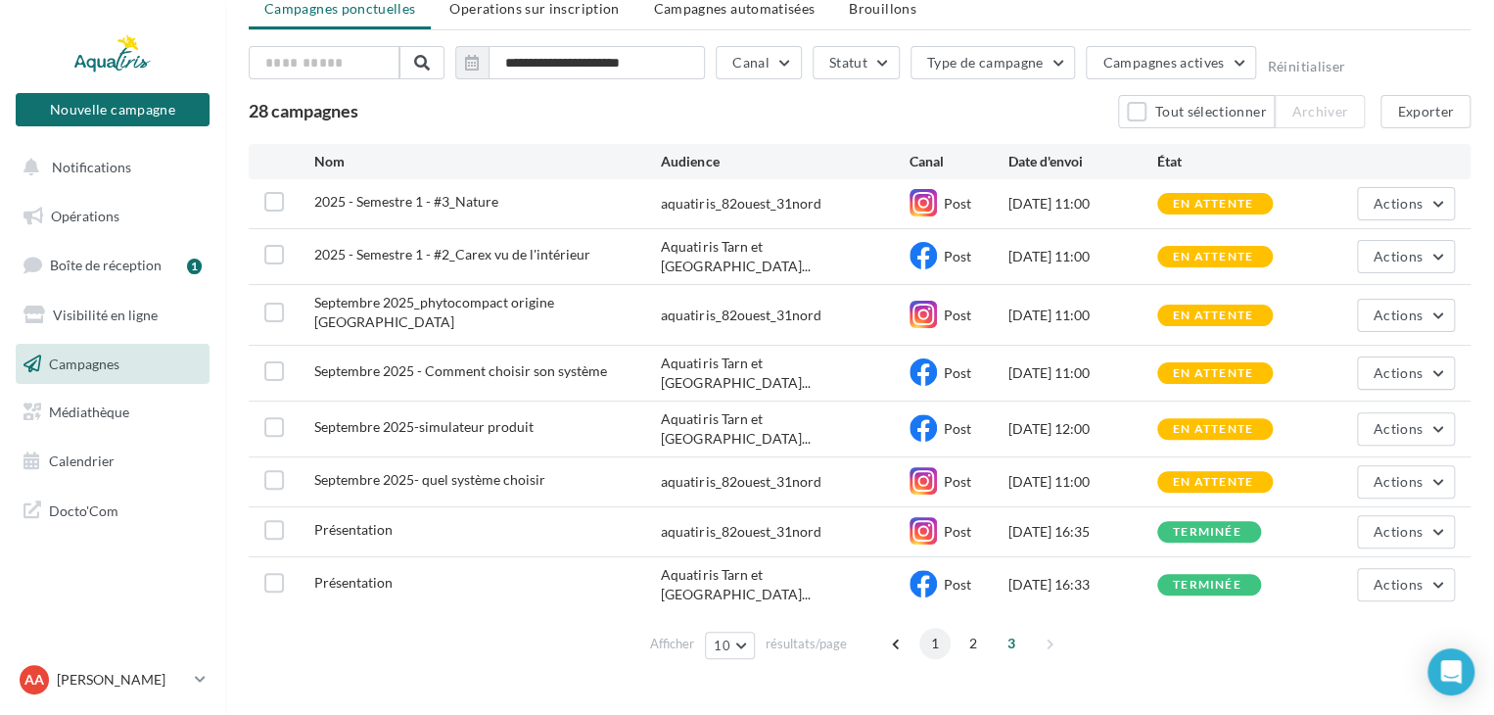
click at [931, 628] on span "1" at bounding box center [934, 643] width 31 height 31
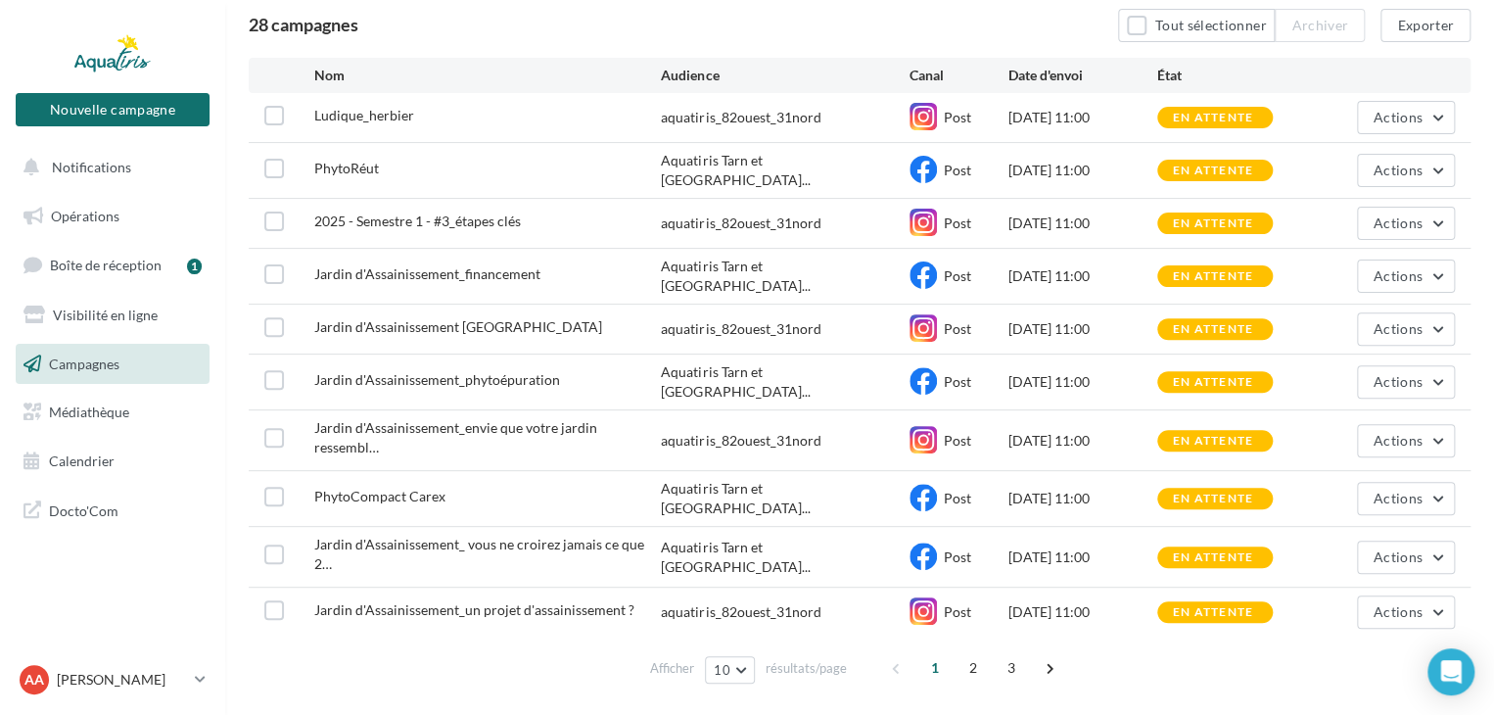
scroll to position [176, 0]
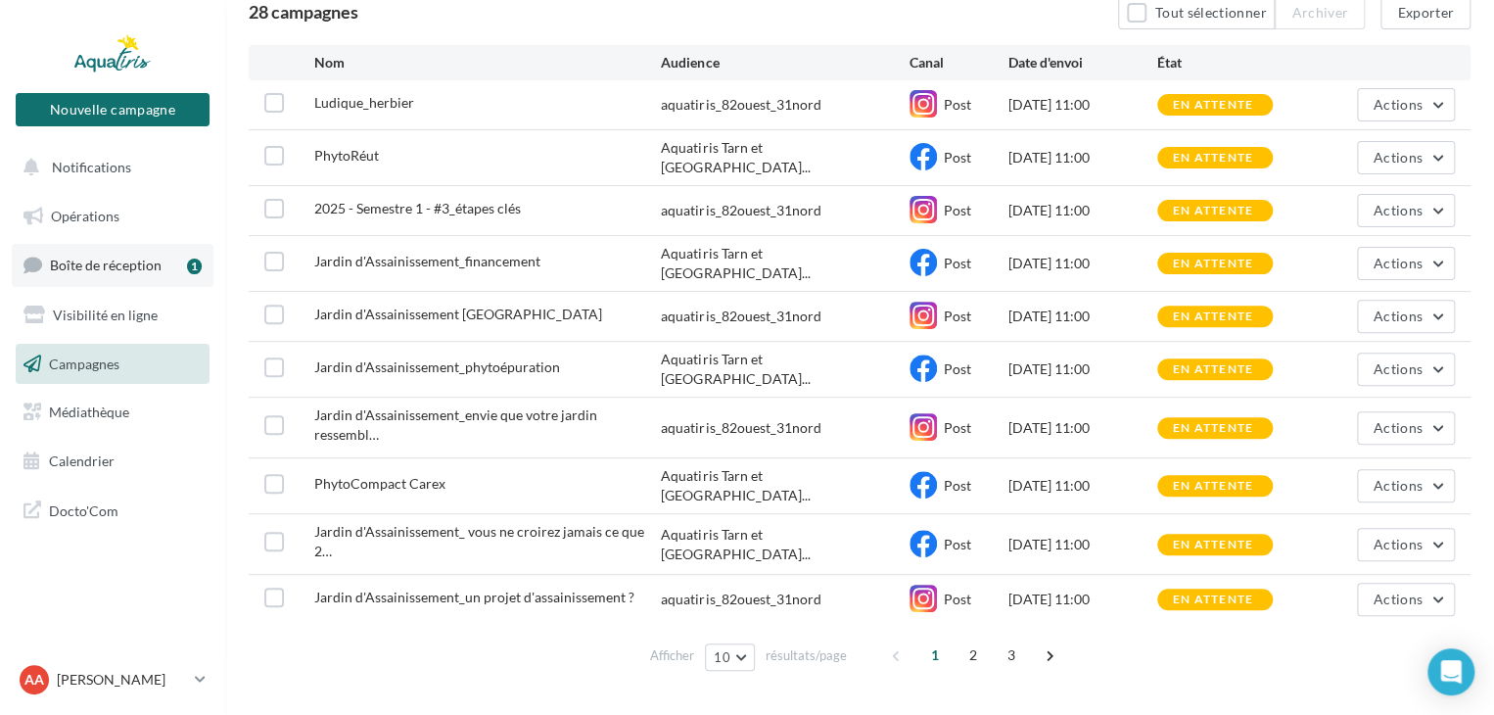
click at [124, 267] on span "Boîte de réception" at bounding box center [106, 265] width 112 height 17
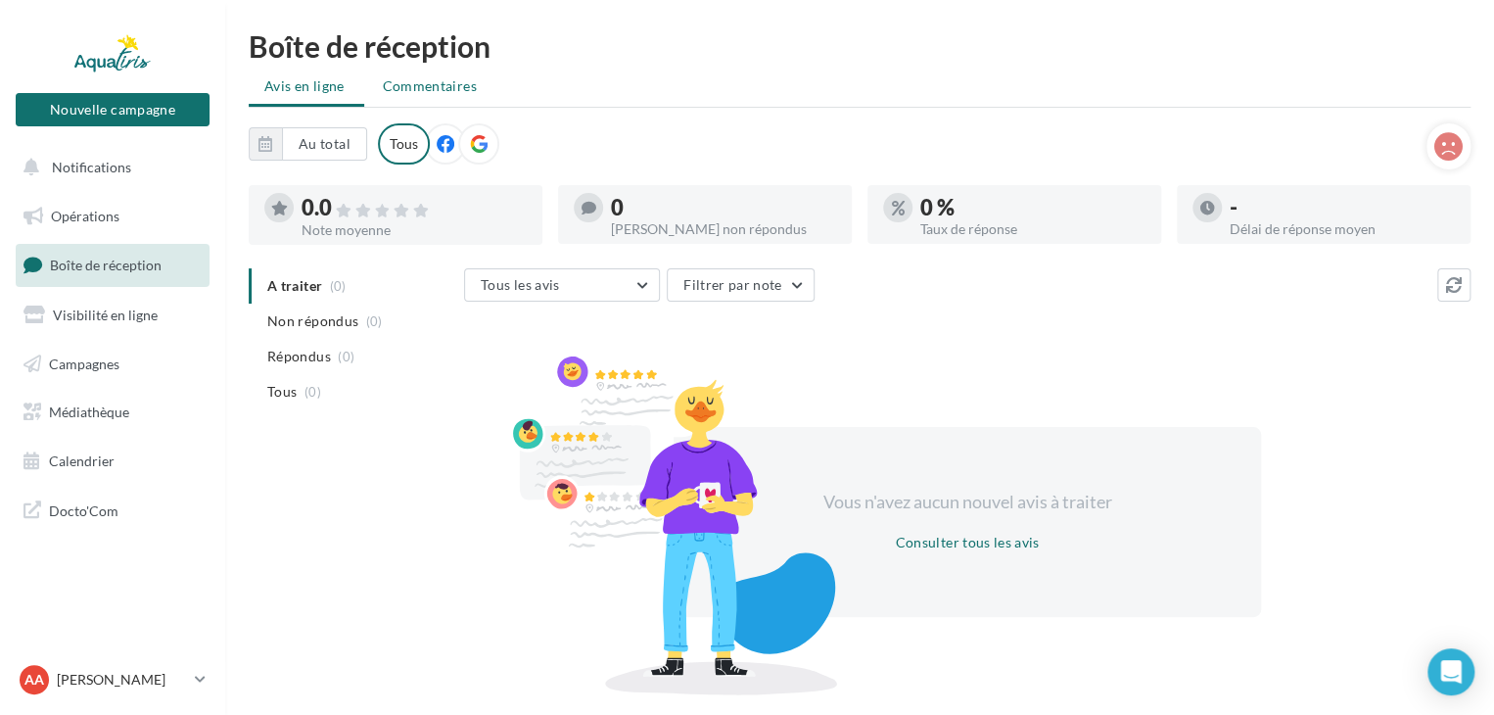
click at [462, 91] on span "Commentaires" at bounding box center [430, 86] width 94 height 20
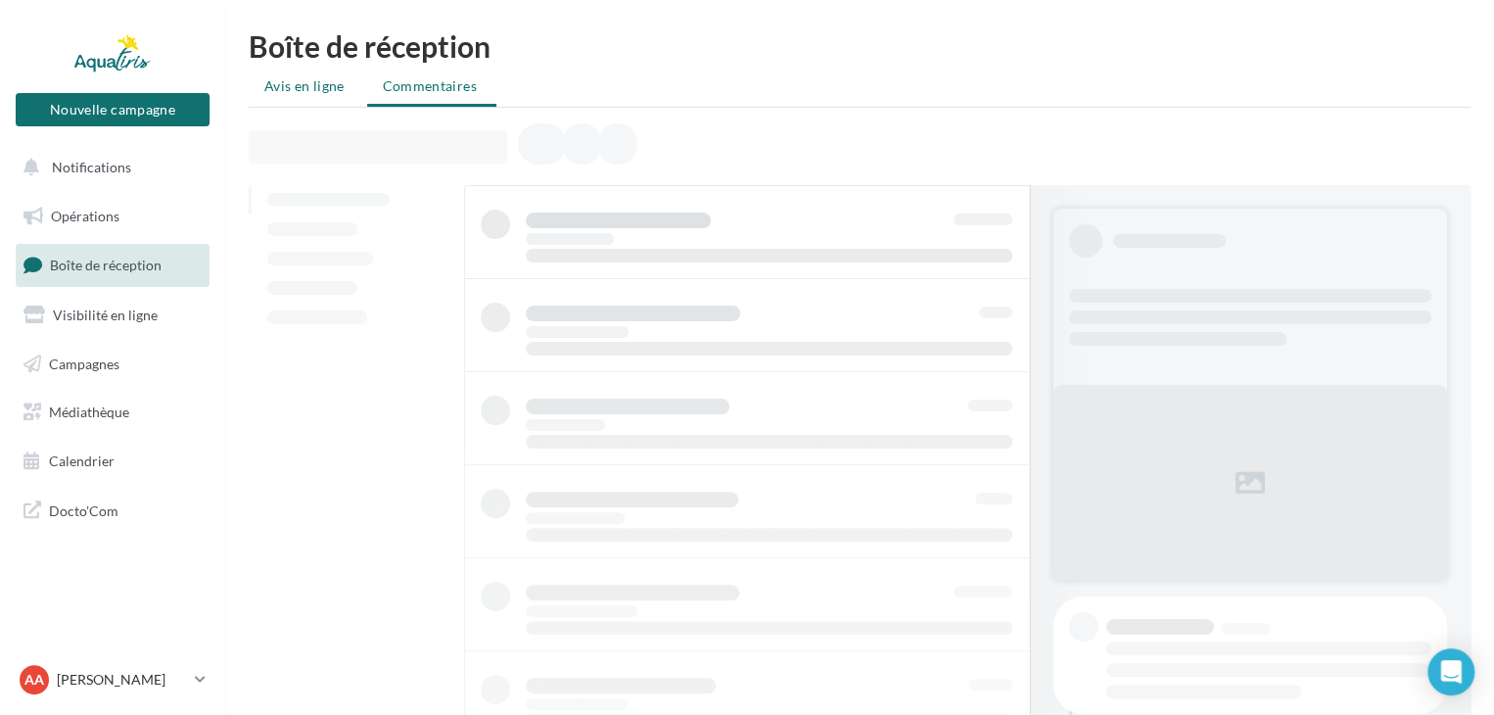
click at [297, 91] on span "Avis en ligne" at bounding box center [304, 86] width 80 height 20
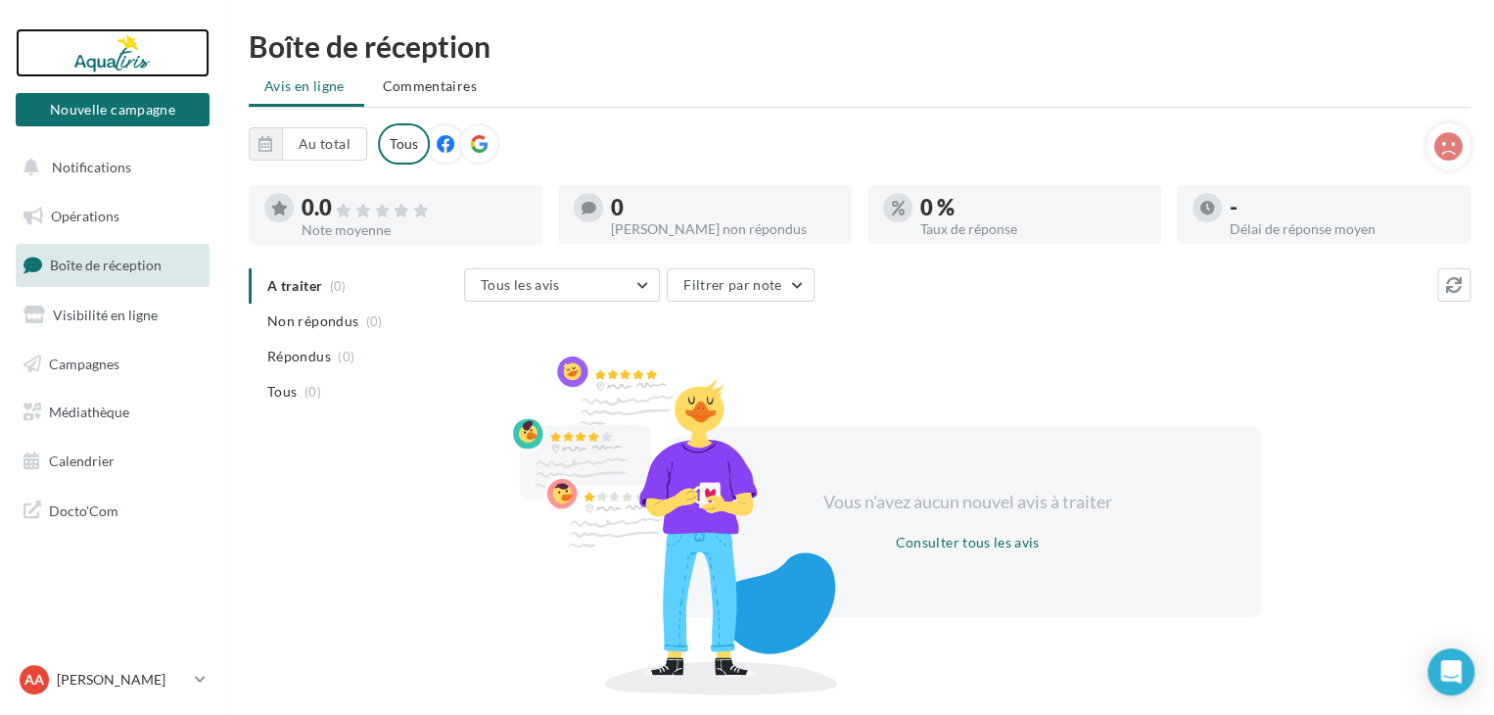
click at [120, 74] on div at bounding box center [112, 52] width 157 height 49
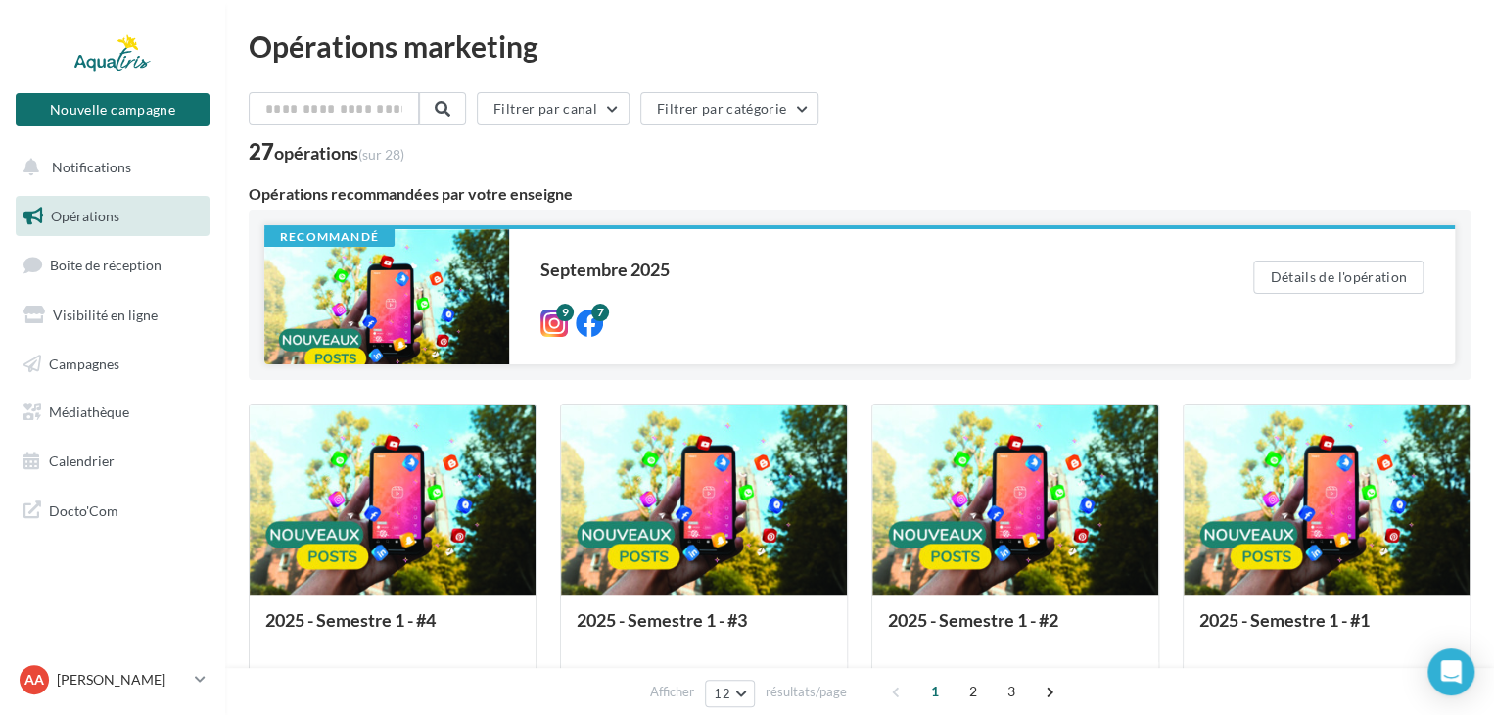
click at [1082, 292] on div "[DATE] 9 7" at bounding box center [865, 296] width 650 height 72
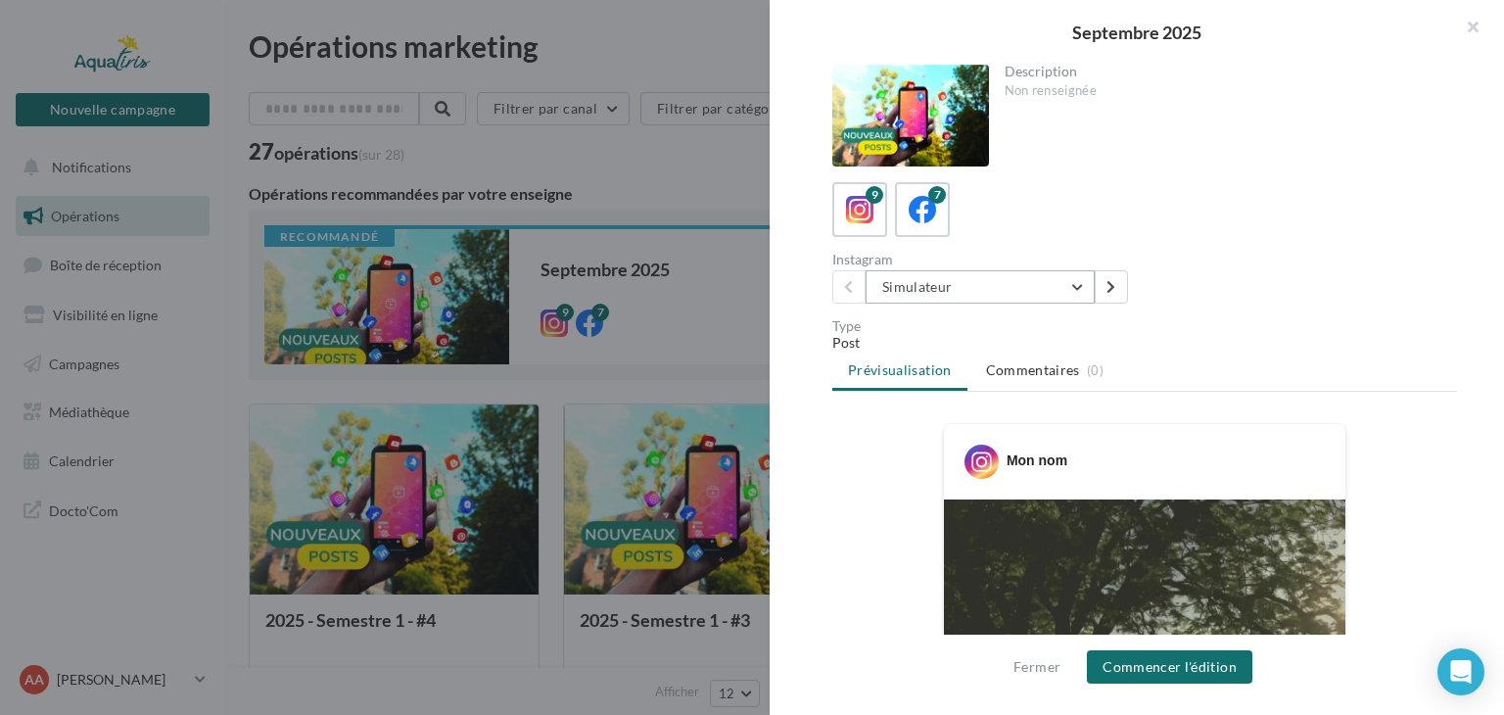
click at [1033, 299] on button "Simulateur" at bounding box center [979, 286] width 229 height 33
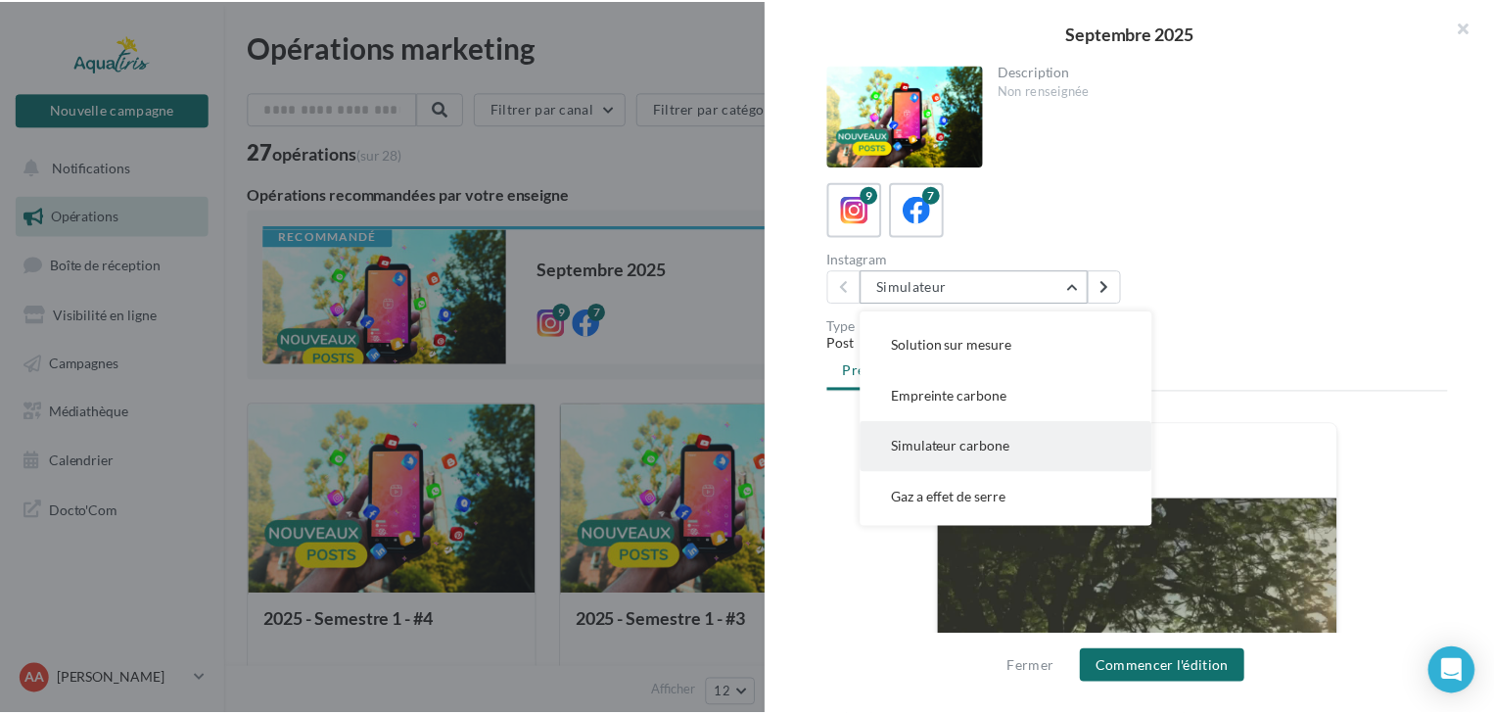
scroll to position [262, 0]
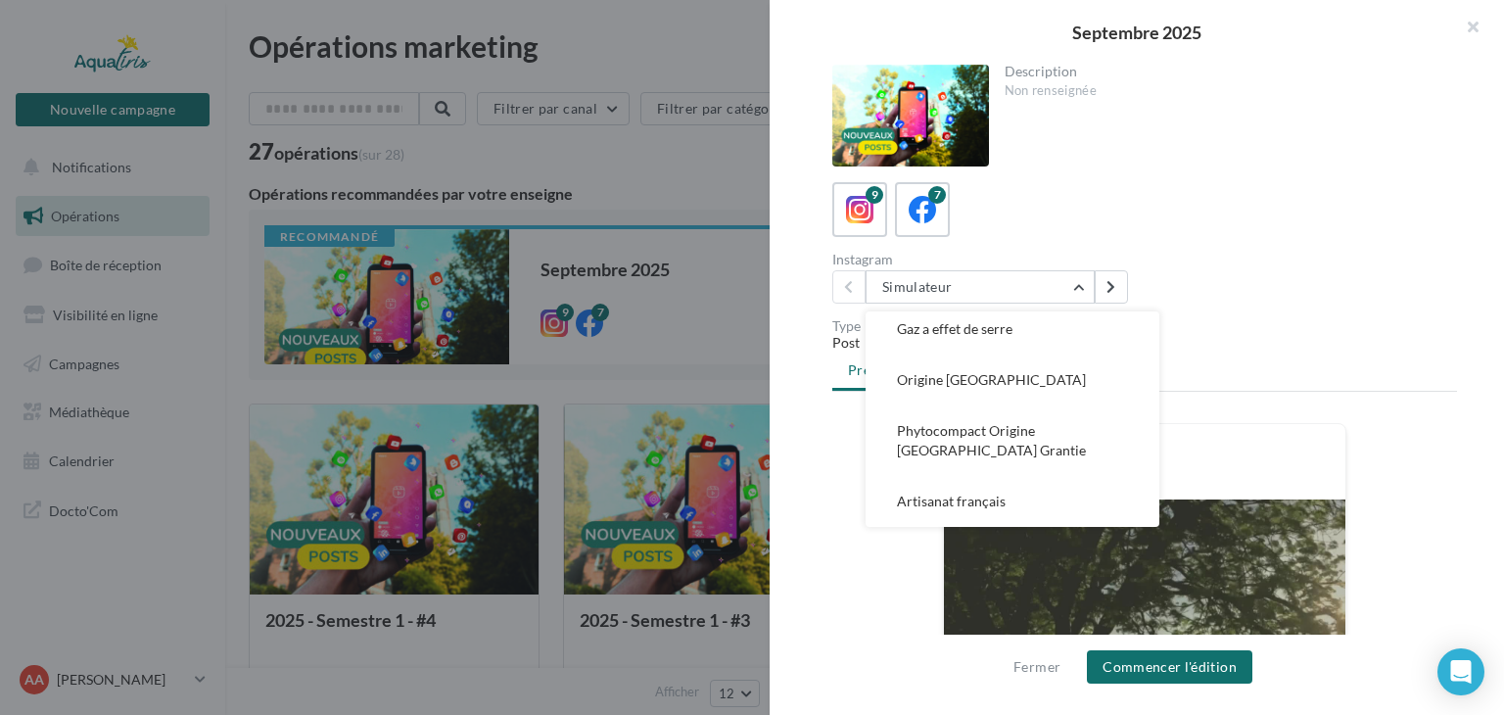
click at [1279, 251] on div "9 7 Instagram Simulateur Simulateur Quel système choisir ? Solution sur mesure …" at bounding box center [1144, 242] width 625 height 121
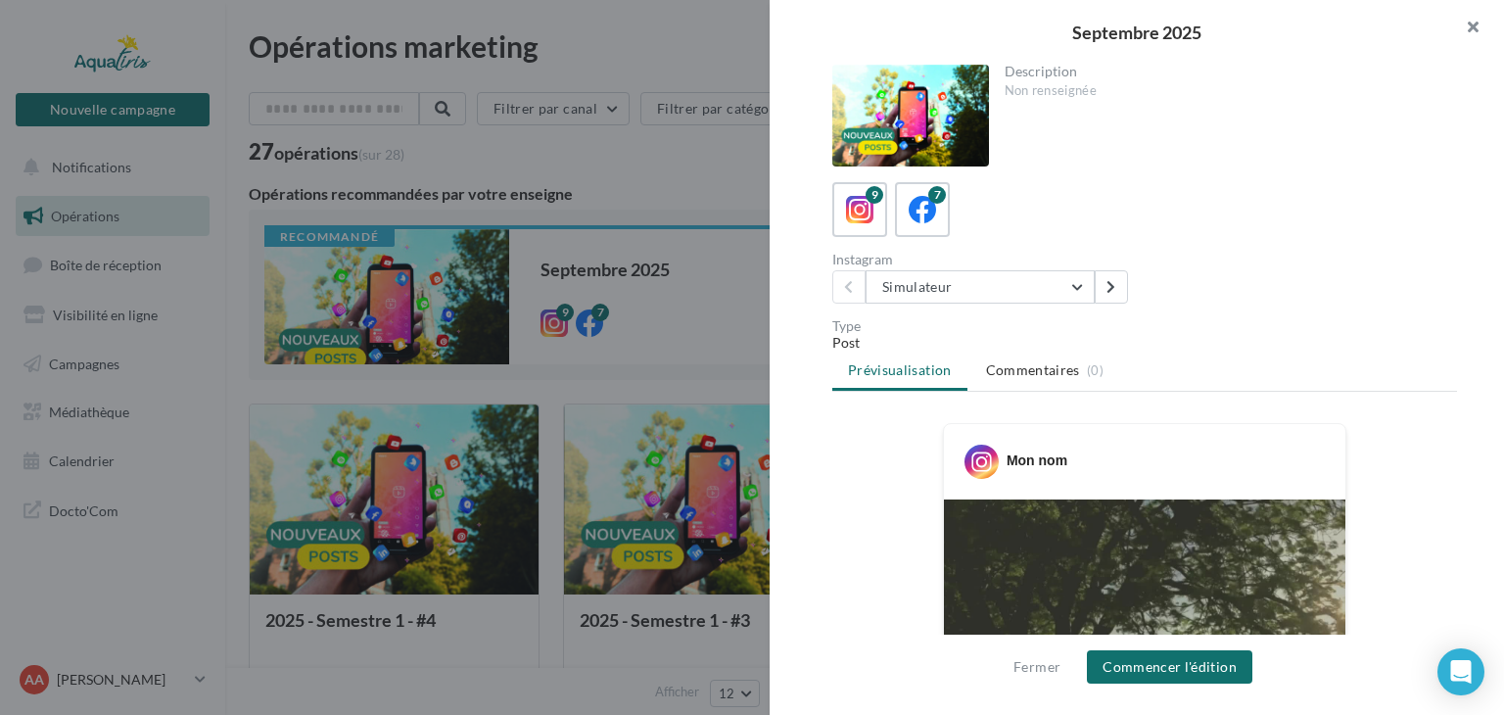
click at [1468, 28] on button "button" at bounding box center [1464, 29] width 78 height 59
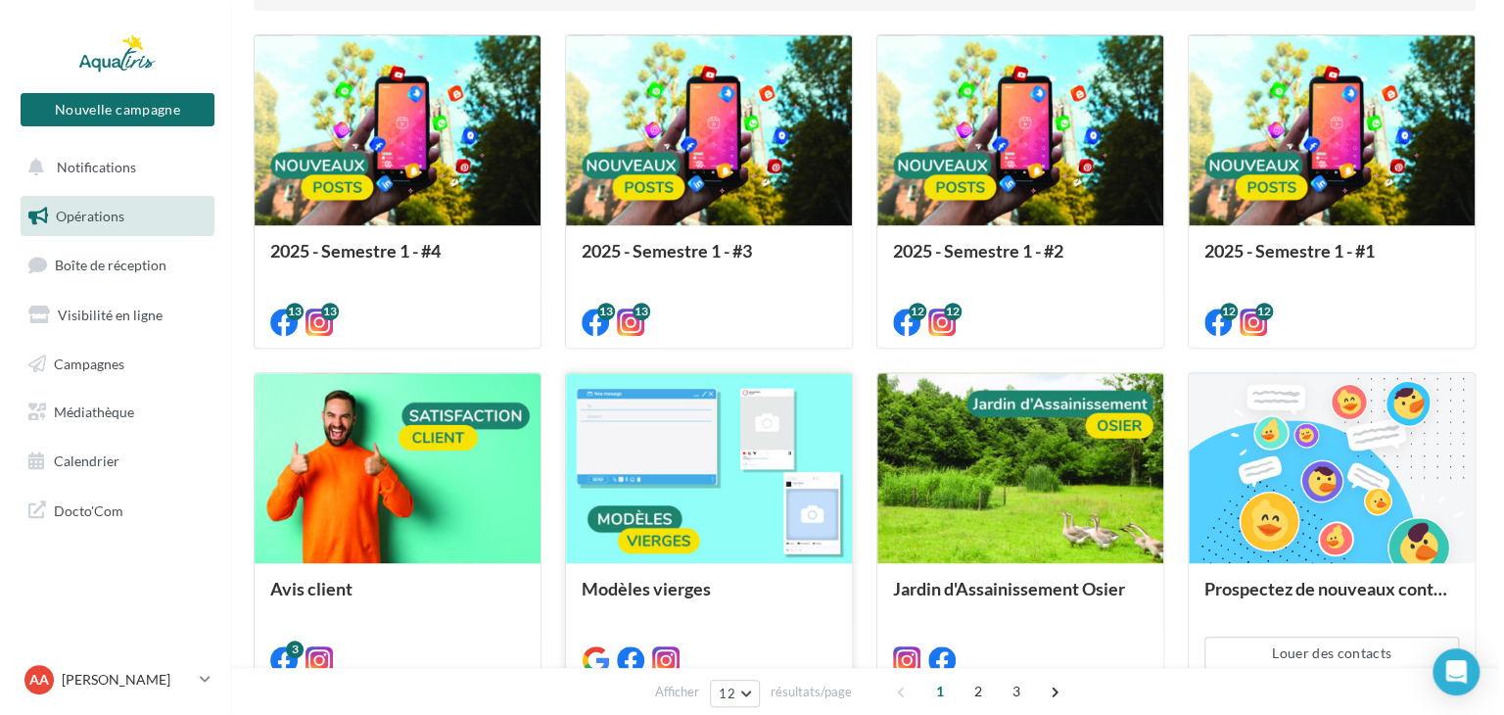
scroll to position [392, 0]
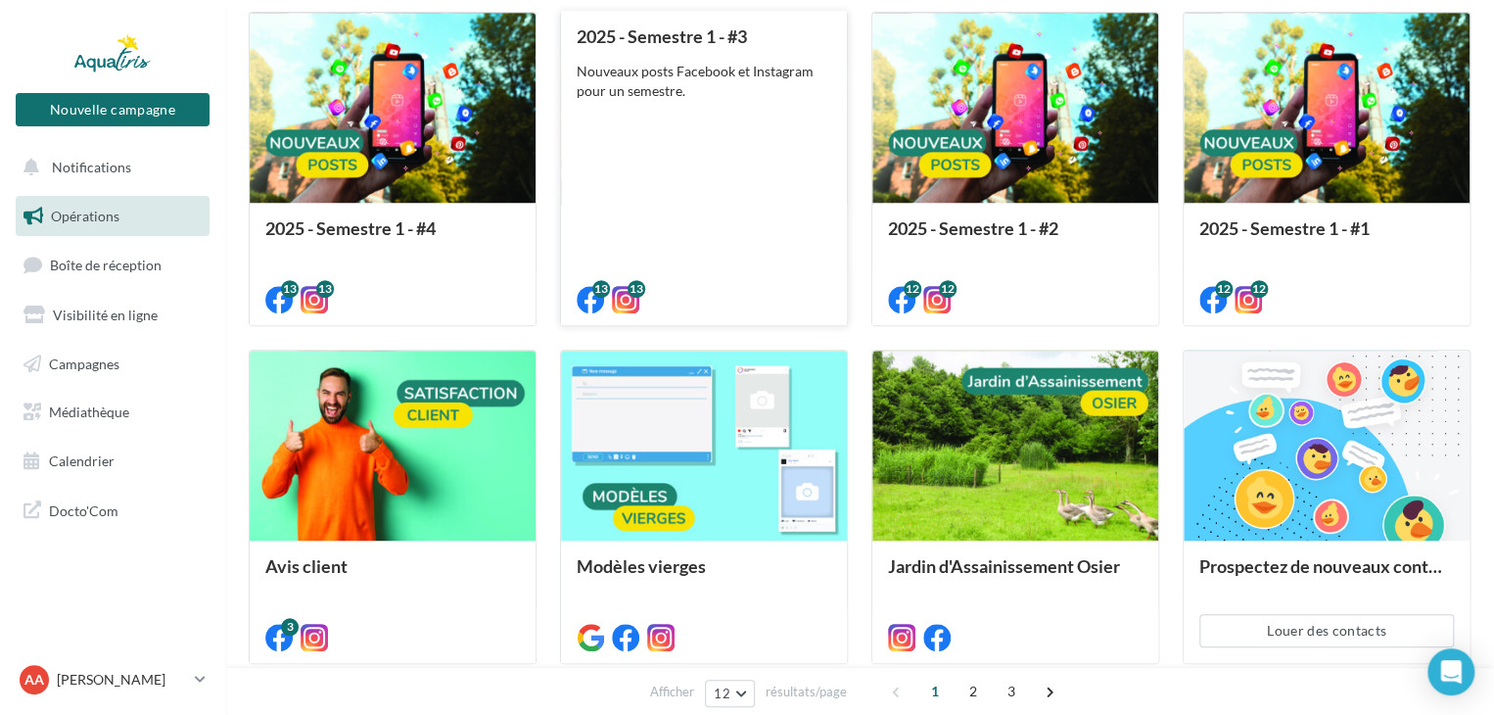
click at [644, 175] on div "2025 - Semestre 1 - #3 Nouveaux posts Facebook et Instagram pour un semestre." at bounding box center [704, 166] width 255 height 281
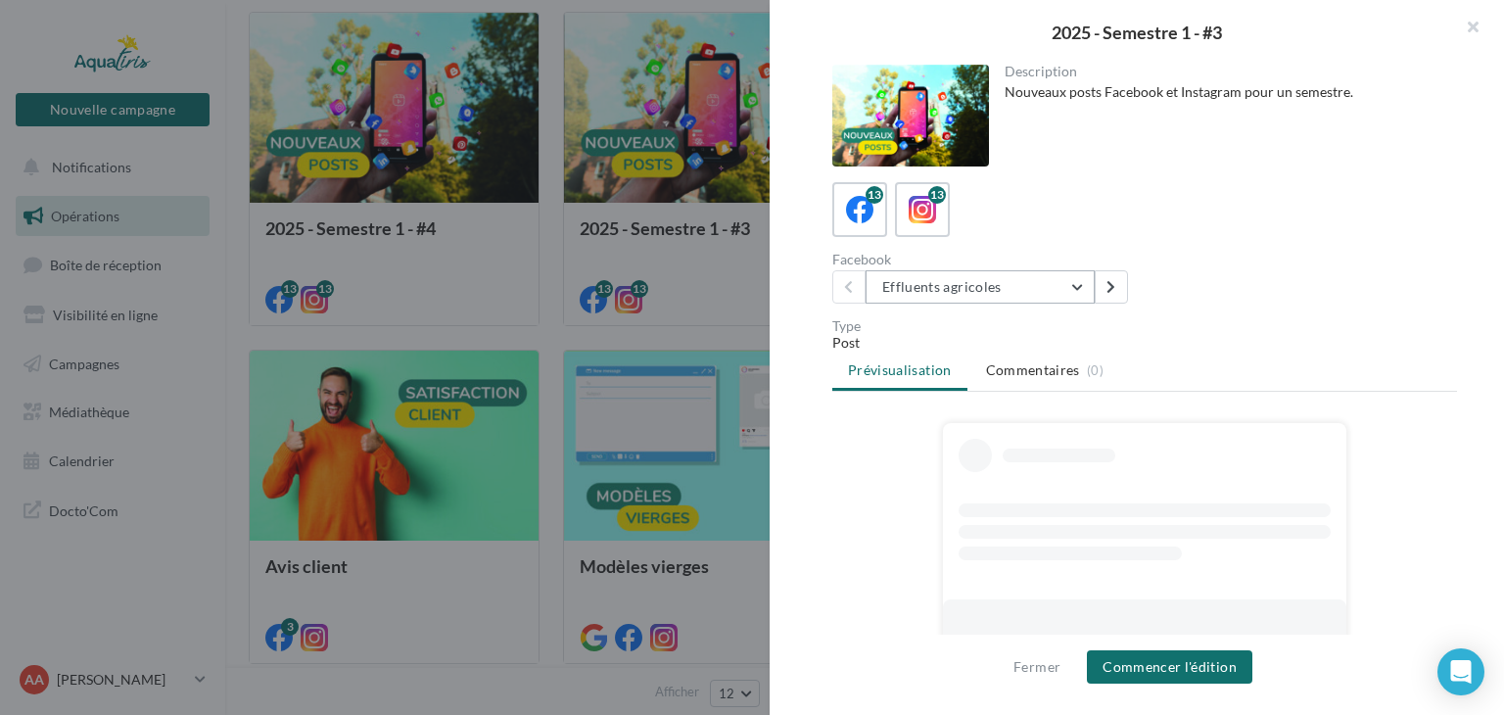
click at [1025, 294] on button "Effluents agricoles" at bounding box center [979, 286] width 229 height 33
